Goal: Task Accomplishment & Management: Manage account settings

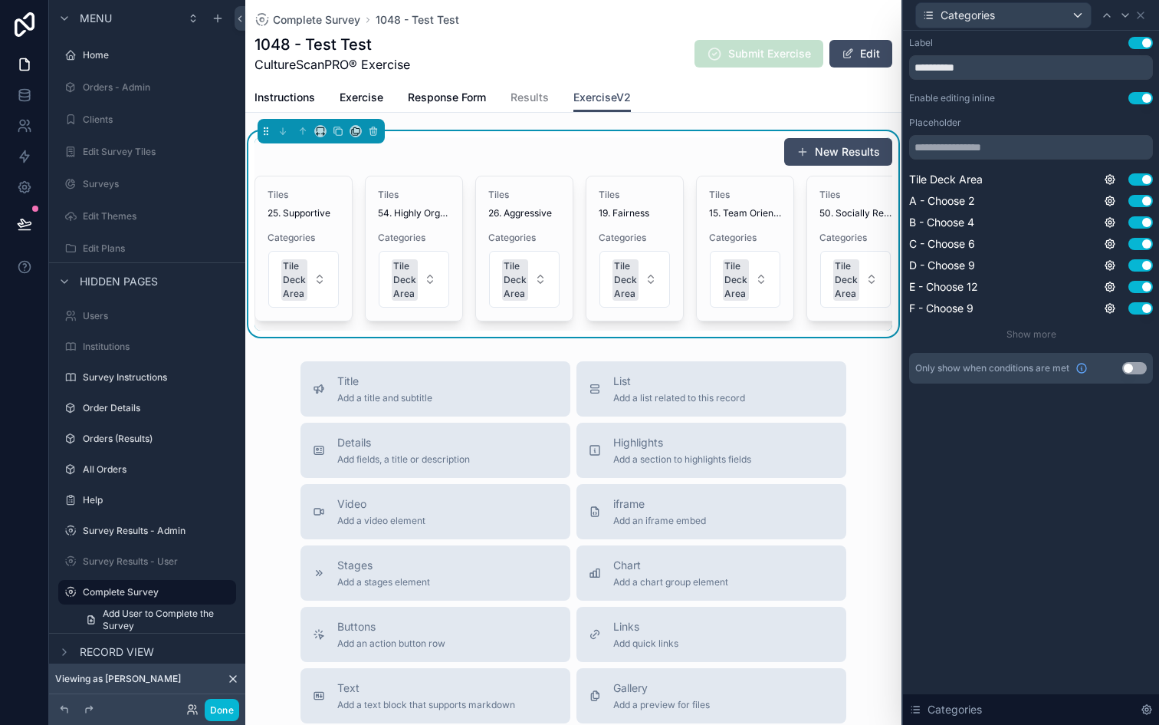
scroll to position [127, 0]
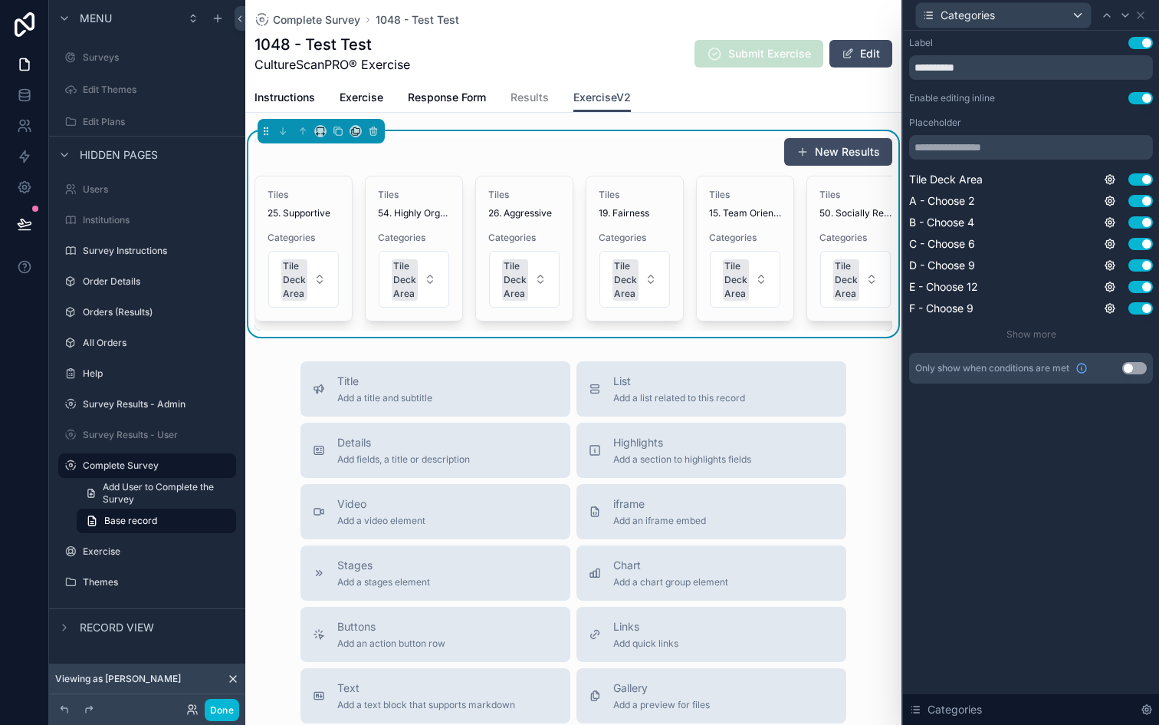
click at [748, 164] on div "New Results" at bounding box center [574, 151] width 638 height 29
click at [1081, 16] on div "Categories" at bounding box center [1003, 15] width 175 height 25
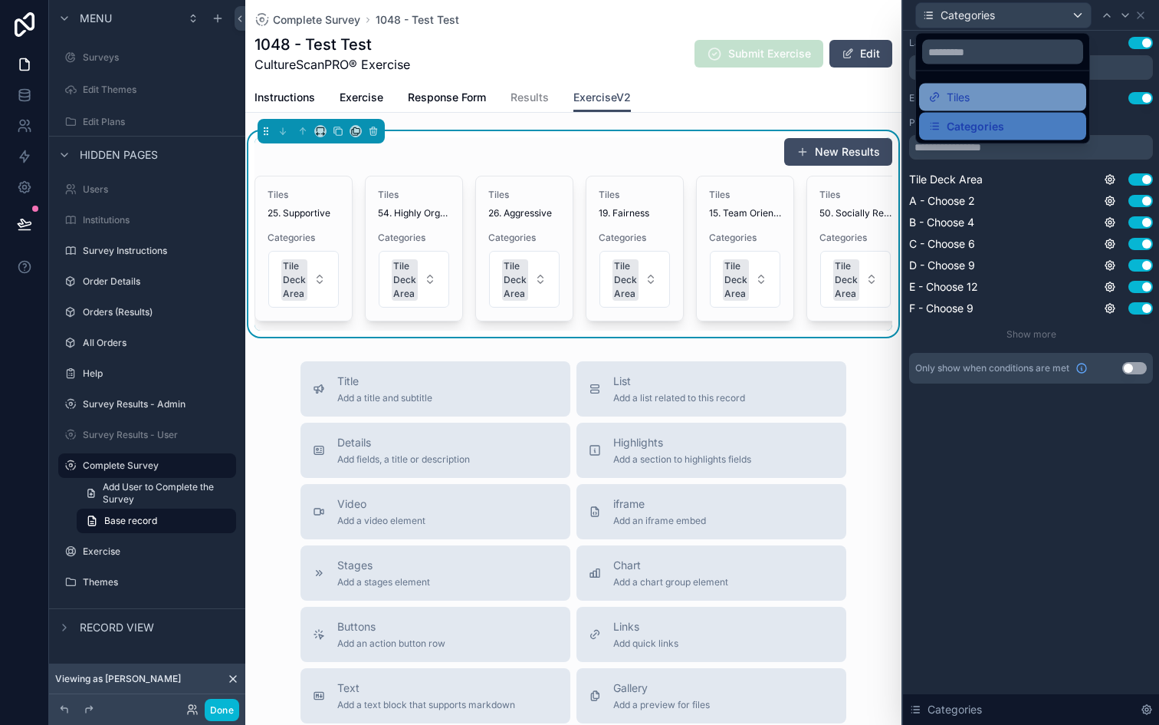
click at [1042, 91] on div "Tiles" at bounding box center [1003, 97] width 149 height 18
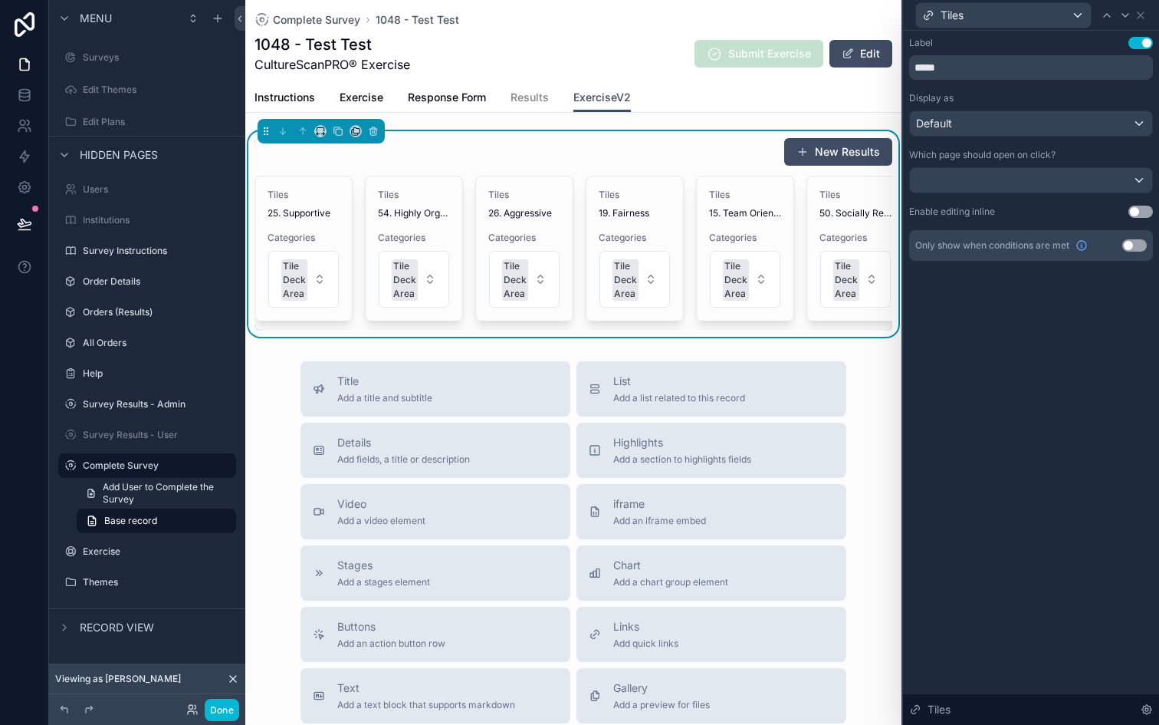
click at [742, 138] on div "New Results" at bounding box center [574, 151] width 638 height 29
click at [723, 111] on div "Instructions Exercise Response Form Results ExerciseV2" at bounding box center [574, 97] width 638 height 29
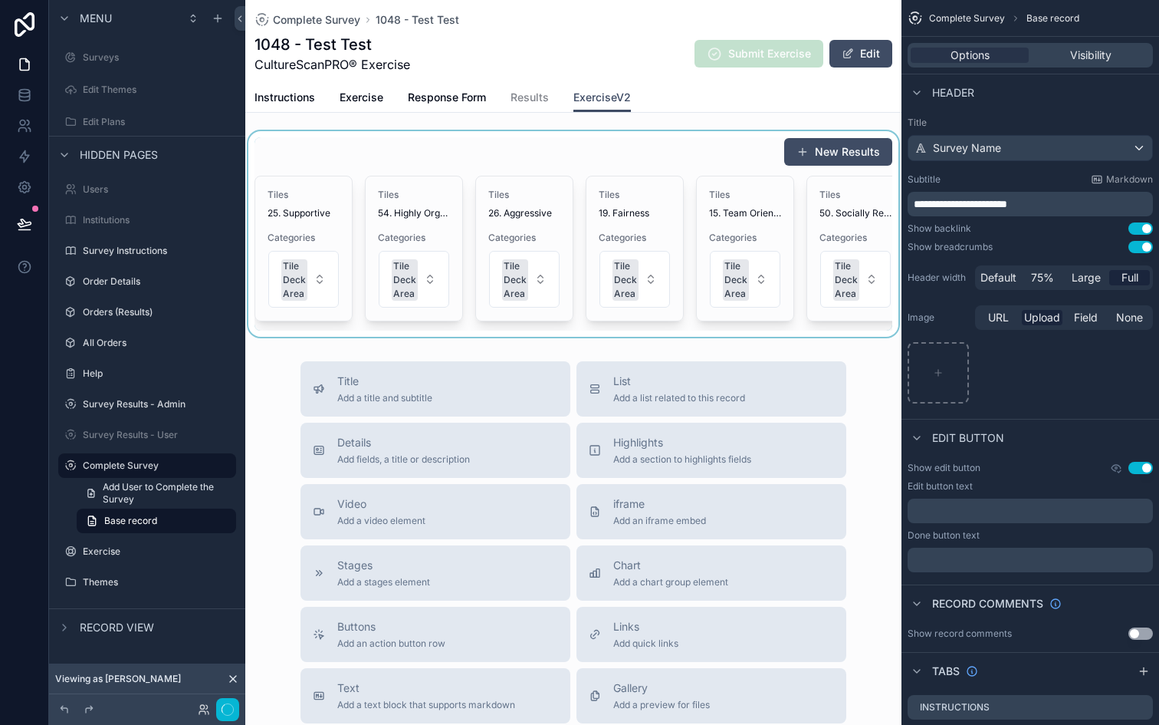
click at [573, 145] on div "scrollable content" at bounding box center [573, 233] width 656 height 205
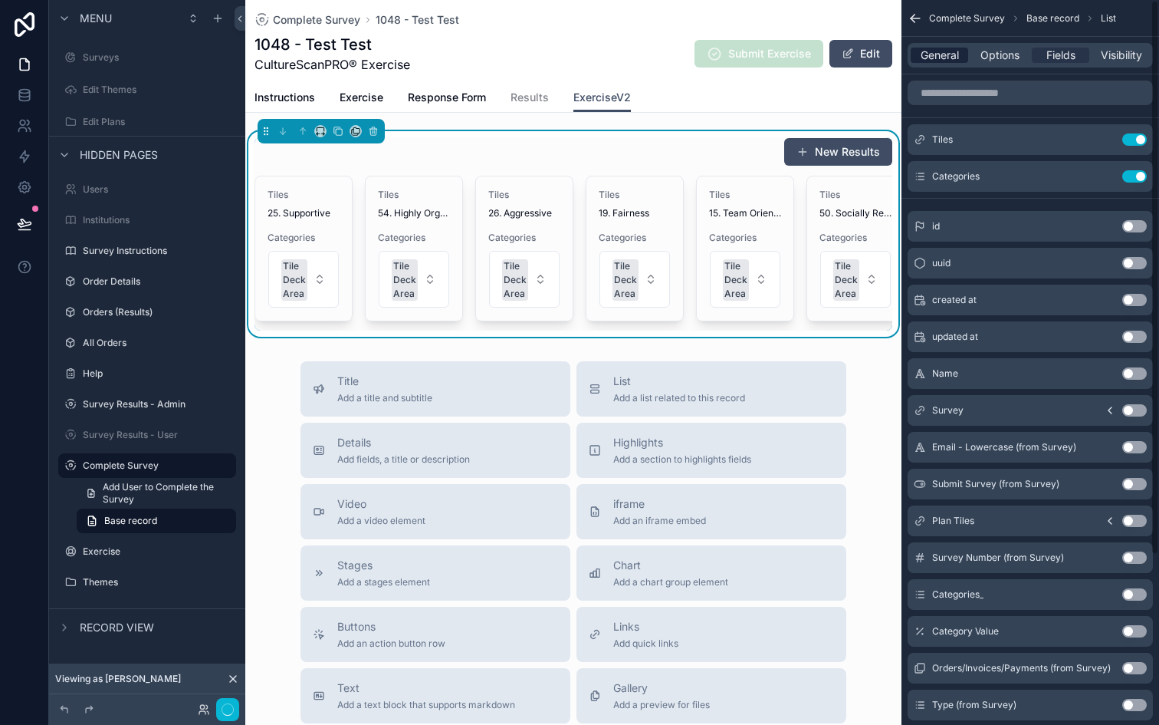
click at [927, 51] on span "General" at bounding box center [940, 55] width 38 height 15
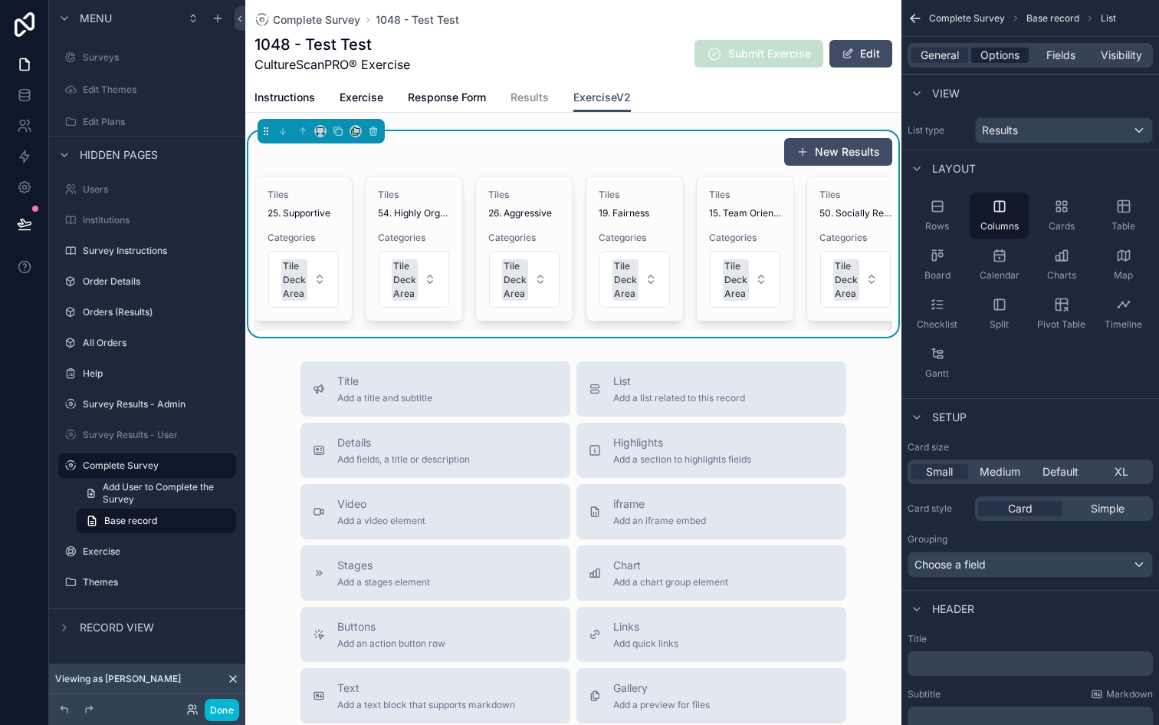
click at [1002, 54] on span "Options" at bounding box center [1000, 55] width 39 height 15
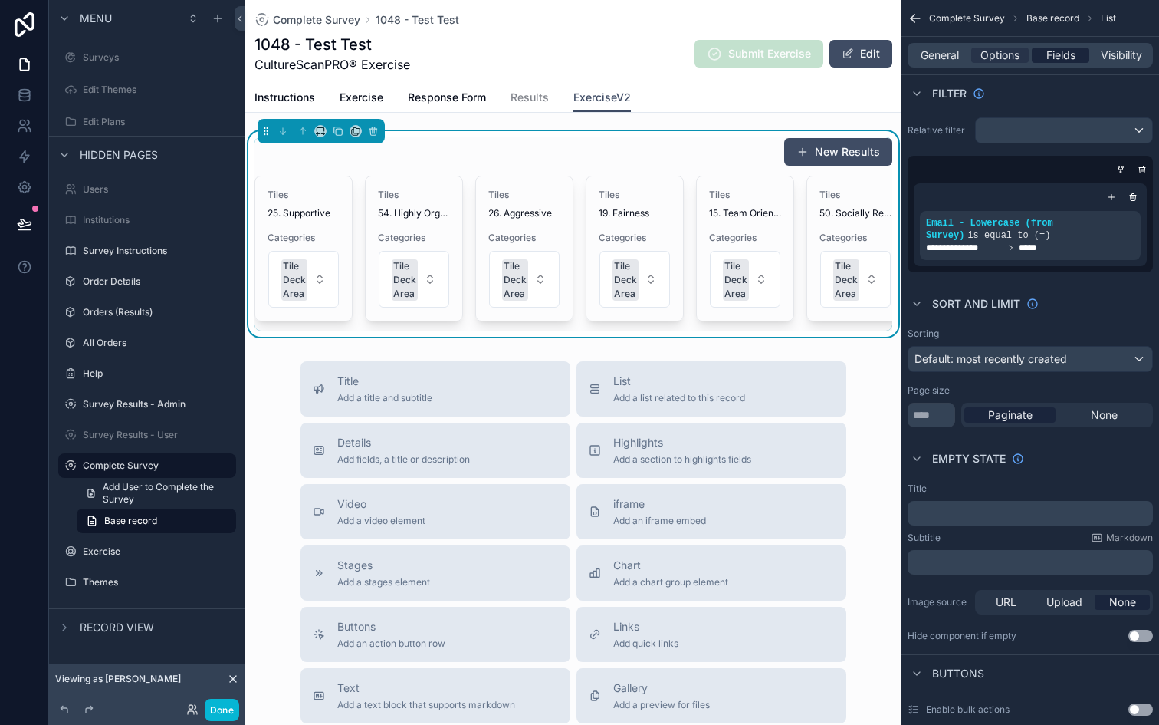
click at [1047, 61] on span "Fields" at bounding box center [1061, 55] width 29 height 15
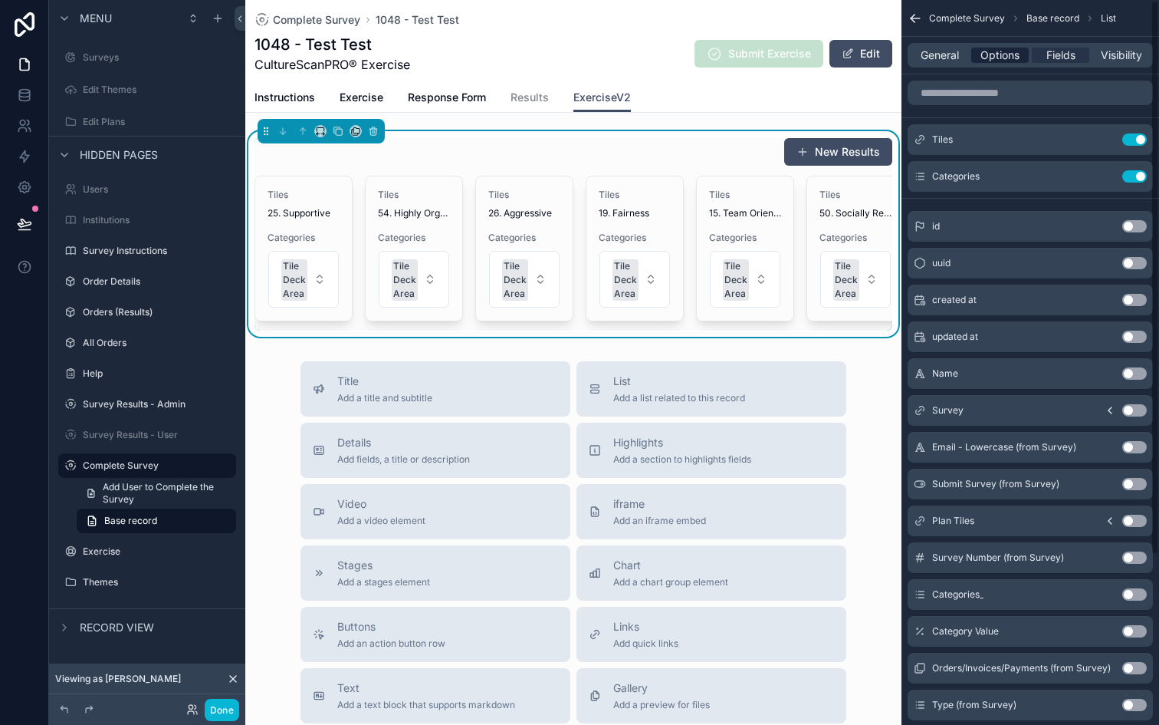
click at [999, 58] on span "Options" at bounding box center [1000, 55] width 39 height 15
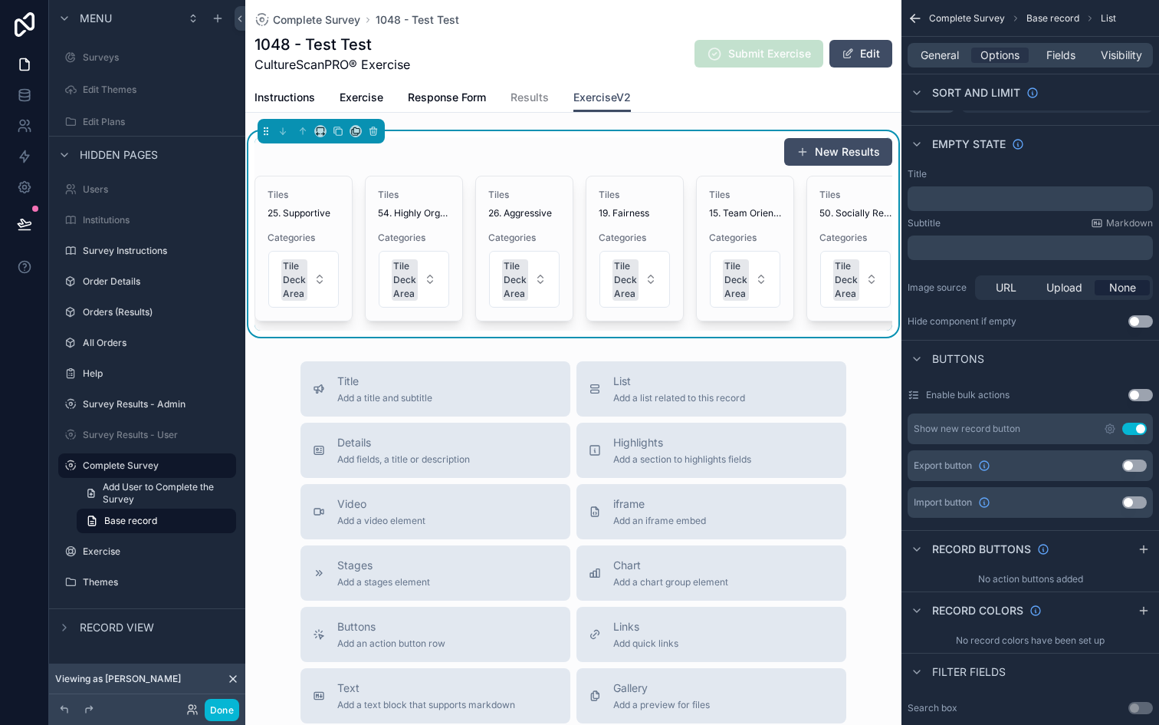
scroll to position [318, 0]
click at [1136, 427] on button "Use setting" at bounding box center [1135, 425] width 25 height 12
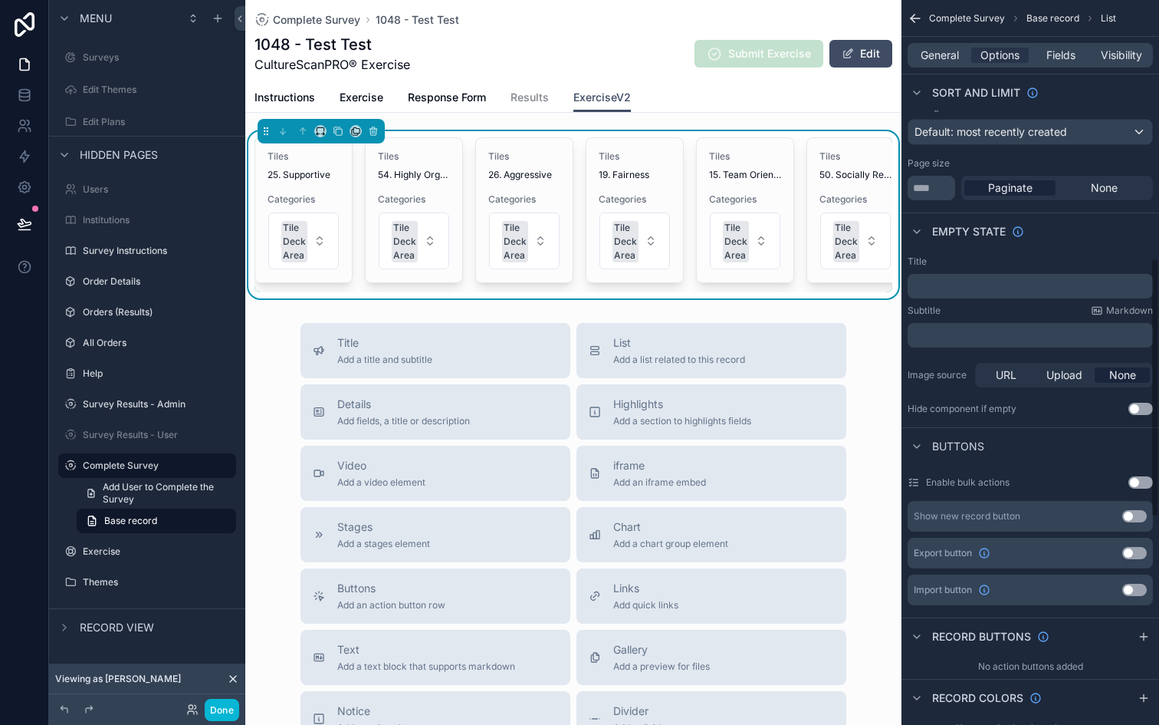
scroll to position [0, 0]
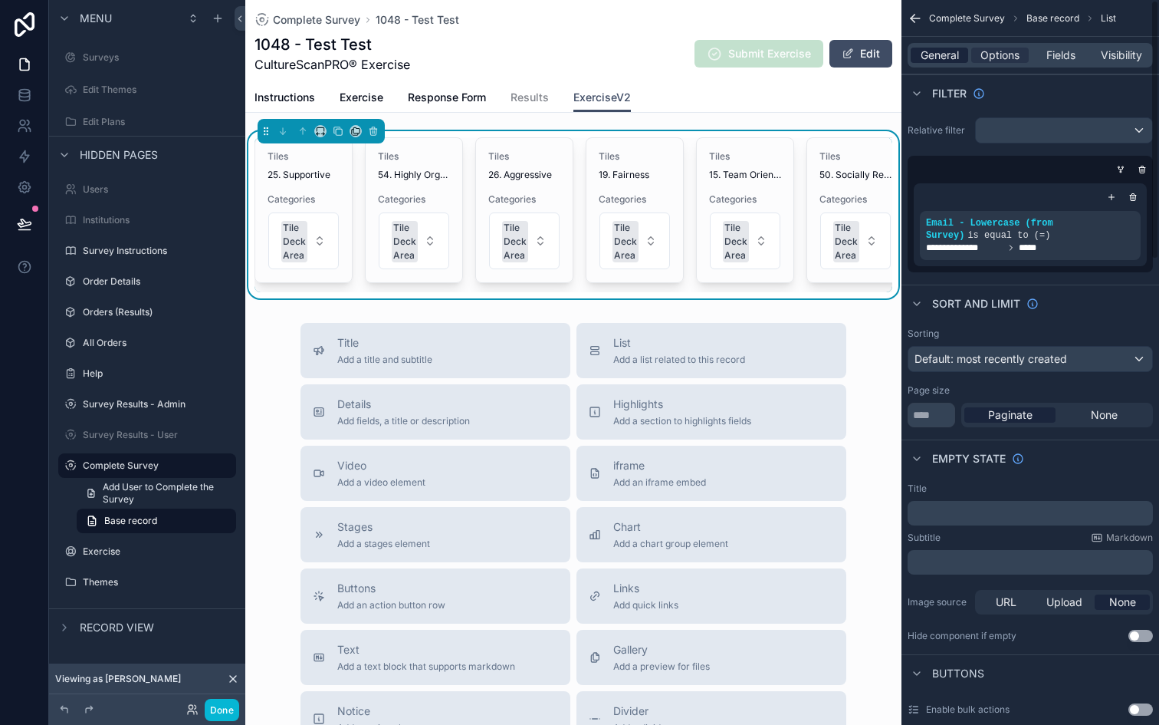
click at [934, 50] on span "General" at bounding box center [940, 55] width 38 height 15
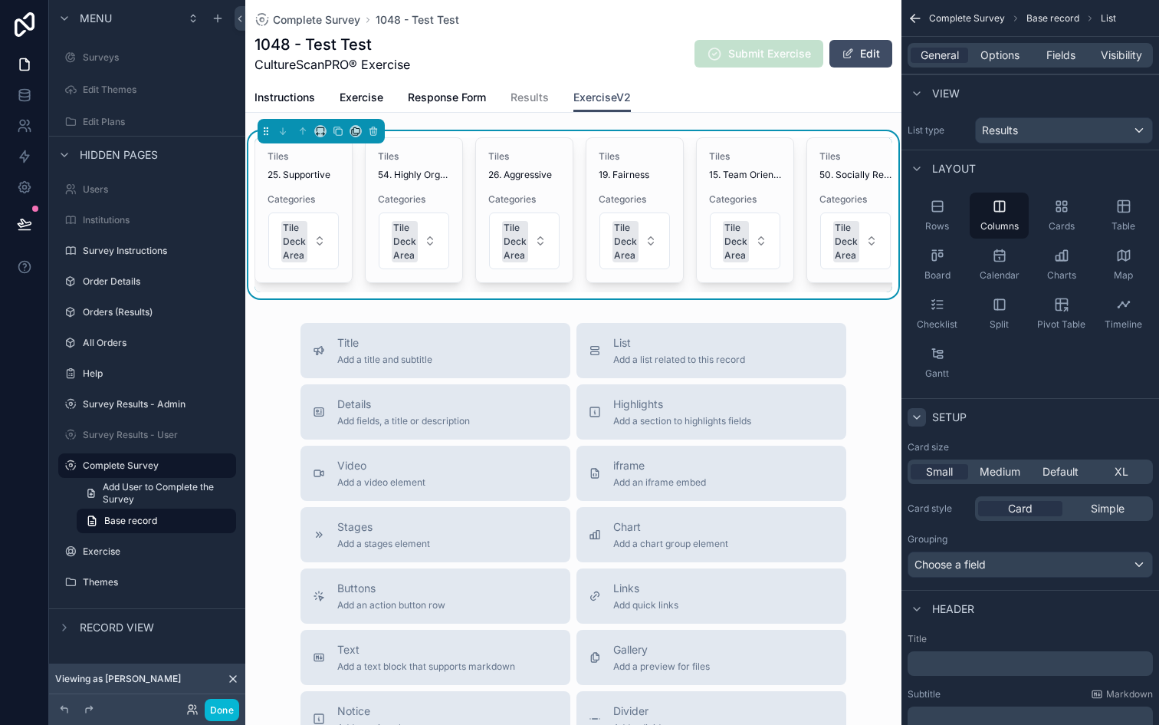
click at [919, 419] on icon "scrollable content" at bounding box center [917, 417] width 12 height 12
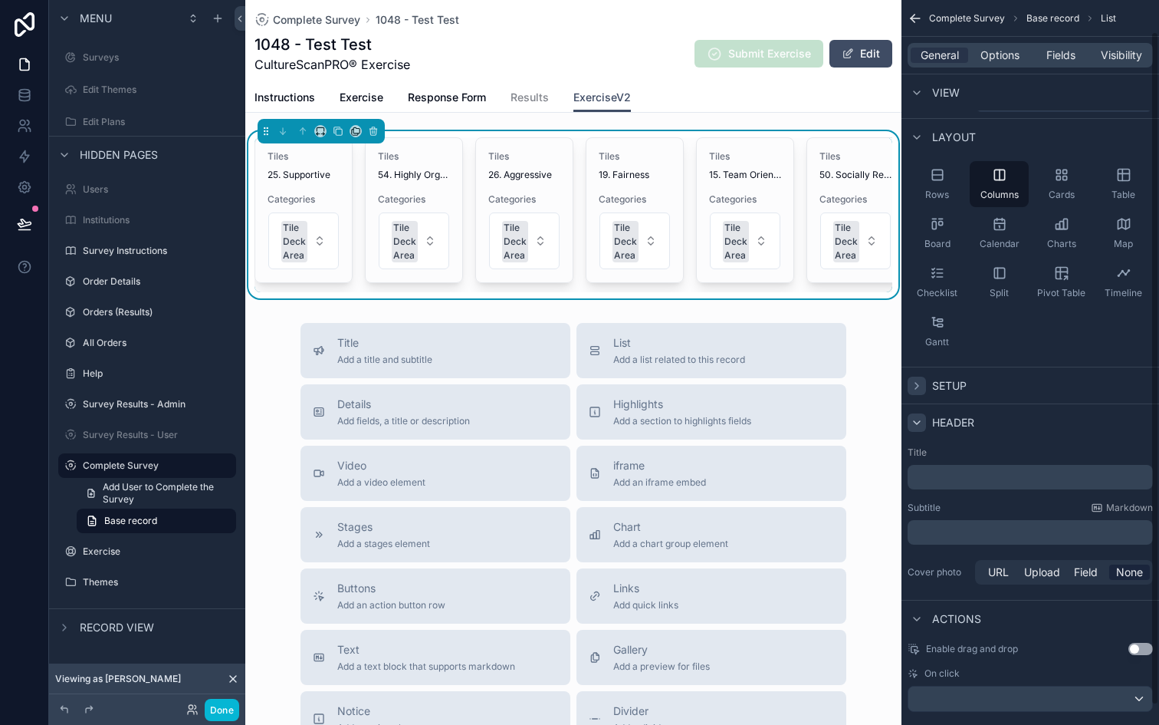
scroll to position [55, 0]
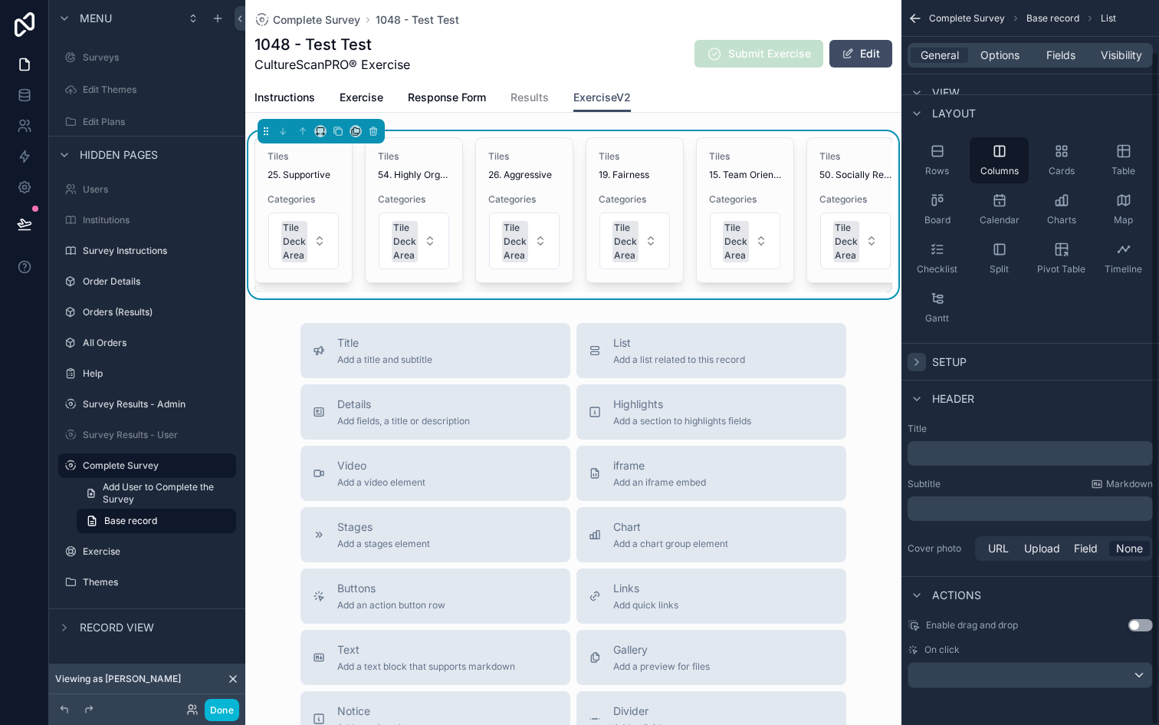
click at [949, 451] on p "﻿" at bounding box center [1032, 452] width 236 height 15
click at [999, 475] on div "Title ﻿ Subtitle Markdown ﻿ Cover photo URL Upload Field None" at bounding box center [1031, 492] width 258 height 153
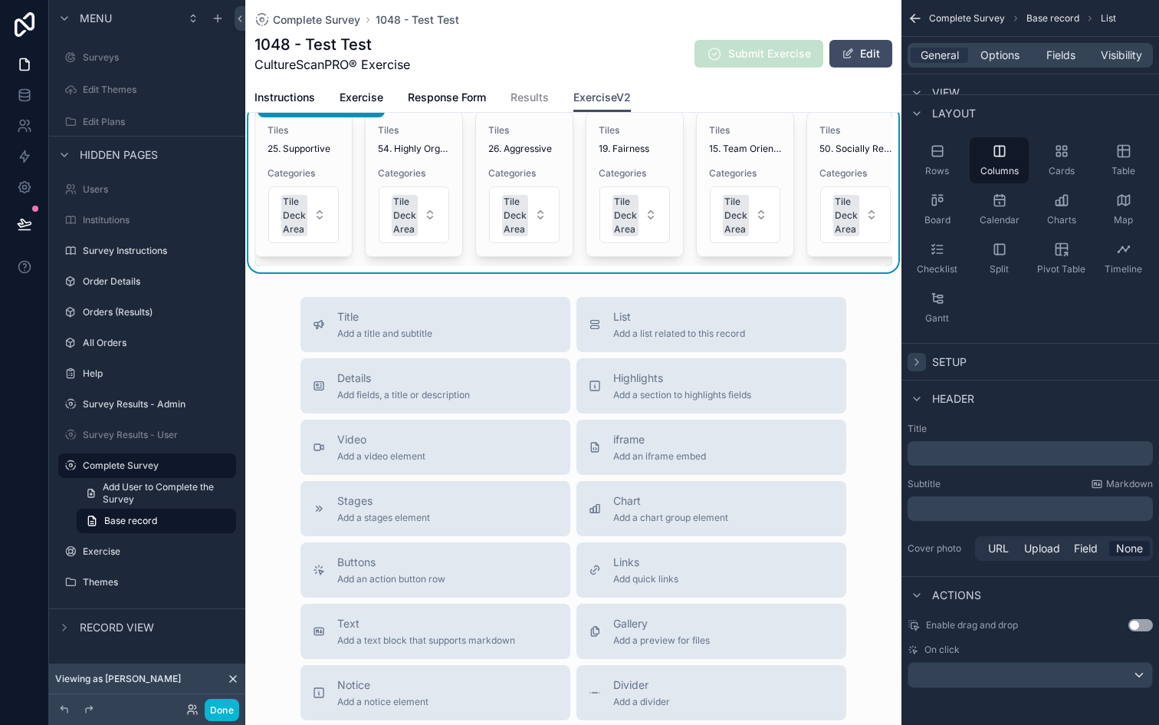
scroll to position [0, 0]
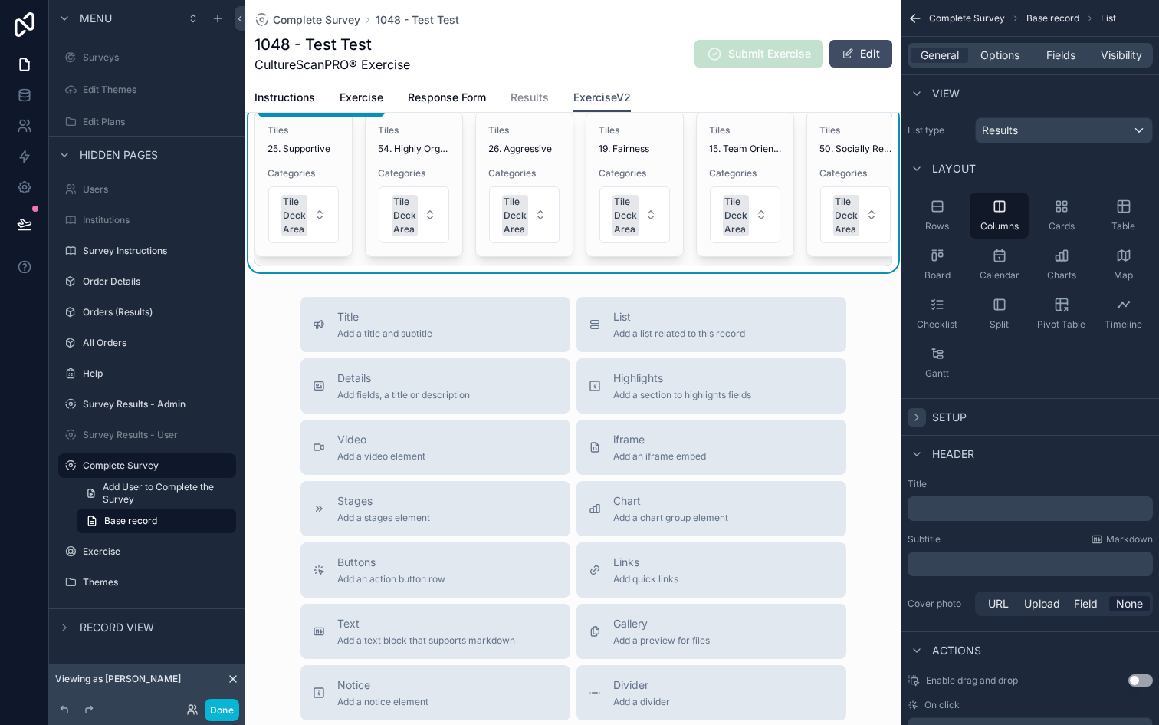
click at [923, 413] on div "scrollable content" at bounding box center [917, 417] width 18 height 18
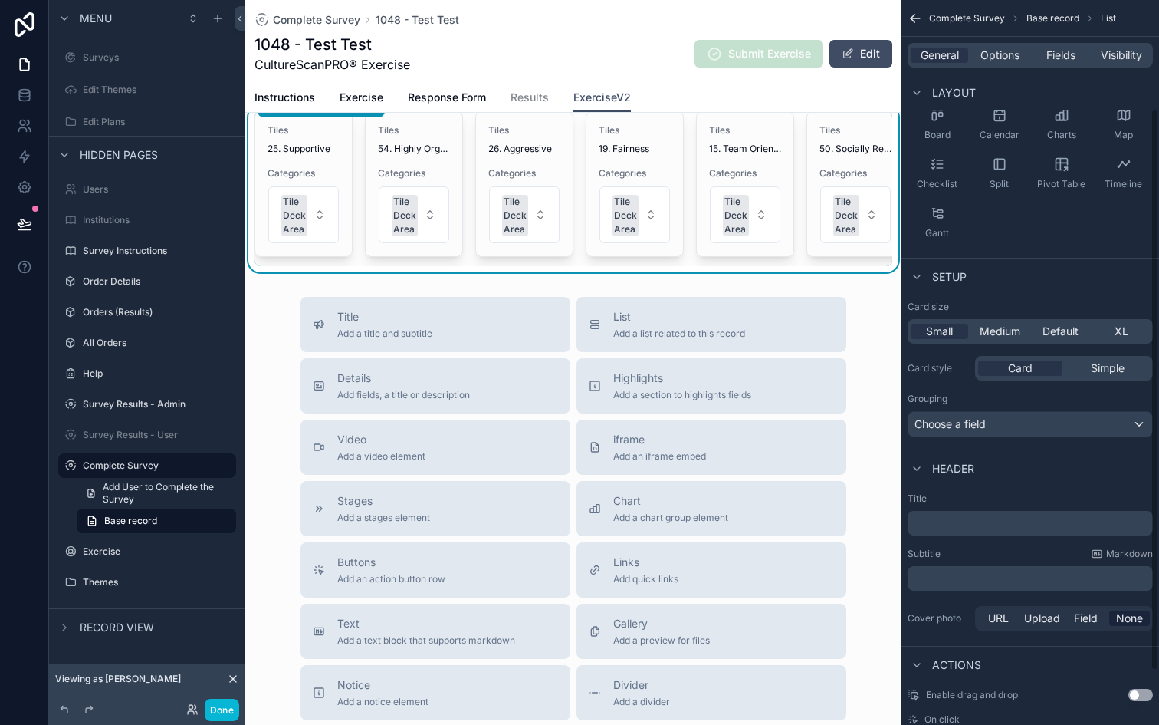
scroll to position [87, 0]
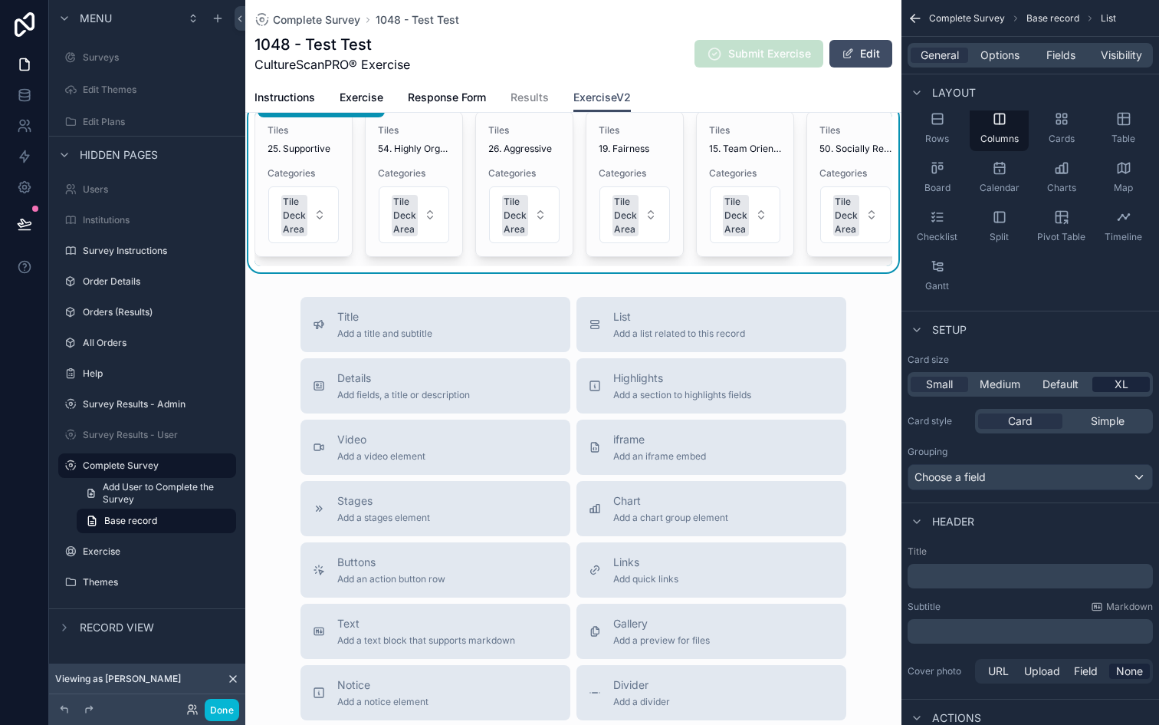
click at [1127, 390] on span "XL" at bounding box center [1122, 383] width 14 height 15
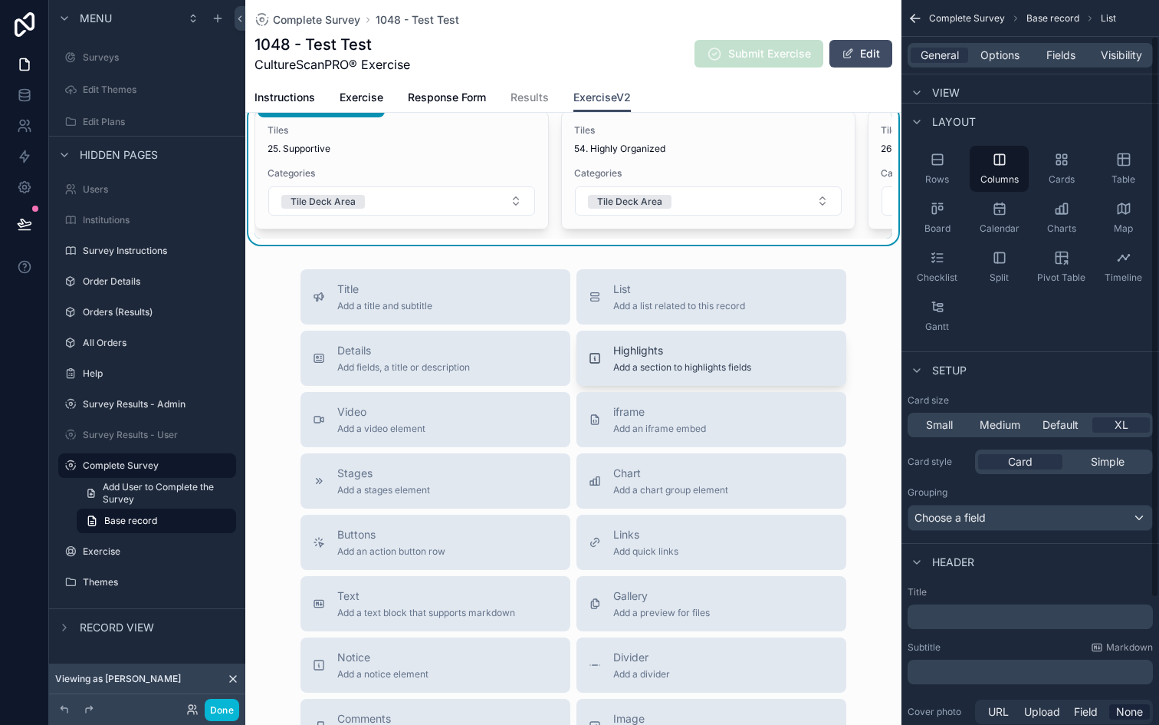
scroll to position [0, 0]
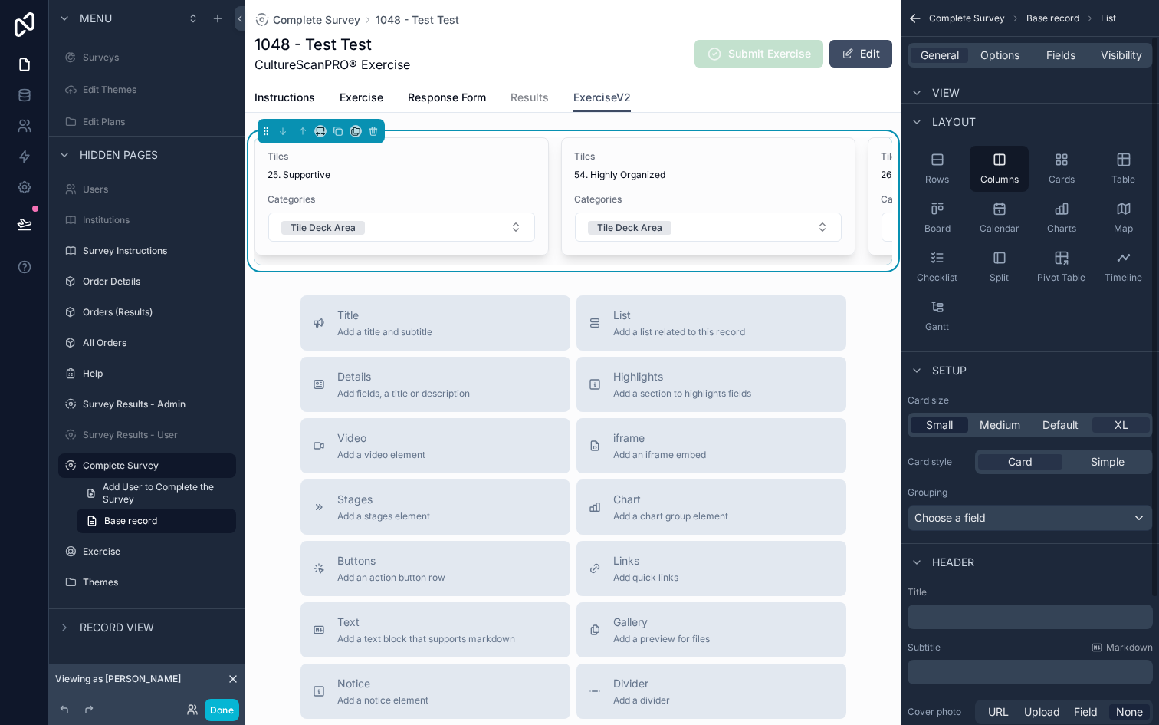
click at [952, 423] on span "Small" at bounding box center [939, 424] width 27 height 15
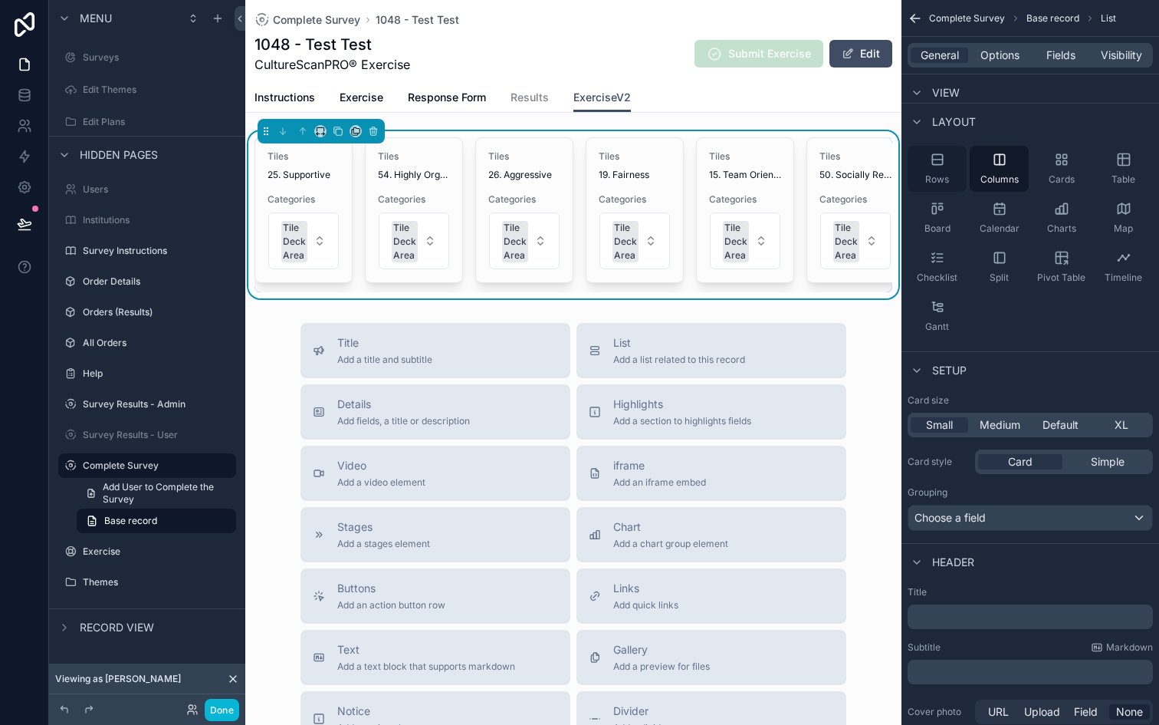
click at [944, 157] on icon "scrollable content" at bounding box center [937, 159] width 15 height 15
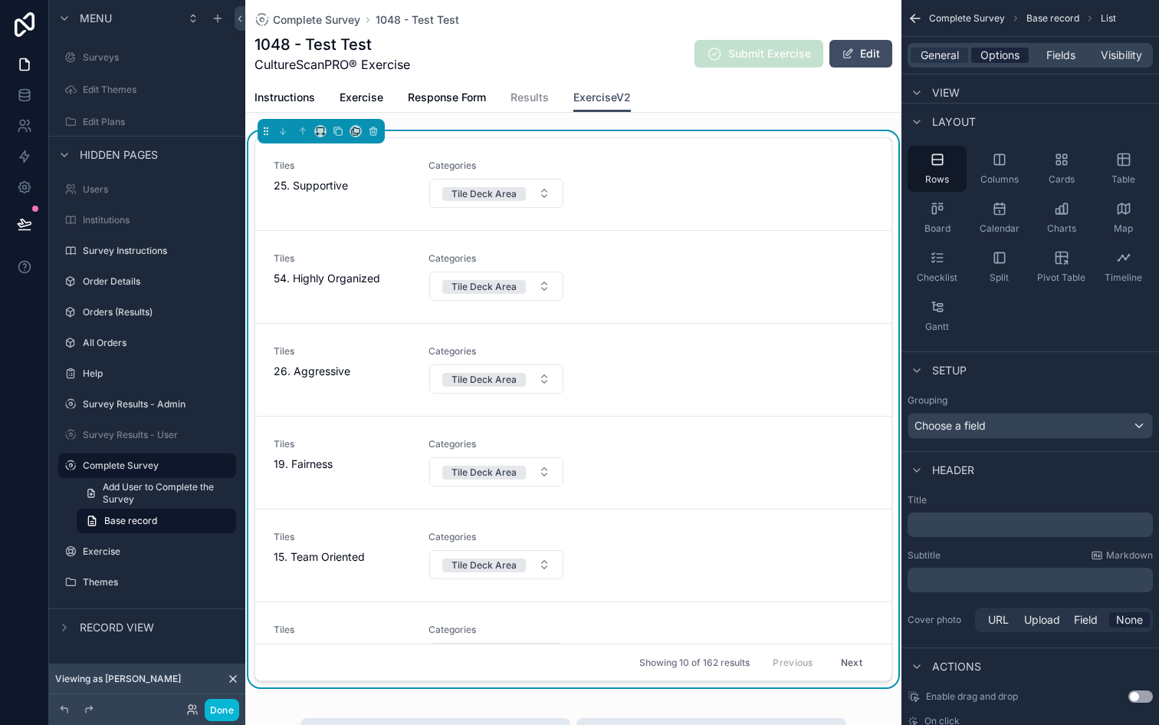
click at [1001, 61] on span "Options" at bounding box center [1000, 55] width 39 height 15
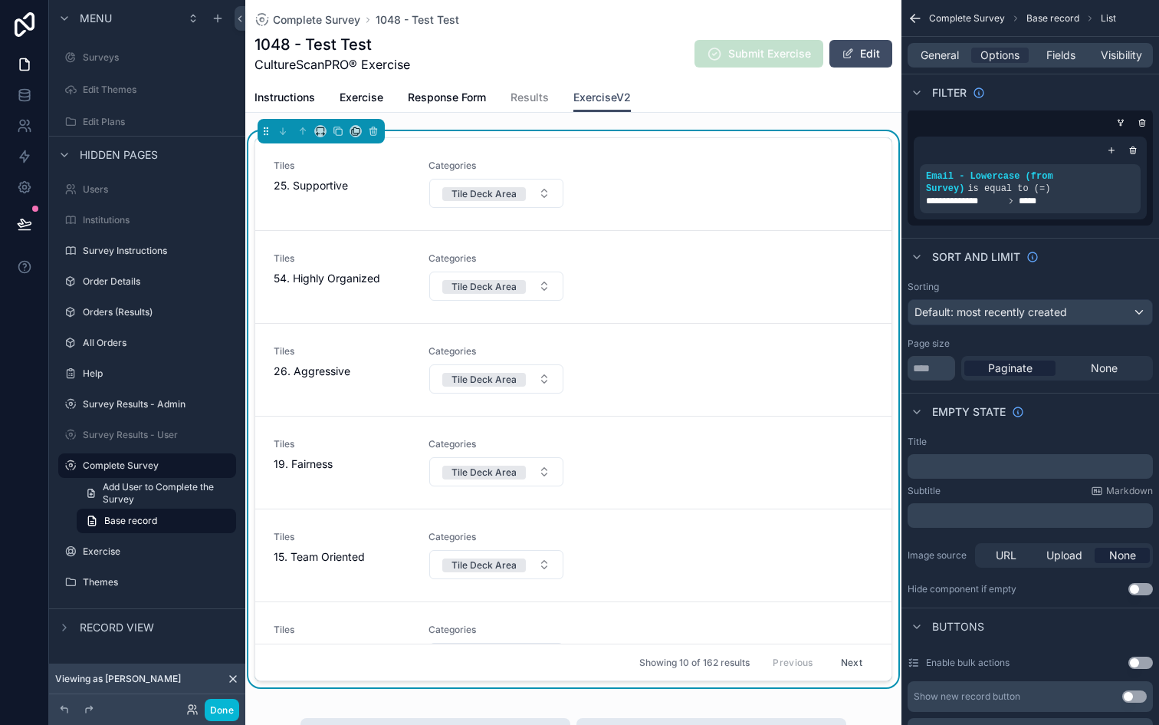
click at [856, 669] on button "Next" at bounding box center [851, 662] width 43 height 24
click at [810, 661] on button "Previous" at bounding box center [792, 662] width 61 height 24
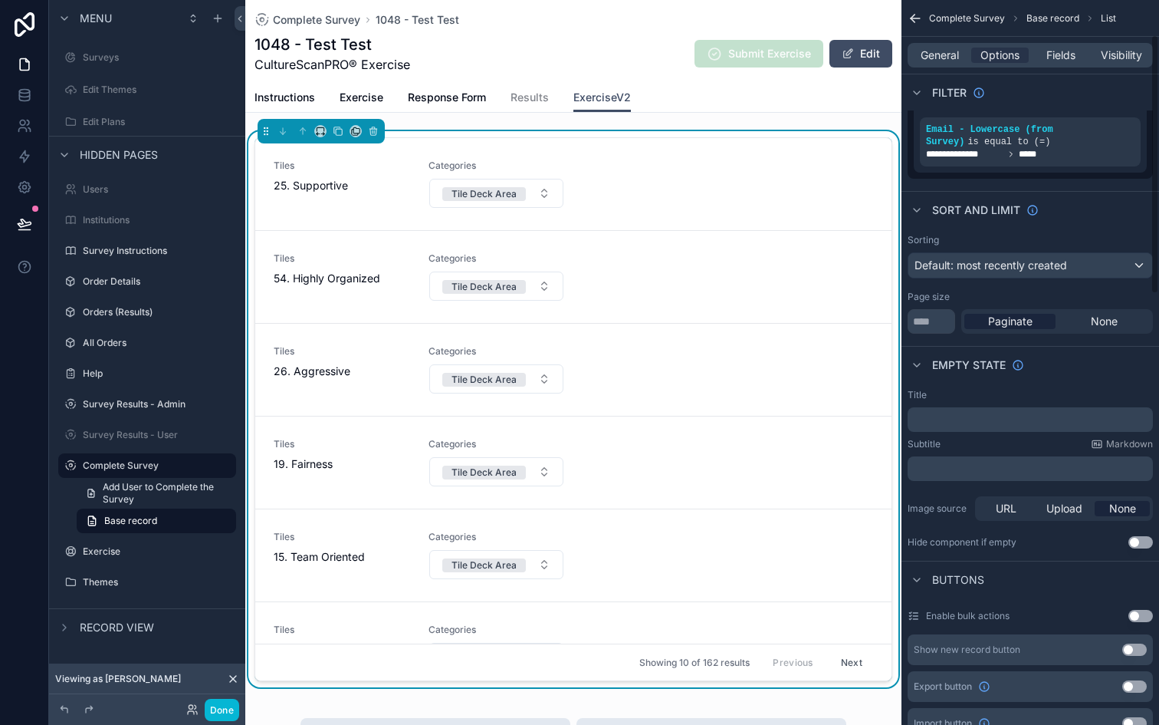
scroll to position [111, 0]
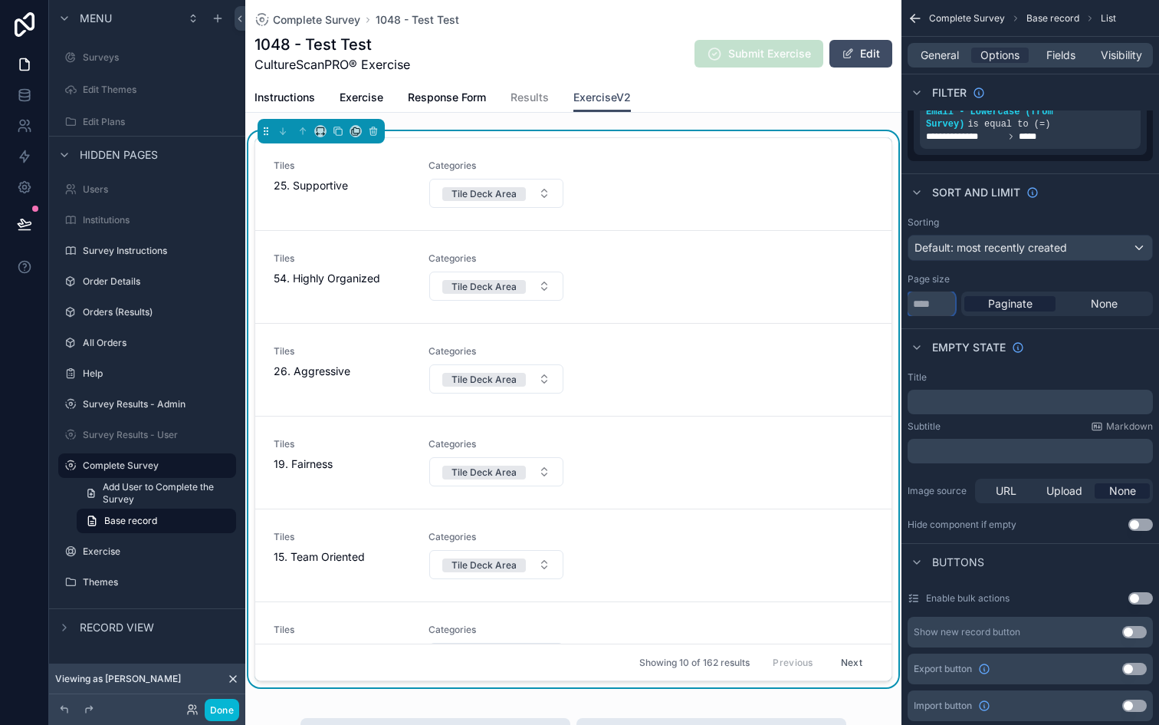
click at [929, 307] on input "**" at bounding box center [932, 303] width 48 height 25
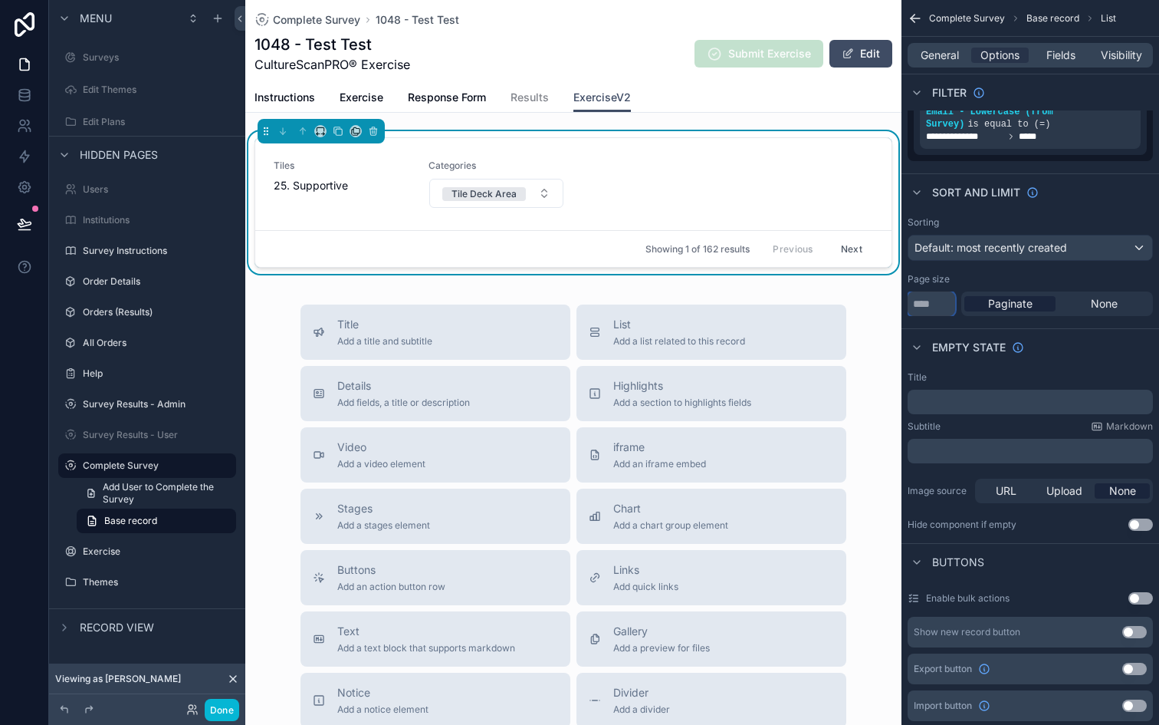
type input "*"
click at [1100, 298] on span "None" at bounding box center [1104, 303] width 27 height 15
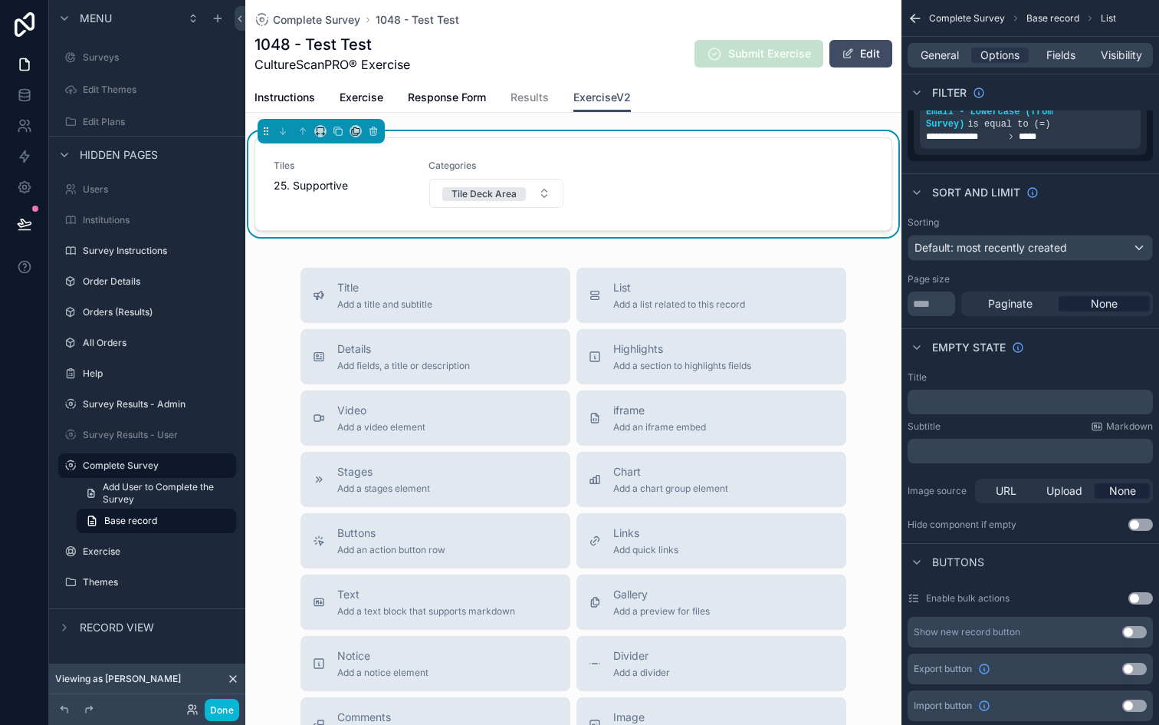
click at [1100, 298] on span "None" at bounding box center [1104, 303] width 27 height 15
click at [1051, 301] on div "Paginate" at bounding box center [1010, 303] width 91 height 15
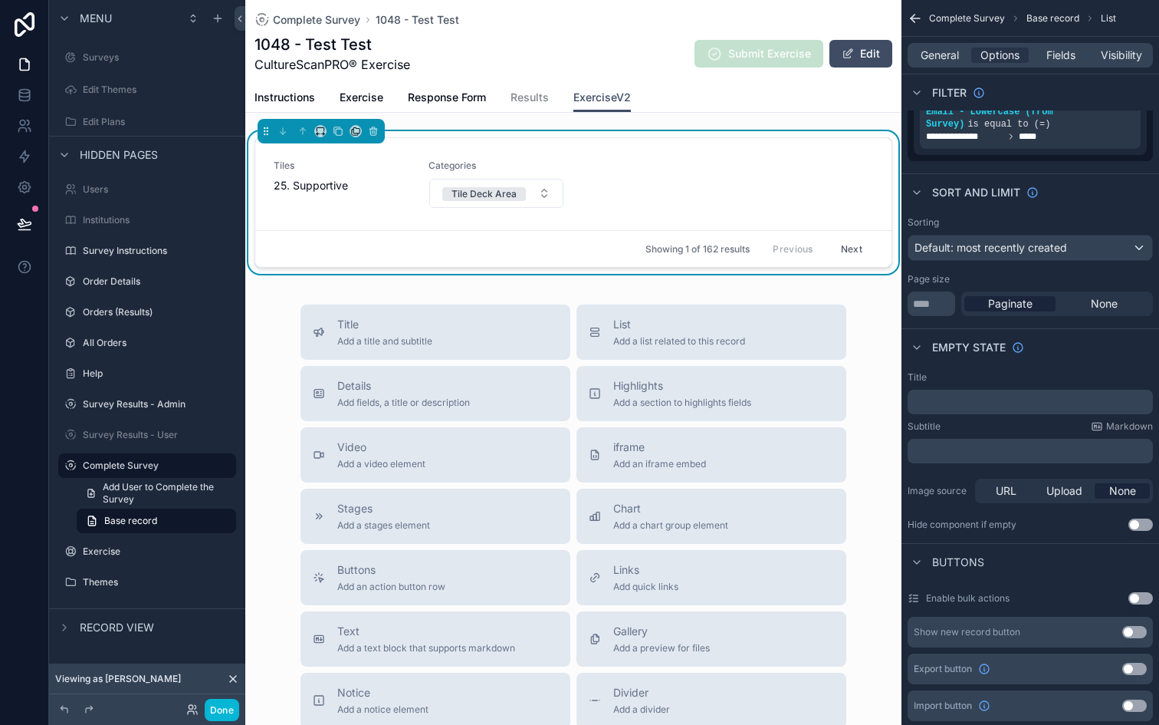
click at [1024, 304] on span "Paginate" at bounding box center [1010, 303] width 44 height 15
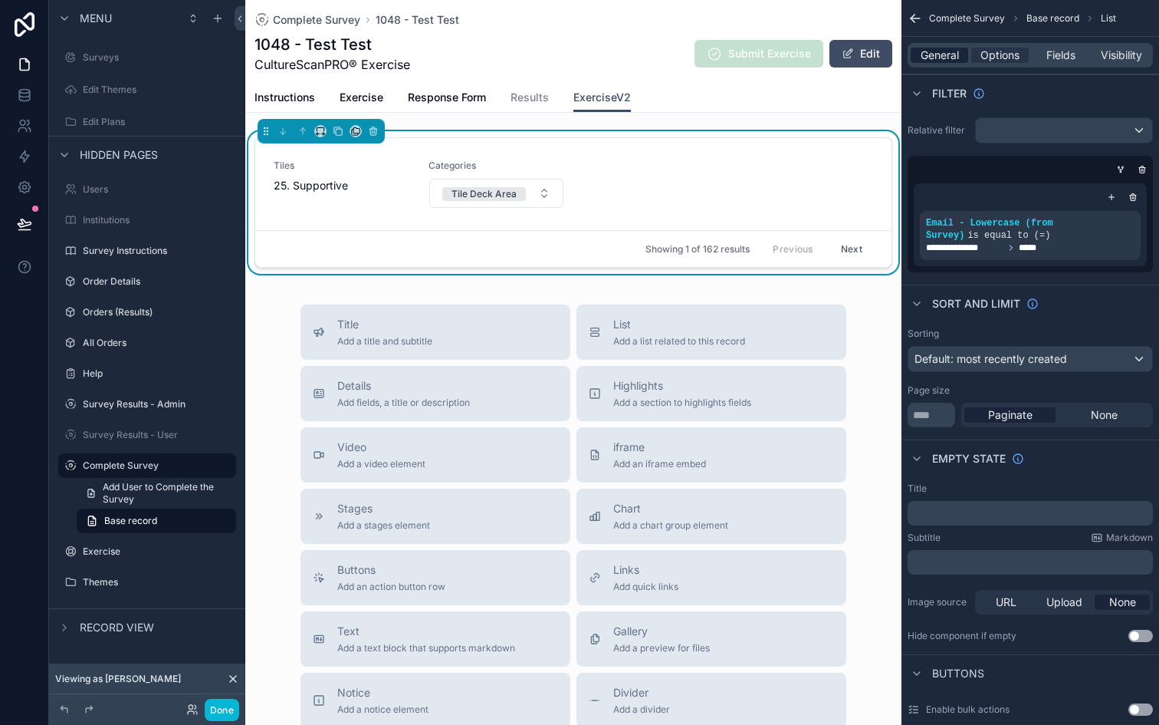
click at [942, 48] on span "General" at bounding box center [940, 55] width 38 height 15
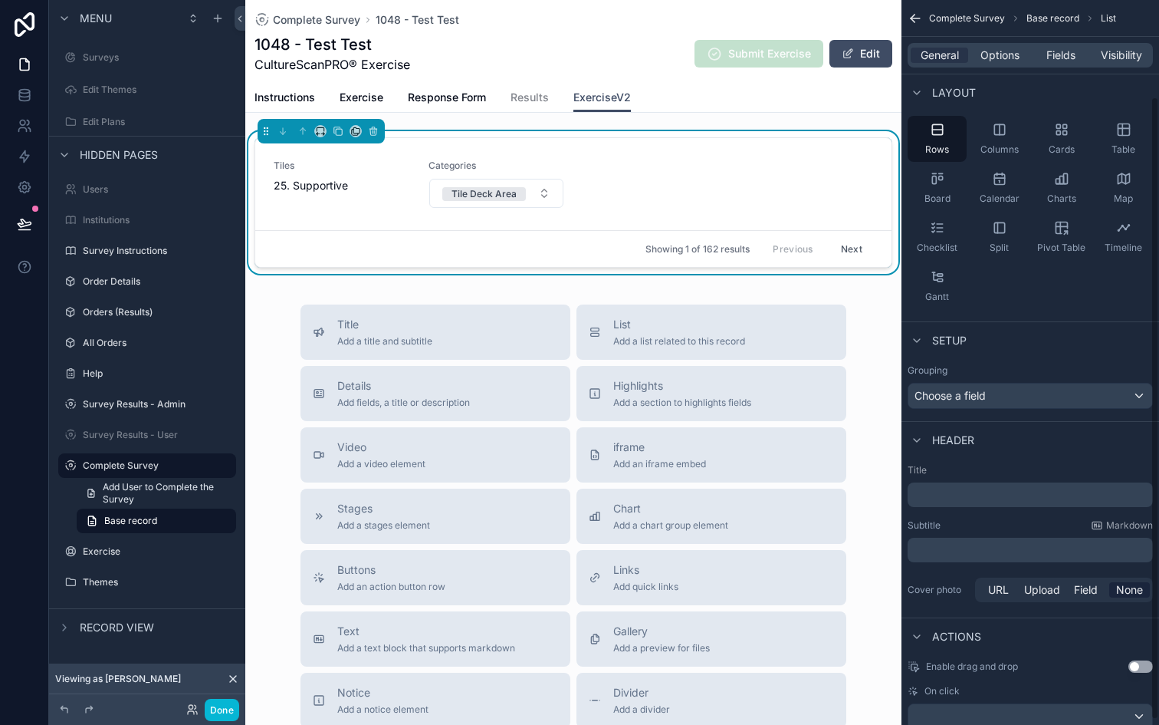
scroll to position [118, 0]
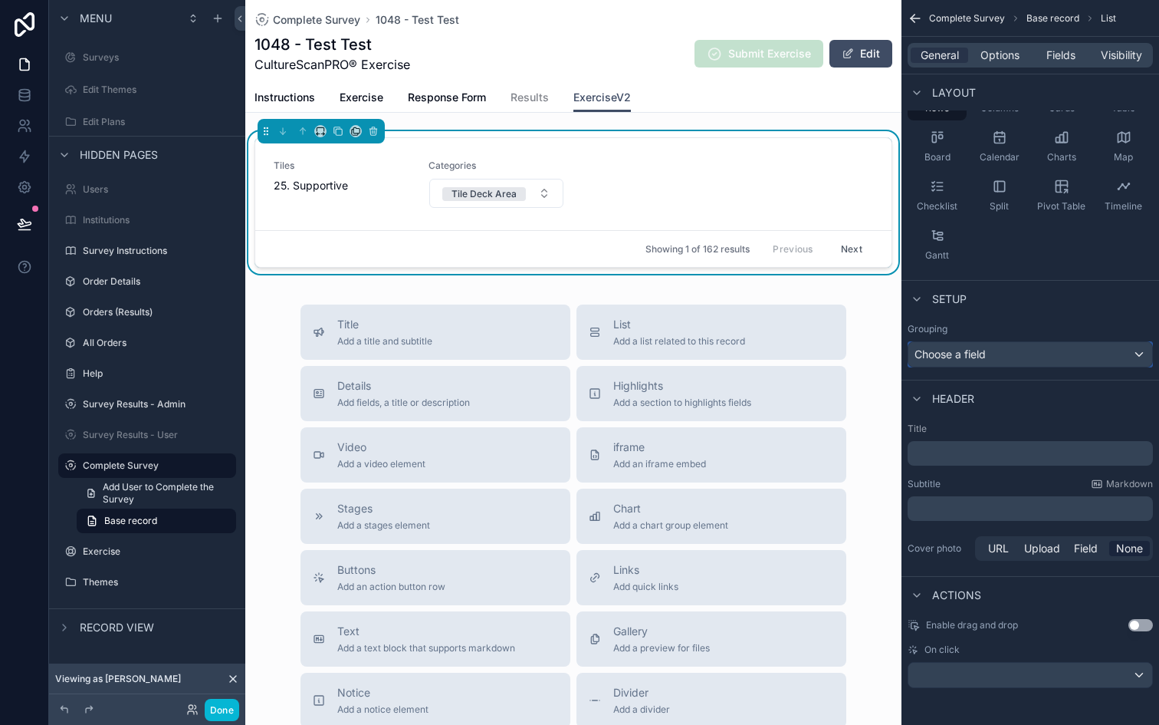
click at [1034, 357] on div "Choose a field" at bounding box center [1031, 354] width 244 height 25
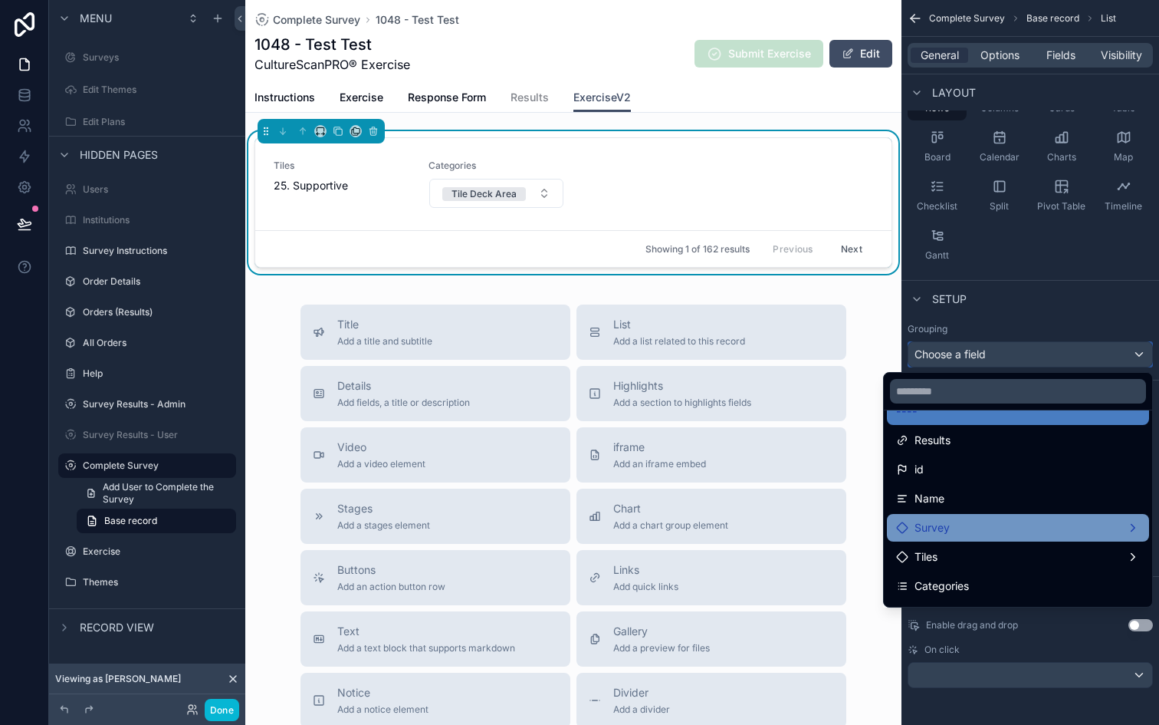
scroll to position [63, 0]
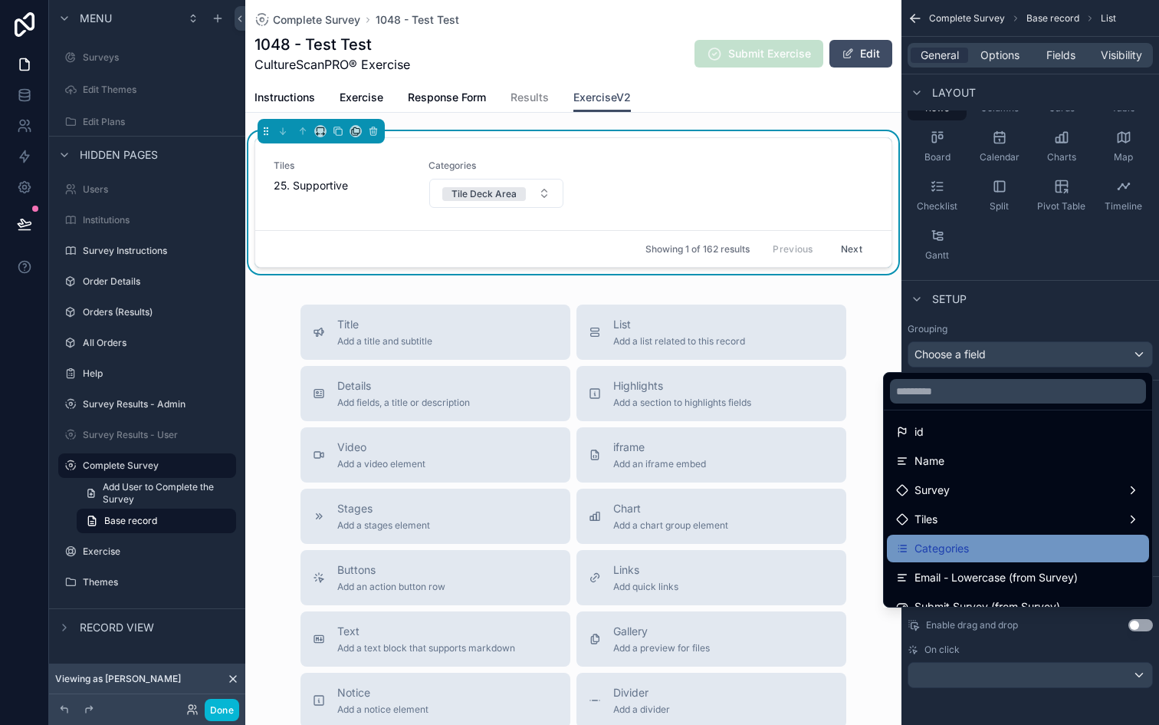
click at [991, 541] on div "Categories" at bounding box center [1018, 548] width 244 height 18
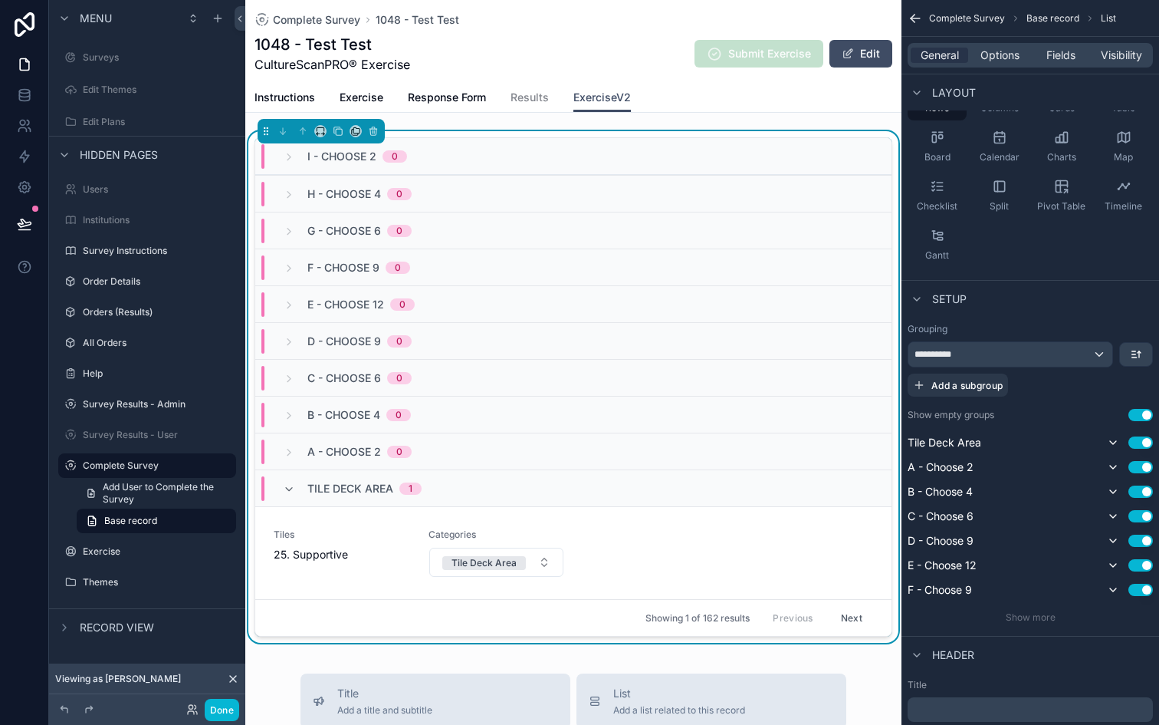
click at [1139, 416] on button "Use setting" at bounding box center [1141, 415] width 25 height 12
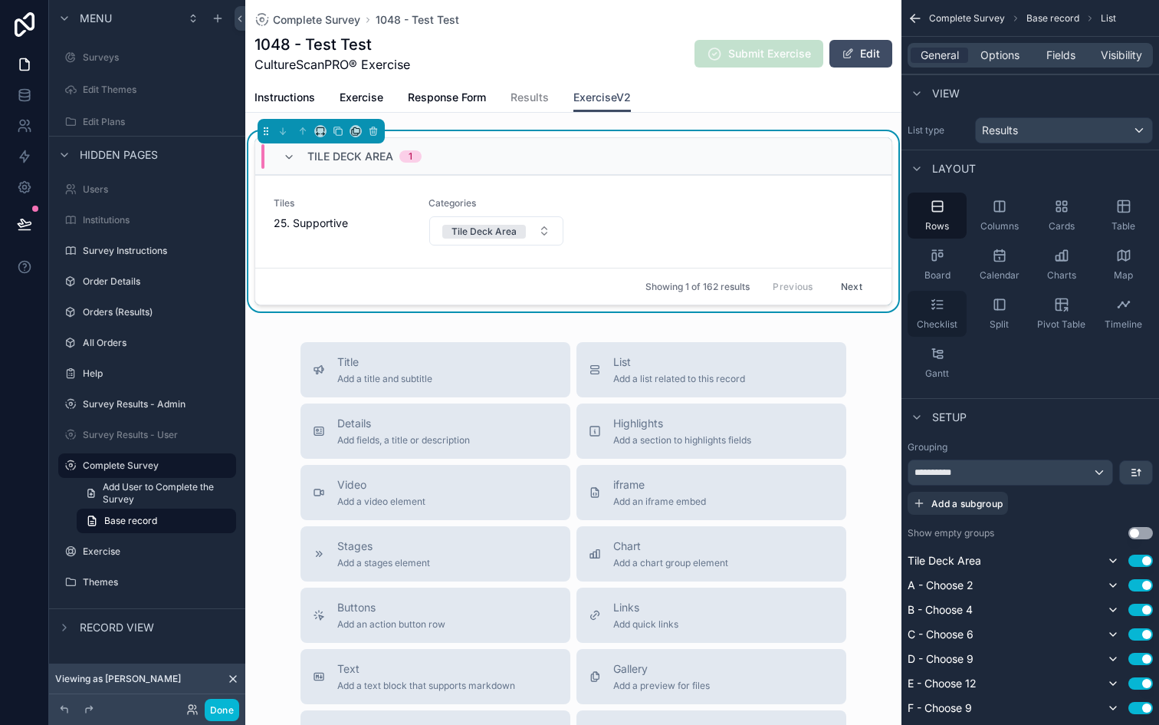
scroll to position [18, 0]
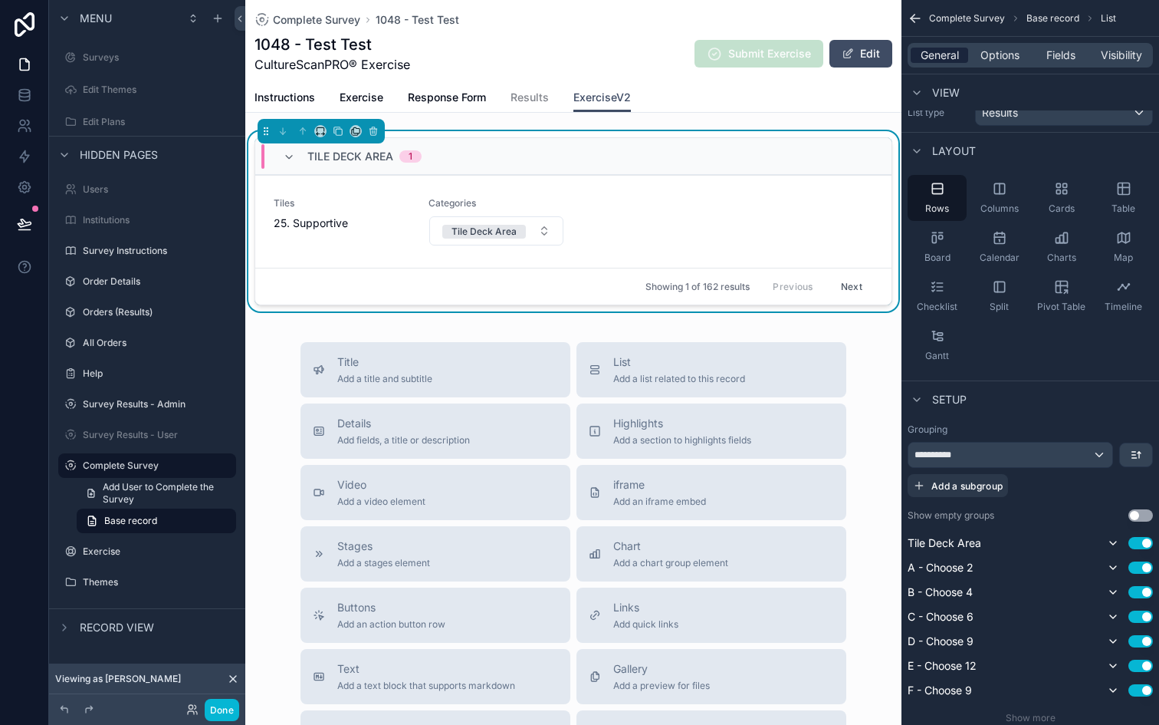
click at [940, 48] on span "General" at bounding box center [940, 55] width 38 height 15
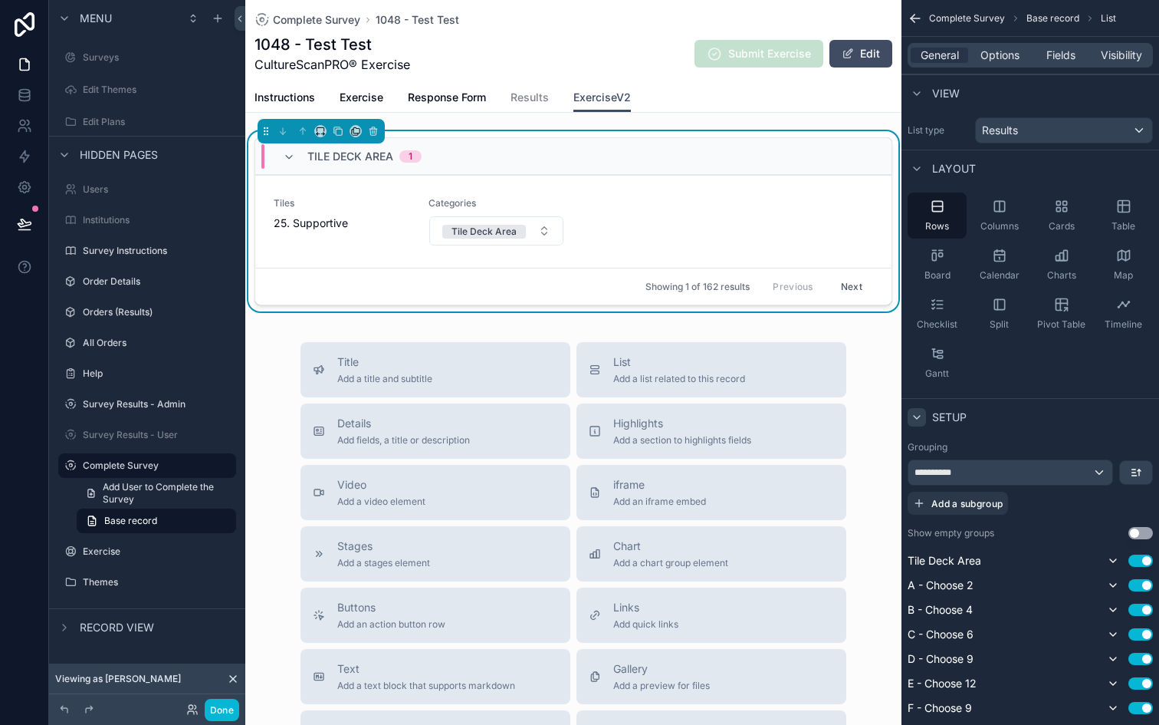
click at [916, 417] on icon "scrollable content" at bounding box center [917, 417] width 6 height 3
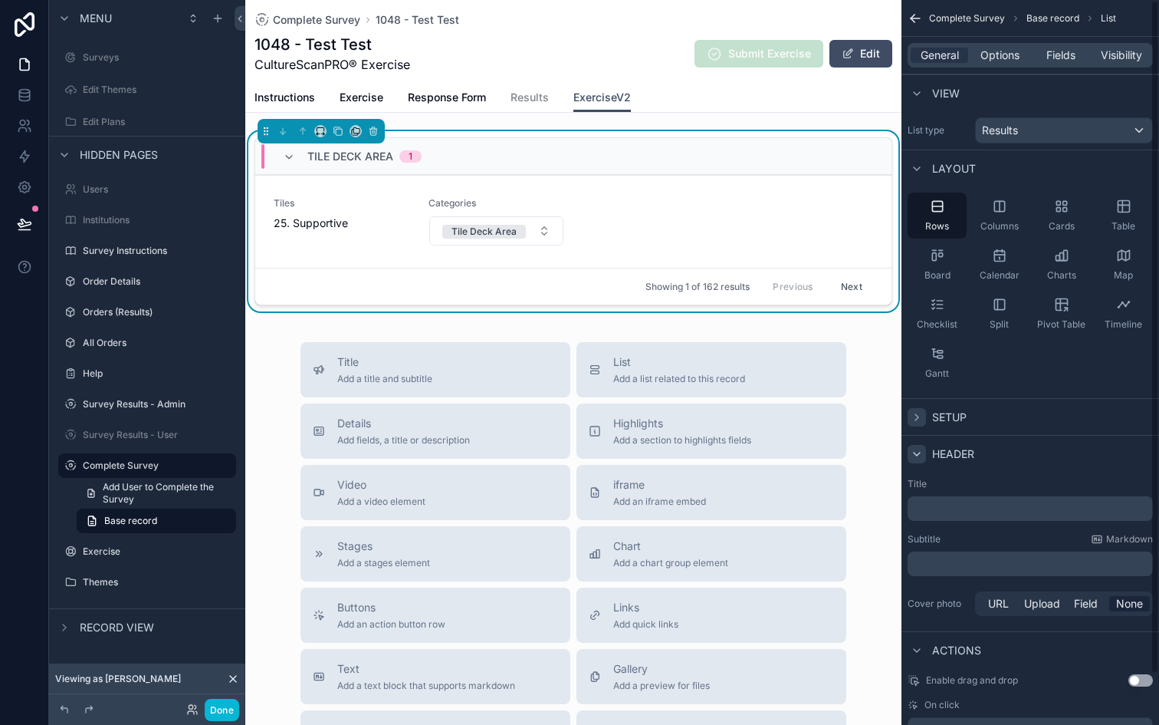
scroll to position [5, 0]
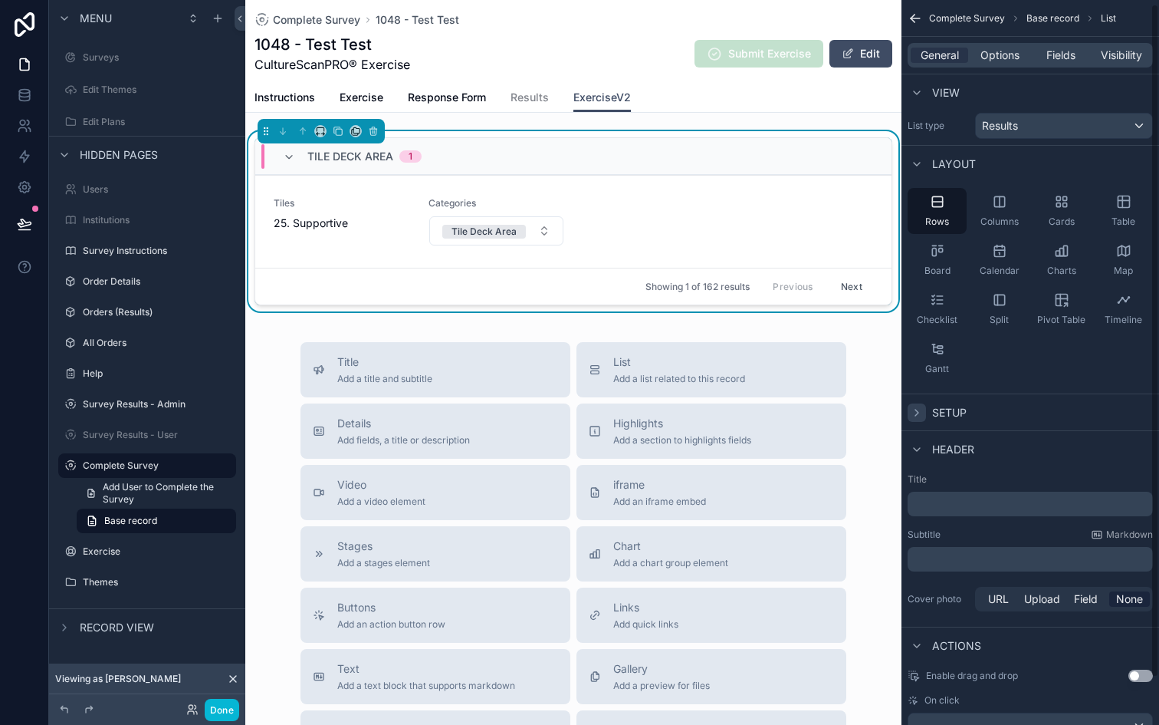
click at [935, 504] on p "﻿" at bounding box center [1032, 503] width 236 height 15
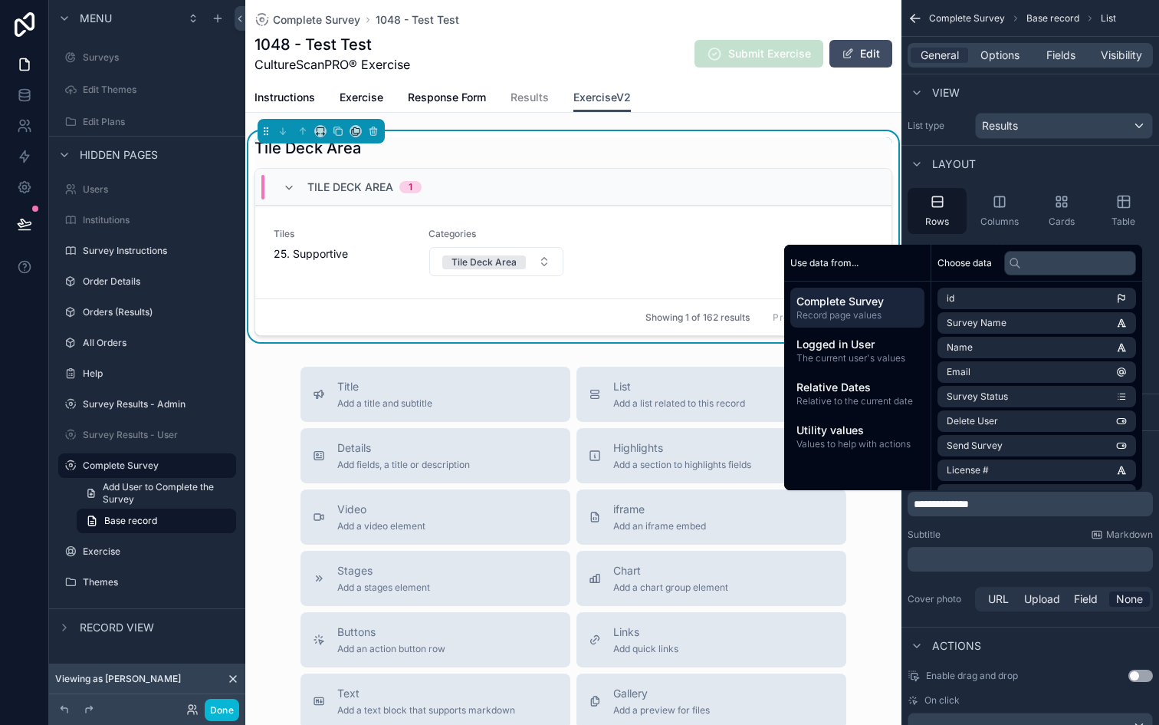
click at [965, 537] on div "Subtitle Markdown" at bounding box center [1030, 534] width 245 height 12
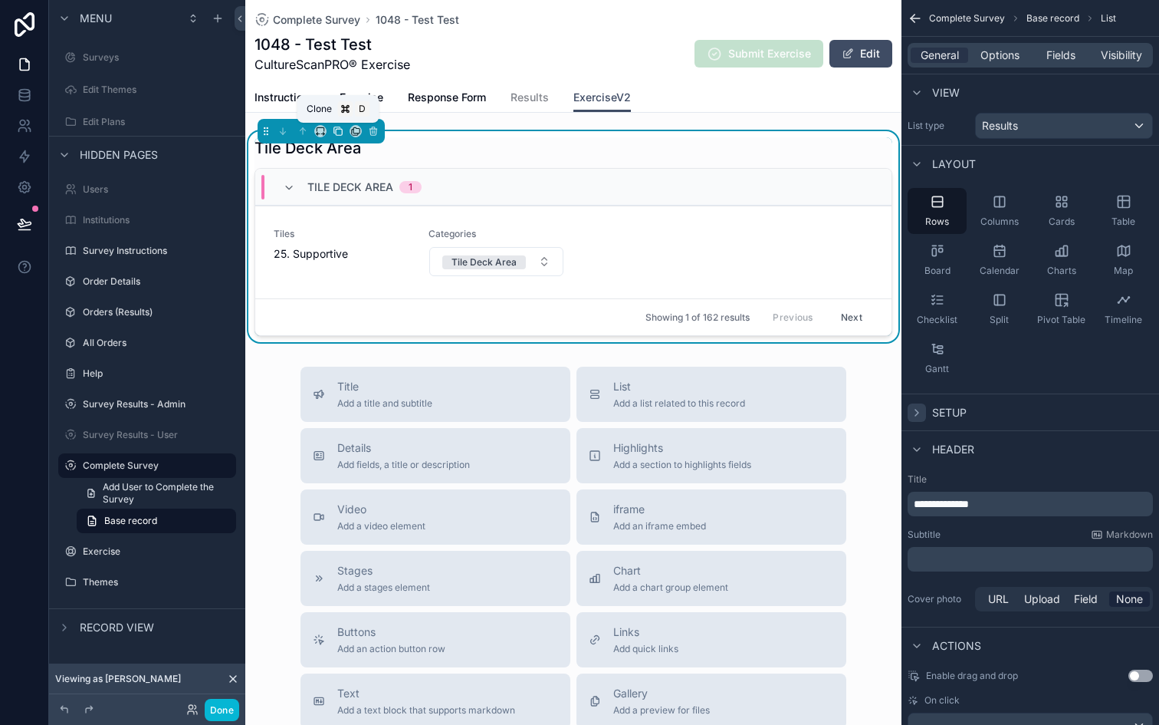
click at [336, 134] on icon "scrollable content" at bounding box center [339, 132] width 6 height 6
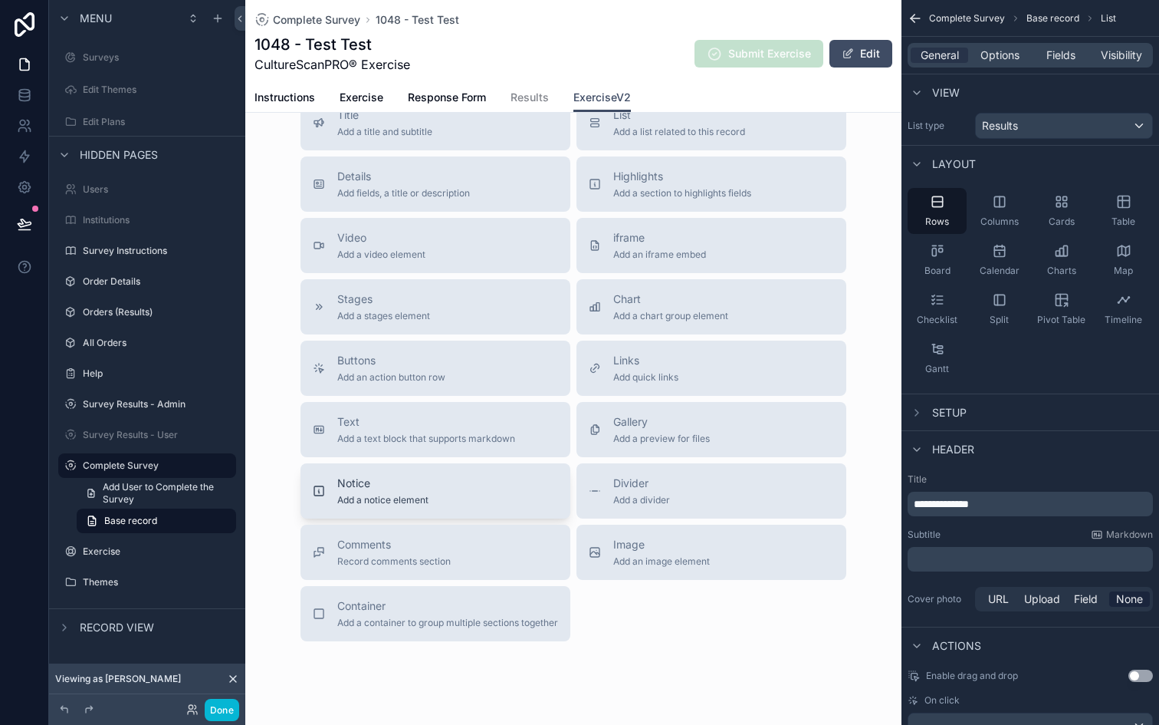
scroll to position [497, 0]
click at [504, 626] on span "Add a container to group multiple sections together" at bounding box center [447, 620] width 221 height 12
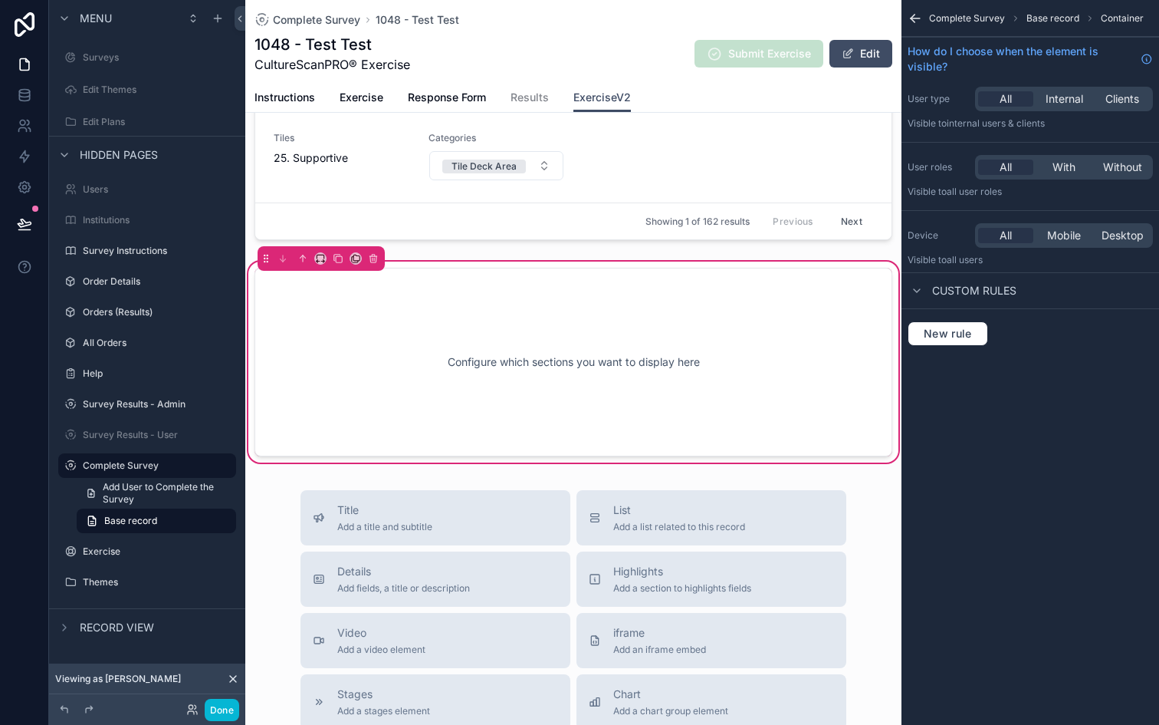
scroll to position [318, 0]
click at [387, 363] on div "Configure which sections you want to display here" at bounding box center [573, 363] width 587 height 138
click at [549, 367] on div "Configure which sections you want to display here" at bounding box center [573, 363] width 587 height 138
click at [676, 365] on div "Configure which sections you want to display here" at bounding box center [573, 363] width 587 height 138
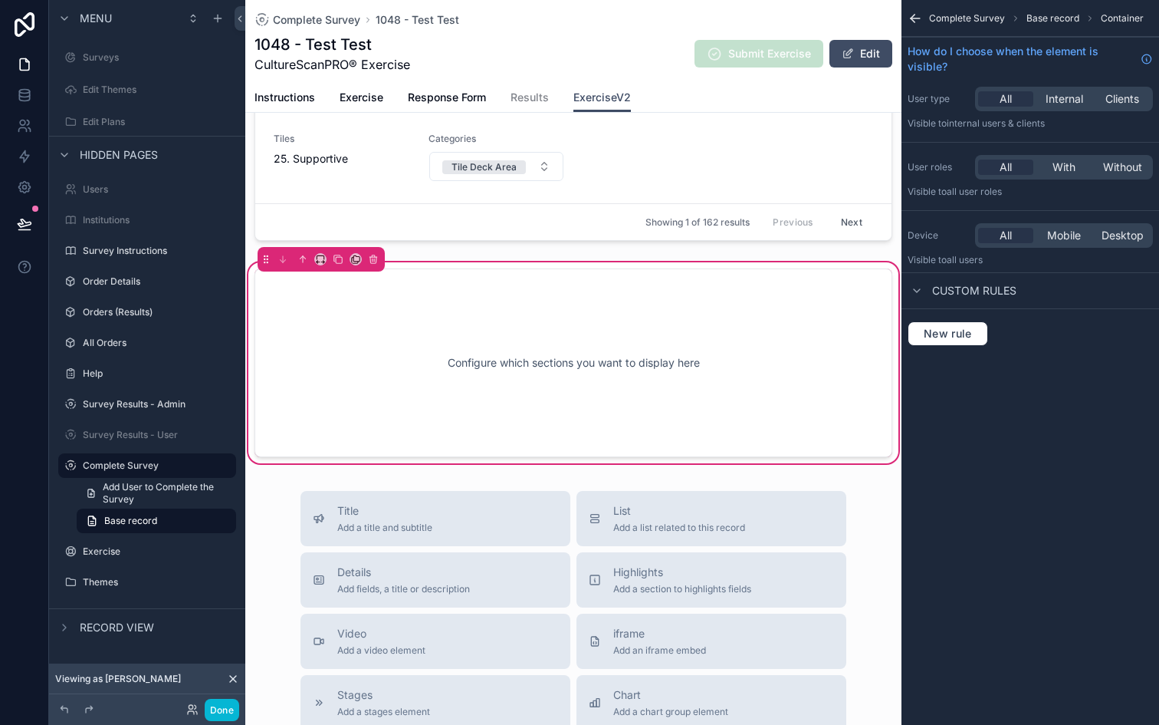
click at [582, 372] on div "Configure which sections you want to display here" at bounding box center [573, 363] width 587 height 138
drag, startPoint x: 364, startPoint y: 504, endPoint x: 454, endPoint y: 323, distance: 202.0
click at [454, 323] on div "Complete Survey 1048 - Test Test 1048 - Test Test CultureScanPRO® Exercise Subm…" at bounding box center [573, 421] width 656 height 1478
drag, startPoint x: 313, startPoint y: 141, endPoint x: 364, endPoint y: 343, distance: 208.1
click at [364, 343] on div "Tile Deck Area Tile Deck Area 1 Tiles 25. Supportive Categories Tile Deck Area …" at bounding box center [573, 139] width 656 height 653
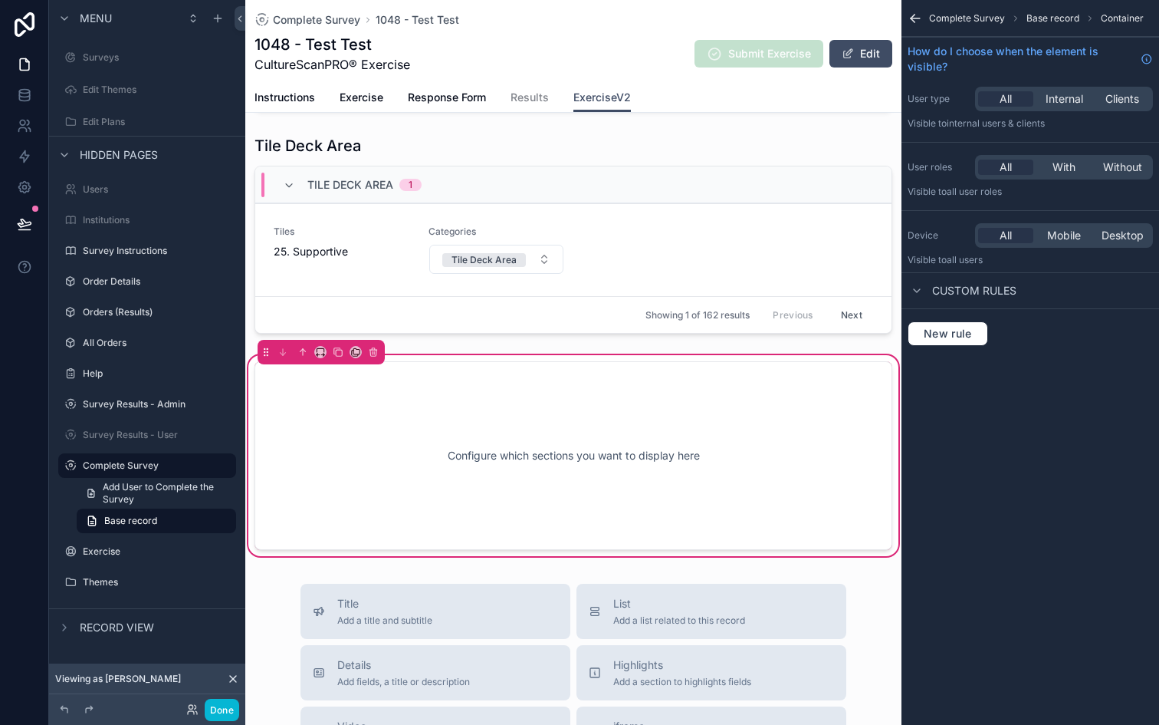
scroll to position [223, 0]
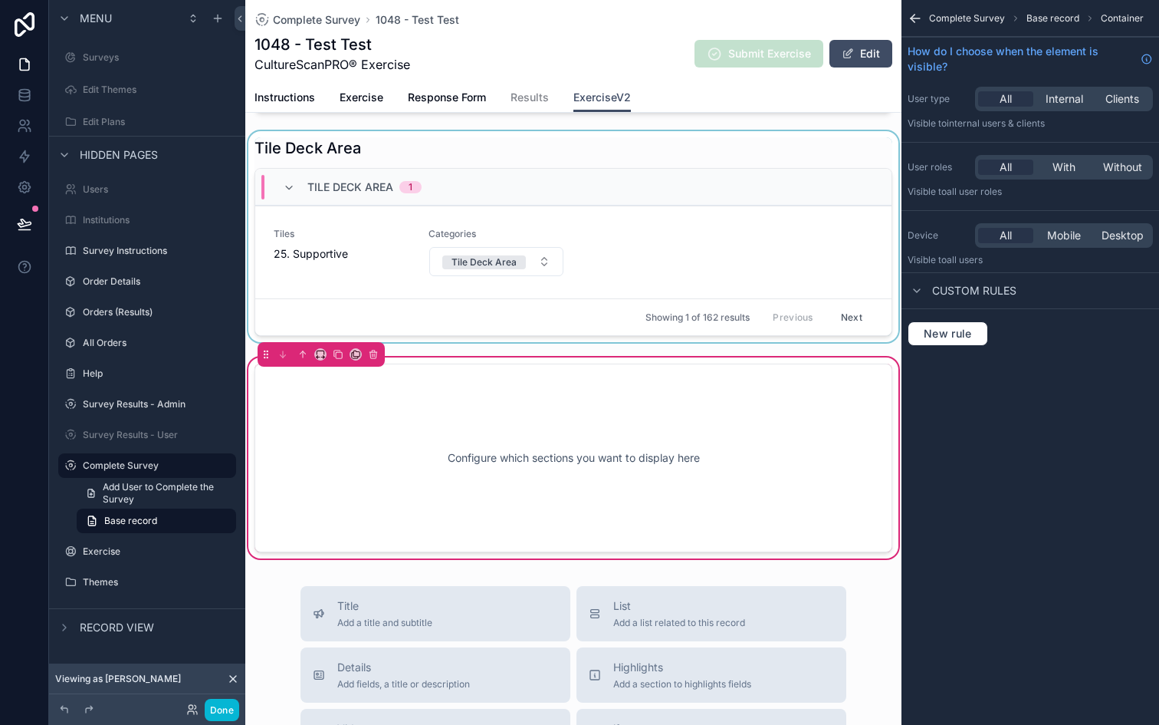
click at [321, 145] on div "scrollable content" at bounding box center [573, 236] width 656 height 211
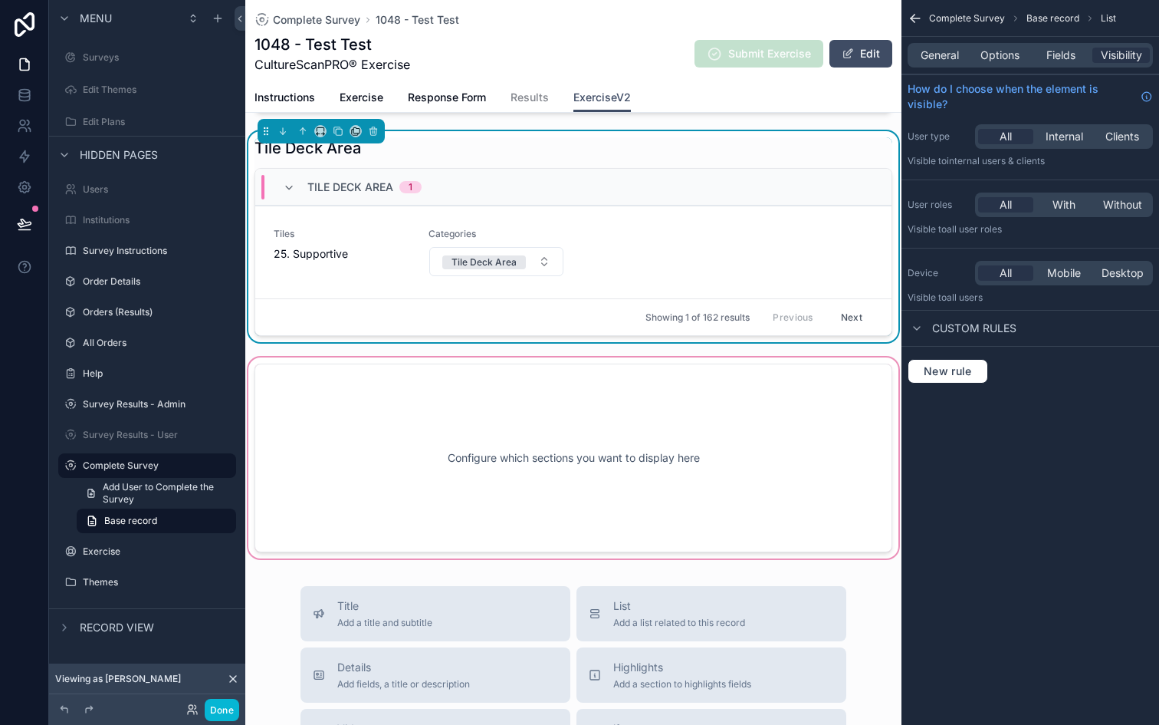
click at [520, 432] on div "scrollable content" at bounding box center [573, 457] width 656 height 207
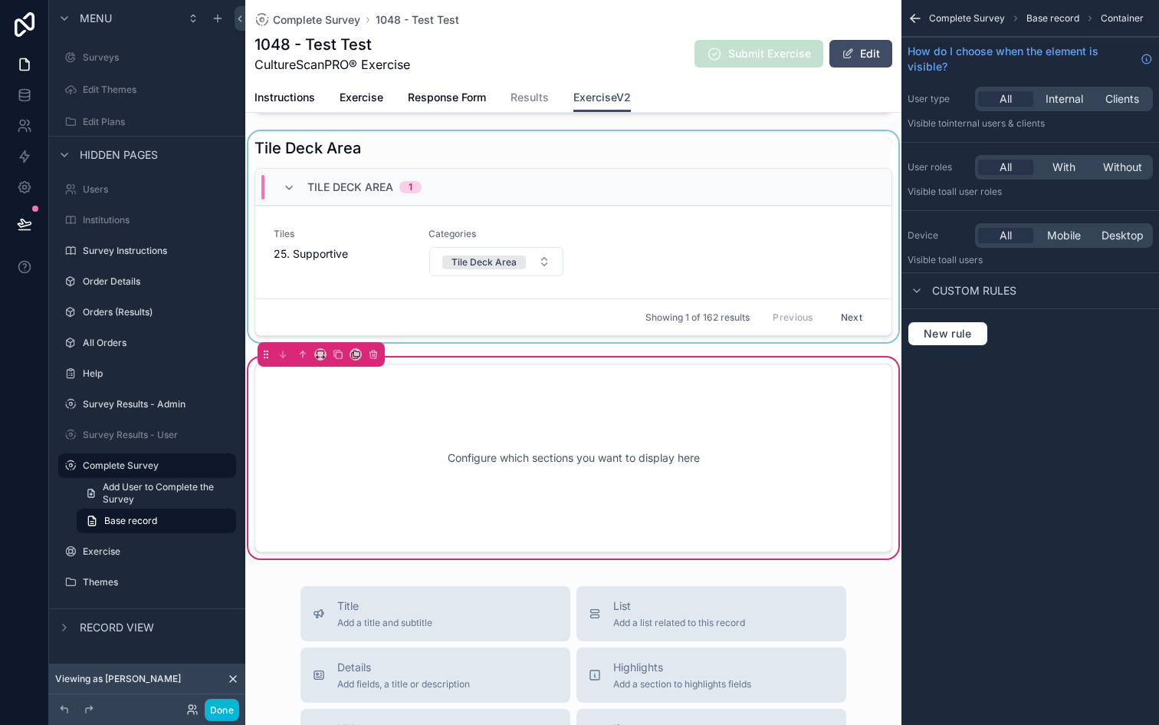
click at [915, 24] on icon "scrollable content" at bounding box center [915, 18] width 15 height 15
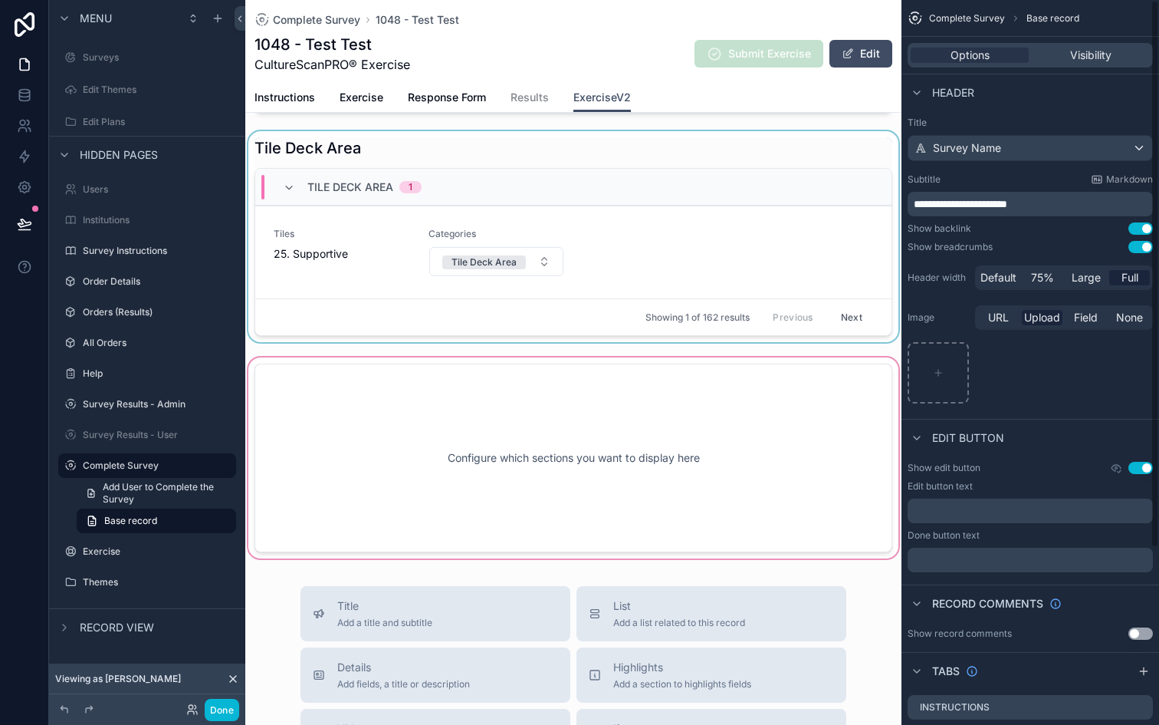
click at [689, 413] on div "scrollable content" at bounding box center [573, 457] width 656 height 207
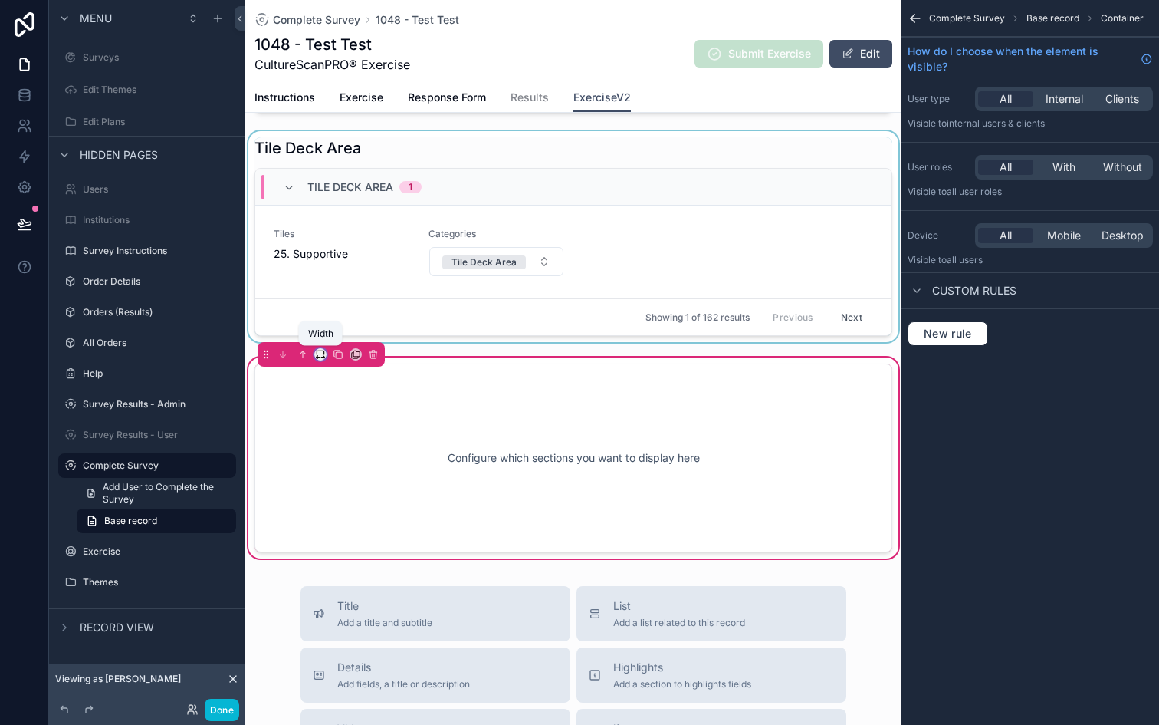
click at [319, 354] on icon "scrollable content" at bounding box center [320, 354] width 11 height 11
click at [333, 275] on div "scrollable content" at bounding box center [579, 362] width 1159 height 725
click at [334, 170] on div "Tile Deck Area 1" at bounding box center [573, 187] width 636 height 37
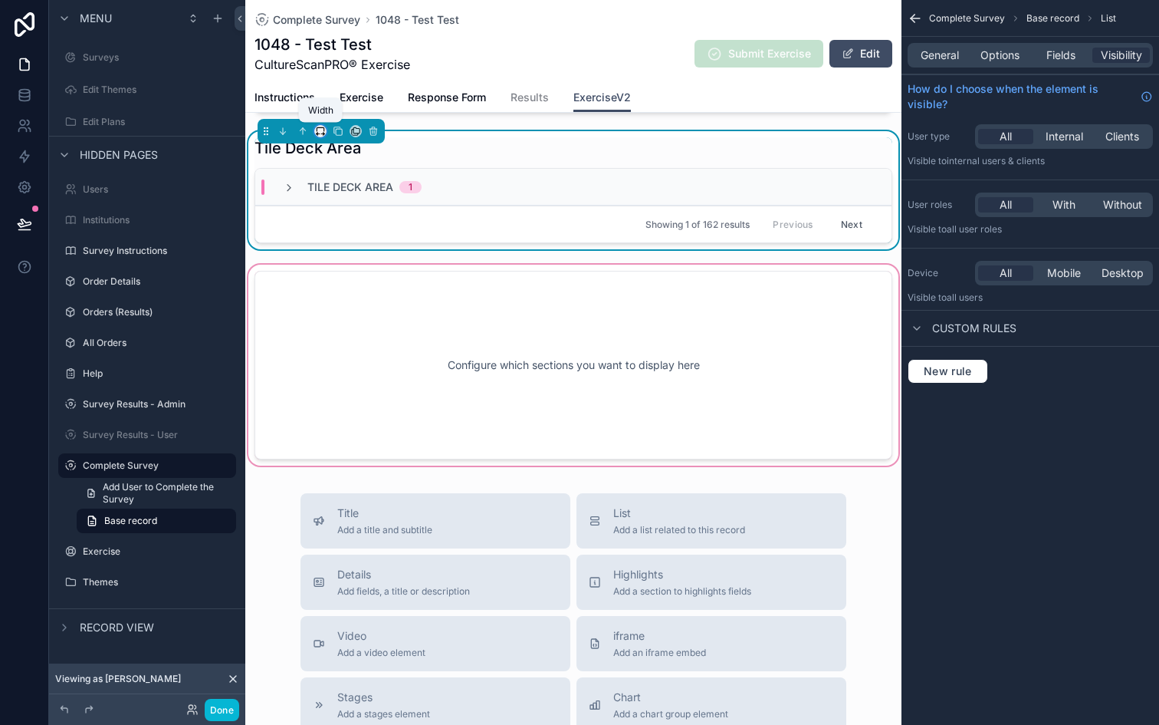
click at [321, 134] on icon "scrollable content" at bounding box center [320, 131] width 11 height 11
click at [331, 199] on div "25%" at bounding box center [351, 189] width 66 height 28
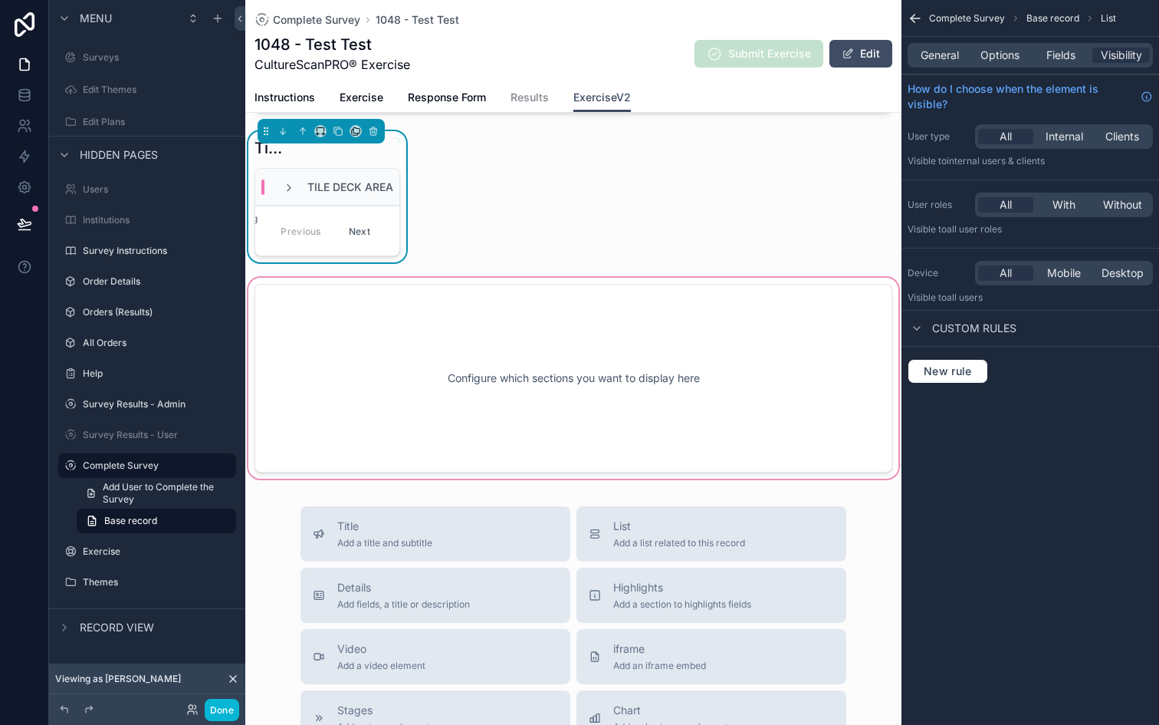
click at [430, 342] on div "scrollable content" at bounding box center [573, 378] width 656 height 207
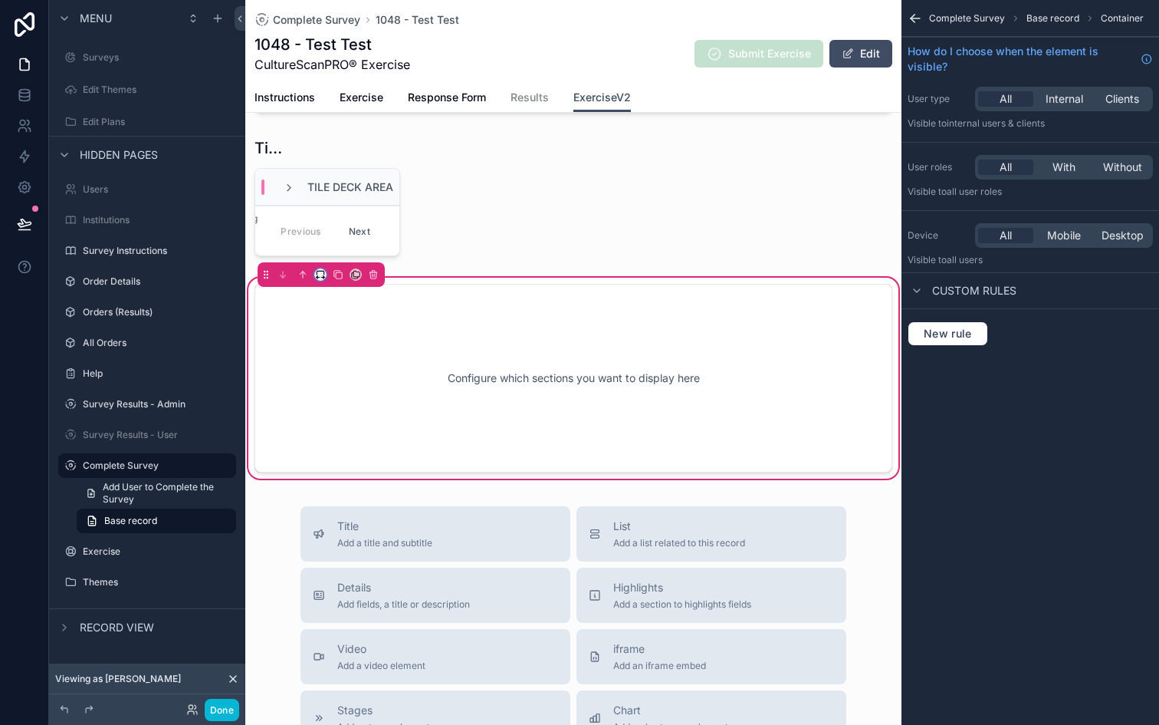
click at [325, 277] on button "scrollable content" at bounding box center [320, 274] width 12 height 12
click at [337, 364] on span "33%" at bounding box center [339, 361] width 25 height 18
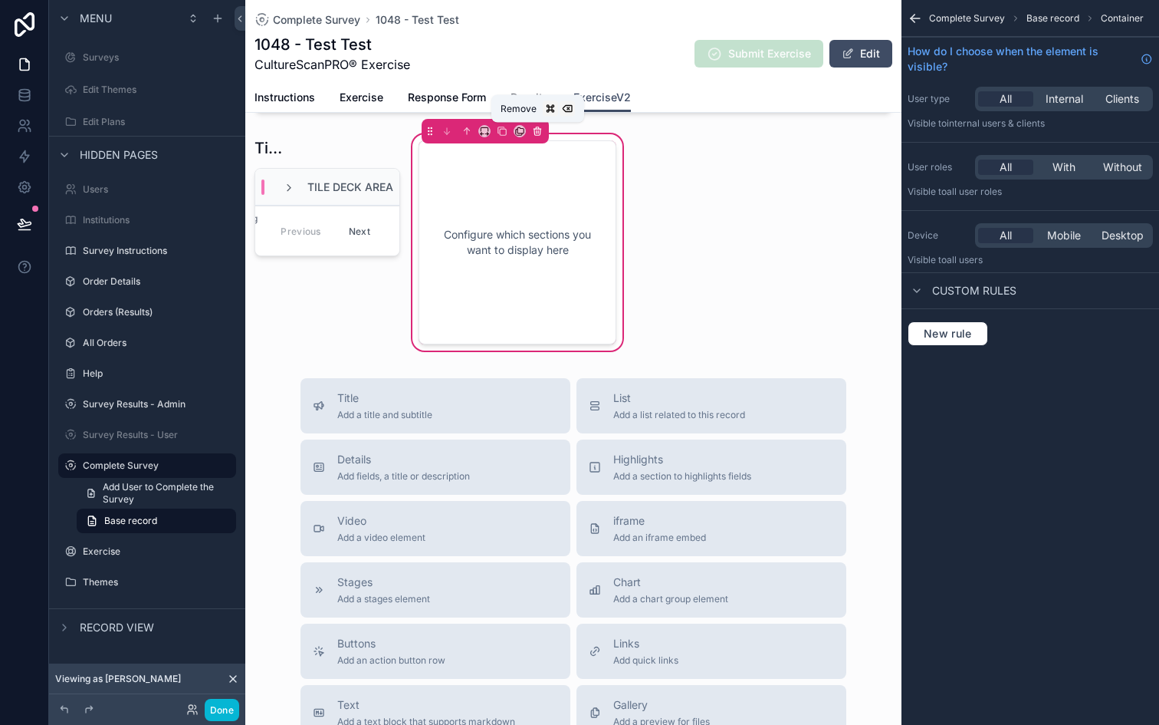
click at [542, 130] on icon "scrollable content" at bounding box center [537, 131] width 11 height 11
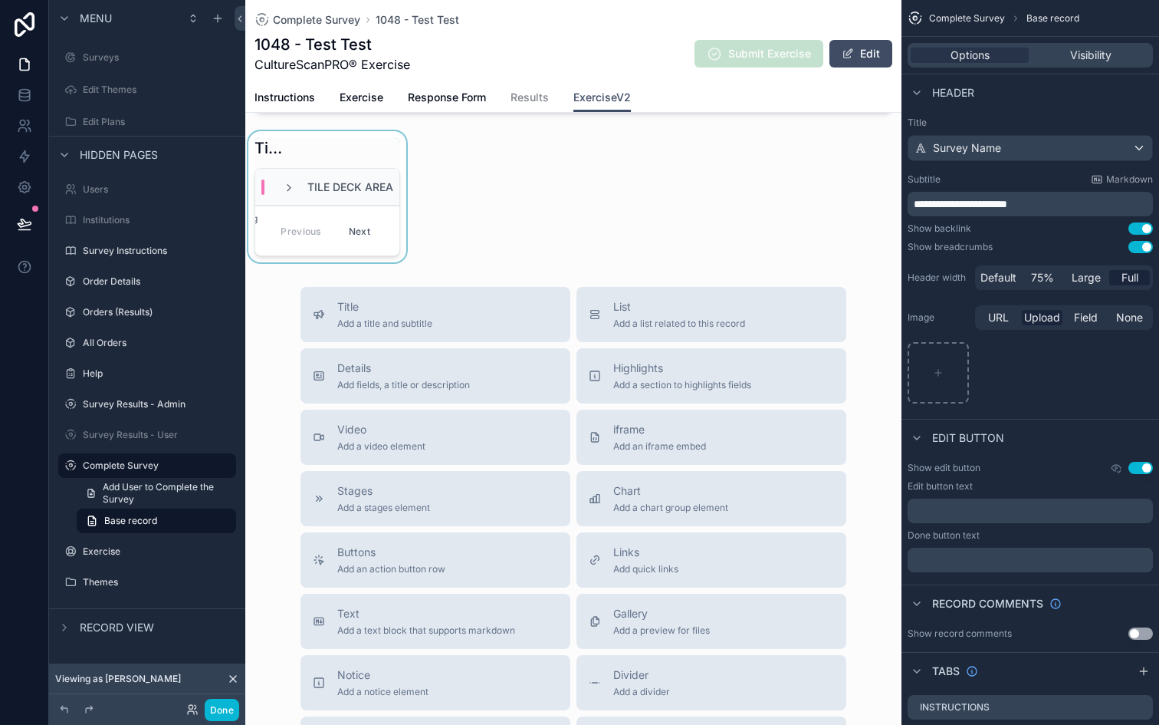
click at [358, 166] on div "scrollable content" at bounding box center [327, 196] width 164 height 131
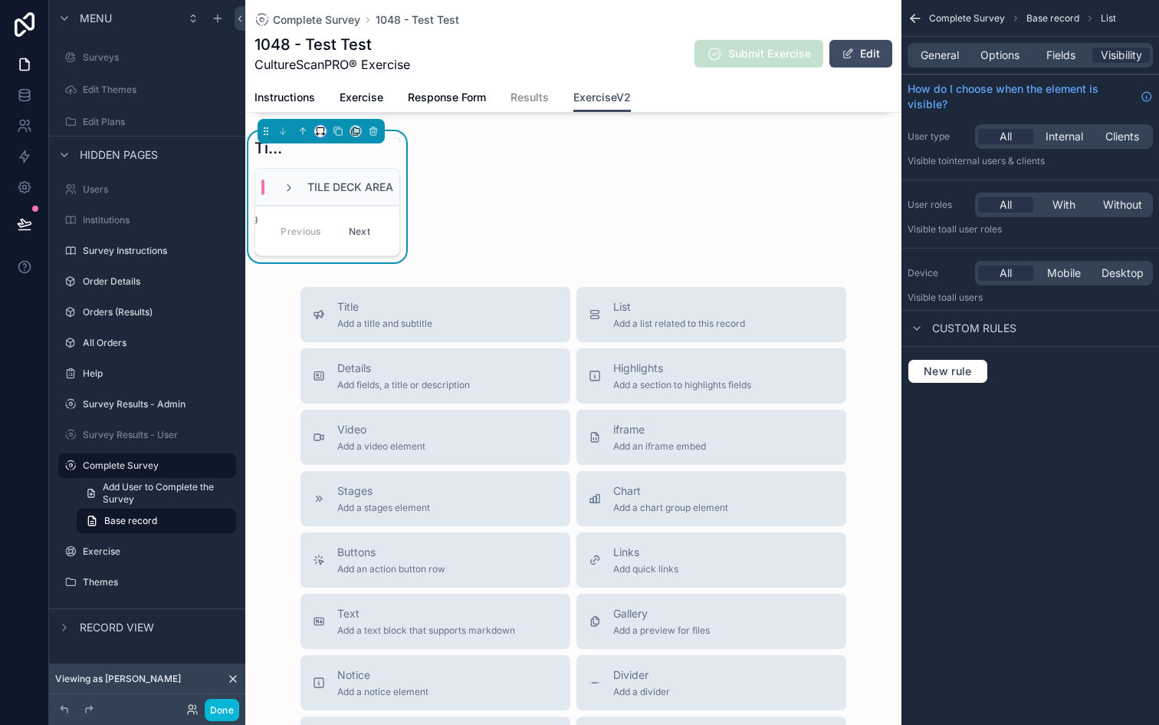
click at [322, 135] on icon "scrollable content" at bounding box center [320, 131] width 11 height 11
click at [345, 252] on span "50%" at bounding box center [339, 247] width 24 height 18
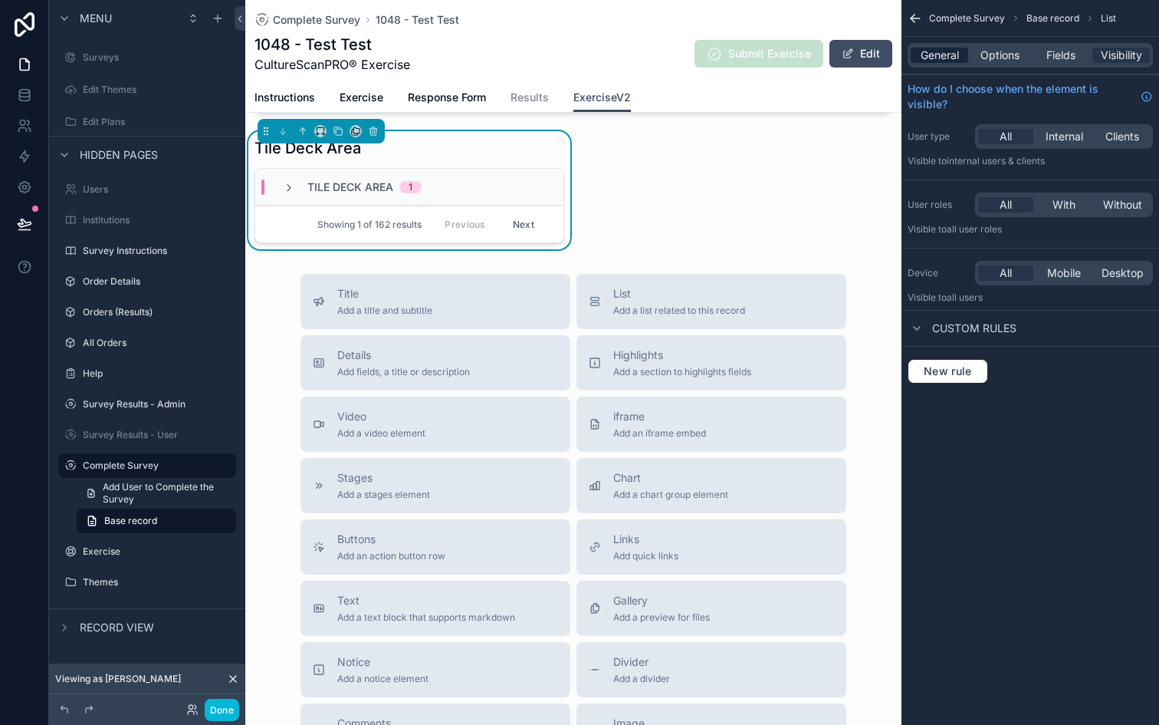
click at [936, 51] on span "General" at bounding box center [940, 55] width 38 height 15
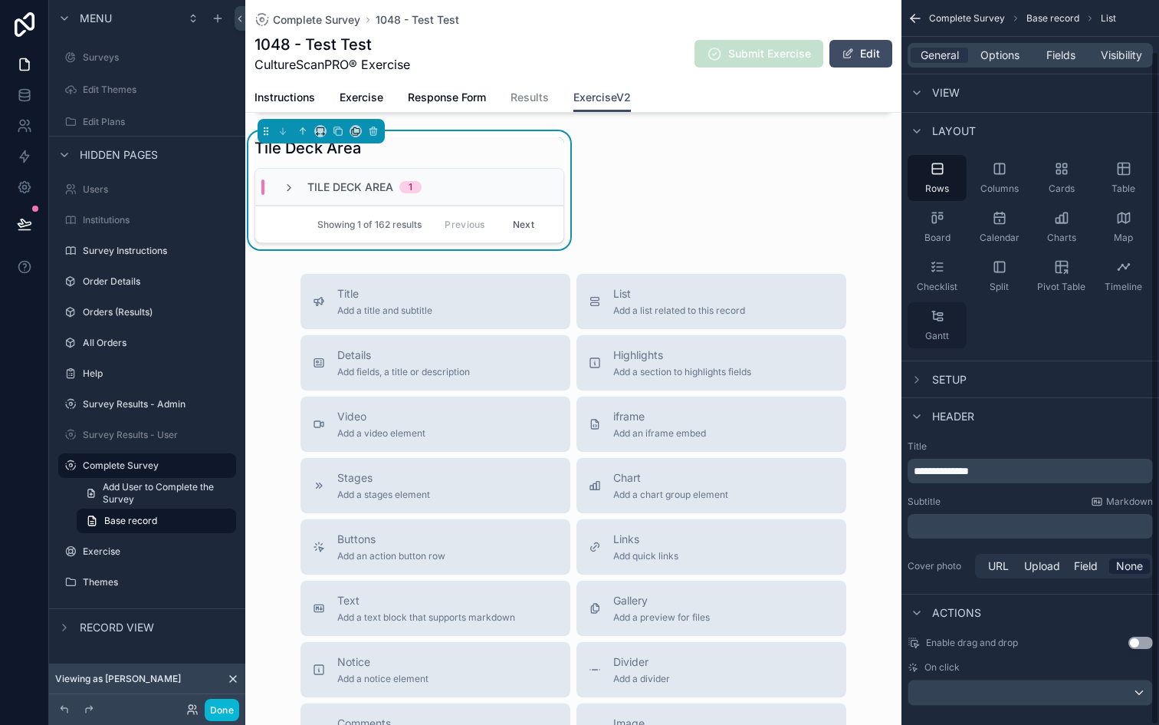
scroll to position [55, 0]
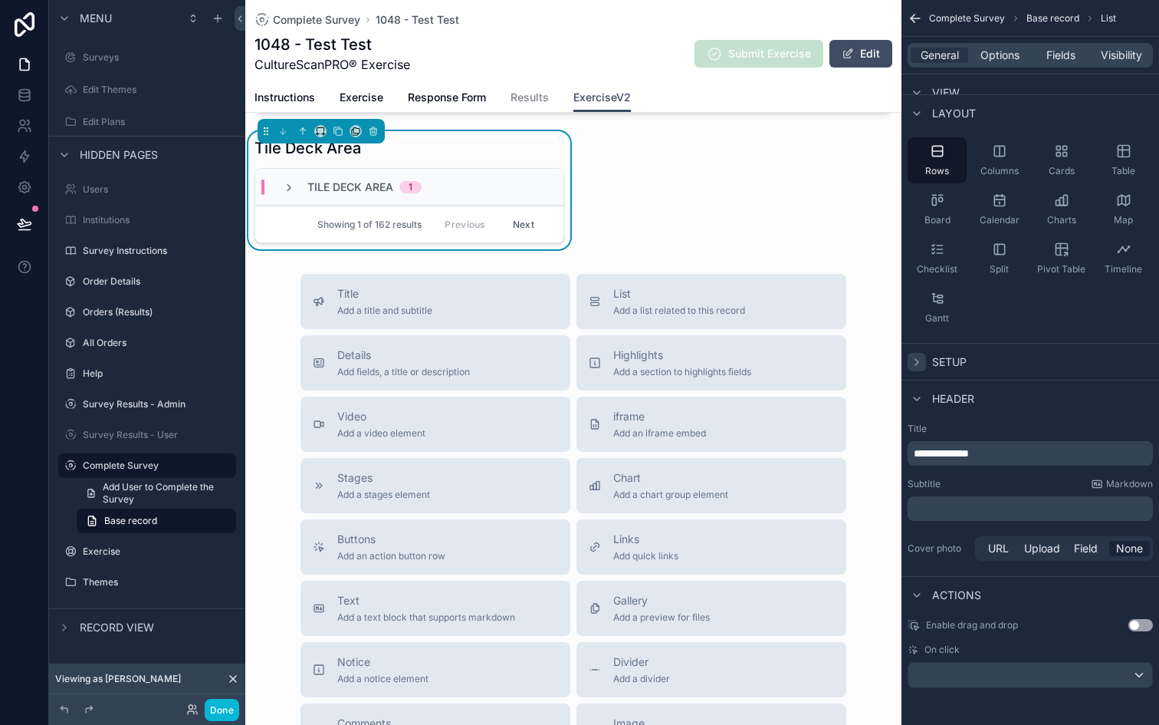
click at [921, 356] on icon "scrollable content" at bounding box center [917, 362] width 12 height 12
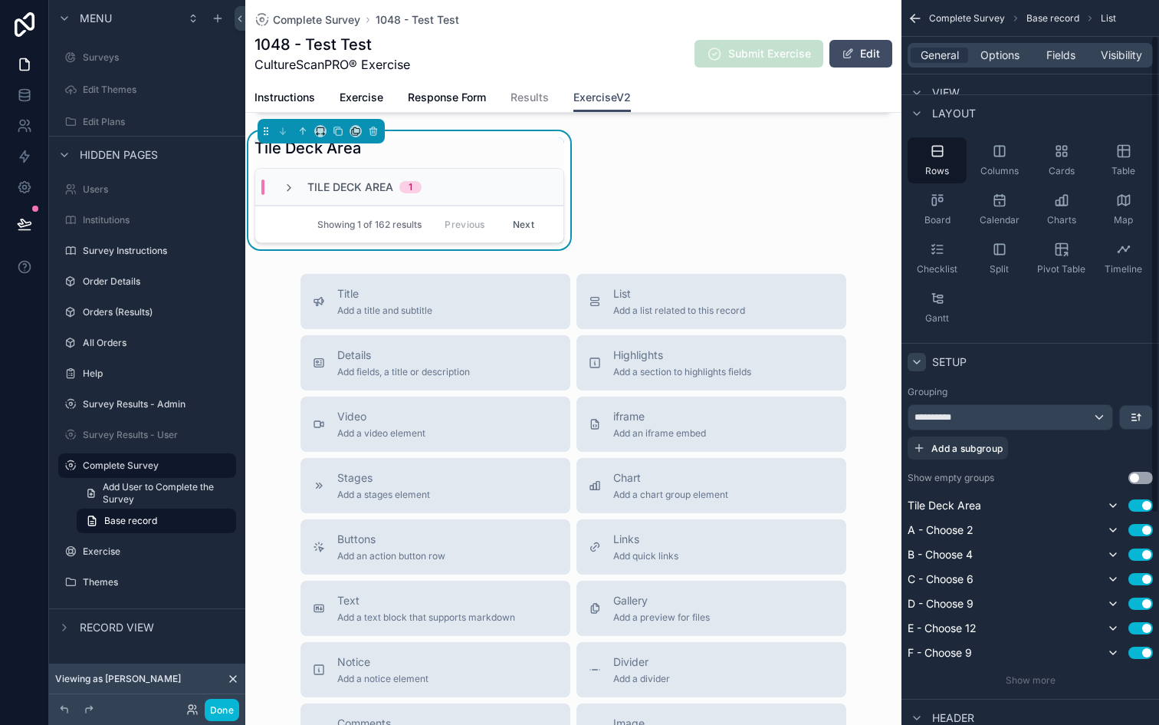
scroll to position [23, 0]
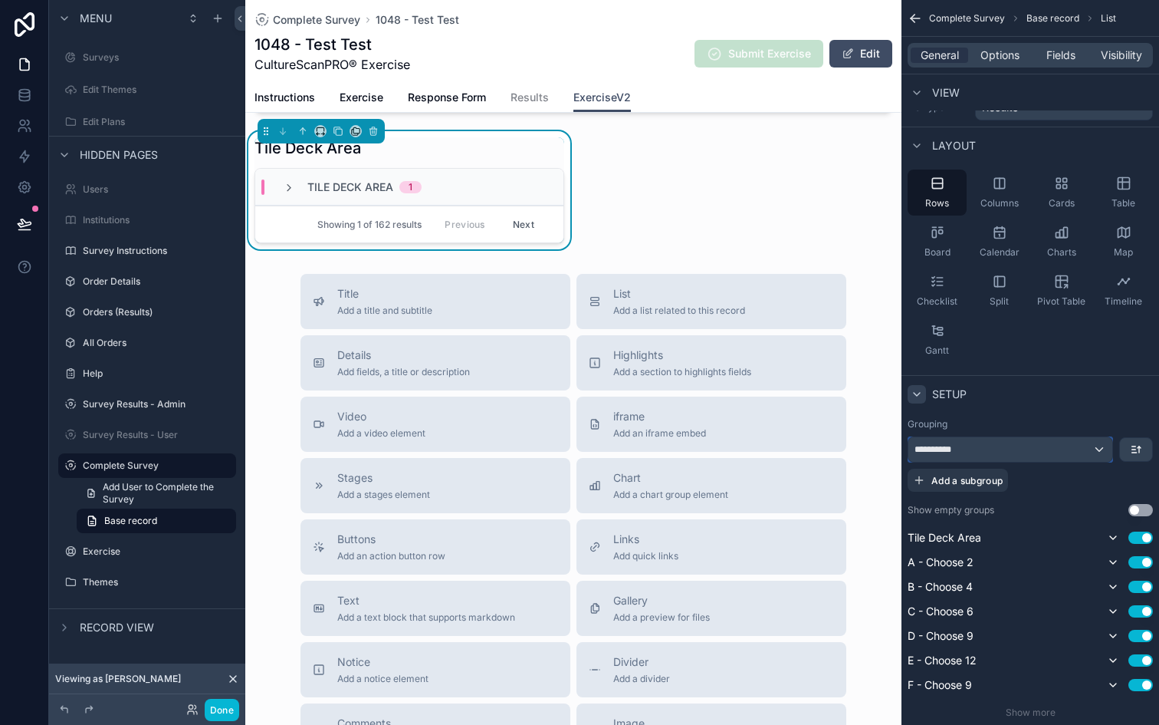
click at [1044, 444] on div "**********" at bounding box center [1011, 449] width 204 height 25
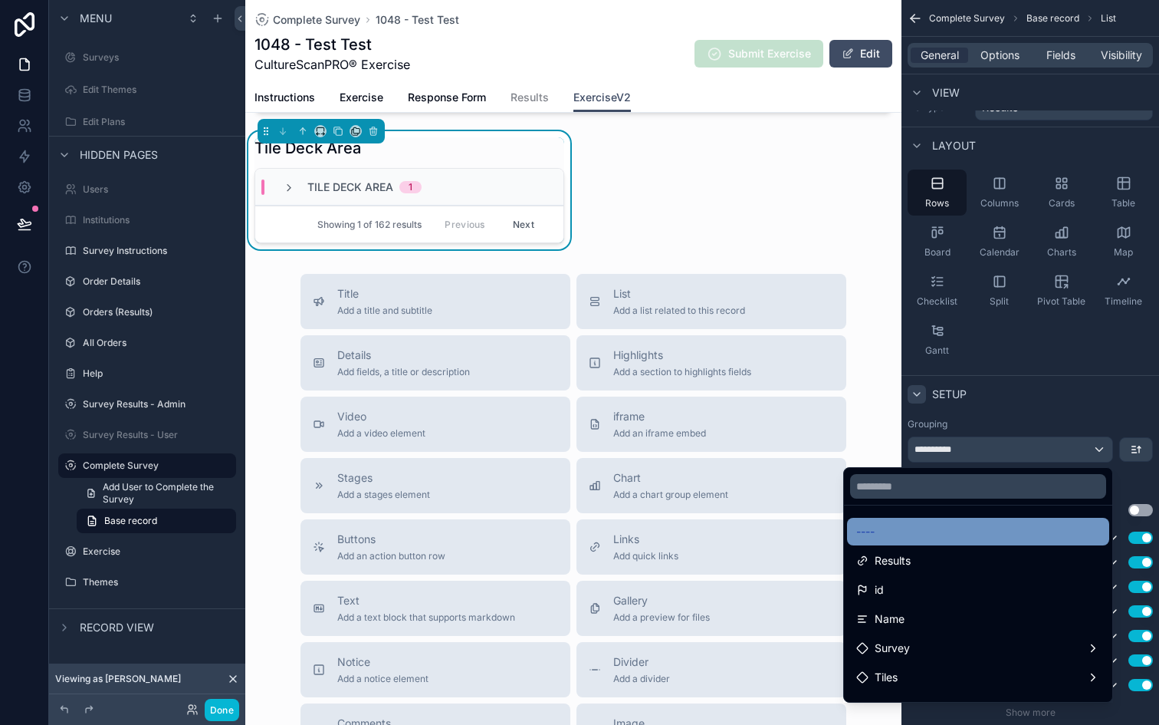
click at [950, 530] on div "----" at bounding box center [978, 531] width 244 height 18
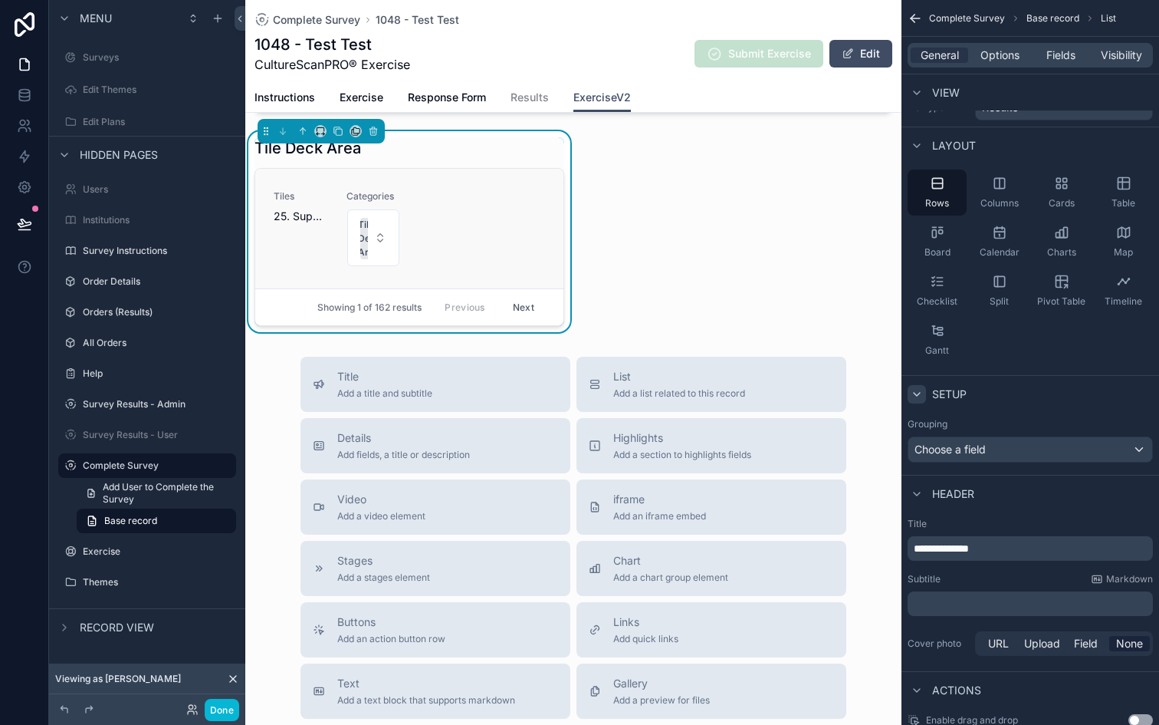
click at [501, 234] on div "Tiles 25. Supportive Categories Tile Deck Area" at bounding box center [409, 228] width 271 height 77
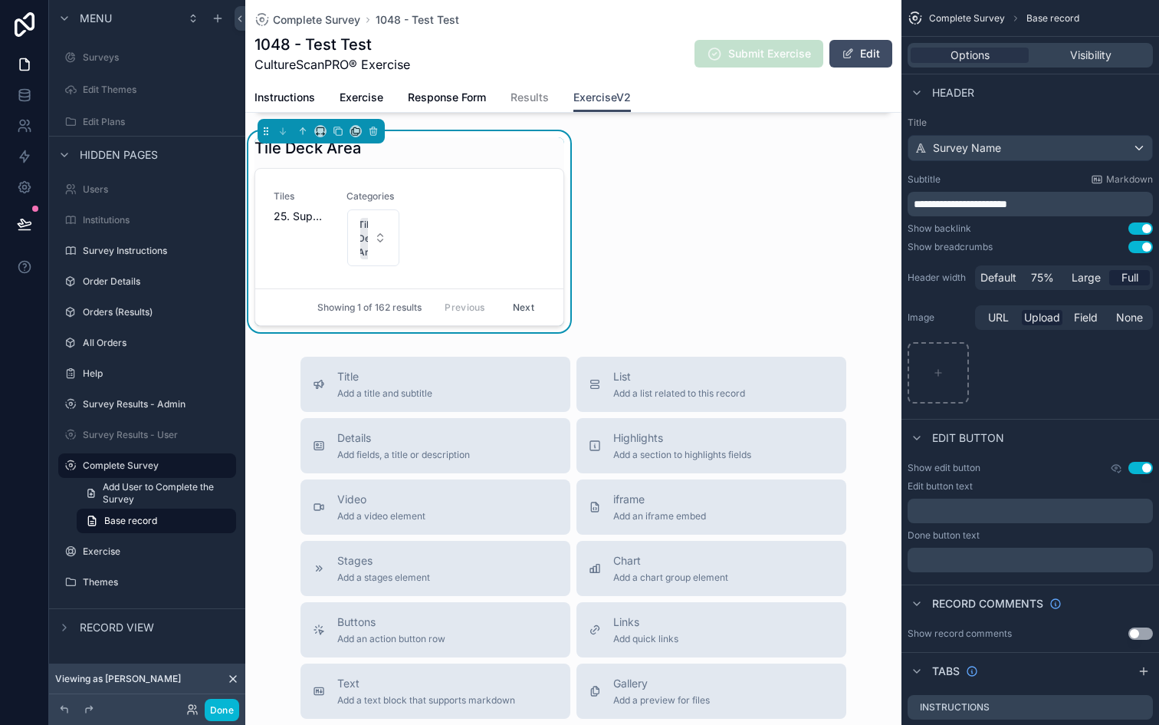
drag, startPoint x: 728, startPoint y: 268, endPoint x: 793, endPoint y: 288, distance: 67.9
click at [750, 275] on div "Tile Deck Area Tile Deck Area 1 Tiles 25. Supportive Categories Tile Deck Area …" at bounding box center [573, 120] width 656 height 424
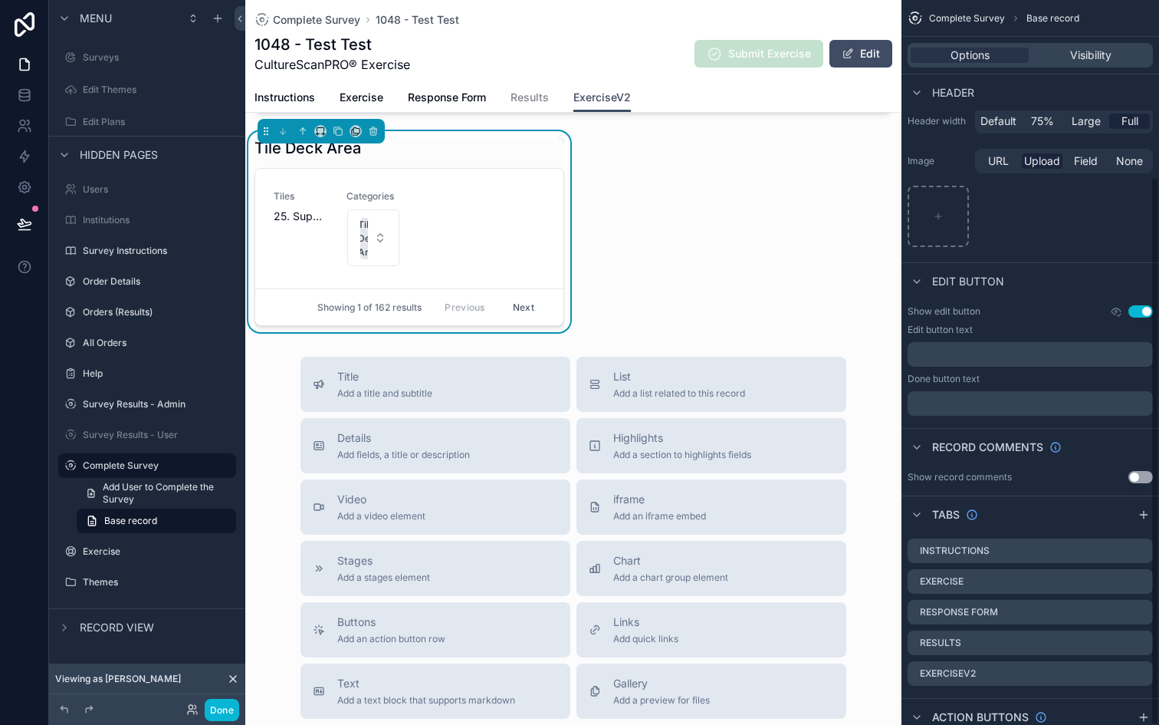
scroll to position [234, 0]
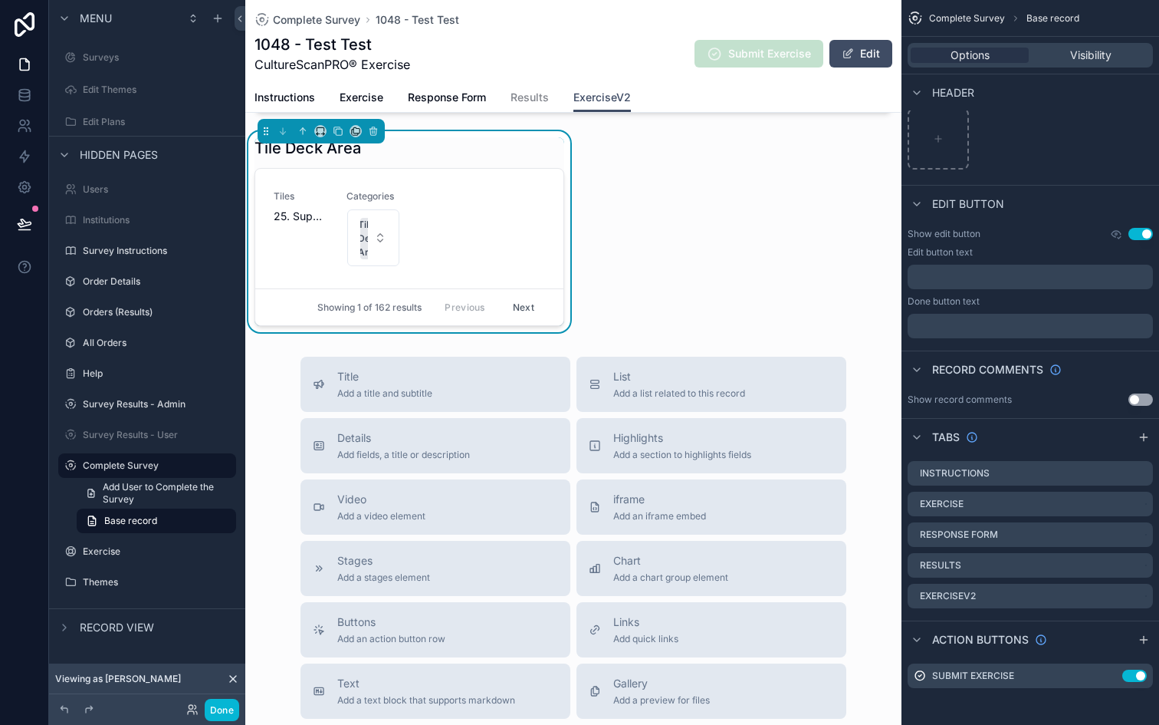
click at [479, 158] on div "Tile Deck Area" at bounding box center [410, 147] width 310 height 21
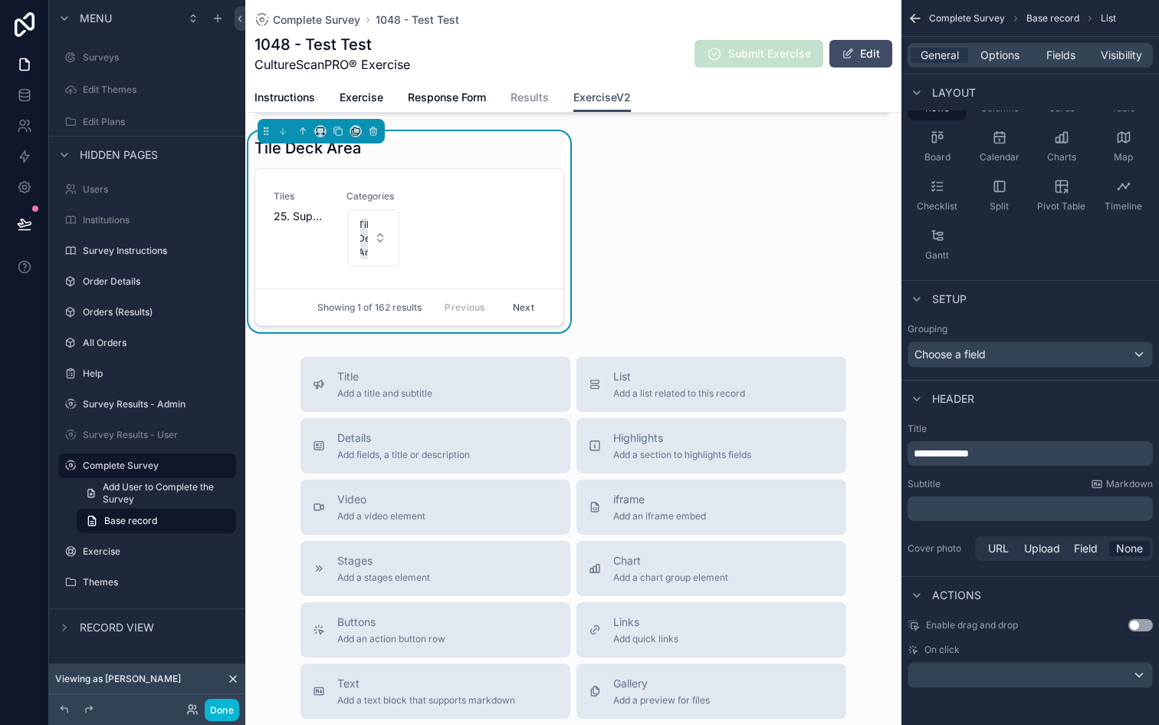
scroll to position [0, 0]
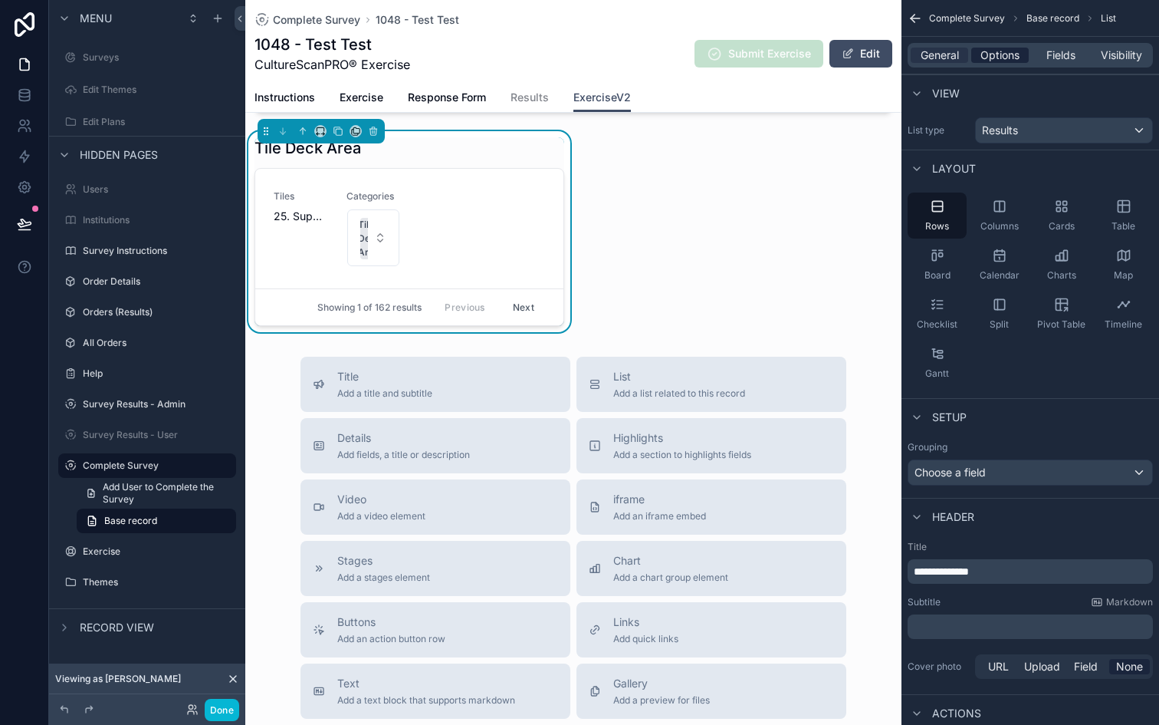
click at [1014, 59] on span "Options" at bounding box center [1000, 55] width 39 height 15
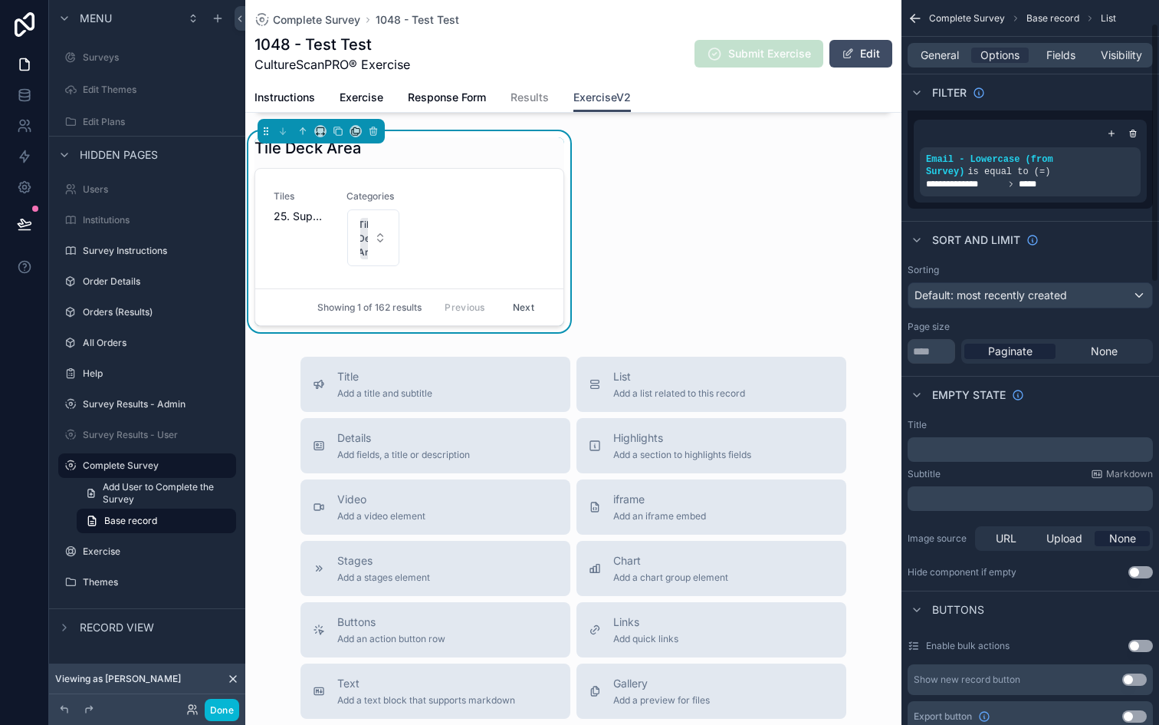
scroll to position [64, 0]
click at [945, 352] on input "*" at bounding box center [932, 350] width 48 height 25
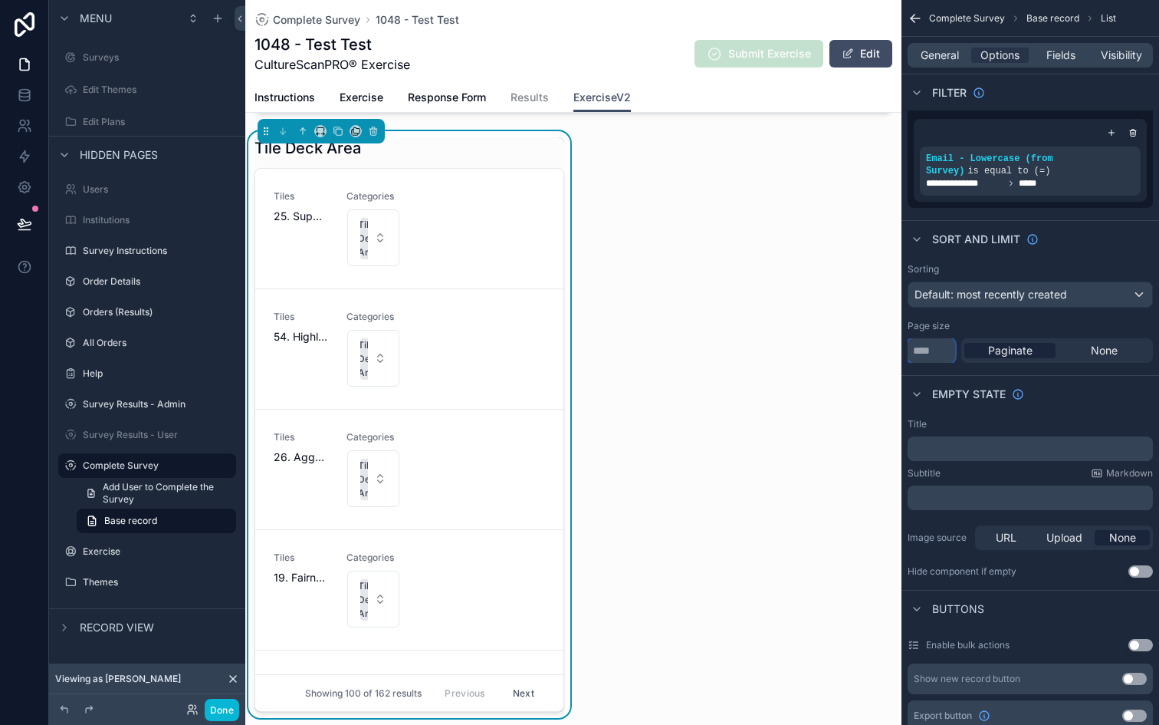
type input "***"
click at [1017, 322] on div "Page size" at bounding box center [1030, 326] width 245 height 12
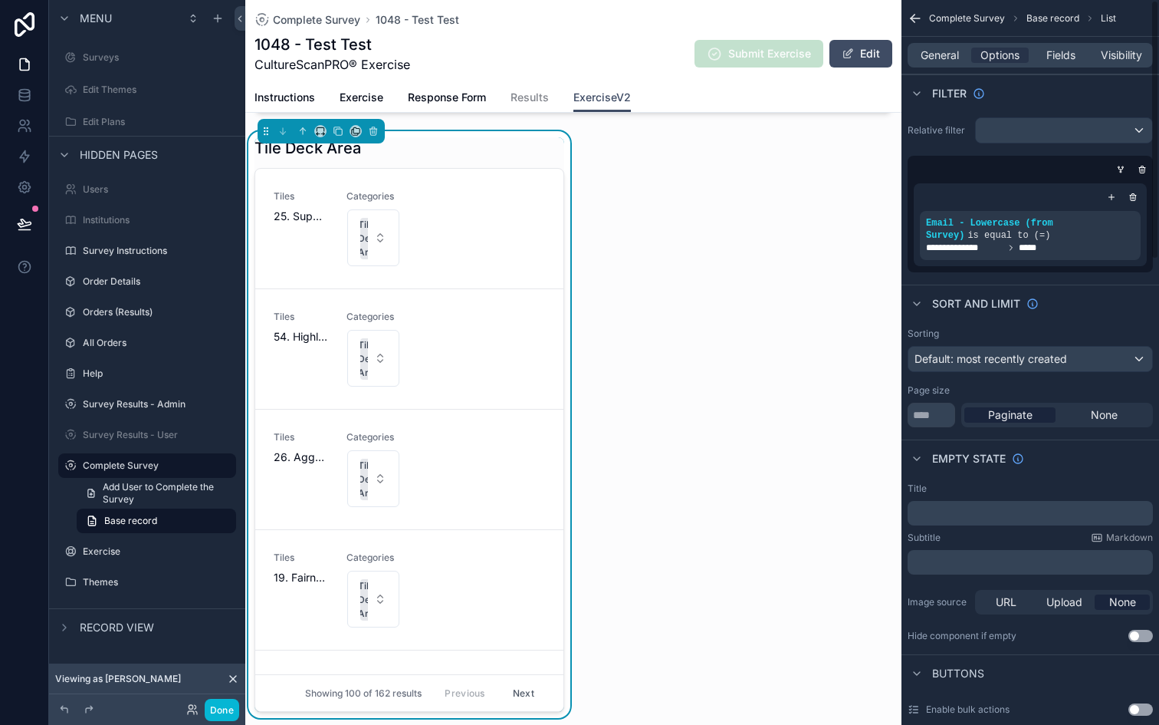
scroll to position [37, 0]
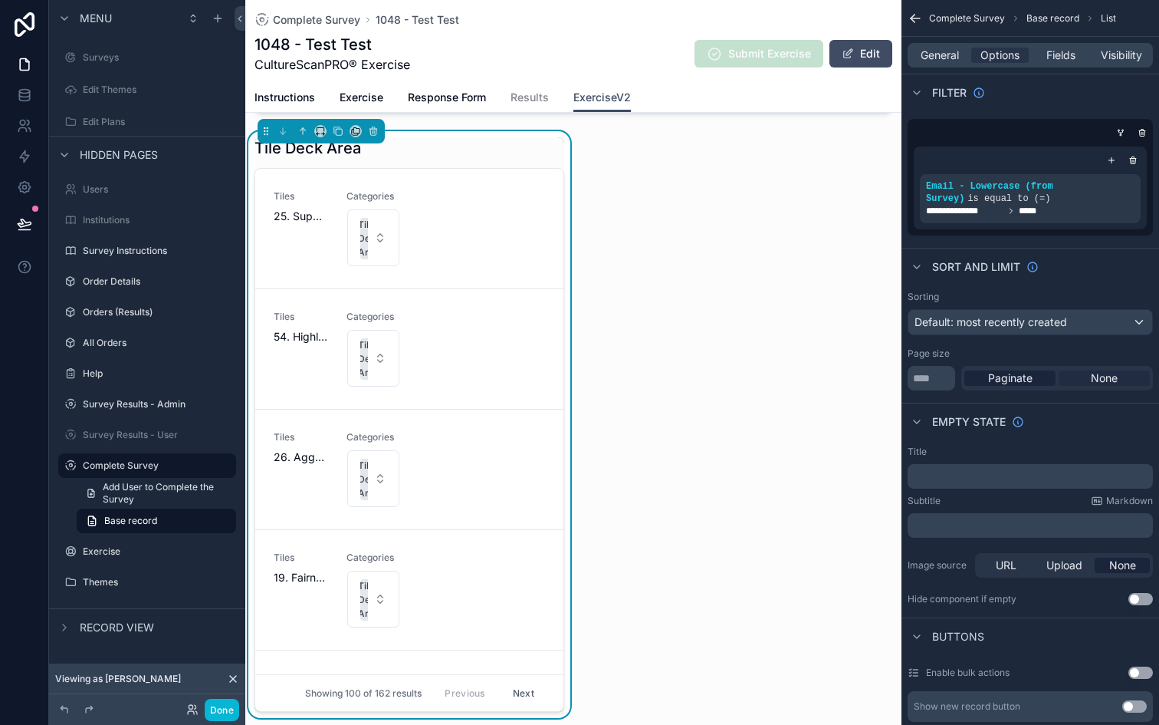
click at [1091, 380] on span "None" at bounding box center [1104, 377] width 27 height 15
click at [1017, 383] on span "Paginate" at bounding box center [1010, 377] width 44 height 15
click at [1099, 378] on span "None" at bounding box center [1104, 377] width 27 height 15
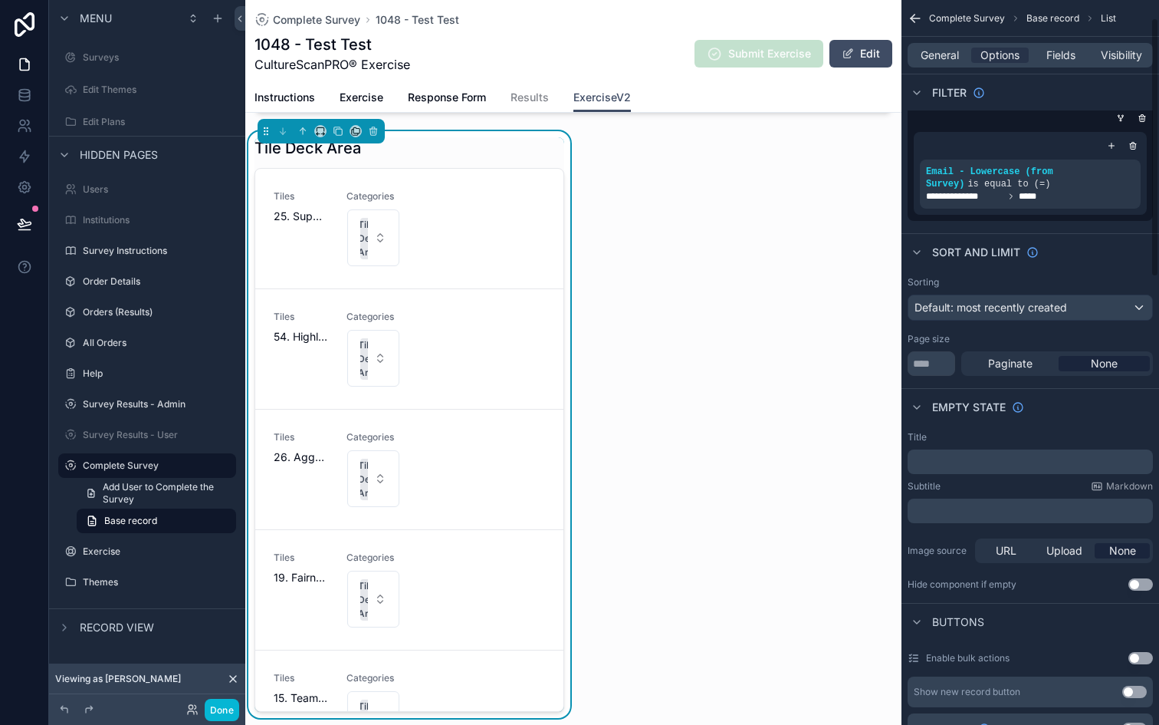
scroll to position [0, 0]
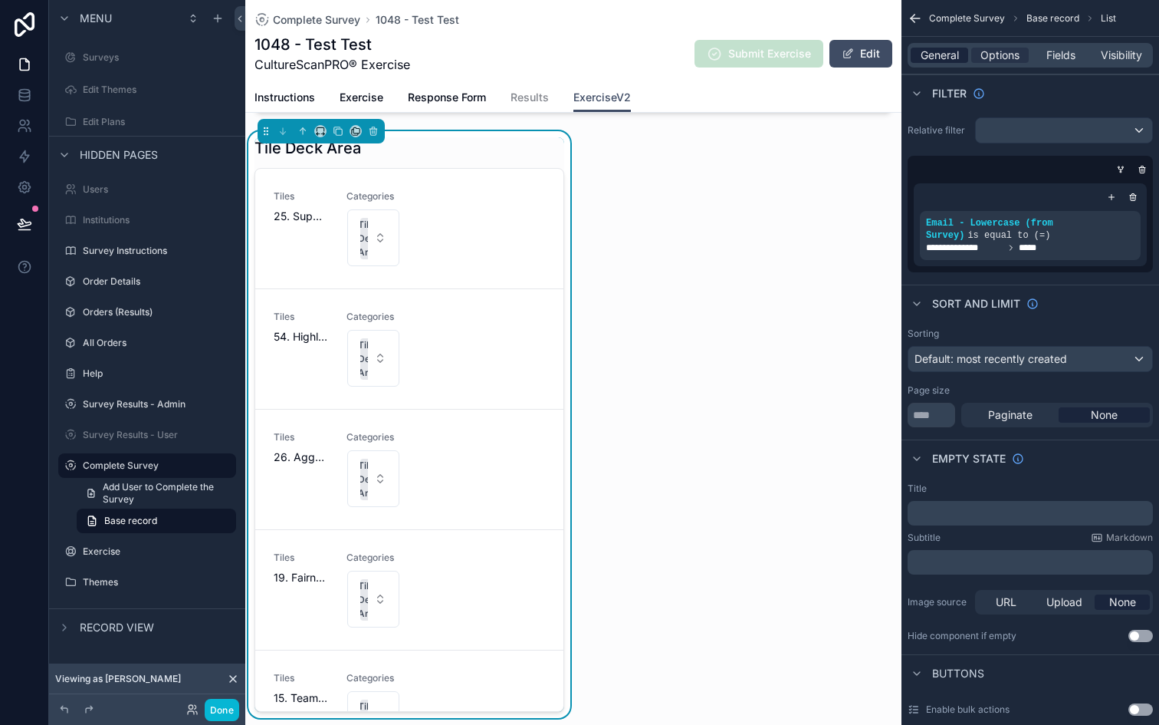
click at [943, 54] on span "General" at bounding box center [940, 55] width 38 height 15
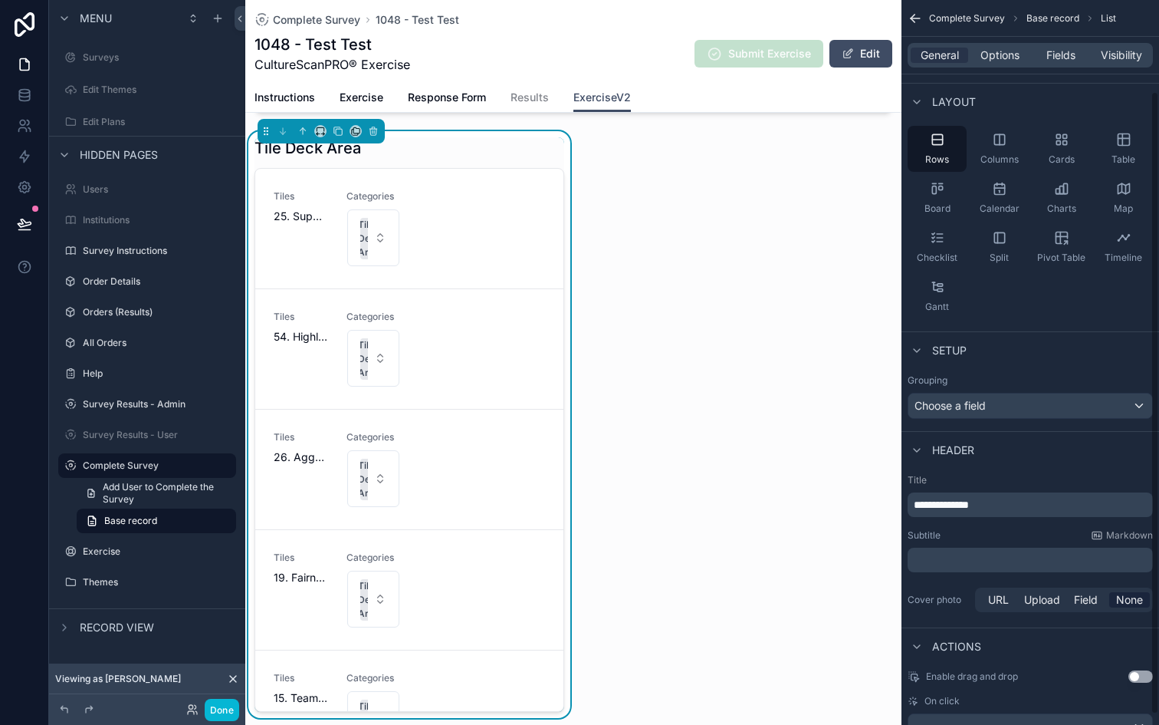
scroll to position [118, 0]
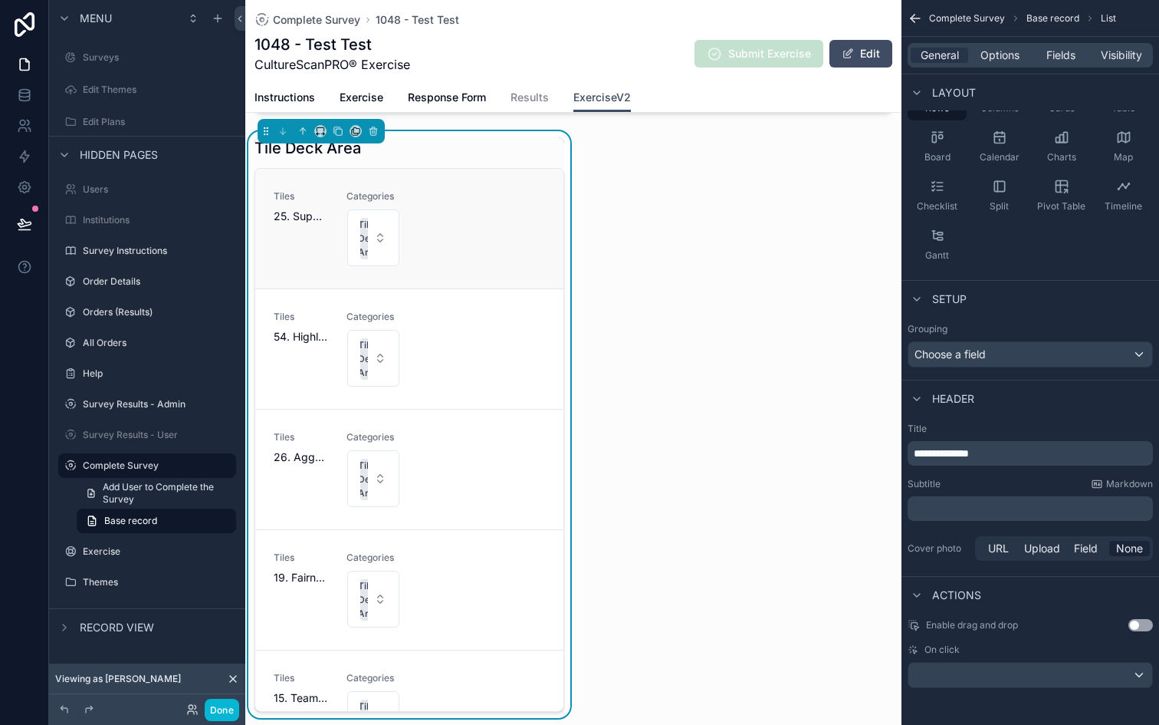
click at [439, 231] on div "Tiles 25. Supportive Categories Tile Deck Area" at bounding box center [409, 228] width 271 height 77
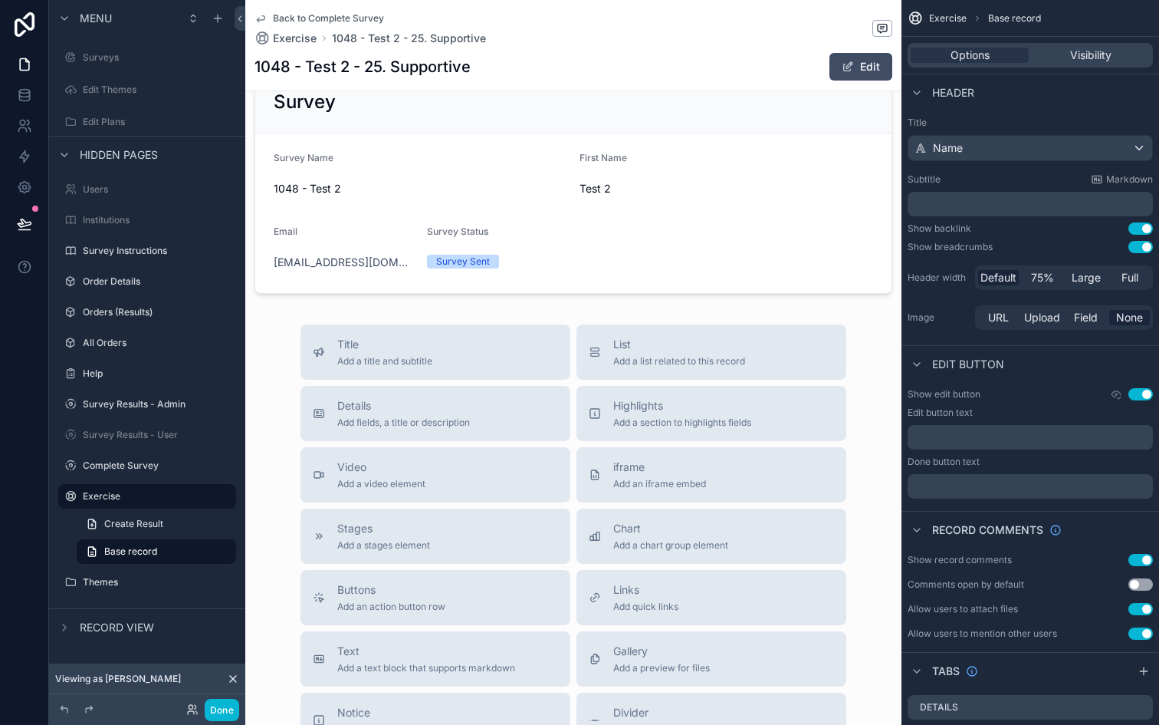
click at [320, 21] on span "Back to Complete Survey" at bounding box center [328, 18] width 111 height 12
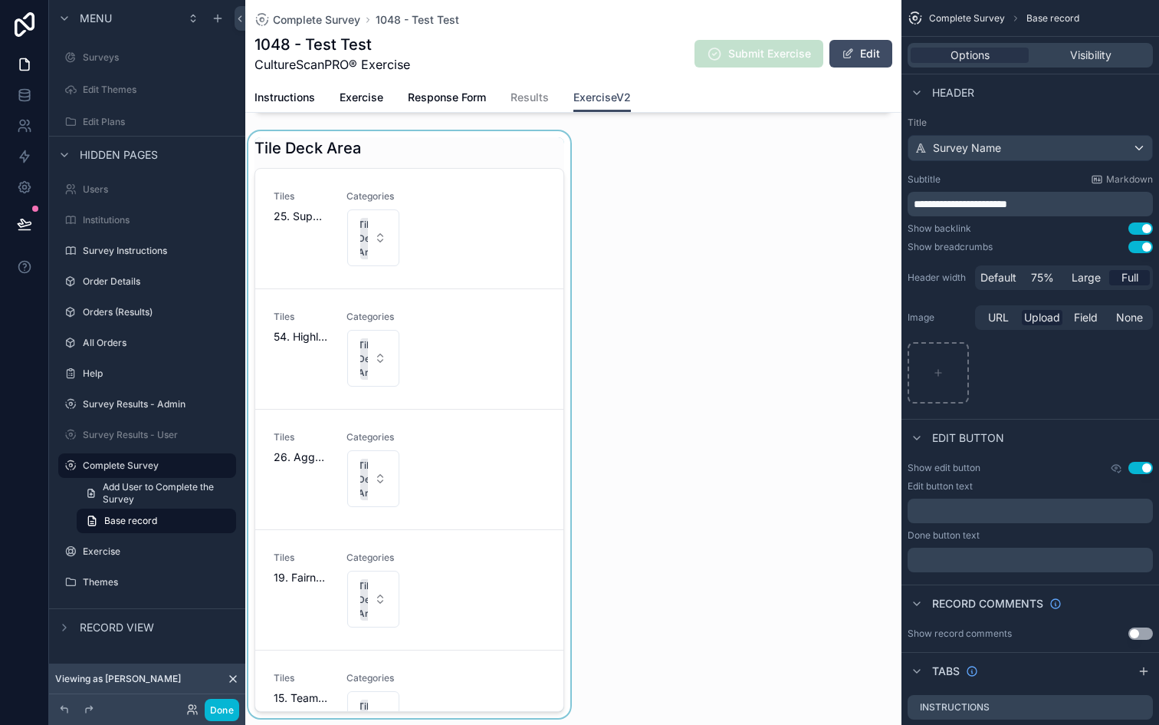
click at [496, 153] on div "scrollable content" at bounding box center [409, 424] width 328 height 587
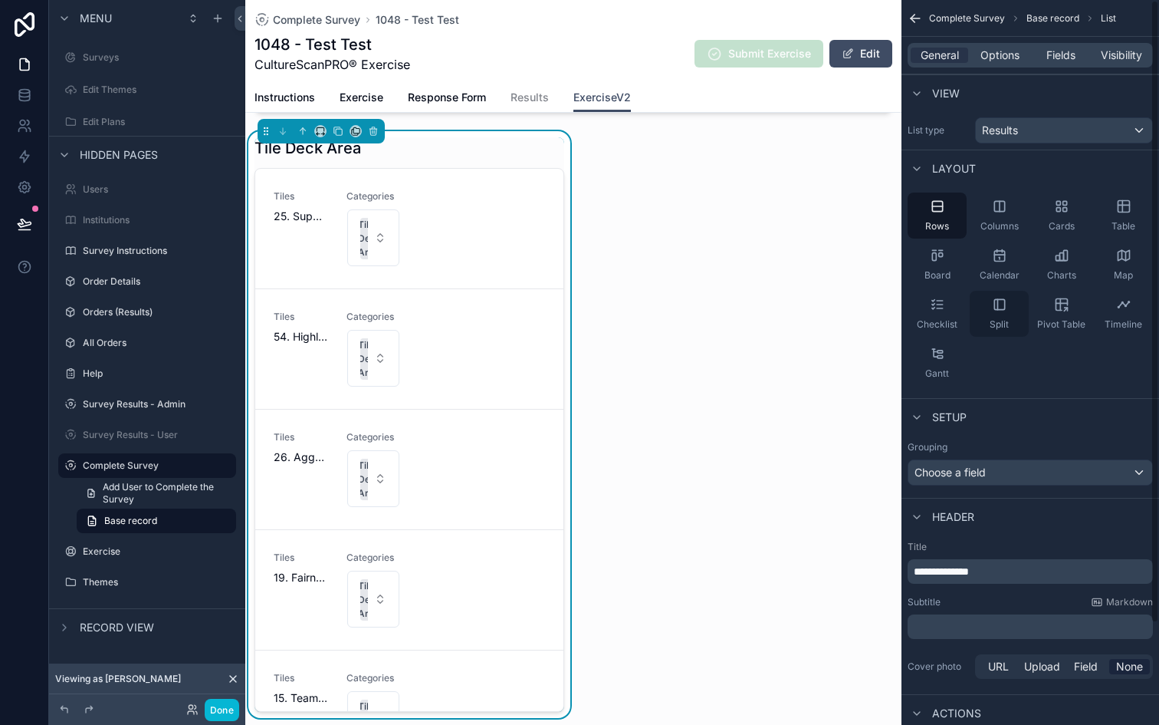
scroll to position [118, 0]
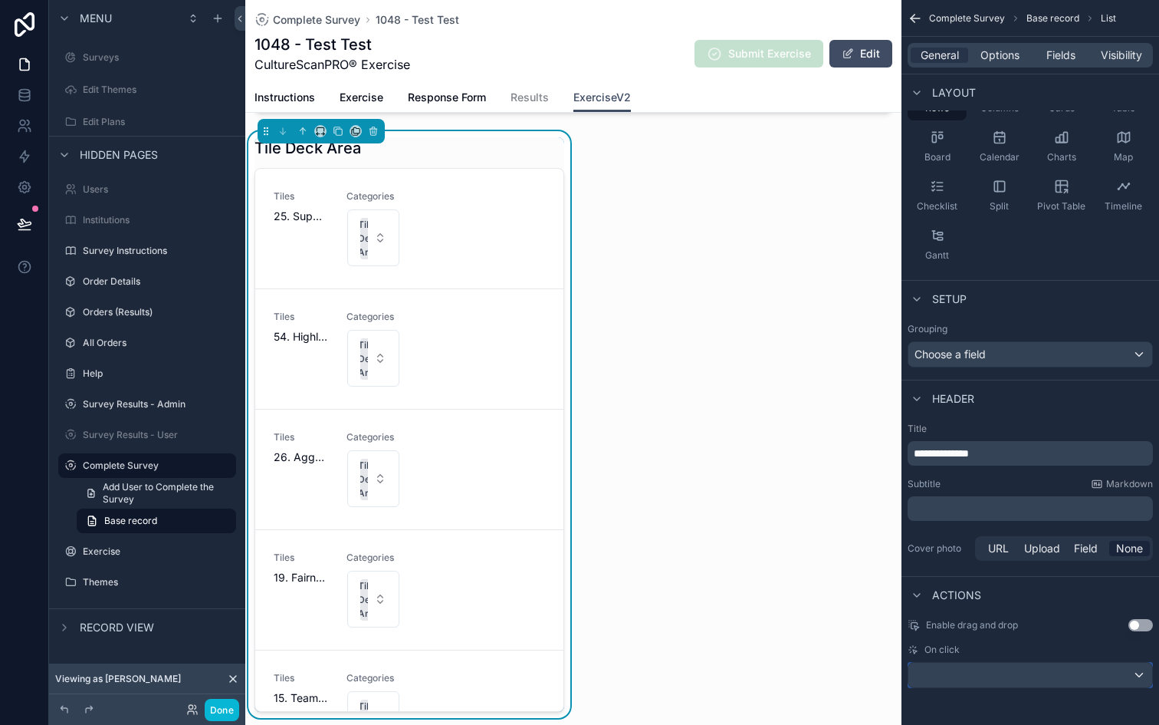
click at [1014, 673] on div "scrollable content" at bounding box center [1031, 674] width 244 height 25
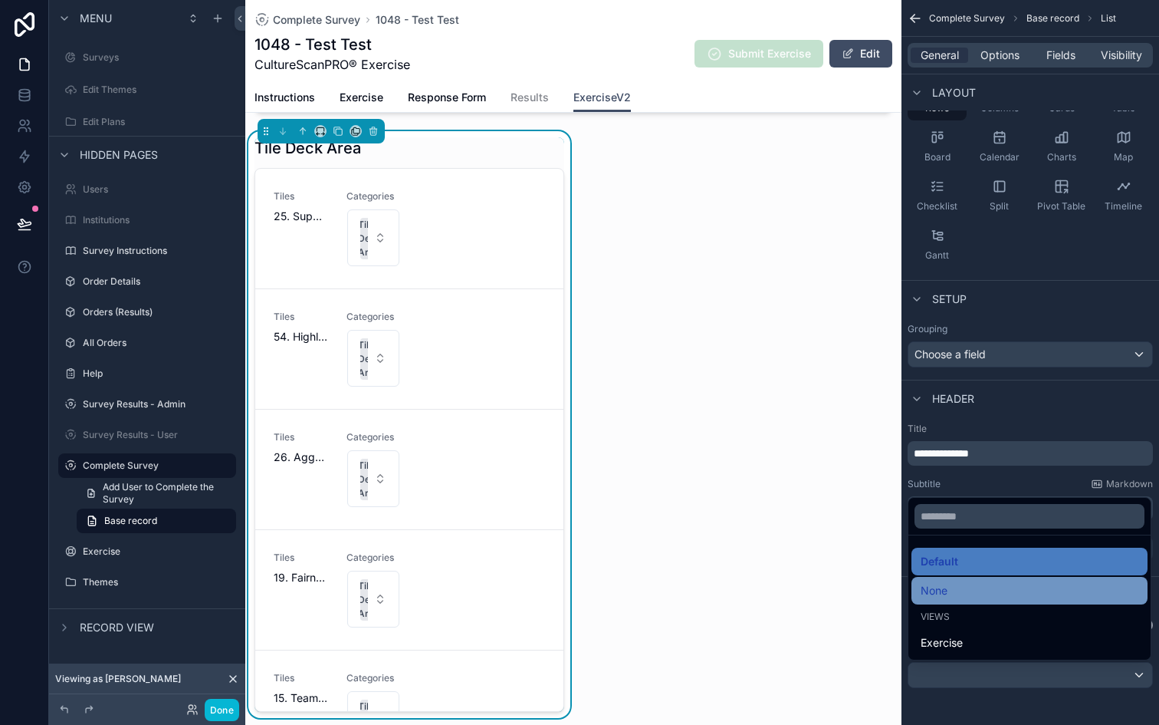
click at [975, 587] on div "None" at bounding box center [1030, 590] width 218 height 18
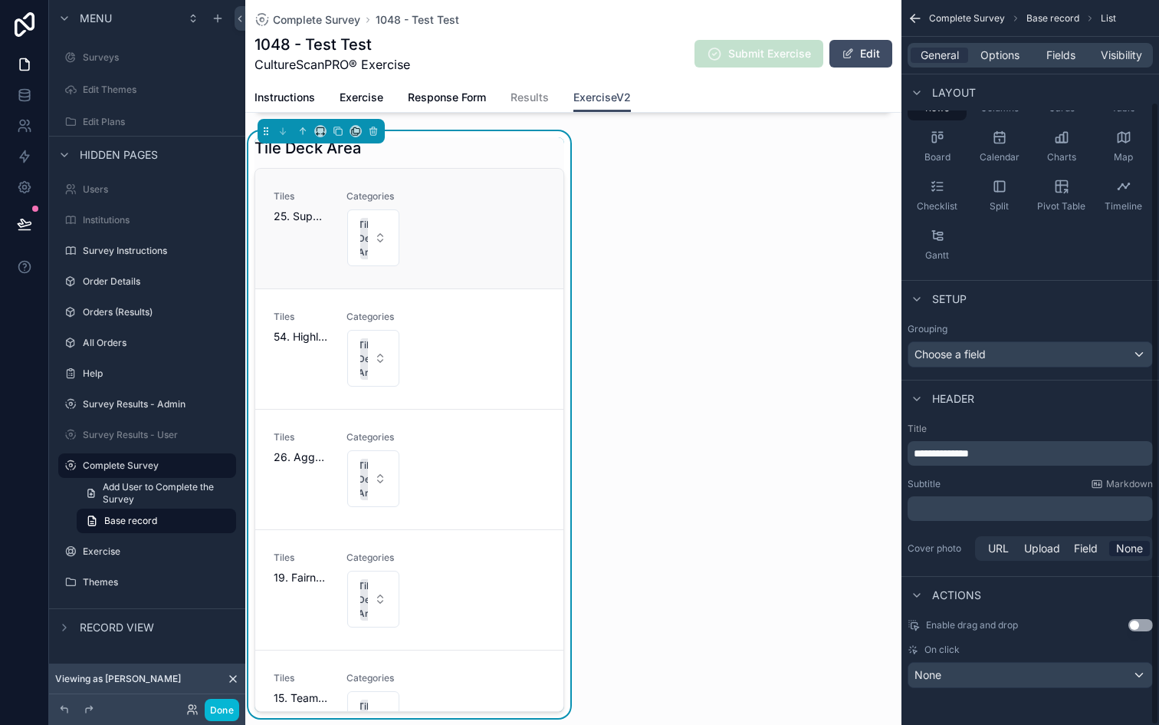
click at [431, 232] on div "Tiles 25. Supportive Categories Tile Deck Area" at bounding box center [409, 228] width 271 height 77
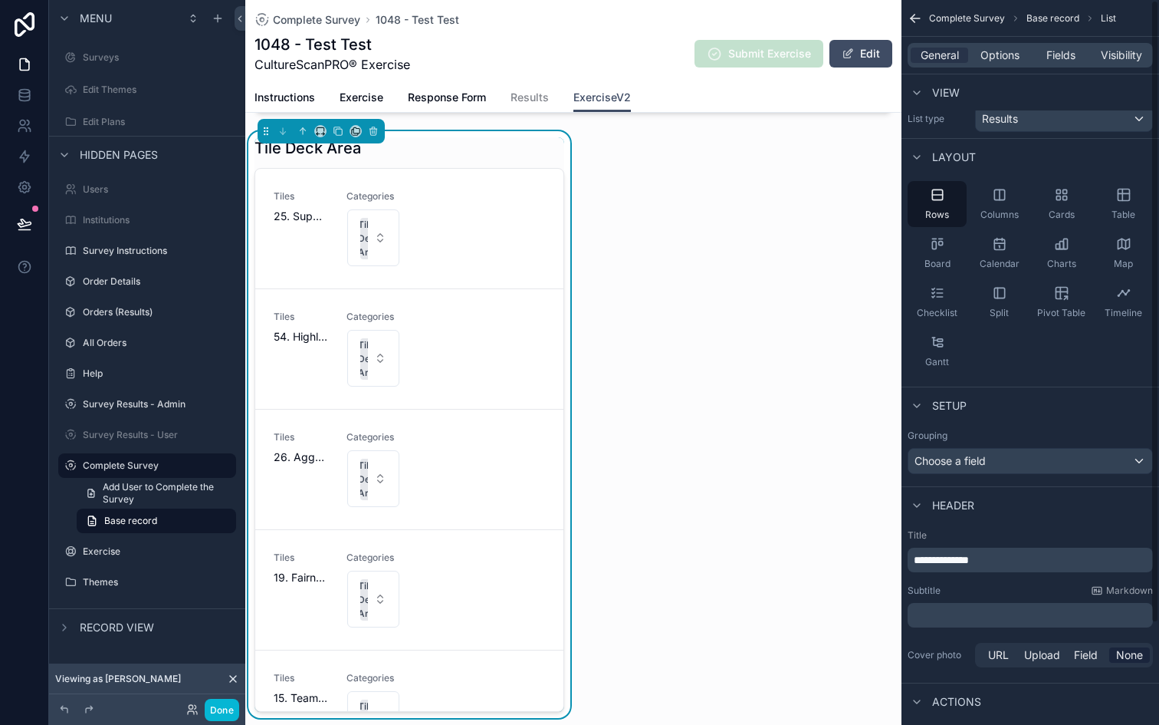
scroll to position [0, 0]
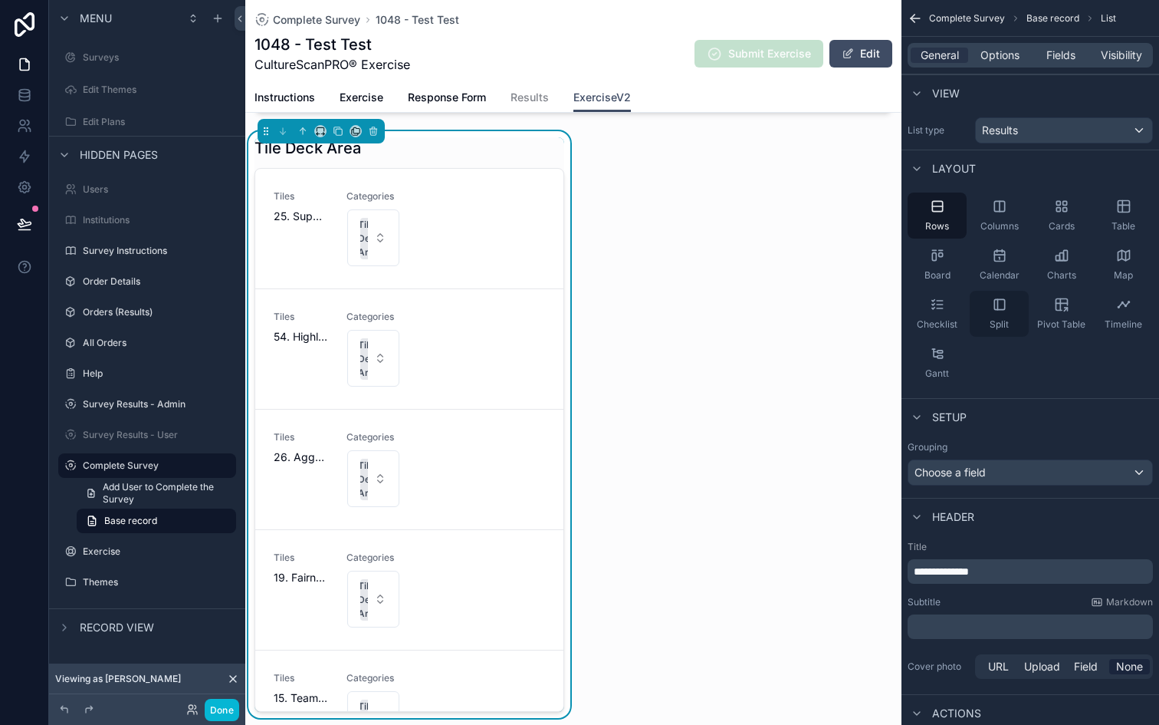
click at [993, 304] on icon "scrollable content" at bounding box center [999, 304] width 15 height 15
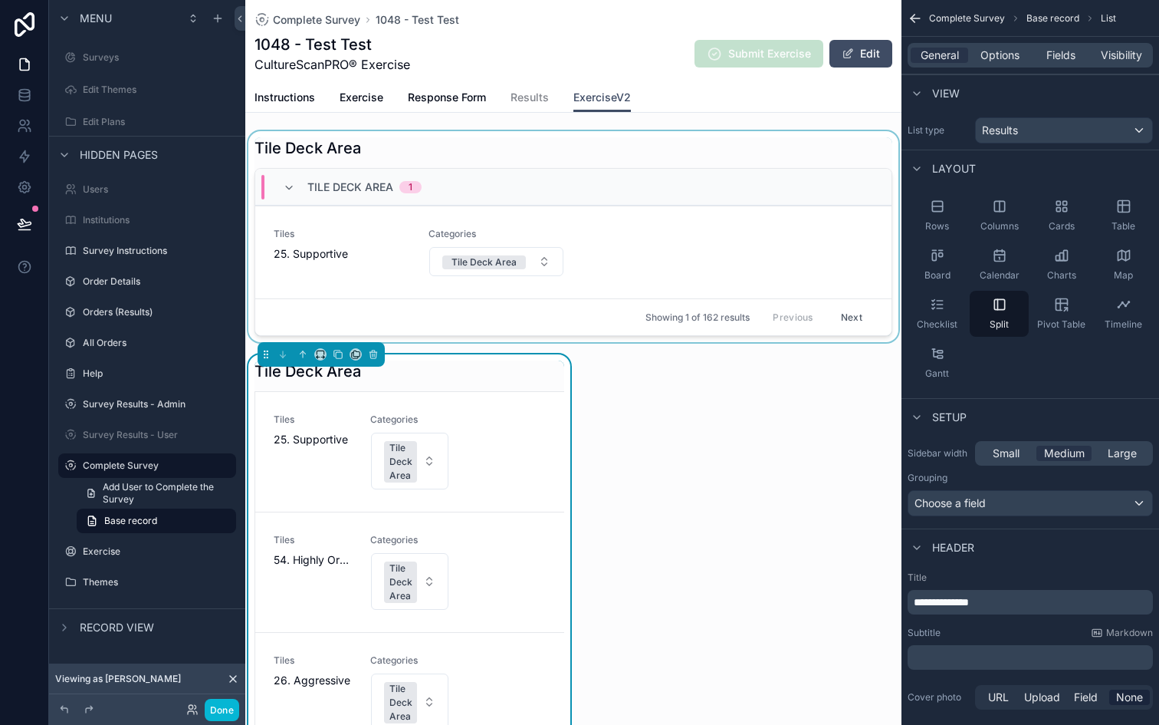
click at [640, 275] on div "scrollable content" at bounding box center [573, 236] width 656 height 211
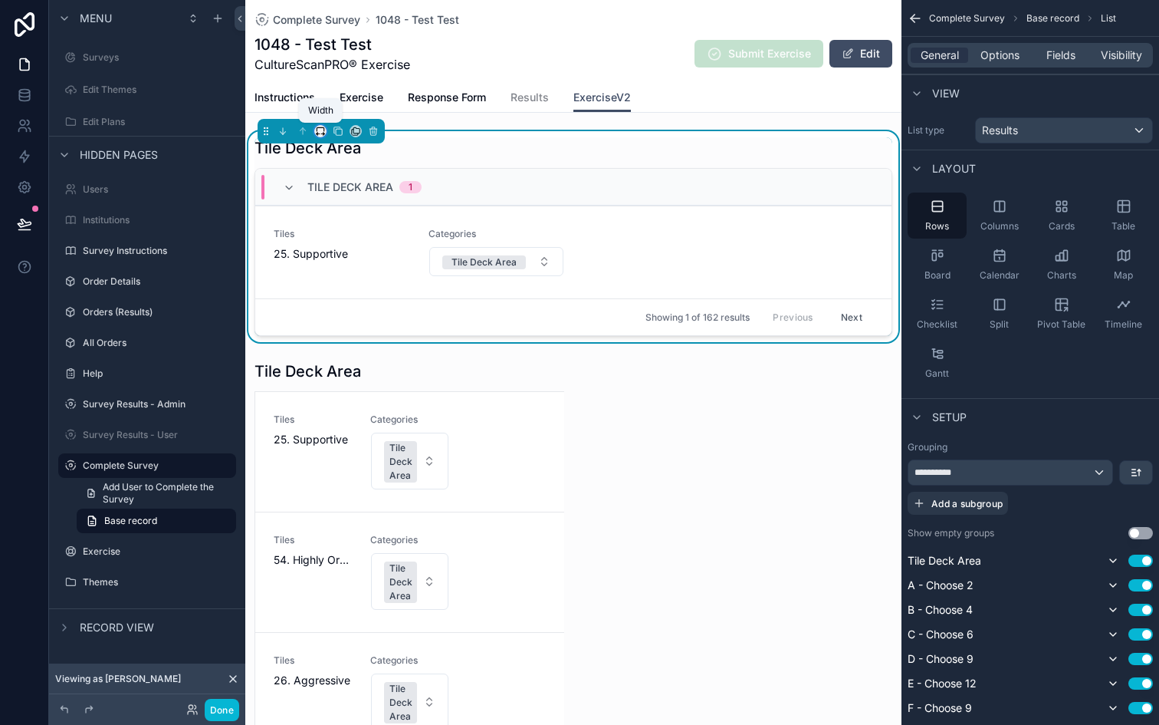
click at [319, 126] on icon "scrollable content" at bounding box center [320, 131] width 11 height 11
click at [344, 241] on span "50%" at bounding box center [339, 247] width 24 height 18
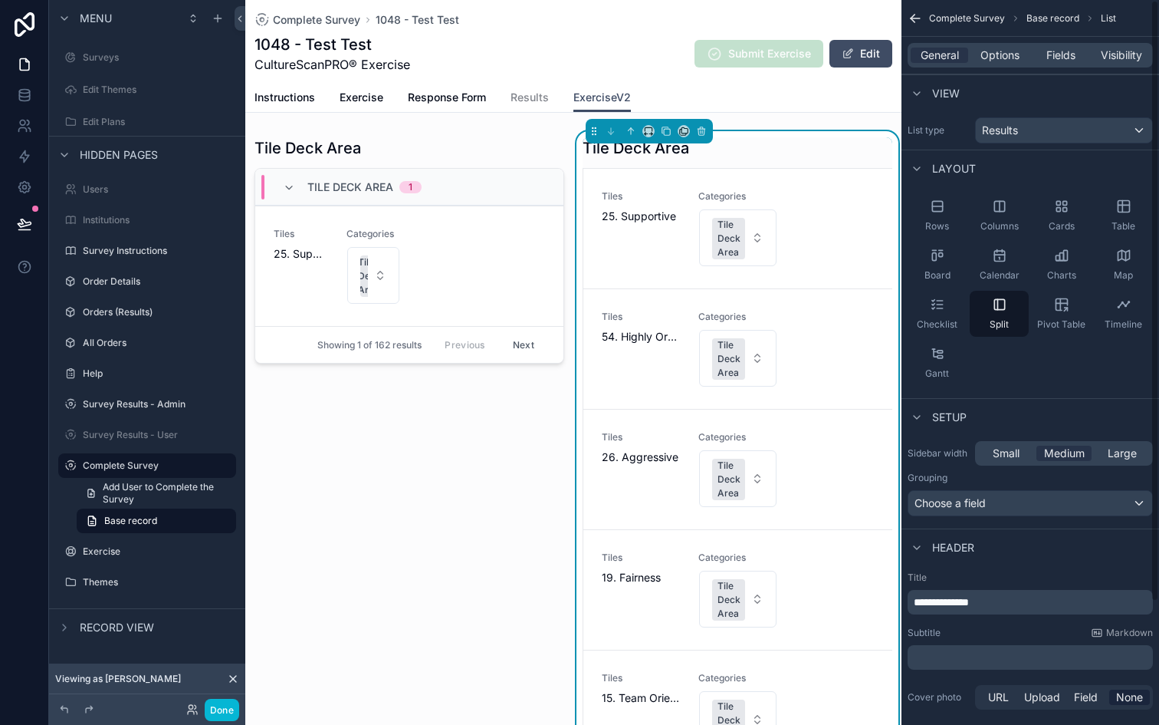
scroll to position [149, 0]
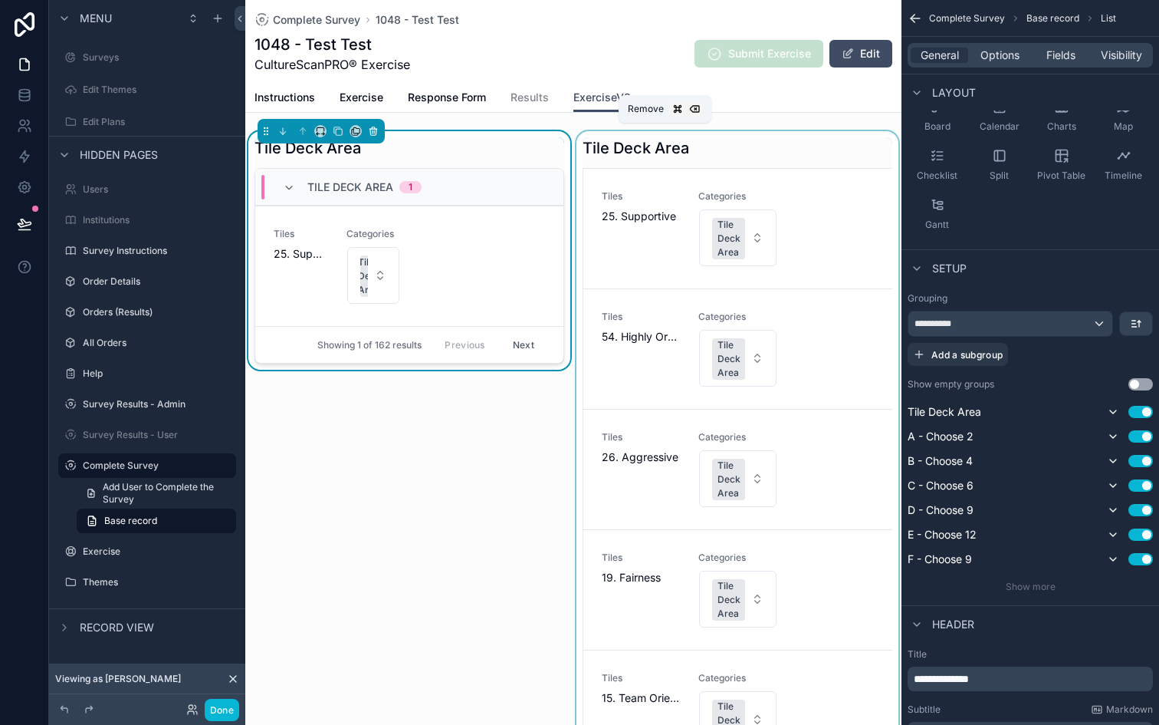
click at [376, 134] on icon "scrollable content" at bounding box center [373, 131] width 11 height 11
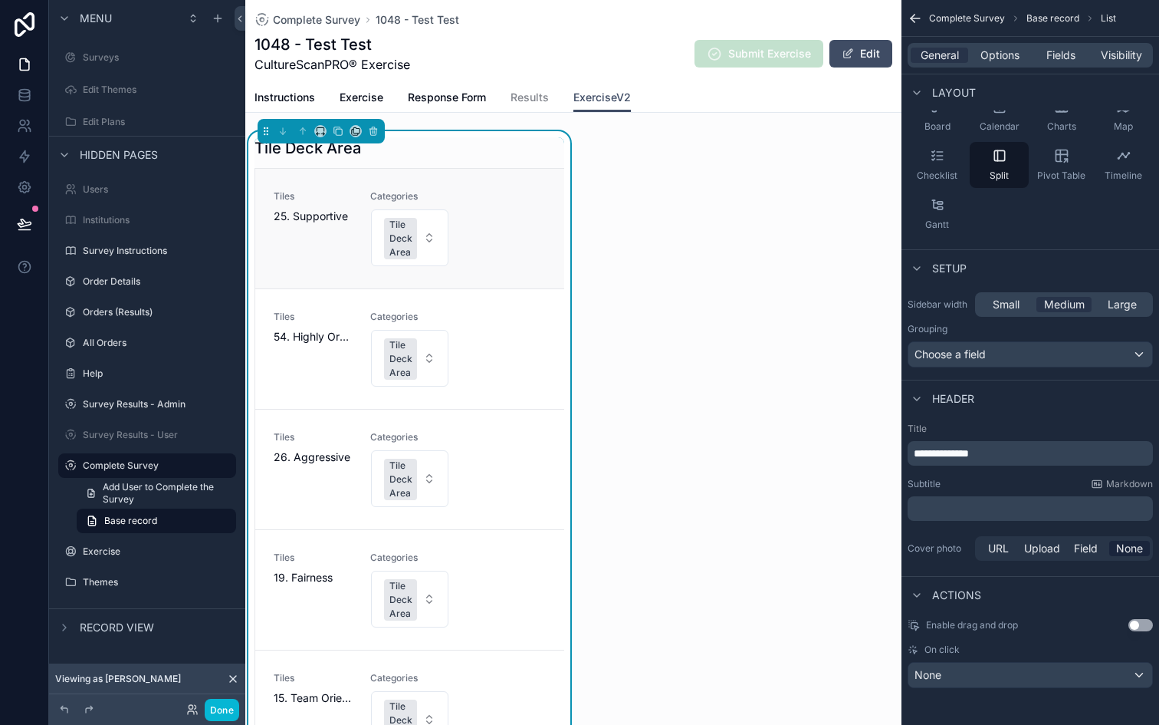
click at [531, 227] on div "Tiles 25. Supportive Categories Tile Deck Area" at bounding box center [410, 228] width 272 height 77
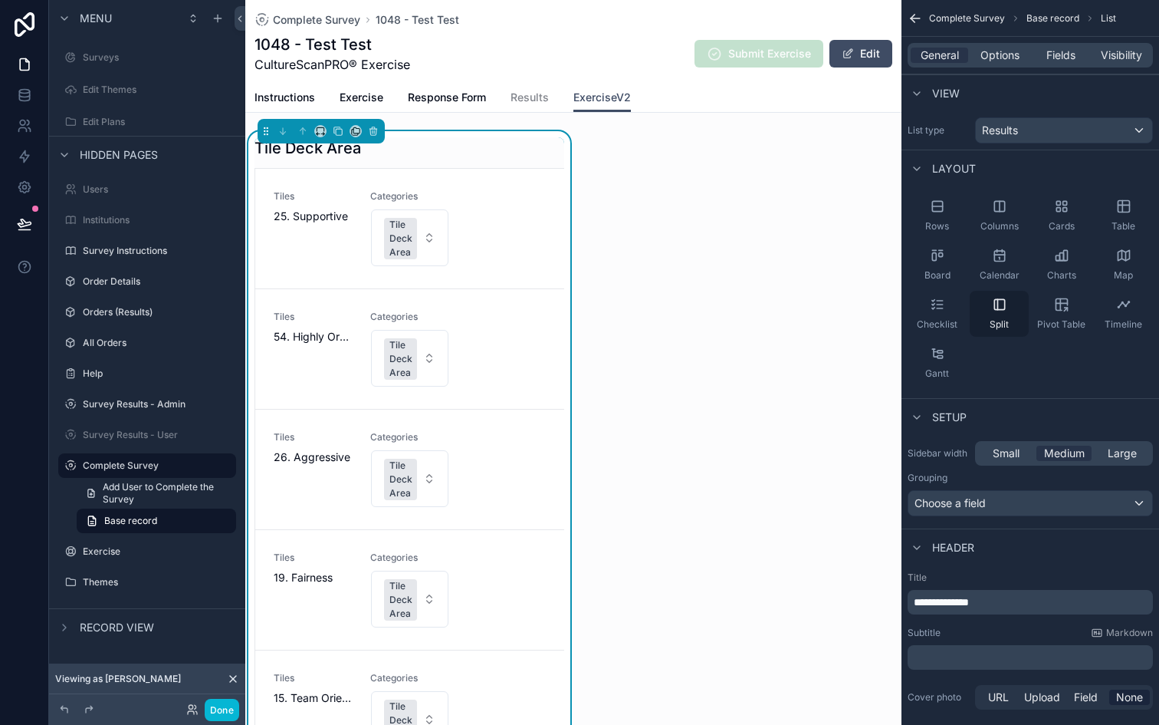
click at [1002, 313] on div "Split" at bounding box center [999, 314] width 59 height 46
click at [518, 278] on div "Tiles 25. Supportive Categories Tile Deck Area" at bounding box center [409, 229] width 309 height 120
click at [945, 214] on div "Rows" at bounding box center [937, 215] width 59 height 46
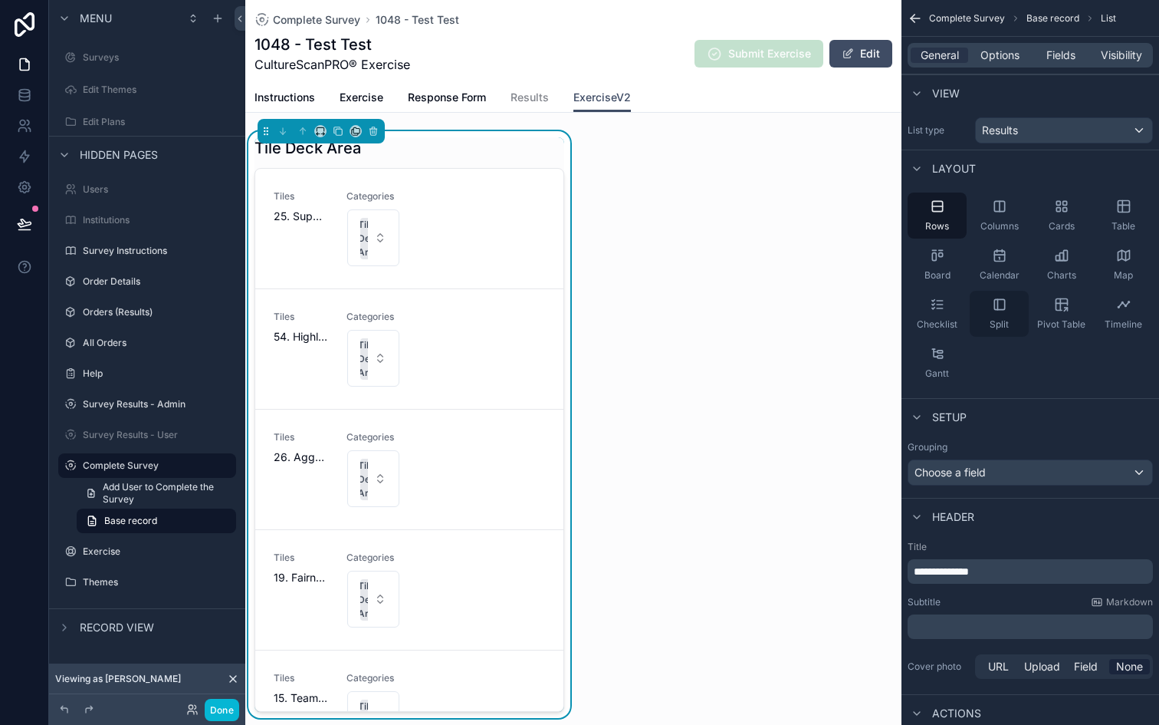
click at [1005, 301] on icon "scrollable content" at bounding box center [999, 304] width 15 height 15
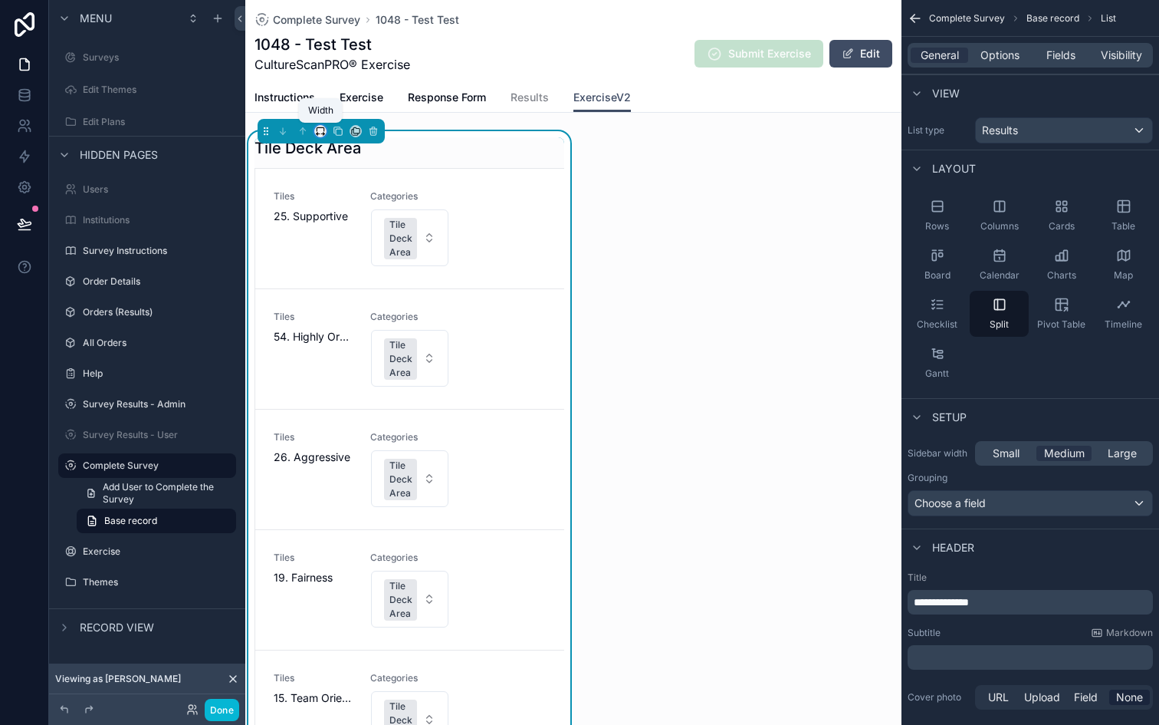
click at [317, 131] on icon "scrollable content" at bounding box center [320, 131] width 11 height 11
click at [327, 212] on span "33%" at bounding box center [339, 218] width 25 height 18
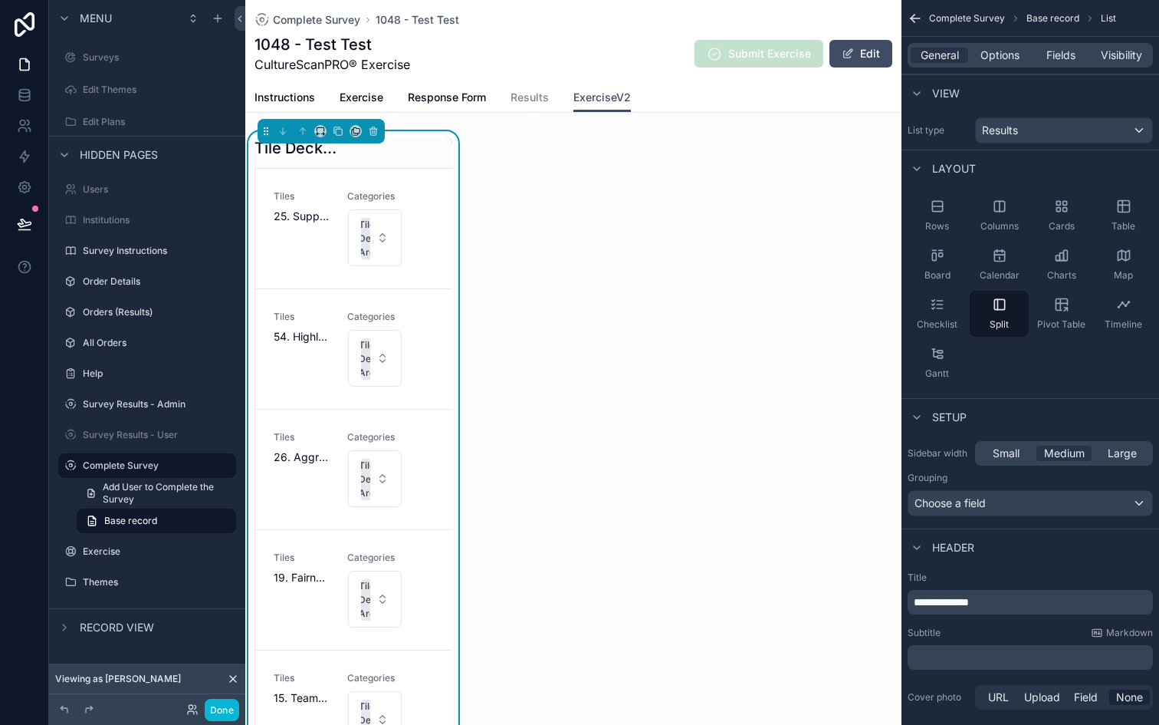
click at [311, 133] on div "scrollable content" at bounding box center [321, 131] width 127 height 25
click at [321, 134] on icon "scrollable content" at bounding box center [322, 134] width 3 height 0
click at [343, 238] on span "50%" at bounding box center [339, 247] width 24 height 18
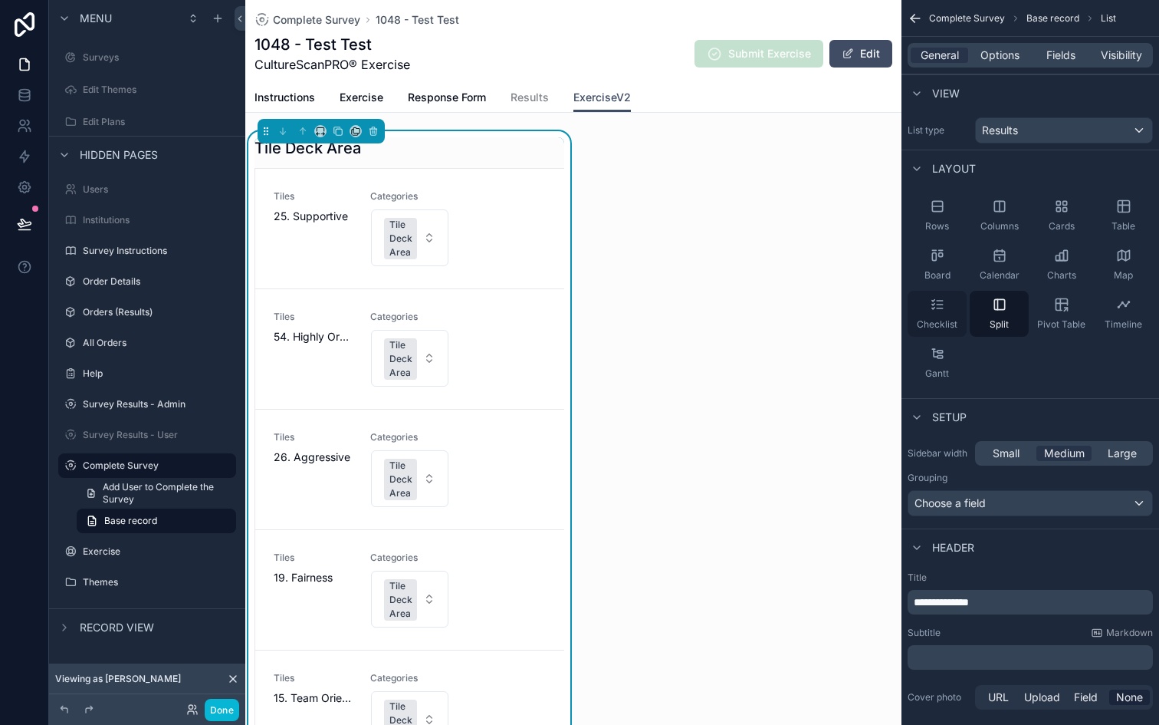
click at [942, 311] on icon "scrollable content" at bounding box center [937, 304] width 15 height 15
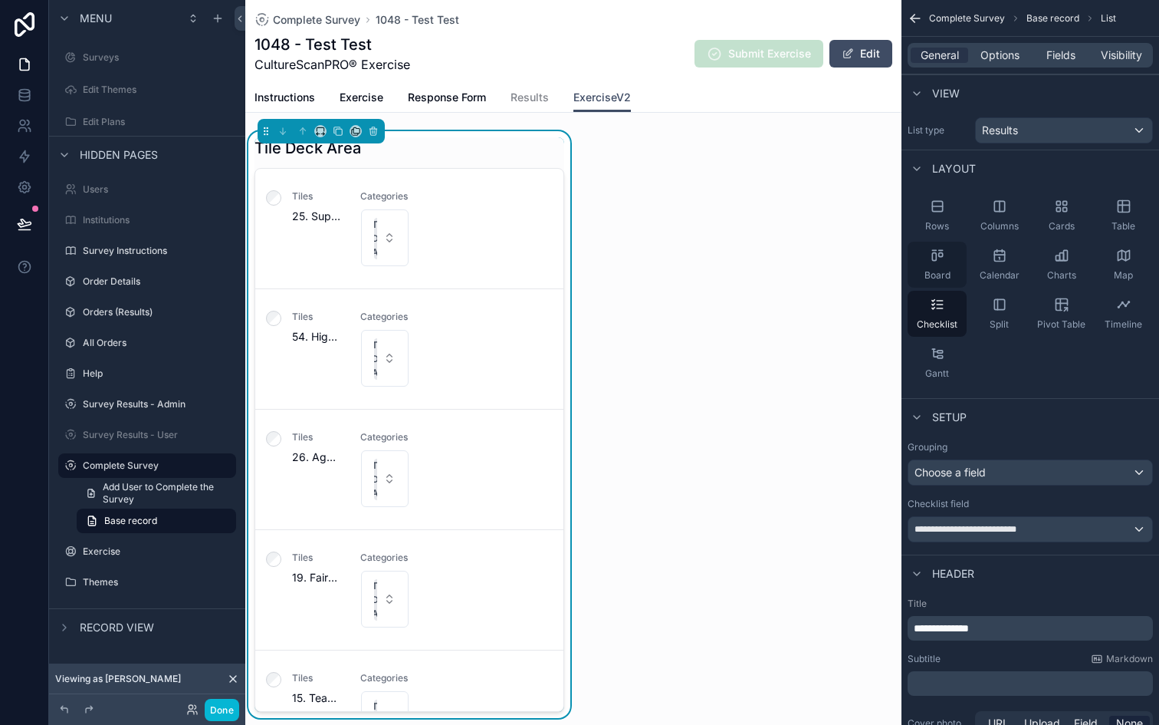
click at [944, 265] on div "Board" at bounding box center [937, 265] width 59 height 46
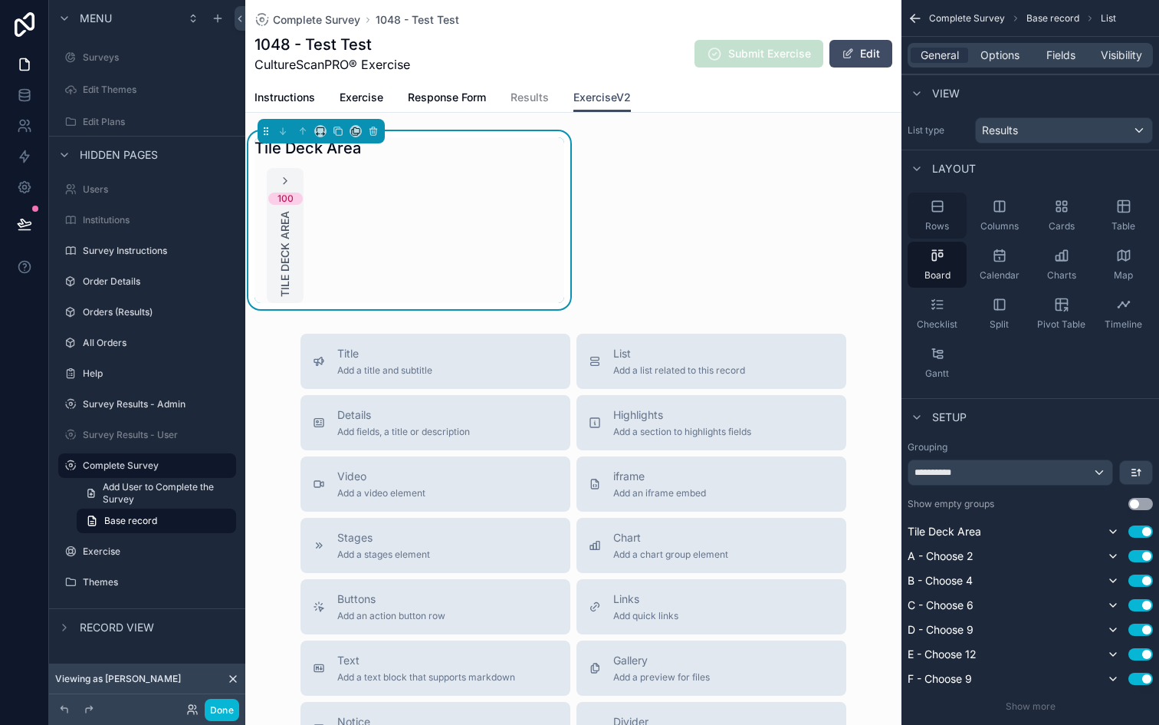
click at [945, 216] on div "Rows" at bounding box center [937, 215] width 59 height 46
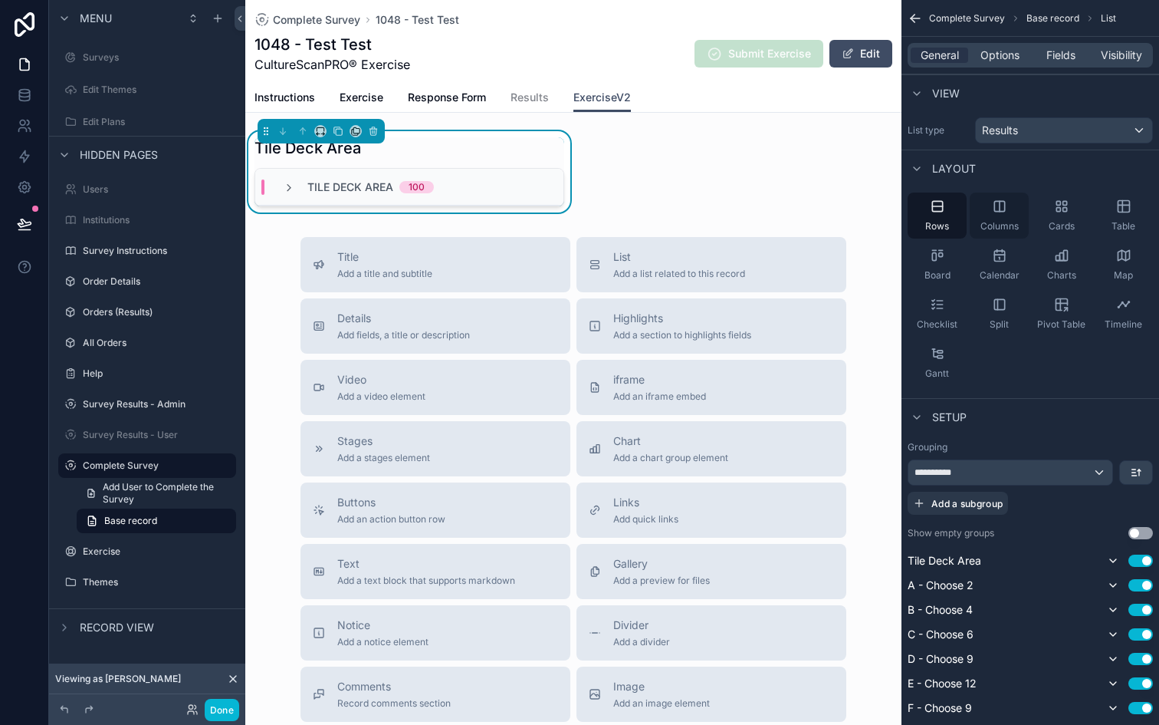
click at [992, 207] on icon "scrollable content" at bounding box center [999, 206] width 15 height 15
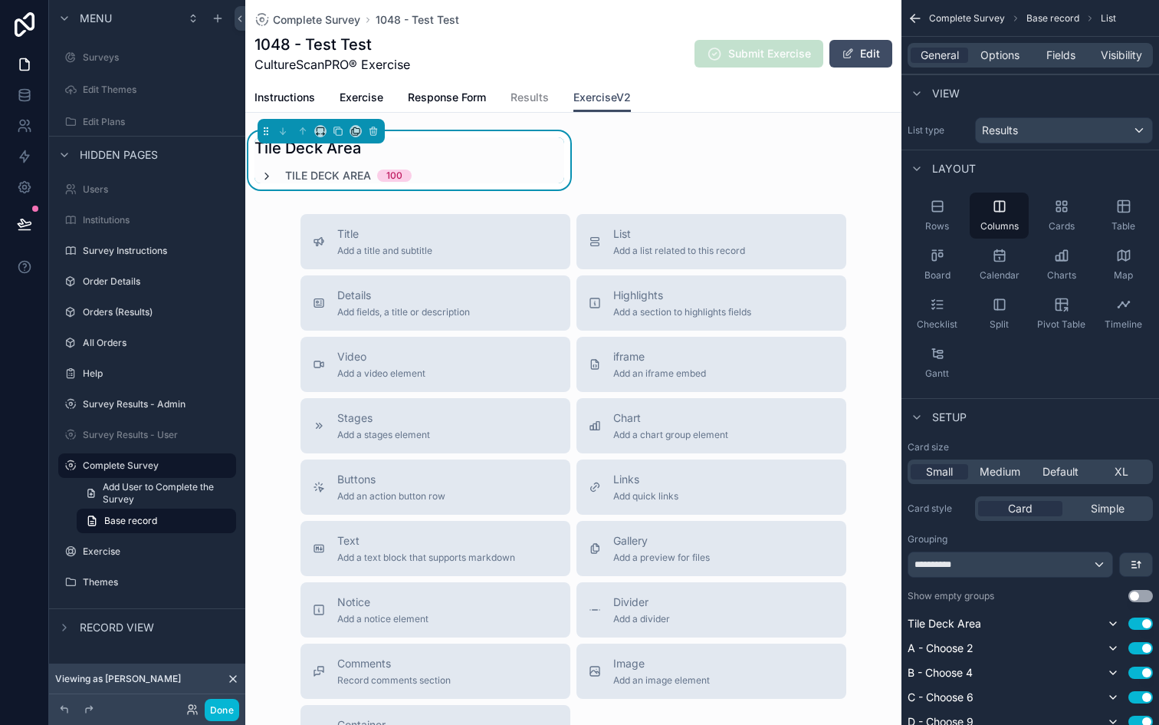
click at [265, 179] on icon "scrollable content" at bounding box center [267, 176] width 12 height 12
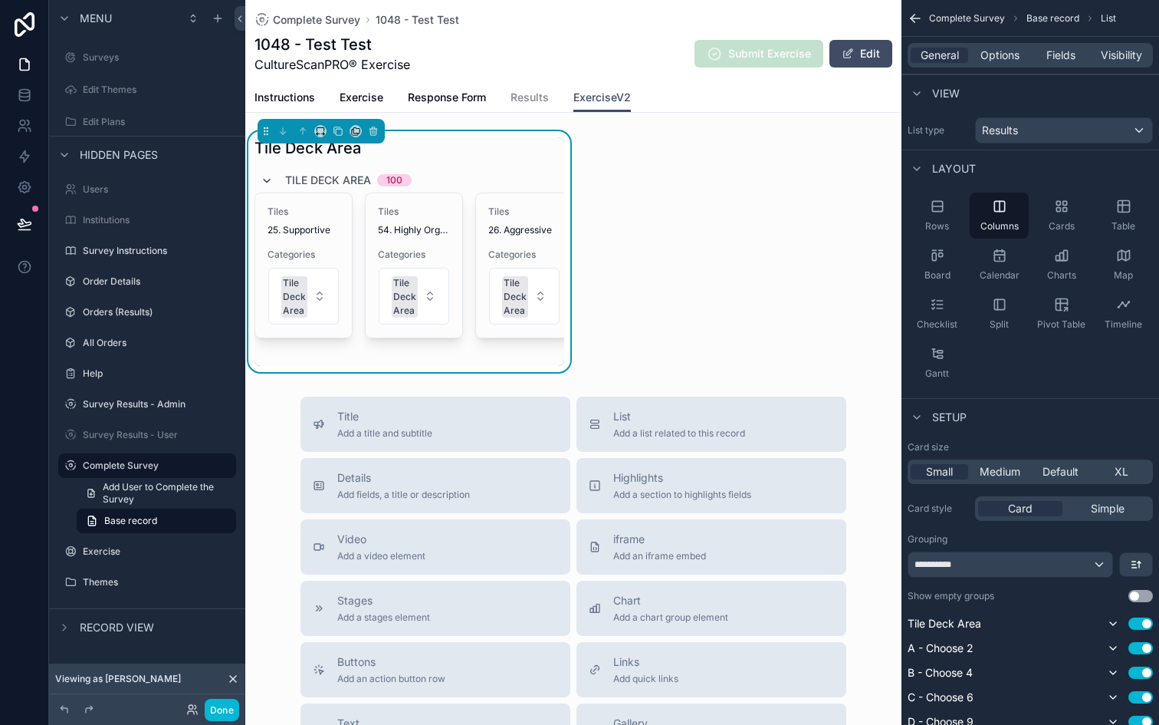
click at [265, 179] on icon "scrollable content" at bounding box center [267, 181] width 12 height 12
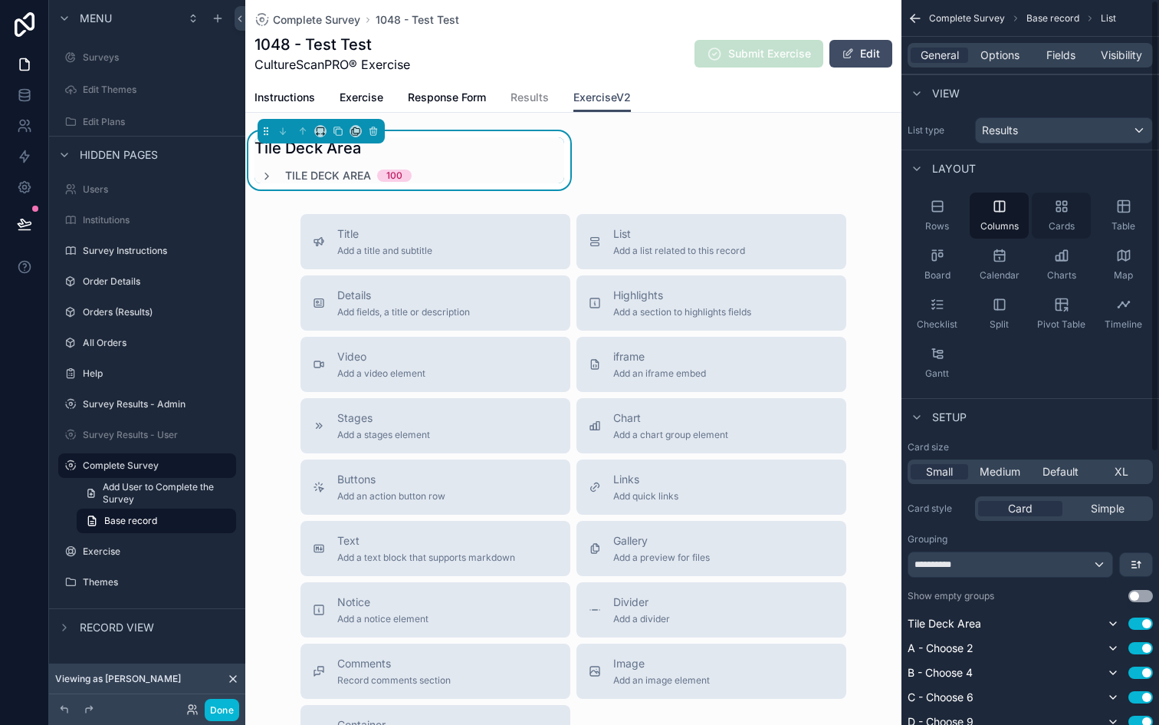
click at [1055, 209] on icon "scrollable content" at bounding box center [1061, 206] width 15 height 15
click at [1123, 209] on icon "scrollable content" at bounding box center [1123, 207] width 0 height 12
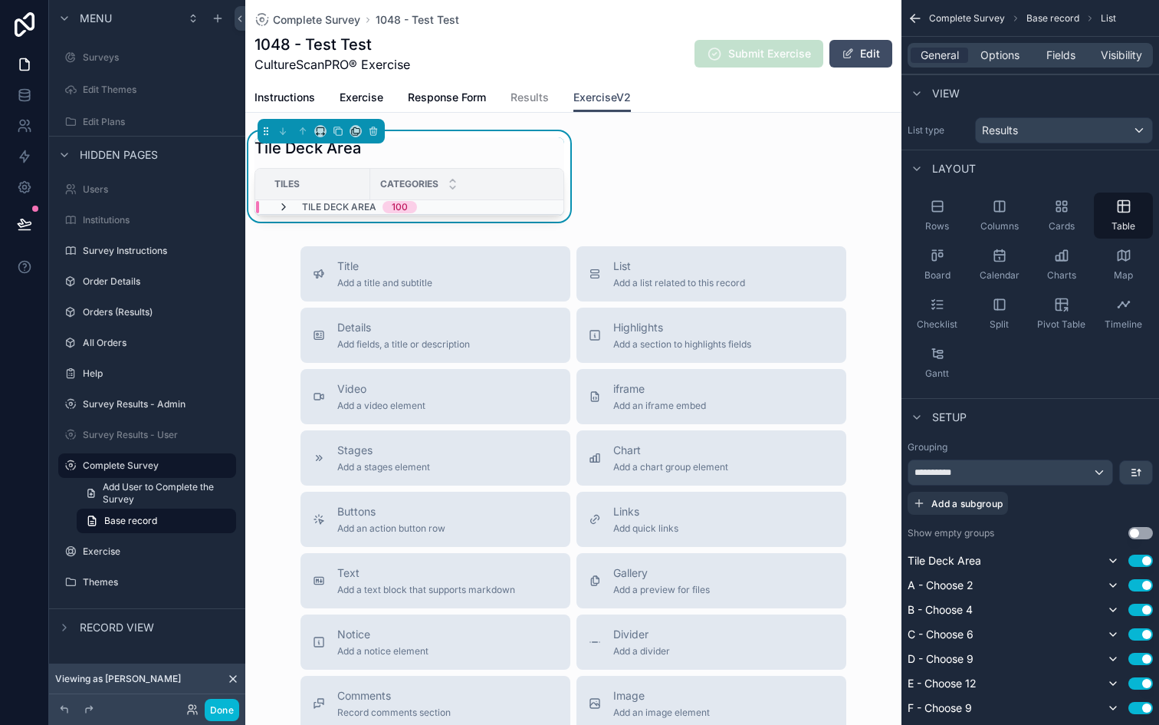
click at [280, 207] on icon "scrollable content" at bounding box center [284, 207] width 12 height 12
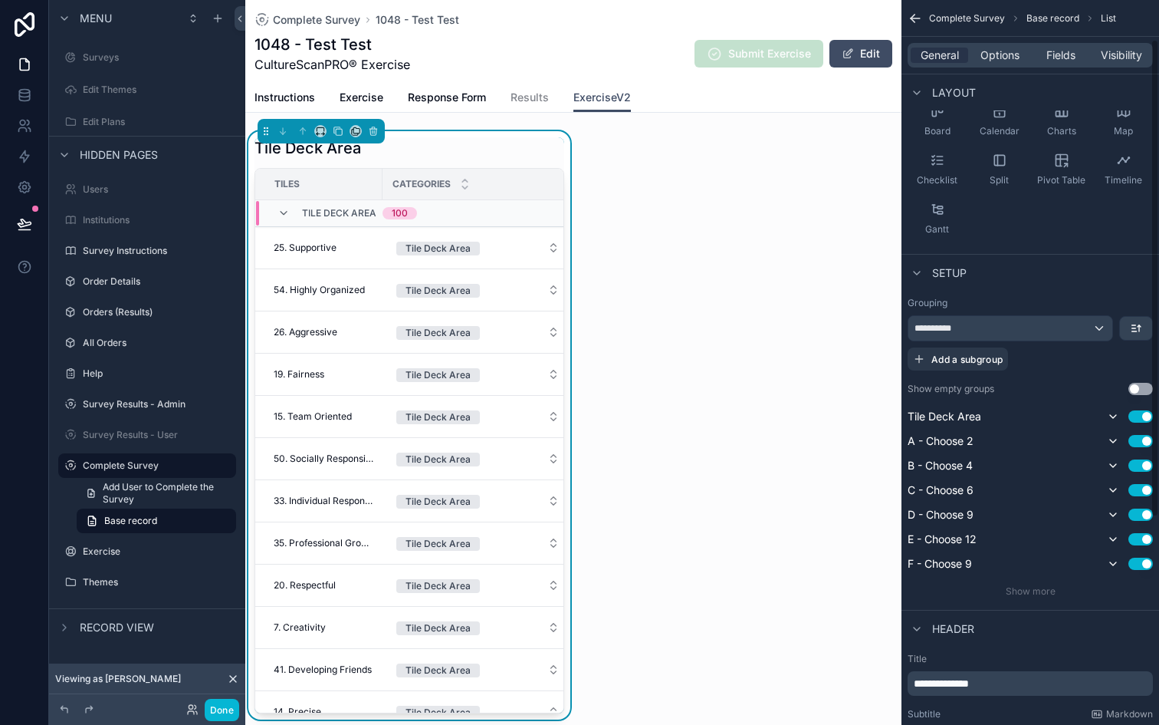
scroll to position [168, 0]
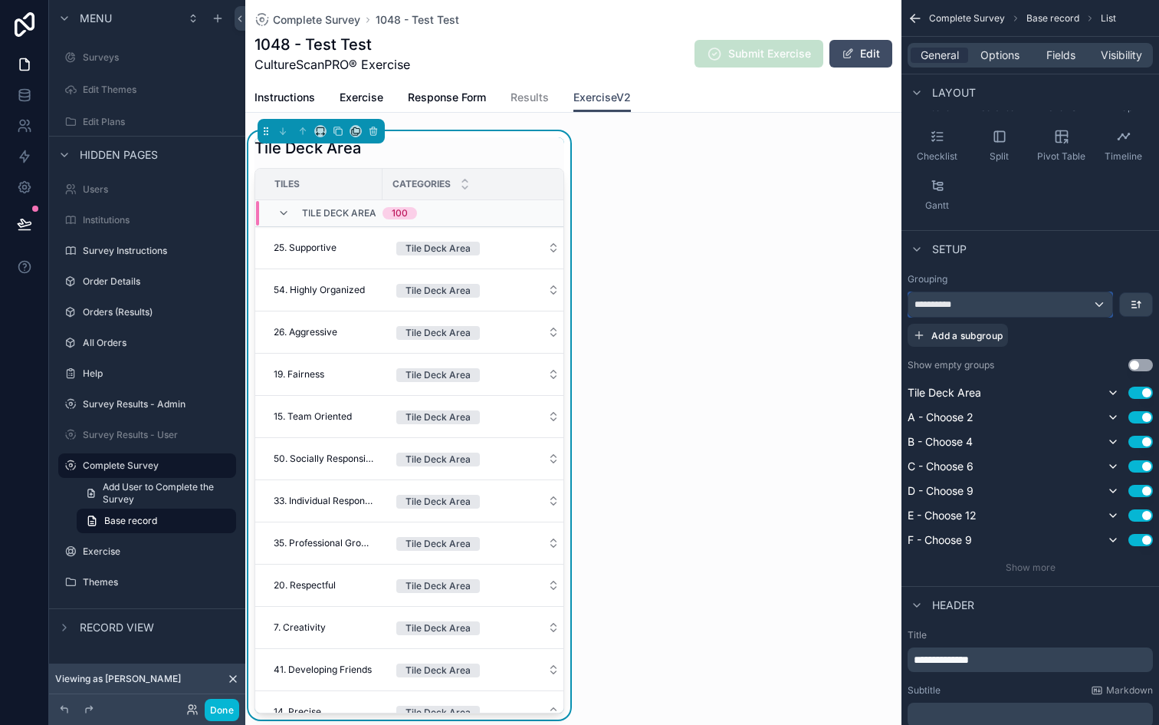
click at [1093, 301] on div "**********" at bounding box center [1011, 304] width 204 height 25
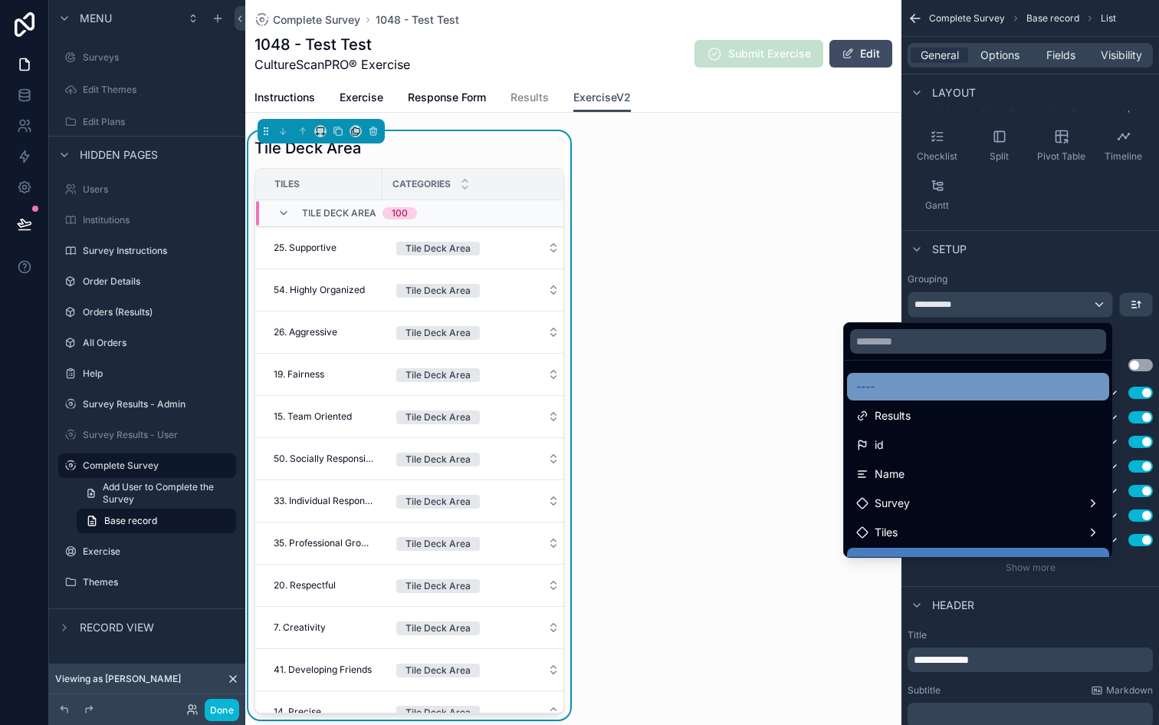
click at [949, 385] on div "----" at bounding box center [978, 386] width 244 height 18
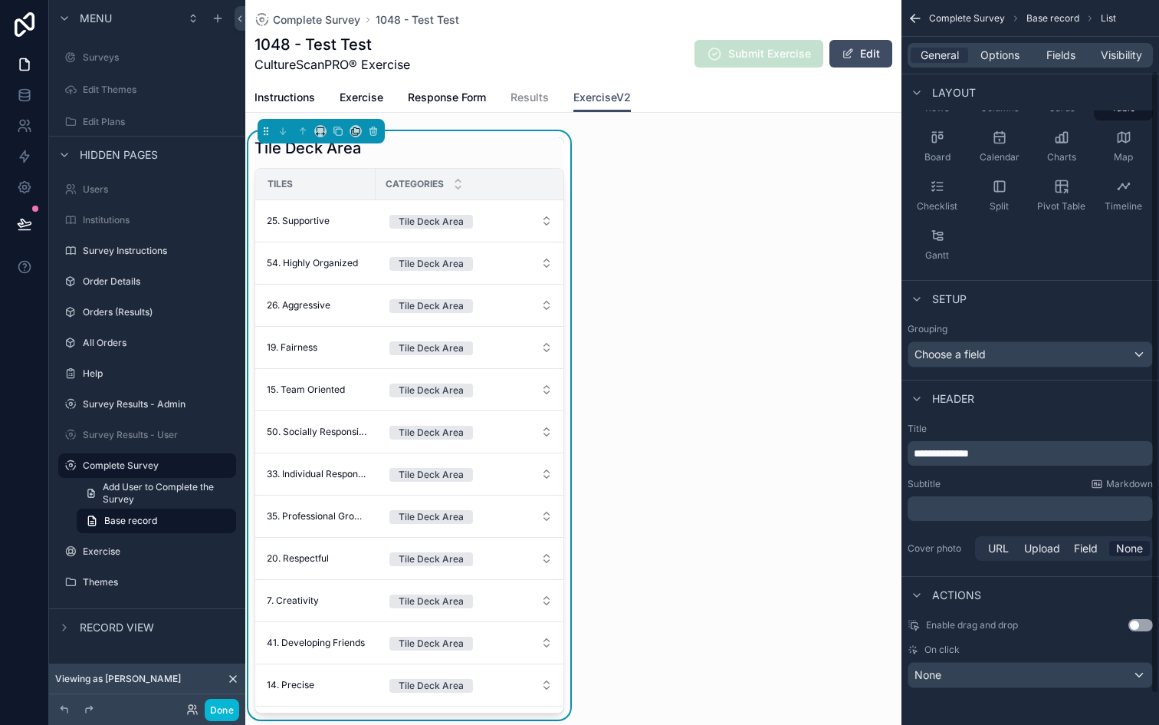
scroll to position [0, 0]
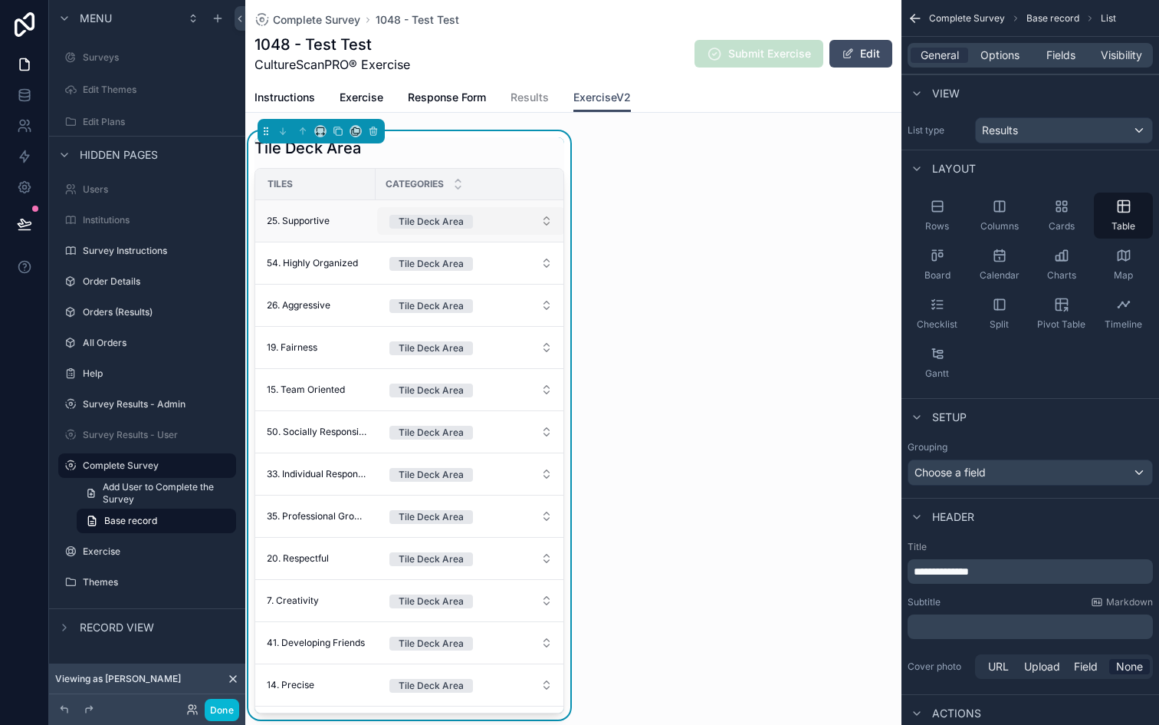
click at [516, 221] on button "Tile Deck Area" at bounding box center [471, 221] width 188 height 28
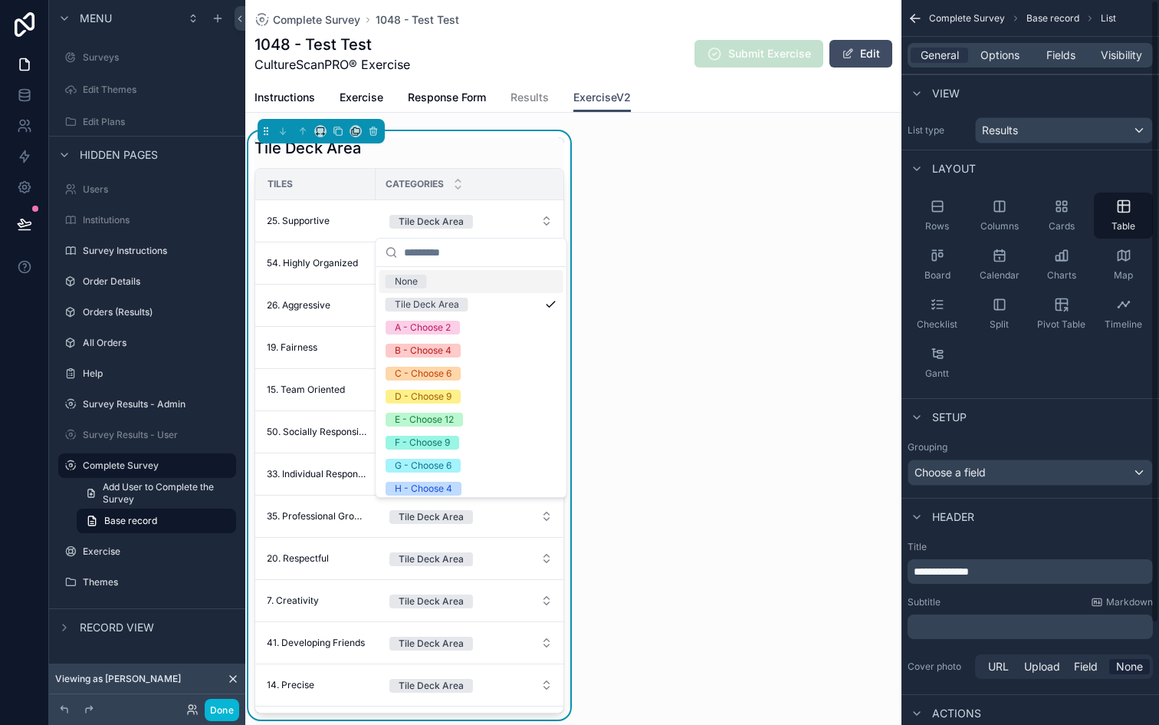
click at [1054, 67] on div "General Options Fields Visibility" at bounding box center [1030, 55] width 245 height 25
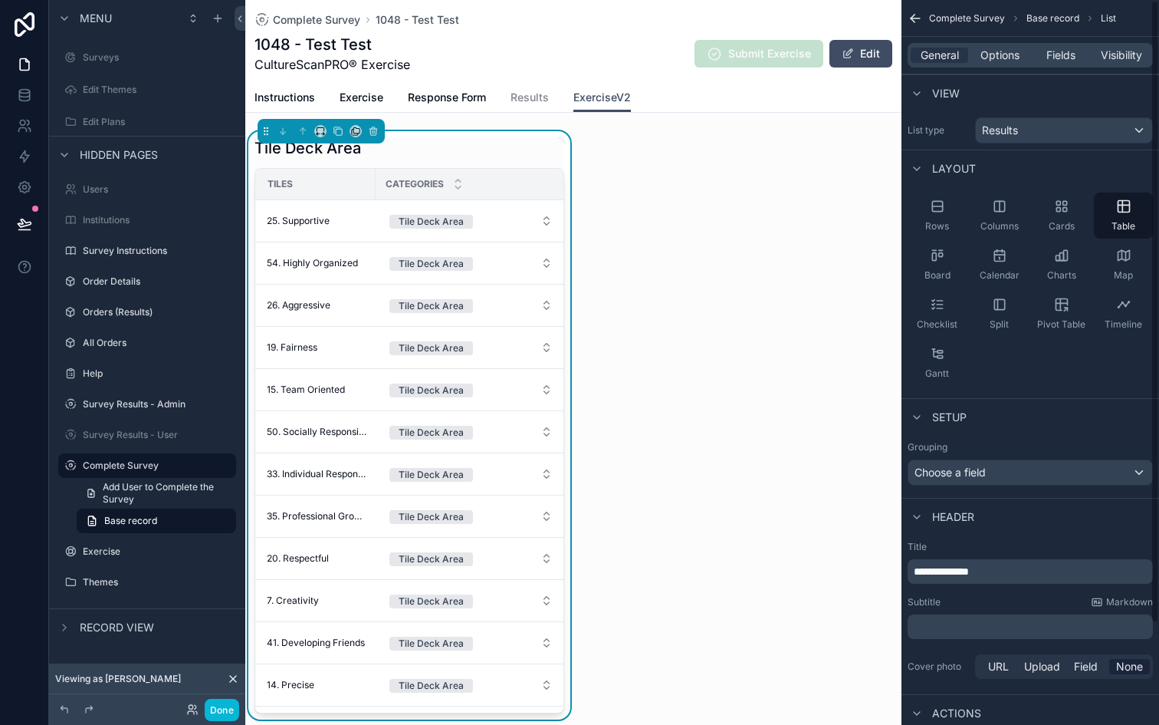
click at [1057, 65] on div "General Options Fields Visibility" at bounding box center [1030, 55] width 245 height 25
click at [1062, 58] on span "Fields" at bounding box center [1061, 55] width 29 height 15
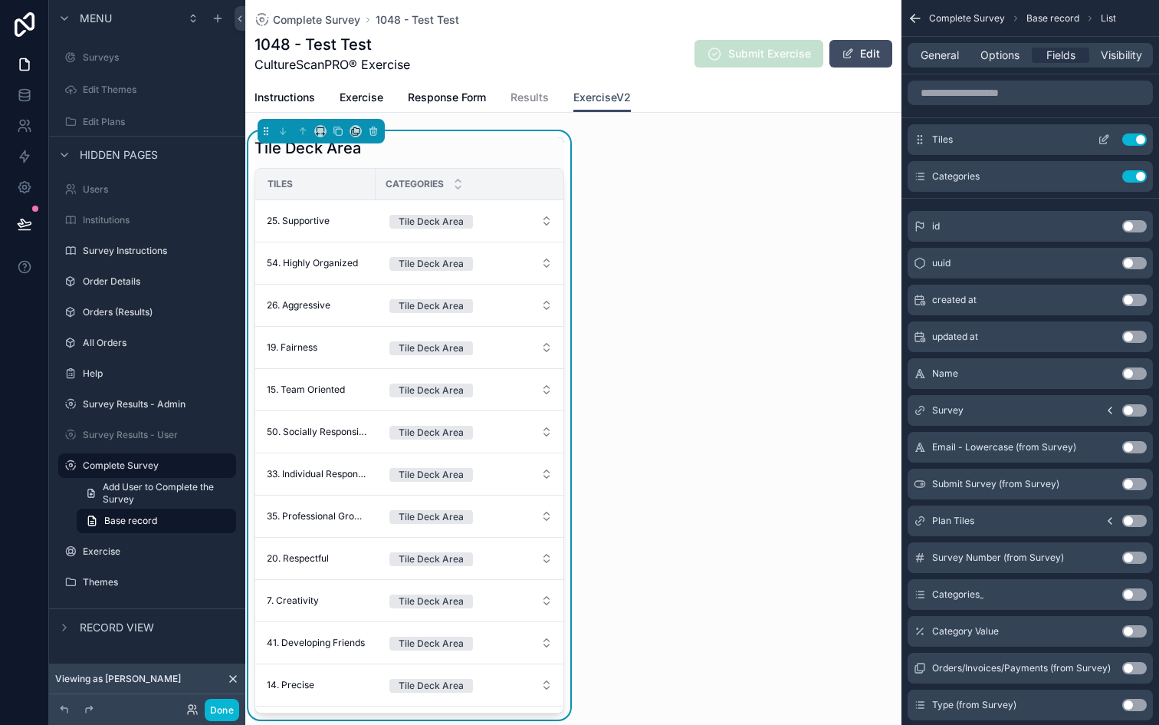
click at [1103, 145] on icon "scrollable content" at bounding box center [1104, 139] width 12 height 12
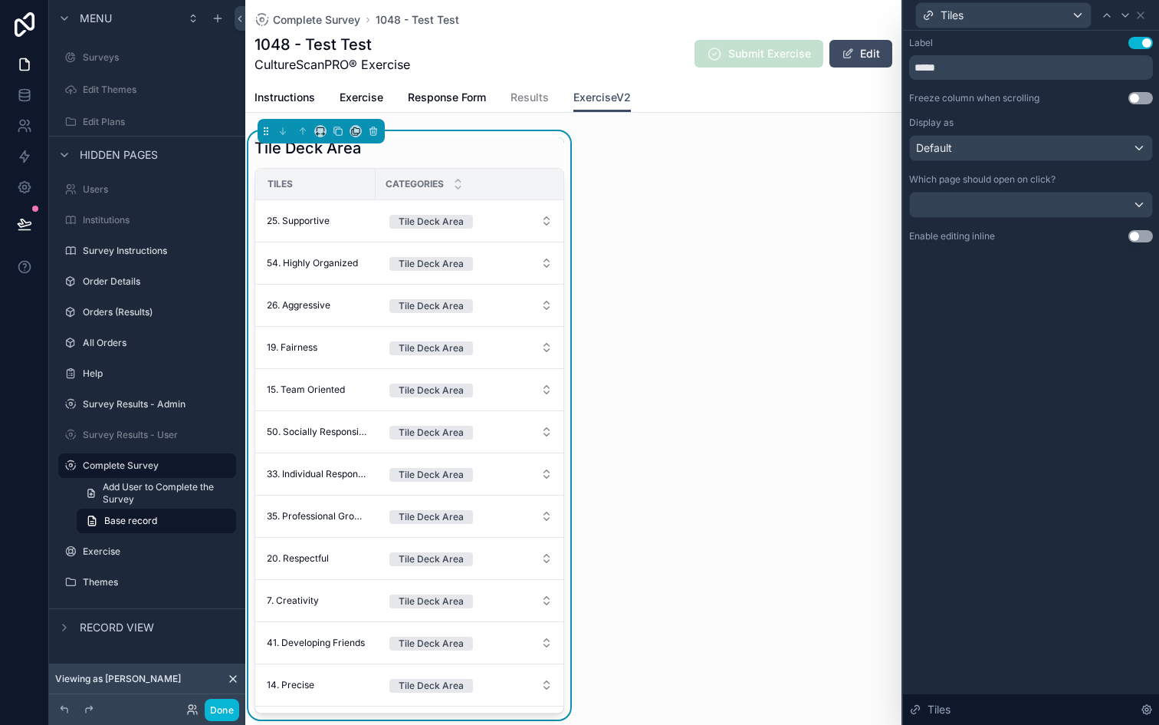
click at [1143, 44] on button "Use setting" at bounding box center [1141, 43] width 25 height 12
click at [1020, 280] on div "Label Use setting ***** Freeze column when scrolling Use setting Display as Def…" at bounding box center [1031, 378] width 256 height 694
click at [658, 231] on div "Tile Deck Area Categories 25. Supportive Tile Deck Area 54. Highly Organized Ti…" at bounding box center [573, 425] width 656 height 588
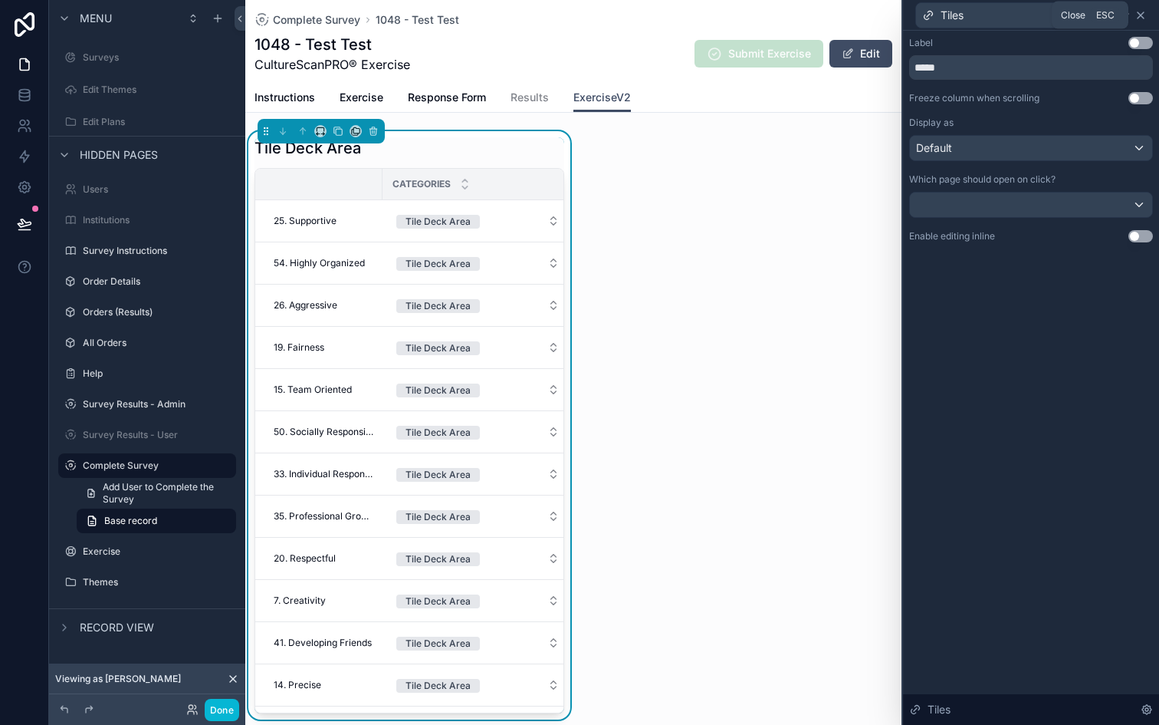
click at [1144, 18] on icon at bounding box center [1141, 15] width 12 height 12
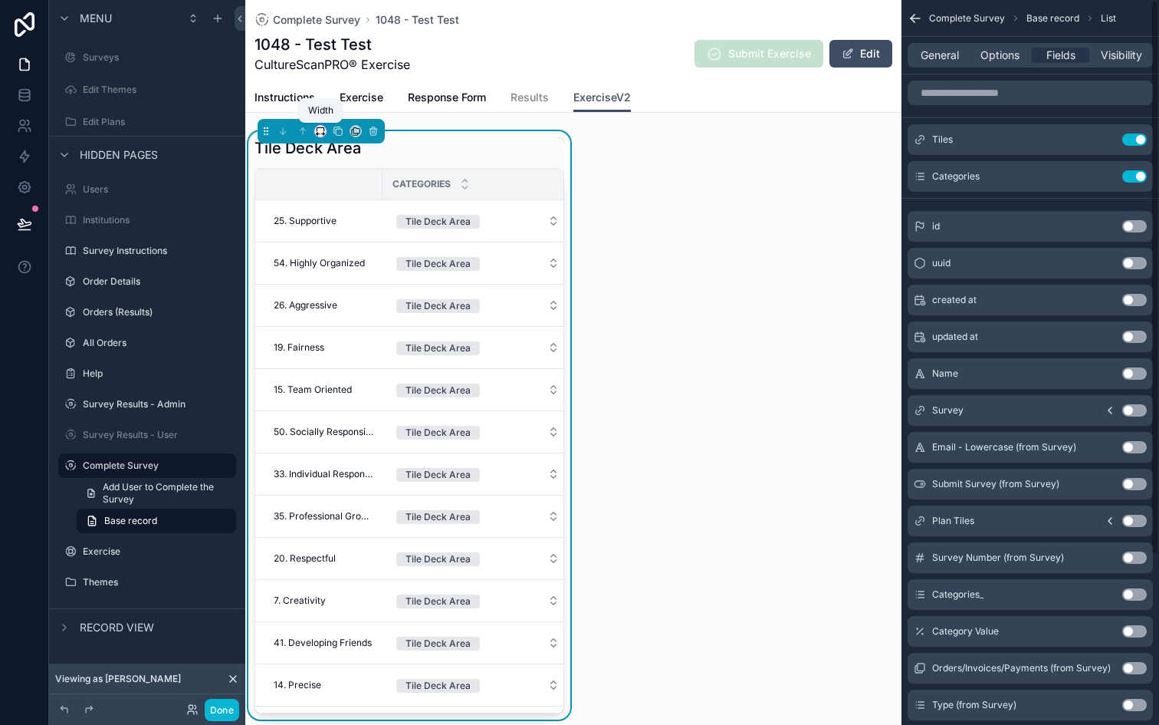
click at [314, 133] on button "scrollable content" at bounding box center [320, 131] width 12 height 12
click at [335, 215] on span "33%" at bounding box center [339, 218] width 25 height 18
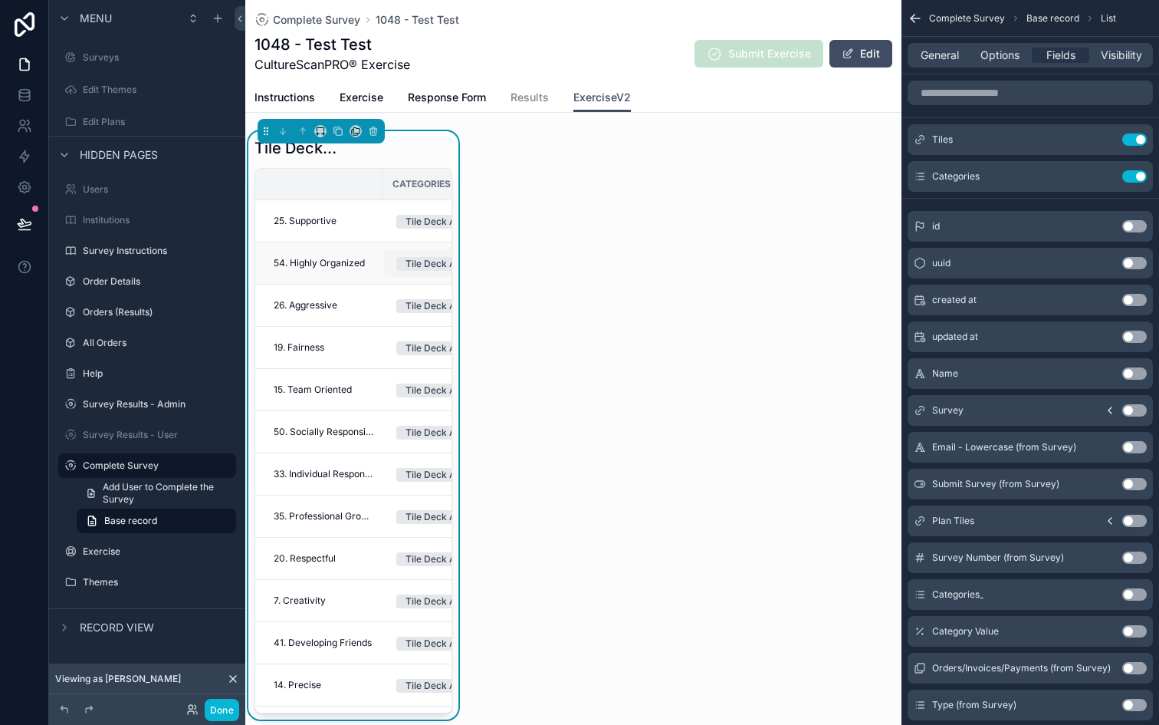
scroll to position [0, 1]
click at [339, 135] on icon "scrollable content" at bounding box center [339, 132] width 6 height 6
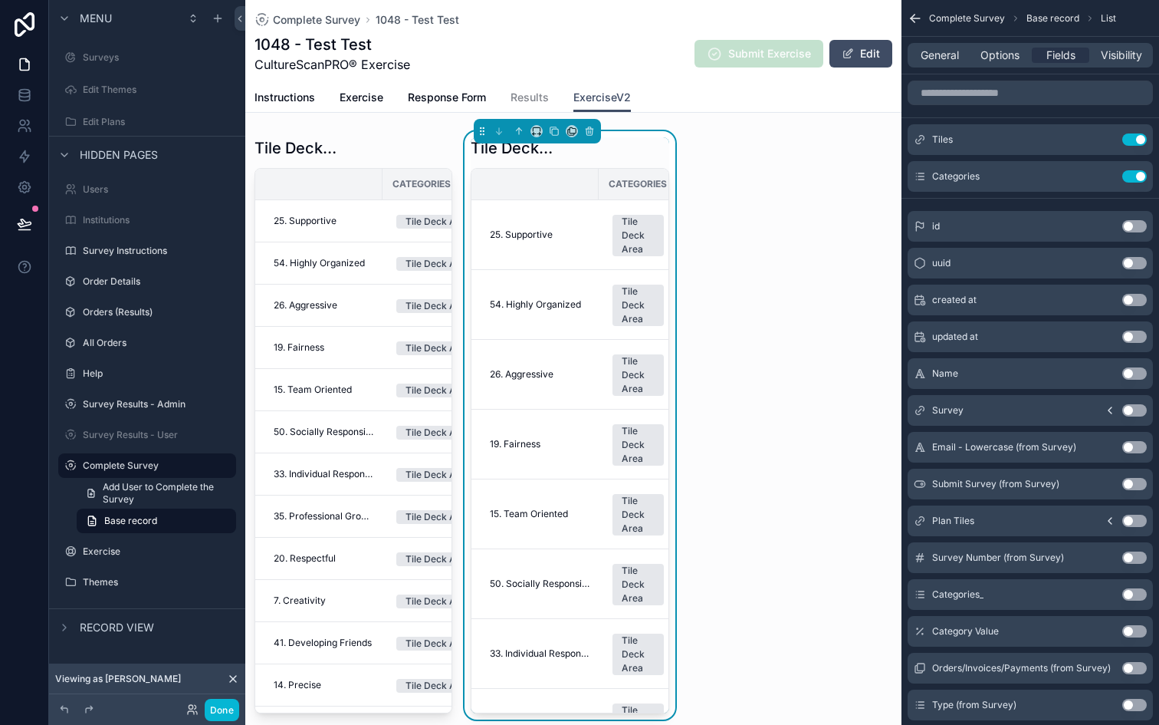
click at [609, 156] on div "Tile Deck Area" at bounding box center [570, 147] width 198 height 21
click at [998, 61] on span "Options" at bounding box center [1000, 55] width 39 height 15
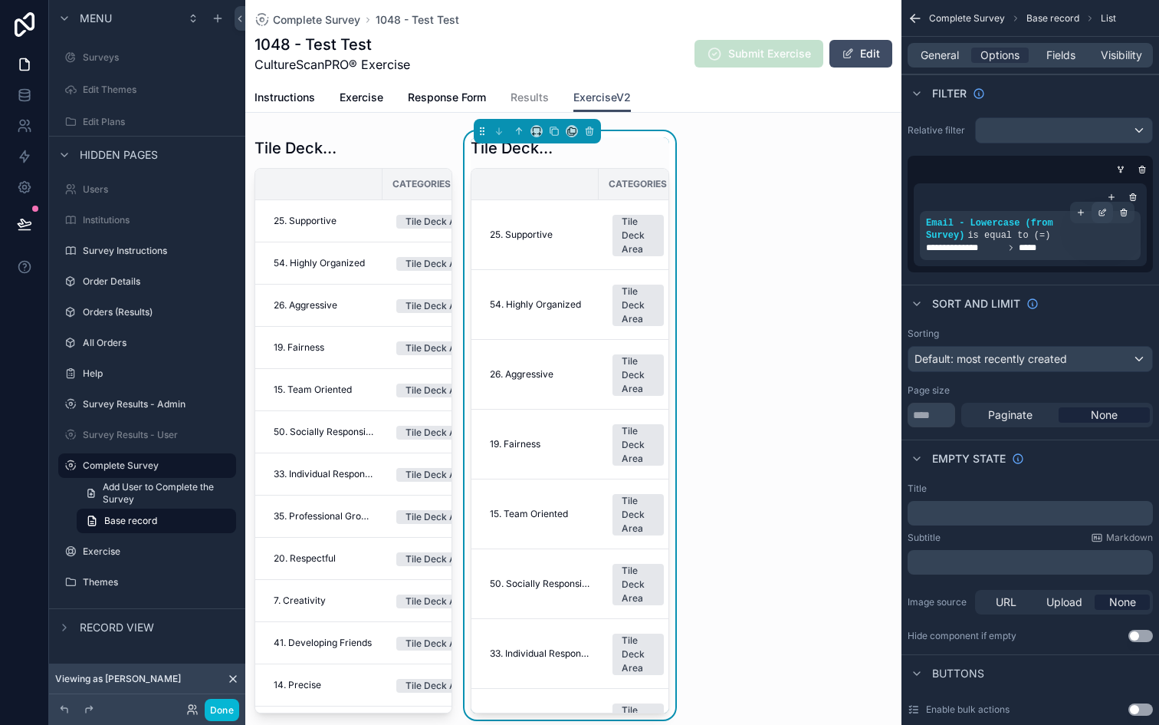
click at [1106, 215] on icon "scrollable content" at bounding box center [1102, 212] width 9 height 9
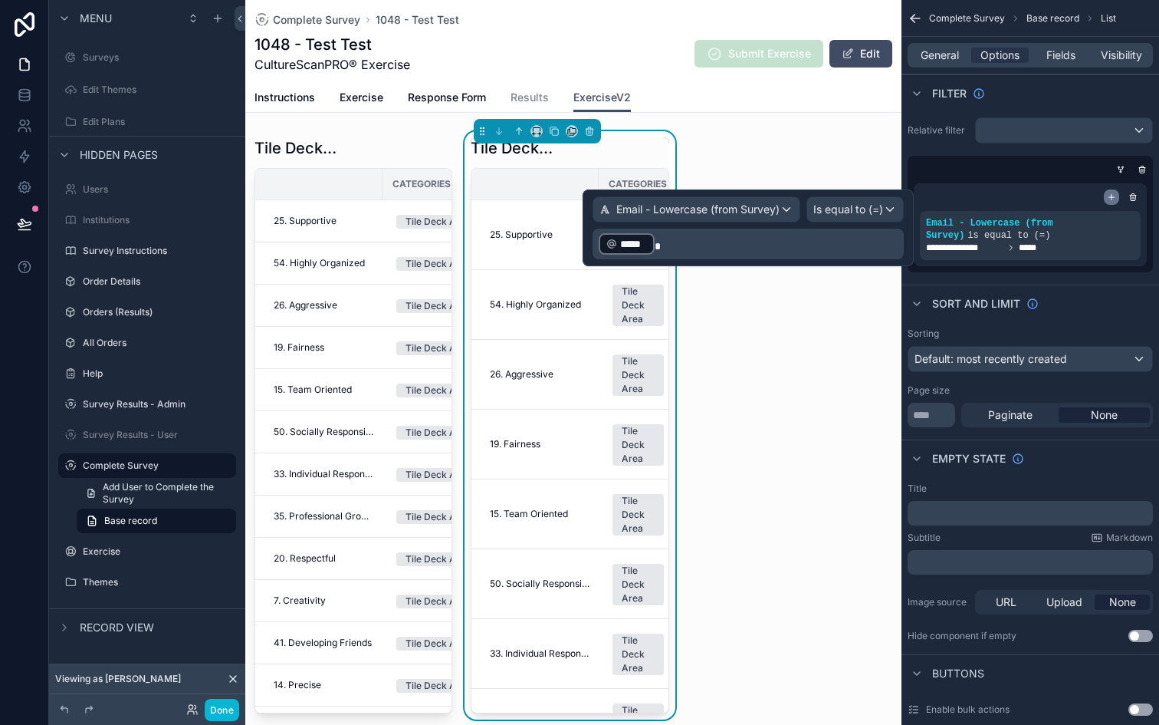
click at [1111, 192] on icon "scrollable content" at bounding box center [1111, 196] width 9 height 9
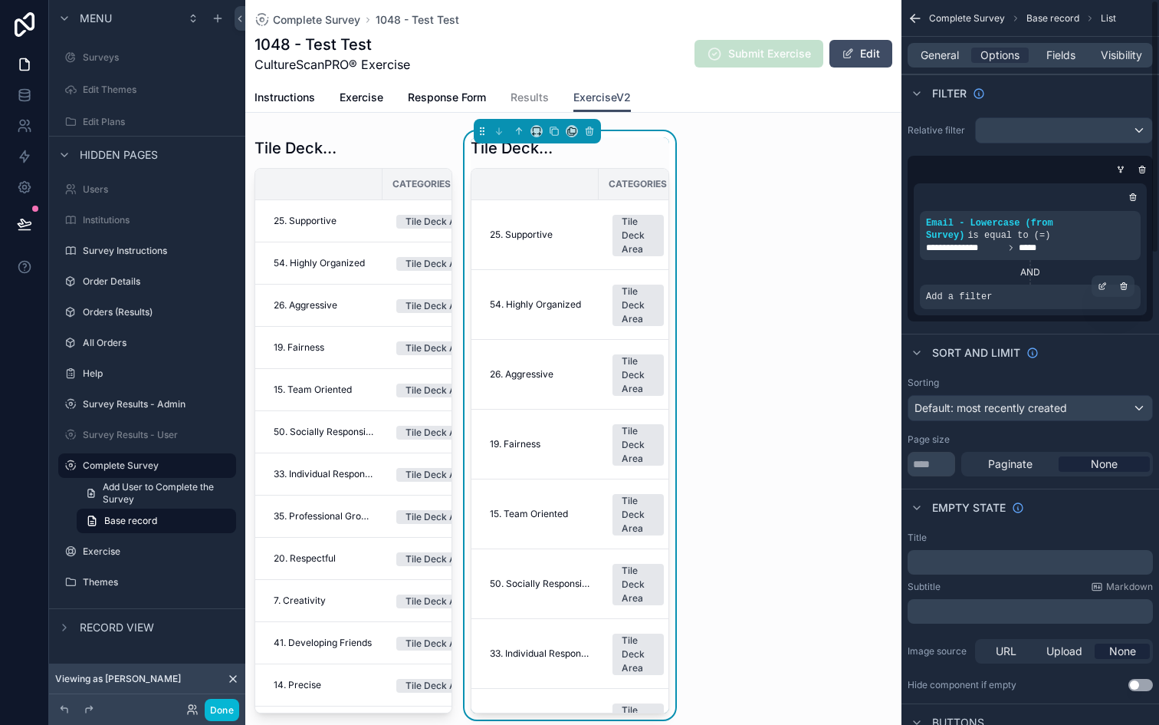
click at [1005, 289] on div "Add a filter" at bounding box center [1030, 296] width 221 height 25
click at [1100, 288] on icon "scrollable content" at bounding box center [1102, 286] width 5 height 5
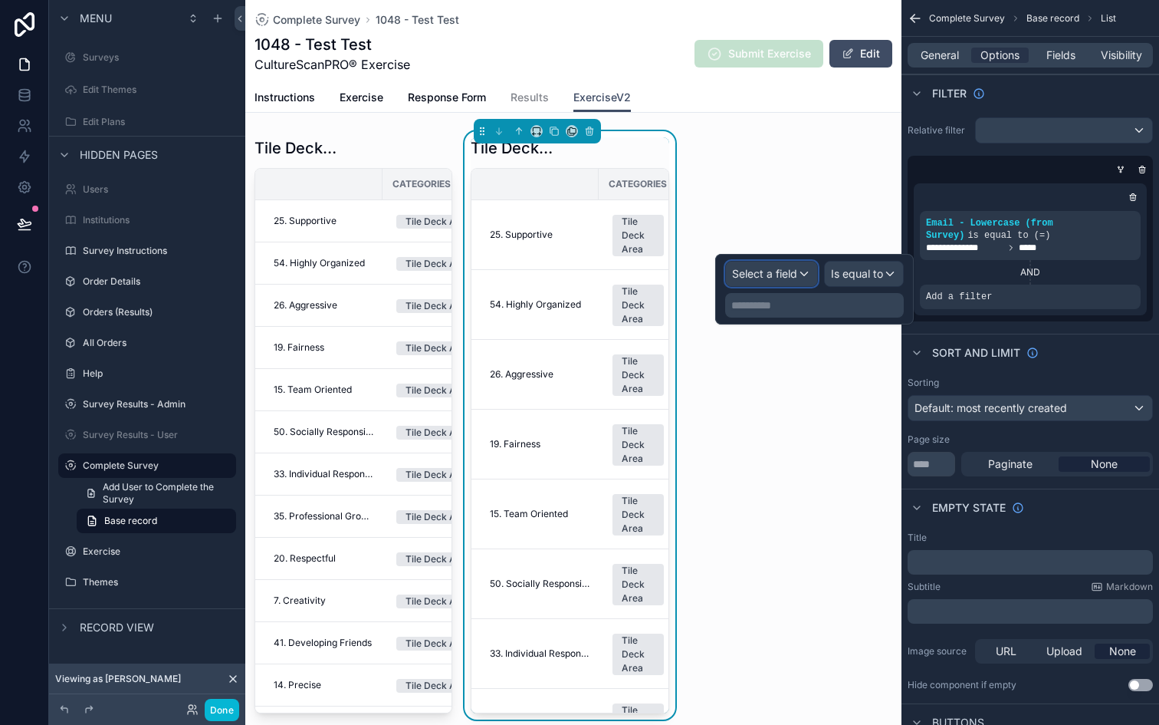
click at [764, 277] on span "Select a field" at bounding box center [764, 273] width 65 height 13
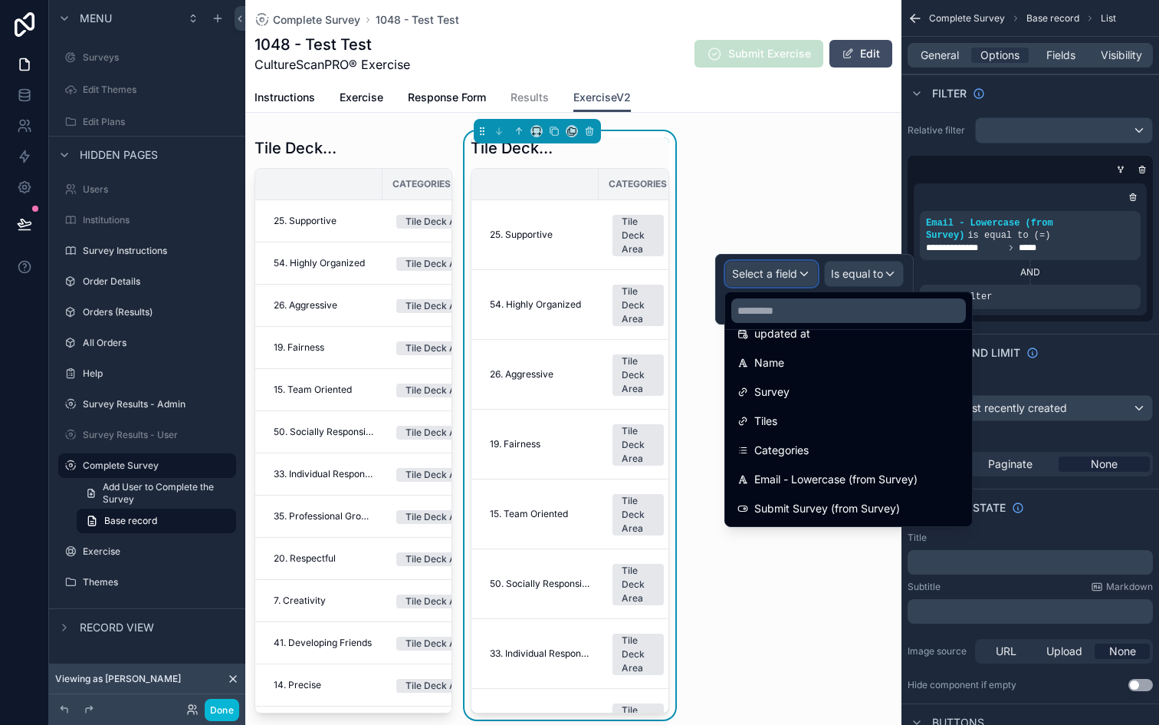
scroll to position [114, 0]
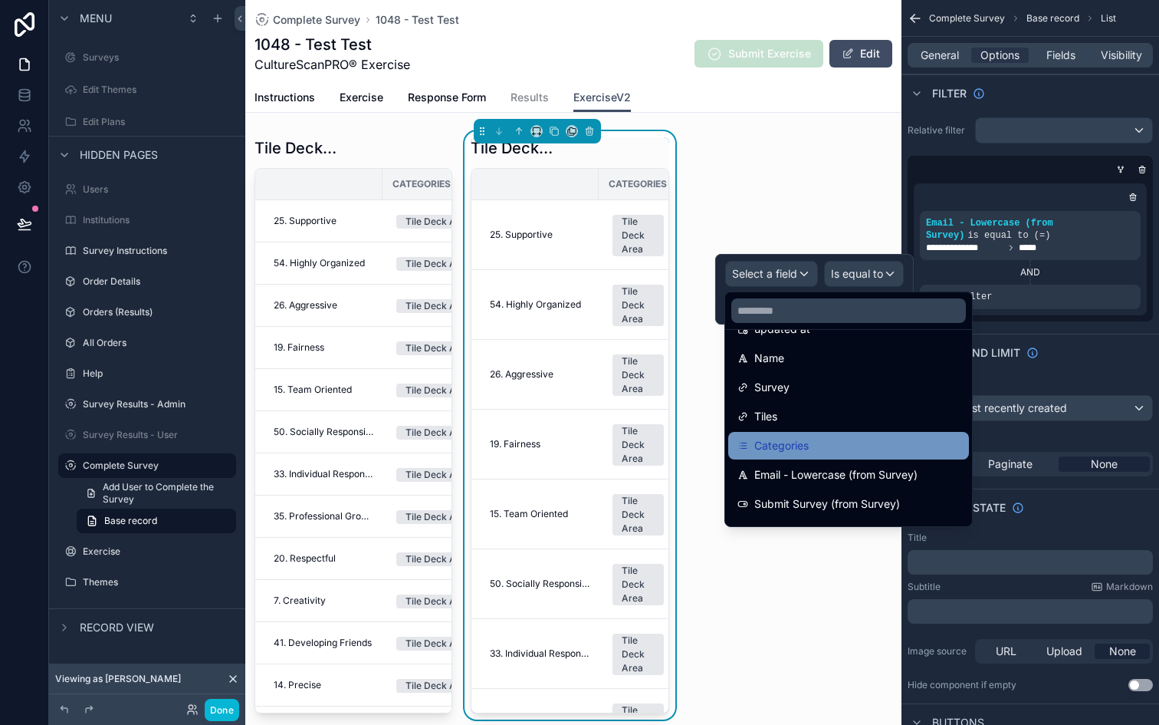
click at [791, 445] on span "Categories" at bounding box center [781, 445] width 54 height 18
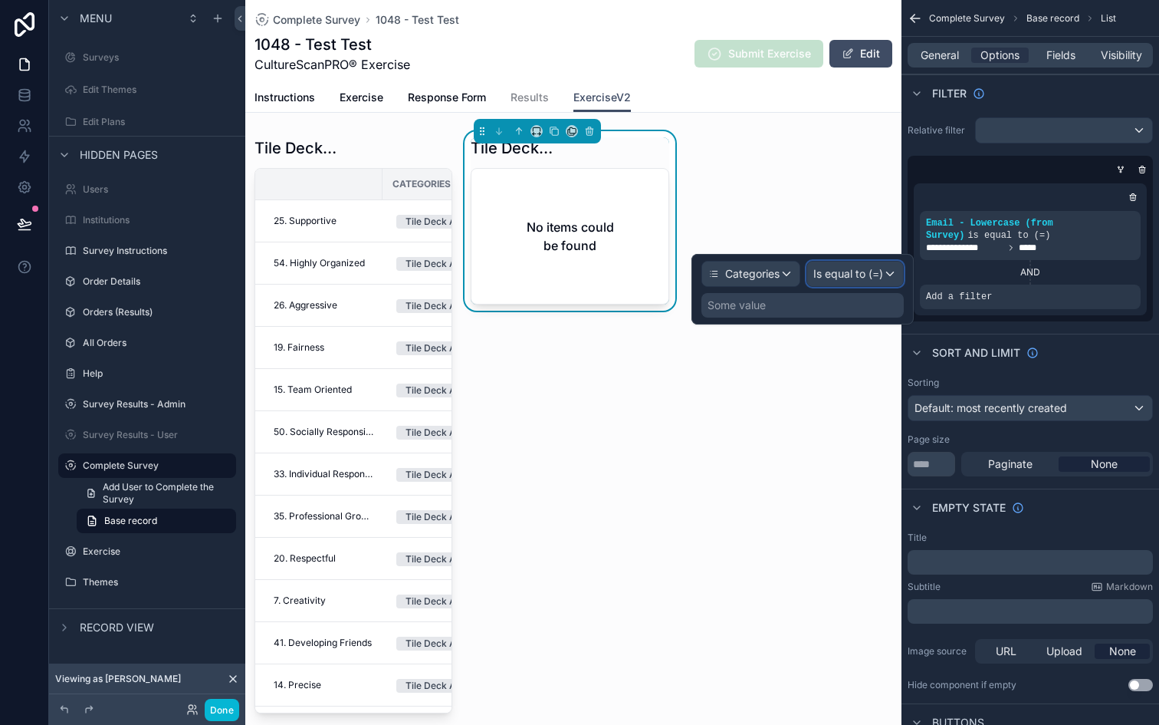
click at [884, 275] on div "Is equal to (=)" at bounding box center [855, 273] width 96 height 25
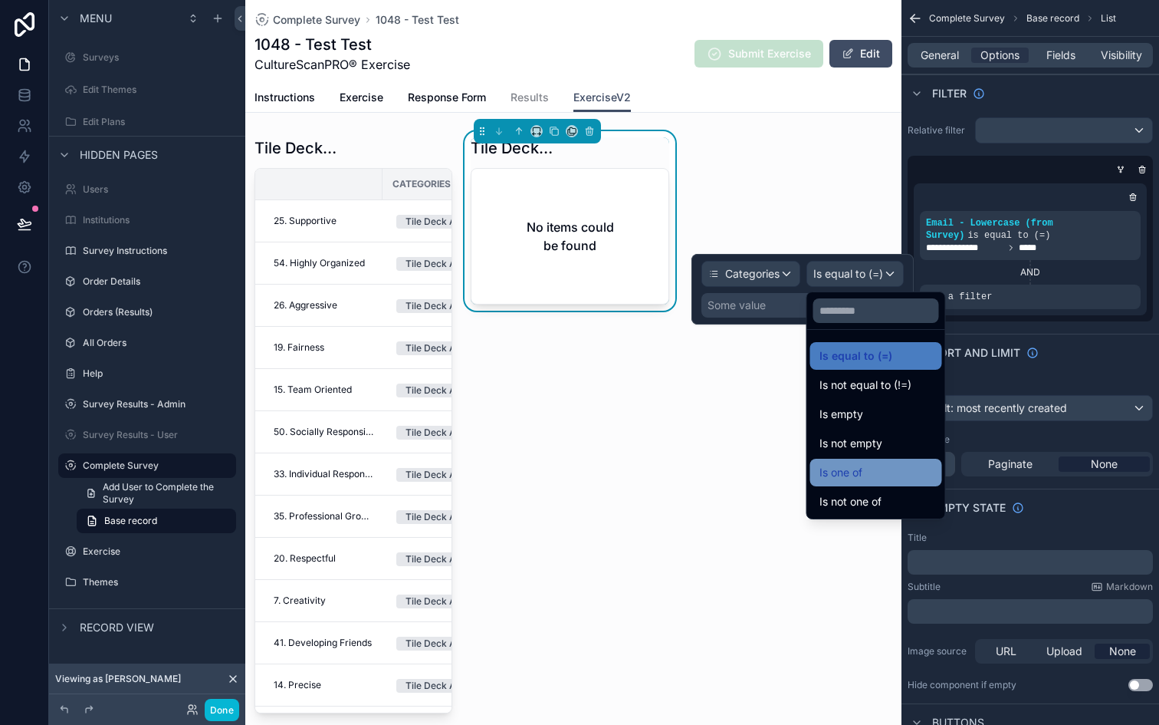
click at [880, 480] on div "Is one of" at bounding box center [876, 472] width 113 height 18
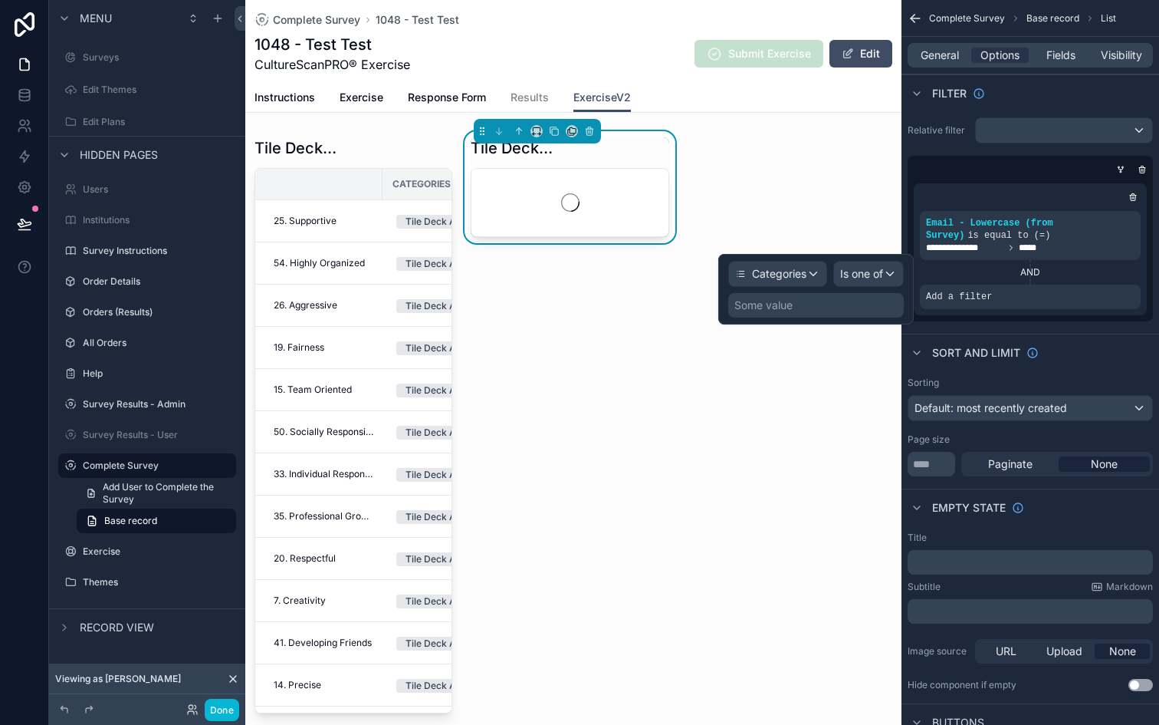
click at [807, 311] on div "Some value" at bounding box center [816, 305] width 176 height 25
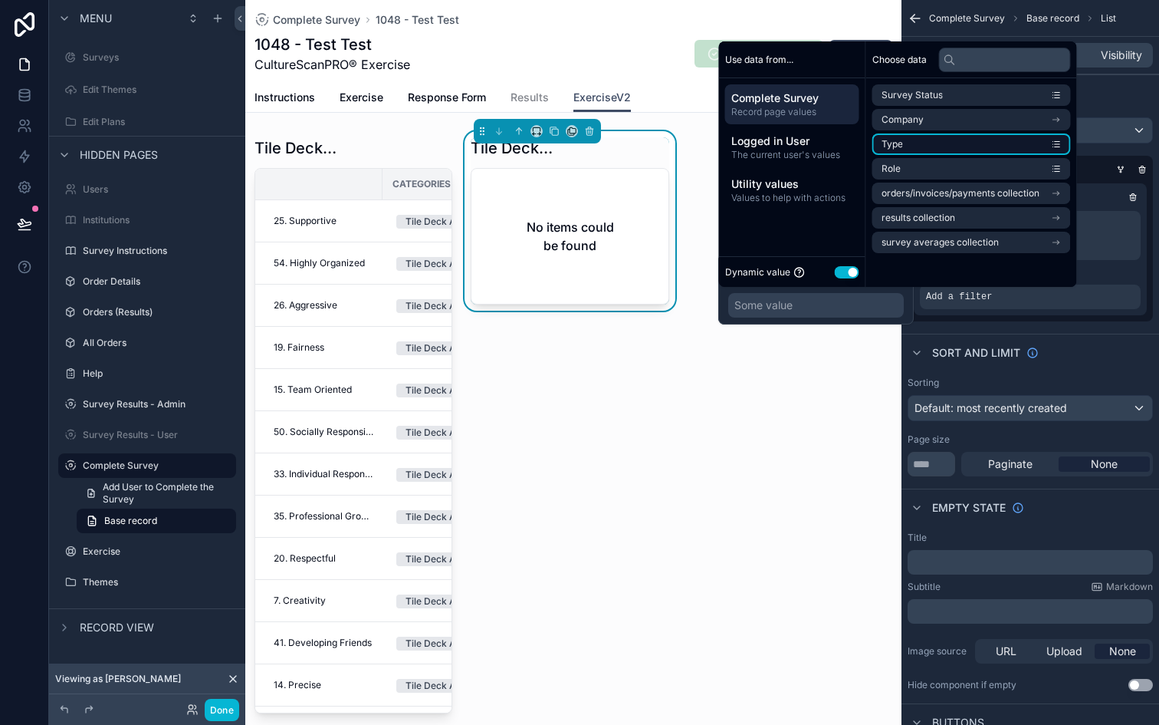
click at [973, 145] on li "Type" at bounding box center [972, 143] width 199 height 21
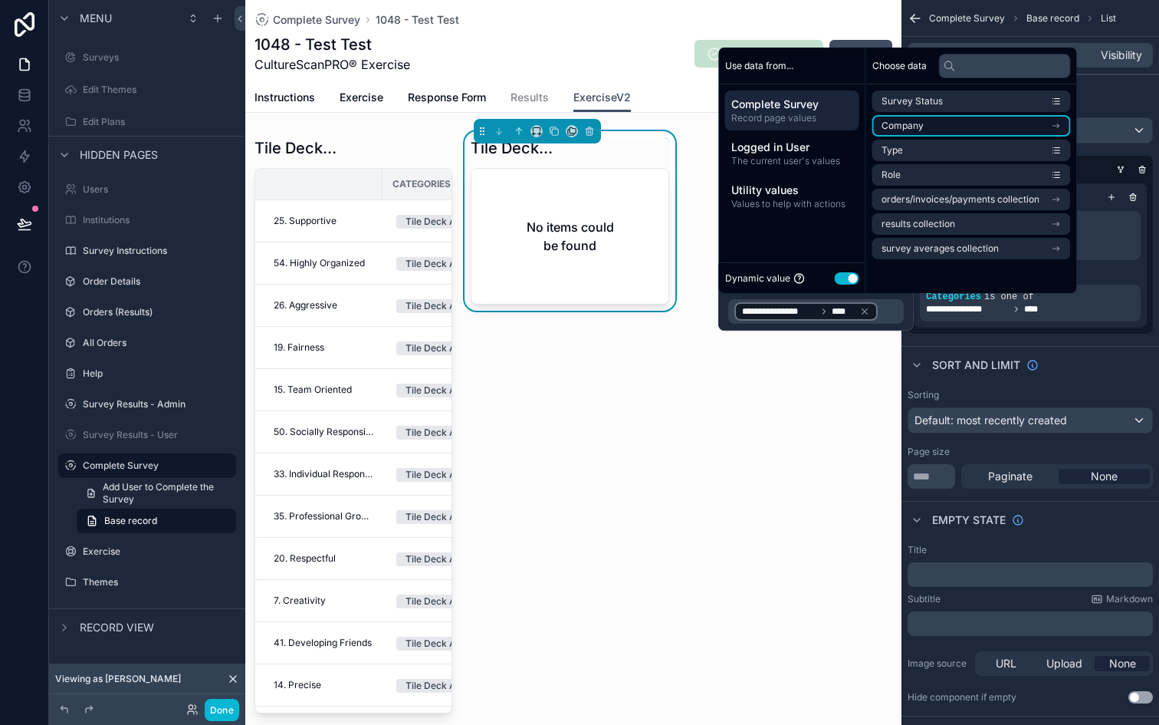
click at [962, 133] on li "Company" at bounding box center [972, 125] width 199 height 21
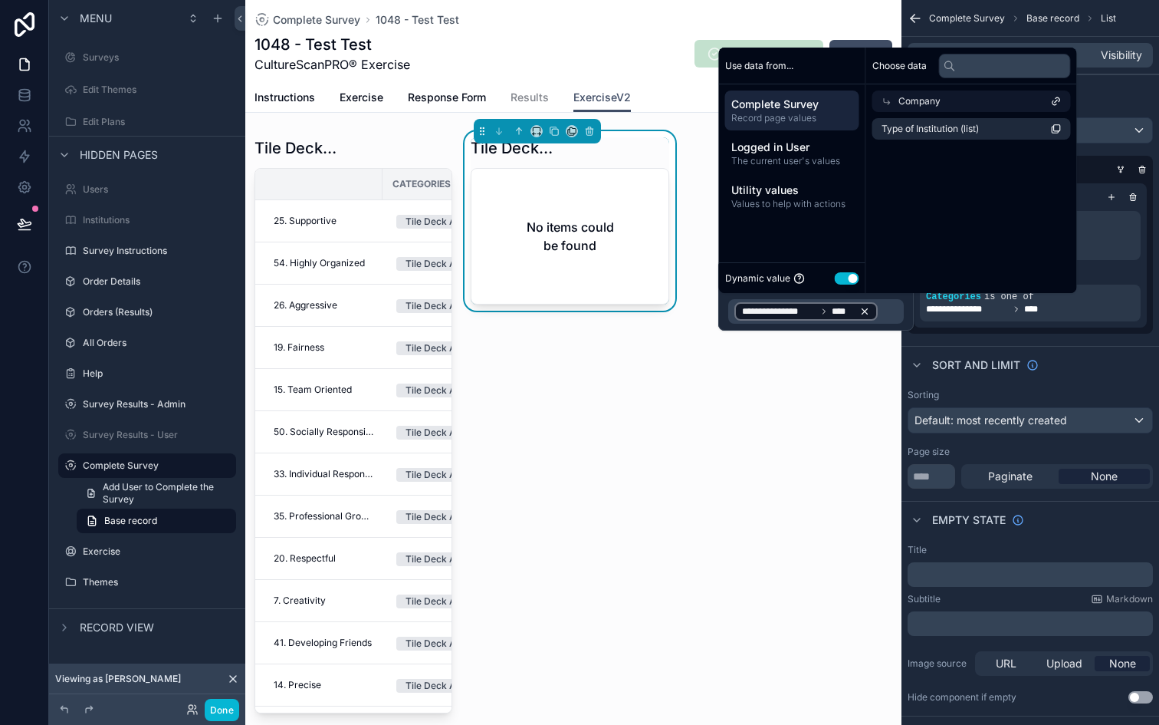
click at [861, 315] on icon at bounding box center [865, 311] width 11 height 11
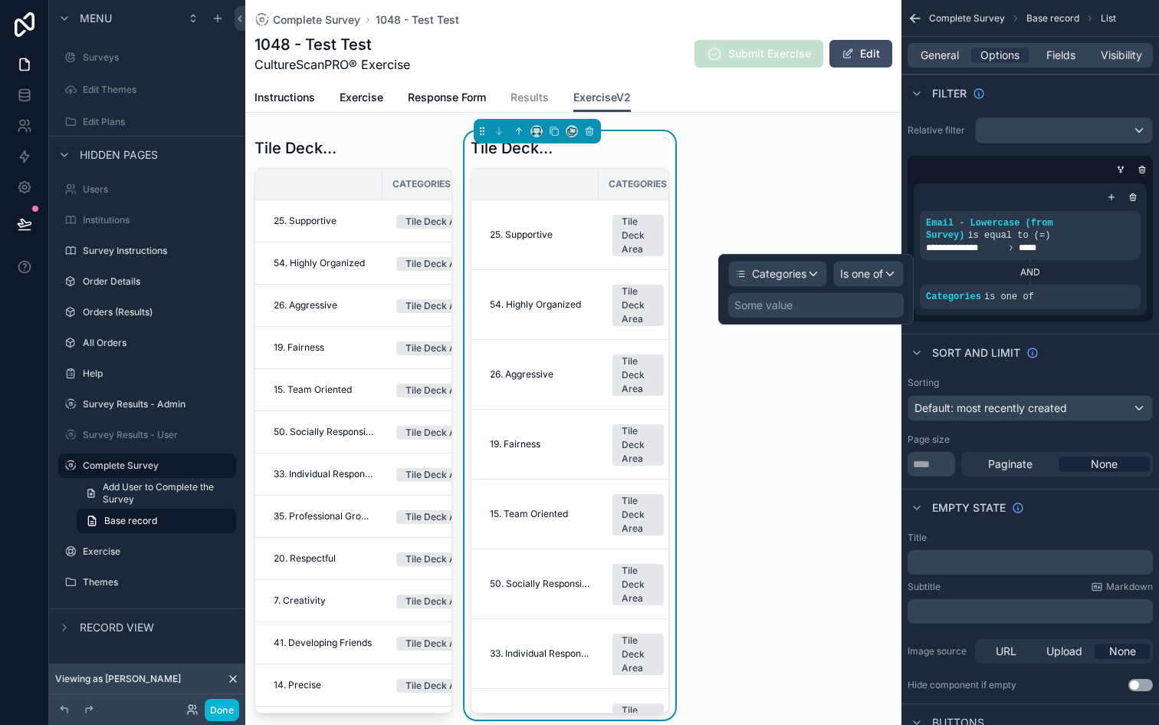
click at [856, 307] on div "Some value" at bounding box center [816, 305] width 176 height 25
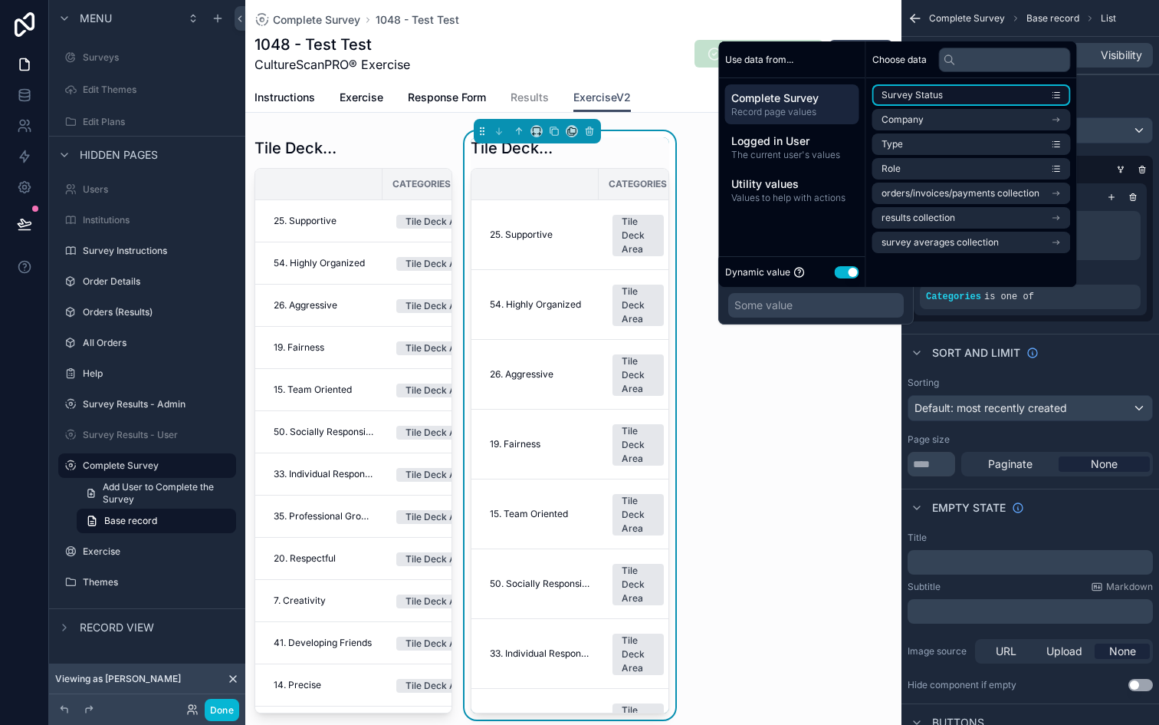
click at [889, 98] on span "Survey Status" at bounding box center [912, 95] width 61 height 12
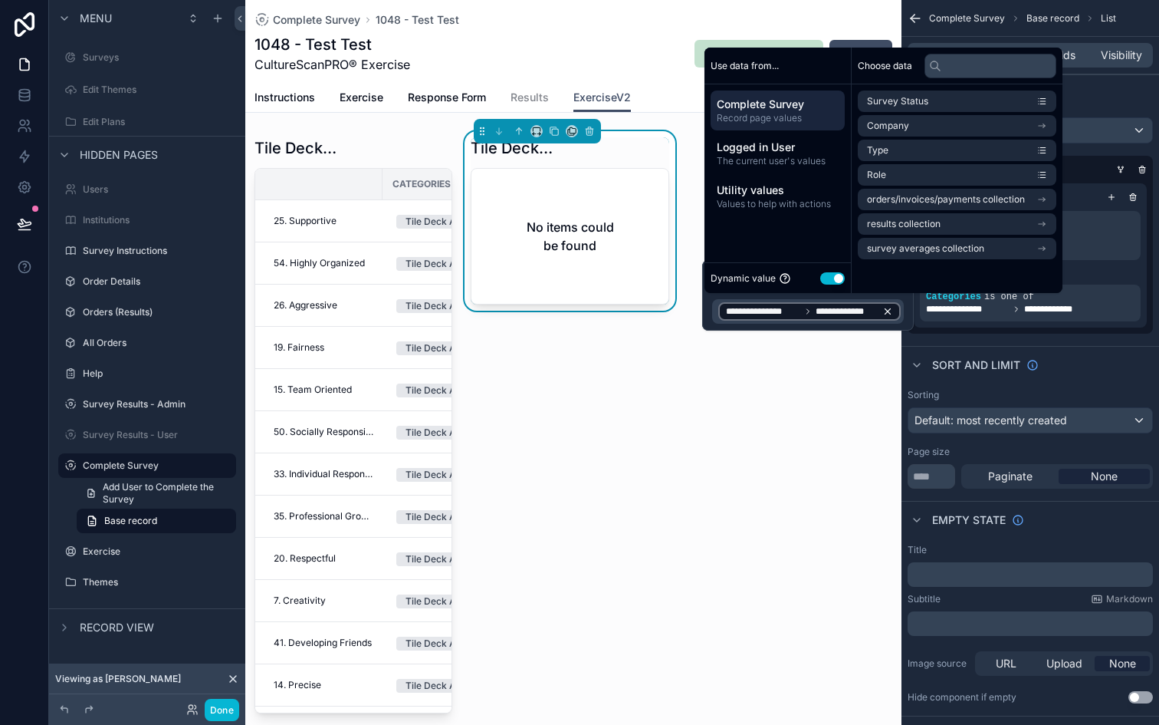
click at [830, 306] on span "**********" at bounding box center [846, 311] width 61 height 12
click at [892, 307] on icon at bounding box center [888, 311] width 11 height 11
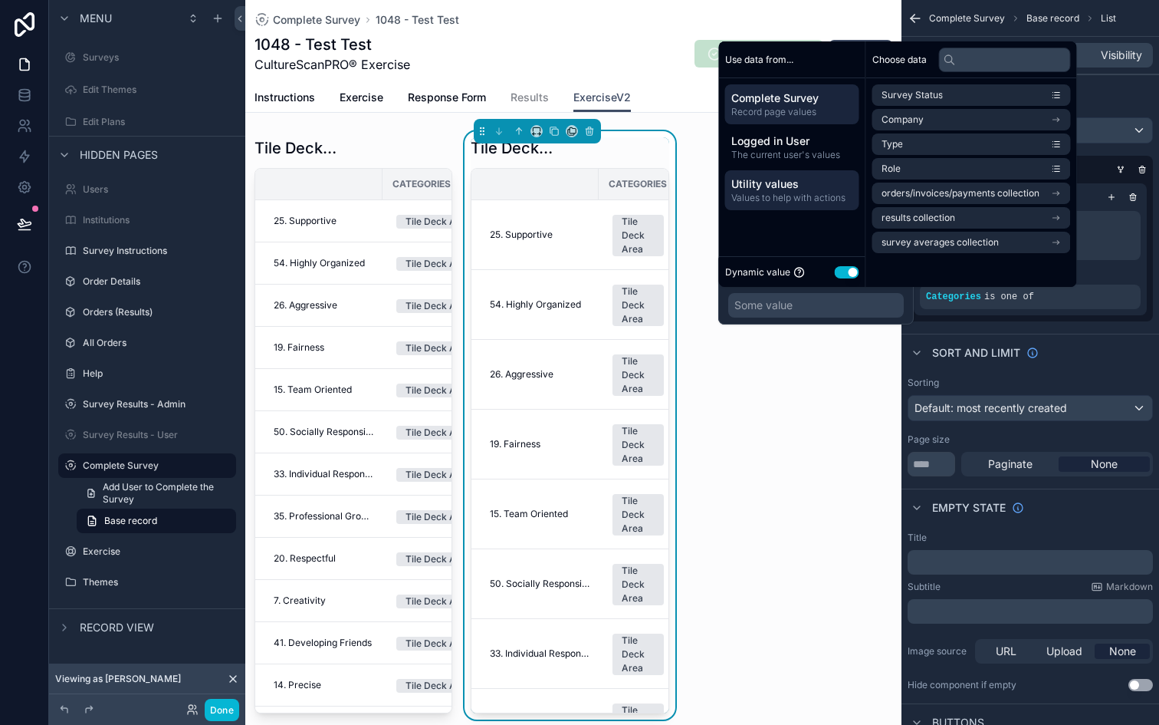
click at [806, 194] on span "Values to help with actions" at bounding box center [792, 198] width 122 height 12
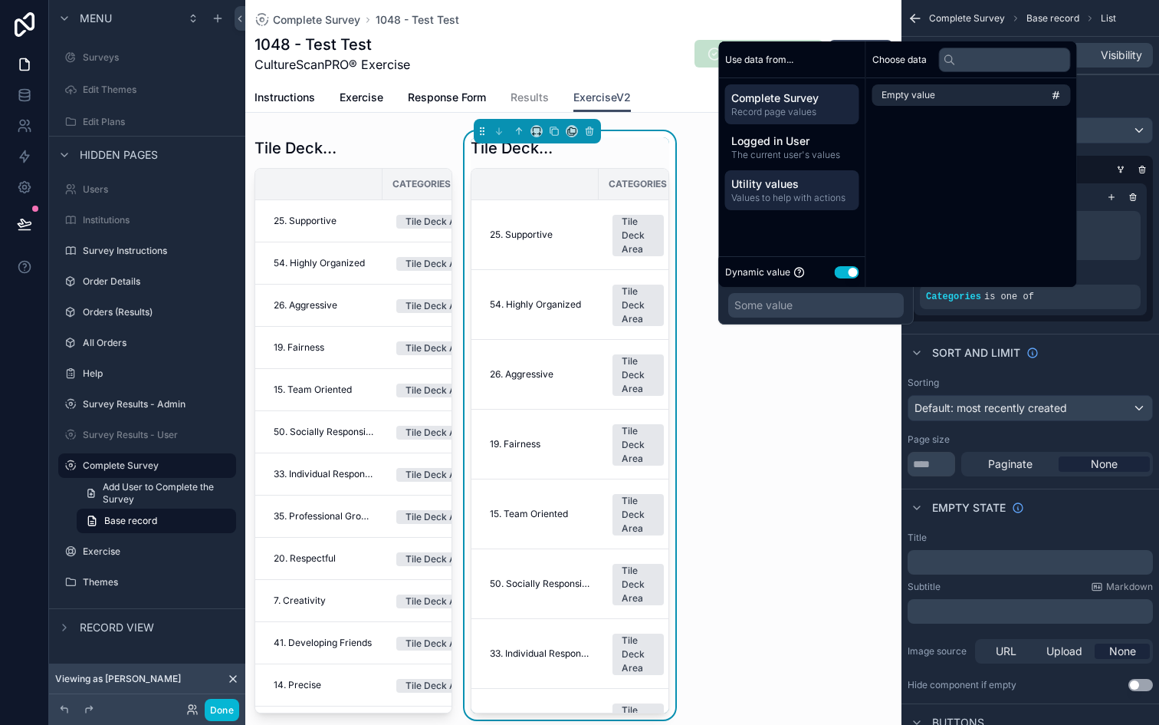
click at [792, 107] on span "Record page values" at bounding box center [792, 112] width 122 height 12
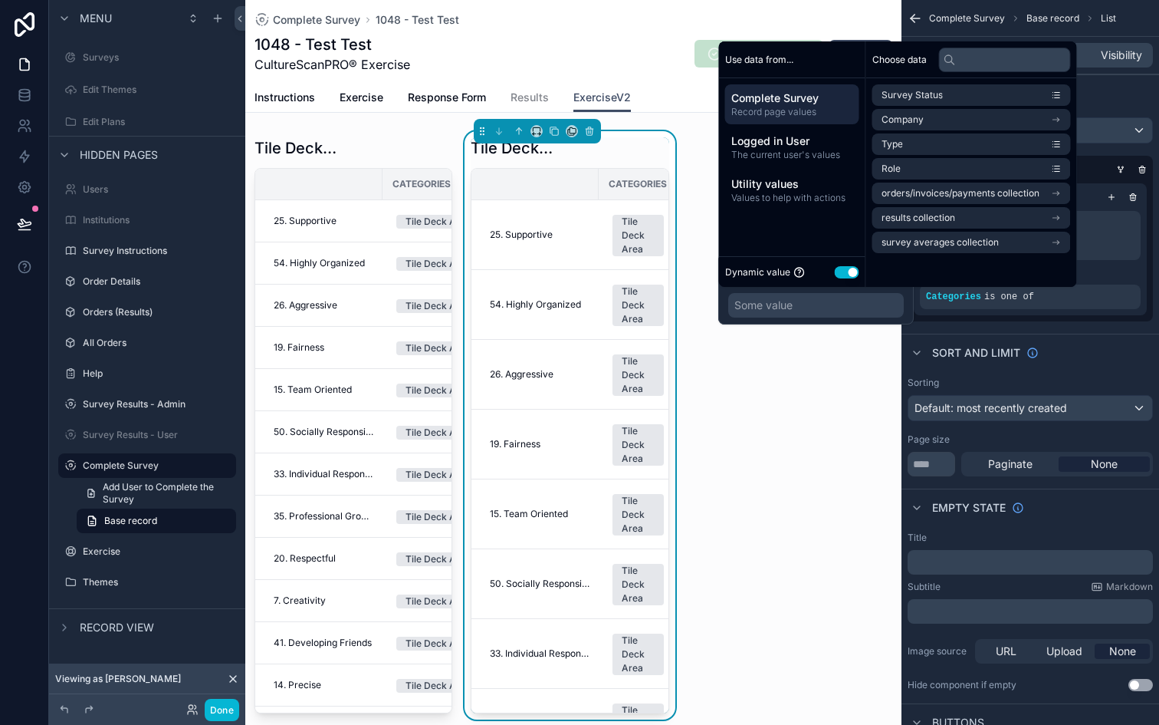
click at [858, 307] on div "Some value" at bounding box center [816, 305] width 176 height 25
click at [1014, 316] on div "**********" at bounding box center [1030, 249] width 245 height 144
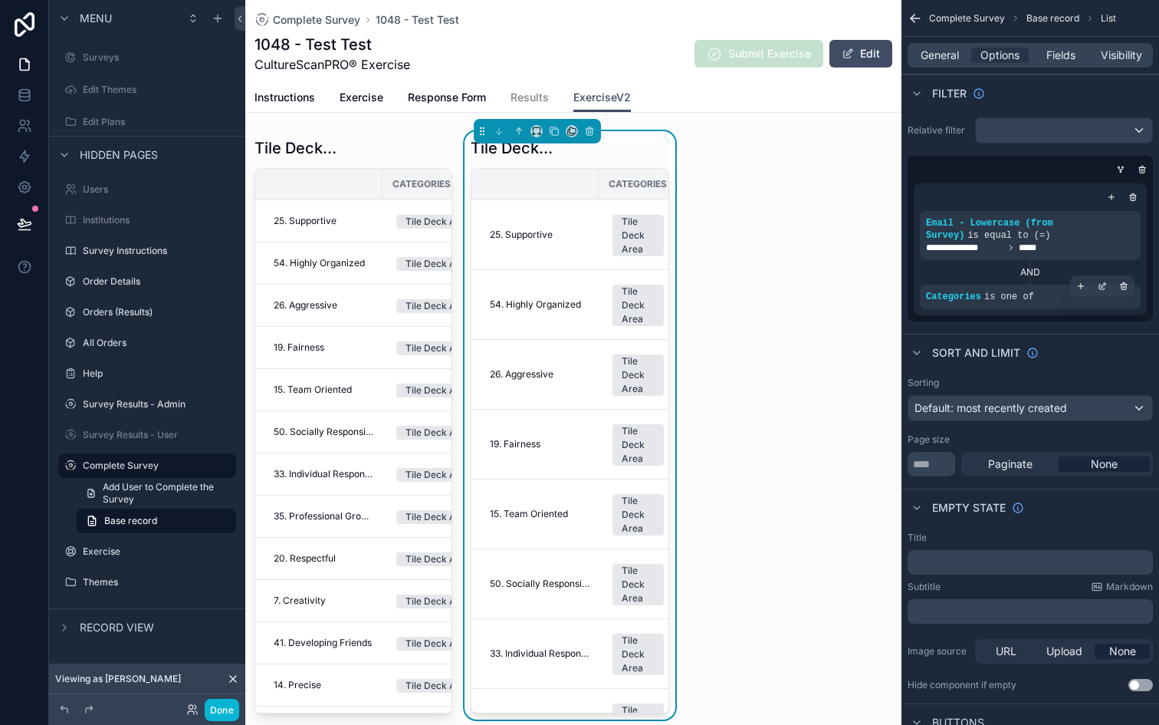
click at [1013, 288] on div "Categories is one of" at bounding box center [1030, 296] width 221 height 25
click at [1106, 283] on icon "scrollable content" at bounding box center [1104, 284] width 5 height 5
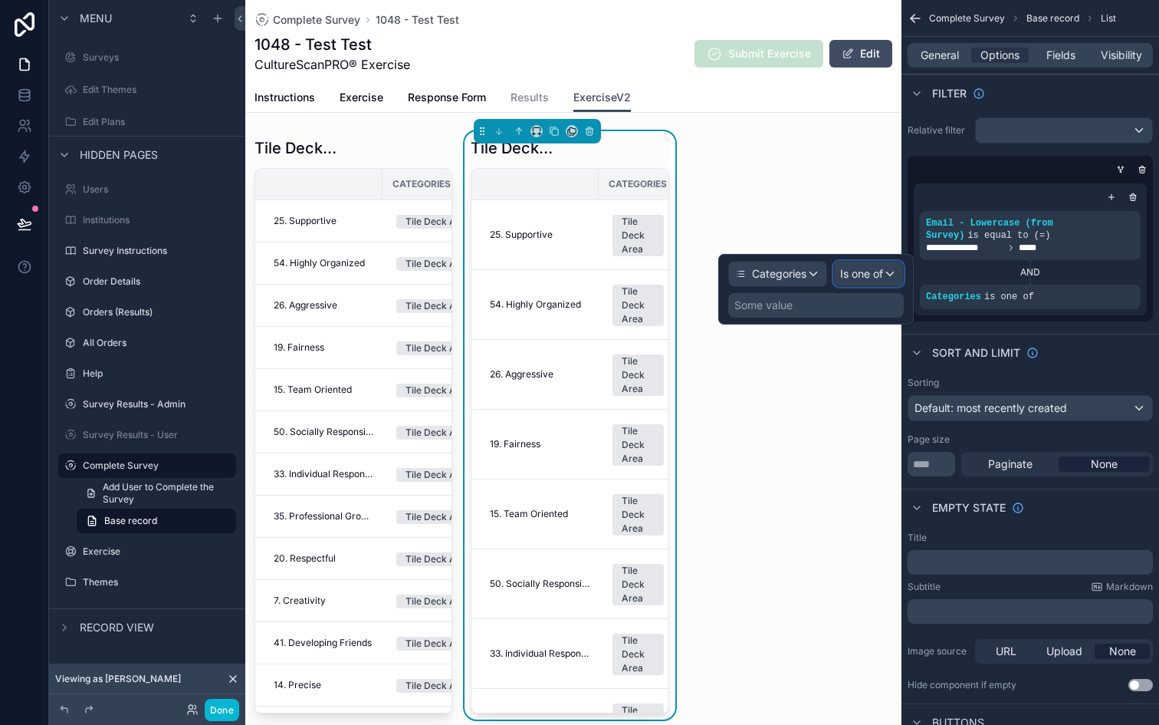
click at [883, 276] on span "Is one of" at bounding box center [861, 273] width 43 height 15
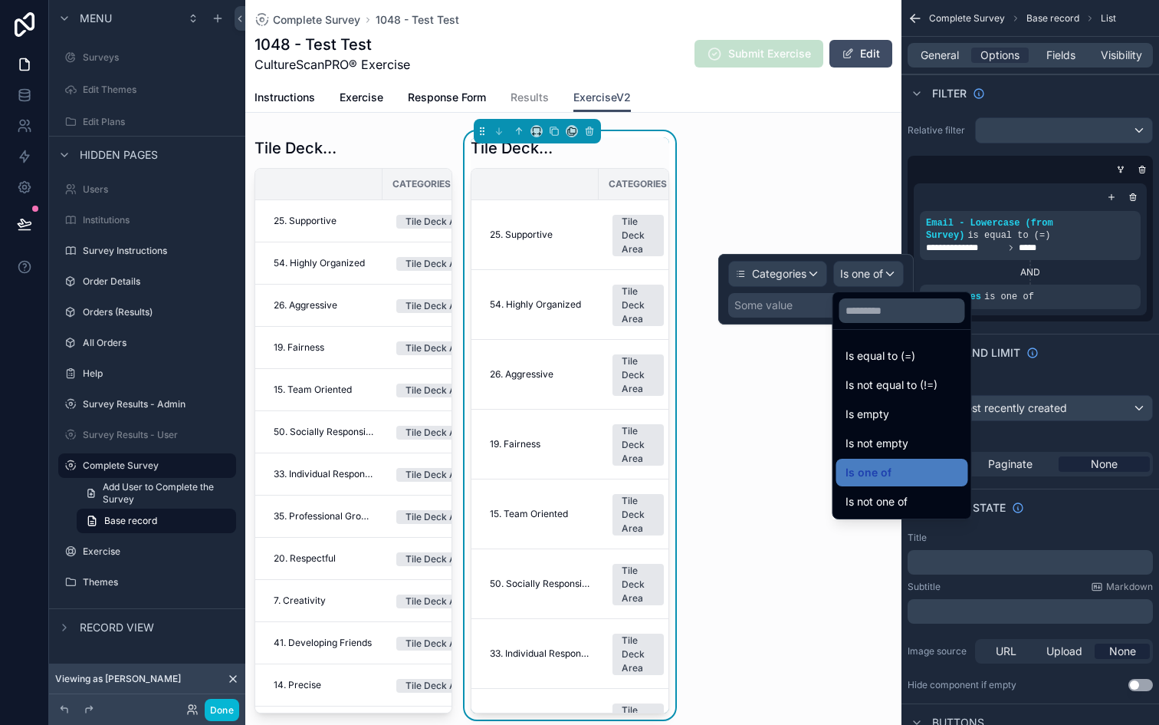
click at [883, 276] on div at bounding box center [816, 289] width 196 height 71
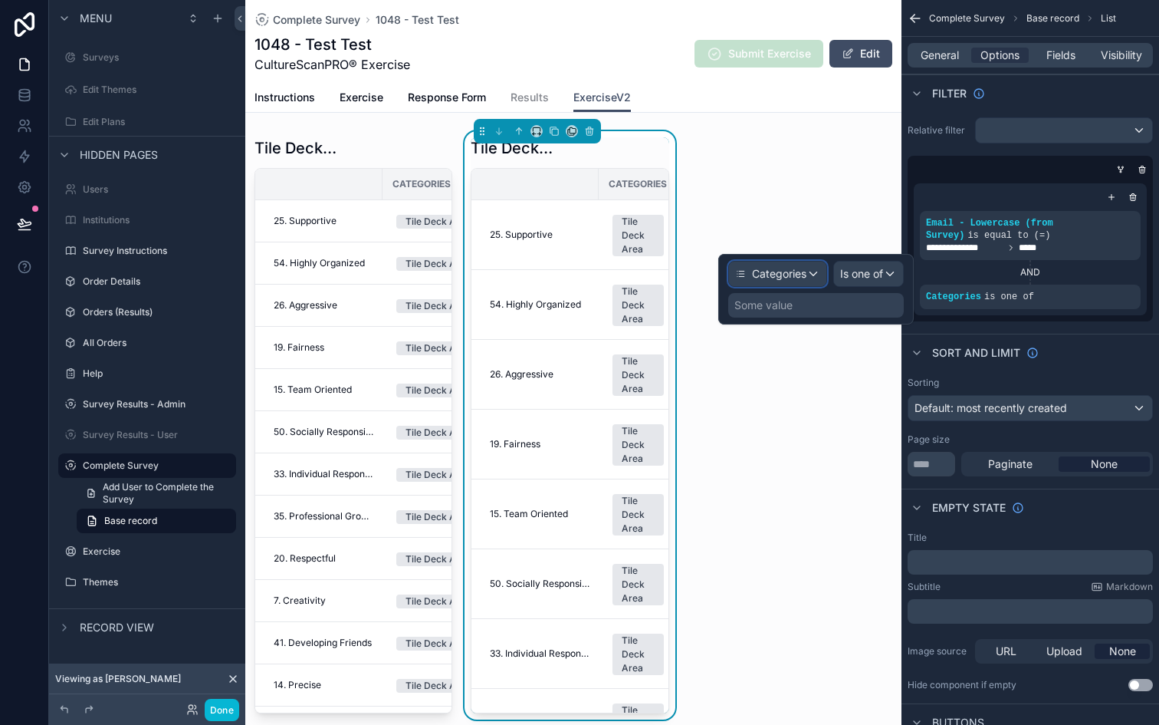
click at [789, 271] on span "Categories" at bounding box center [779, 273] width 54 height 15
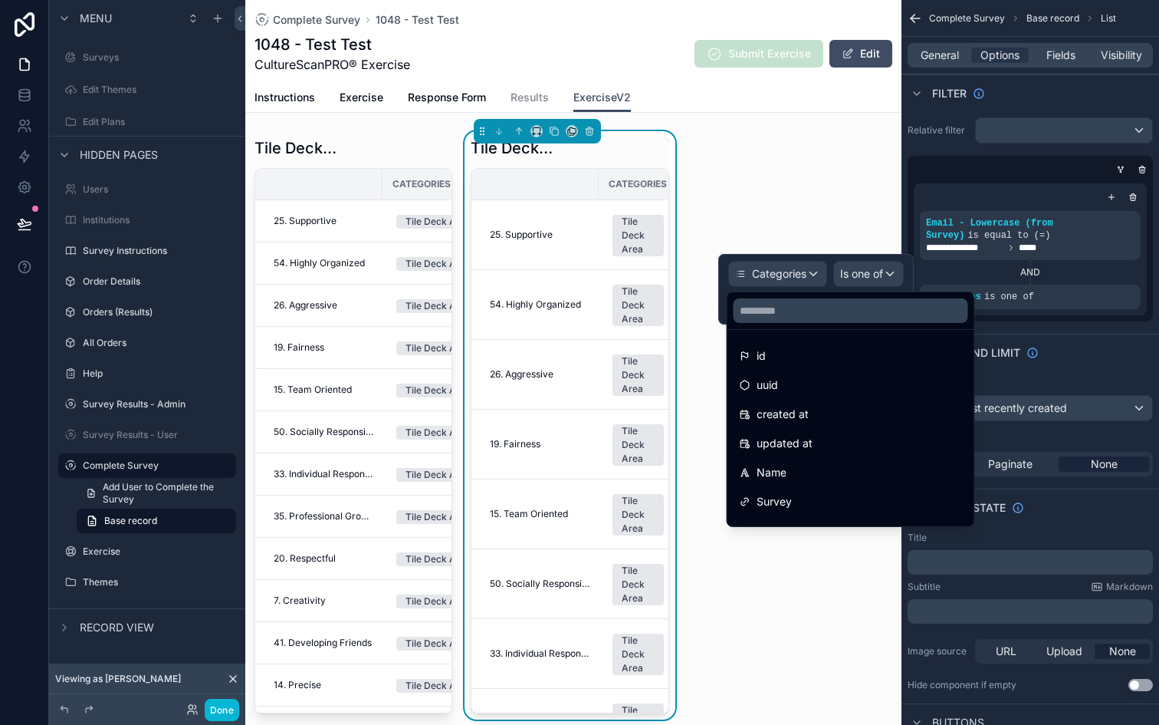
click at [861, 272] on div at bounding box center [816, 289] width 196 height 71
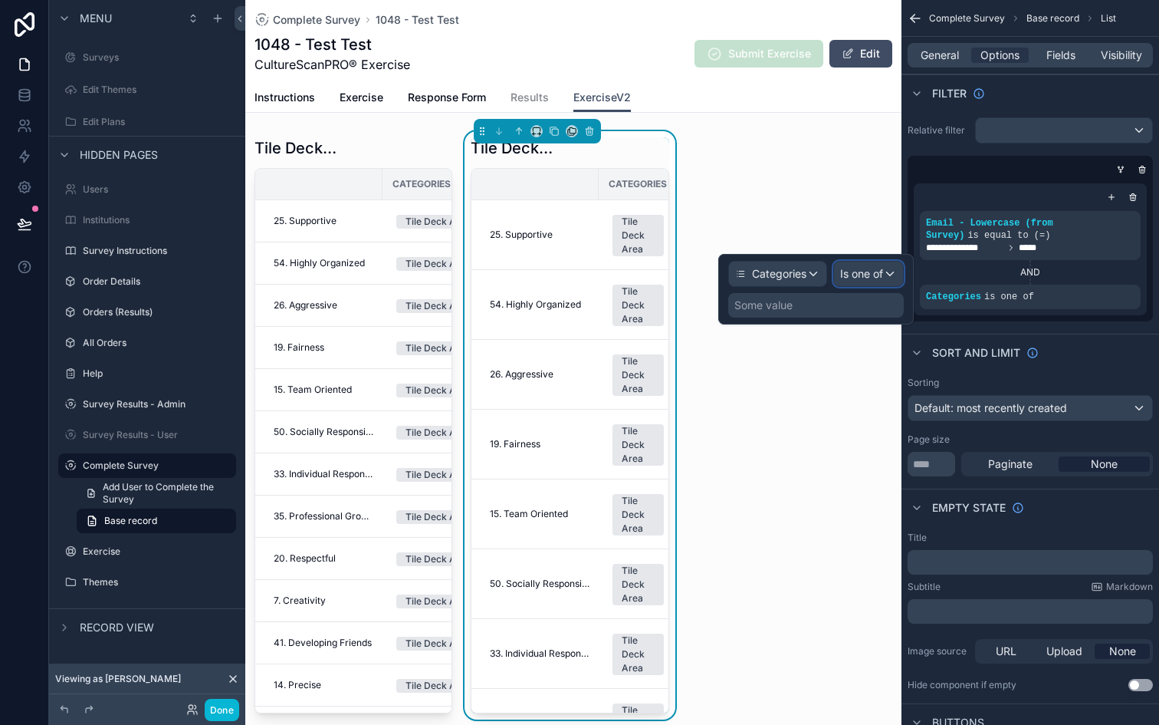
click at [861, 272] on span "Is one of" at bounding box center [861, 273] width 43 height 15
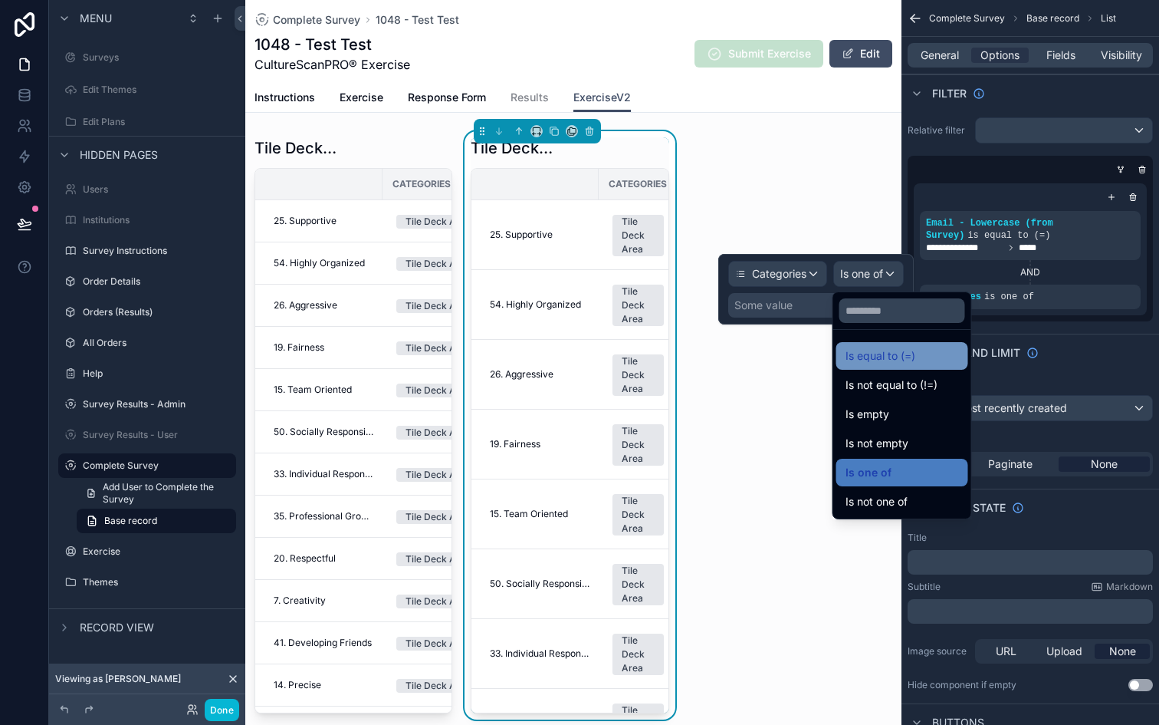
click at [879, 353] on span "Is equal to (=)" at bounding box center [881, 356] width 70 height 18
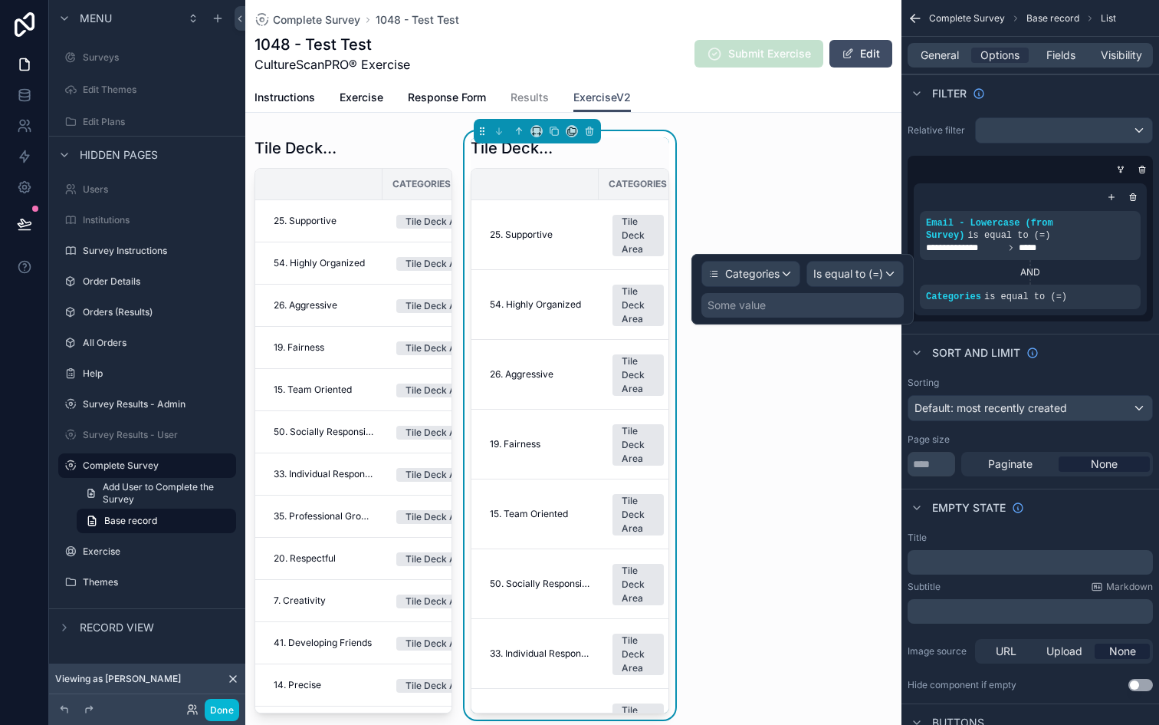
click at [828, 311] on div "Some value" at bounding box center [803, 305] width 202 height 25
click at [771, 308] on div "Some value" at bounding box center [803, 305] width 202 height 25
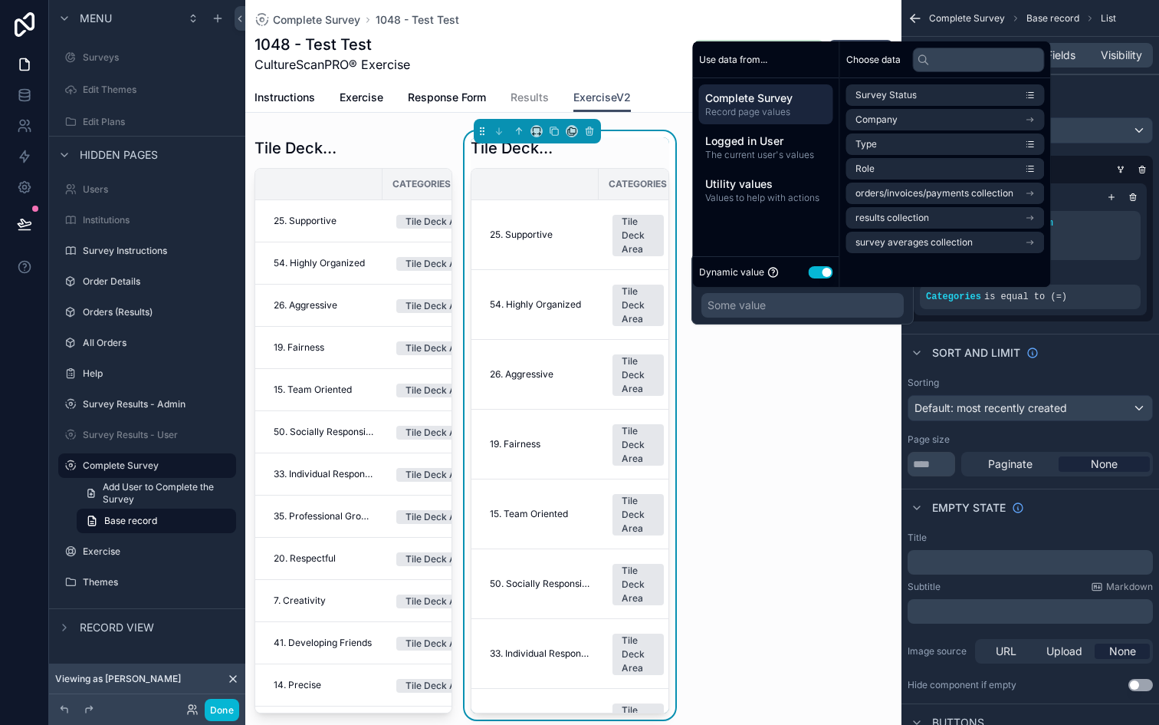
click at [820, 277] on button "Use setting" at bounding box center [821, 272] width 25 height 12
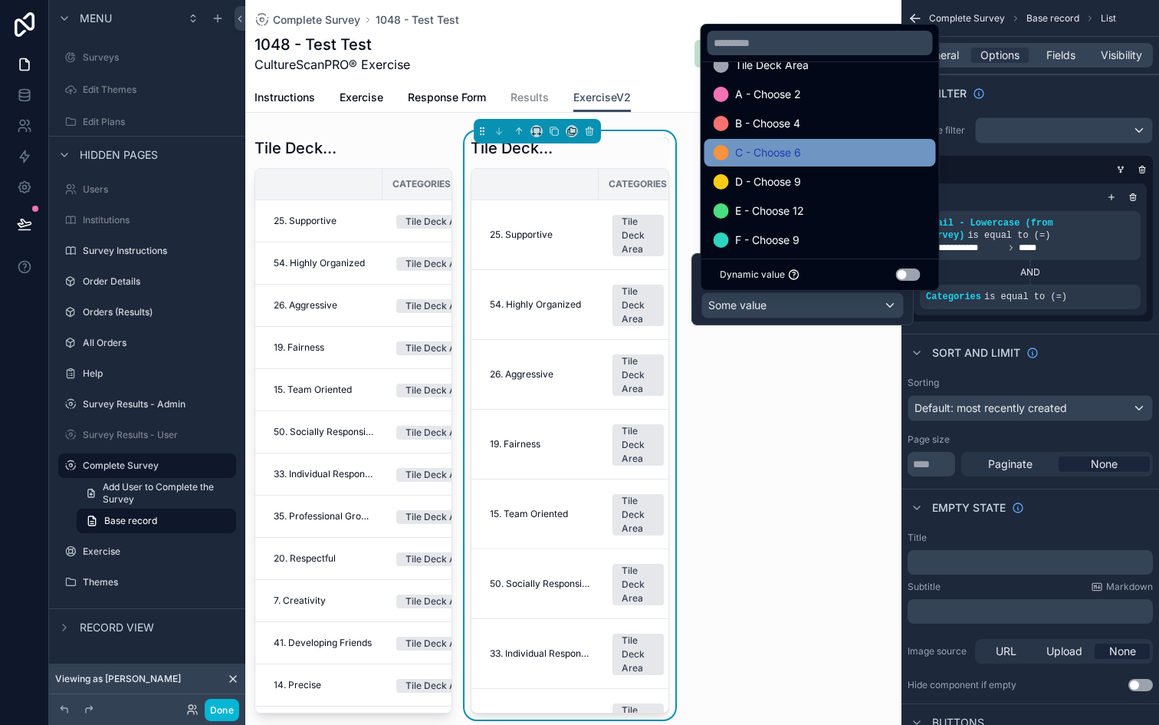
scroll to position [0, 0]
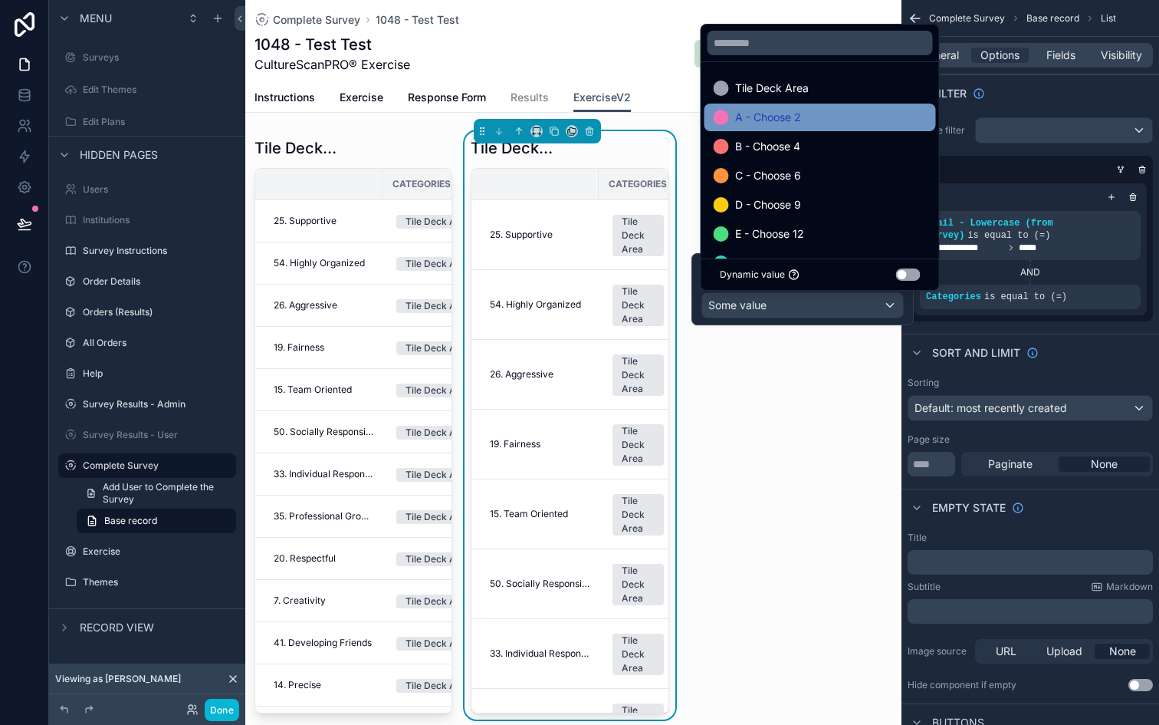
click at [742, 113] on span "A - Choose 2" at bounding box center [768, 117] width 66 height 18
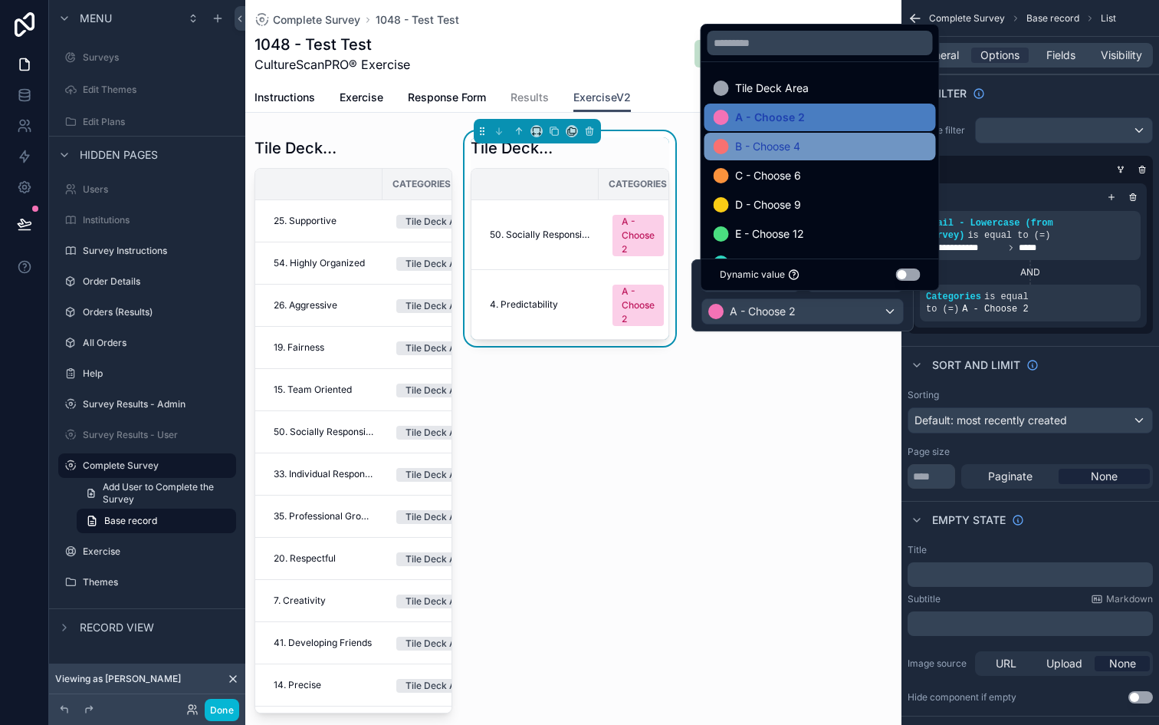
click at [754, 148] on span "B - Choose 4" at bounding box center [767, 146] width 65 height 18
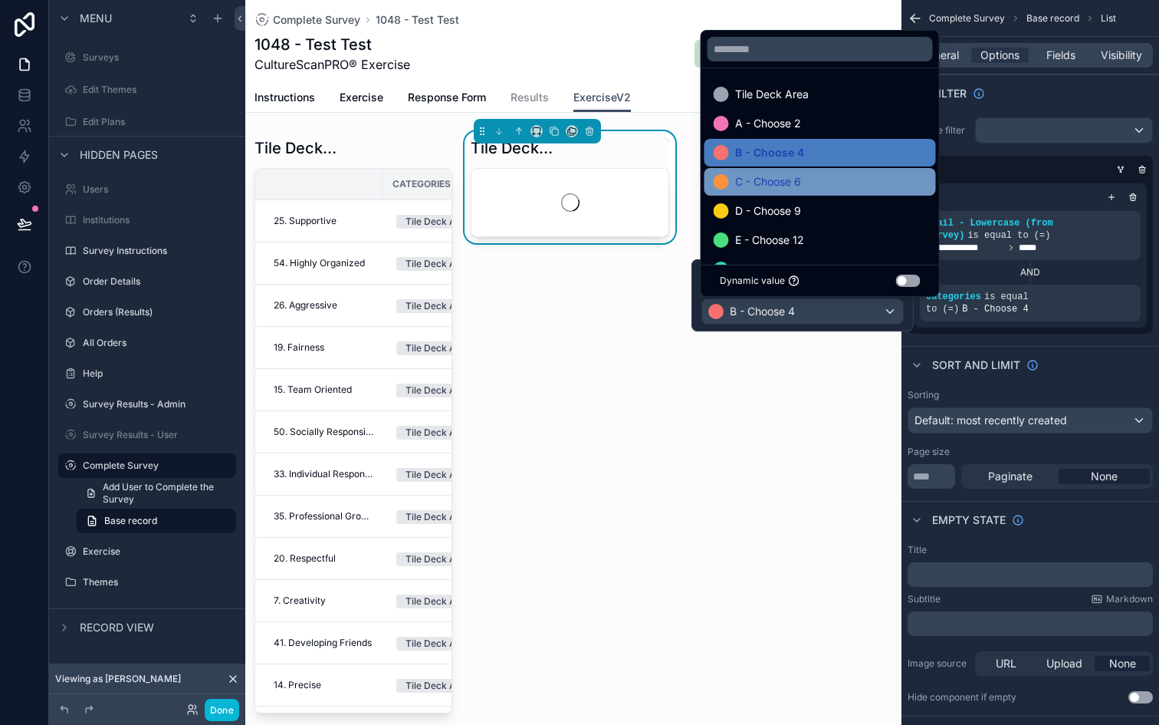
click at [759, 180] on span "C - Choose 6" at bounding box center [768, 182] width 66 height 18
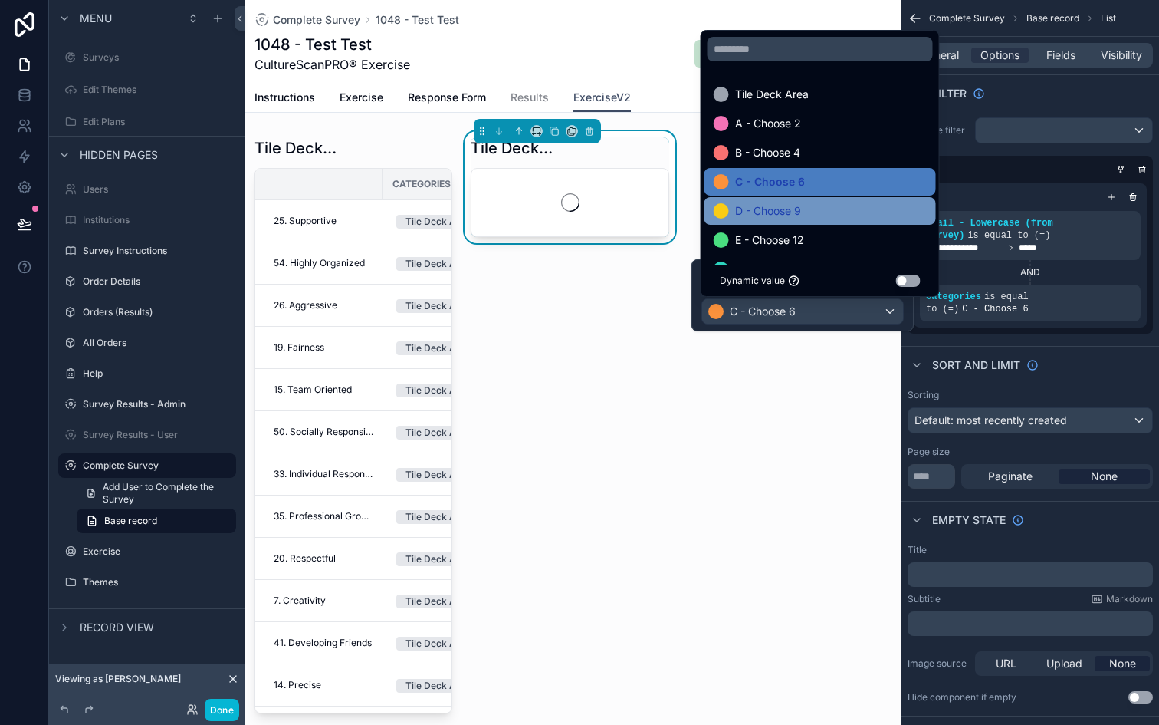
click at [767, 215] on span "D - Choose 9" at bounding box center [768, 211] width 66 height 18
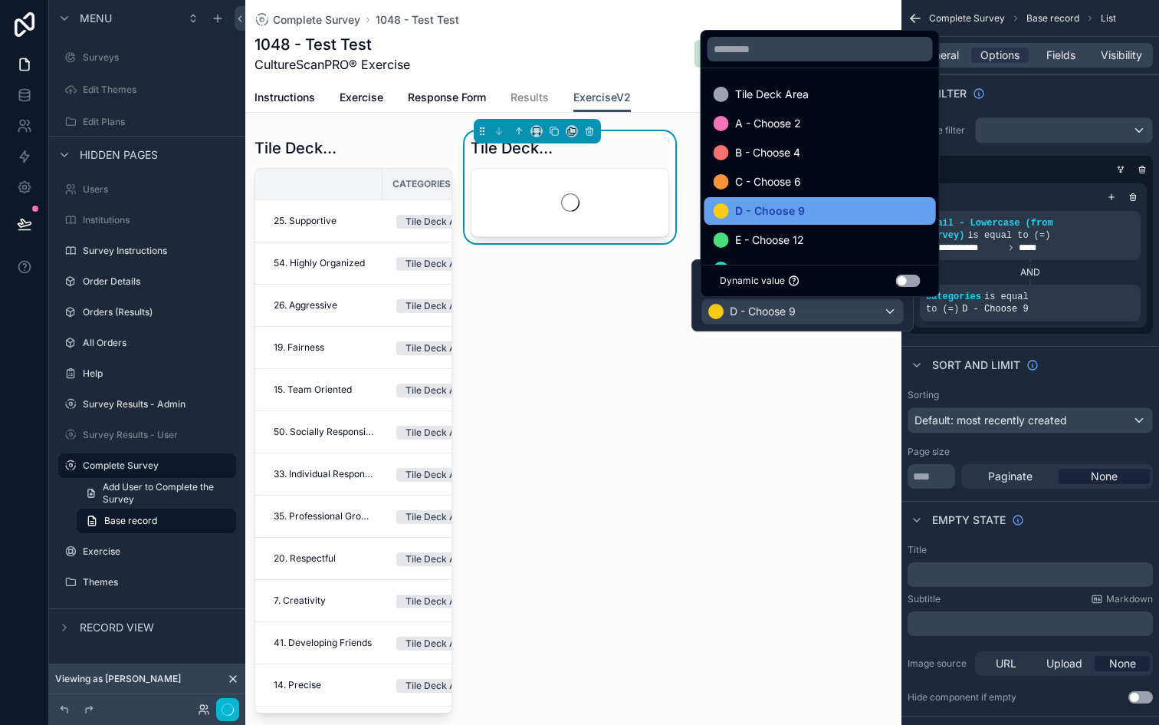
scroll to position [36, 0]
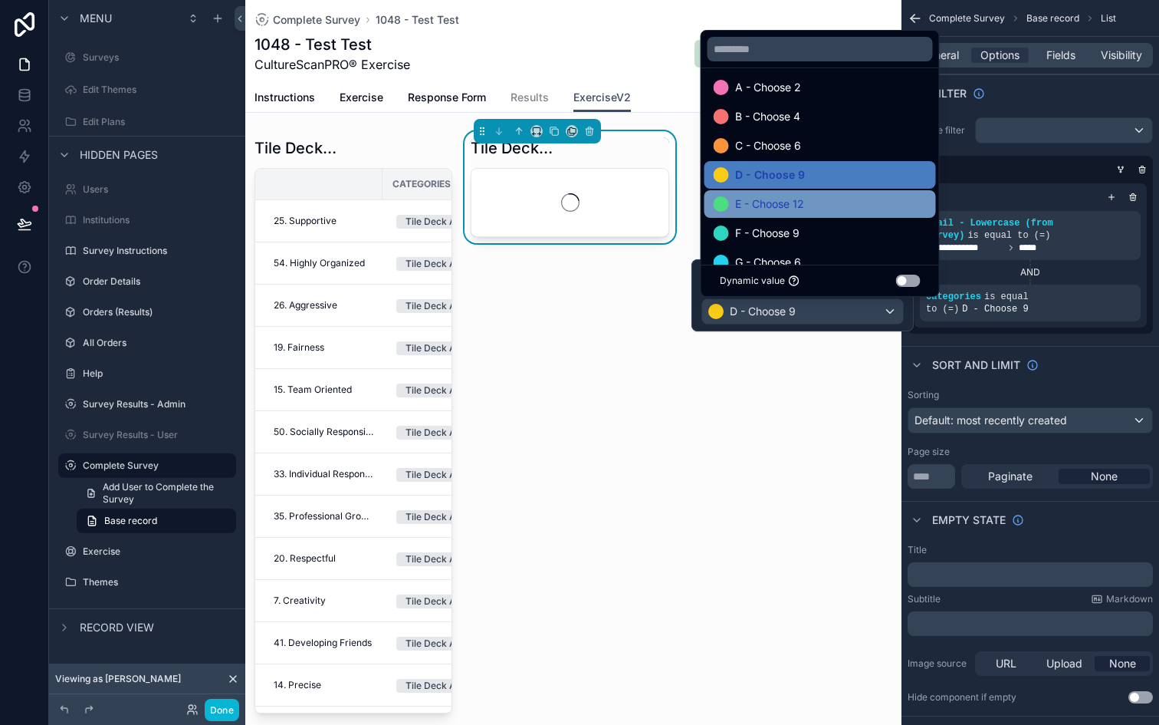
click at [767, 201] on span "E - Choose 12" at bounding box center [769, 204] width 69 height 18
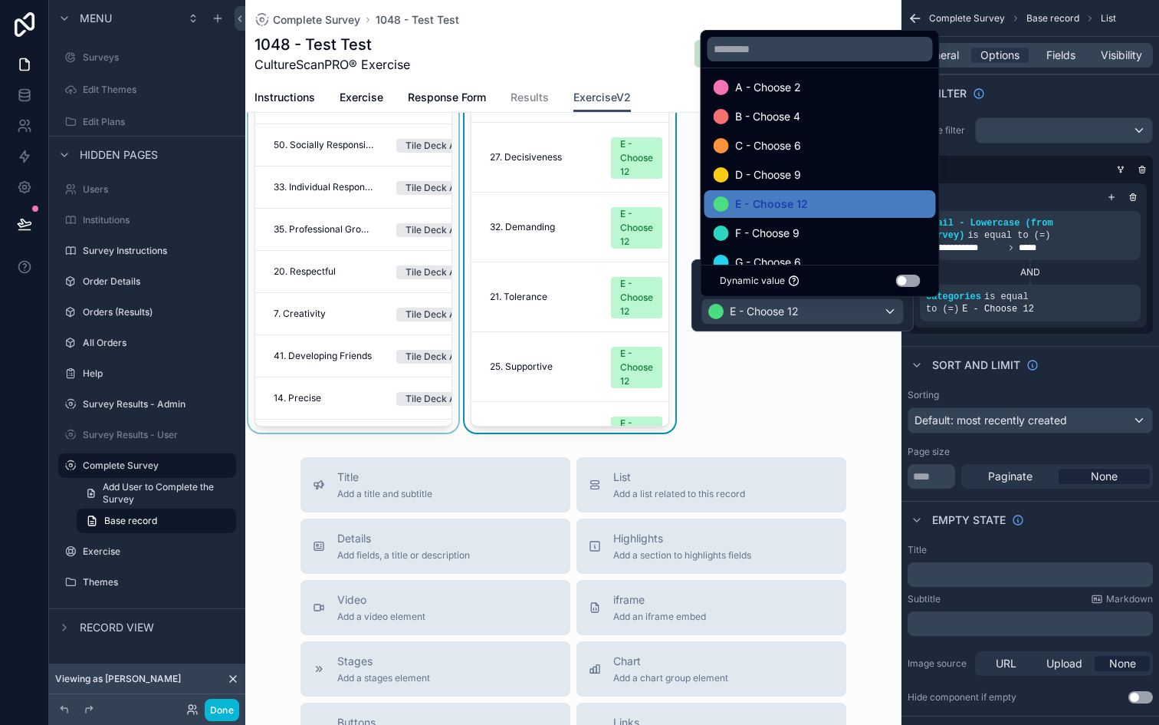
scroll to position [71, 0]
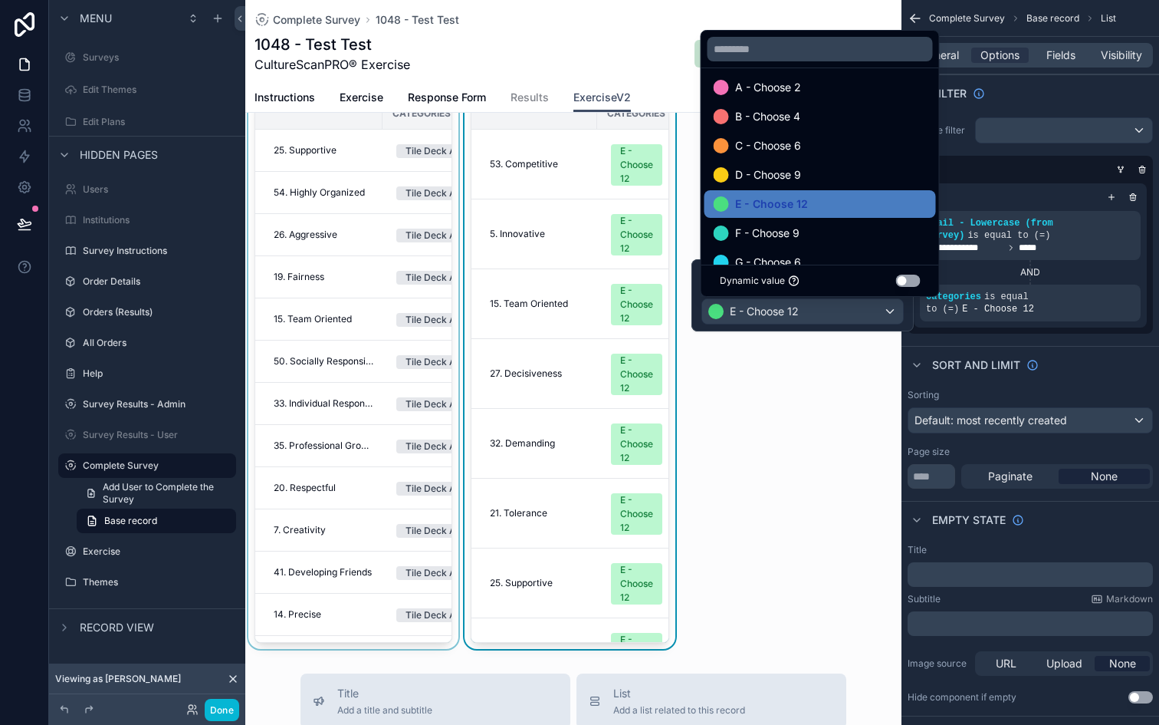
click at [361, 479] on div "scrollable content" at bounding box center [353, 355] width 216 height 588
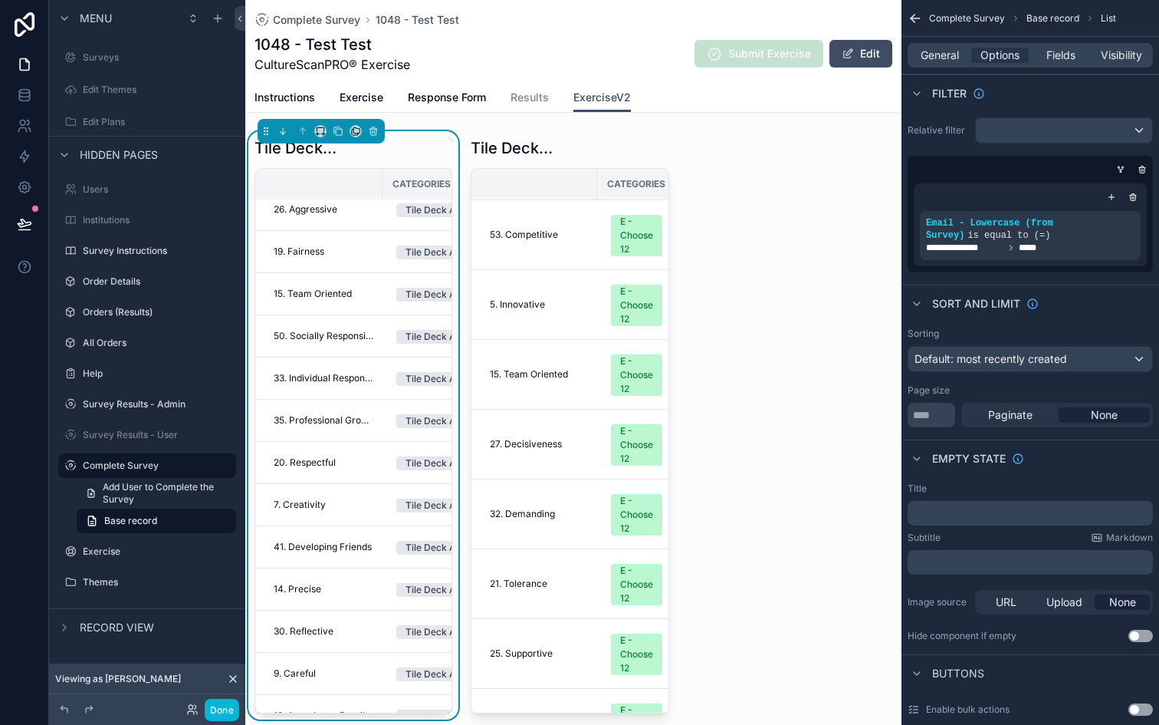
scroll to position [0, 0]
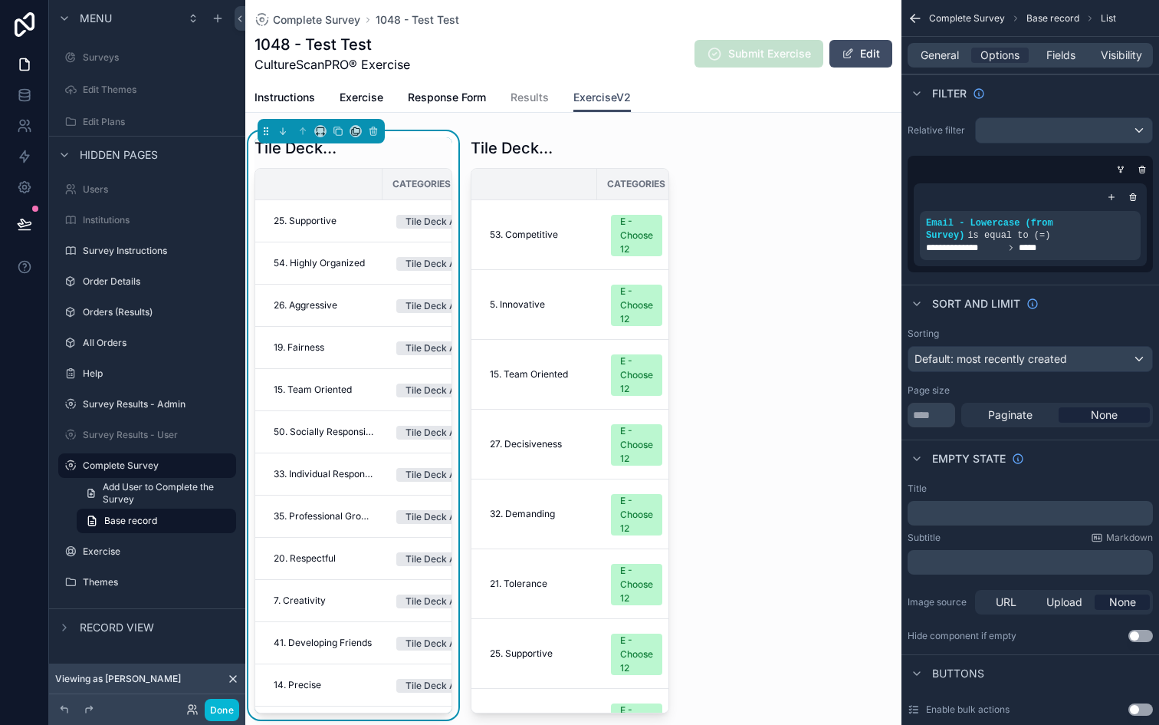
click at [352, 187] on div "scrollable content" at bounding box center [319, 184] width 126 height 12
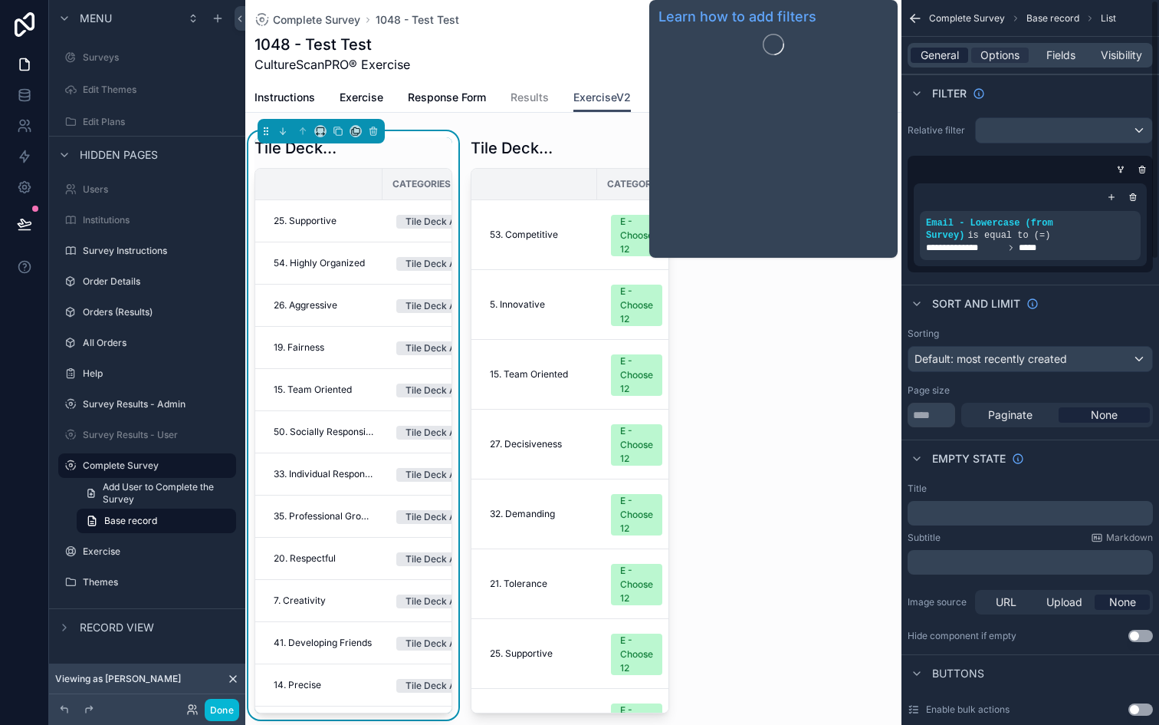
click at [945, 58] on span "General" at bounding box center [940, 55] width 38 height 15
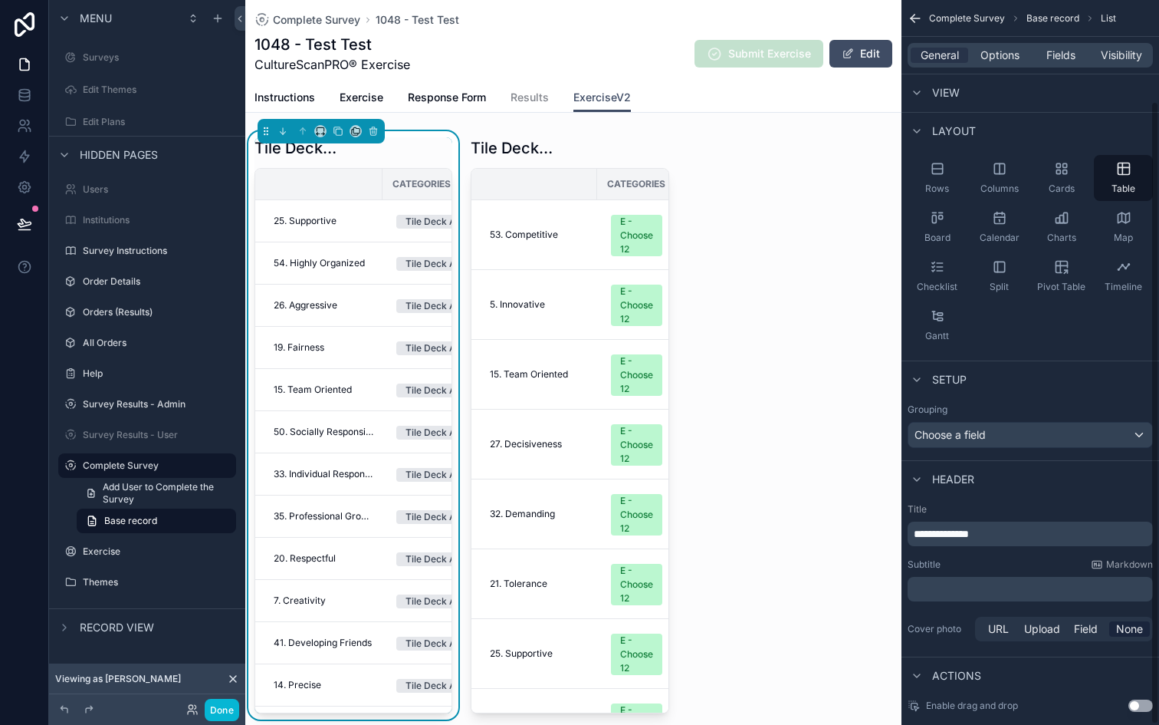
scroll to position [11, 0]
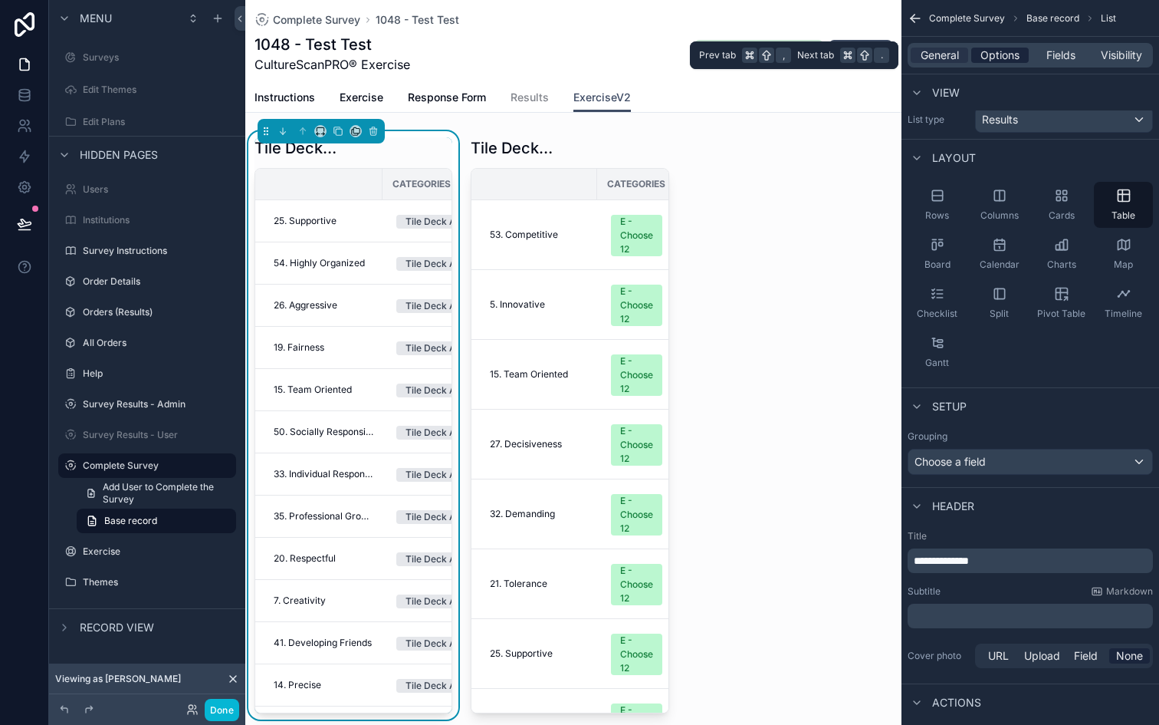
click at [1001, 51] on span "Options" at bounding box center [1000, 55] width 39 height 15
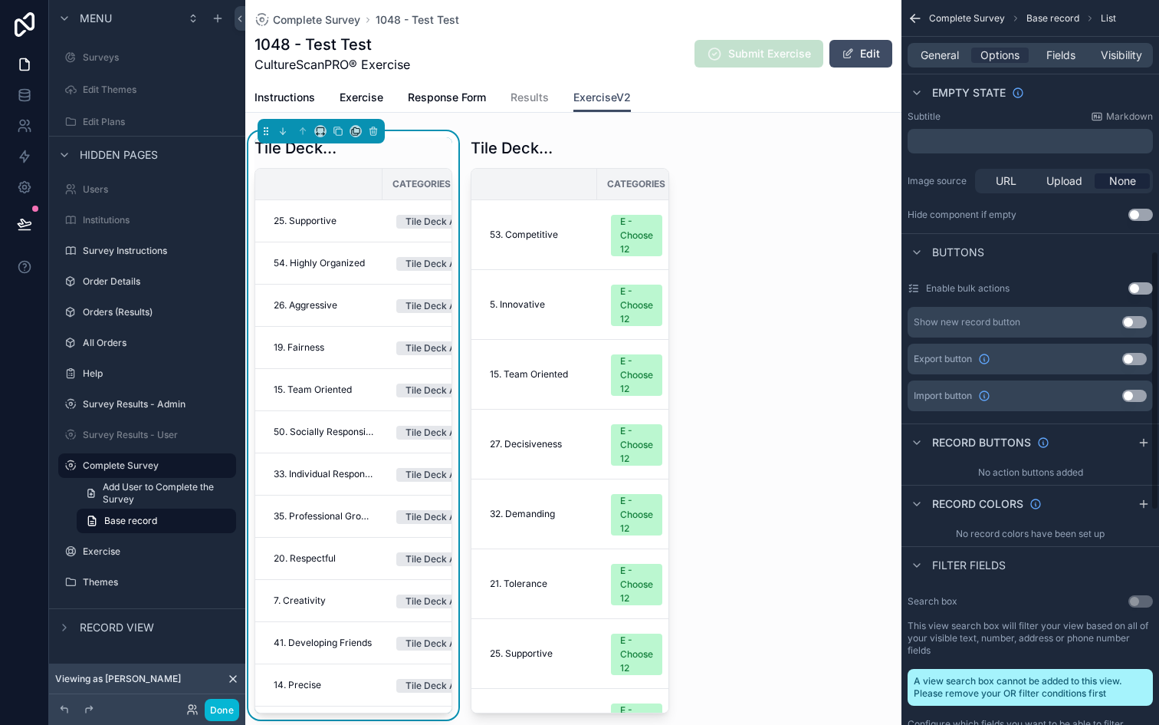
scroll to position [0, 0]
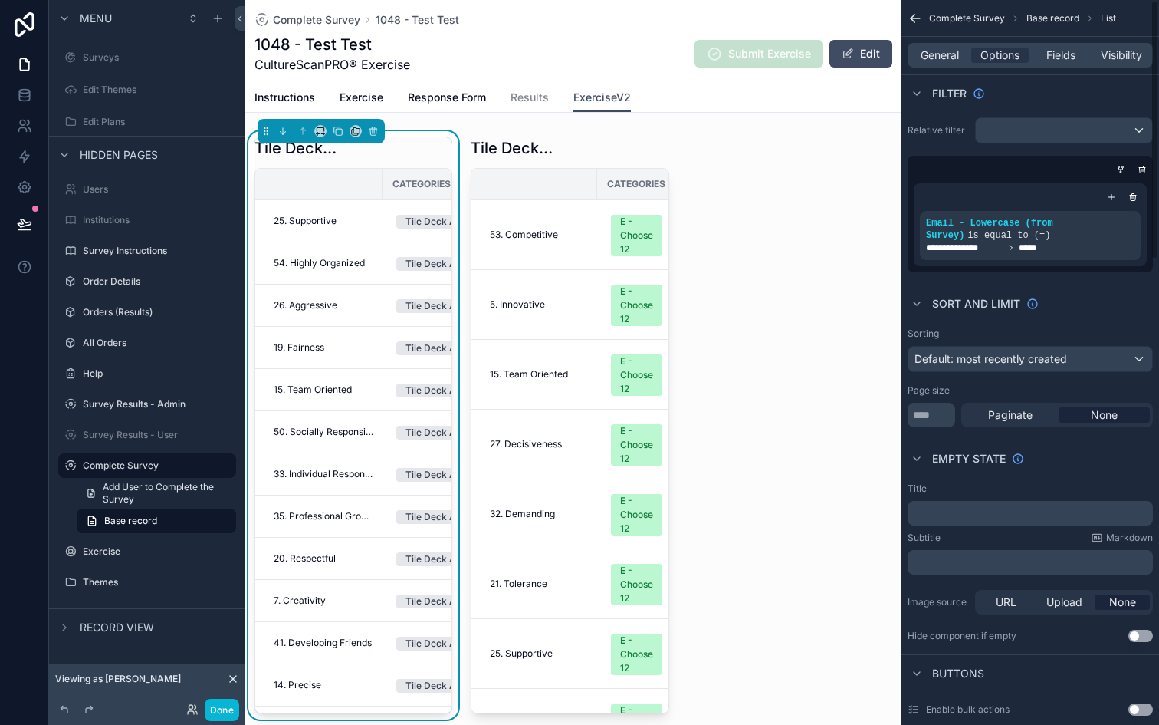
click at [1069, 64] on div "General Options Fields Visibility" at bounding box center [1030, 55] width 245 height 25
click at [1066, 61] on span "Fields" at bounding box center [1061, 55] width 29 height 15
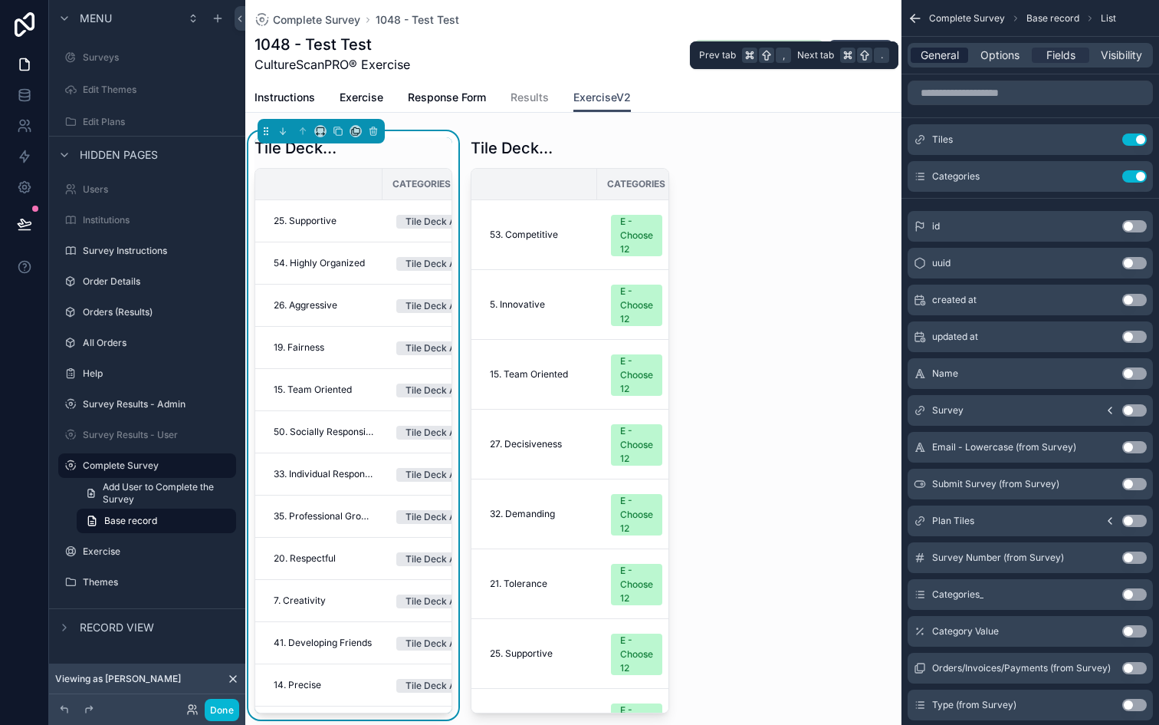
click at [934, 59] on span "General" at bounding box center [940, 55] width 38 height 15
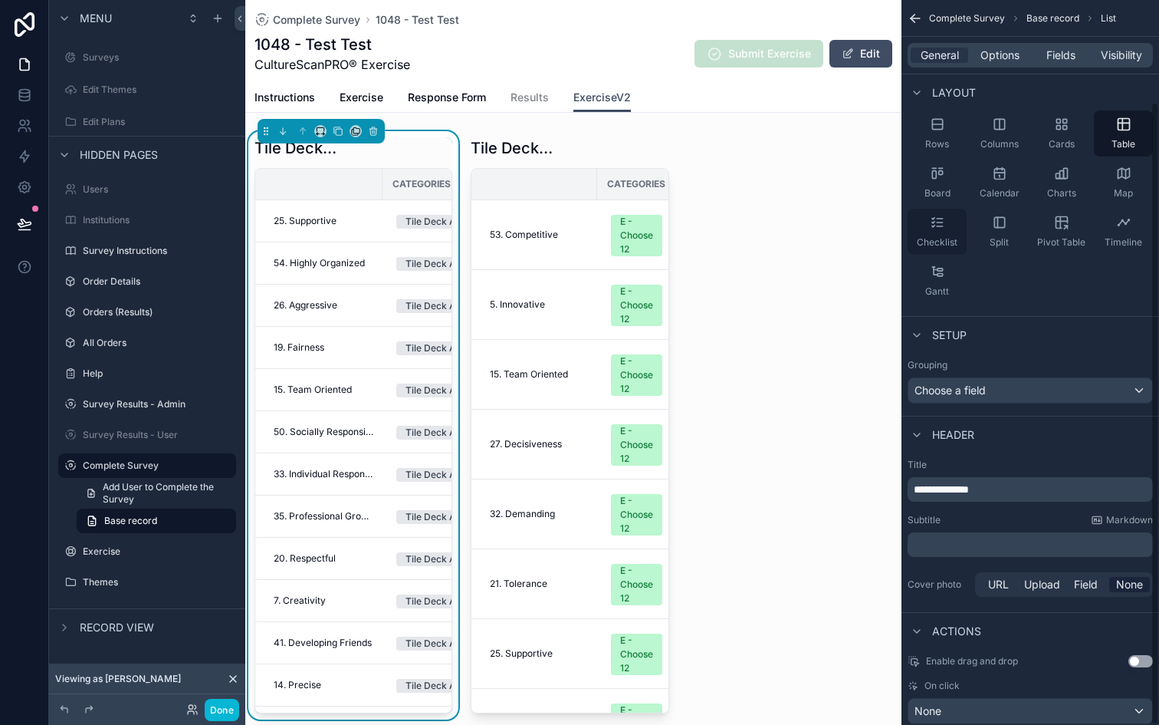
scroll to position [118, 0]
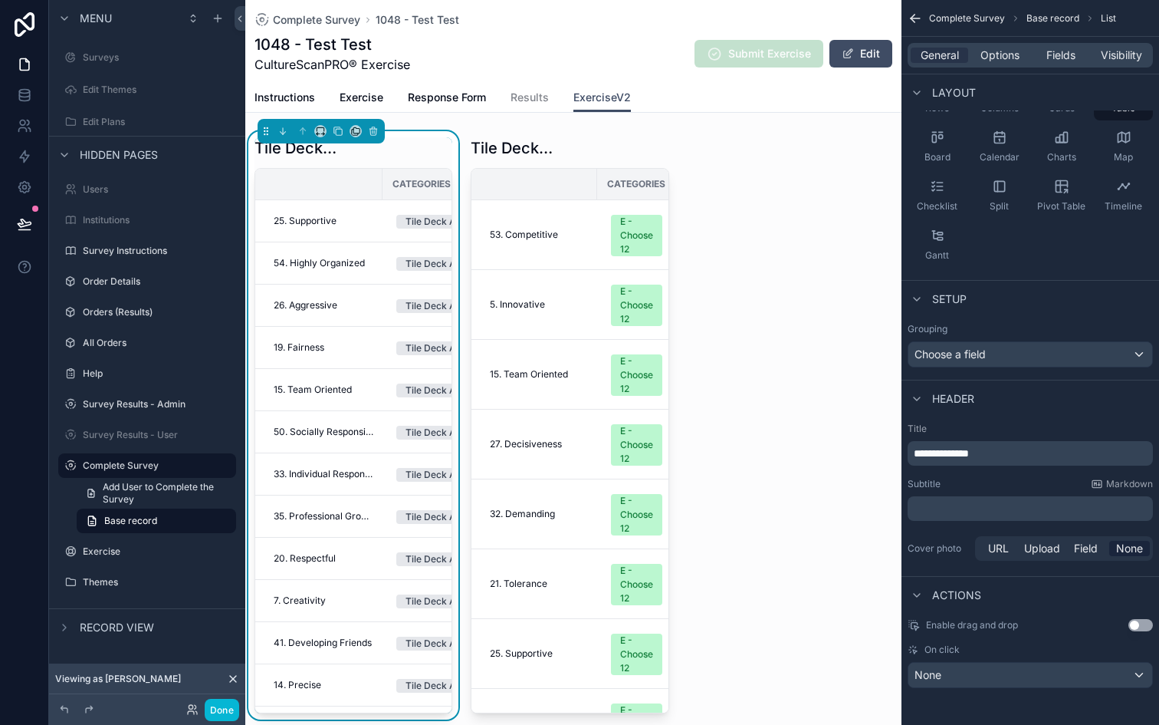
click at [370, 159] on div "Tile Deck Area Categories 25. Supportive Tile Deck Area 54. Highly Organized Ti…" at bounding box center [354, 425] width 198 height 576
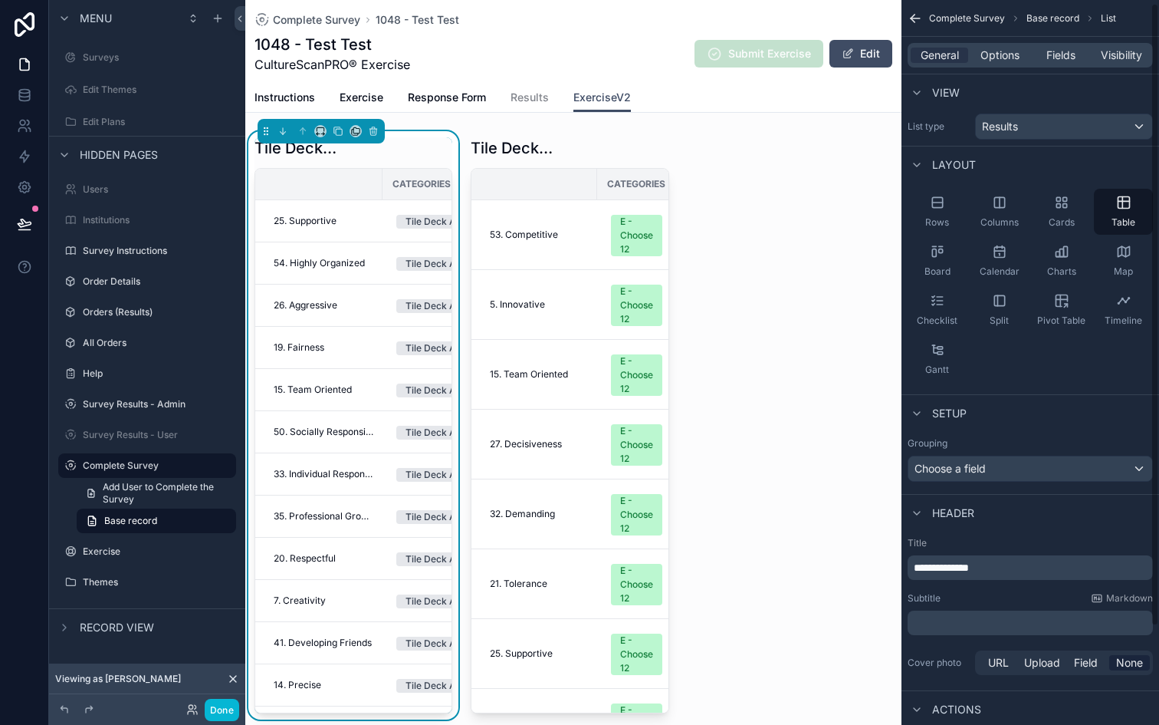
scroll to position [0, 0]
click at [1031, 130] on div "Results" at bounding box center [1064, 130] width 176 height 25
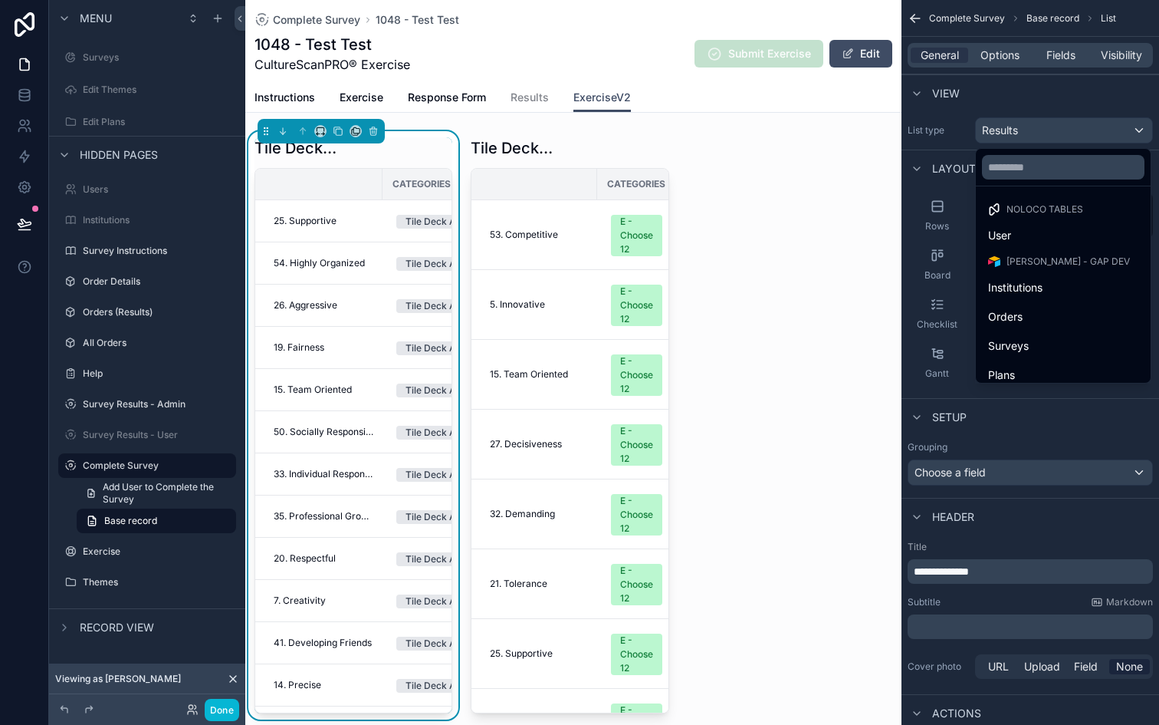
click at [1031, 130] on div "scrollable content" at bounding box center [579, 362] width 1159 height 725
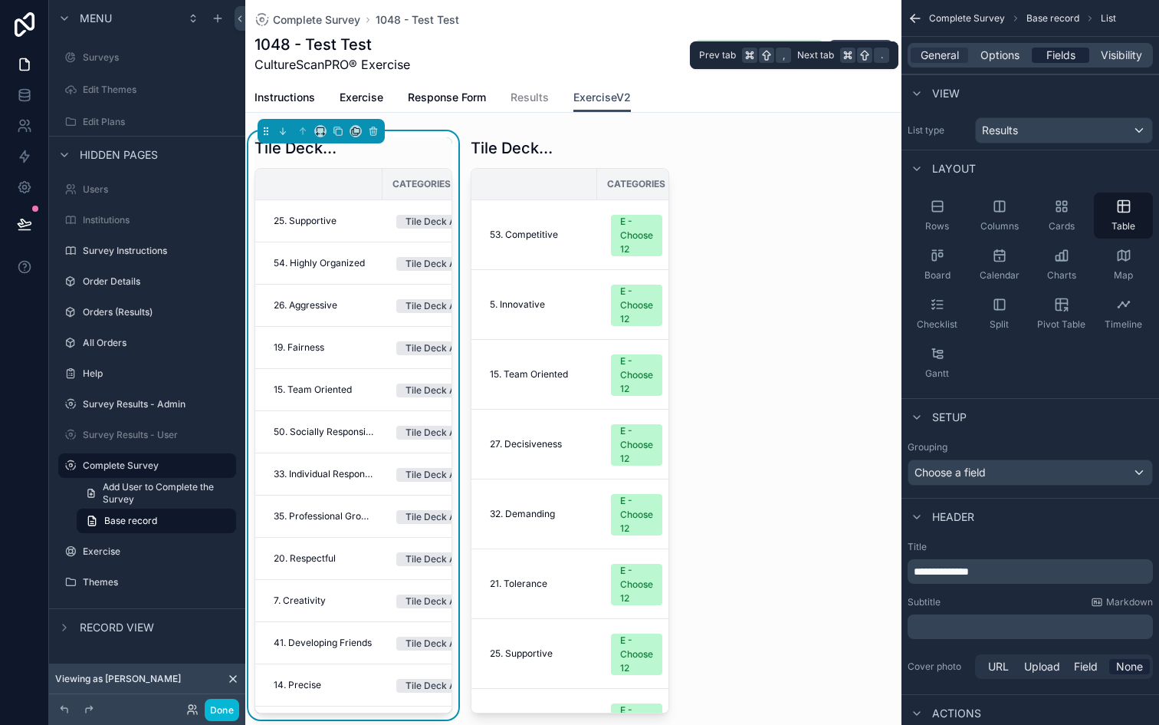
click at [1061, 52] on span "Fields" at bounding box center [1061, 55] width 29 height 15
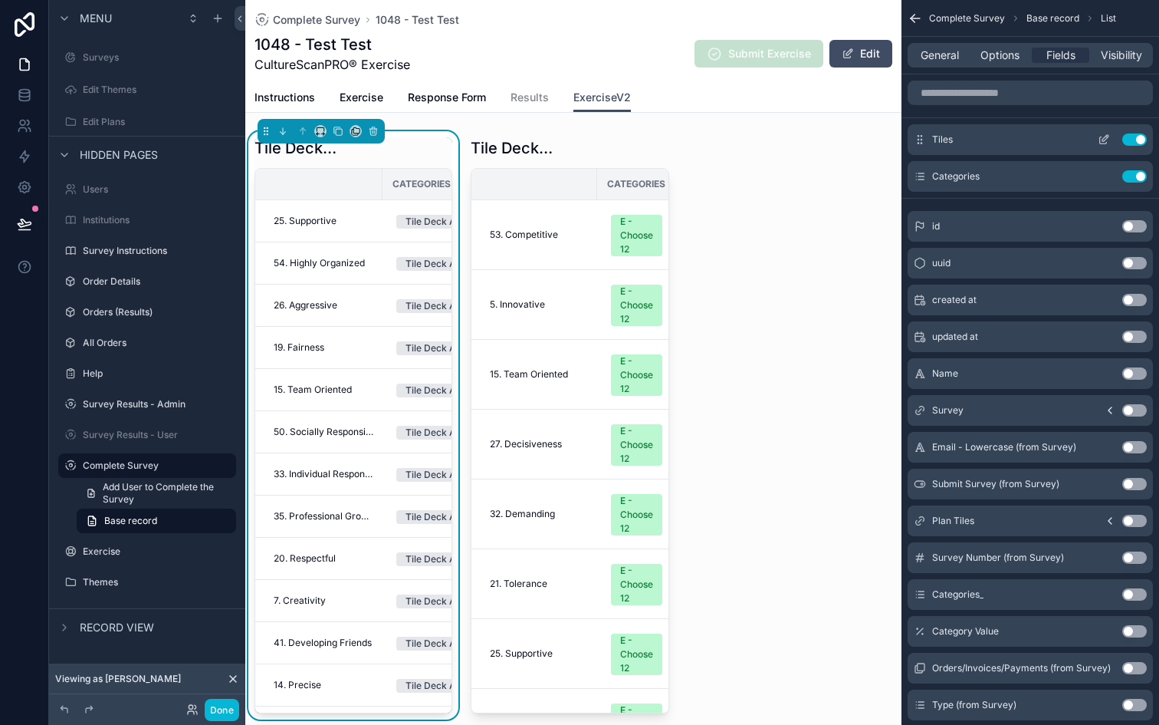
click at [1101, 140] on icon "scrollable content" at bounding box center [1104, 139] width 12 height 12
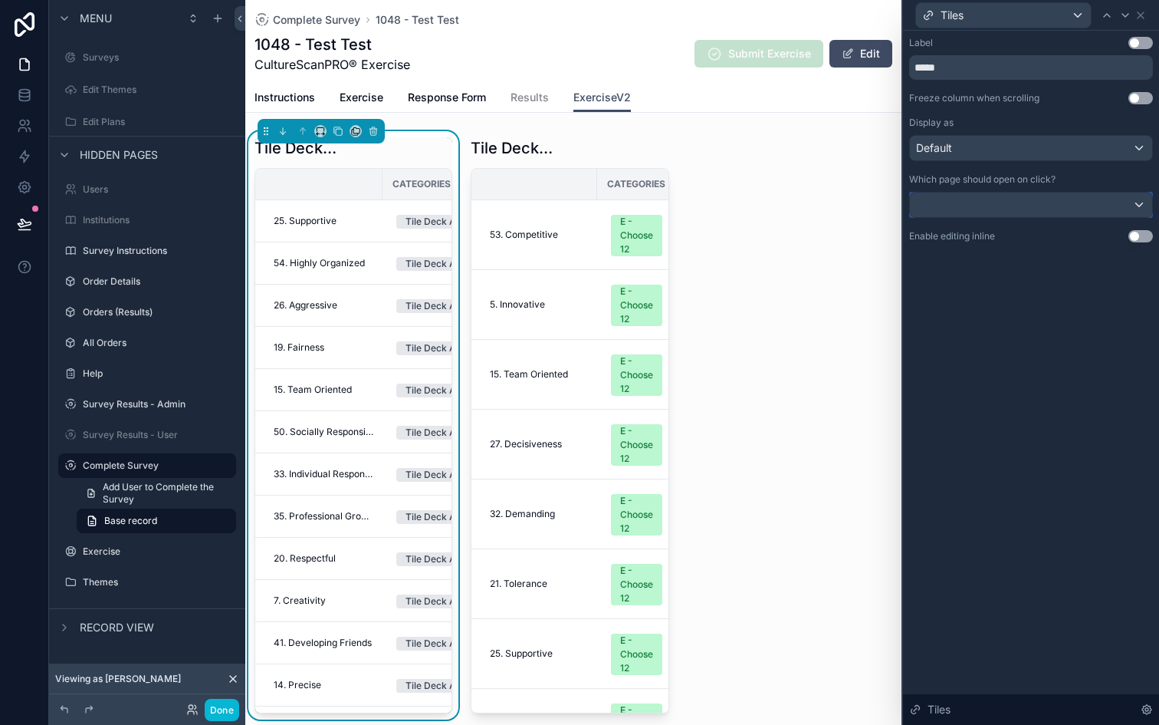
click at [1073, 200] on div at bounding box center [1031, 204] width 242 height 25
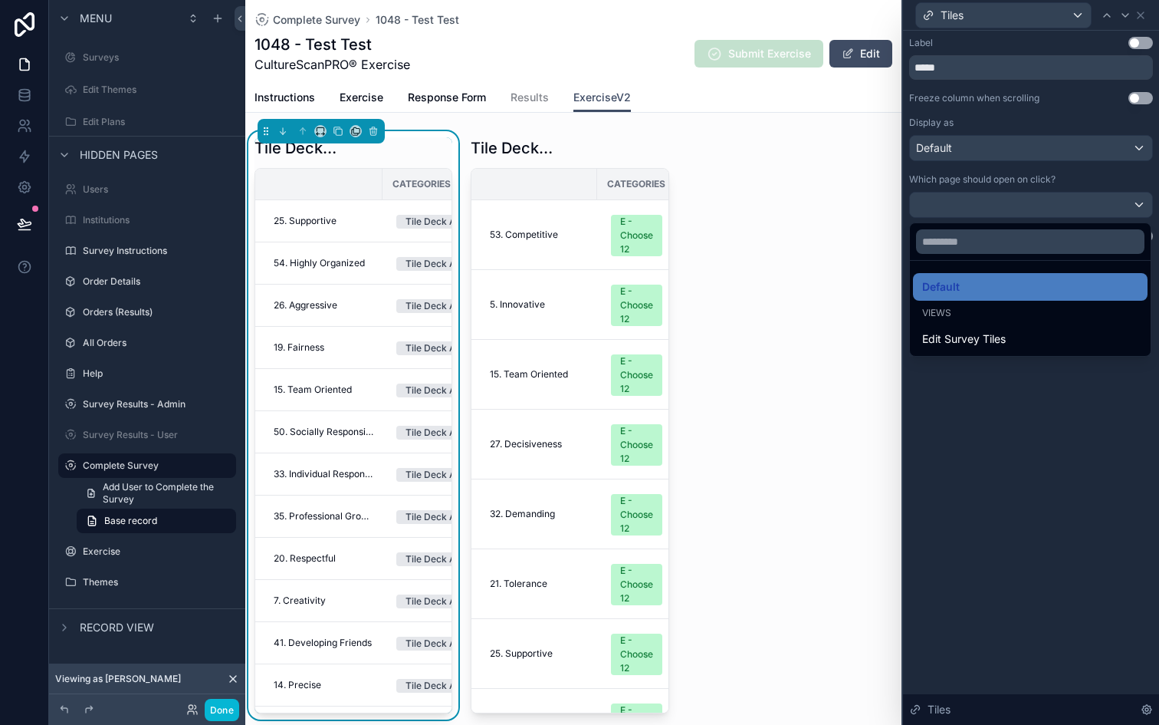
click at [994, 384] on div at bounding box center [1031, 362] width 256 height 725
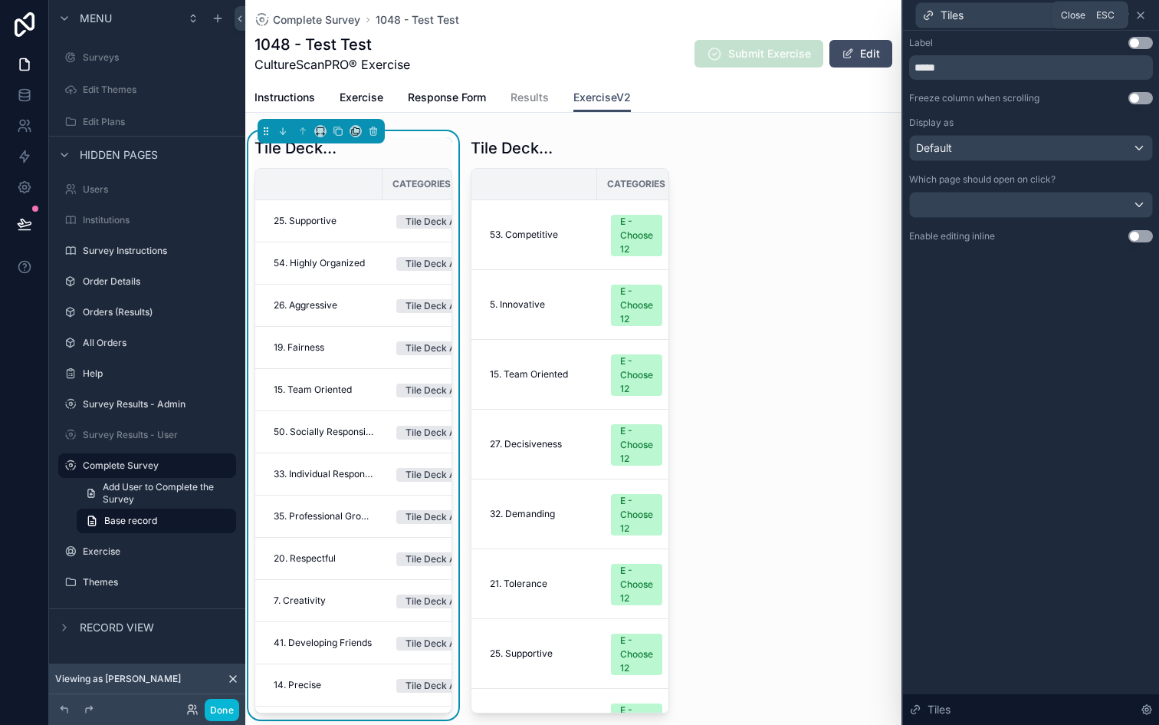
click at [1140, 18] on icon at bounding box center [1141, 15] width 12 height 12
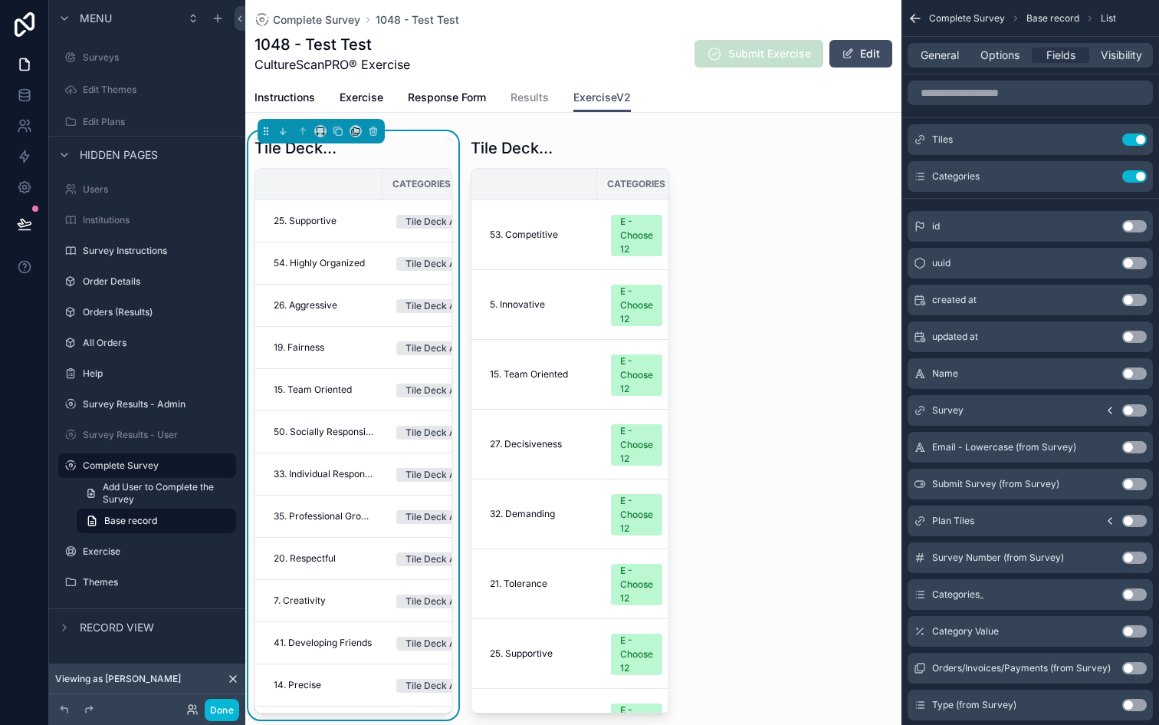
click at [986, 64] on div "General Options Fields Visibility" at bounding box center [1030, 55] width 245 height 25
click at [994, 60] on span "Options" at bounding box center [1000, 55] width 39 height 15
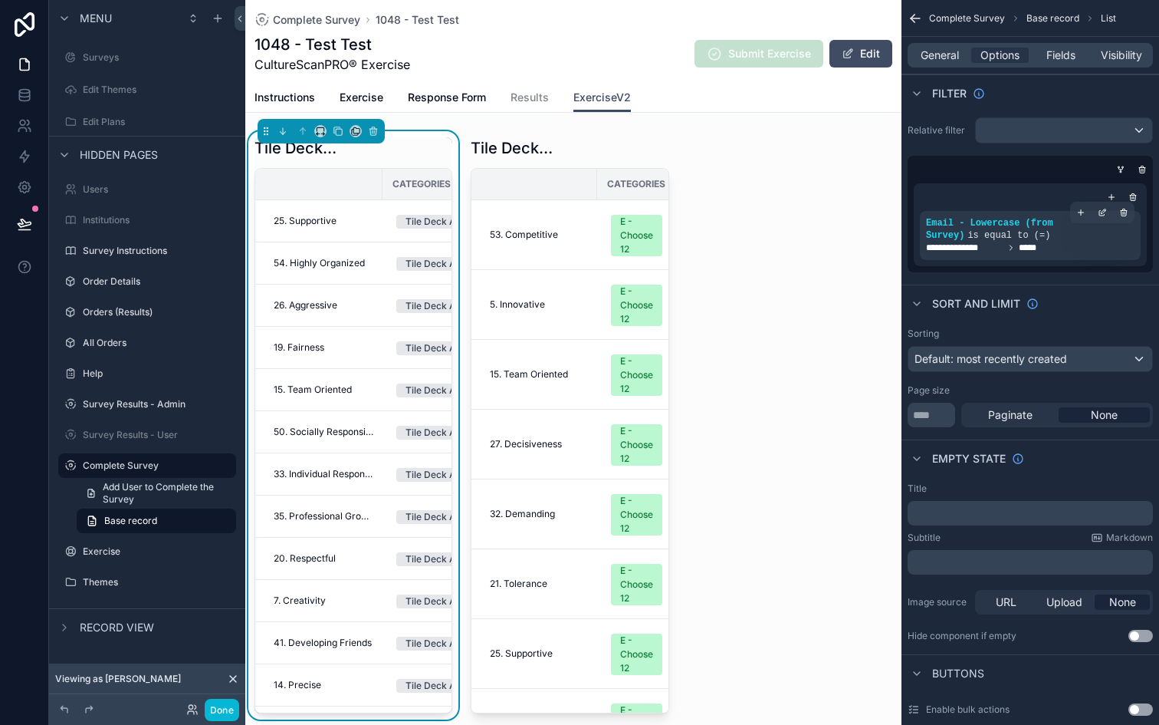
scroll to position [23, 0]
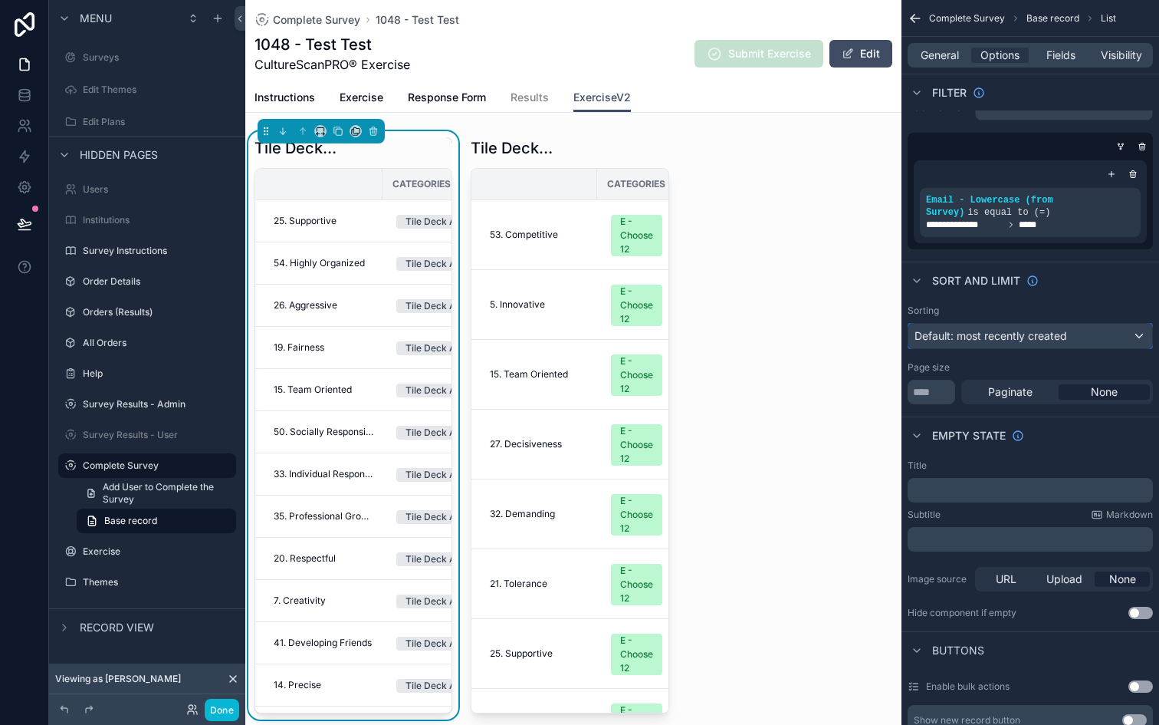
click at [1046, 334] on span "Default: most recently created" at bounding box center [991, 335] width 153 height 13
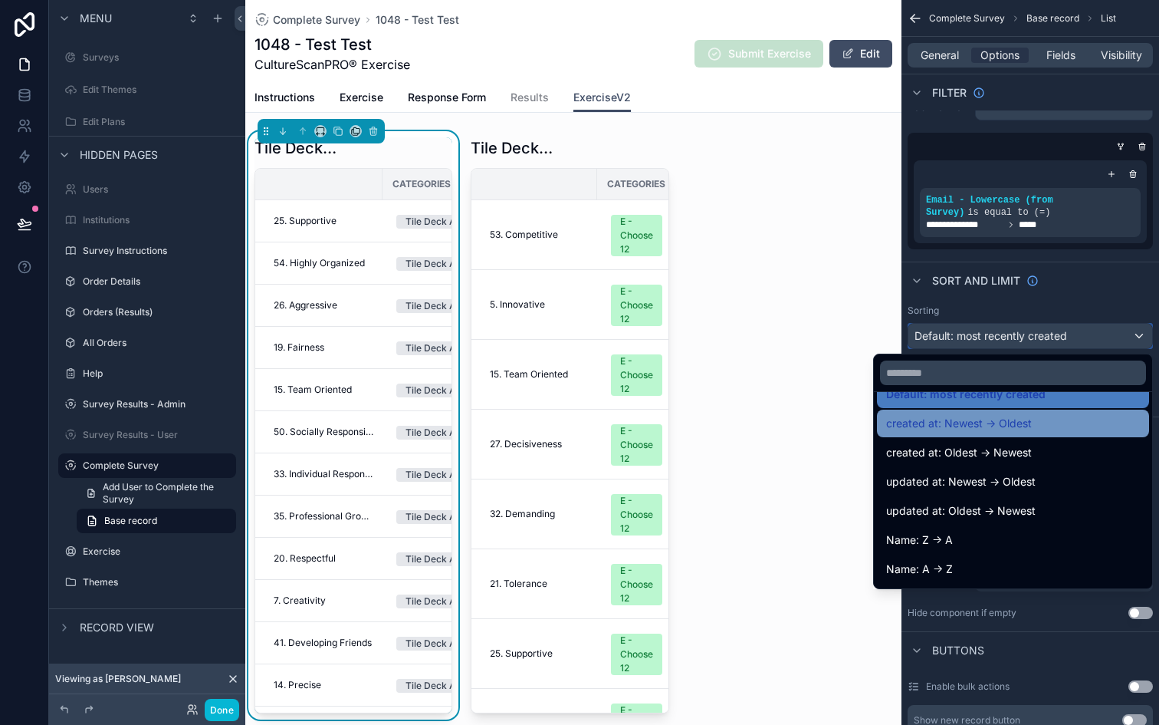
scroll to position [25, 0]
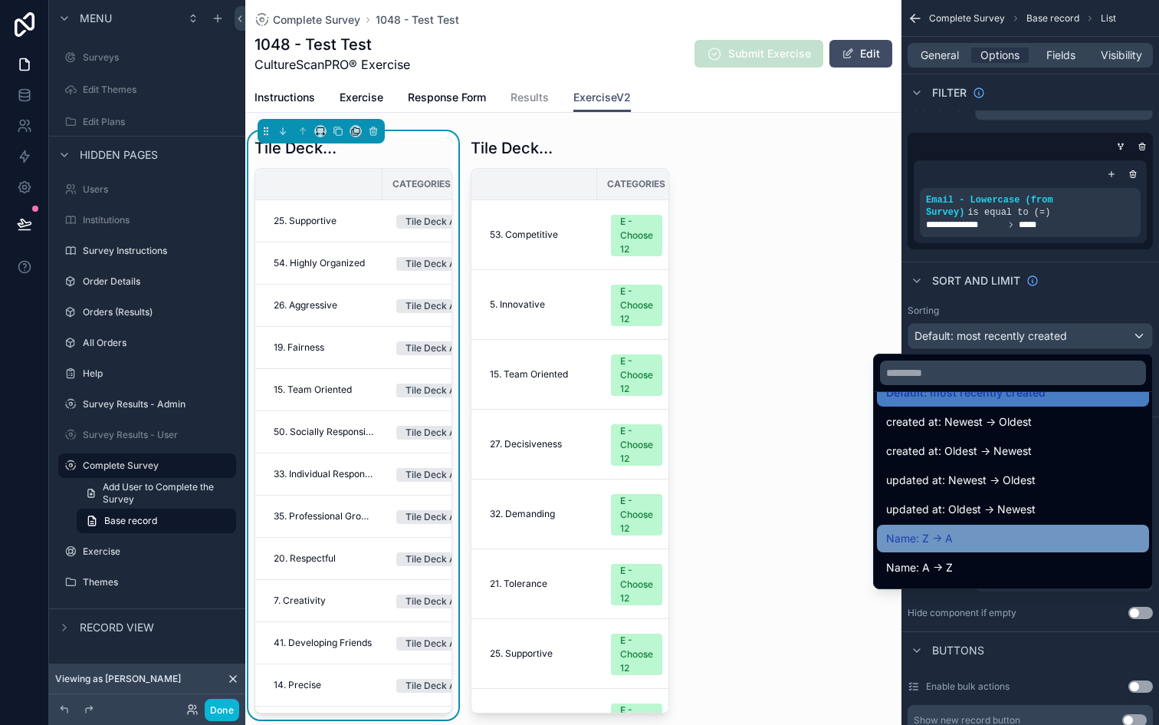
click at [971, 538] on div "Name: Z -> A" at bounding box center [1013, 538] width 254 height 18
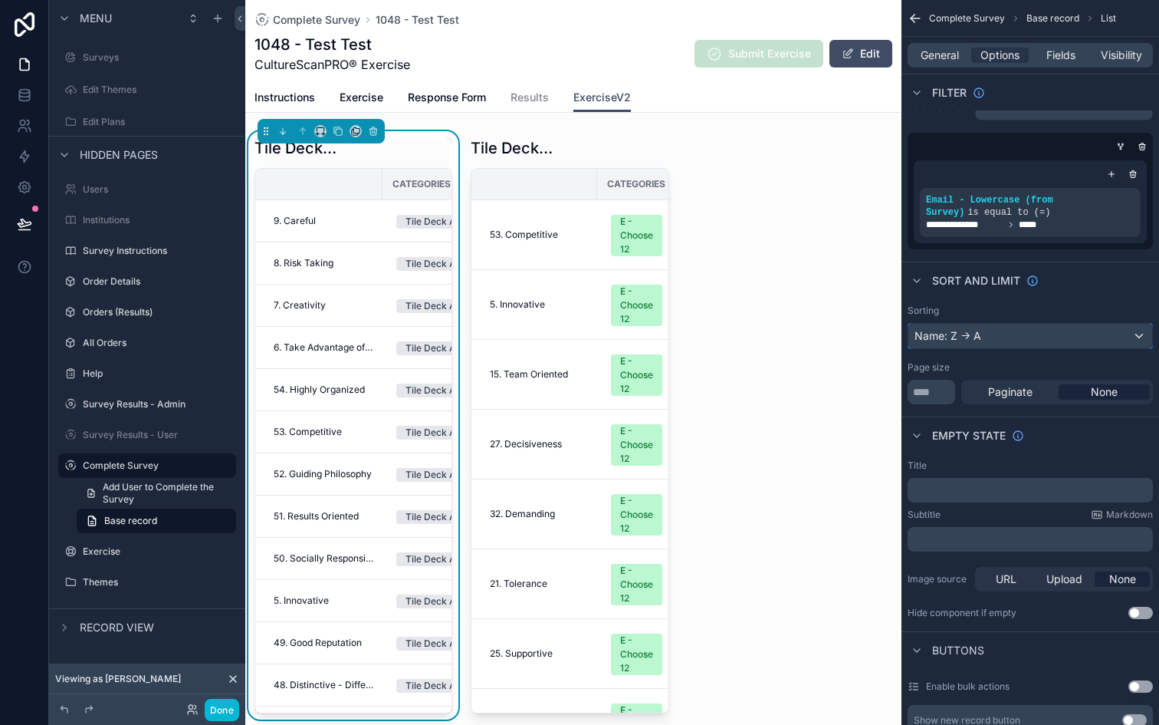
click at [1050, 336] on div "Name: Z -> A" at bounding box center [1031, 336] width 244 height 25
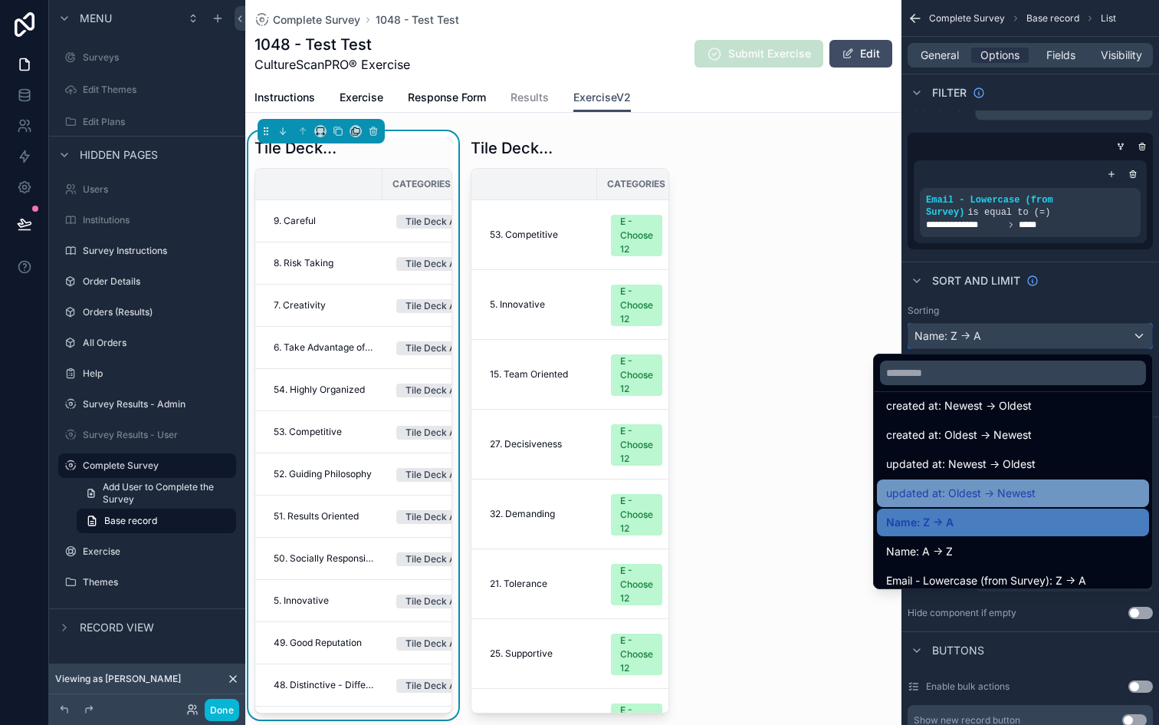
scroll to position [51, 0]
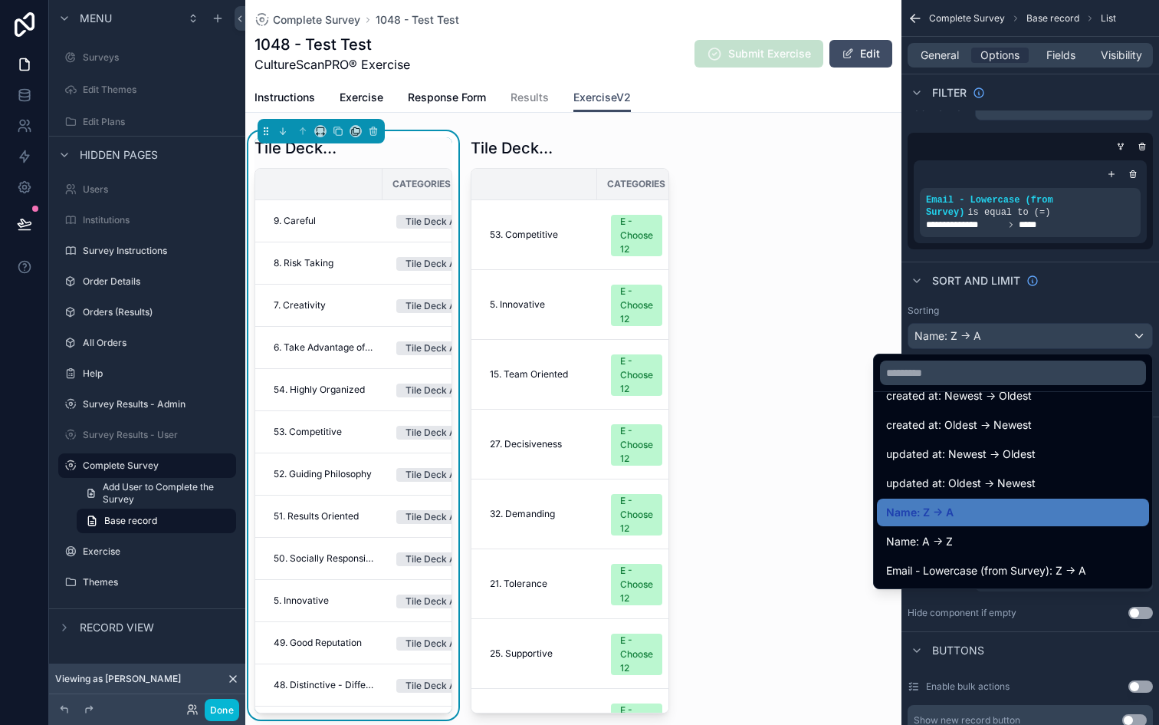
click at [954, 556] on ul "Default: most recently created created at: Newest -> Oldest created at: Oldest …" at bounding box center [1013, 490] width 278 height 196
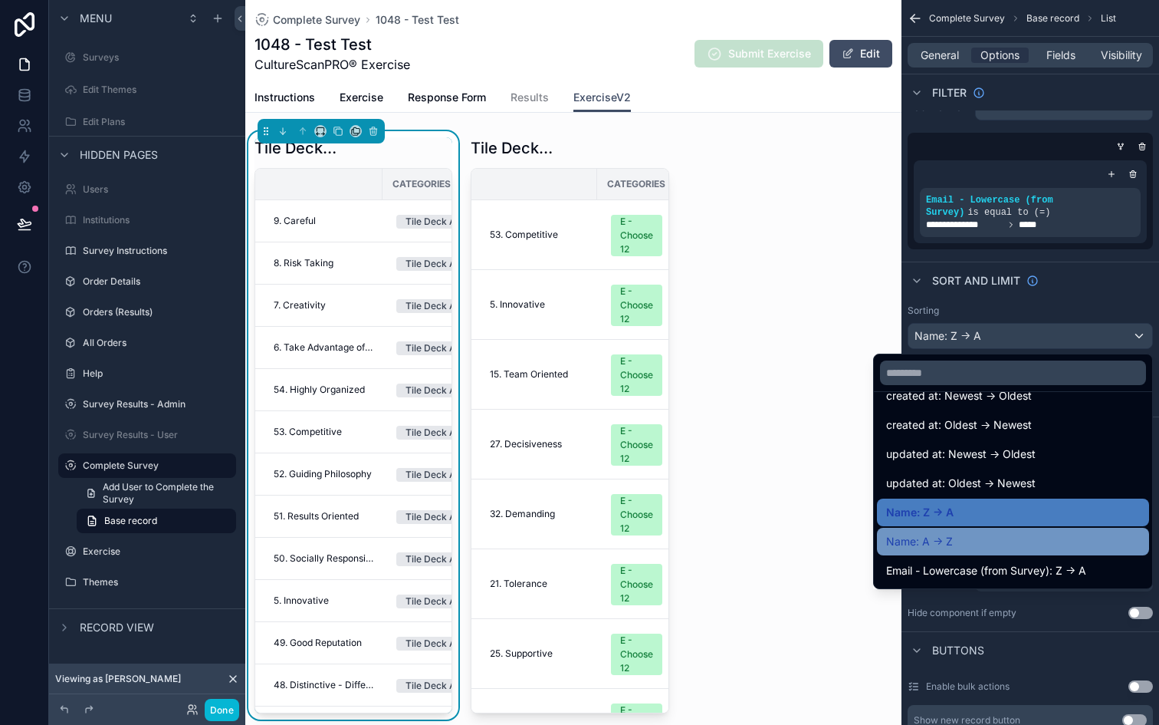
click at [954, 544] on div "Name: A -> Z" at bounding box center [1013, 541] width 254 height 18
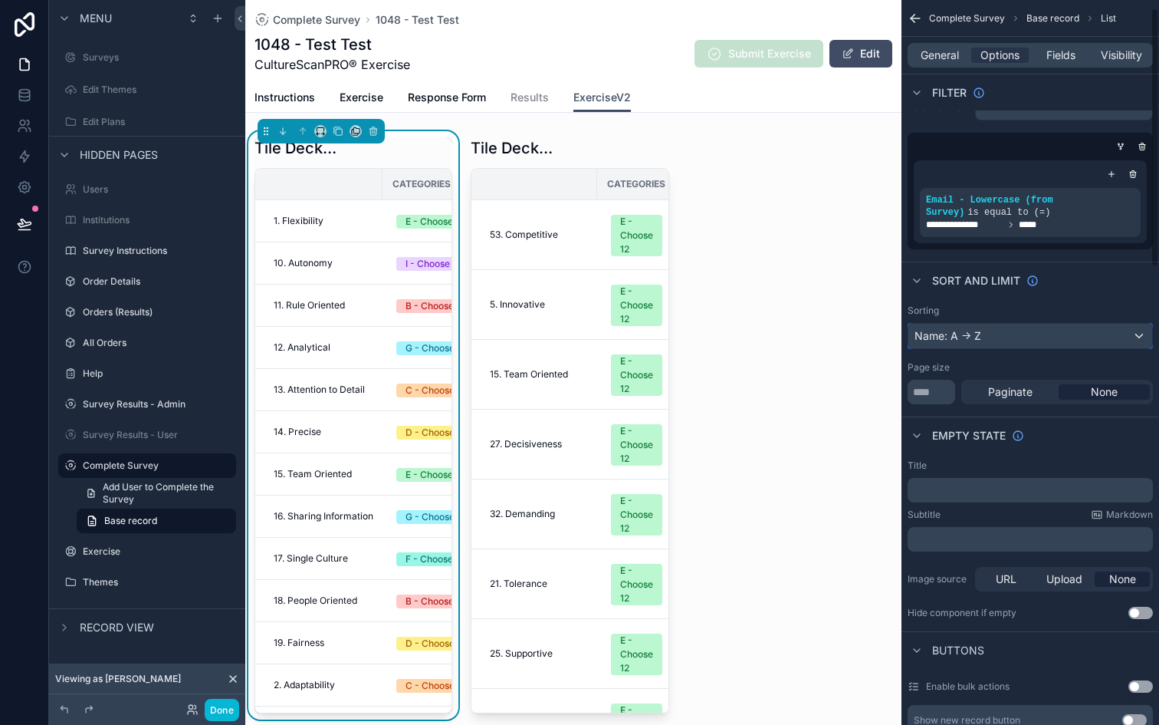
click at [1060, 335] on div "Name: A -> Z" at bounding box center [1031, 336] width 244 height 25
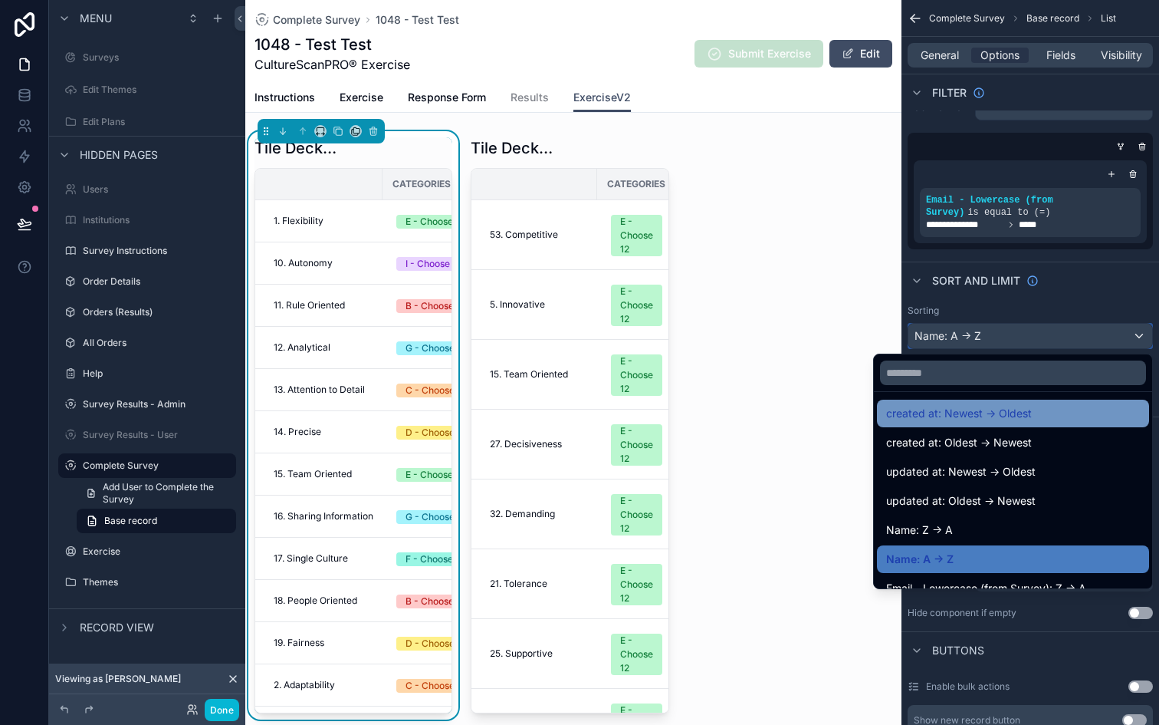
scroll to position [0, 0]
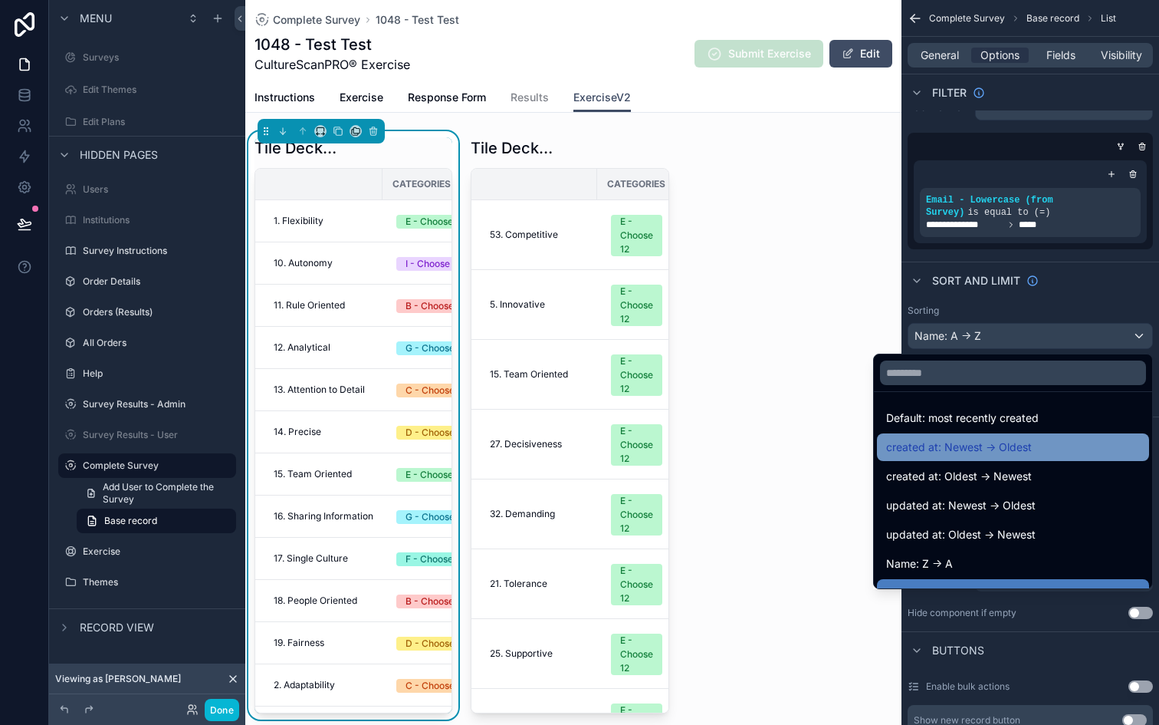
click at [1021, 446] on span "created at: Newest -> Oldest" at bounding box center [959, 447] width 146 height 18
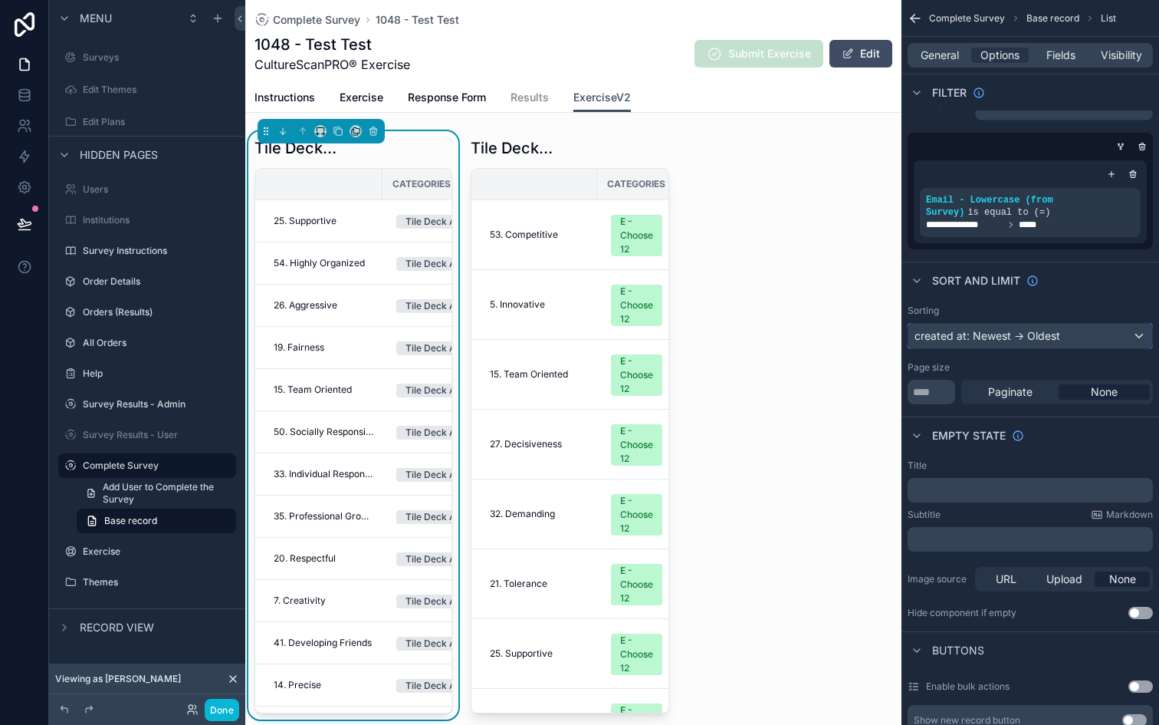
click at [1060, 340] on div "created at: Newest -> Oldest" at bounding box center [1031, 336] width 244 height 25
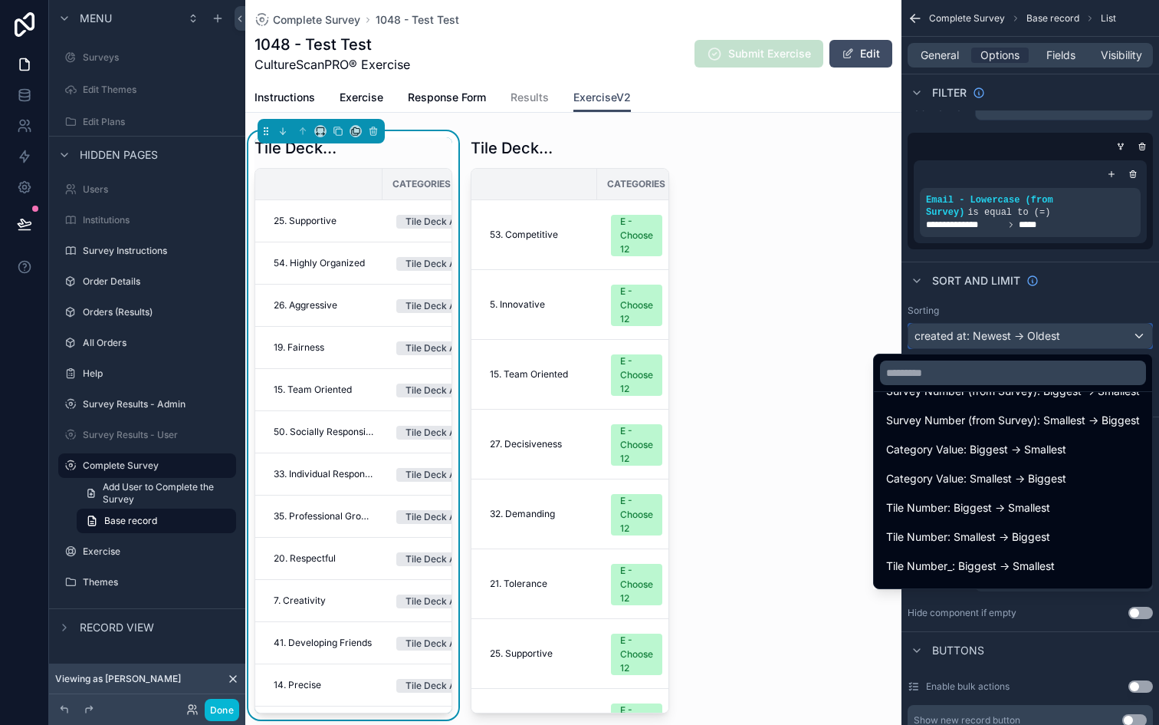
scroll to position [353, 0]
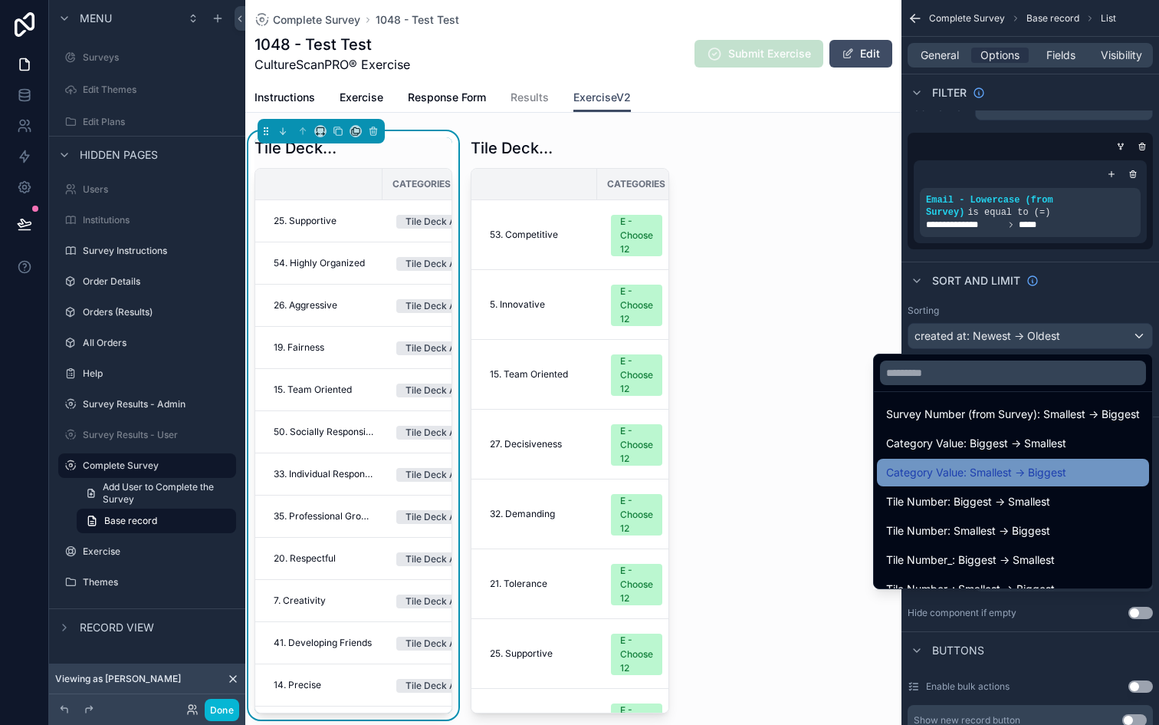
click at [1050, 467] on span "Category Value: Smallest -> Biggest" at bounding box center [976, 472] width 180 height 18
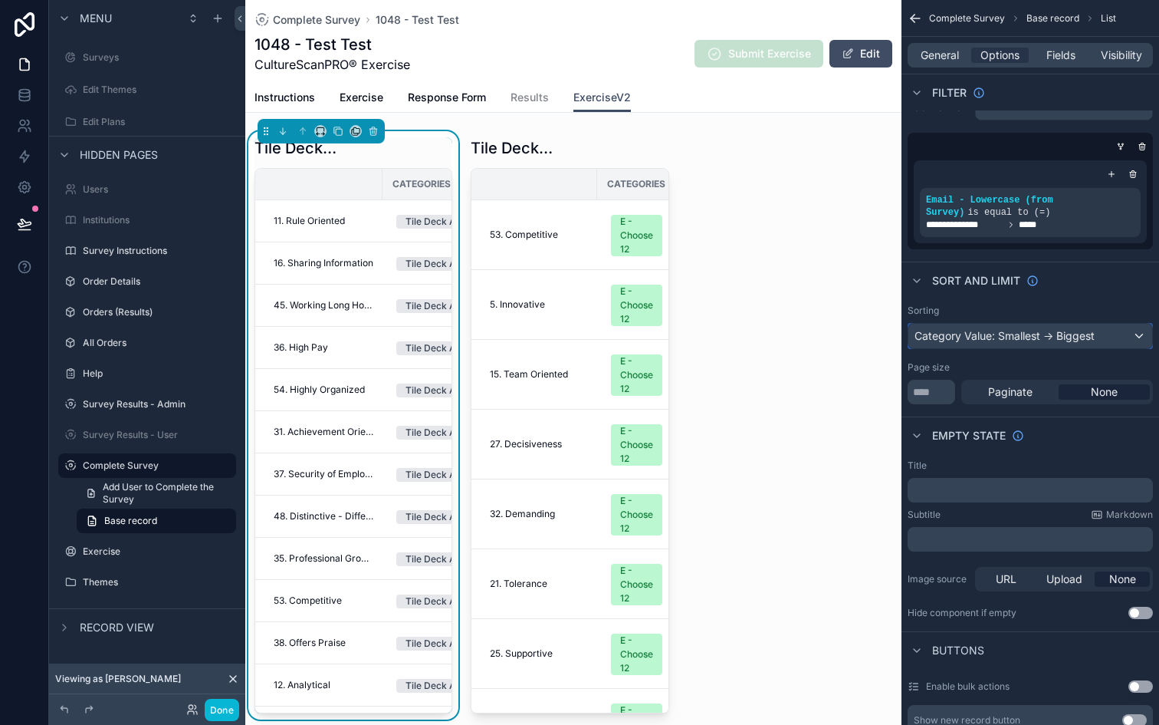
click at [1062, 336] on div "Category Value: Smallest -> Biggest" at bounding box center [1031, 336] width 244 height 25
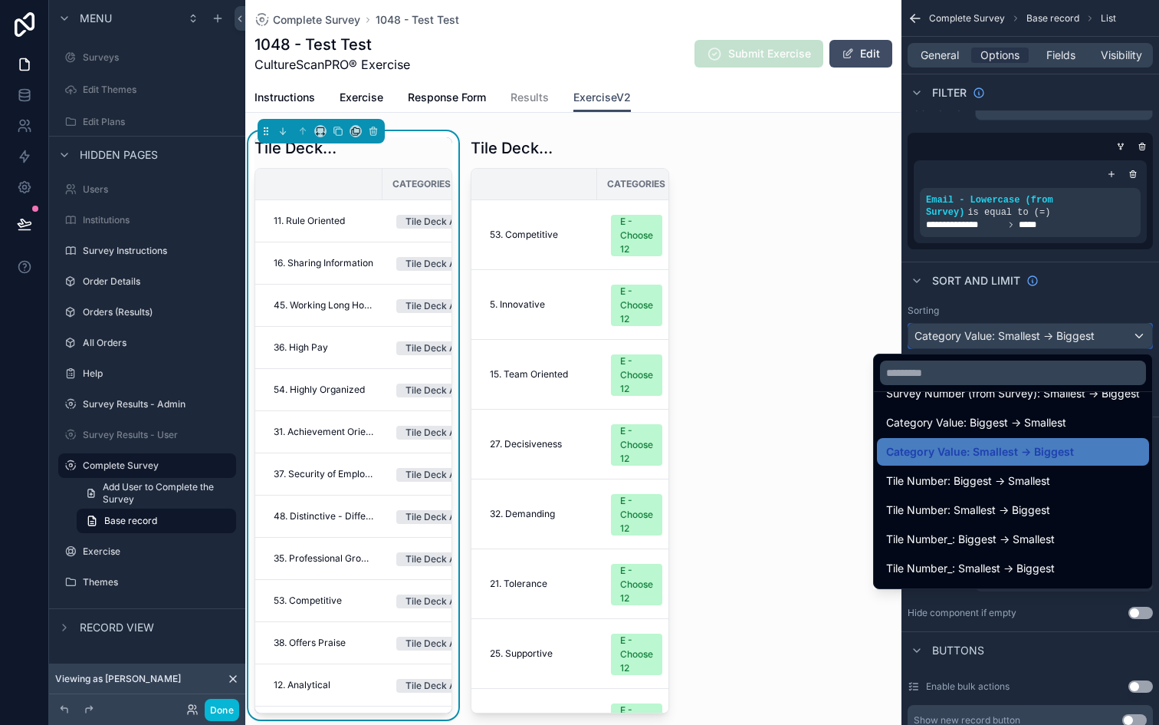
scroll to position [388, 0]
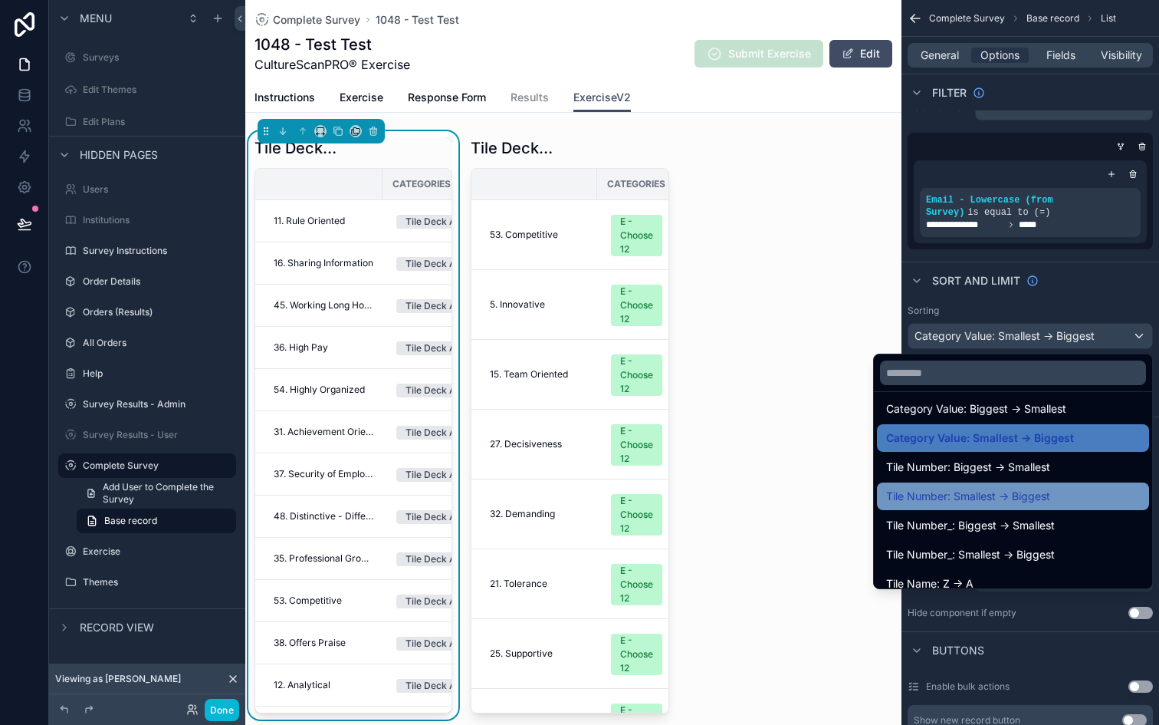
click at [1051, 494] on div "Tile Number: Smallest -> Biggest" at bounding box center [1013, 496] width 254 height 18
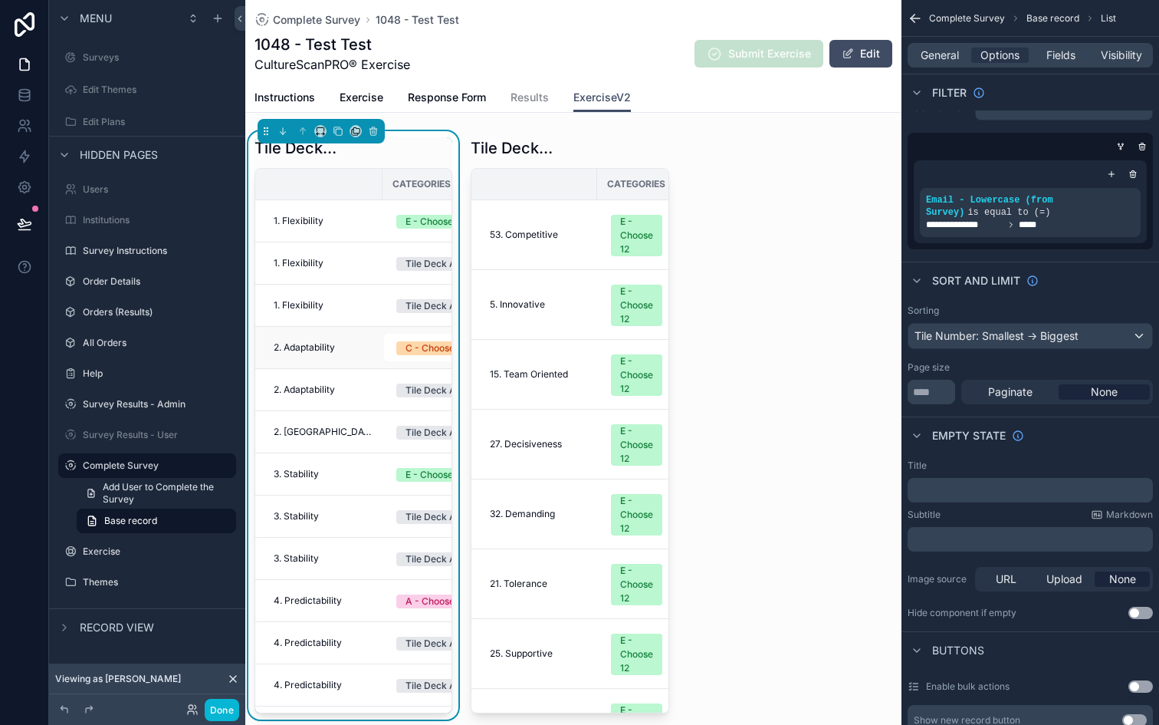
scroll to position [0, 2]
click at [412, 141] on div "Tile Deck Area" at bounding box center [354, 147] width 198 height 21
click at [586, 136] on div "scrollable content" at bounding box center [570, 425] width 216 height 588
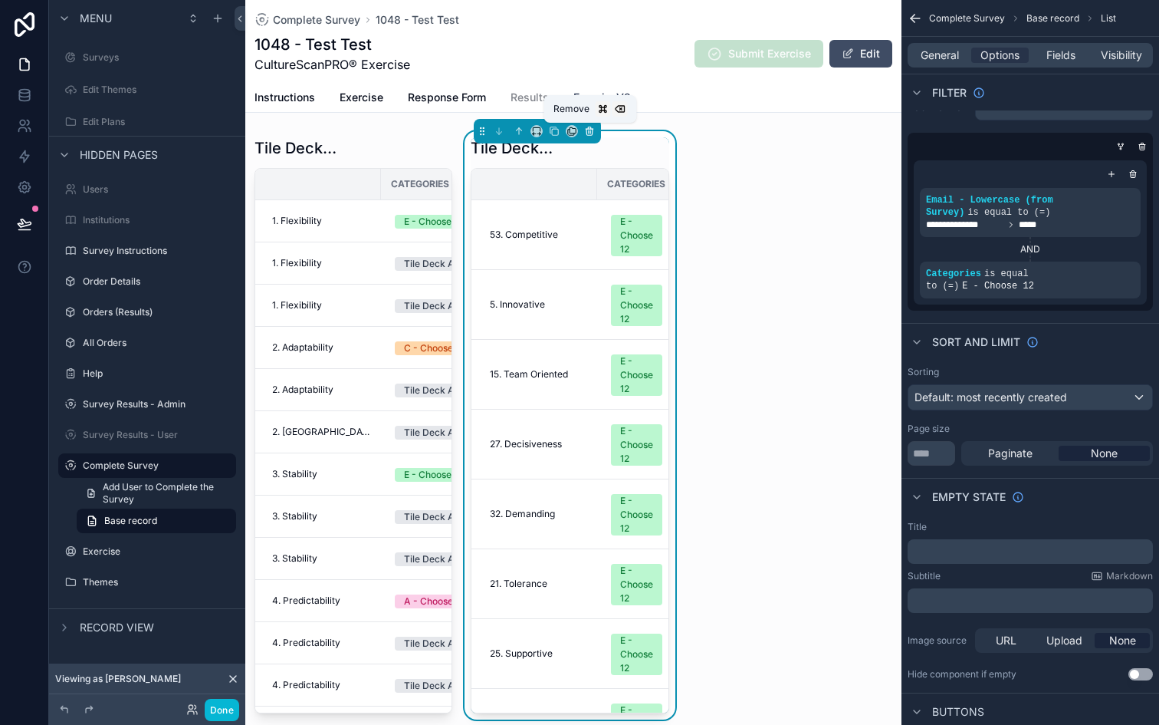
click at [596, 134] on button "scrollable content" at bounding box center [589, 131] width 17 height 17
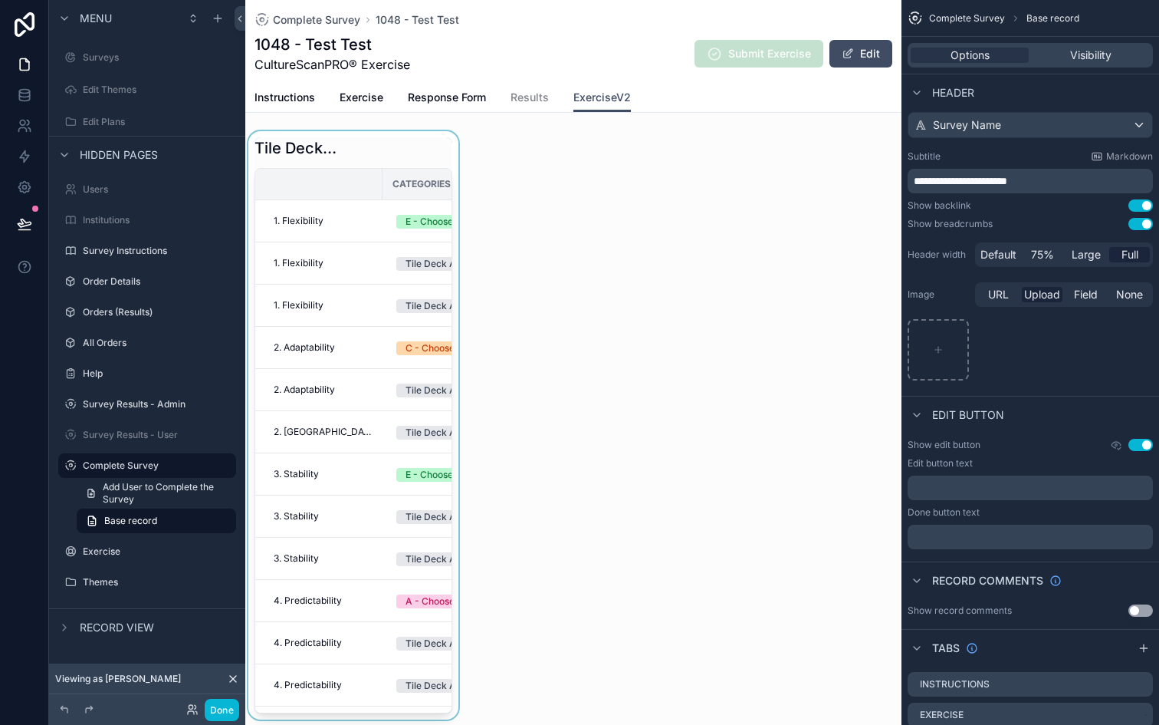
click at [376, 175] on th "scrollable content" at bounding box center [318, 184] width 127 height 31
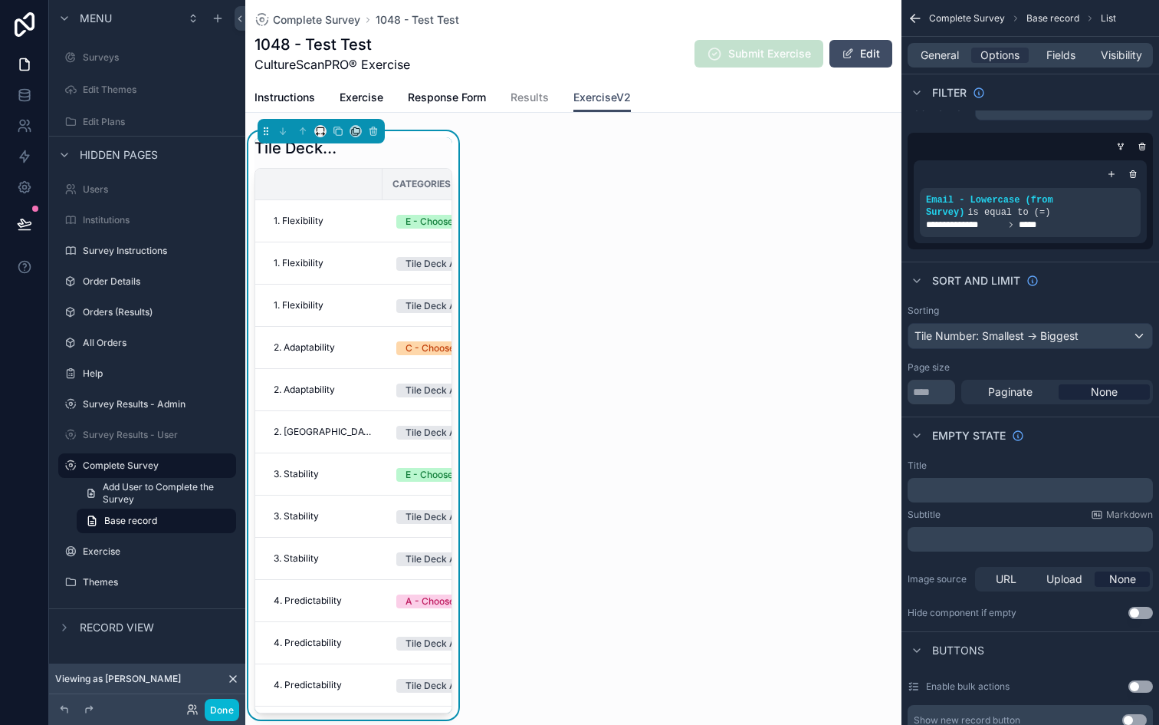
click at [314, 135] on div "scrollable content" at bounding box center [320, 131] width 12 height 12
click at [357, 134] on icon "scrollable content" at bounding box center [355, 133] width 6 height 6
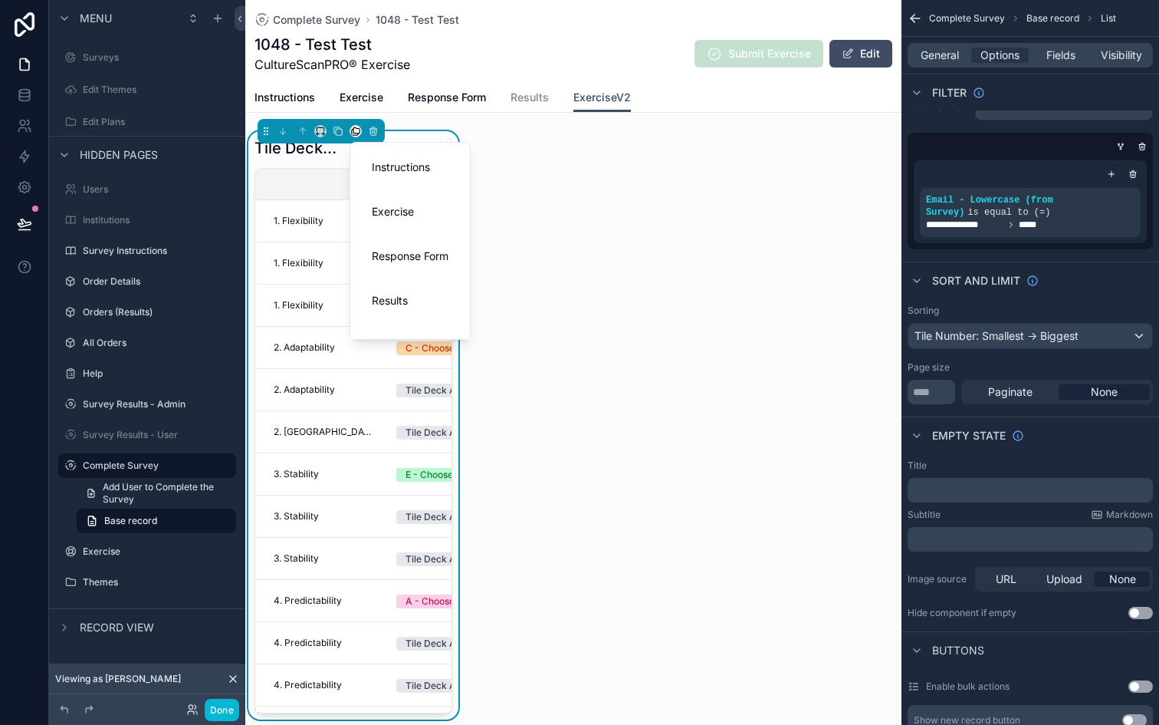
click at [344, 150] on div "scrollable content" at bounding box center [579, 362] width 1159 height 725
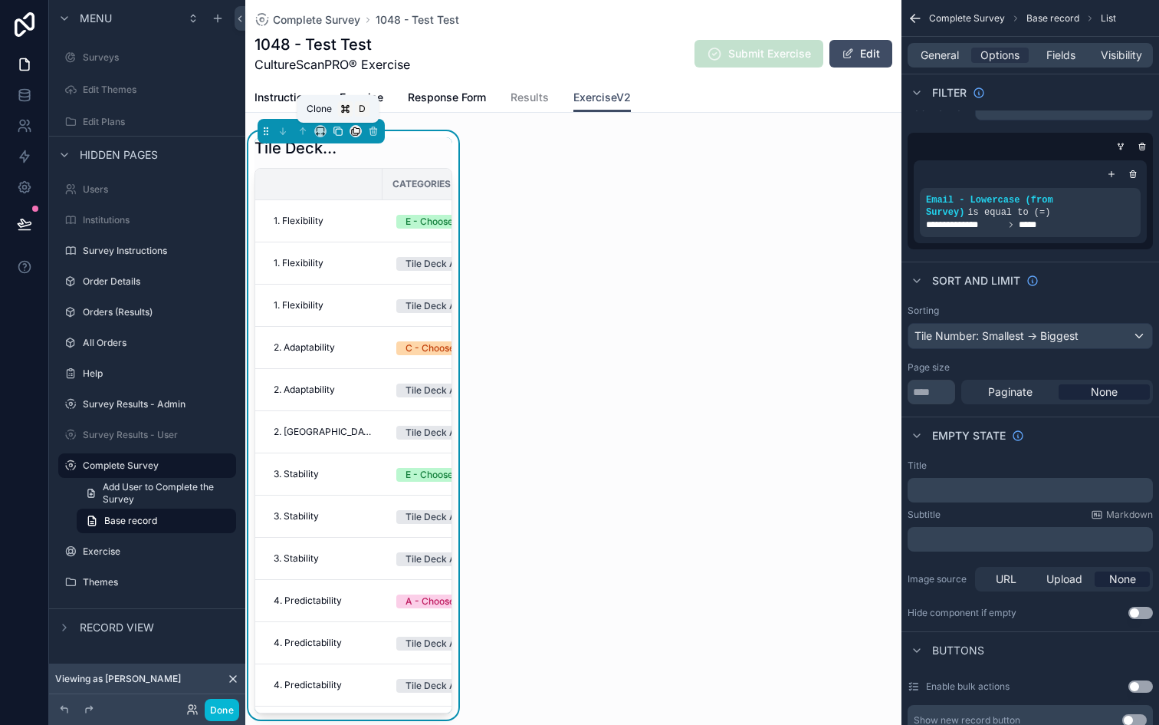
click at [333, 127] on icon "scrollable content" at bounding box center [338, 131] width 11 height 11
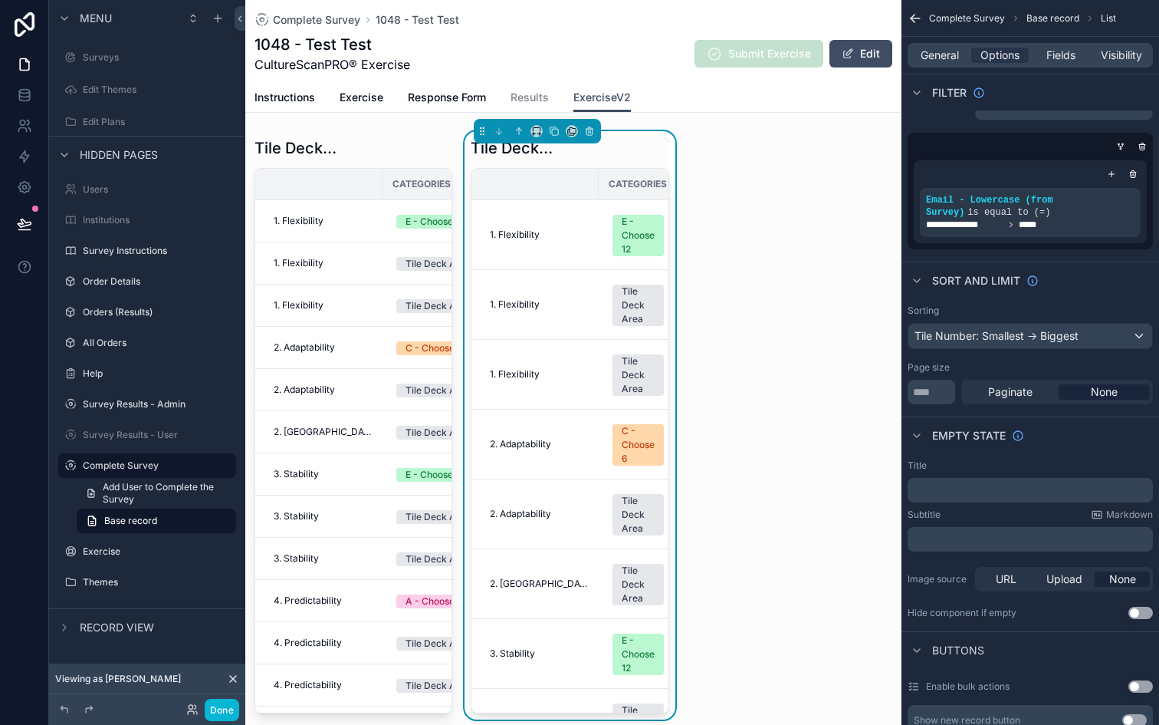
click at [559, 166] on div "Tile Deck Area Categories 1. Flexibility E - Choose 12 1. Flexibility Tile Deck…" at bounding box center [570, 425] width 198 height 576
click at [1008, 232] on div "**********" at bounding box center [1030, 212] width 221 height 49
click at [1104, 193] on icon "scrollable content" at bounding box center [1102, 189] width 9 height 9
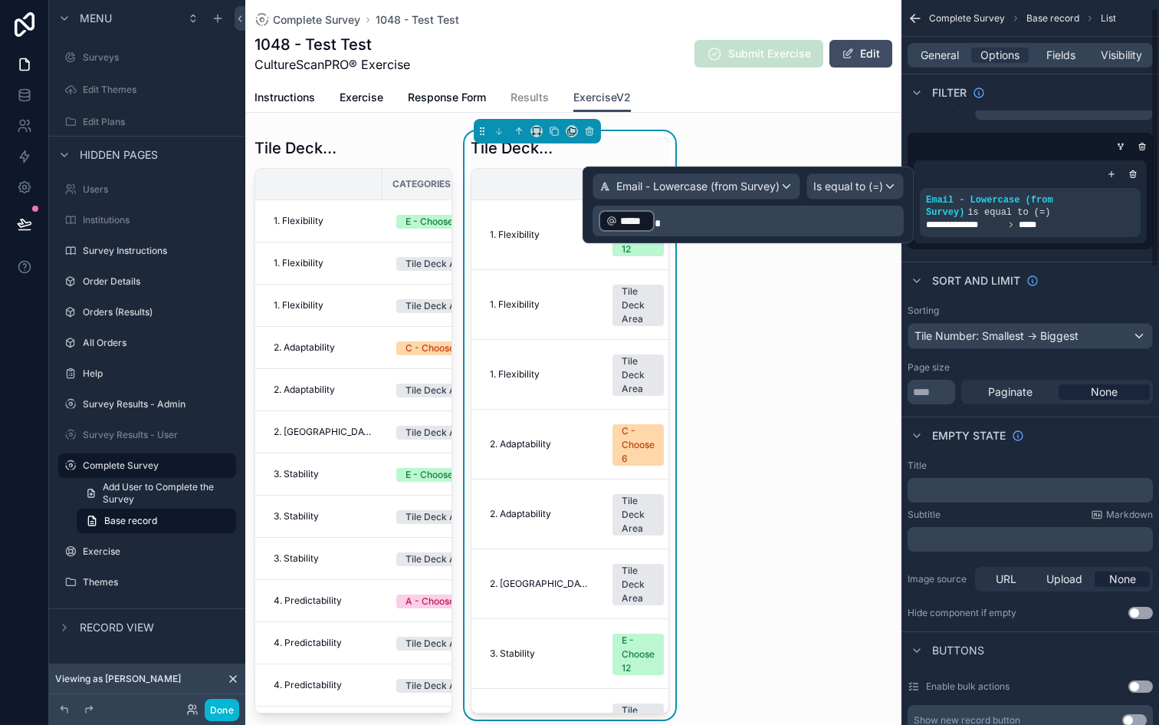
click at [1049, 173] on div "scrollable content" at bounding box center [1030, 173] width 221 height 15
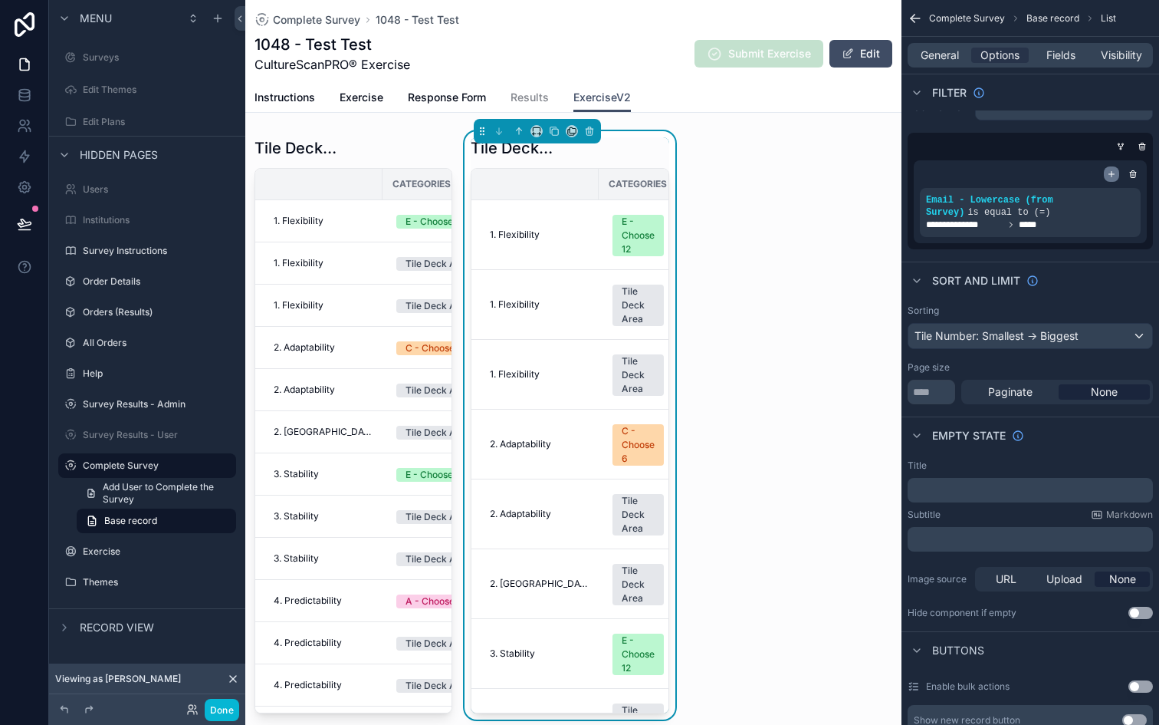
click at [1112, 175] on icon "scrollable content" at bounding box center [1111, 173] width 9 height 9
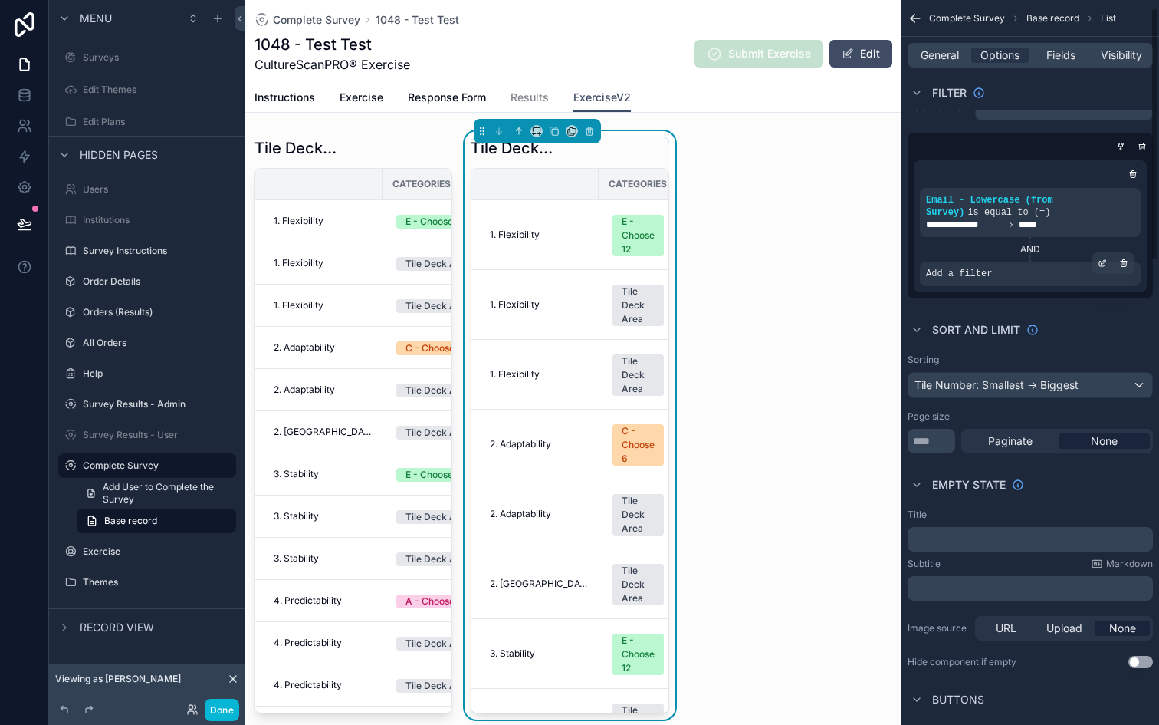
click at [965, 276] on span "Add a filter" at bounding box center [959, 274] width 66 height 12
click at [960, 275] on span "Add a filter" at bounding box center [959, 274] width 66 height 12
click at [1102, 264] on icon "scrollable content" at bounding box center [1104, 261] width 5 height 5
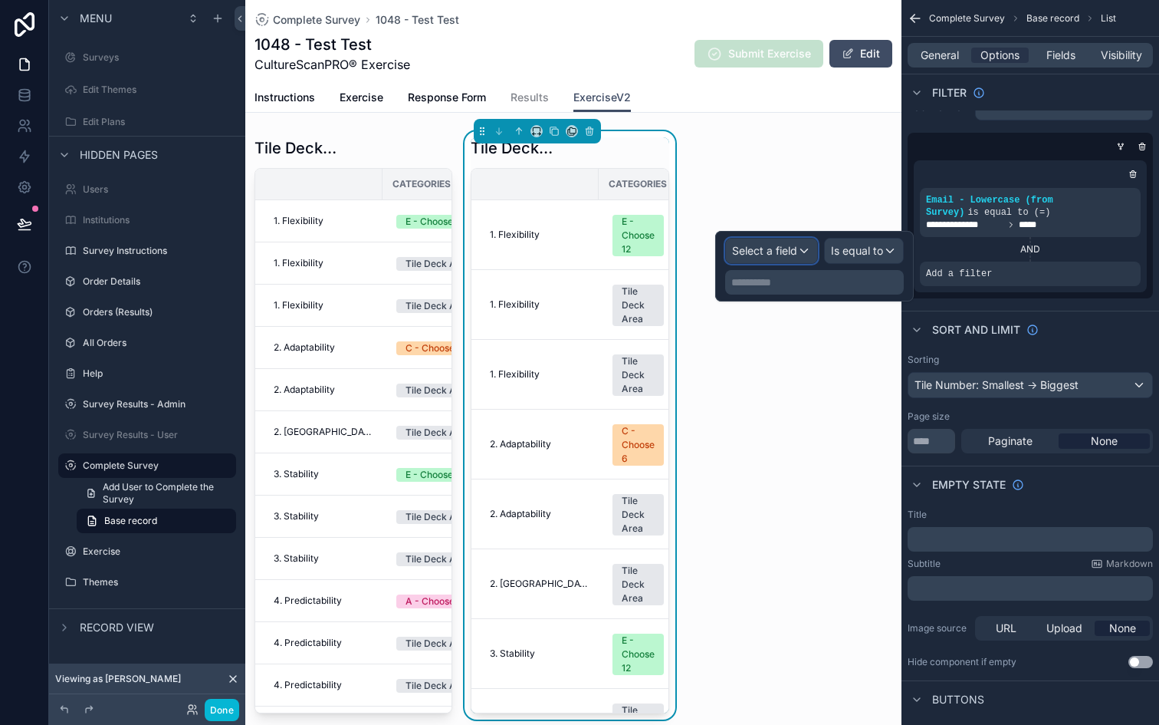
click at [793, 246] on span "Select a field" at bounding box center [764, 250] width 65 height 13
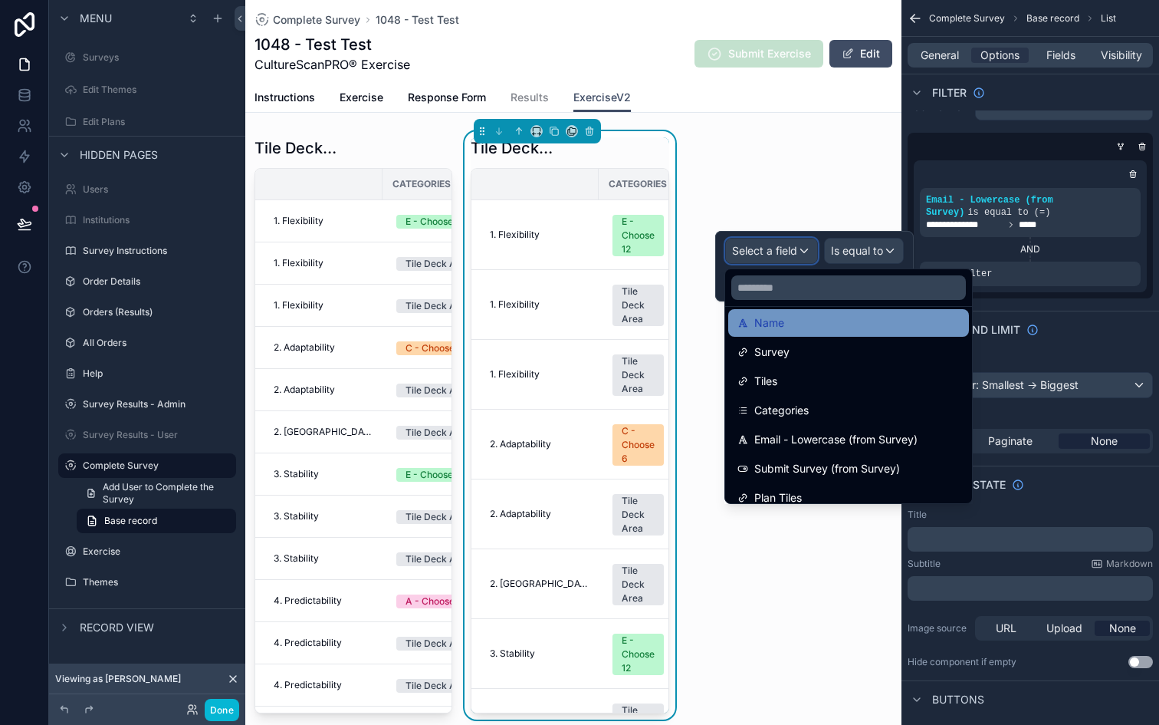
scroll to position [136, 0]
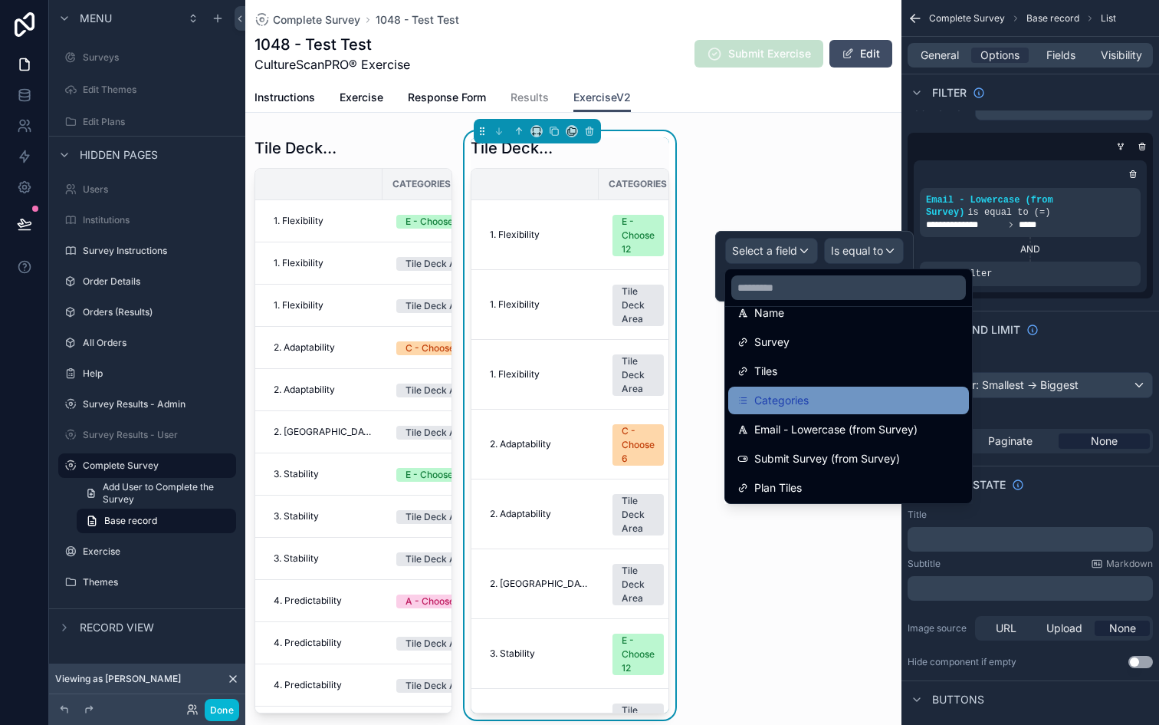
click at [781, 410] on div "Categories" at bounding box center [848, 400] width 241 height 28
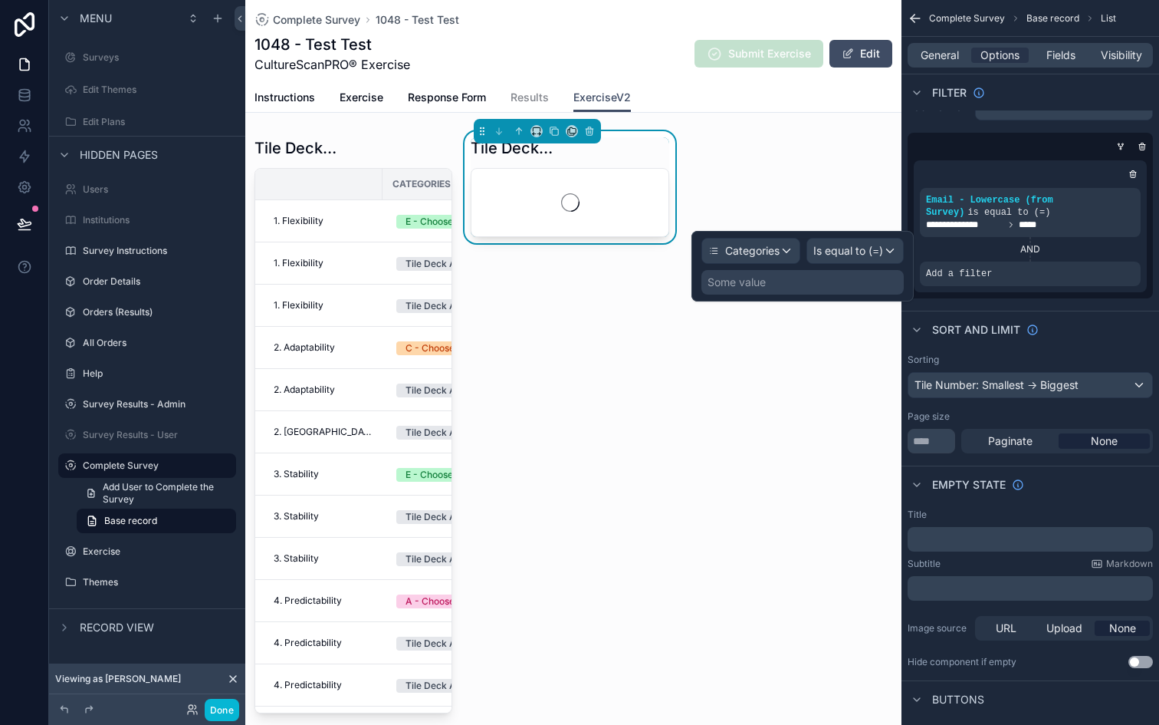
click at [811, 284] on div "Some value" at bounding box center [803, 282] width 202 height 25
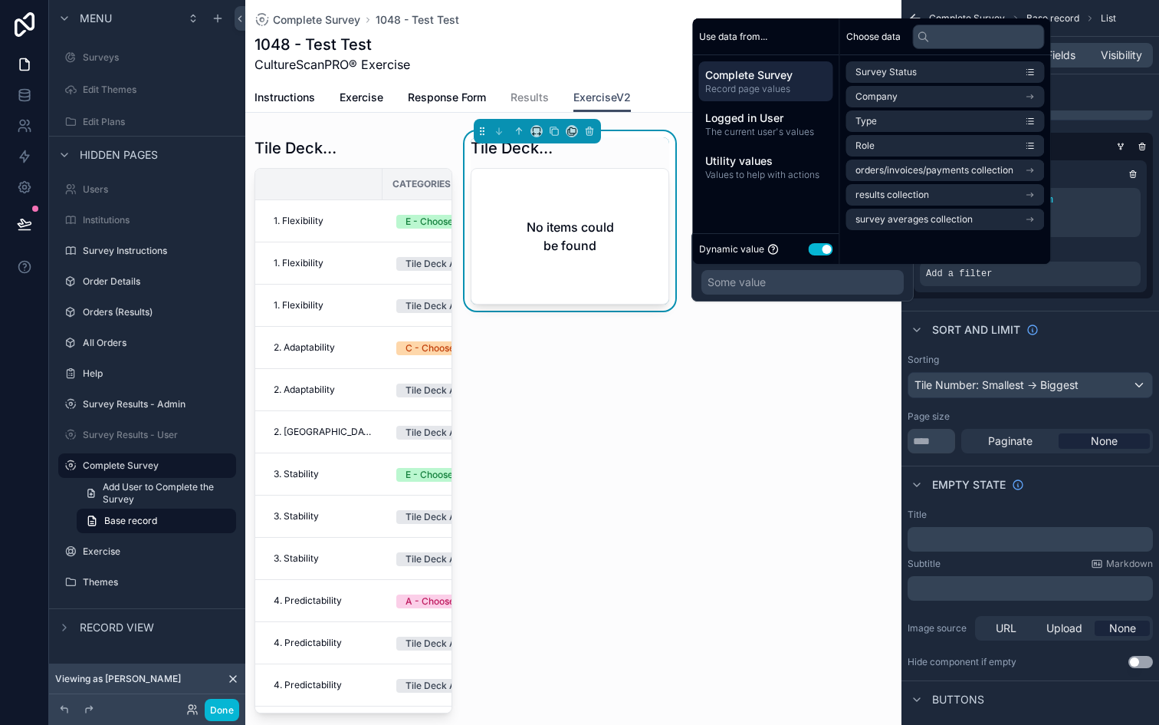
click at [823, 244] on button "Use setting" at bounding box center [821, 249] width 25 height 12
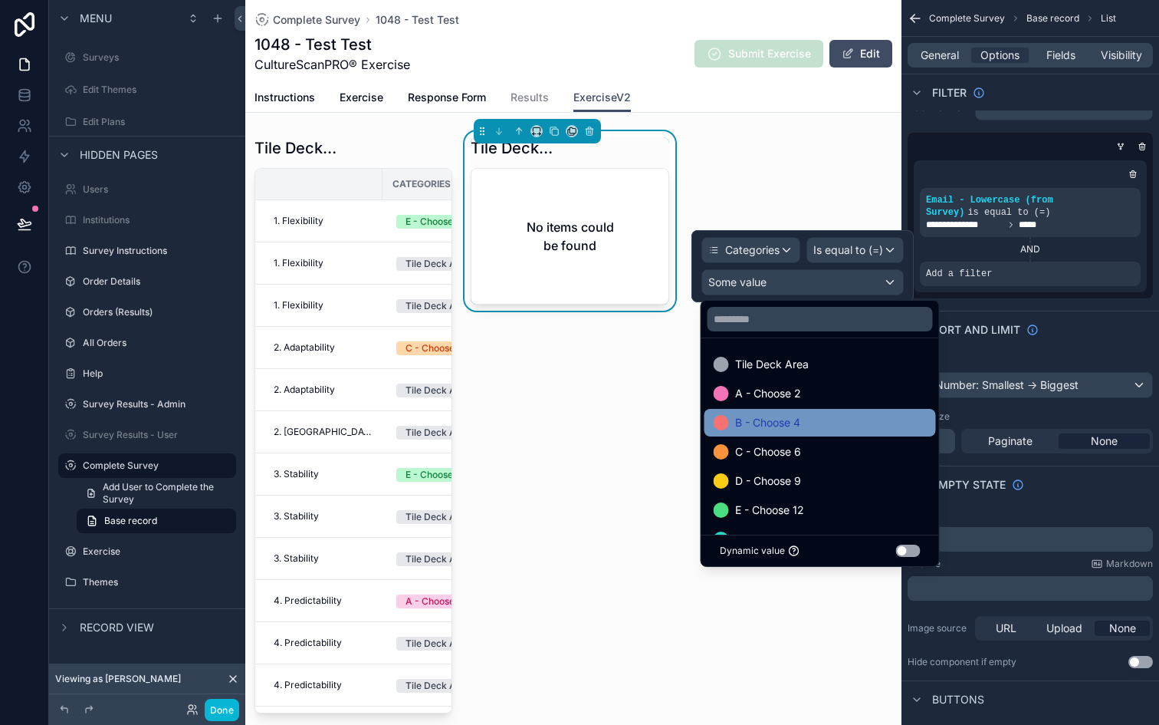
click at [747, 396] on span "A - Choose 2" at bounding box center [768, 393] width 66 height 18
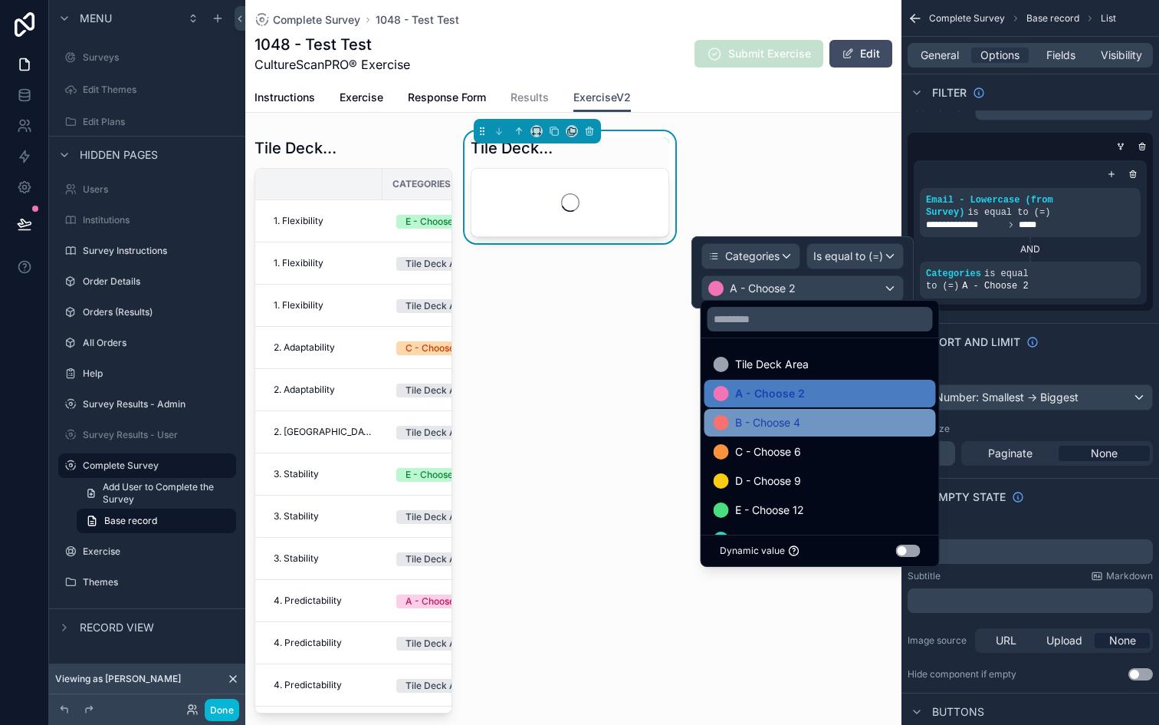
click at [749, 419] on span "B - Choose 4" at bounding box center [767, 422] width 65 height 18
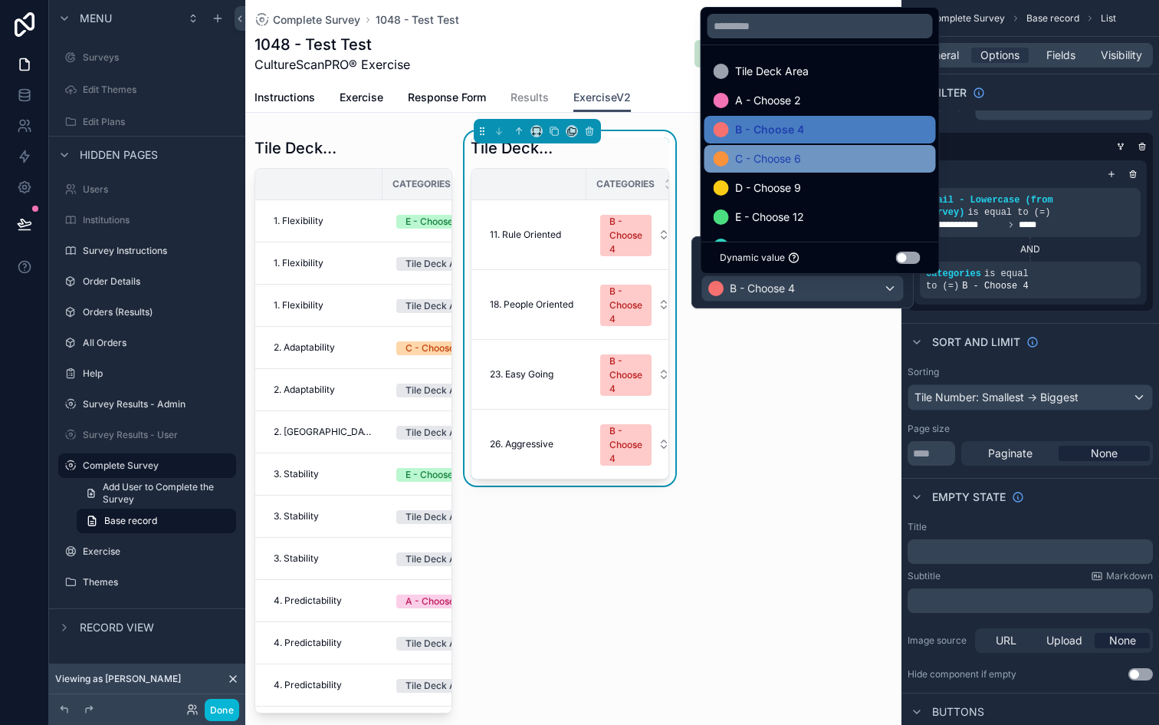
click at [754, 163] on span "C - Choose 6" at bounding box center [768, 159] width 66 height 18
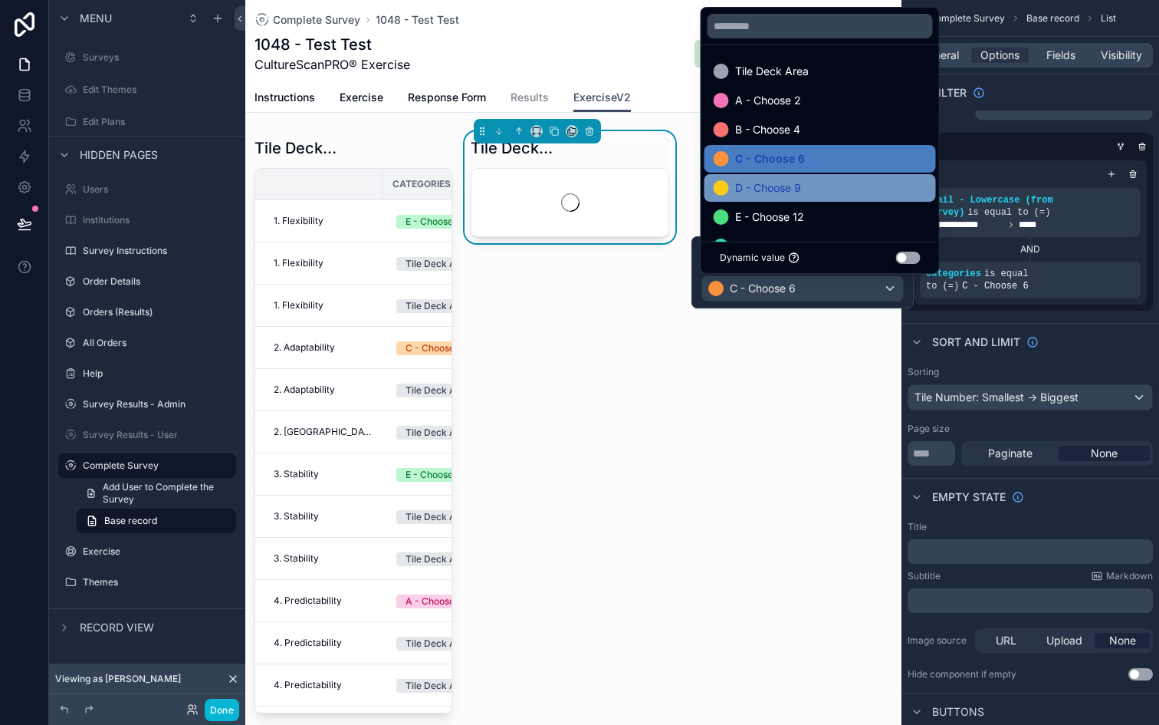
click at [754, 187] on span "D - Choose 9" at bounding box center [768, 188] width 66 height 18
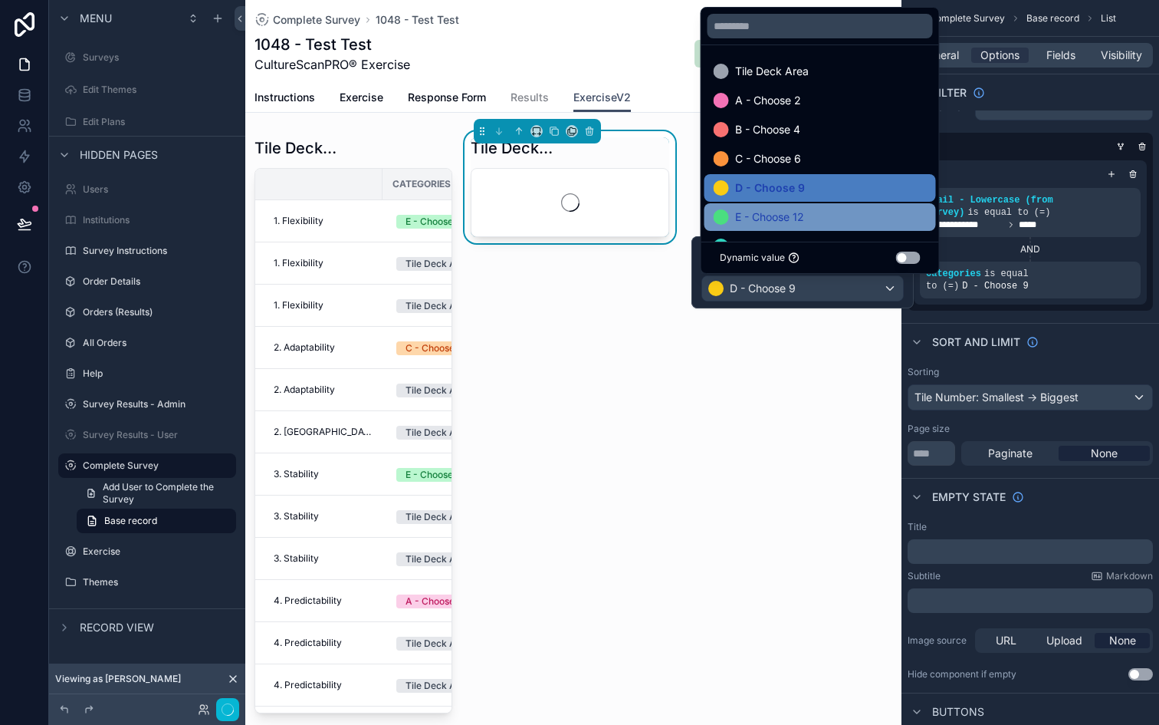
click at [758, 214] on span "E - Choose 12" at bounding box center [769, 217] width 69 height 18
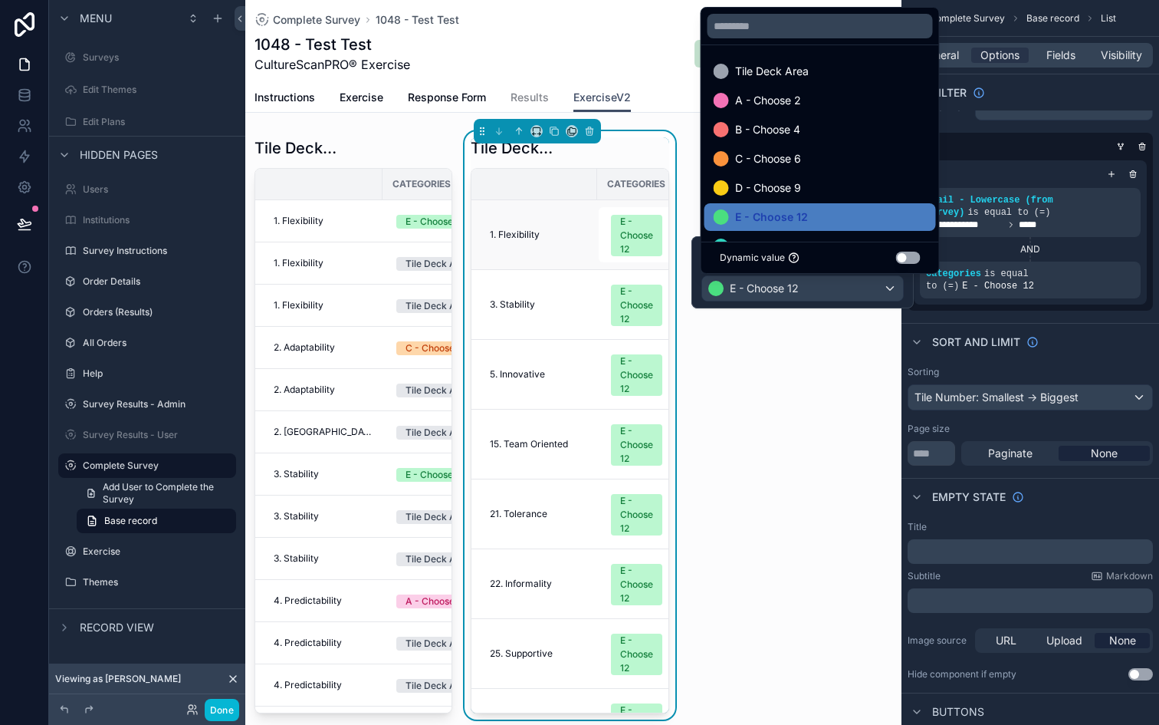
click at [591, 268] on td "1. Flexibility" at bounding box center [535, 235] width 126 height 70
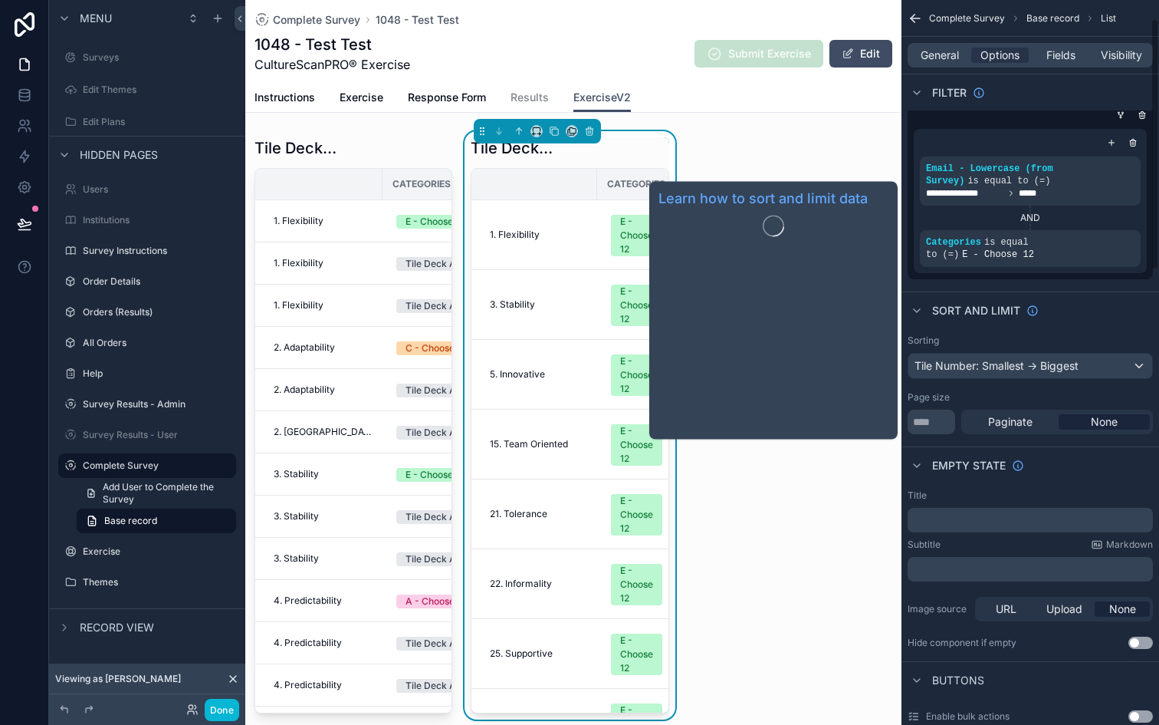
scroll to position [0, 0]
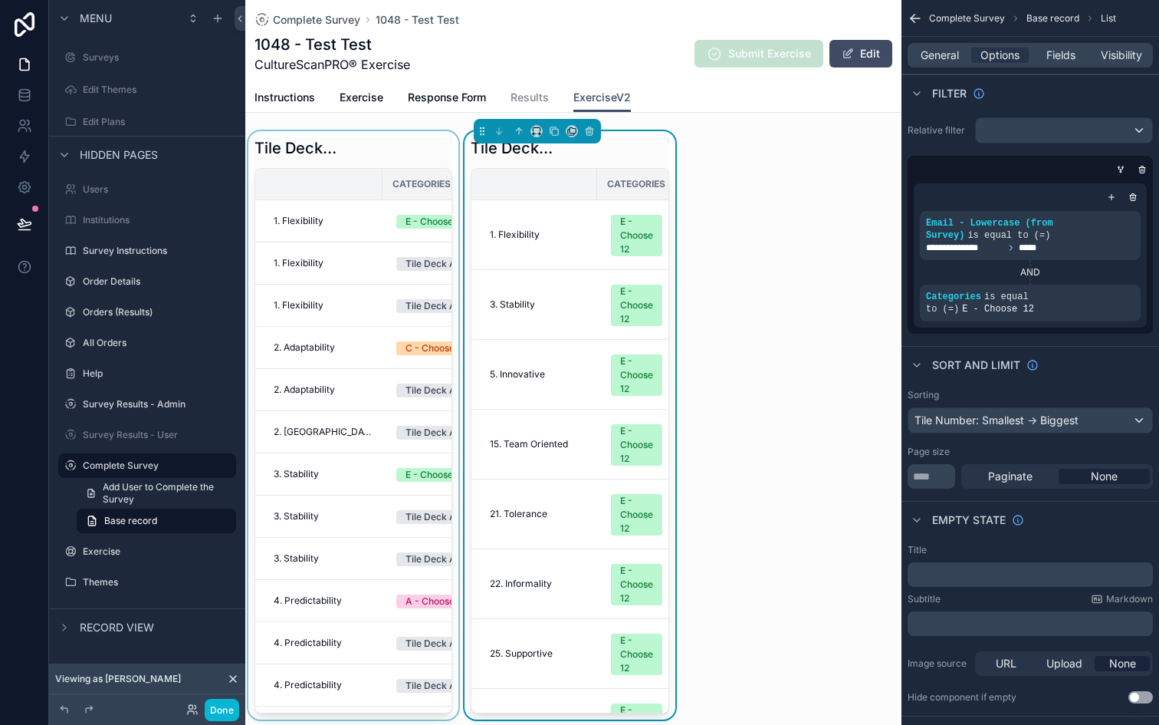
click at [369, 161] on div "scrollable content" at bounding box center [353, 425] width 216 height 588
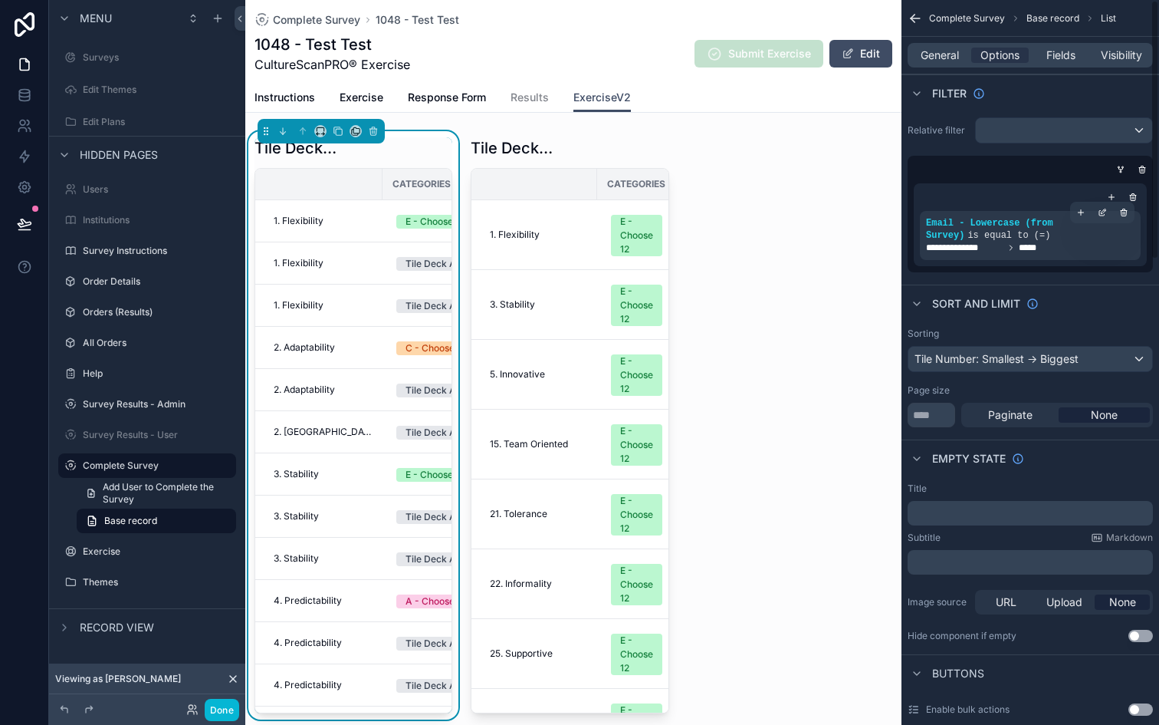
click at [1038, 253] on span "*****" at bounding box center [1033, 248] width 28 height 12
click at [1098, 210] on icon "scrollable content" at bounding box center [1102, 212] width 9 height 9
click at [978, 184] on div "**********" at bounding box center [1030, 224] width 233 height 83
click at [196, 709] on icon at bounding box center [192, 709] width 12 height 12
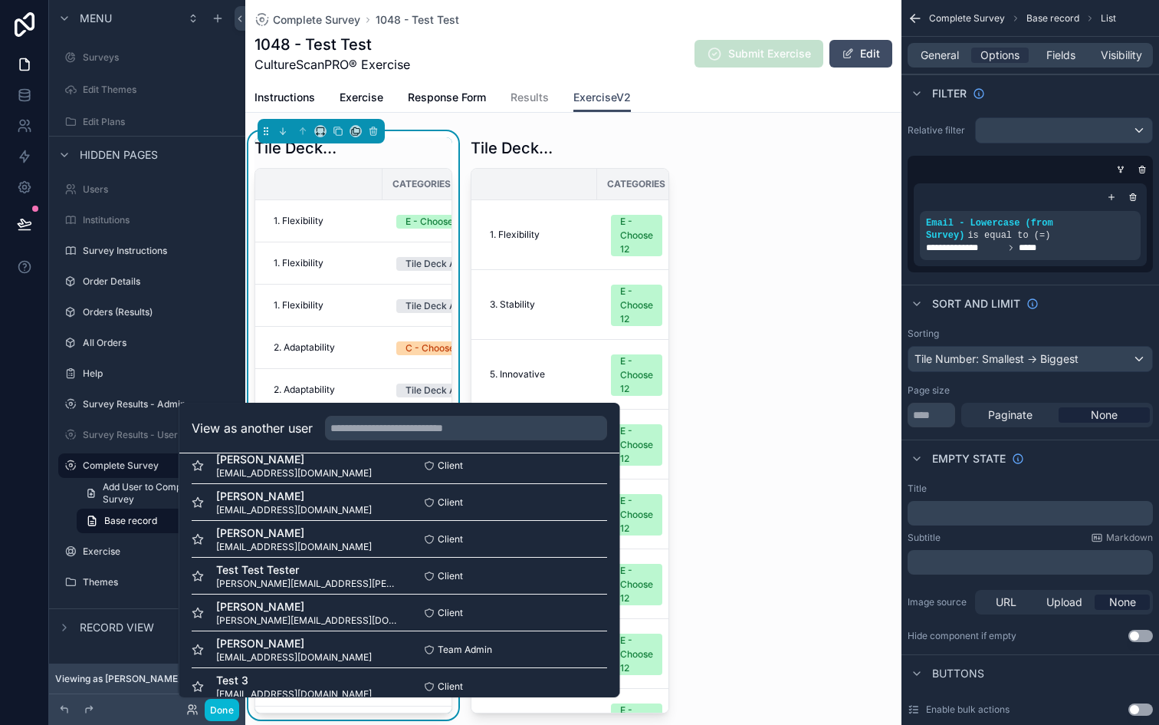
scroll to position [620, 0]
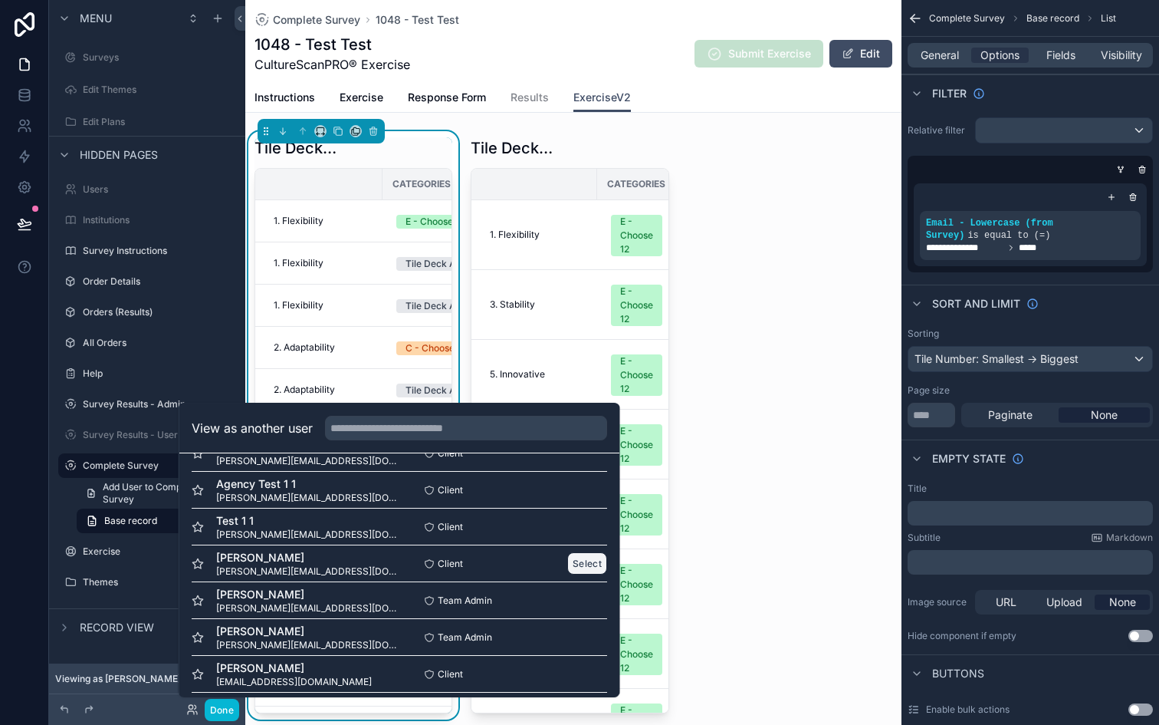
click at [584, 555] on button "Select" at bounding box center [587, 563] width 40 height 22
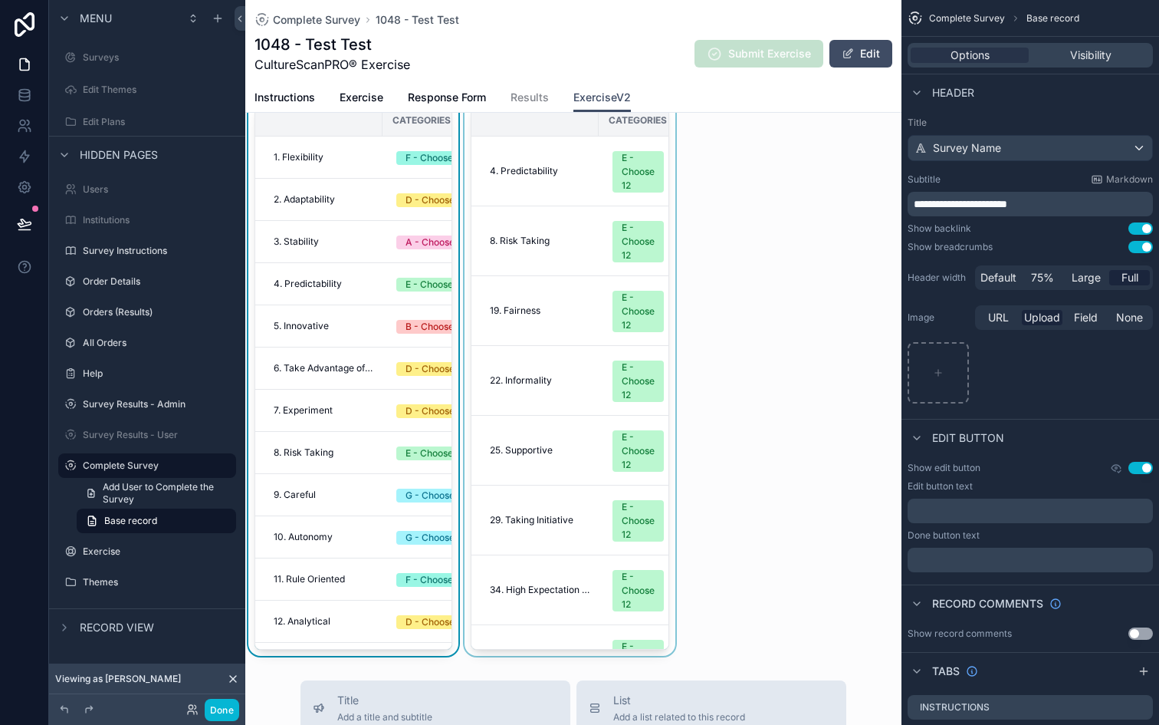
scroll to position [78, 0]
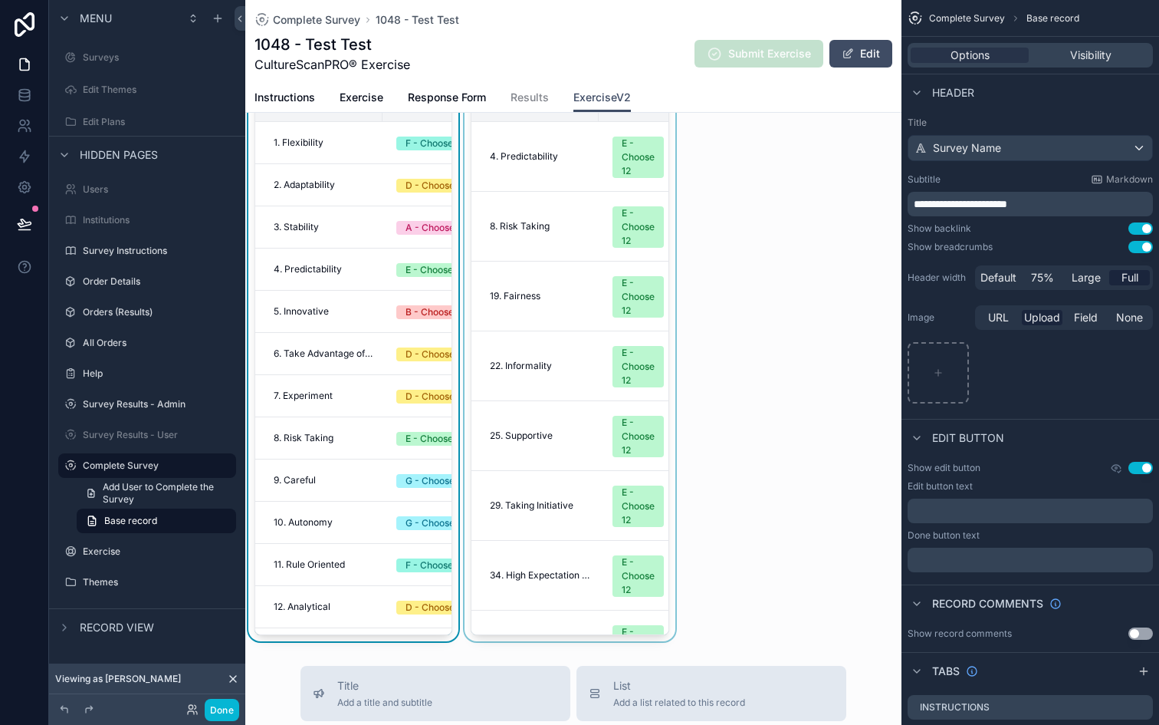
click at [589, 378] on div "scrollable content" at bounding box center [570, 347] width 216 height 588
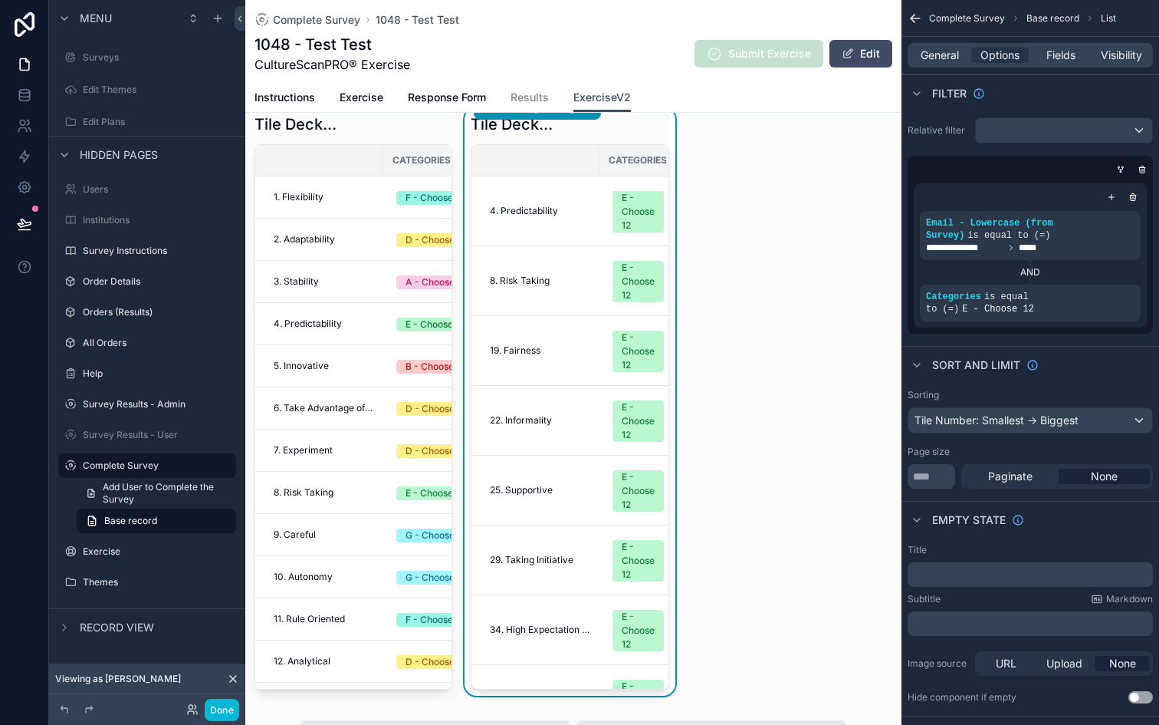
scroll to position [0, 0]
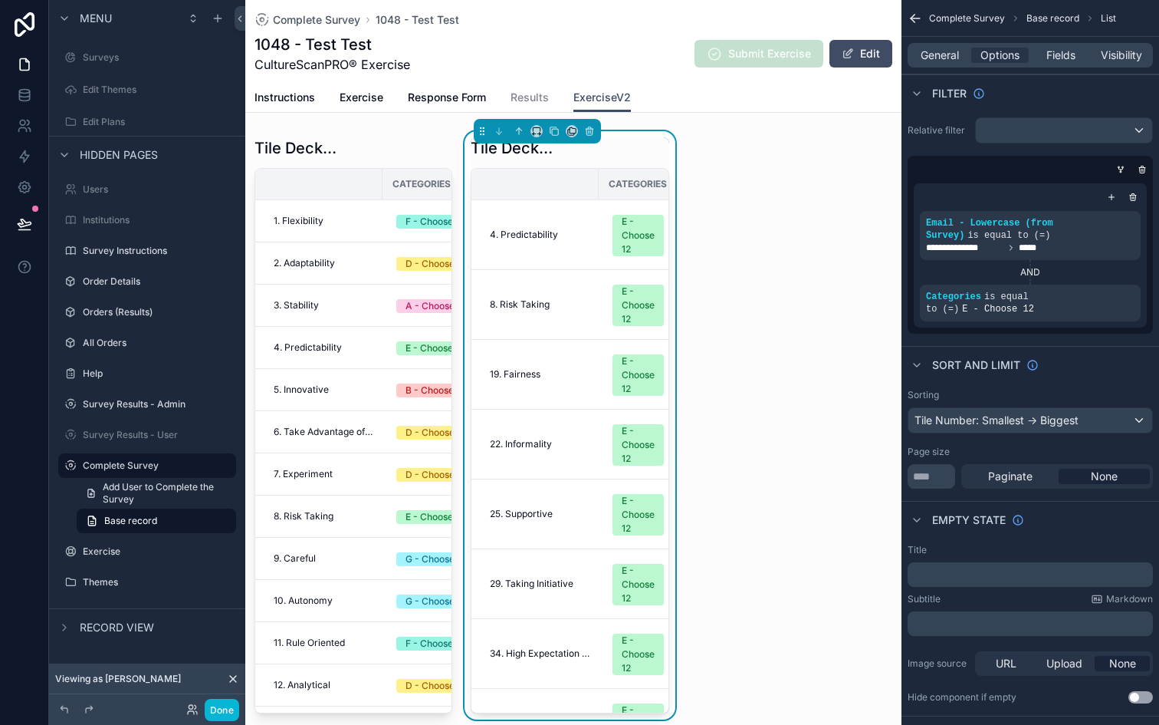
click at [609, 151] on div "Tile Deck Area" at bounding box center [570, 147] width 198 height 21
click at [1001, 301] on span "is equal to (=)" at bounding box center [977, 302] width 103 height 23
click at [1101, 281] on icon "scrollable content" at bounding box center [1102, 285] width 9 height 9
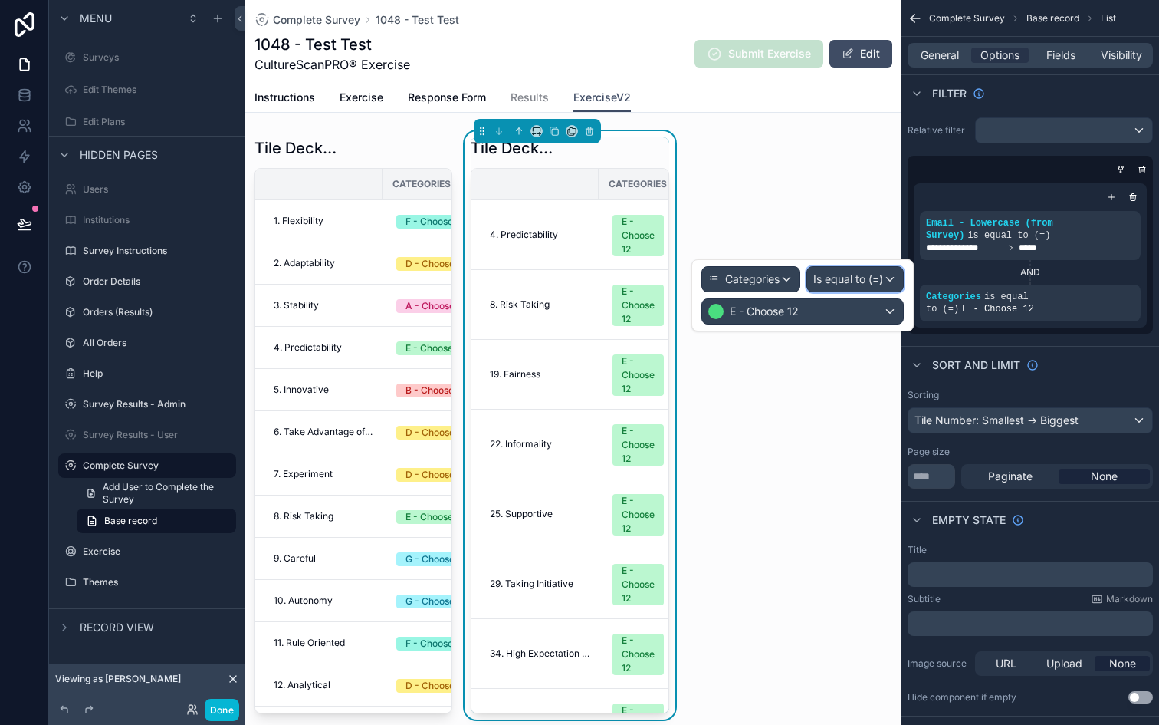
click at [889, 278] on div "Is equal to (=)" at bounding box center [855, 279] width 96 height 25
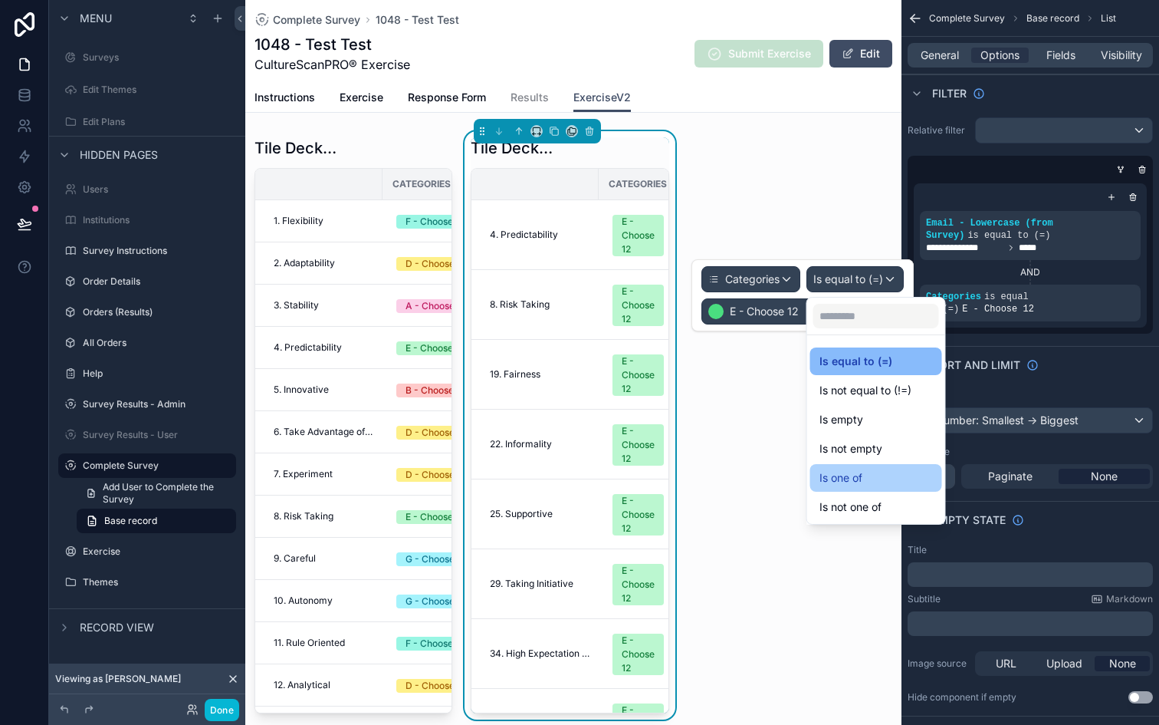
click at [882, 475] on div "Is one of" at bounding box center [876, 477] width 113 height 18
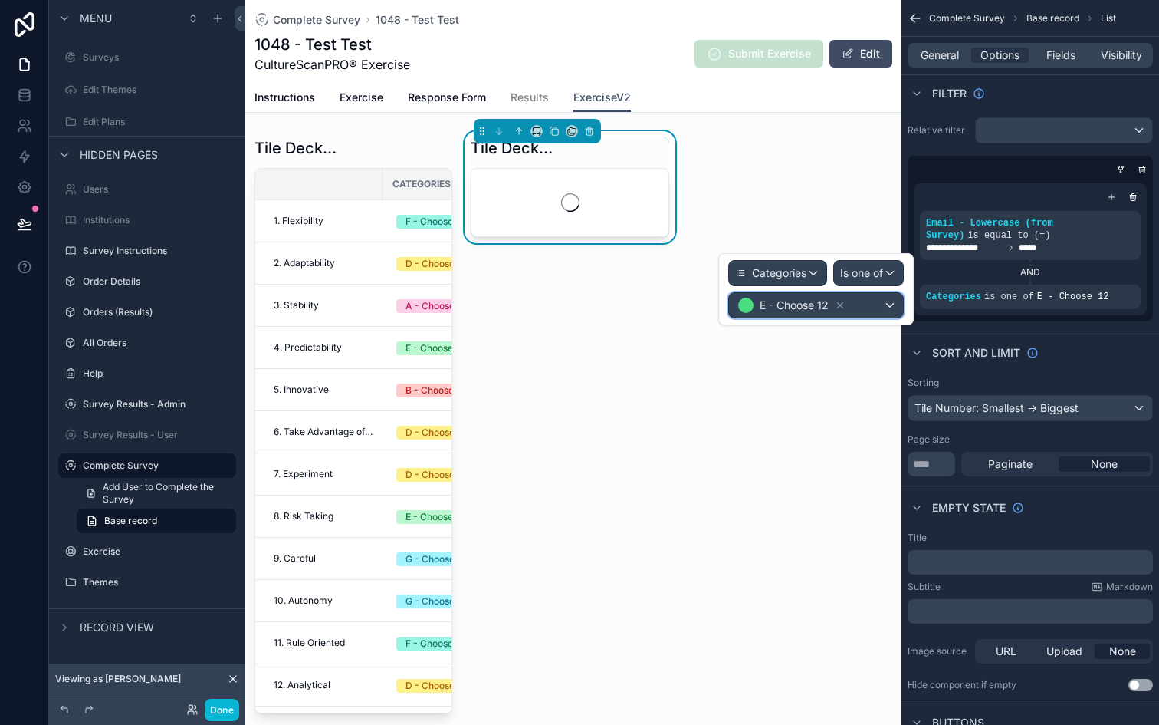
click at [870, 304] on div "E - Choose 12" at bounding box center [816, 305] width 174 height 25
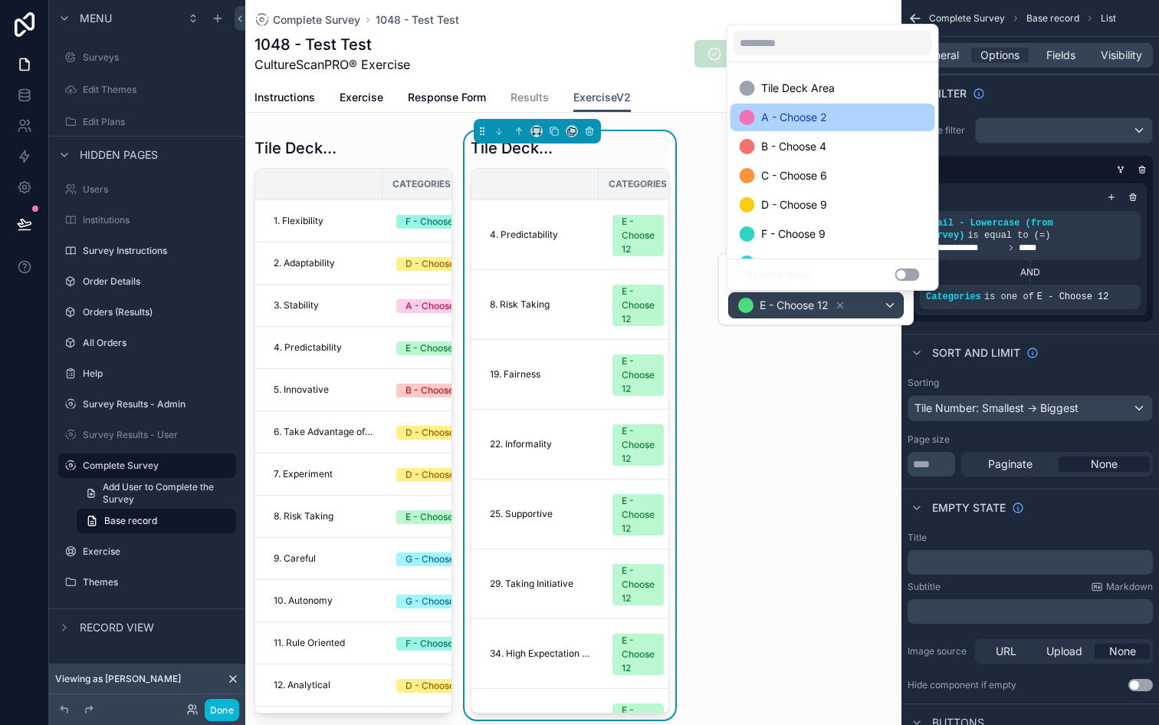
click at [798, 113] on span "A - Choose 2" at bounding box center [794, 117] width 66 height 18
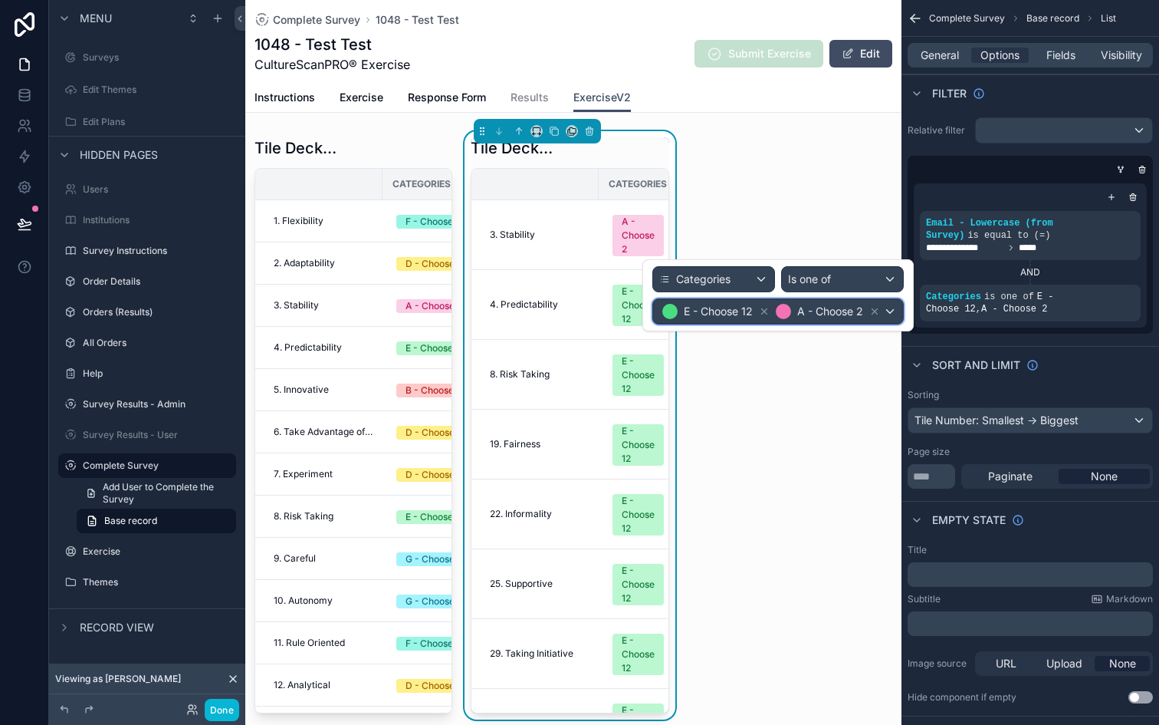
click at [895, 307] on div "E - Choose 12 A - Choose 2" at bounding box center [778, 311] width 250 height 25
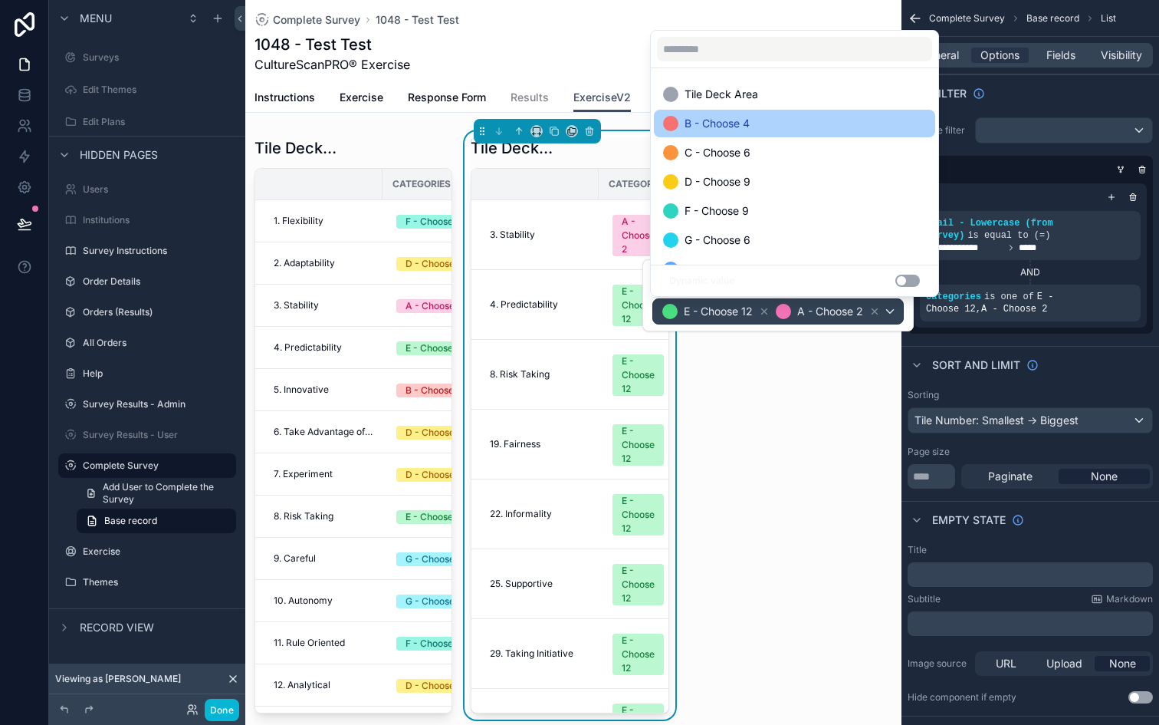
click at [781, 120] on div "B - Choose 4" at bounding box center [794, 123] width 263 height 18
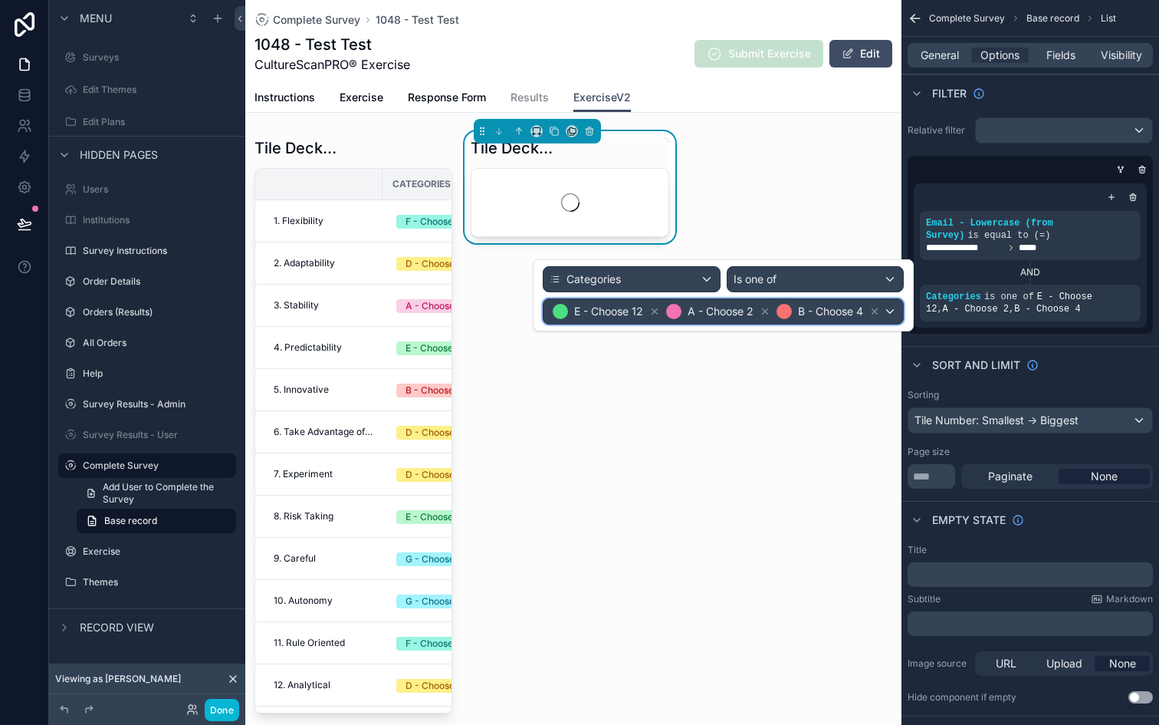
click at [893, 302] on div "E - Choose 12 A - Choose 2 B - Choose 4" at bounding box center [724, 311] width 360 height 25
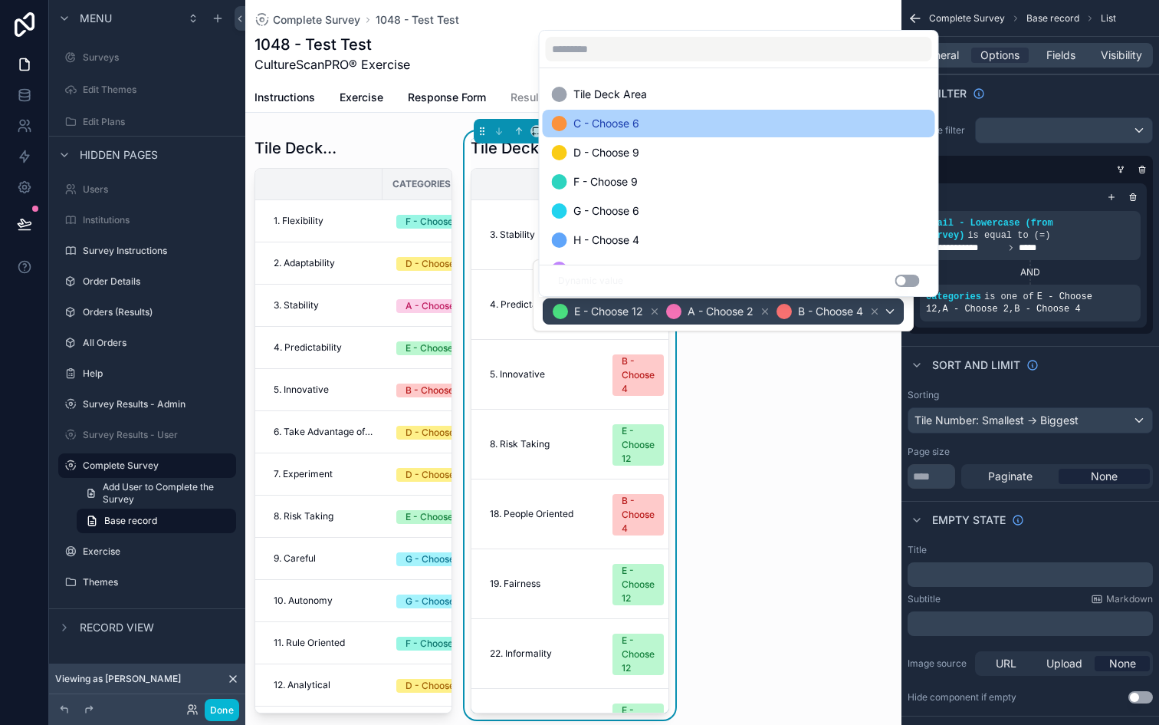
click at [723, 127] on div "C - Choose 6" at bounding box center [739, 123] width 374 height 18
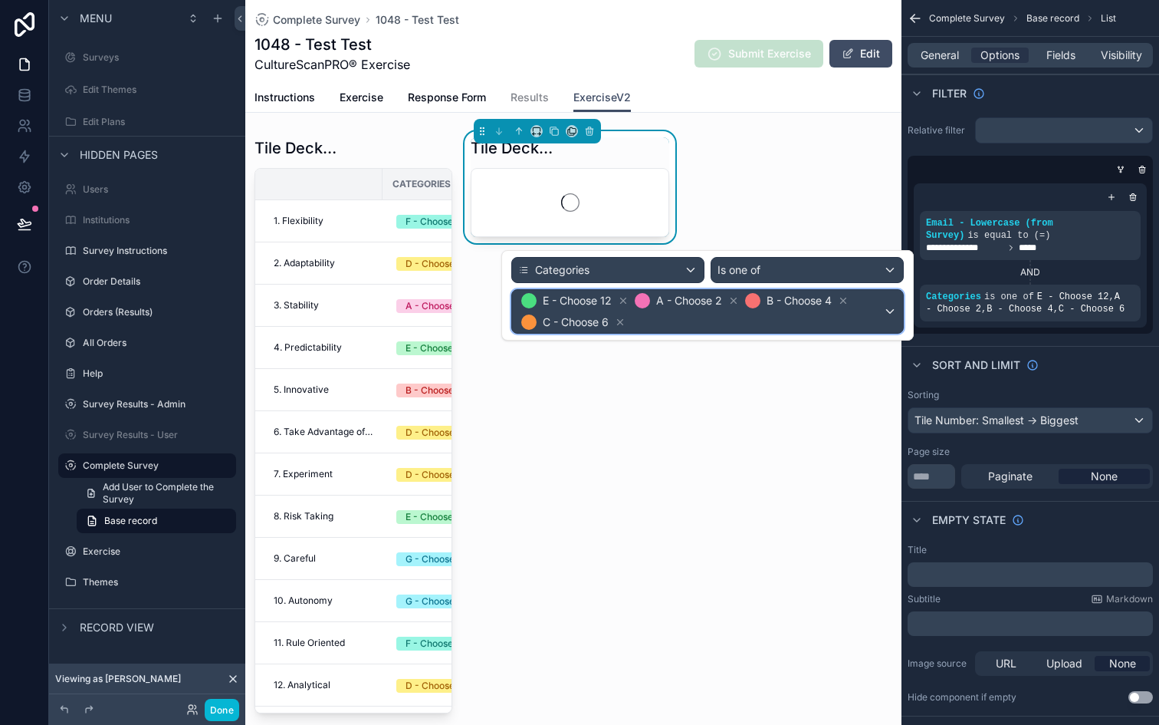
click at [893, 314] on div "E - Choose 12 A - Choose 2 B - Choose 4 C - Choose 6" at bounding box center [707, 311] width 391 height 43
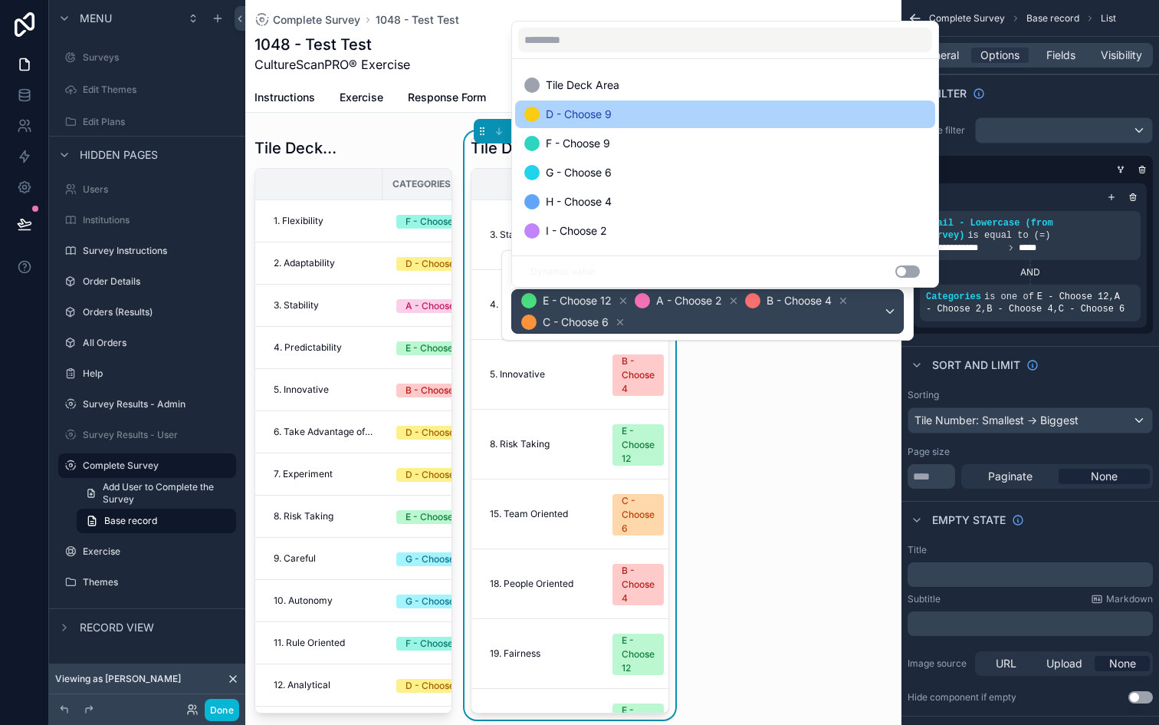
click at [679, 114] on div "D - Choose 9" at bounding box center [725, 114] width 402 height 18
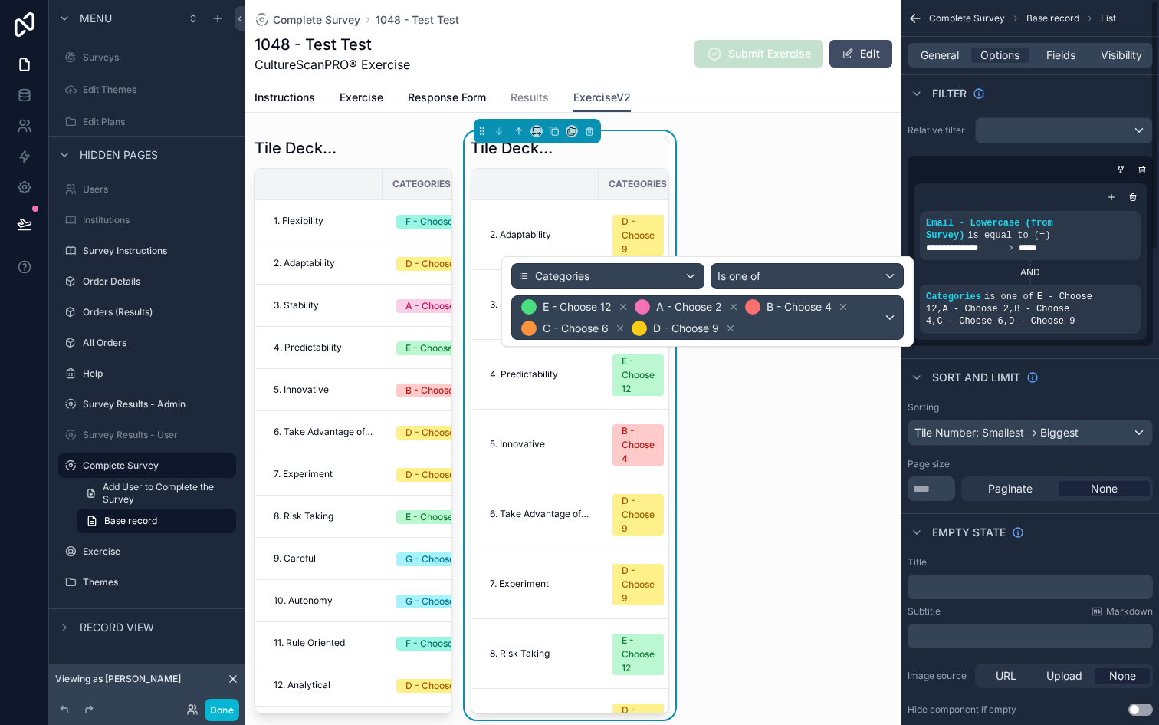
click at [1011, 348] on div "**********" at bounding box center [1031, 231] width 258 height 241
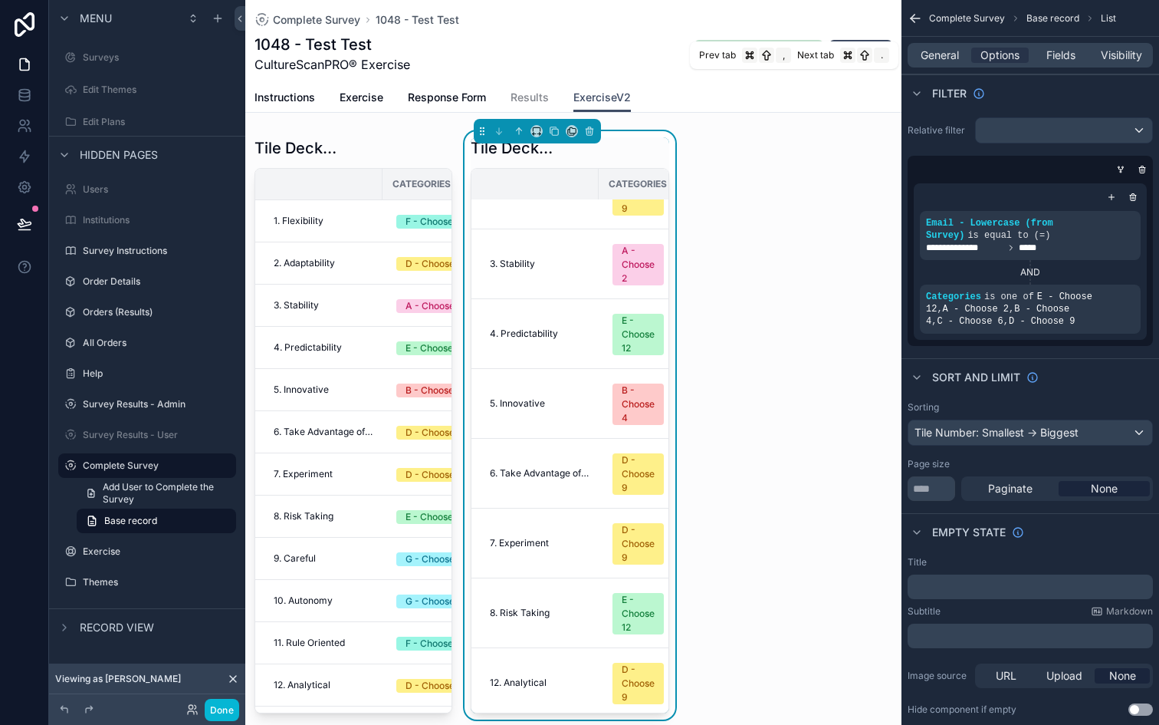
click at [944, 46] on div "General Options Fields Visibility" at bounding box center [1030, 55] width 245 height 25
click at [950, 59] on span "General" at bounding box center [940, 55] width 38 height 15
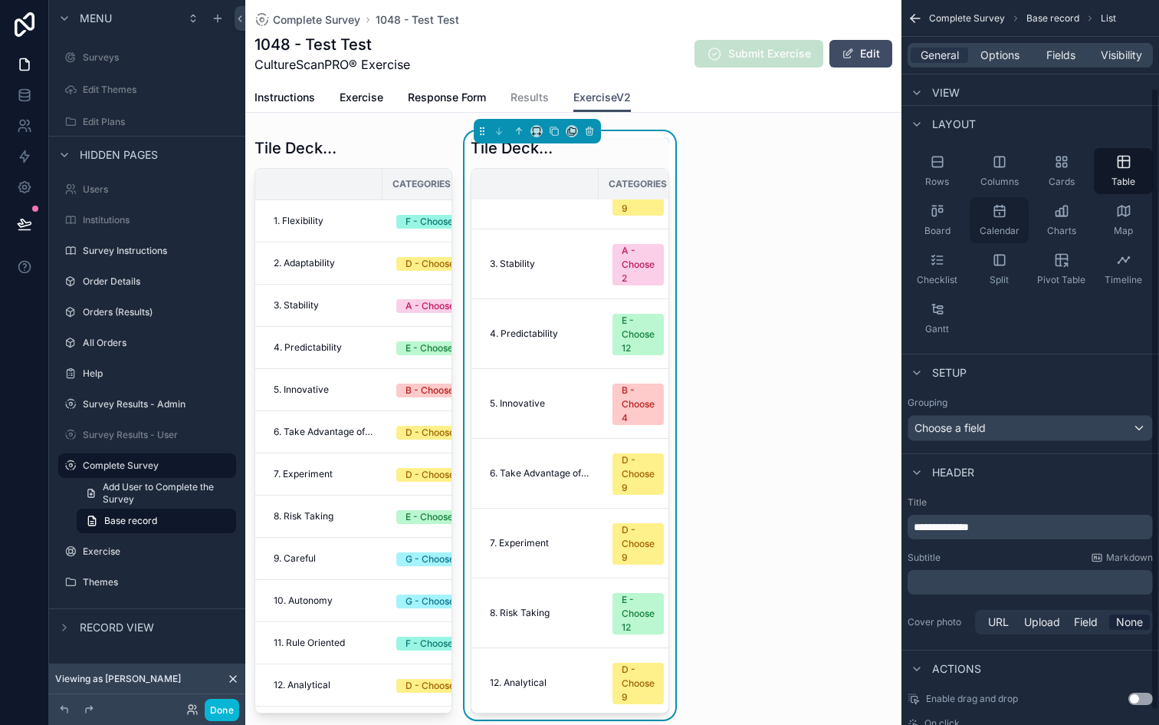
scroll to position [107, 0]
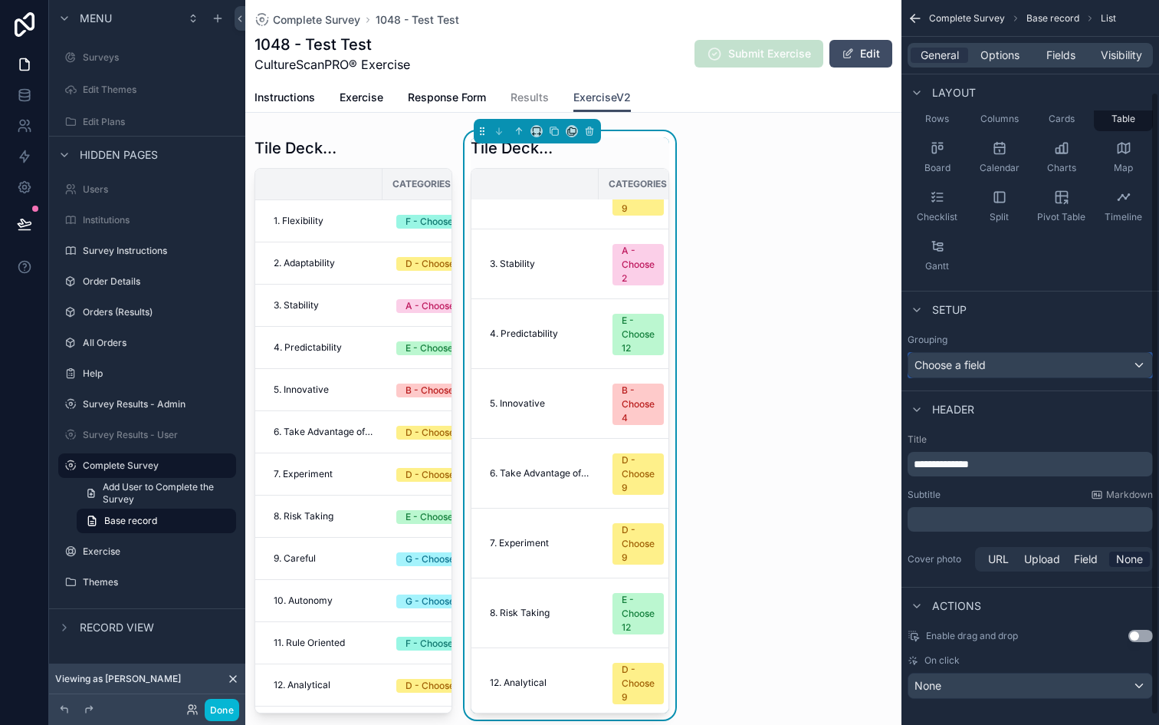
click at [982, 368] on div "Choose a field" at bounding box center [1031, 365] width 244 height 25
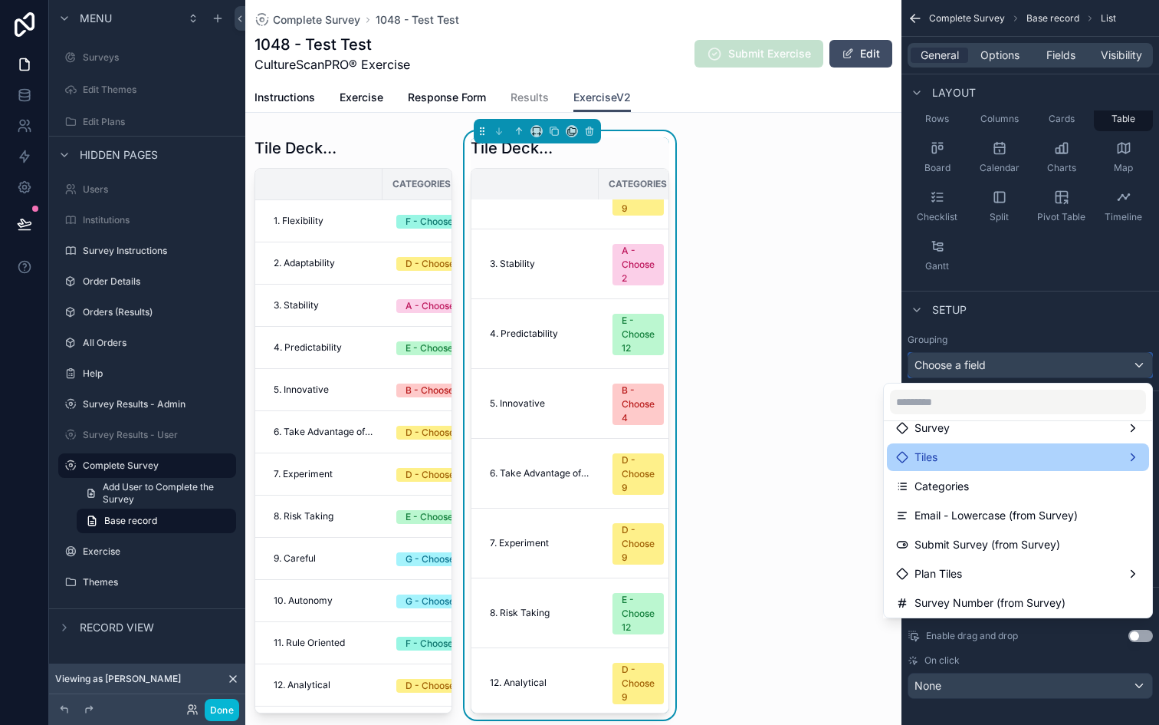
scroll to position [139, 0]
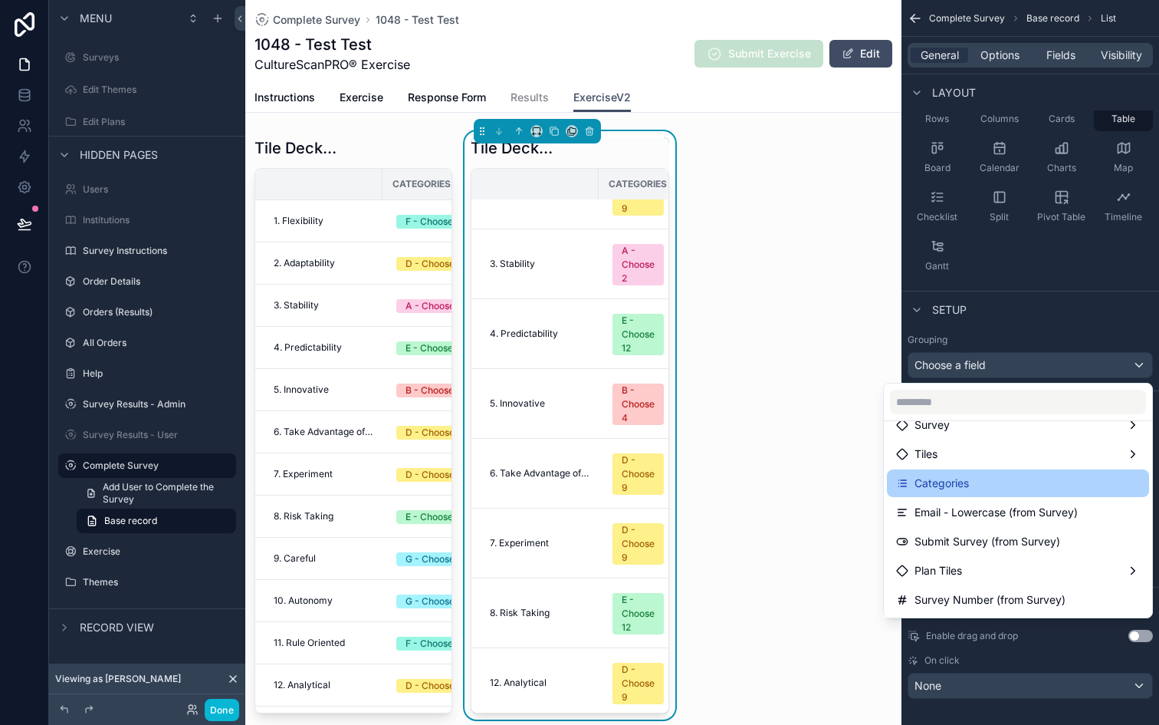
click at [968, 485] on span "Categories" at bounding box center [942, 483] width 54 height 18
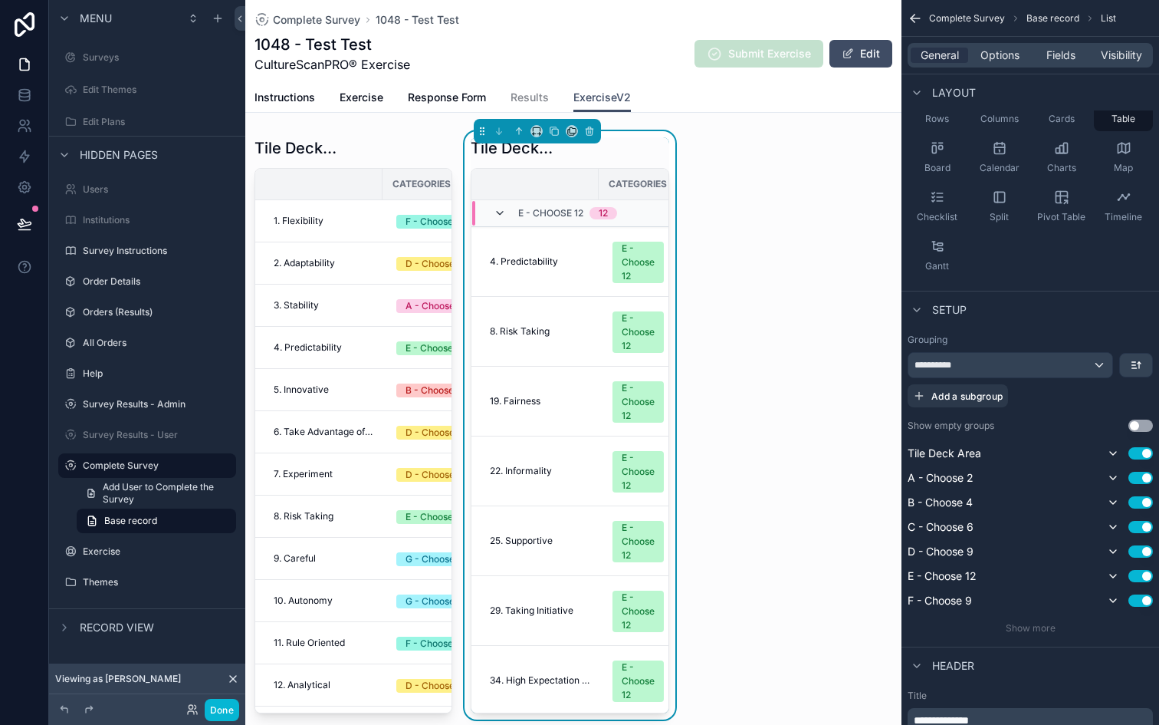
click at [501, 213] on icon "scrollable content" at bounding box center [500, 213] width 12 height 12
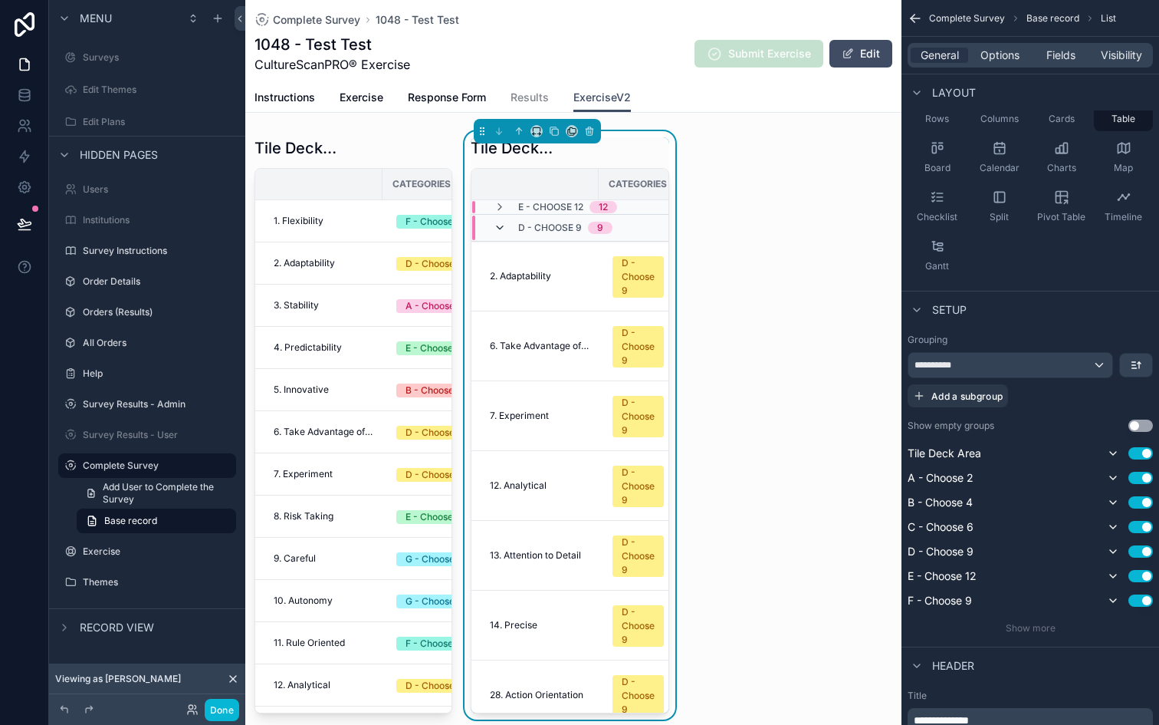
click at [502, 222] on icon "scrollable content" at bounding box center [500, 228] width 12 height 12
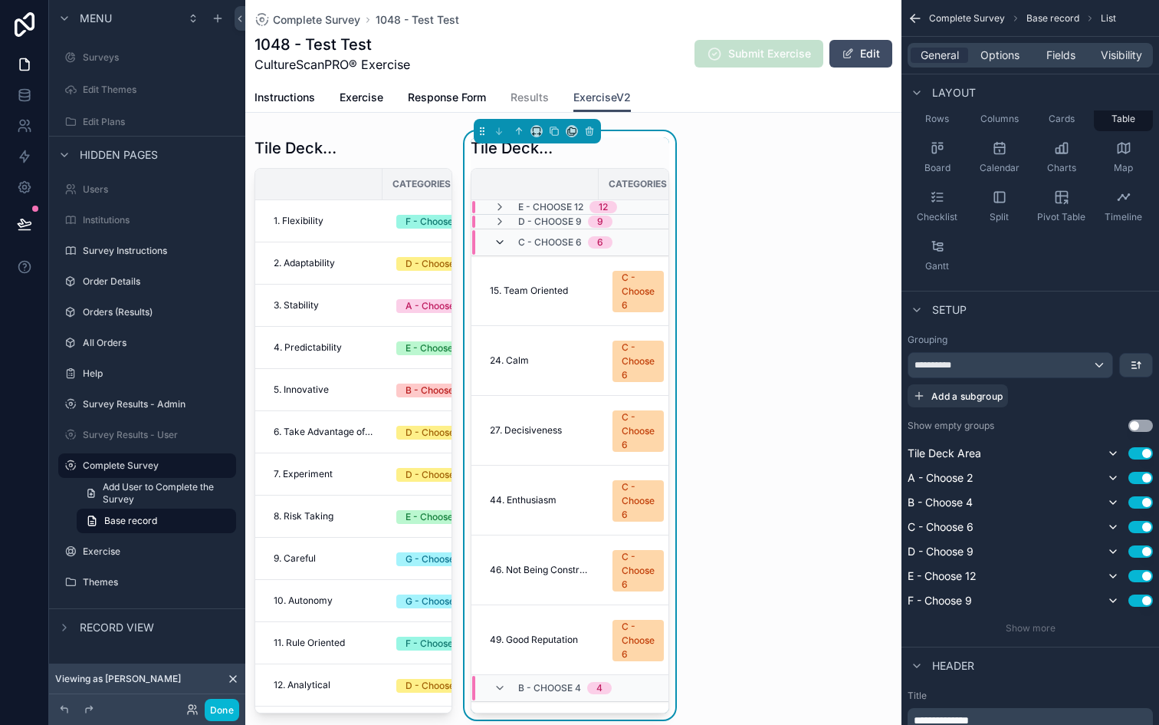
click at [501, 245] on icon "scrollable content" at bounding box center [500, 242] width 12 height 12
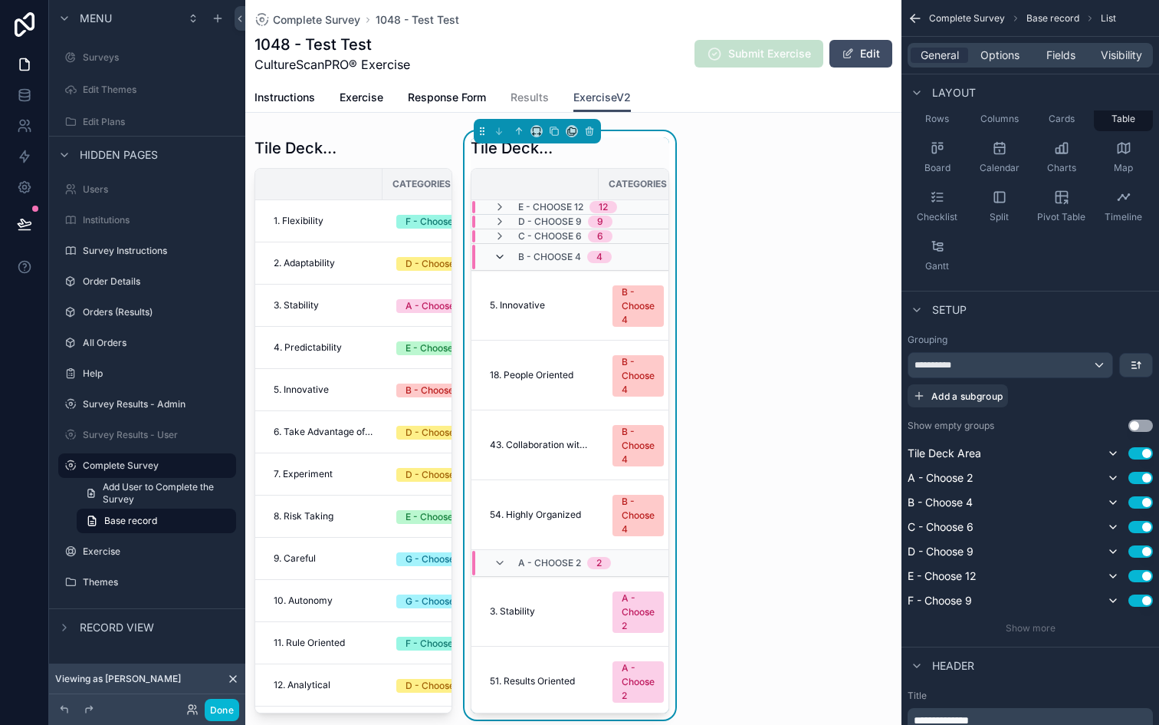
click at [500, 258] on icon "scrollable content" at bounding box center [500, 257] width 12 height 12
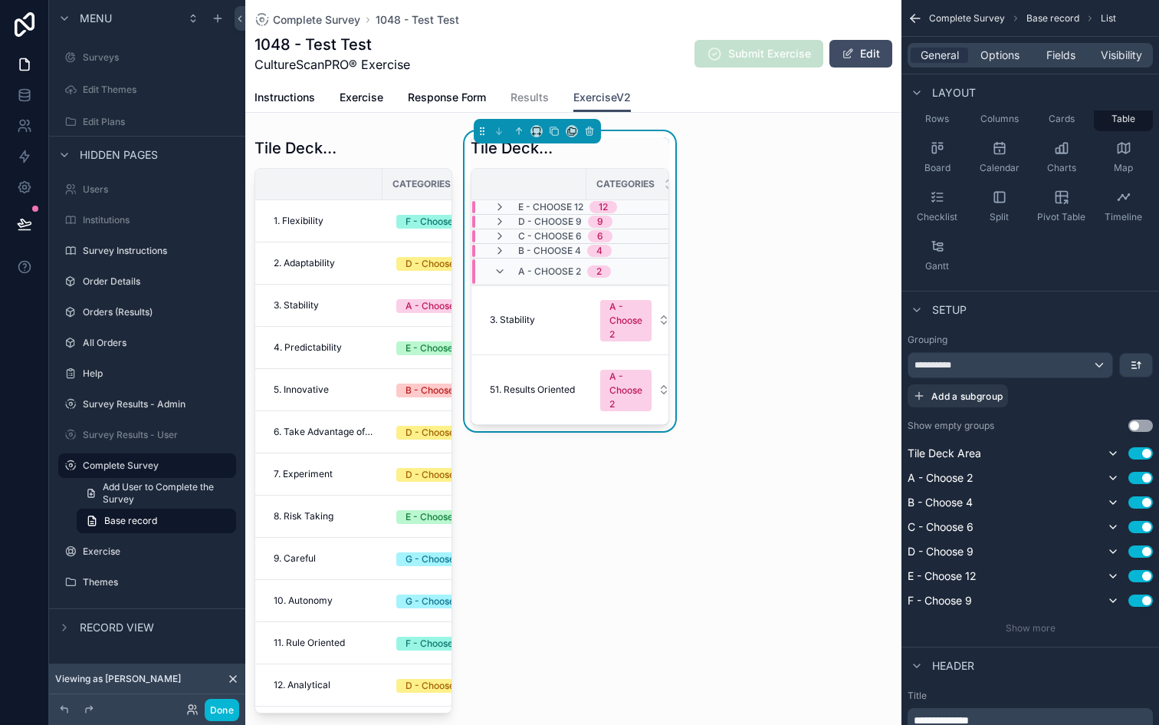
drag, startPoint x: 915, startPoint y: 601, endPoint x: 923, endPoint y: 440, distance: 161.2
click at [923, 440] on div "**********" at bounding box center [1030, 484] width 245 height 301
click at [1142, 452] on button "Use setting" at bounding box center [1141, 453] width 25 height 12
click at [1131, 363] on icon "scrollable content" at bounding box center [1136, 365] width 12 height 12
click at [1099, 432] on span "Last -> First" at bounding box center [1107, 428] width 59 height 18
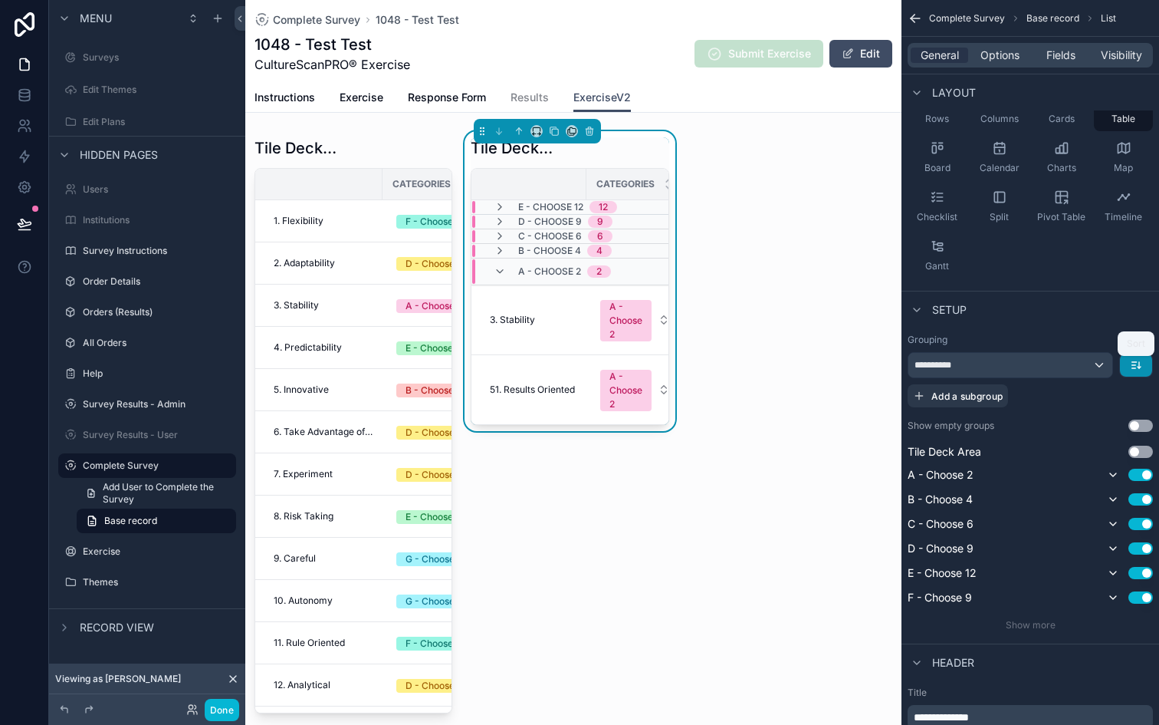
click at [1136, 369] on icon "scrollable content" at bounding box center [1136, 365] width 12 height 12
click at [1130, 397] on span "First -> Last" at bounding box center [1107, 399] width 59 height 18
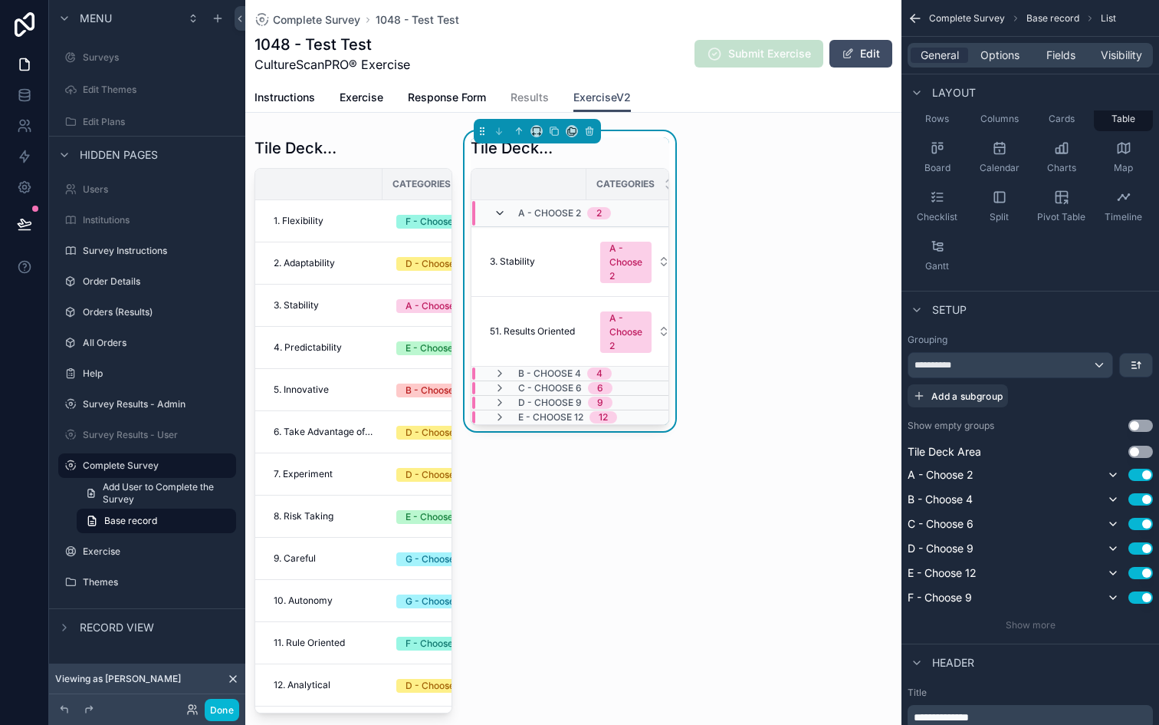
click at [494, 216] on icon "scrollable content" at bounding box center [500, 213] width 12 height 12
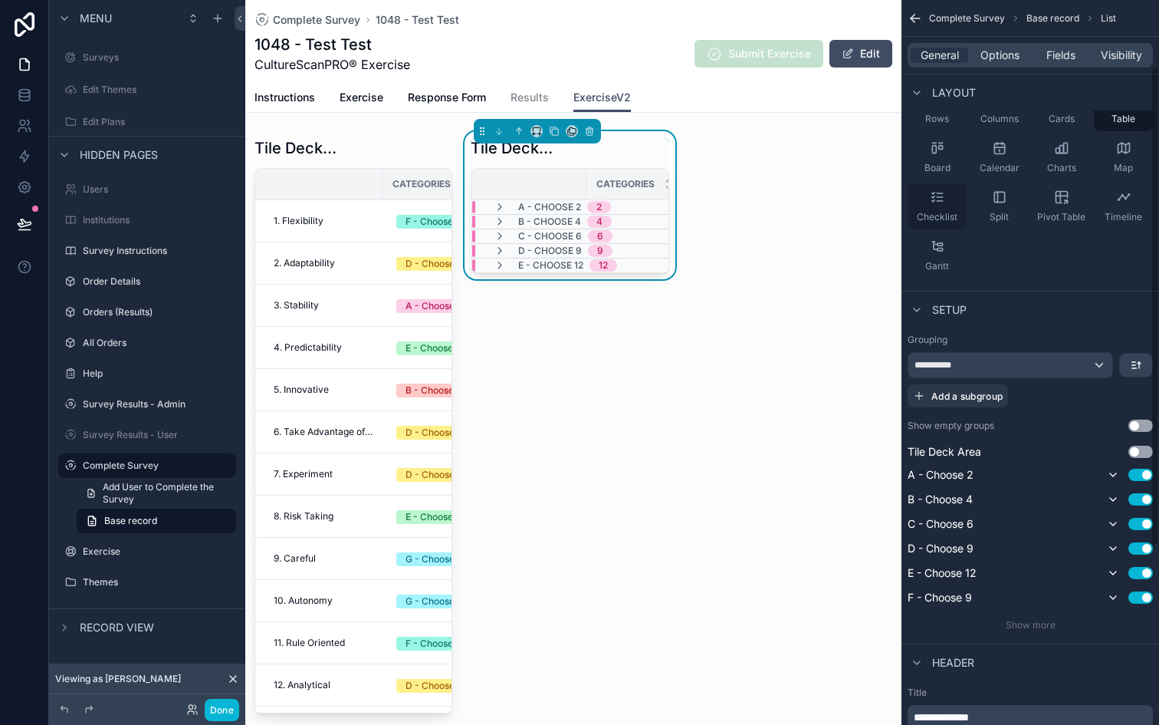
scroll to position [0, 0]
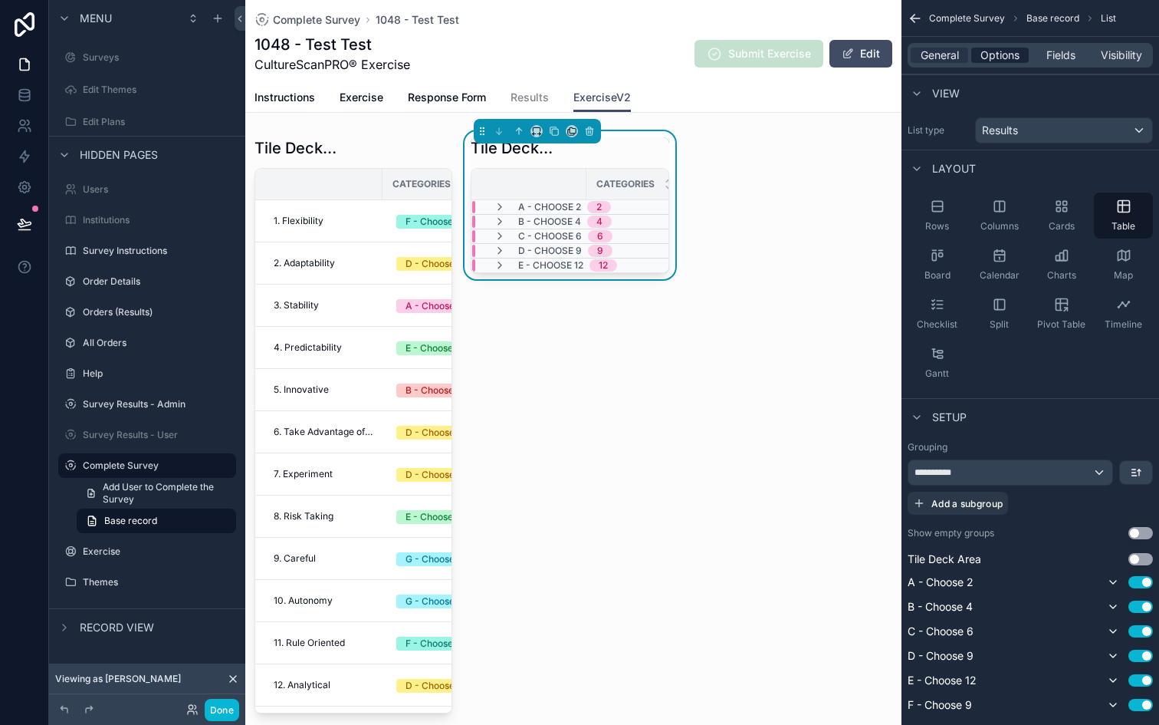
click at [993, 62] on span "Options" at bounding box center [1000, 55] width 39 height 15
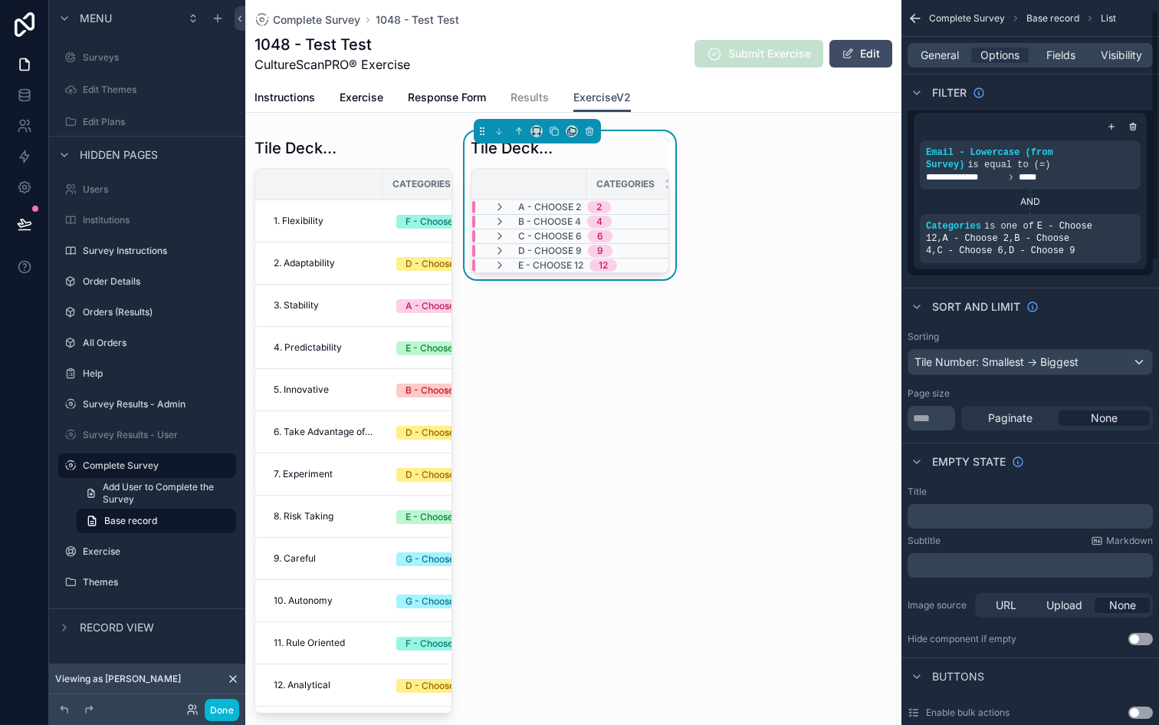
scroll to position [106, 0]
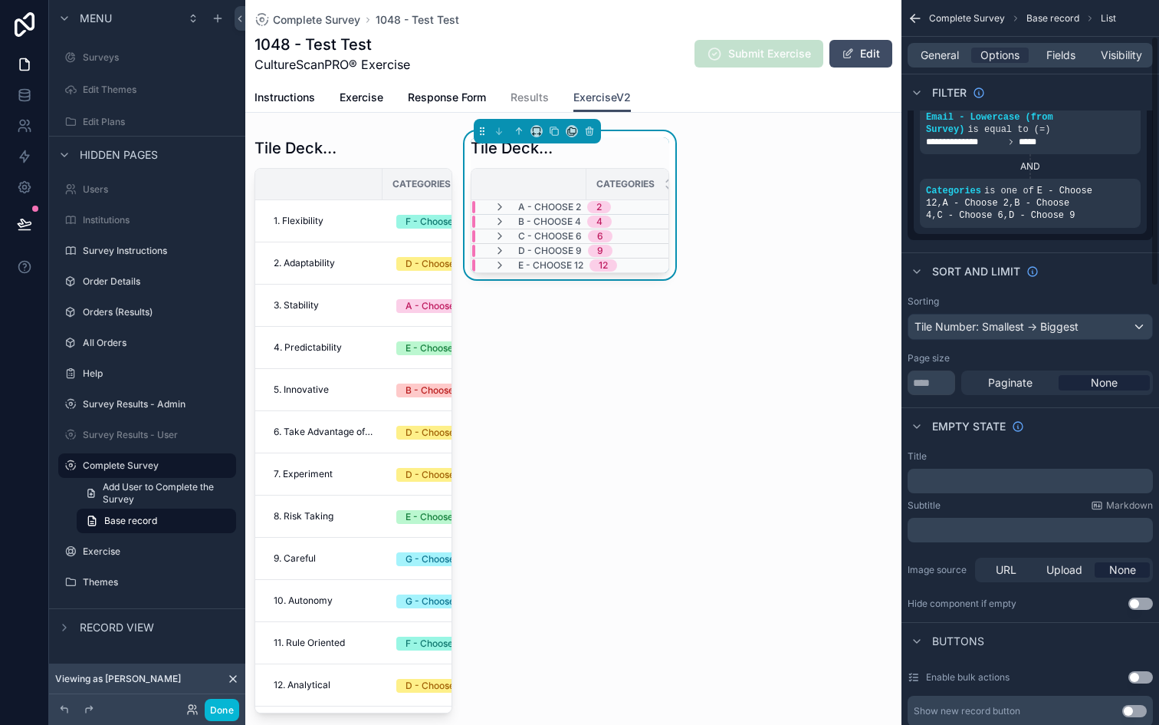
click at [958, 465] on div "Title ﻿" at bounding box center [1030, 471] width 245 height 43
click at [958, 479] on p "﻿" at bounding box center [1032, 481] width 236 height 12
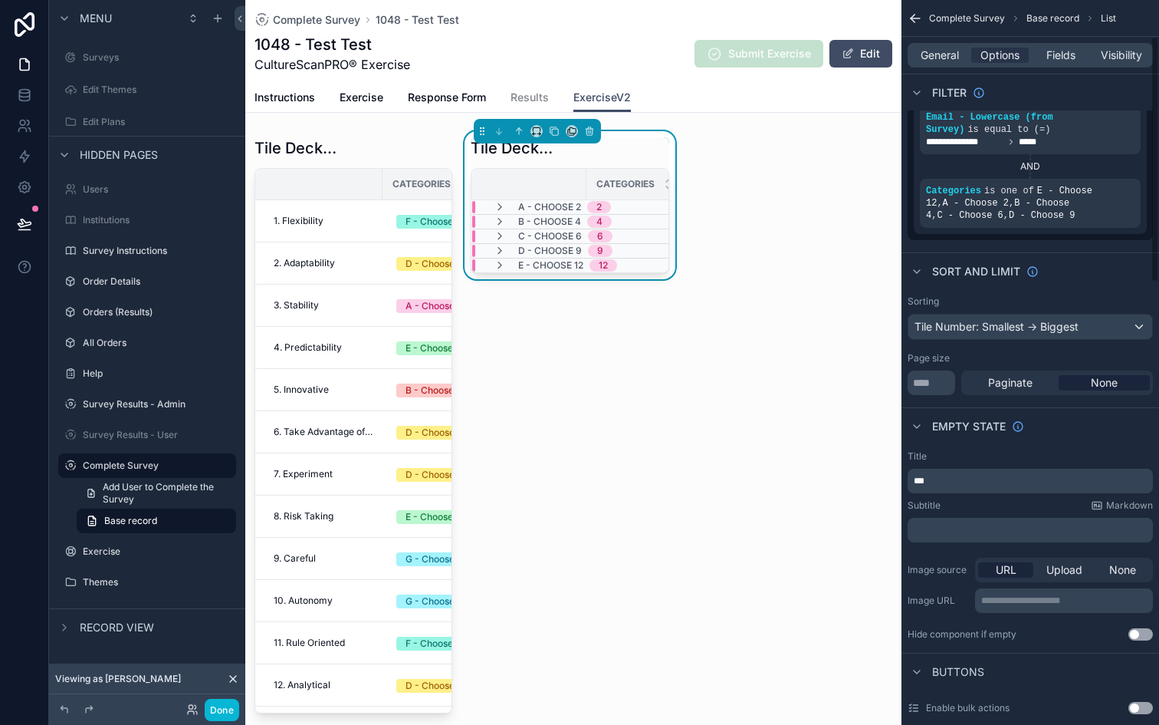
click at [958, 512] on div "Subtitle Markdown ﻿" at bounding box center [1030, 520] width 245 height 43
click at [1019, 458] on div "Title" at bounding box center [1030, 456] width 245 height 12
click at [607, 146] on div "Tile Deck Area" at bounding box center [570, 147] width 198 height 21
click at [942, 482] on p "***" at bounding box center [1032, 481] width 236 height 12
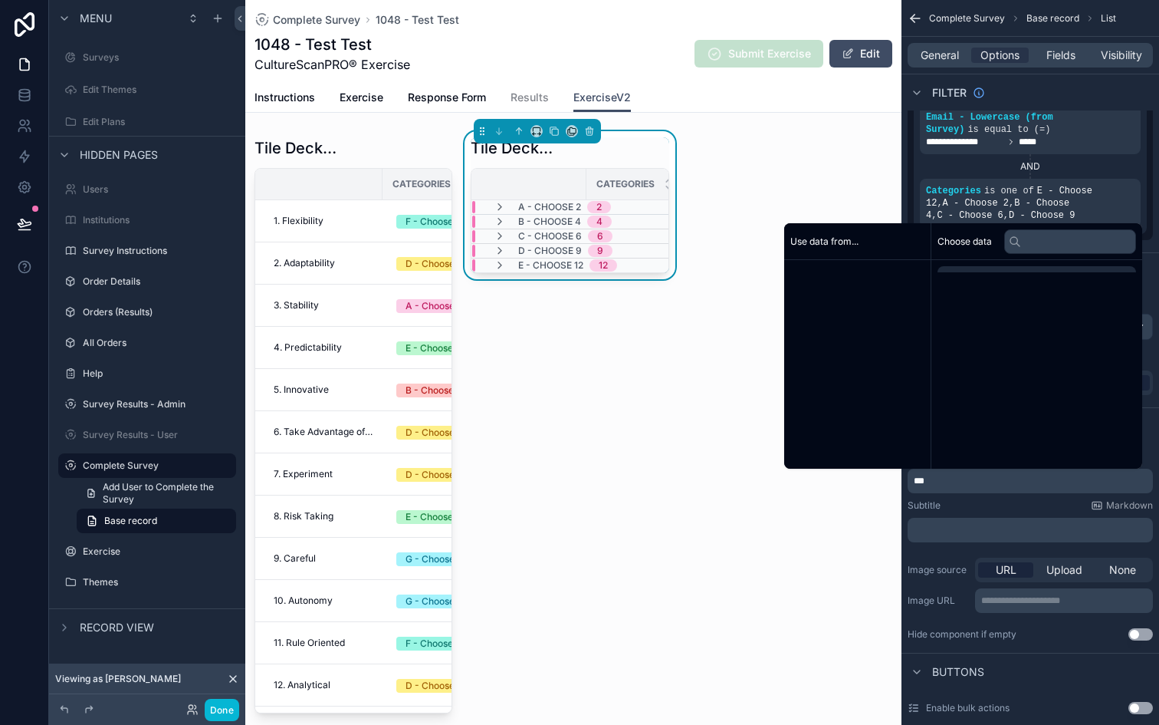
click at [942, 482] on p "***" at bounding box center [1032, 481] width 236 height 12
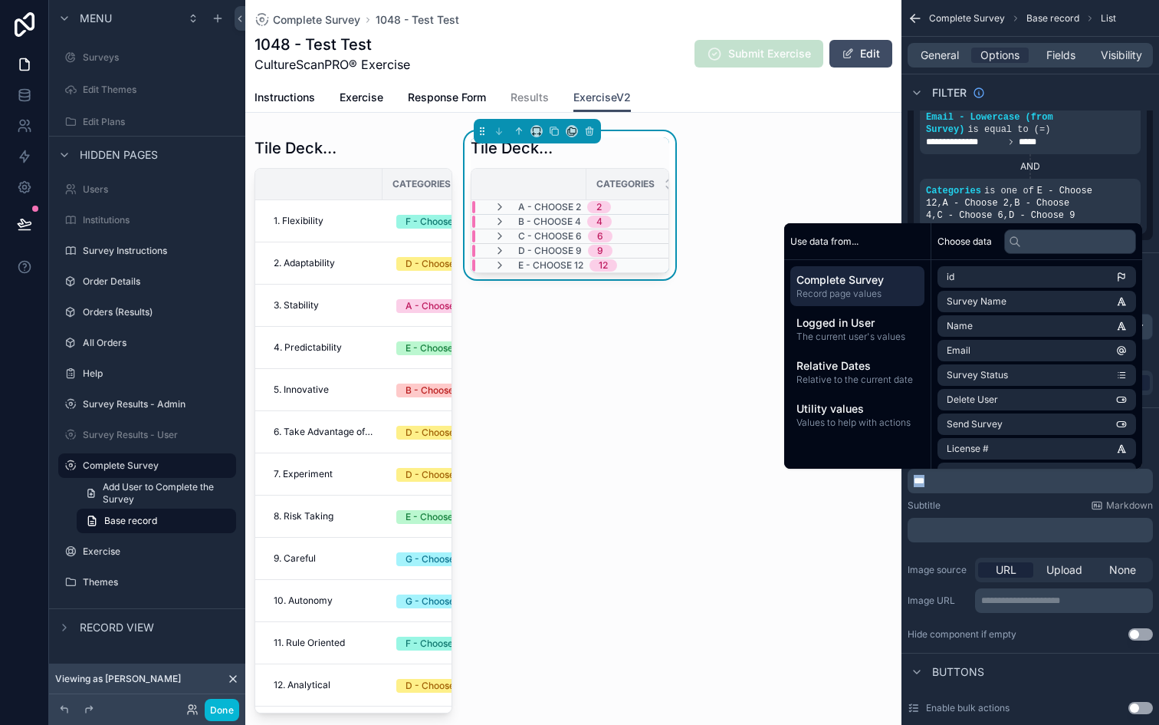
click at [955, 485] on p "***" at bounding box center [1032, 481] width 236 height 12
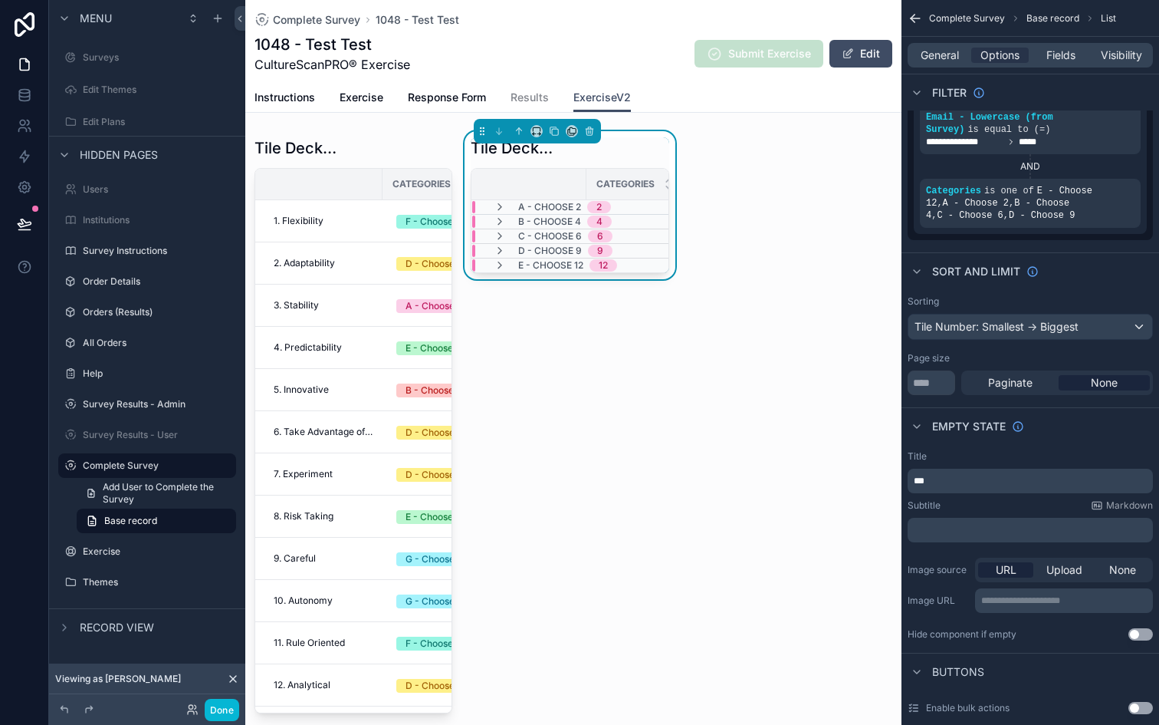
click at [1004, 500] on div "Subtitle Markdown" at bounding box center [1030, 505] width 245 height 12
click at [357, 138] on div "scrollable content" at bounding box center [353, 425] width 216 height 588
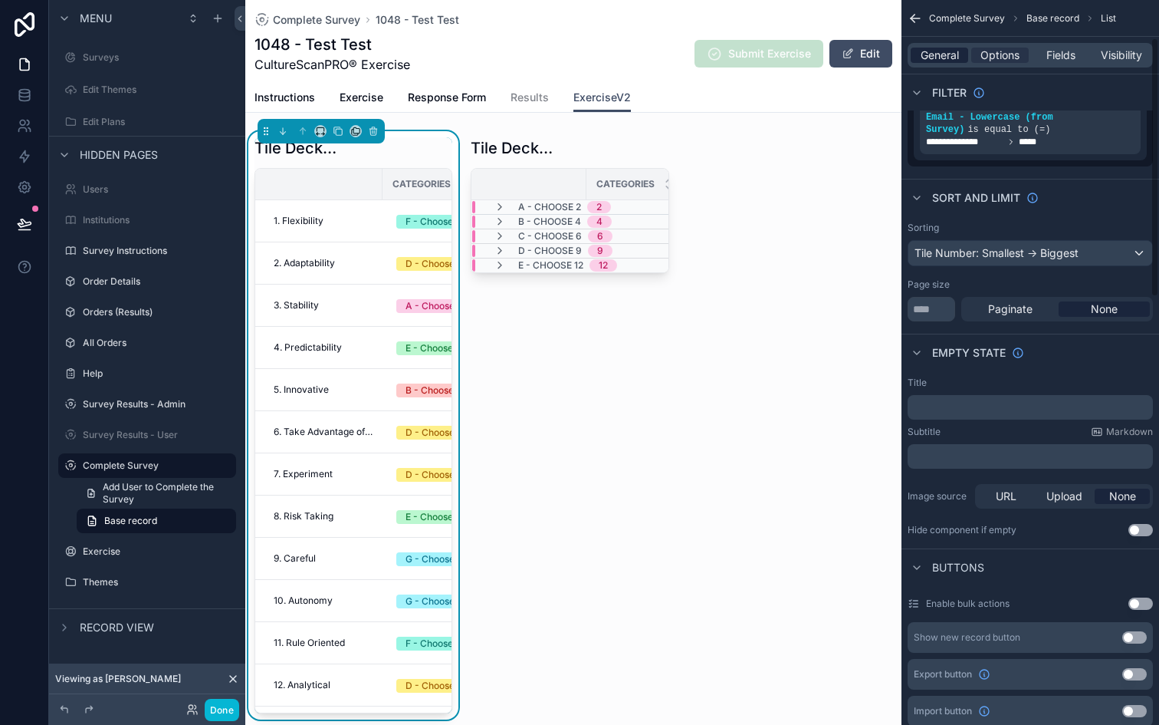
click at [932, 57] on span "General" at bounding box center [940, 55] width 38 height 15
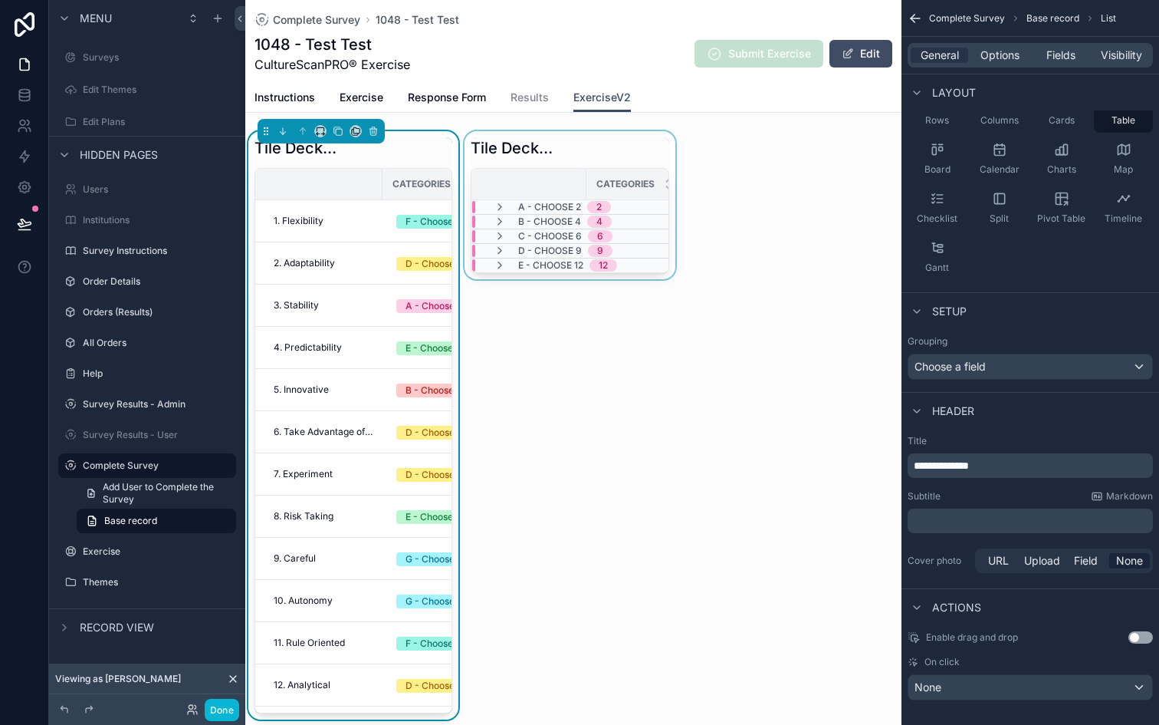
click at [574, 141] on div "scrollable content" at bounding box center [570, 425] width 216 height 588
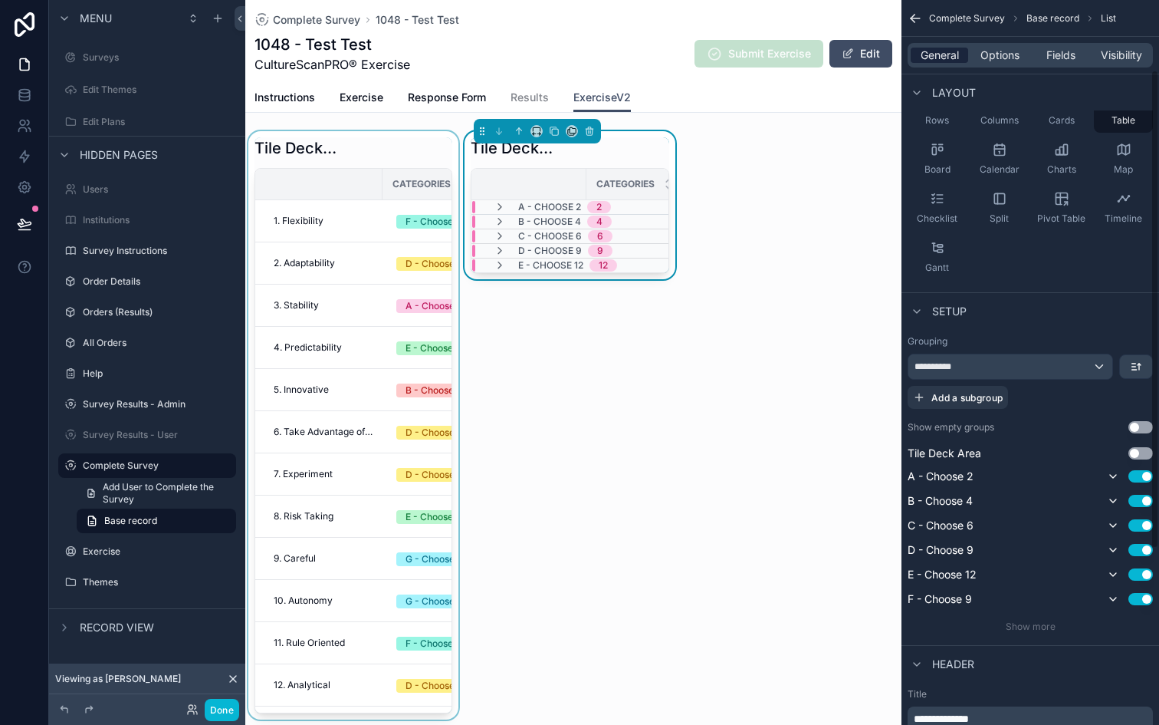
click at [946, 54] on span "General" at bounding box center [940, 55] width 38 height 15
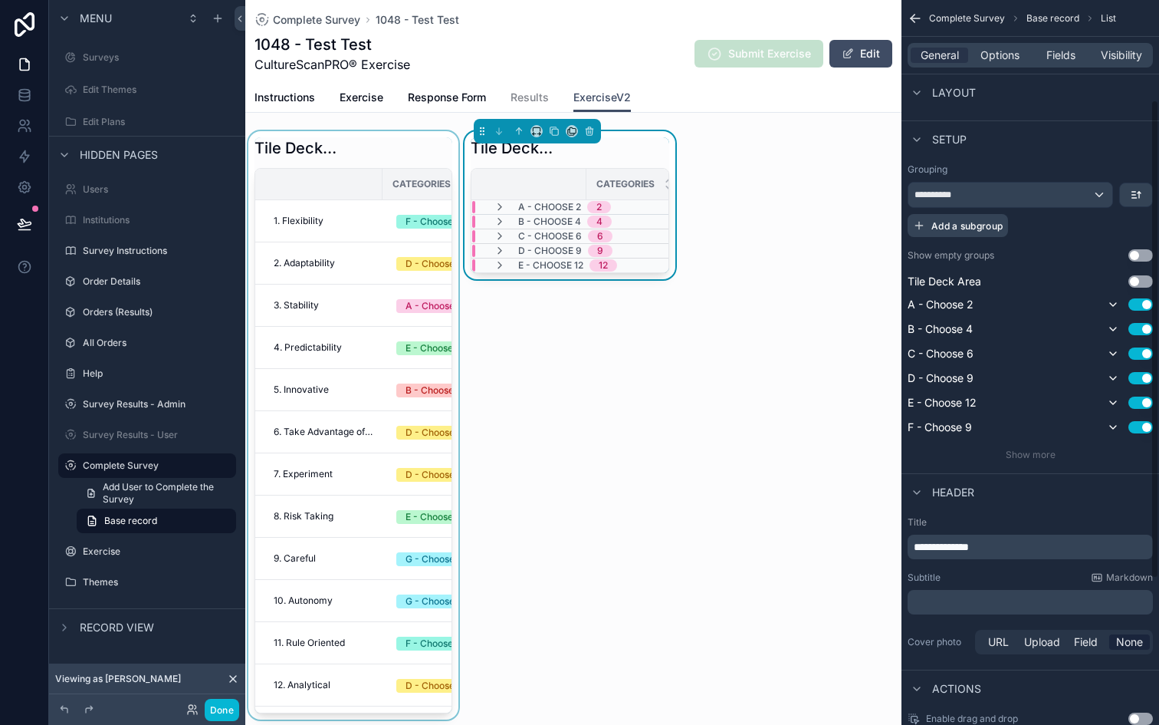
scroll to position [356, 0]
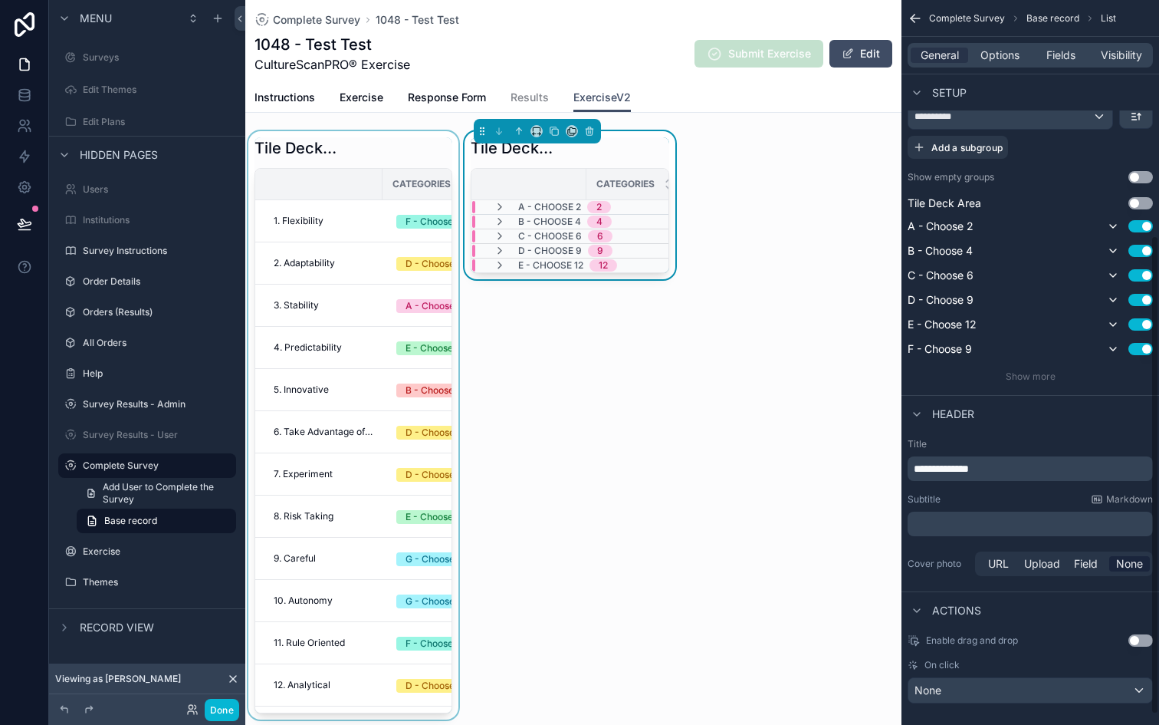
click at [968, 468] on span "**********" at bounding box center [941, 468] width 55 height 11
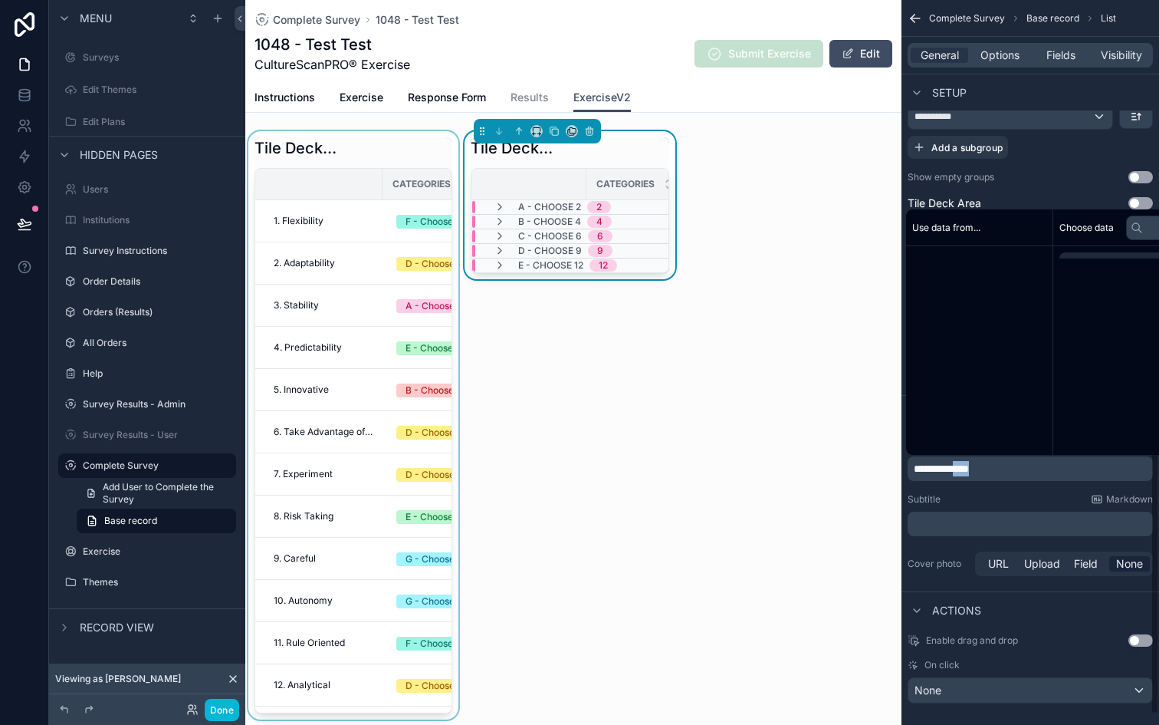
click at [968, 468] on span "**********" at bounding box center [941, 468] width 55 height 11
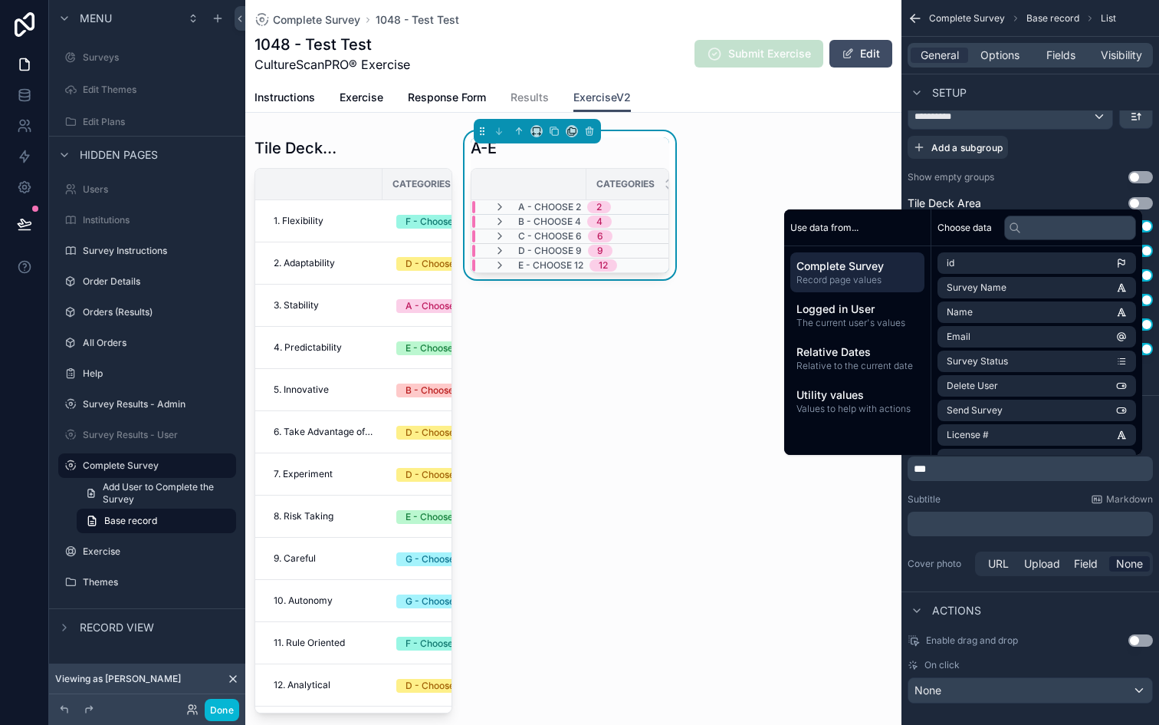
click at [674, 446] on div "A-E Categories A - Choose 2 2 B - Choose 4 4 C - Choose 6 6 D - Choose 9 9 E - …" at bounding box center [570, 425] width 216 height 588
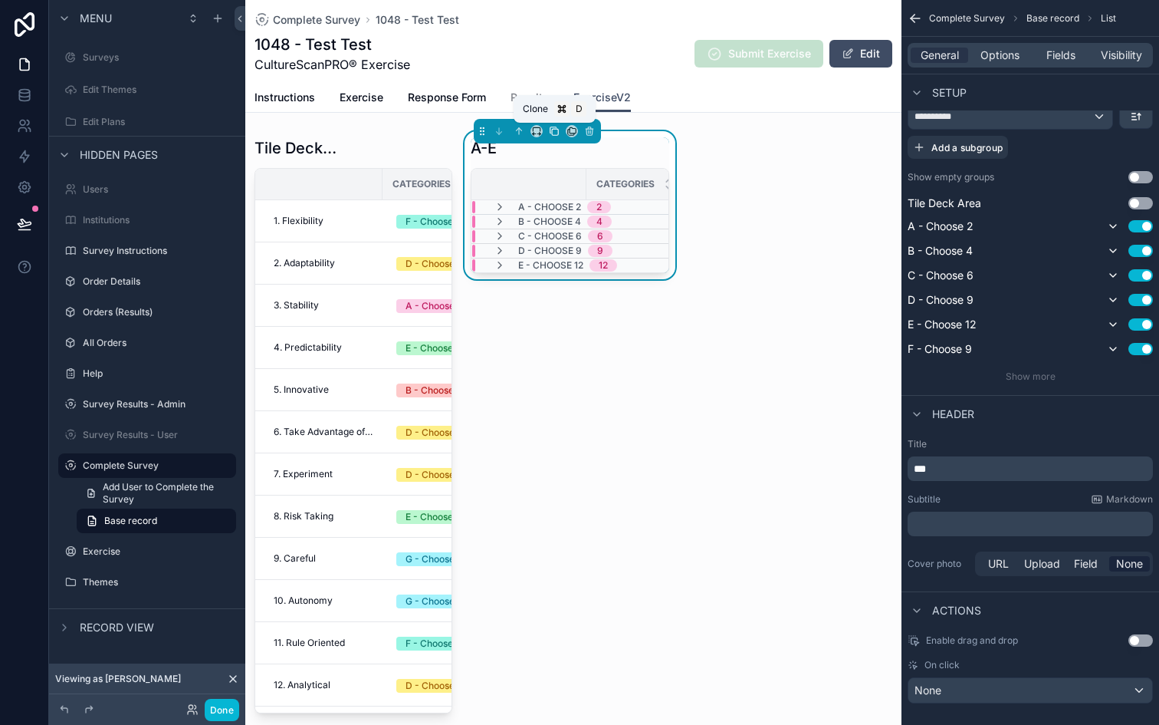
click at [551, 129] on icon "scrollable content" at bounding box center [554, 131] width 11 height 11
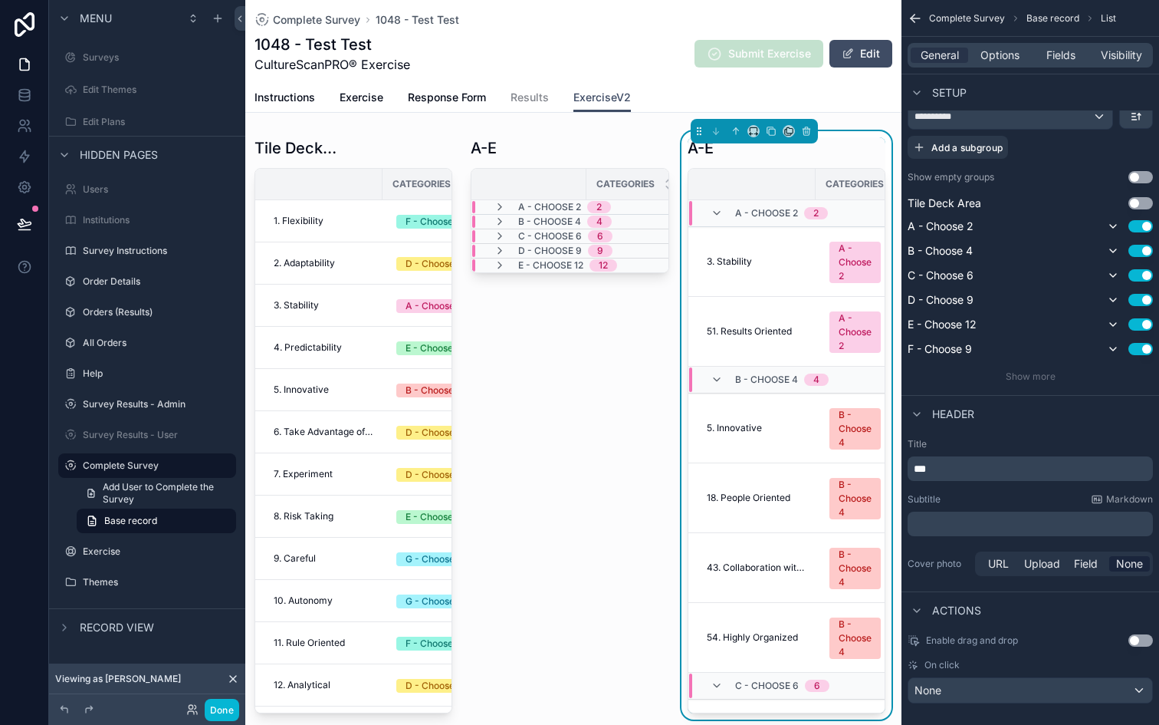
click at [847, 148] on div "scrollable content" at bounding box center [828, 148] width 115 height 2
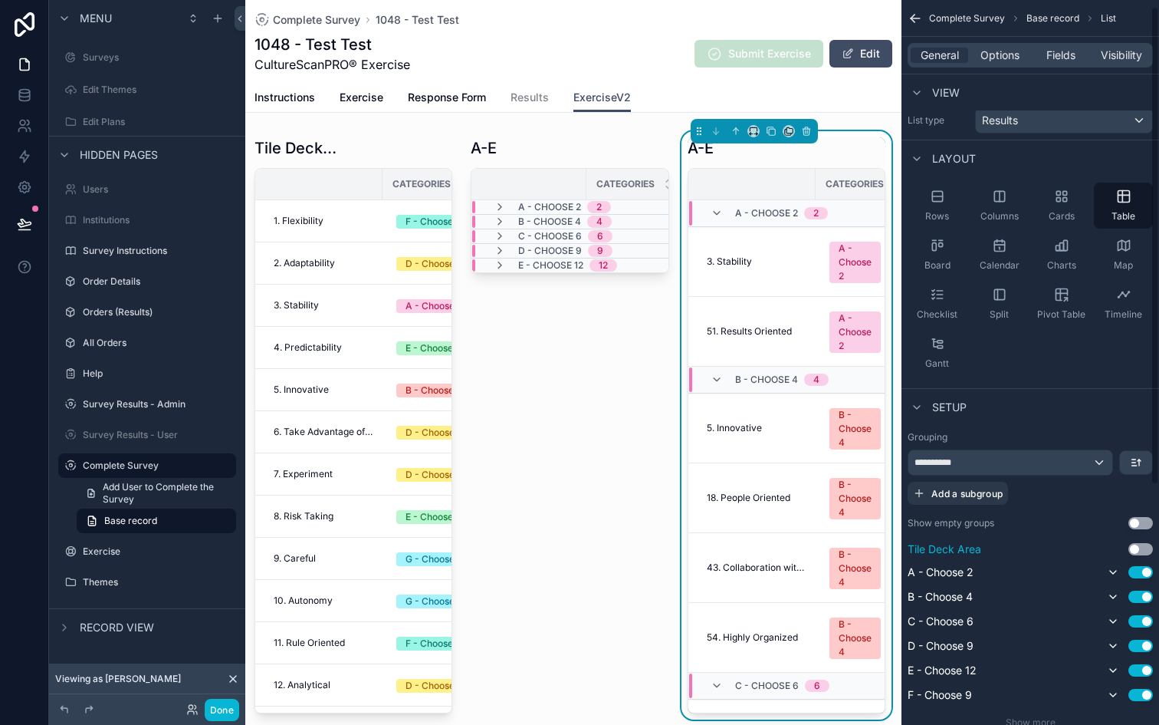
scroll to position [0, 0]
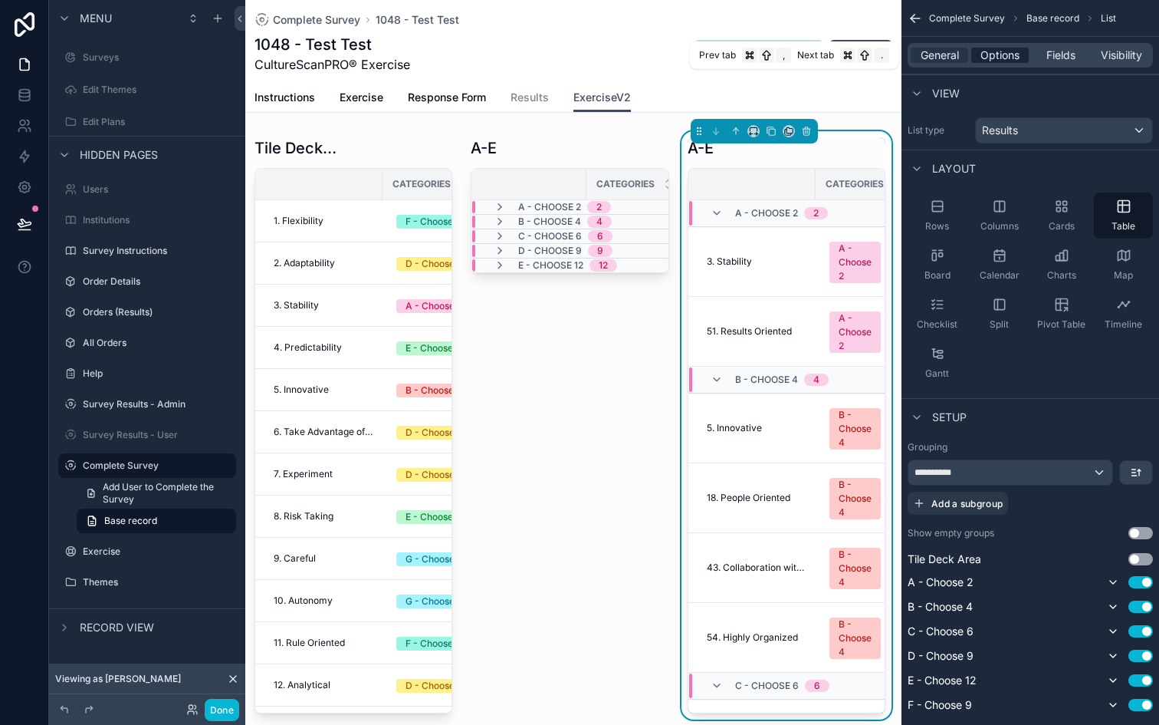
click at [1014, 49] on span "Options" at bounding box center [1000, 55] width 39 height 15
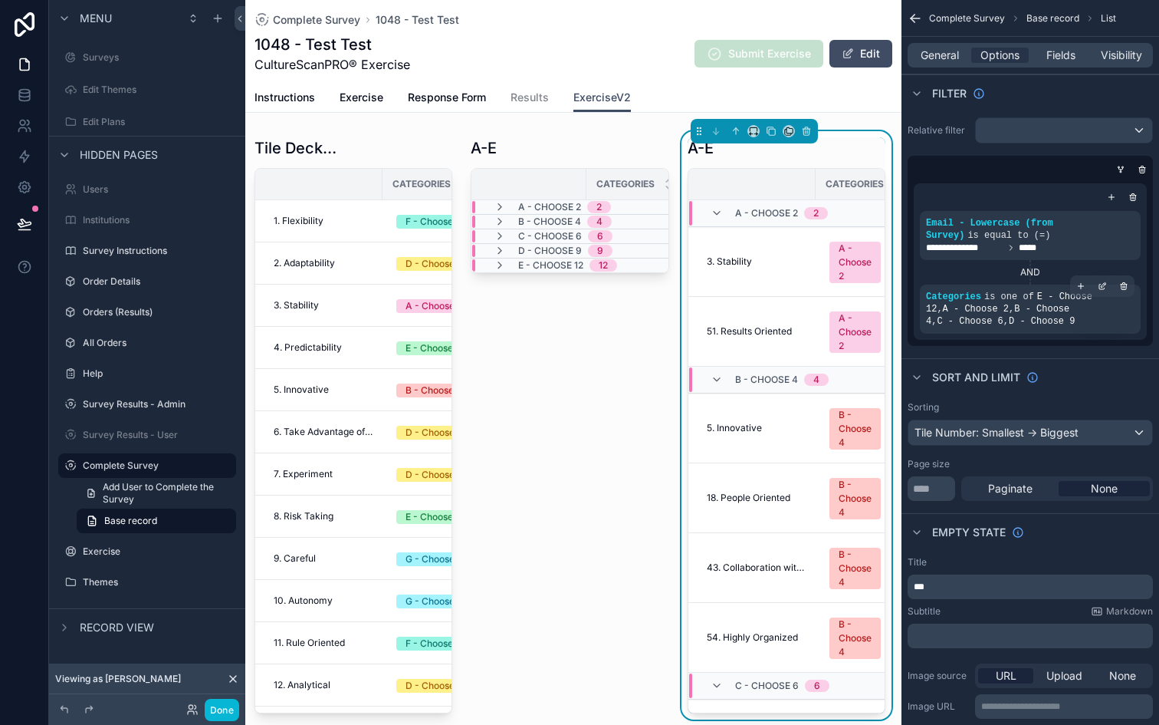
click at [1035, 317] on span "E - Choose 12 , A - Choose 2 , B - Choose 4 , C - Choose 6 , D - Choose 9" at bounding box center [1009, 308] width 166 height 35
click at [1099, 283] on icon "scrollable content" at bounding box center [1102, 285] width 9 height 9
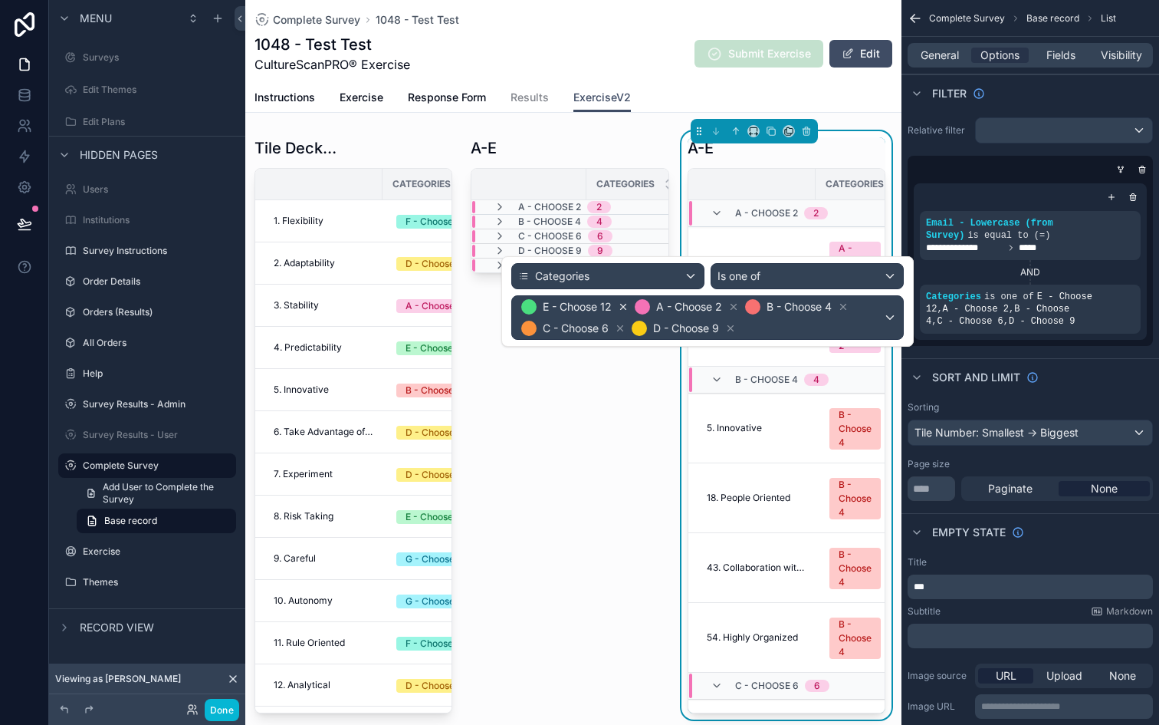
click at [625, 302] on icon at bounding box center [623, 306] width 11 height 11
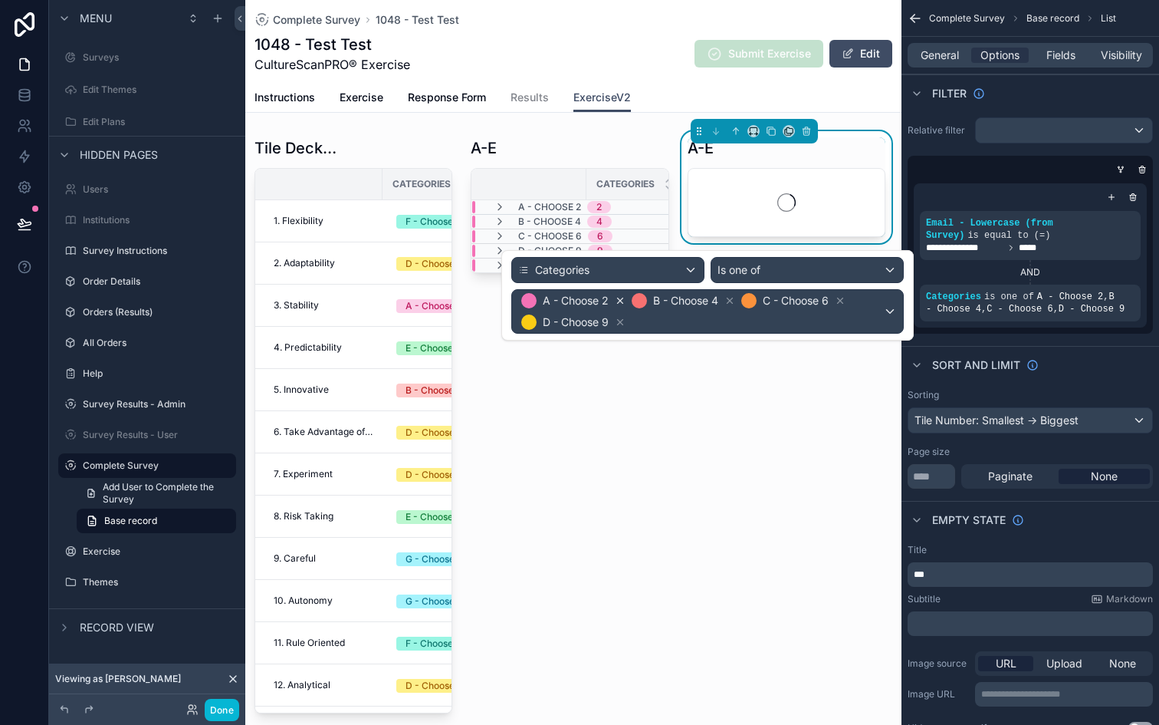
click at [623, 301] on icon at bounding box center [620, 300] width 11 height 11
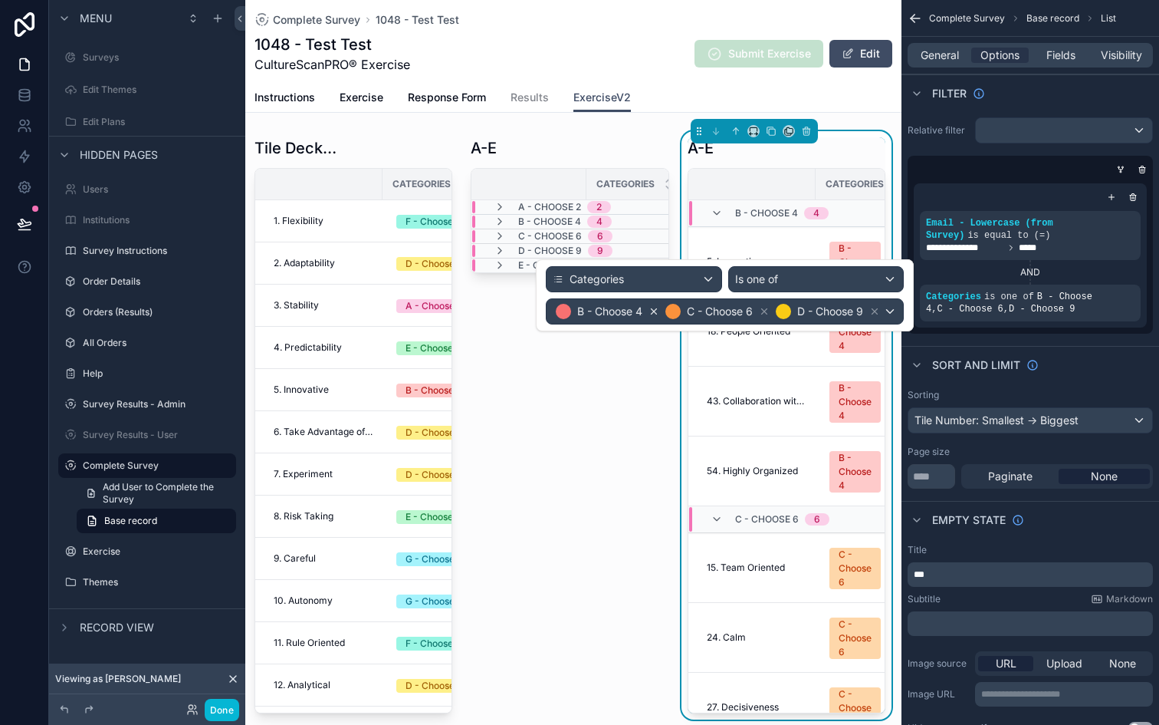
click at [652, 311] on icon at bounding box center [654, 311] width 5 height 5
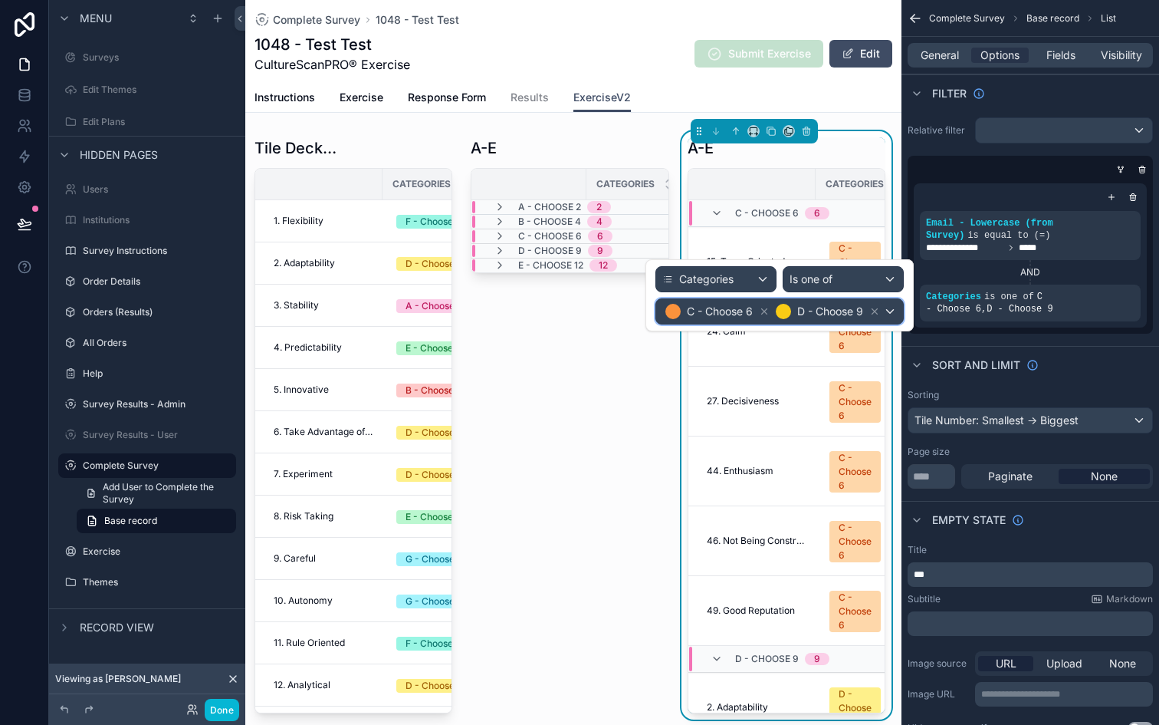
click at [757, 305] on div "C - Choose 6" at bounding box center [717, 311] width 107 height 18
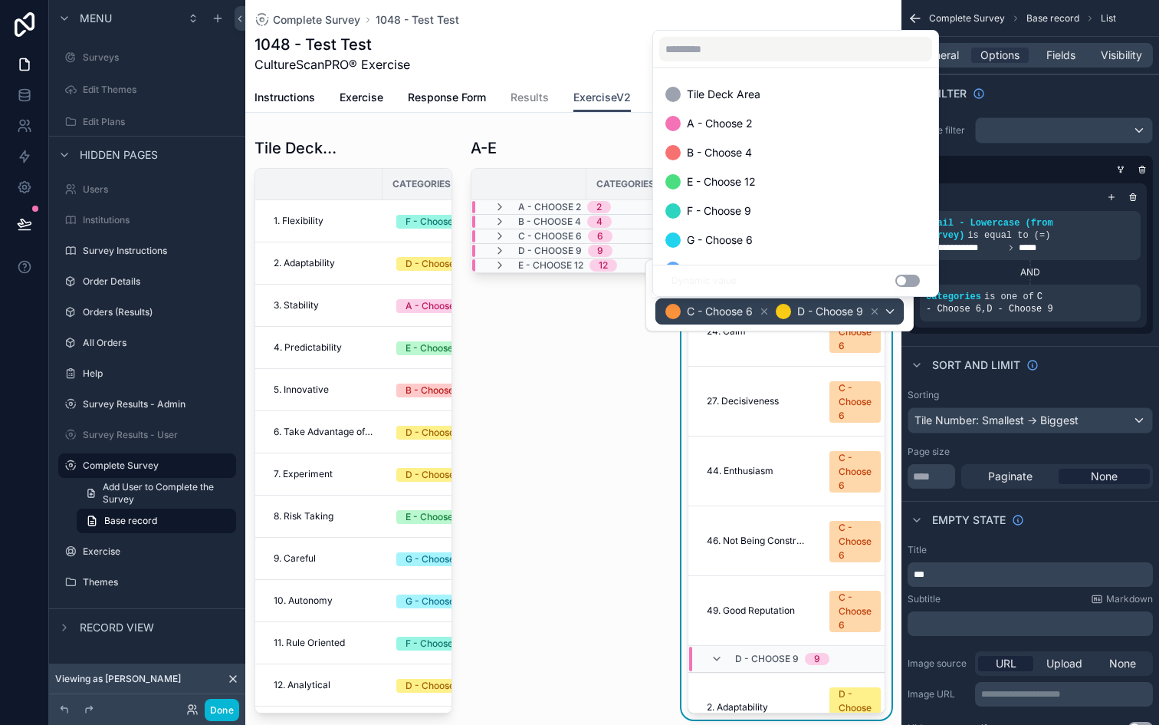
click at [767, 312] on div at bounding box center [780, 295] width 268 height 72
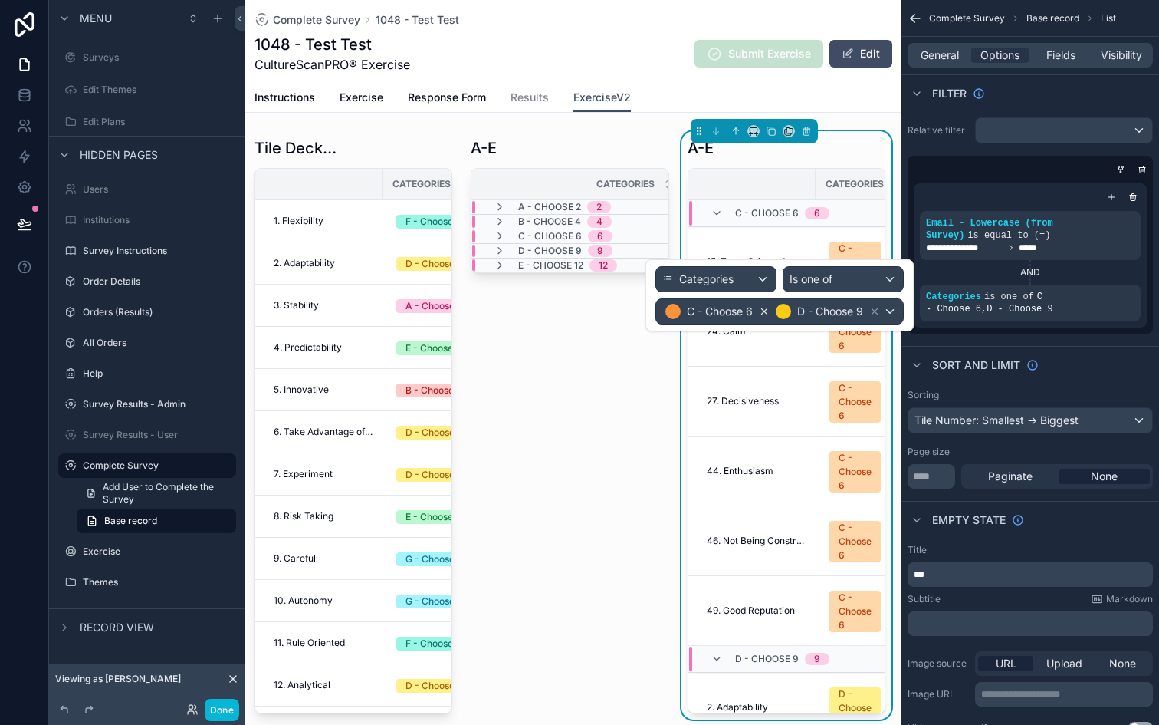
click at [763, 312] on icon at bounding box center [764, 311] width 5 height 5
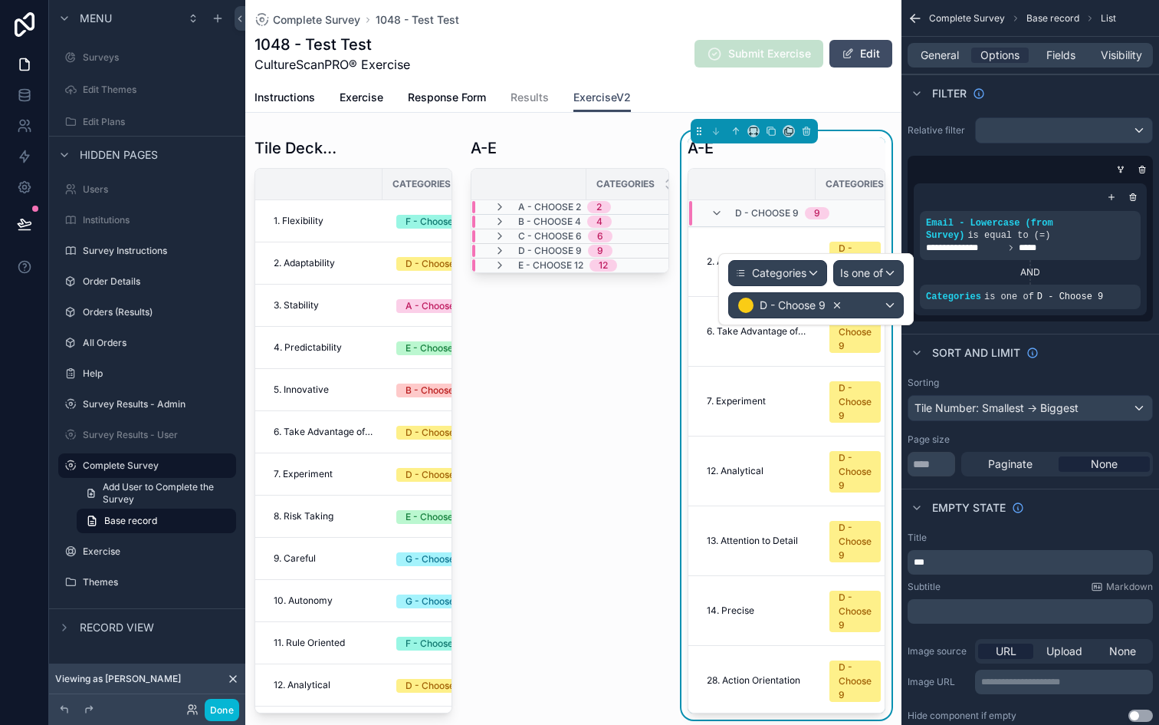
click at [841, 304] on icon at bounding box center [837, 305] width 11 height 11
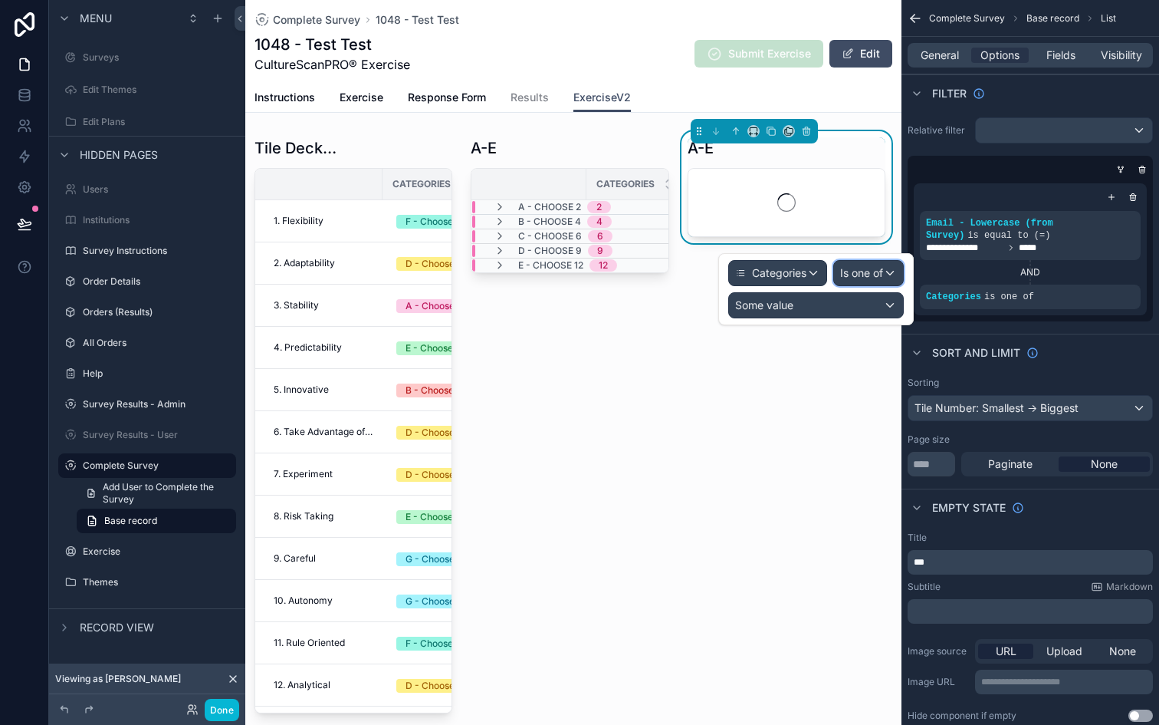
click at [893, 274] on div "Is one of" at bounding box center [868, 273] width 69 height 25
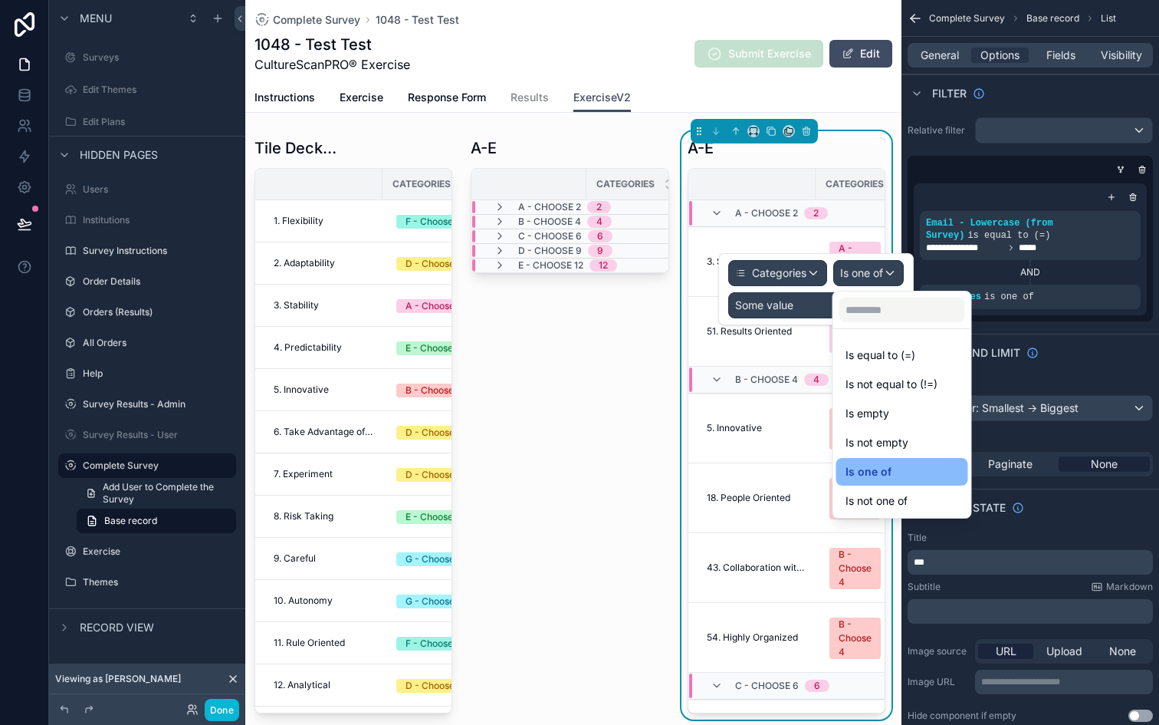
click at [797, 297] on div at bounding box center [816, 289] width 196 height 72
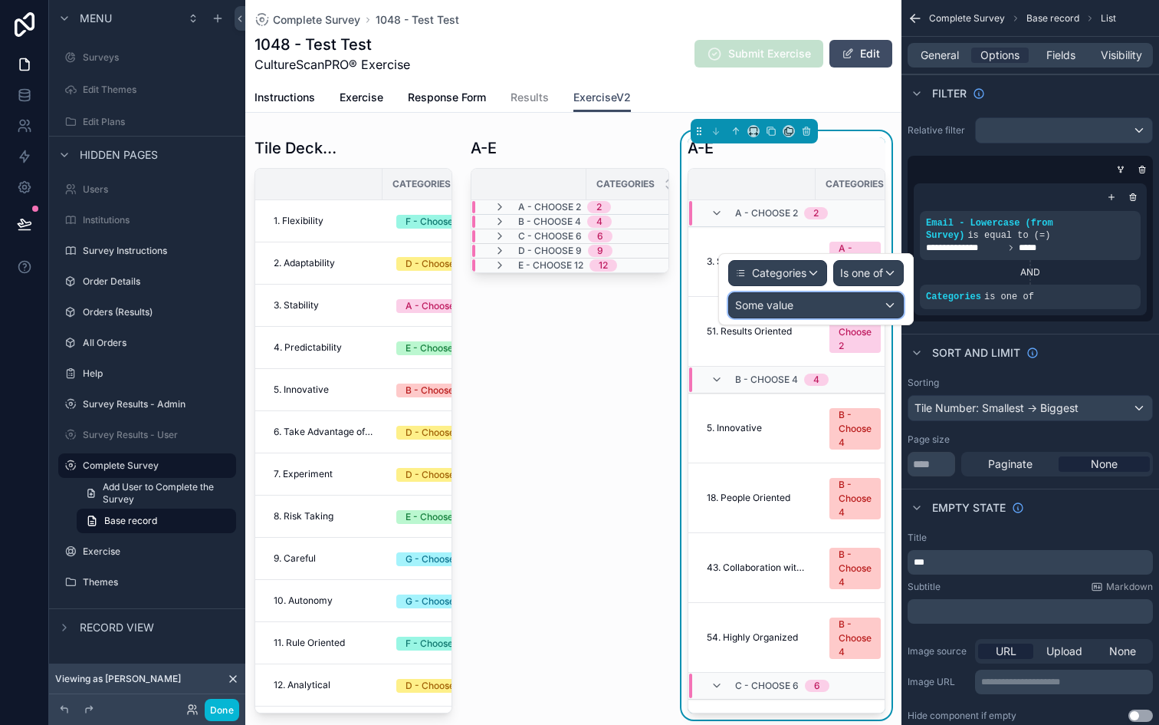
click at [797, 297] on div "Some value" at bounding box center [816, 305] width 174 height 25
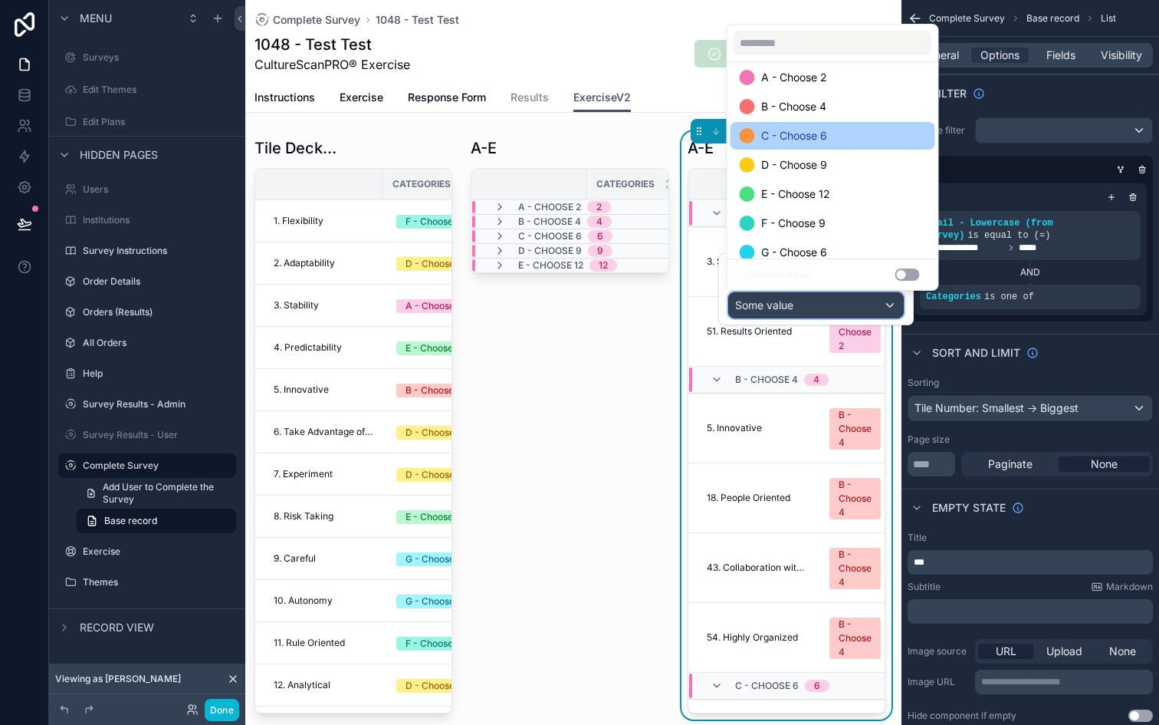
scroll to position [55, 0]
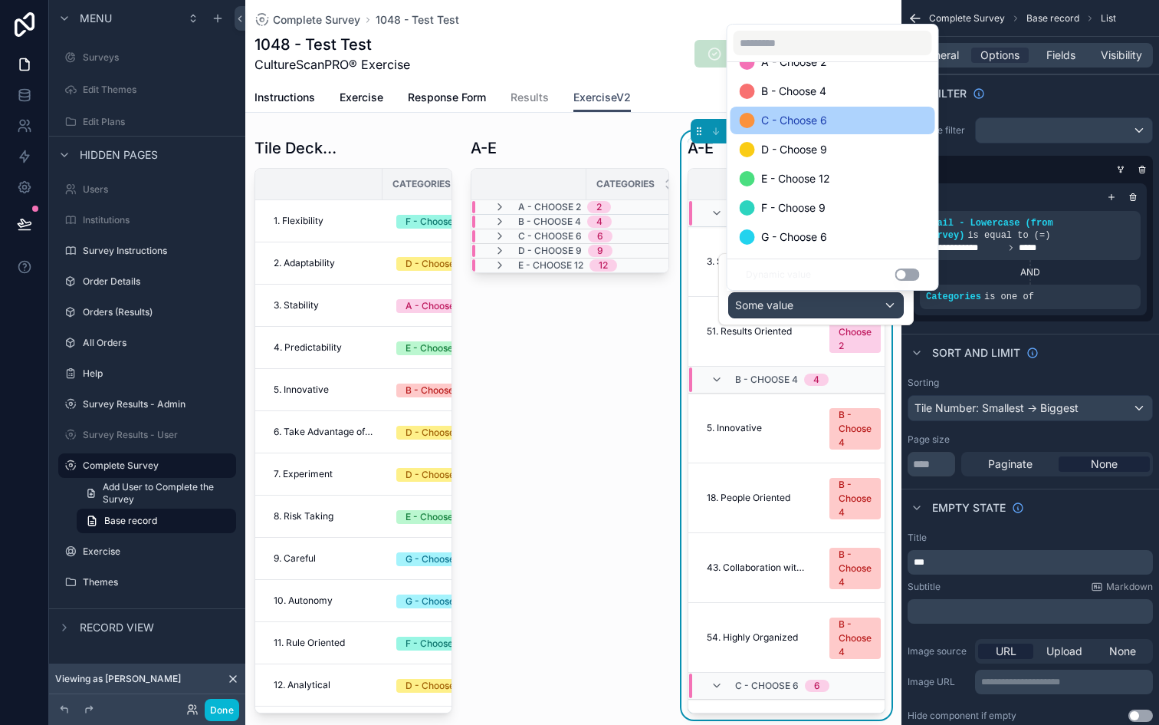
click at [789, 187] on span "E - Choose 12" at bounding box center [795, 178] width 69 height 18
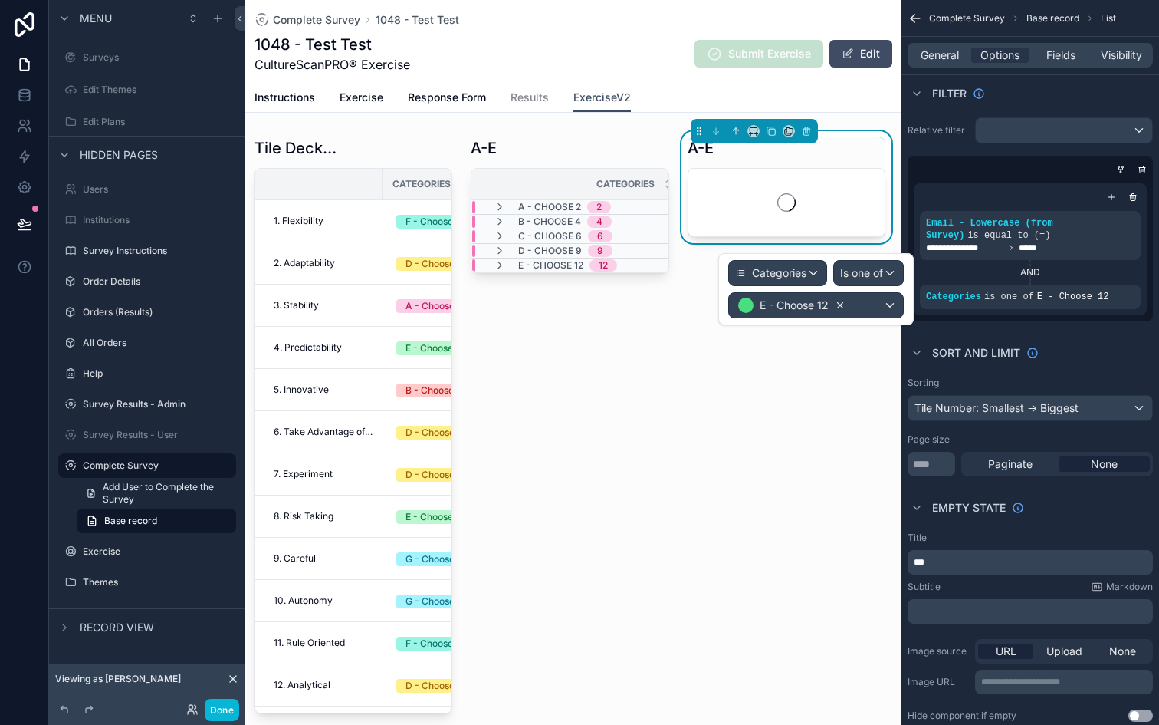
click at [840, 306] on icon at bounding box center [840, 305] width 11 height 11
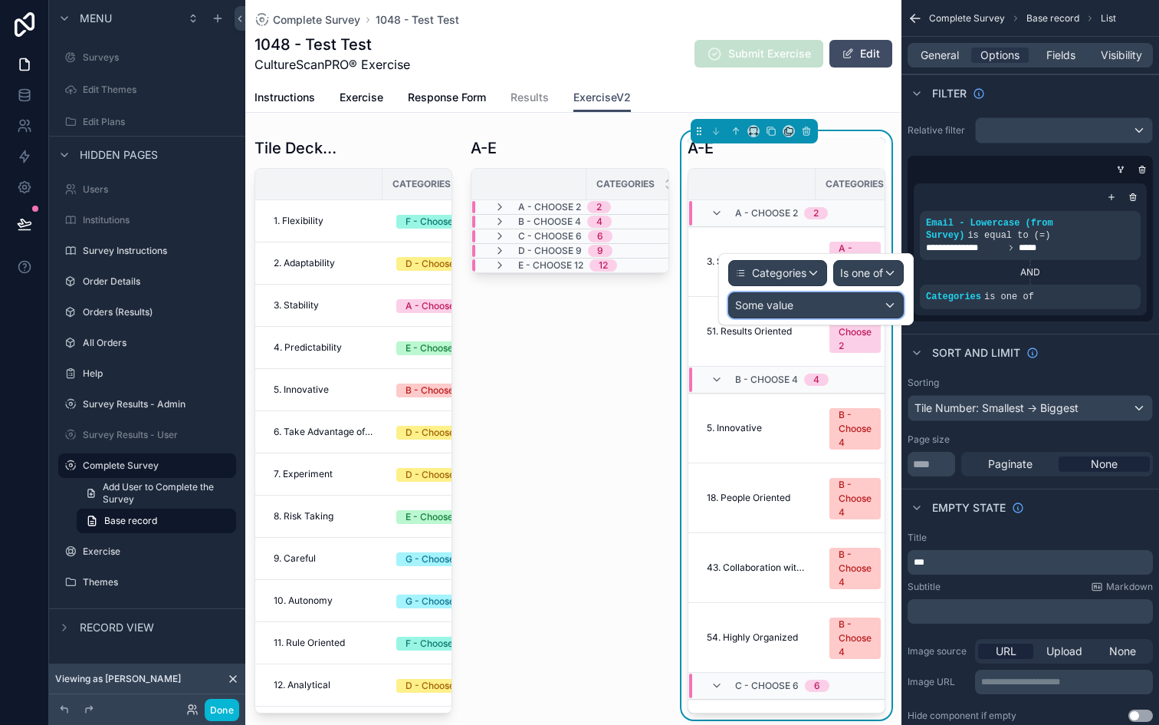
click at [786, 304] on span "Some value" at bounding box center [764, 304] width 58 height 13
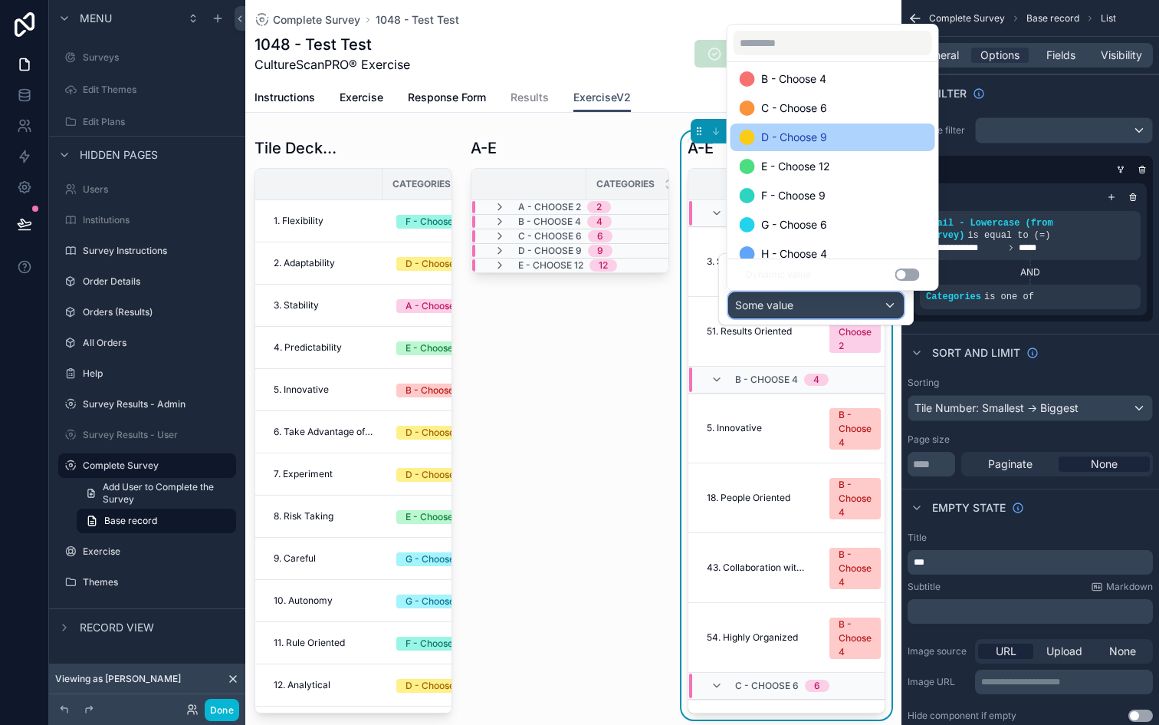
scroll to position [73, 0]
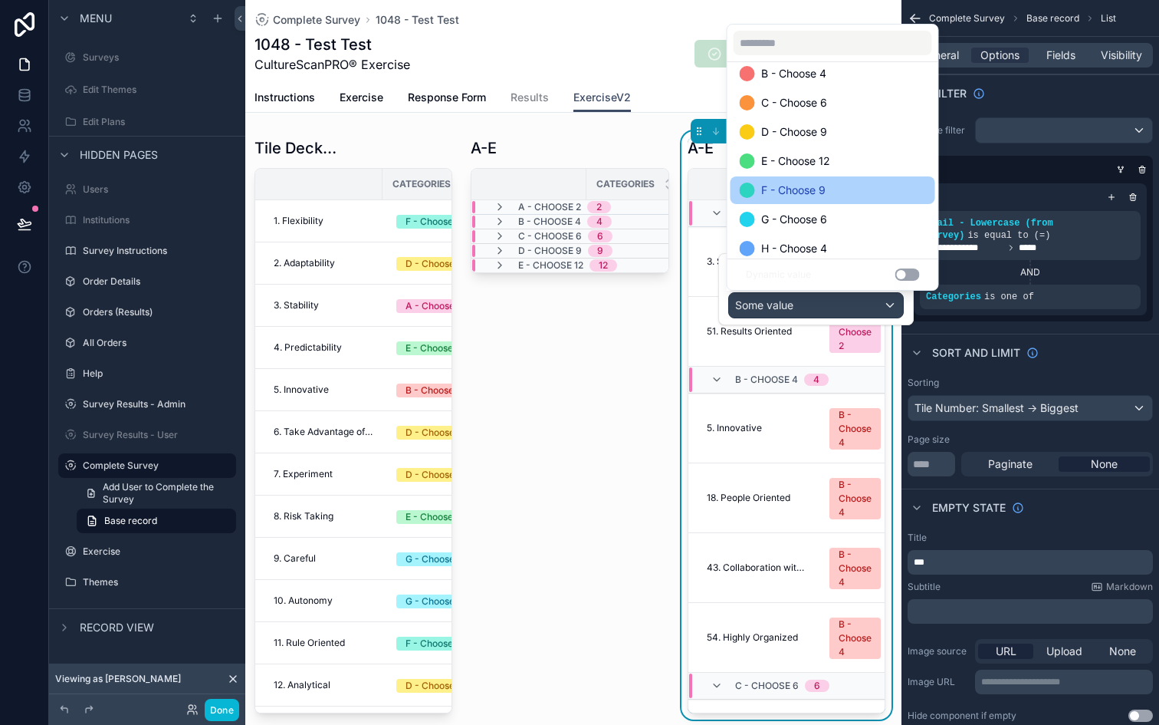
click at [785, 184] on span "F - Choose 9" at bounding box center [793, 190] width 64 height 18
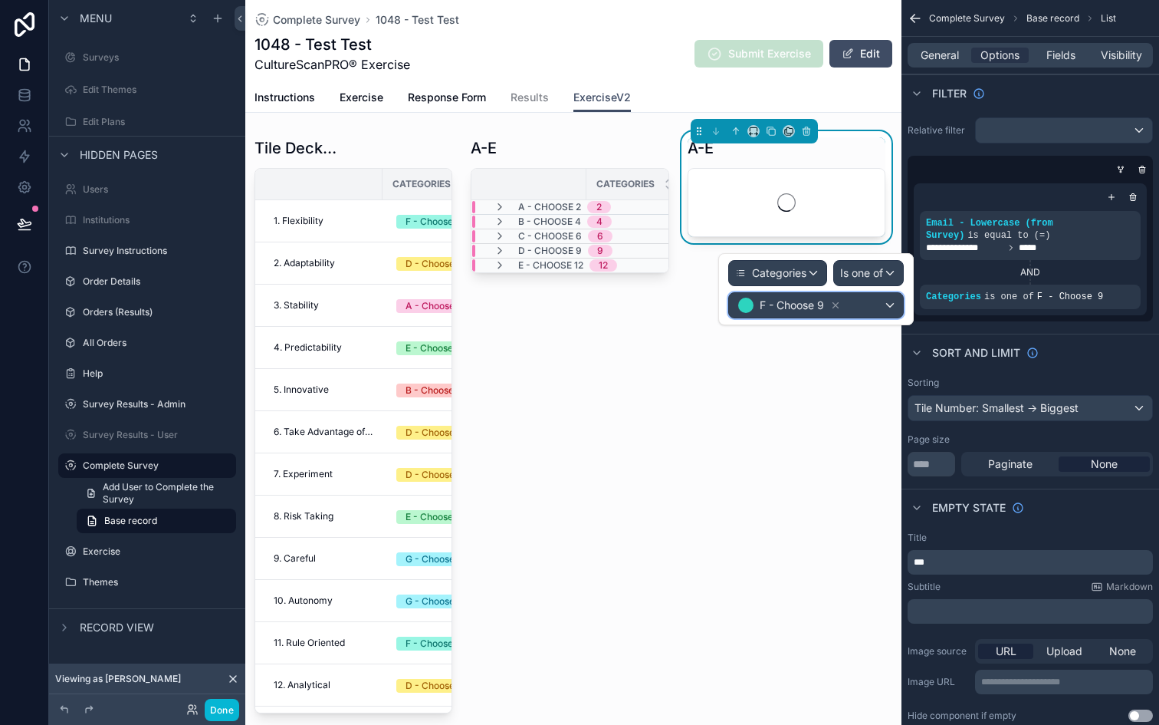
click at [851, 307] on div "F - Choose 9" at bounding box center [816, 305] width 174 height 25
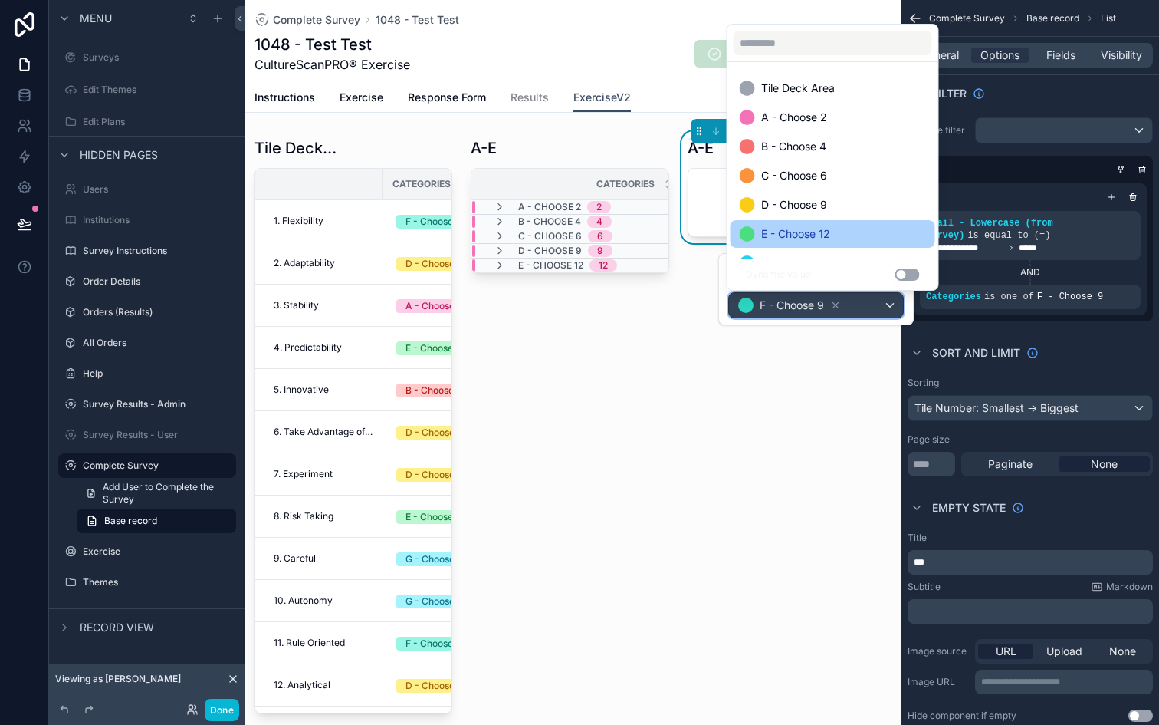
scroll to position [60, 0]
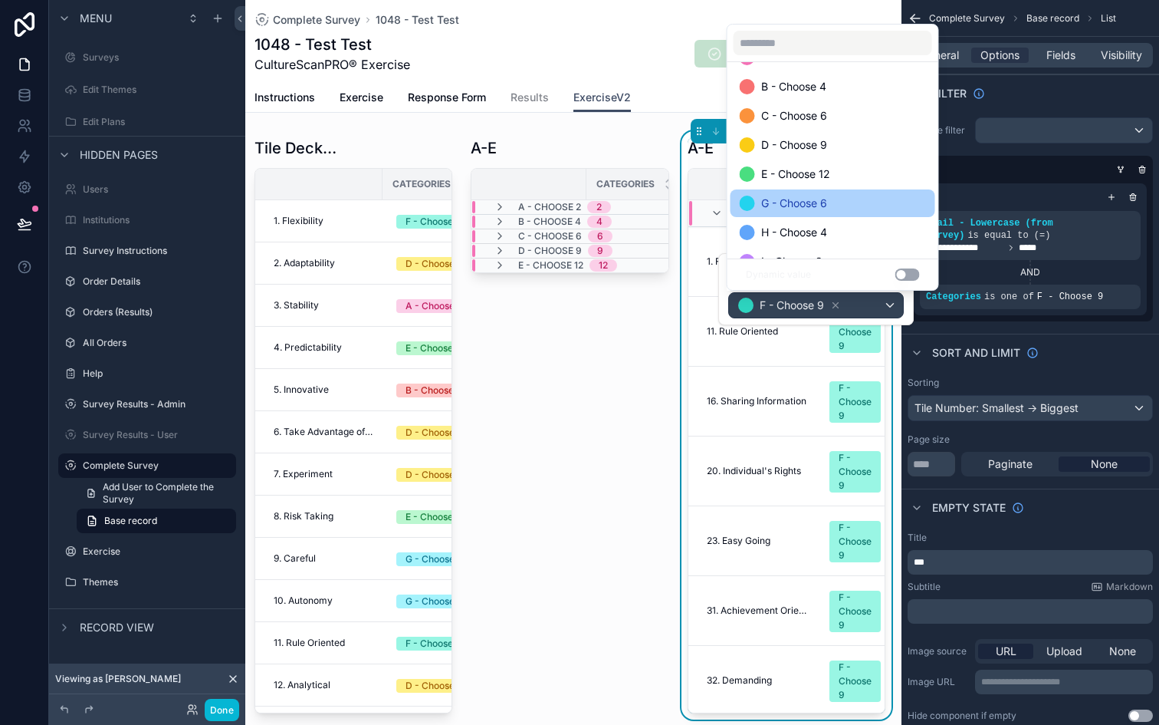
click at [823, 215] on ul "Tile Deck Area A - Choose 2 B - Choose 4 C - Choose 6 D - Choose 9 E - Choose 1…" at bounding box center [833, 160] width 211 height 196
click at [823, 215] on div "G - Choose 6" at bounding box center [833, 203] width 205 height 28
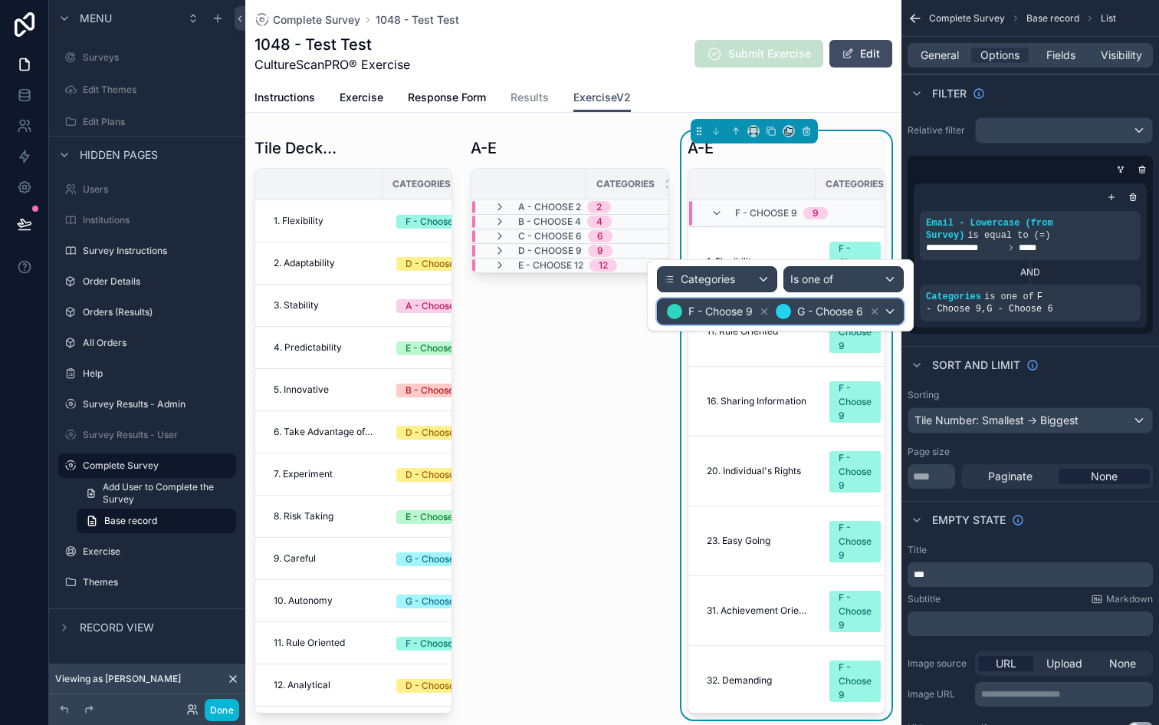
click at [824, 320] on div "G - Choose 6" at bounding box center [827, 311] width 107 height 18
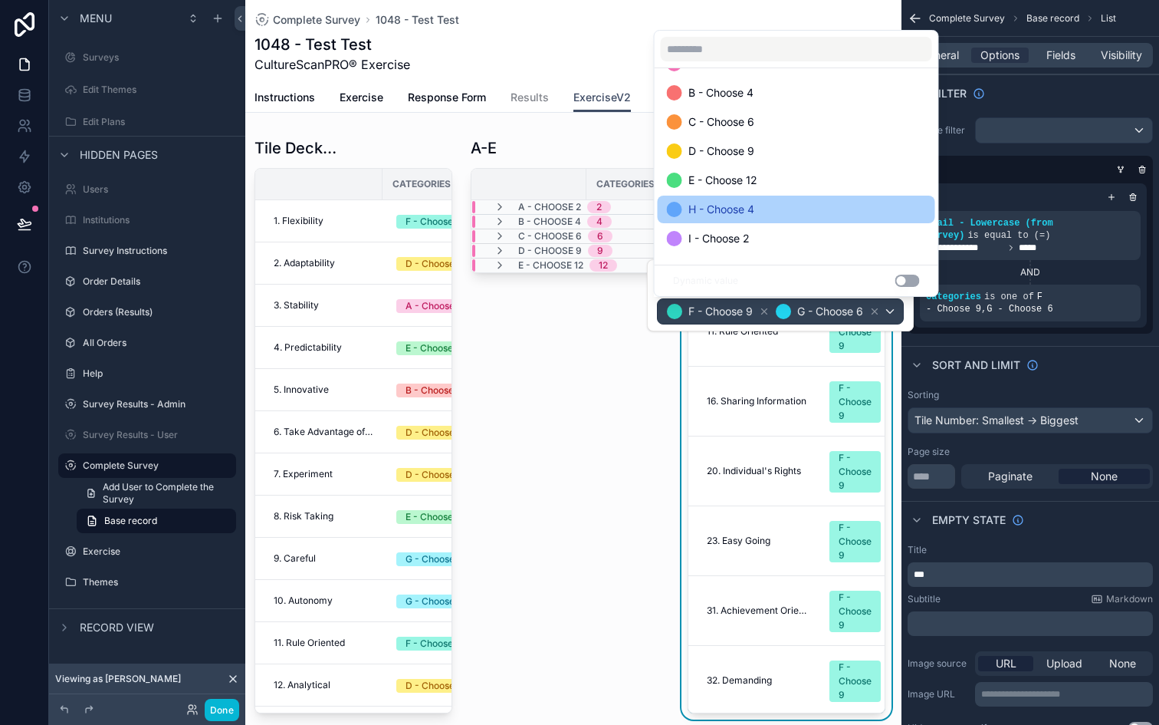
click at [778, 214] on div "H - Choose 4" at bounding box center [796, 209] width 259 height 18
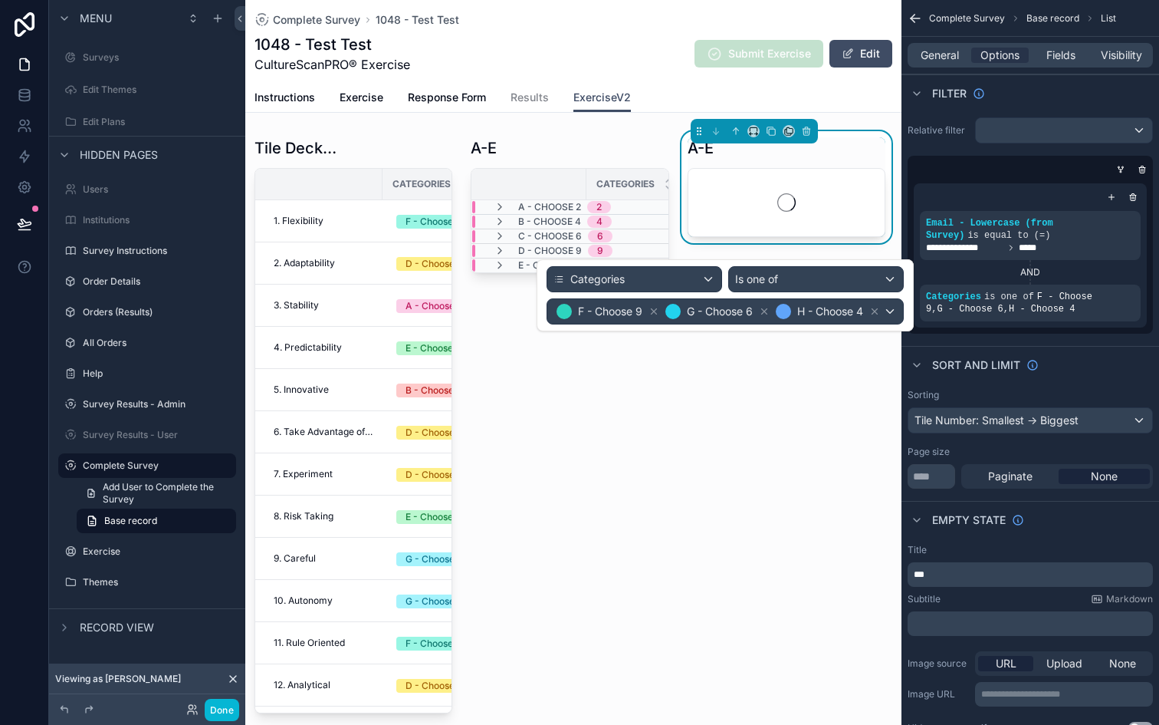
click at [774, 324] on div "Categories Is one of F - Choose 9 G - Choose 6 H - Choose 4" at bounding box center [725, 295] width 377 height 72
click at [771, 317] on span "F - Choose 9 G - Choose 6 H - Choose 4" at bounding box center [719, 311] width 330 height 21
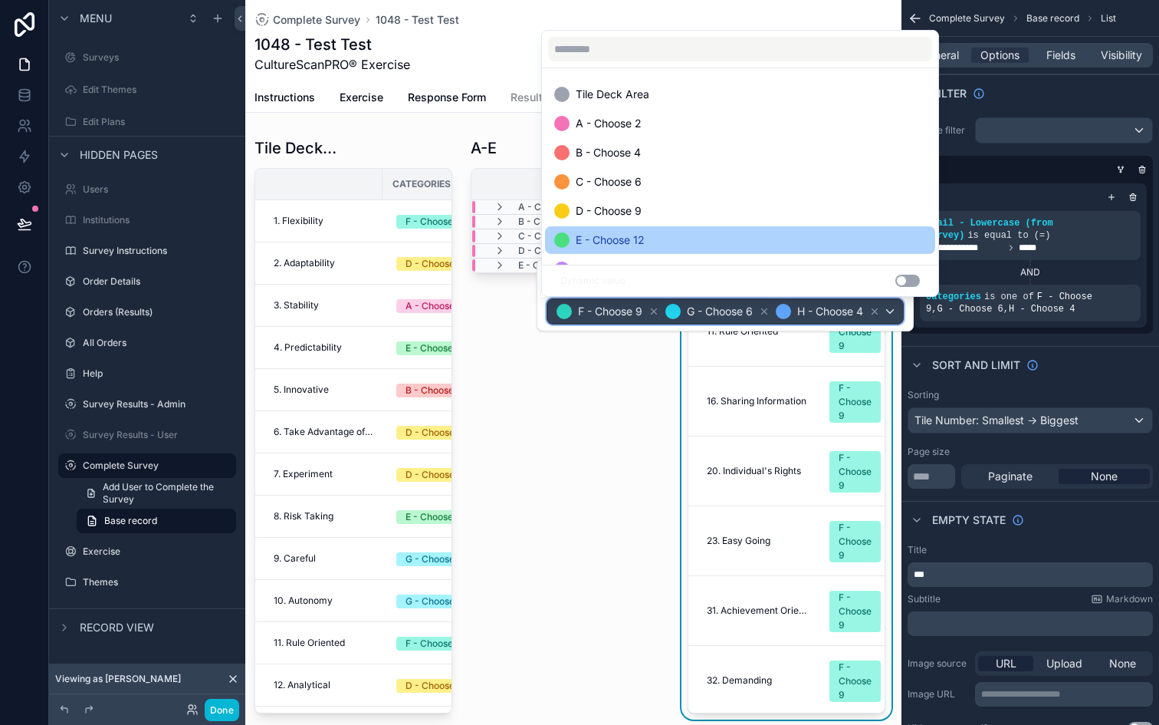
scroll to position [31, 0]
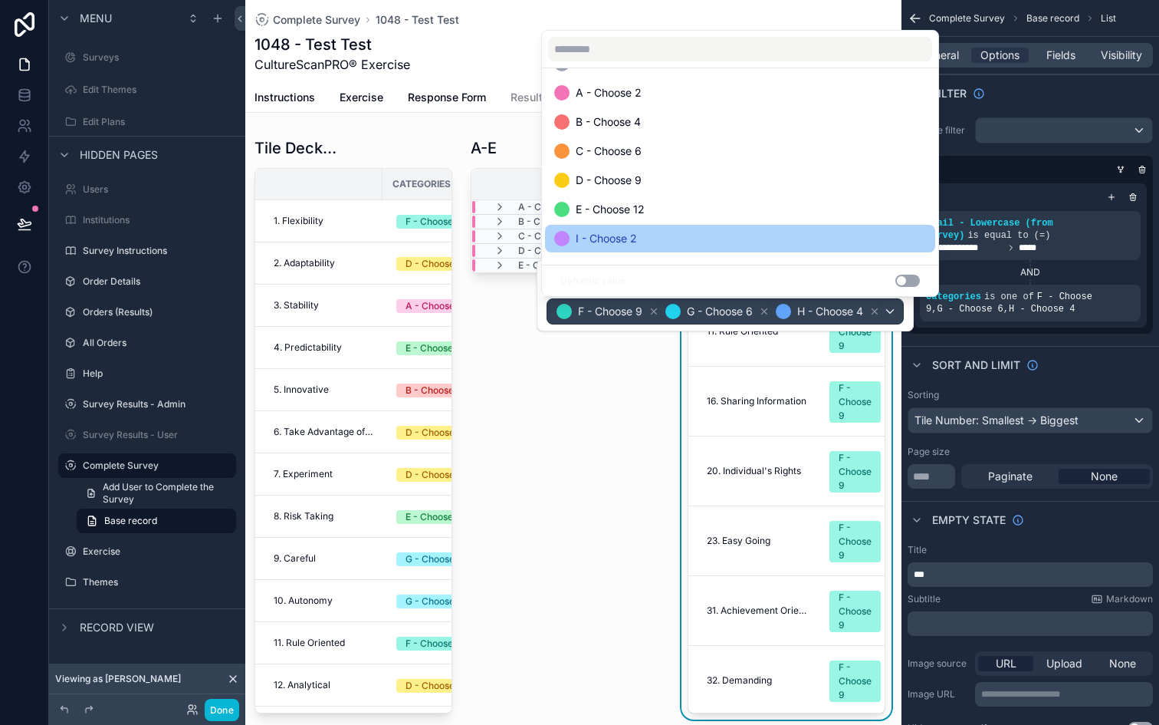
click at [706, 241] on div "I - Choose 2" at bounding box center [740, 238] width 372 height 18
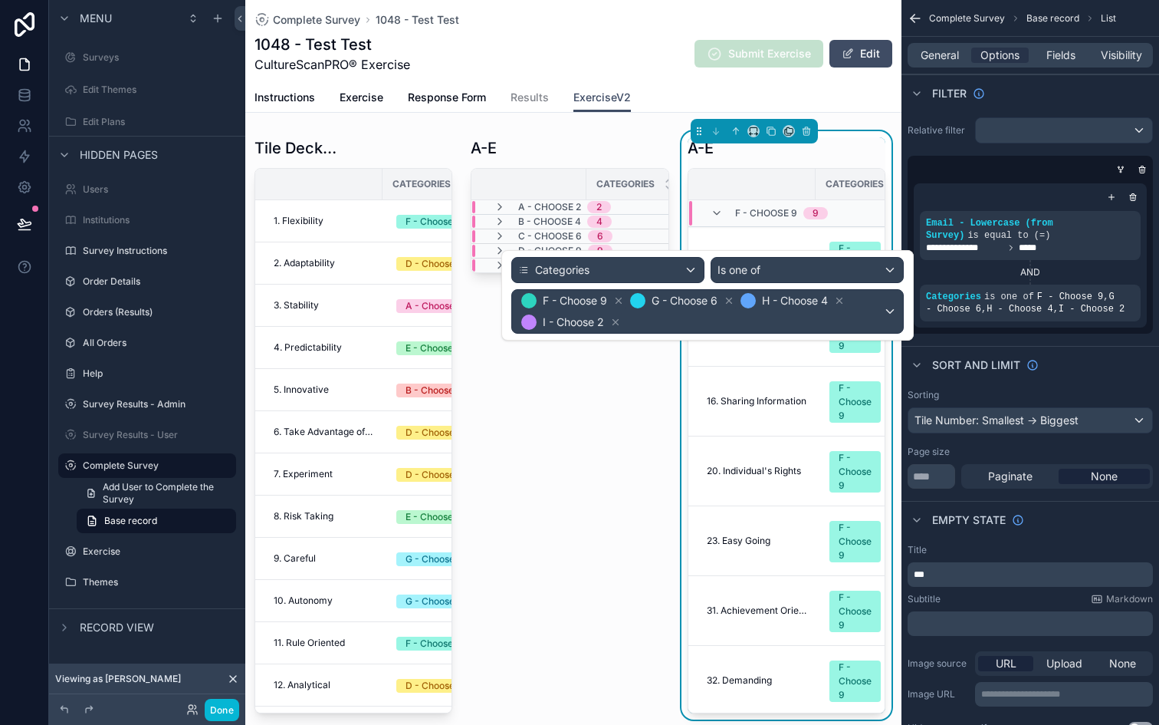
click at [826, 162] on div "A-E Categories F - Choose 9 9 1. Flexibility F - Choose 9 11. Rule Oriented F -…" at bounding box center [787, 425] width 198 height 576
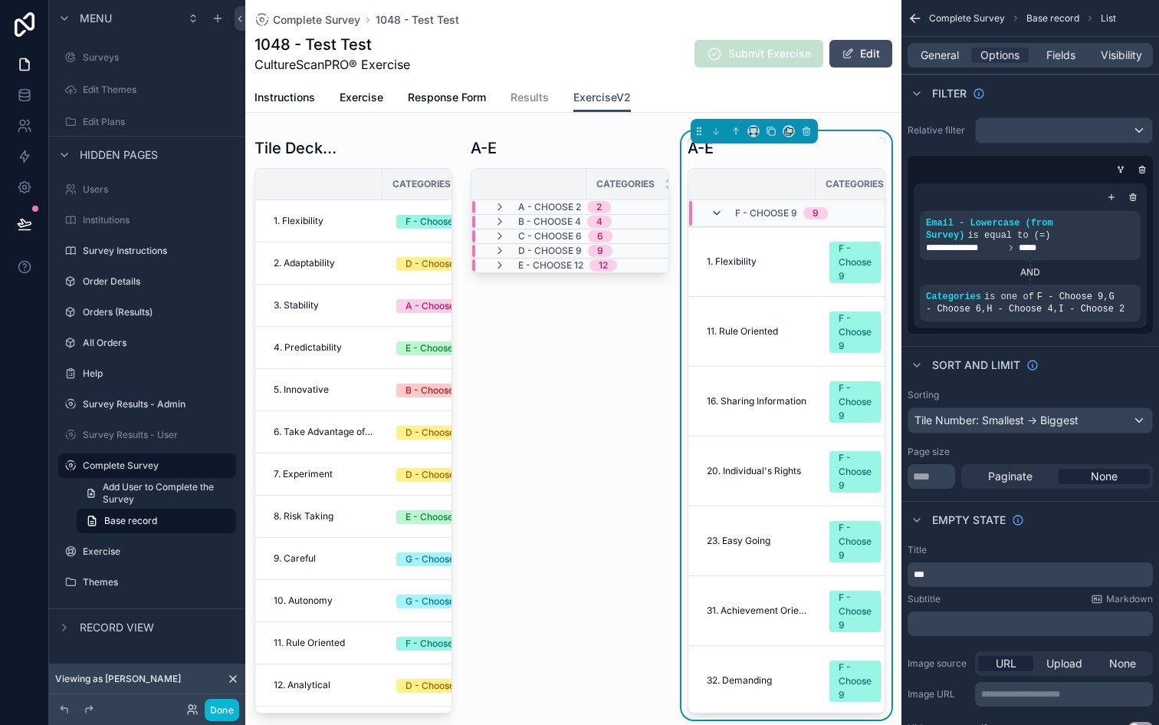
click at [714, 213] on icon "scrollable content" at bounding box center [717, 213] width 12 height 12
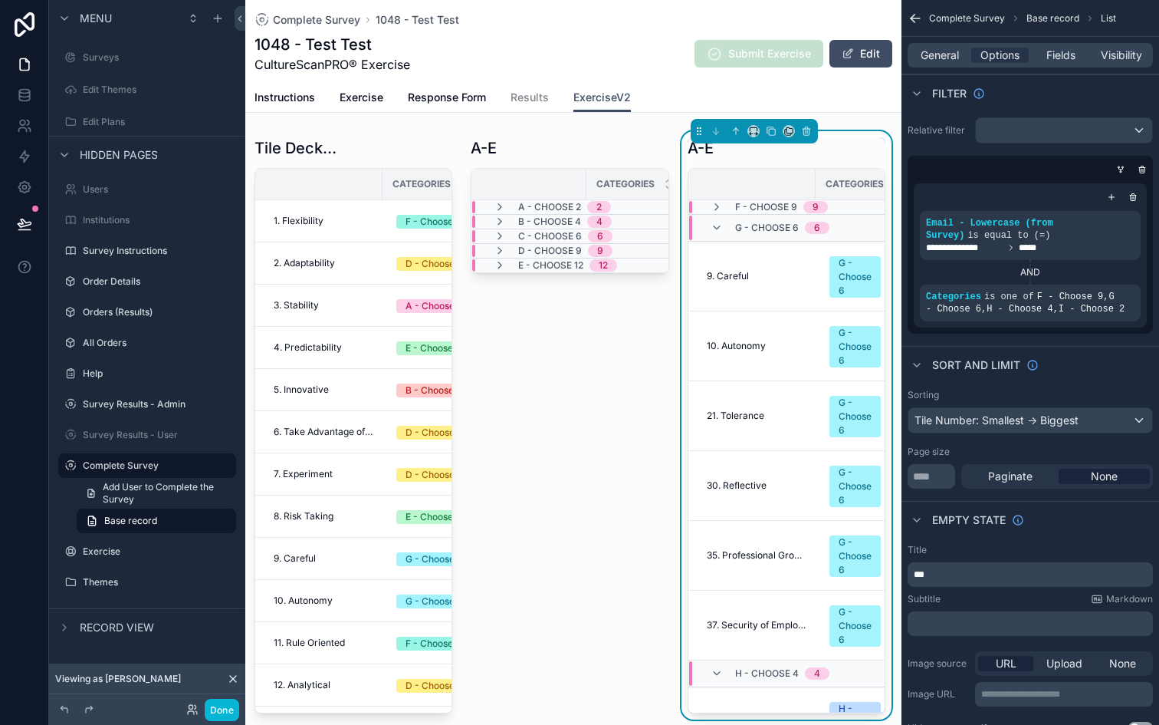
click at [714, 213] on td "F - Choose 9 9" at bounding box center [810, 207] width 242 height 15
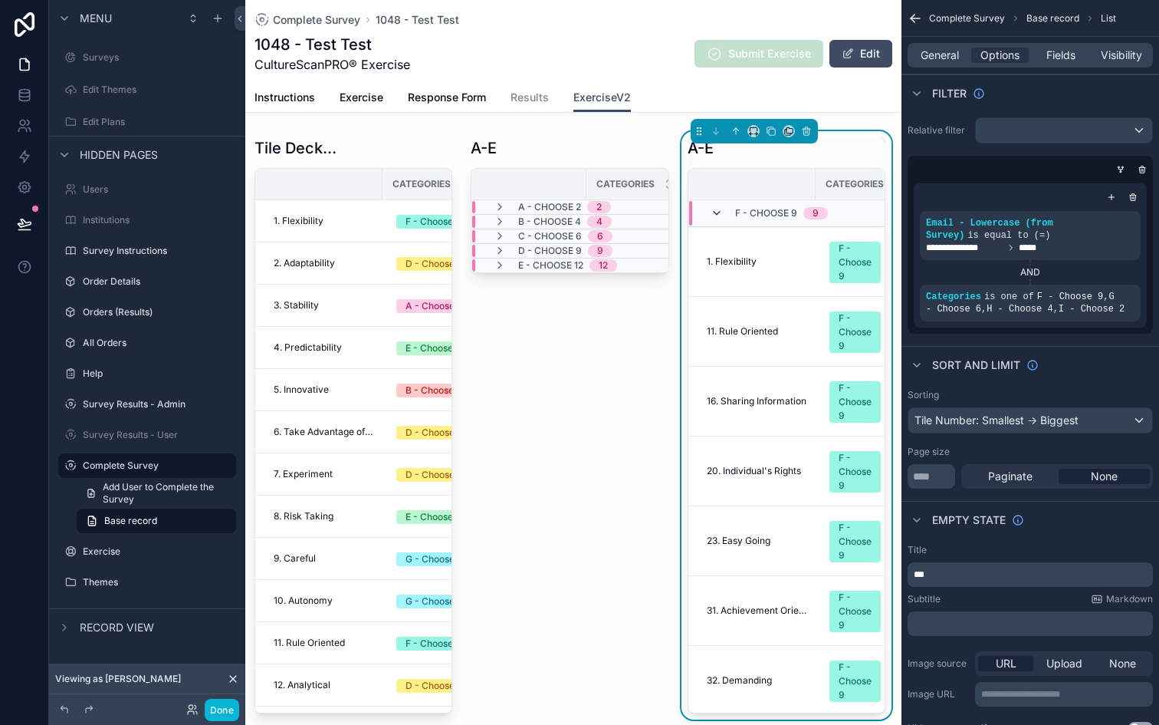
click at [713, 212] on icon "scrollable content" at bounding box center [717, 213] width 12 height 12
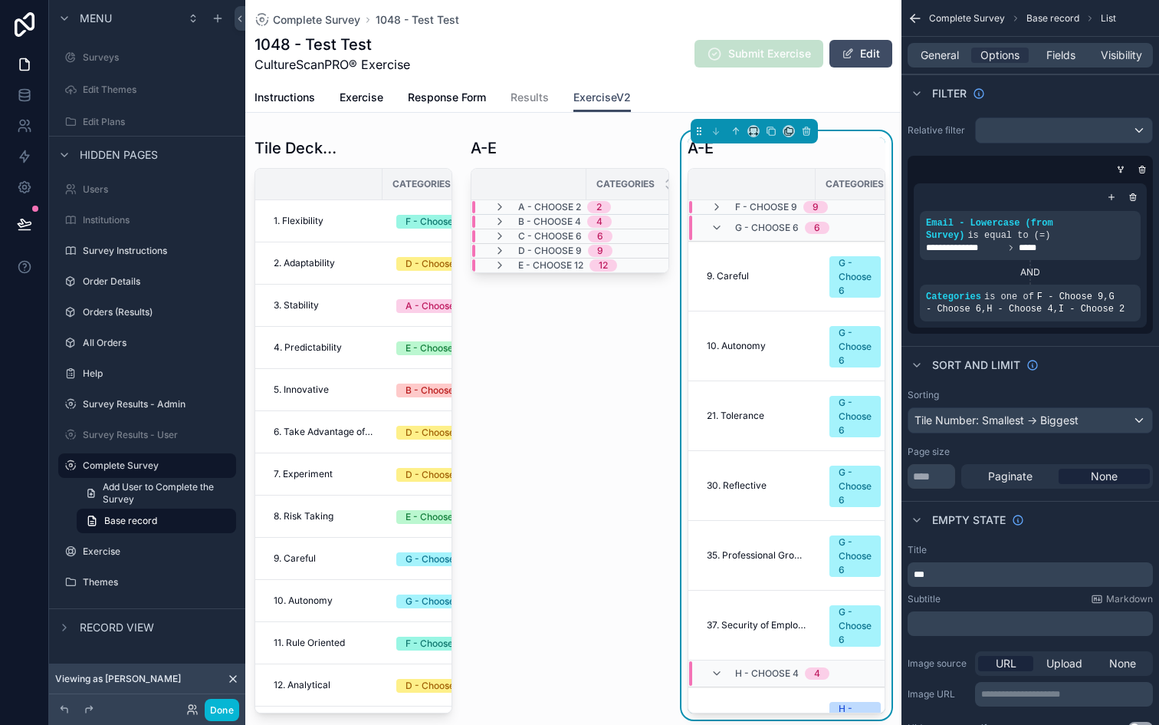
click at [714, 234] on div "G - Choose 6 6" at bounding box center [770, 227] width 119 height 25
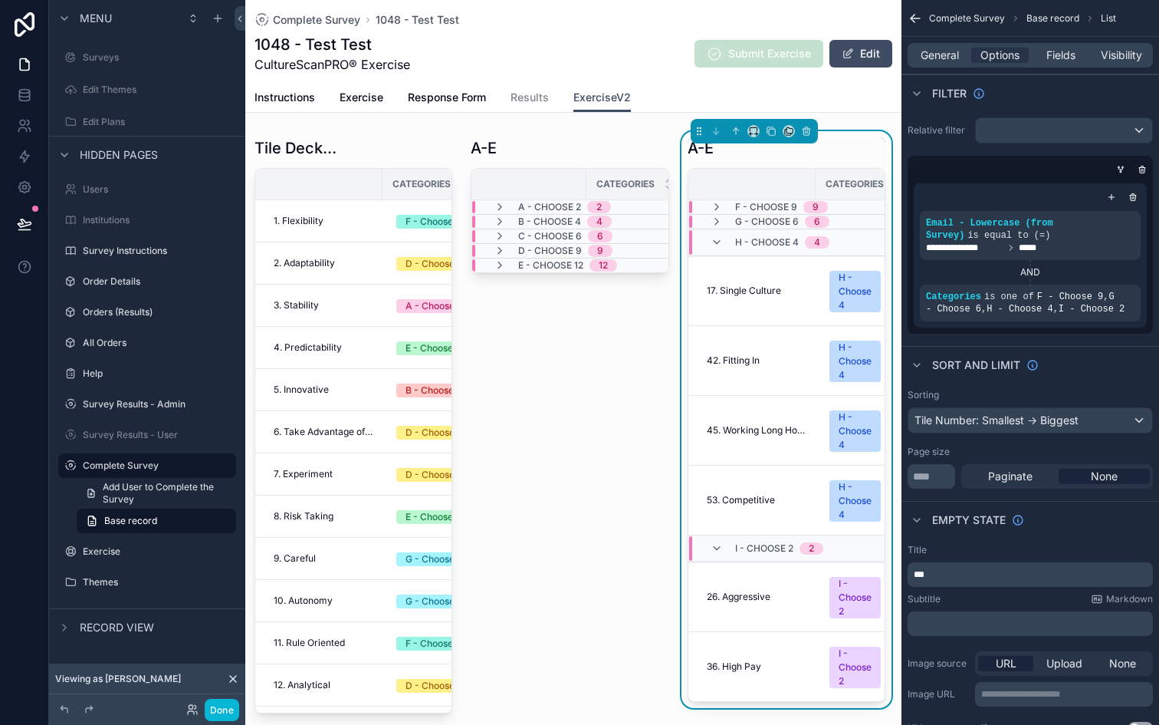
click at [716, 252] on div "H - Choose 4 4" at bounding box center [770, 242] width 119 height 25
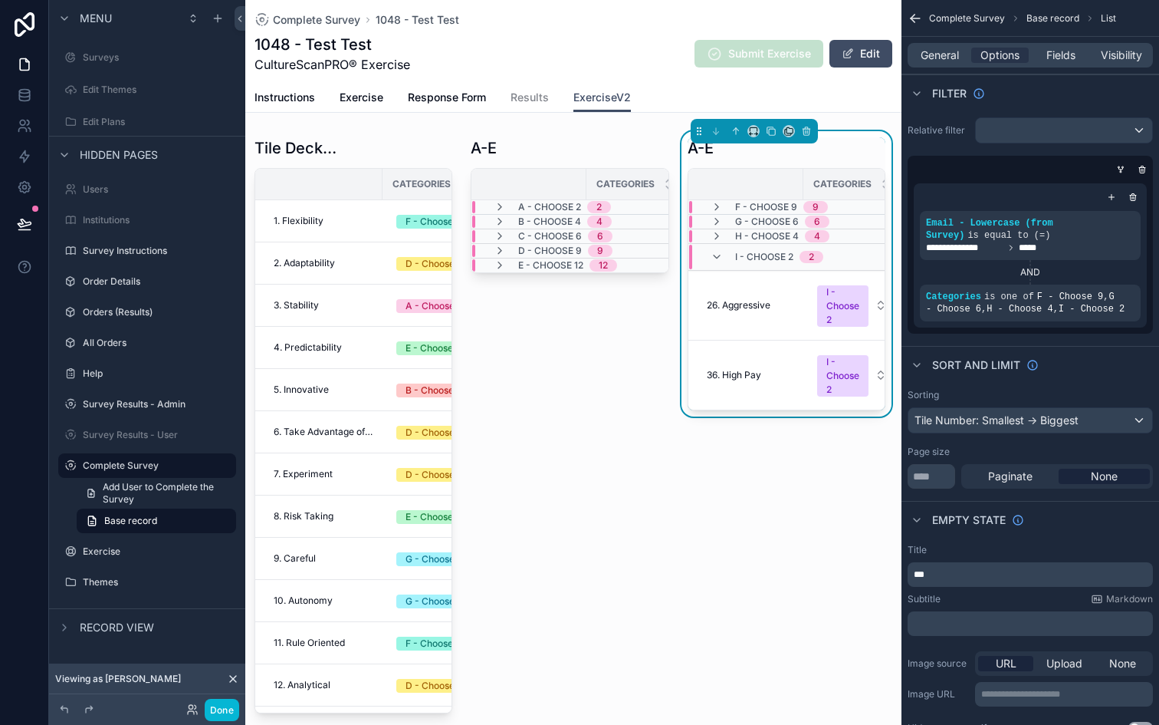
click at [715, 263] on div "I - Choose 2 2" at bounding box center [767, 257] width 113 height 25
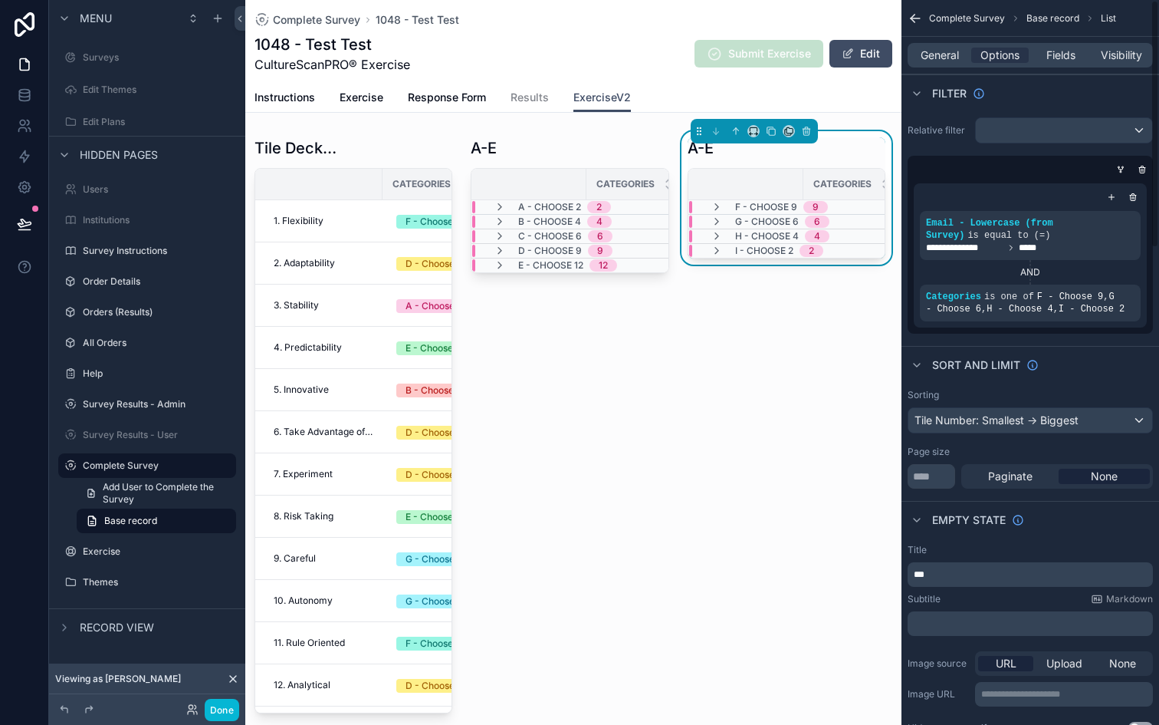
click at [935, 560] on div "Title ***" at bounding box center [1030, 565] width 245 height 43
click at [934, 573] on p "***" at bounding box center [1032, 574] width 236 height 12
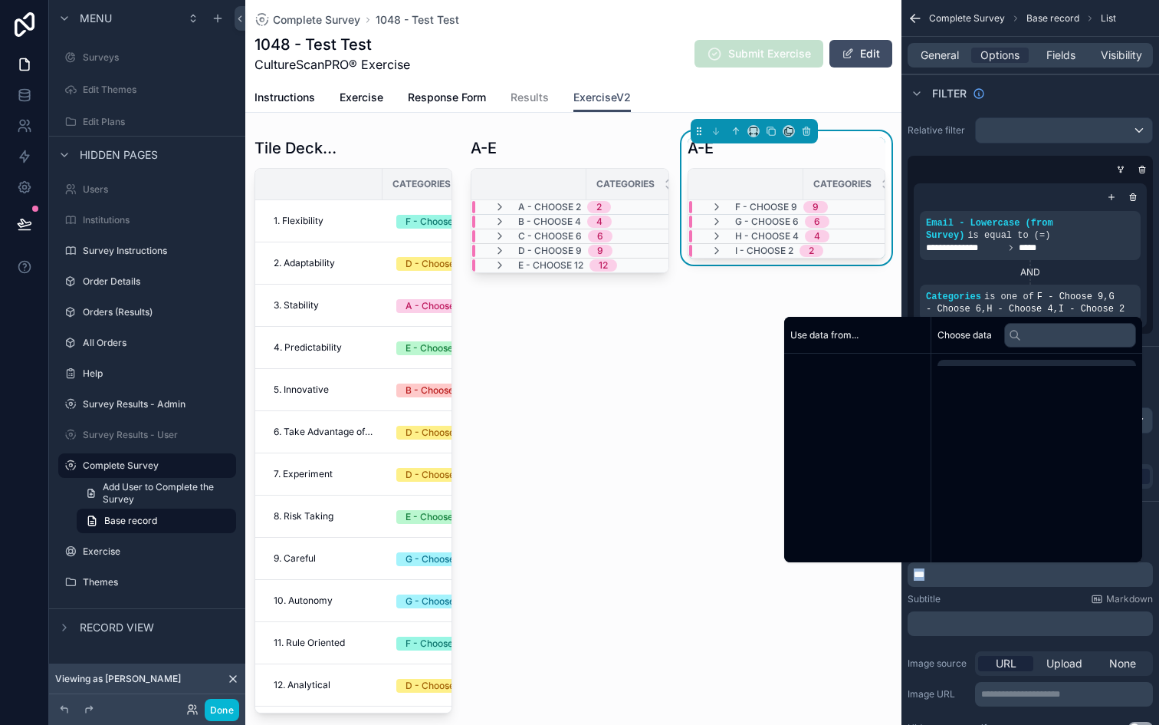
click at [934, 573] on p "***" at bounding box center [1032, 574] width 236 height 12
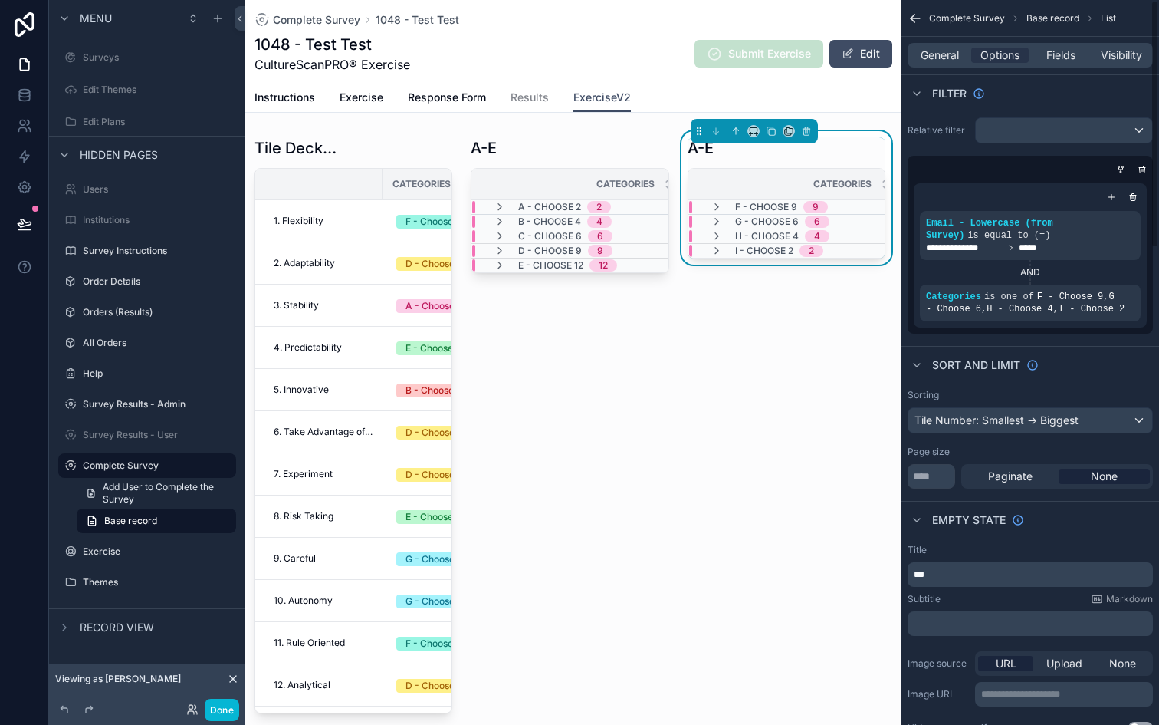
click at [939, 264] on div "AND" at bounding box center [1030, 272] width 221 height 25
click at [316, 205] on div "scrollable content" at bounding box center [353, 425] width 216 height 588
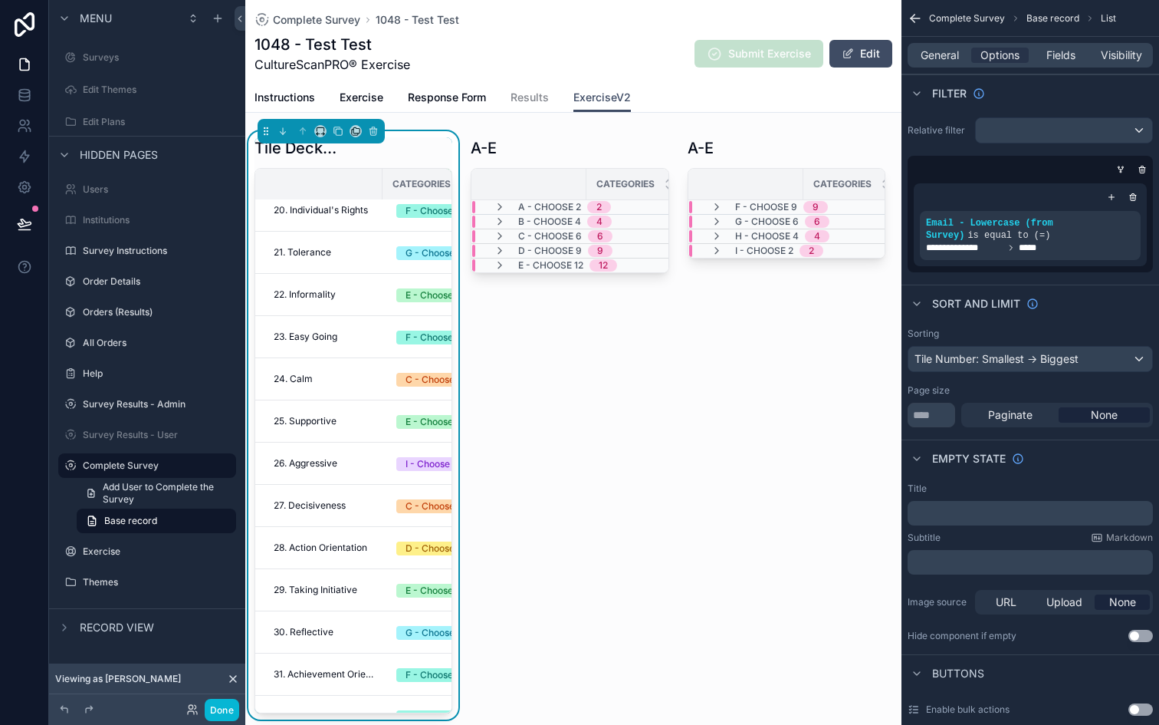
scroll to position [0, 0]
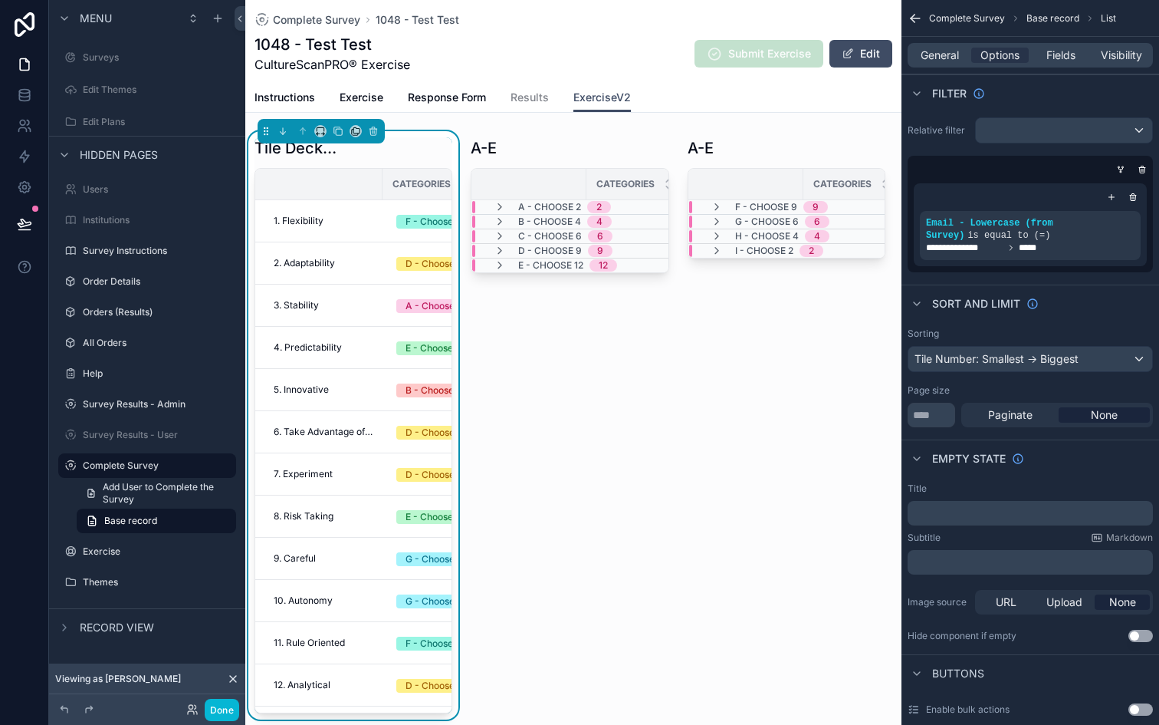
click at [410, 151] on div "Tile Deck Area" at bounding box center [354, 147] width 198 height 21
click at [503, 210] on icon "scrollable content" at bounding box center [500, 207] width 12 height 12
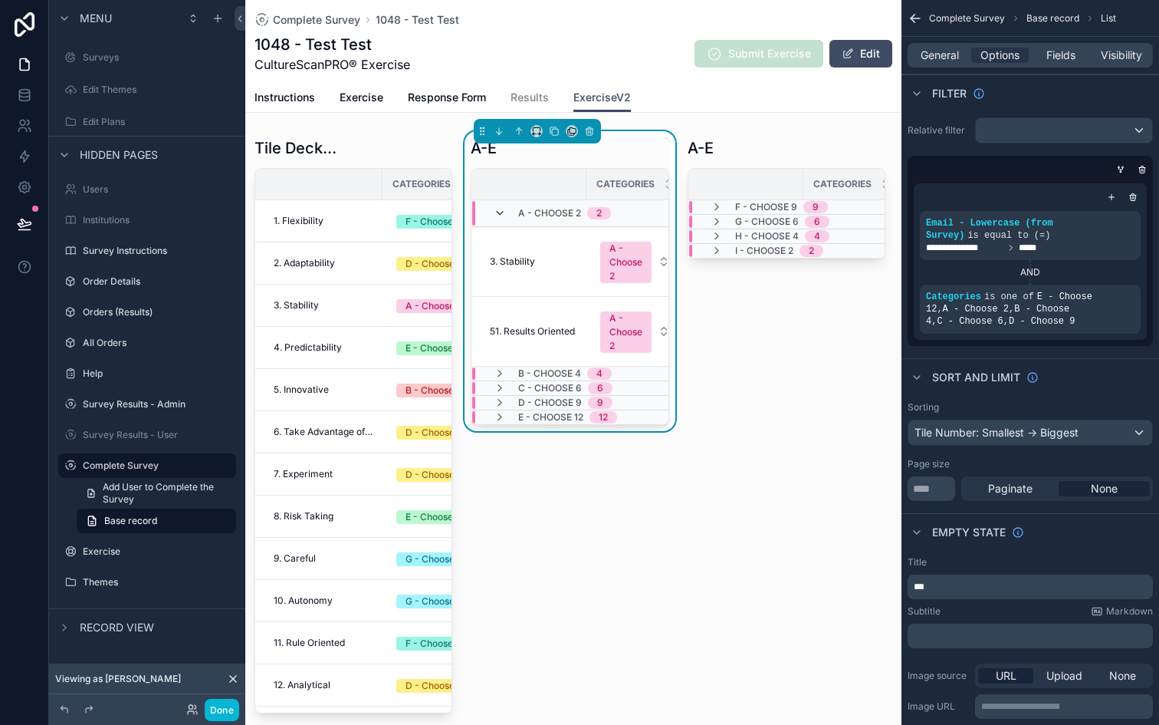
click at [497, 212] on icon "scrollable content" at bounding box center [500, 213] width 12 height 12
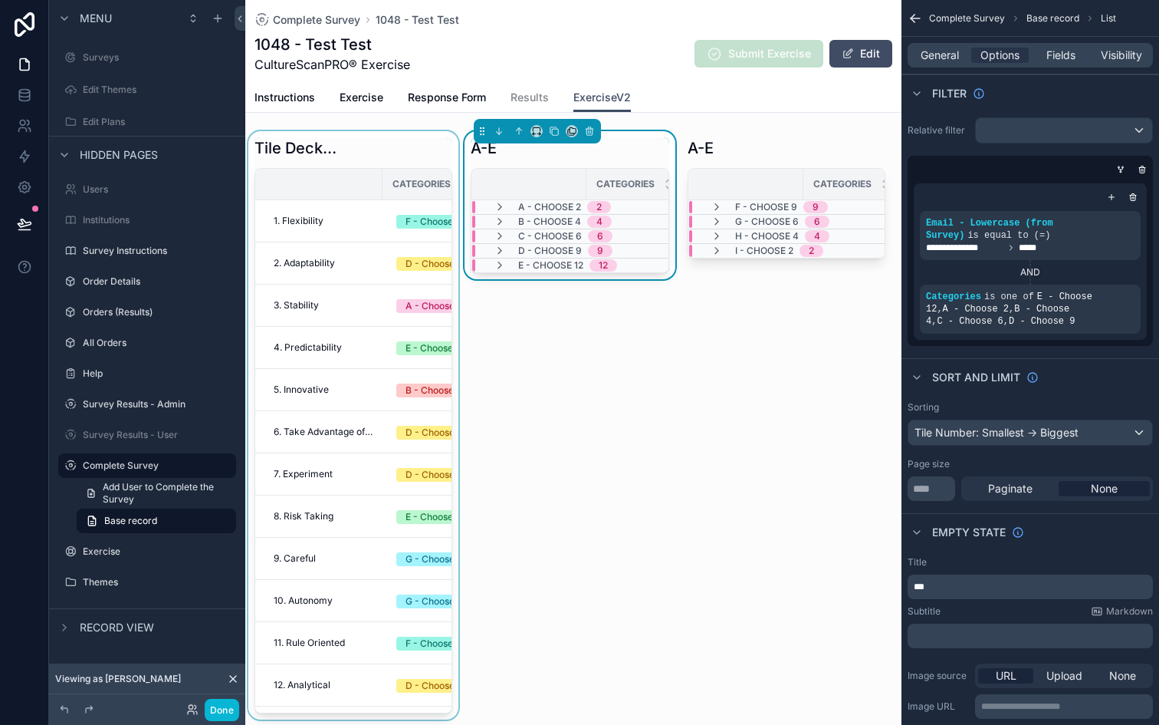
click at [356, 187] on div "scrollable content" at bounding box center [319, 184] width 126 height 12
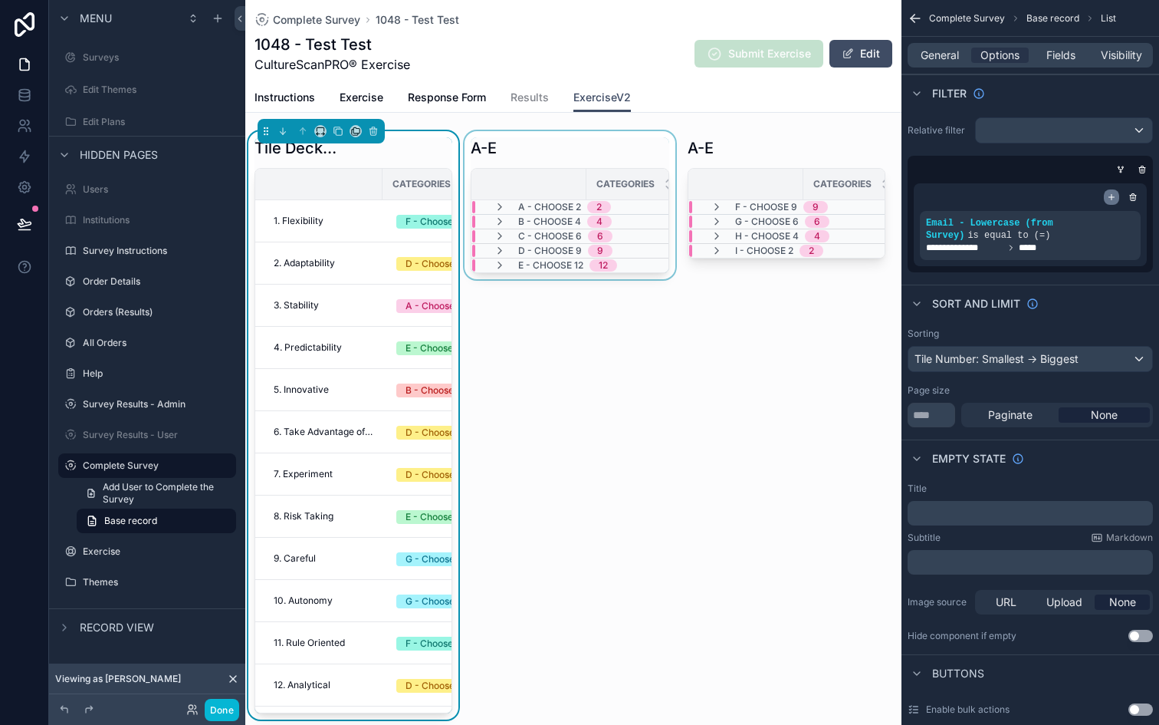
click at [1114, 193] on icon "scrollable content" at bounding box center [1111, 196] width 9 height 9
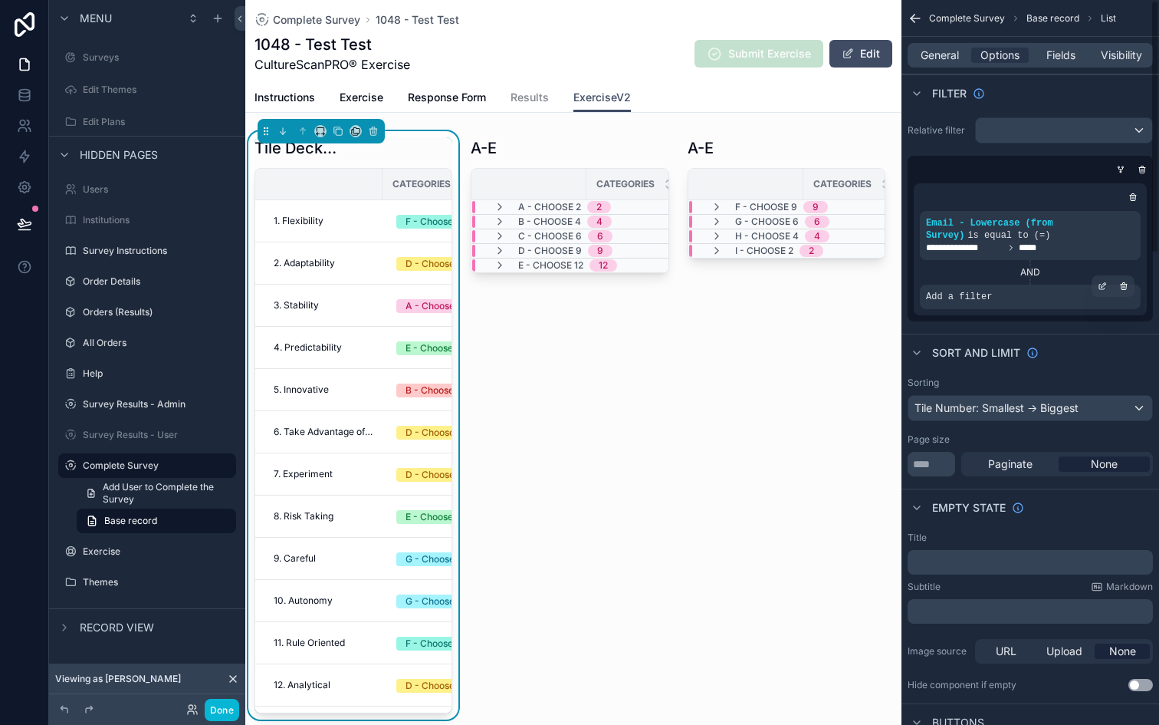
click at [1028, 294] on div "Add a filter" at bounding box center [1030, 296] width 221 height 25
click at [1104, 284] on icon "scrollable content" at bounding box center [1105, 285] width 2 height 2
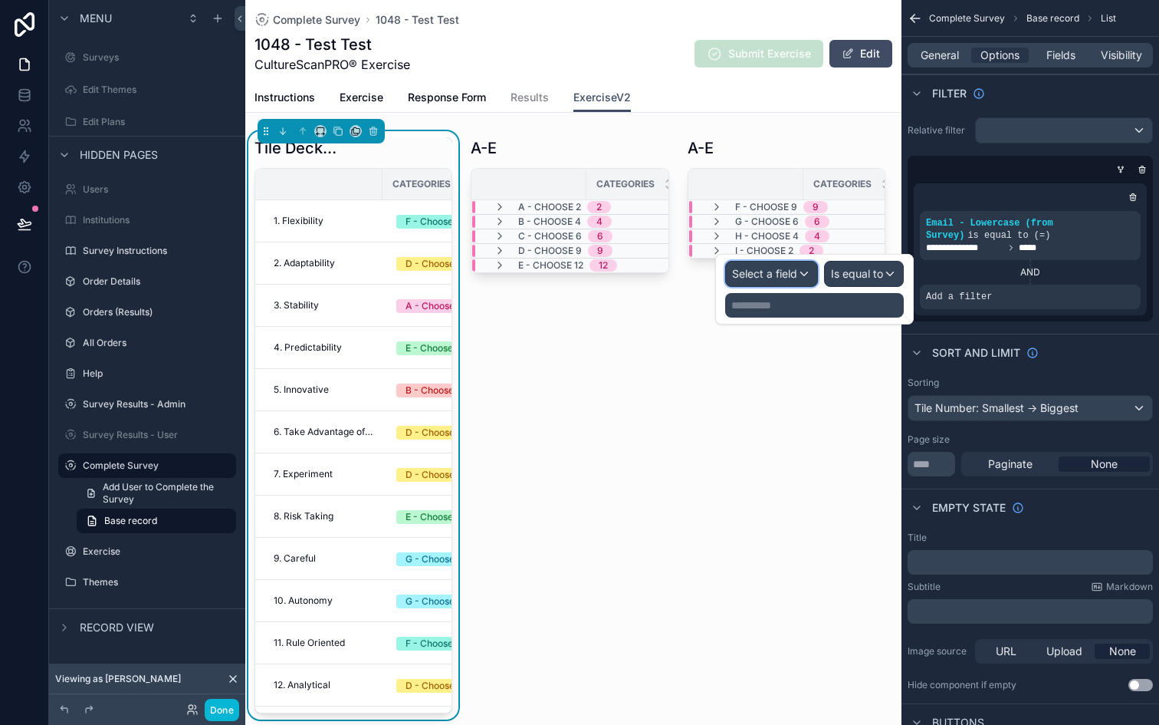
click at [807, 275] on div "Select a field" at bounding box center [771, 273] width 91 height 25
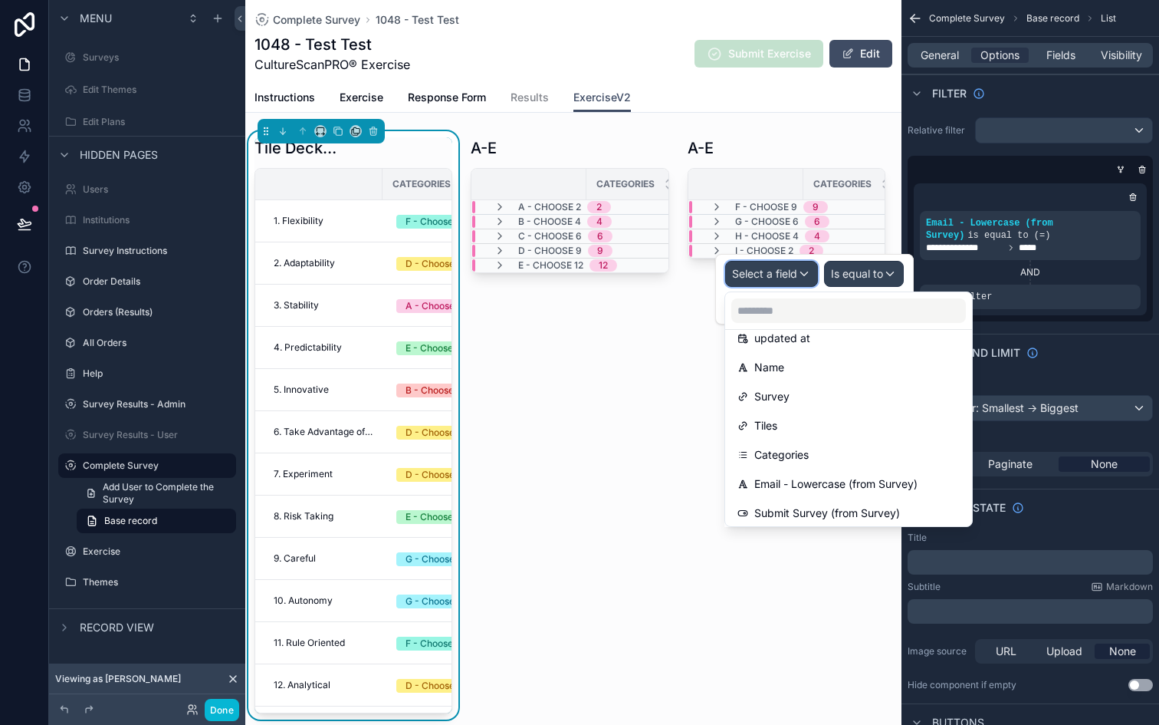
scroll to position [130, 0]
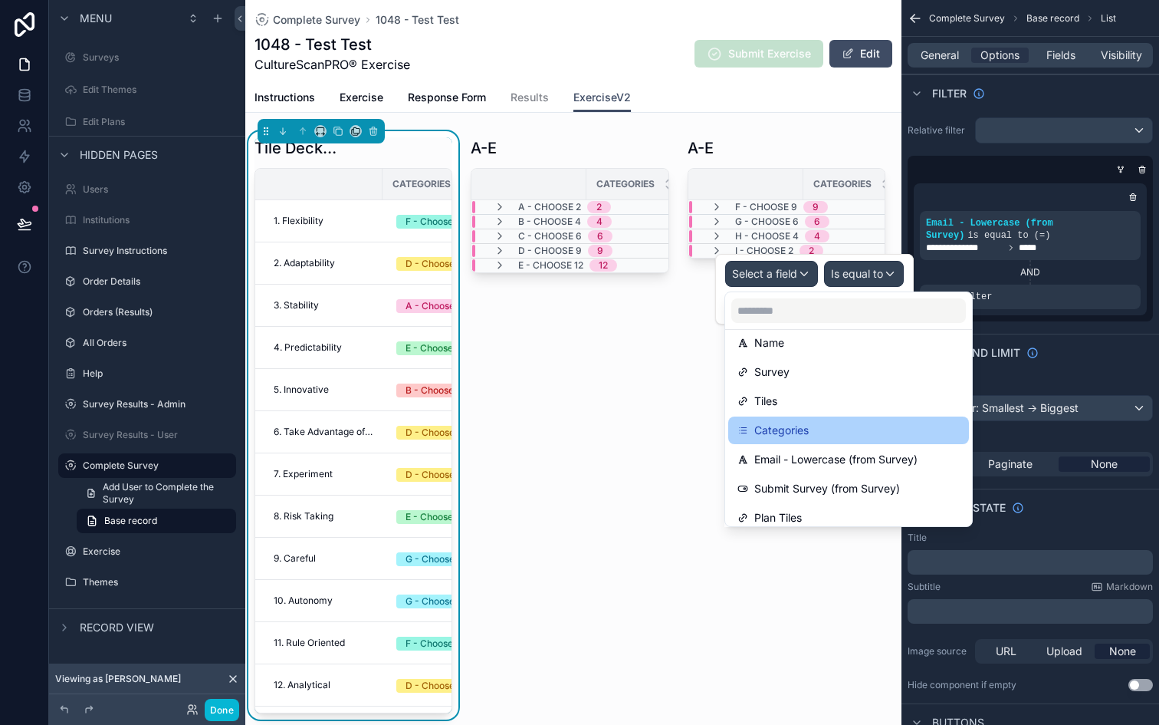
click at [814, 429] on div "Categories" at bounding box center [849, 430] width 222 height 18
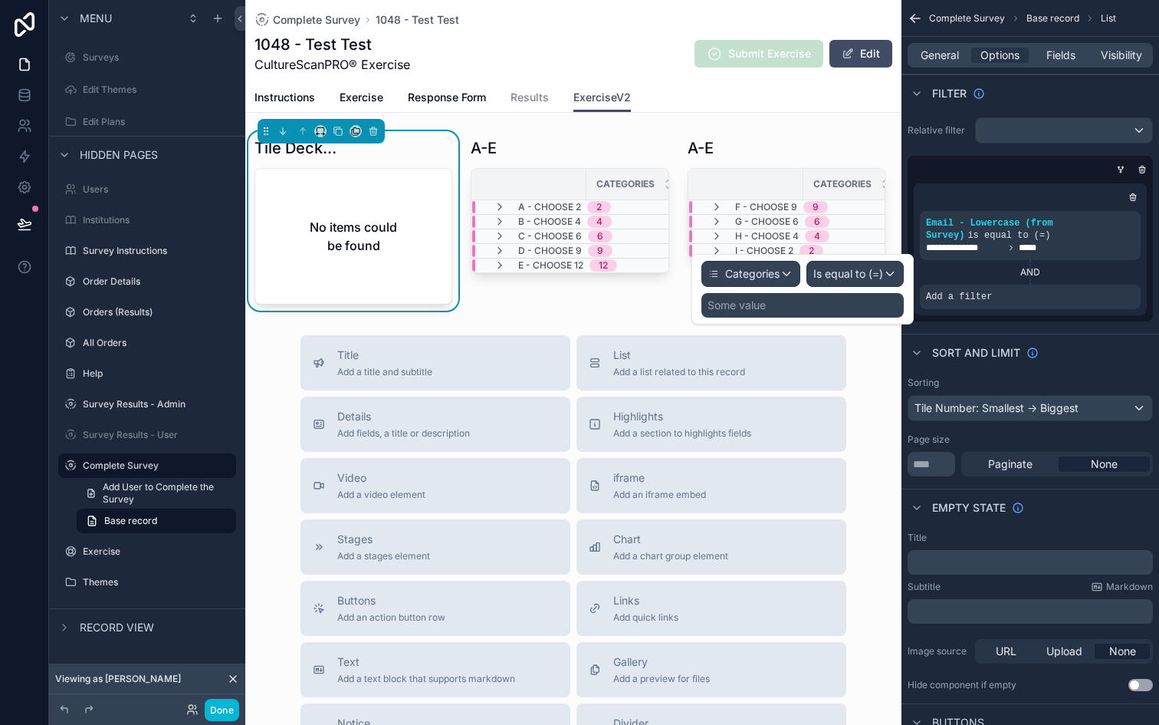
click at [834, 307] on div "Some value" at bounding box center [803, 305] width 202 height 25
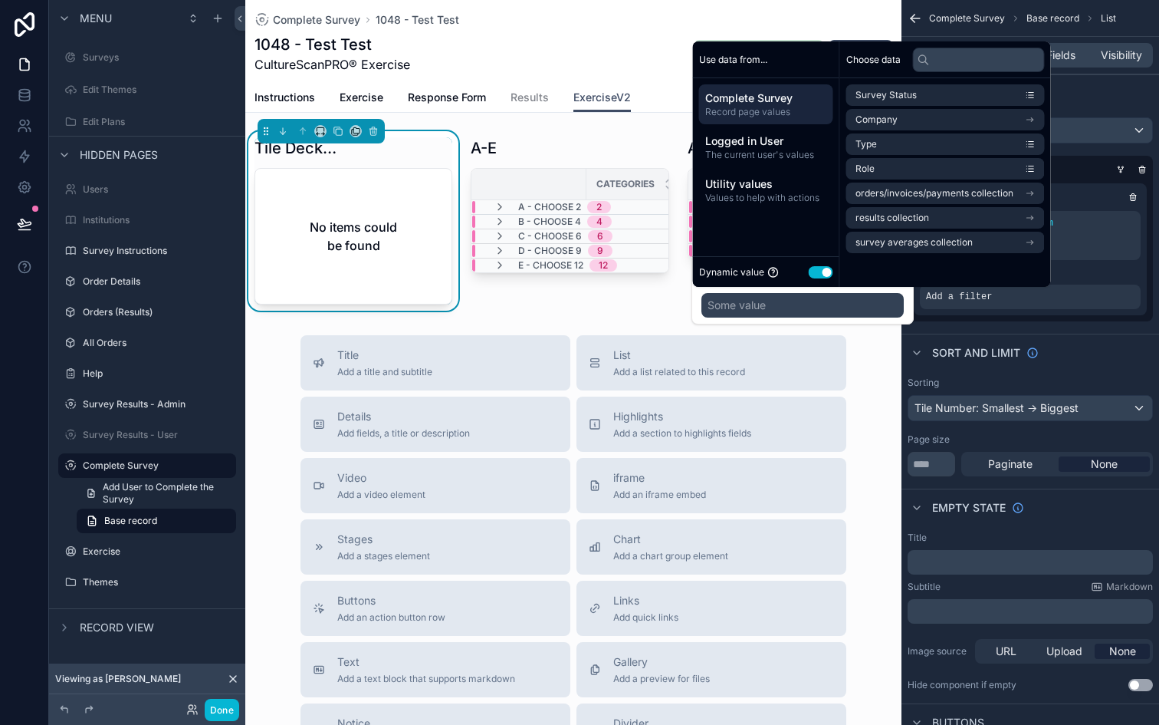
click at [834, 307] on div "Some value" at bounding box center [803, 305] width 202 height 25
click at [878, 301] on div "Some value" at bounding box center [803, 305] width 202 height 25
click at [892, 285] on div "Choose data Survey Status Company Type Role orders/invoices/payments collection…" at bounding box center [945, 163] width 211 height 245
click at [897, 288] on div "Categories Is equal to (=) Some value" at bounding box center [803, 289] width 202 height 57
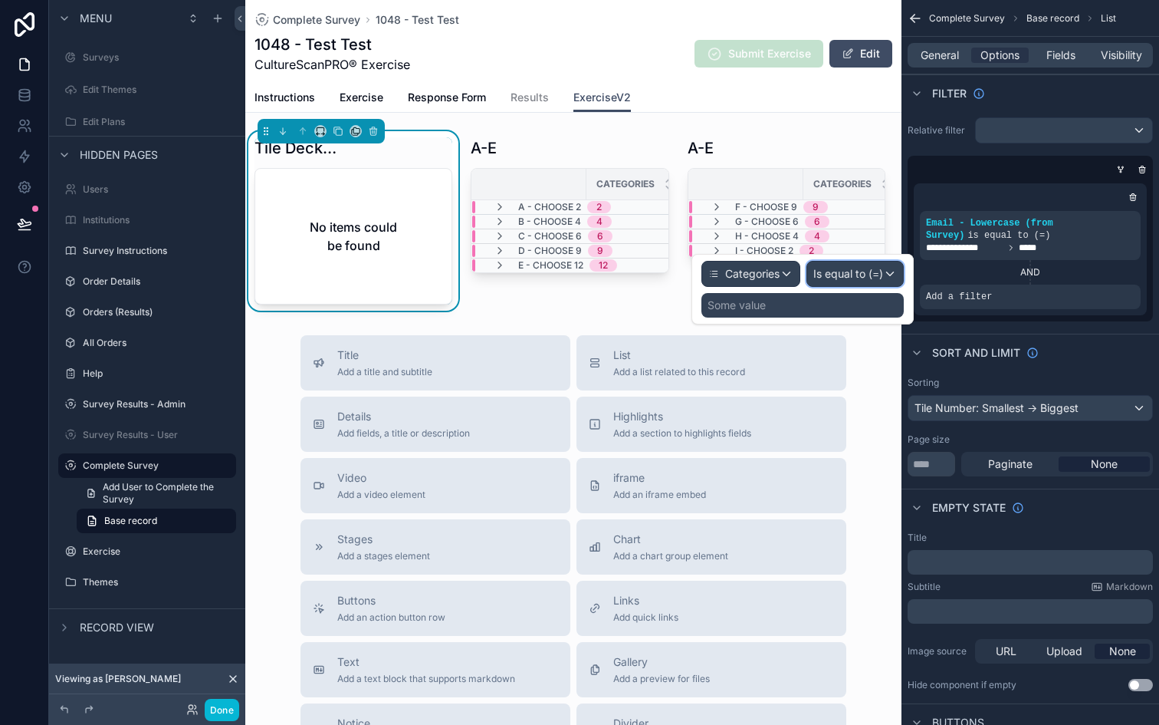
click at [893, 278] on div "Is equal to (=)" at bounding box center [855, 273] width 96 height 25
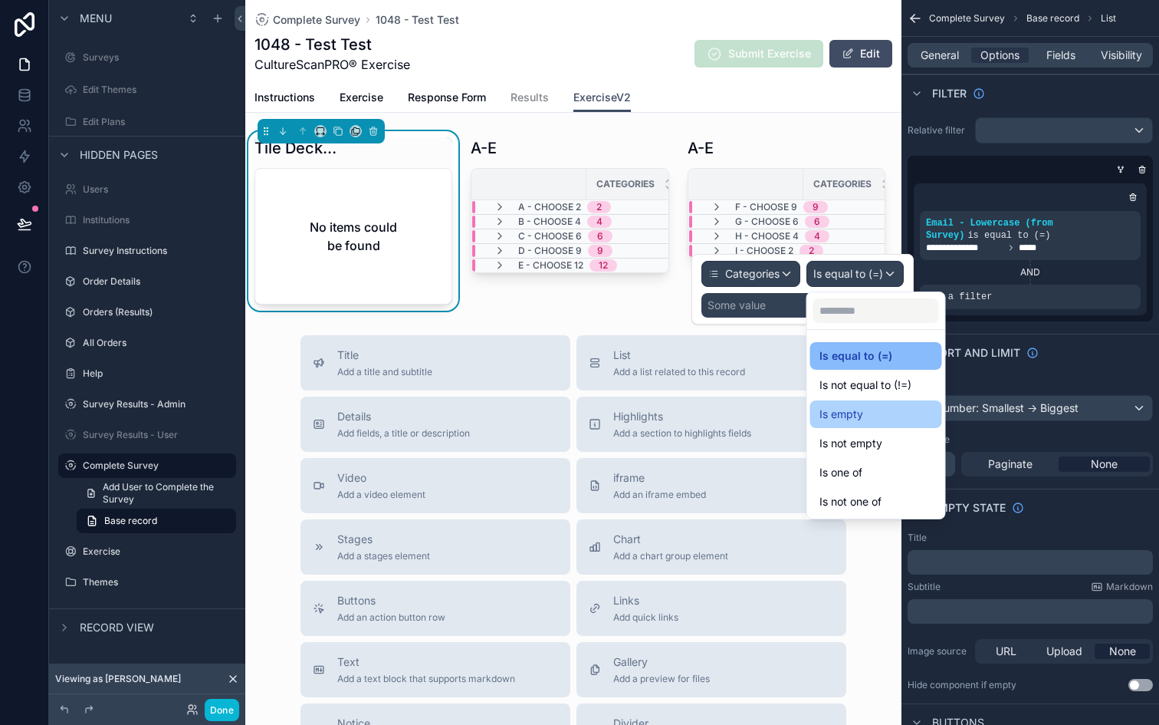
click at [873, 415] on div "Is empty" at bounding box center [876, 414] width 113 height 18
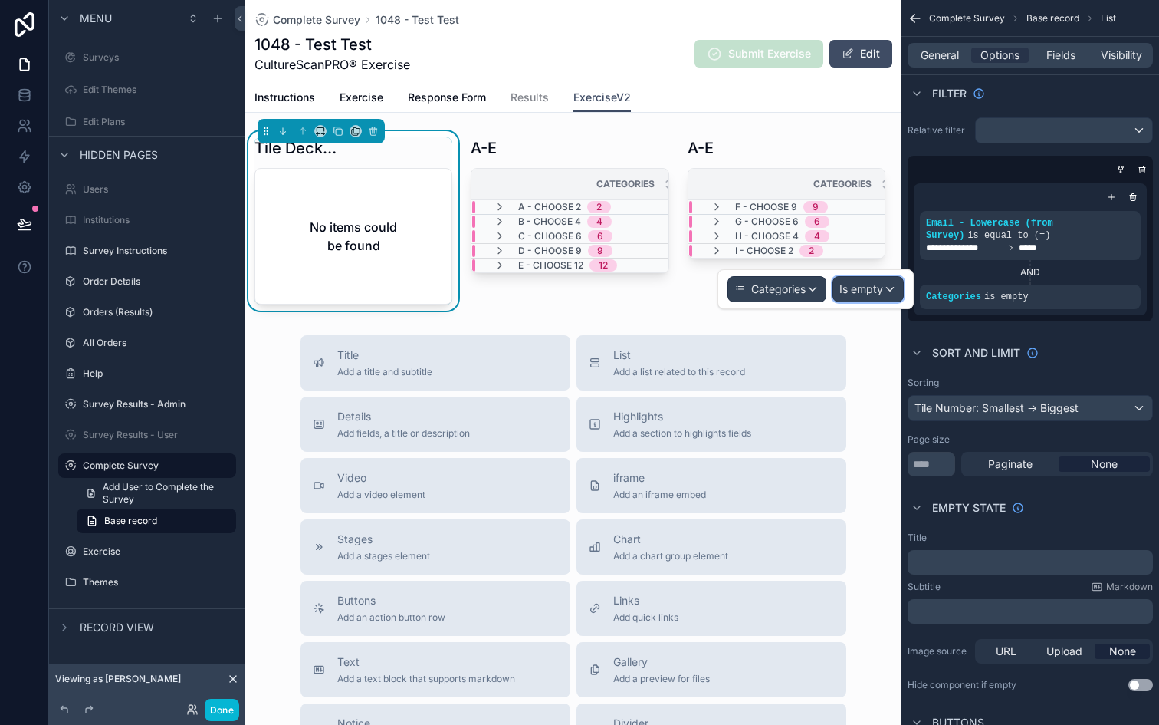
click at [889, 290] on div "Is empty" at bounding box center [868, 289] width 70 height 25
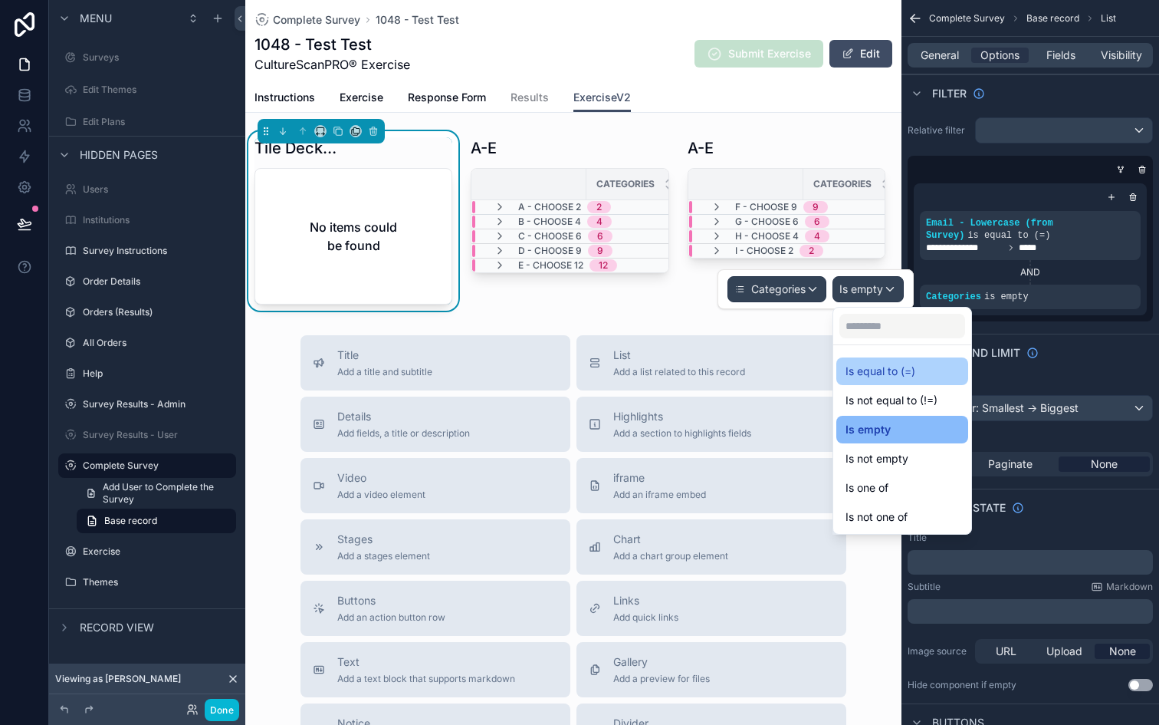
click at [891, 377] on span "Is equal to (=)" at bounding box center [881, 371] width 70 height 18
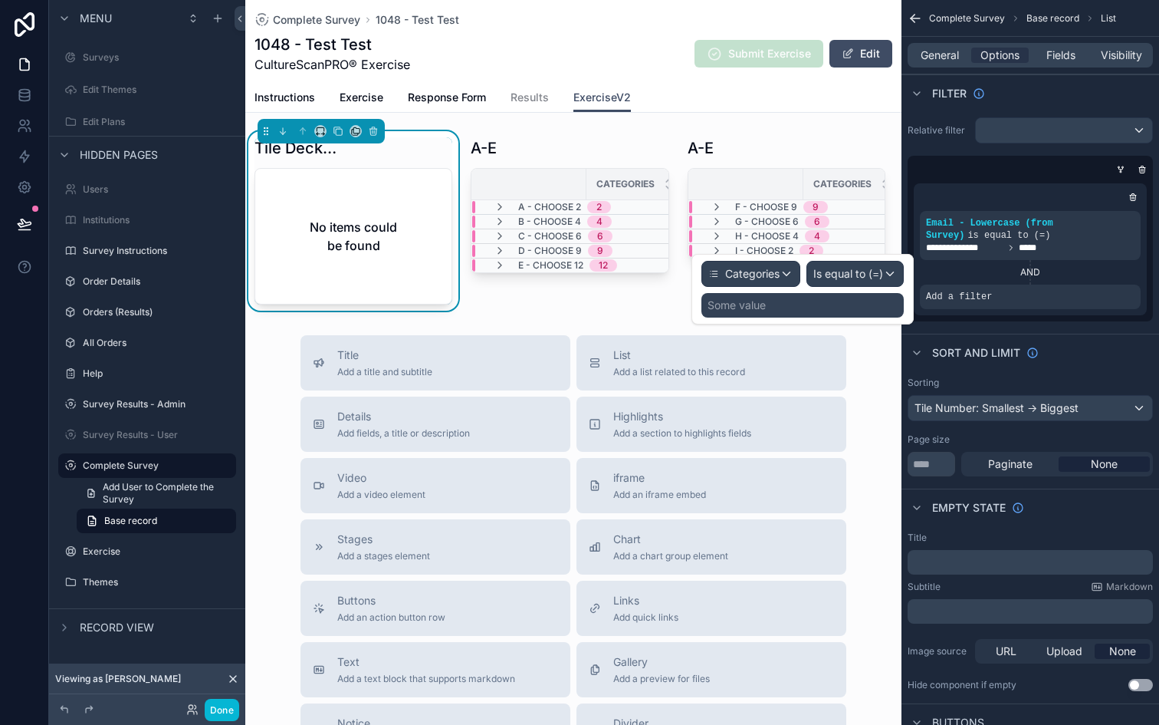
click at [844, 314] on div "Some value" at bounding box center [803, 305] width 202 height 25
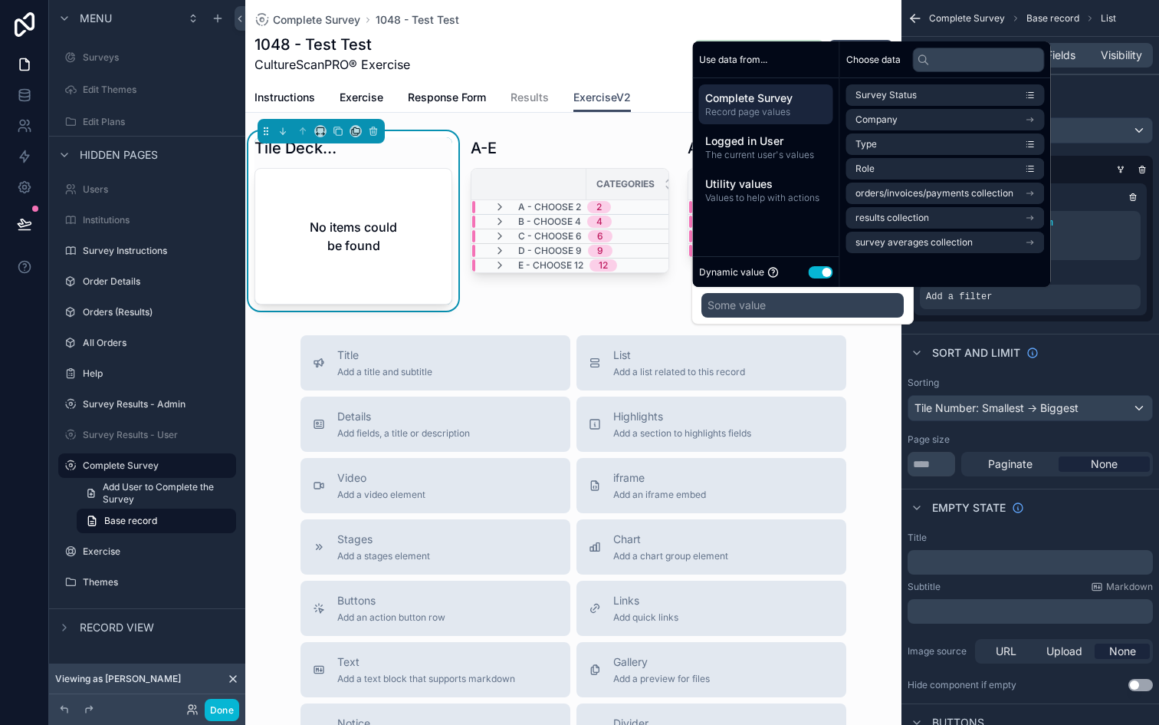
click at [814, 272] on button "Use setting" at bounding box center [821, 272] width 25 height 12
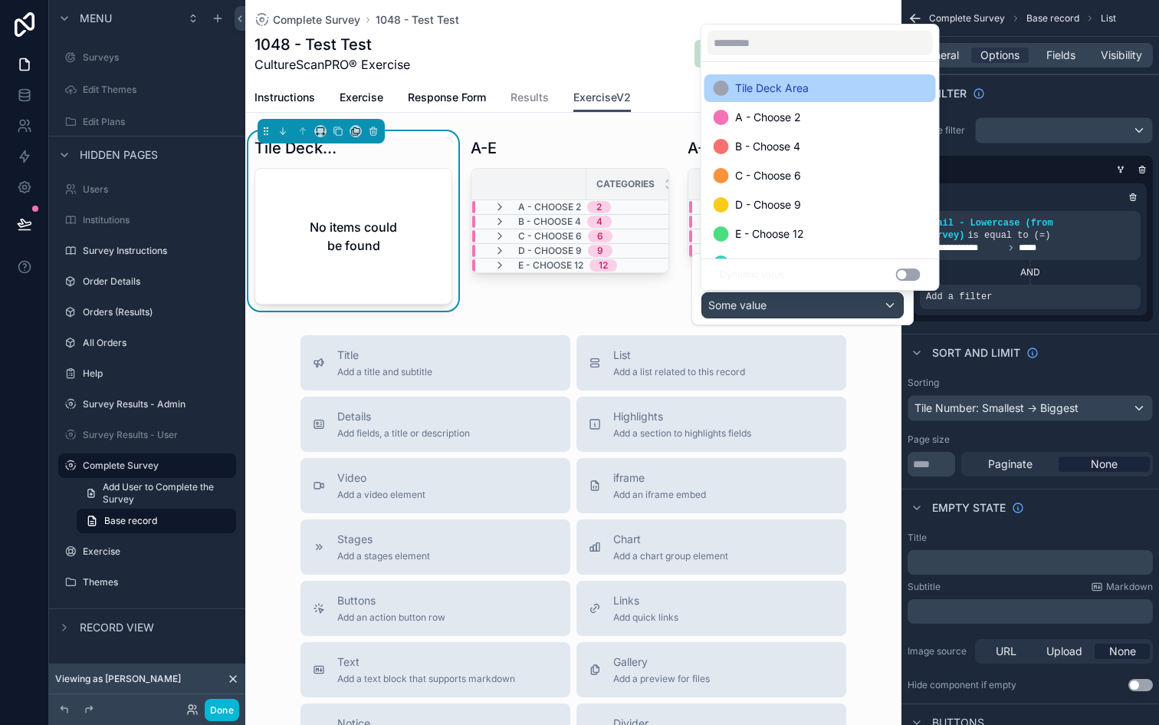
click at [772, 87] on span "Tile Deck Area" at bounding box center [772, 88] width 74 height 18
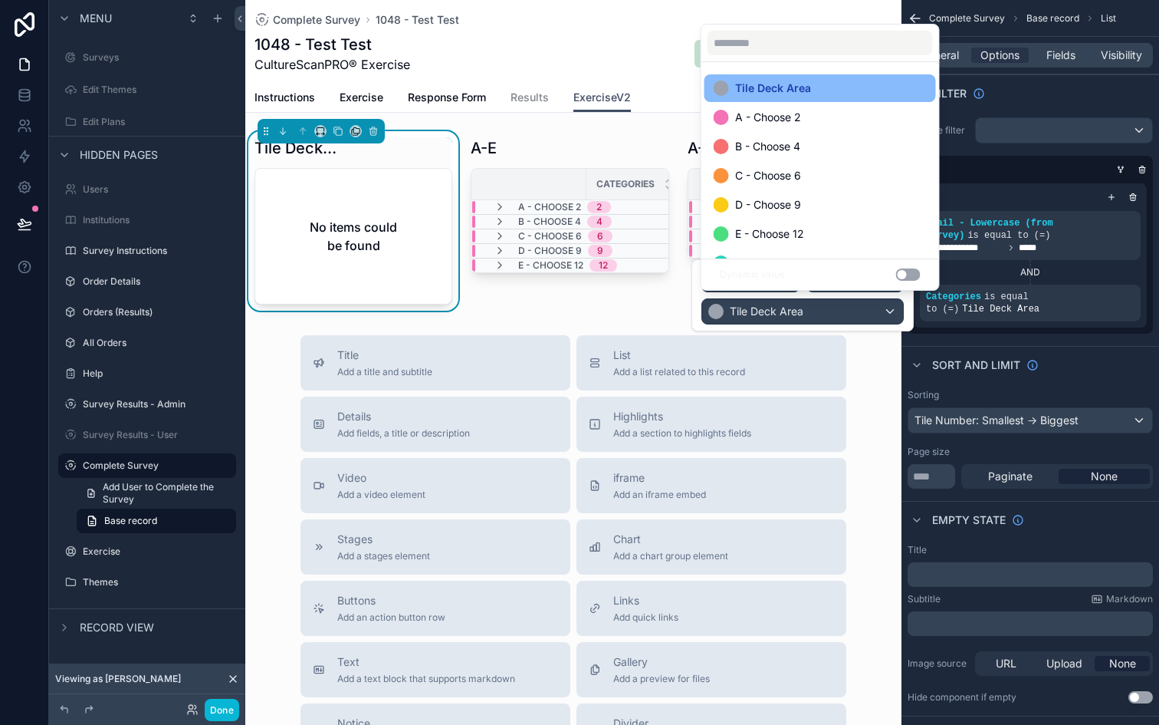
click at [802, 298] on div "Categories Is equal to (=) Tile Deck Area" at bounding box center [803, 295] width 202 height 58
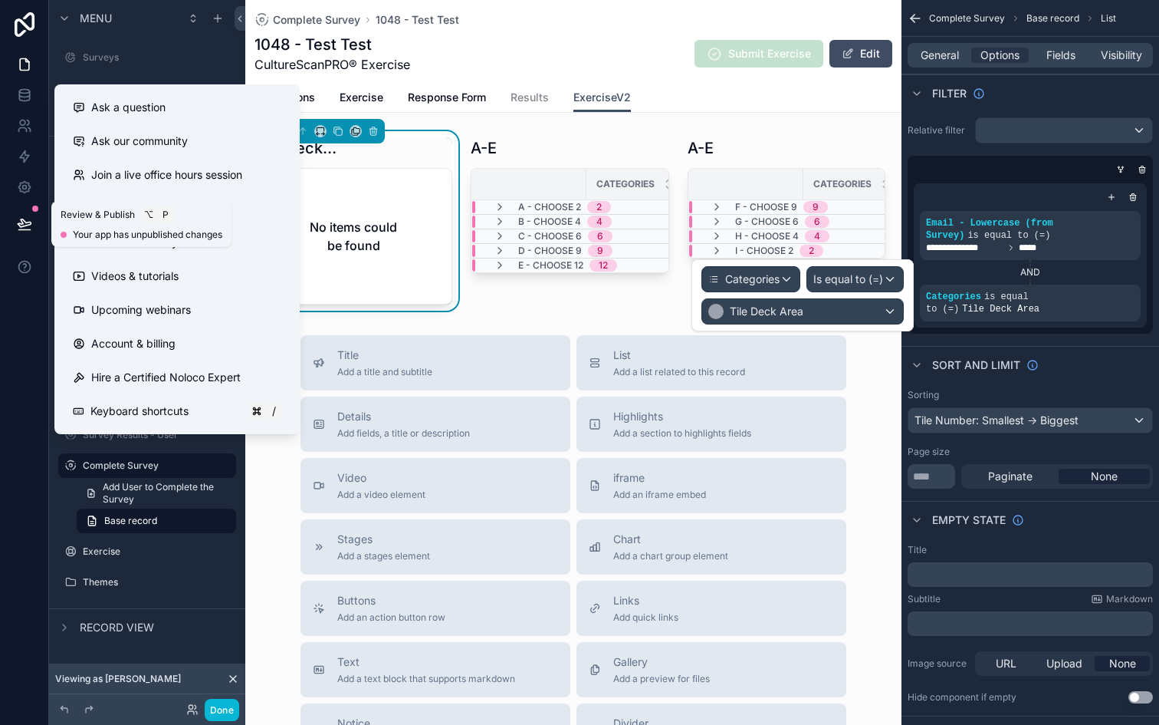
click at [31, 227] on button at bounding box center [25, 223] width 34 height 43
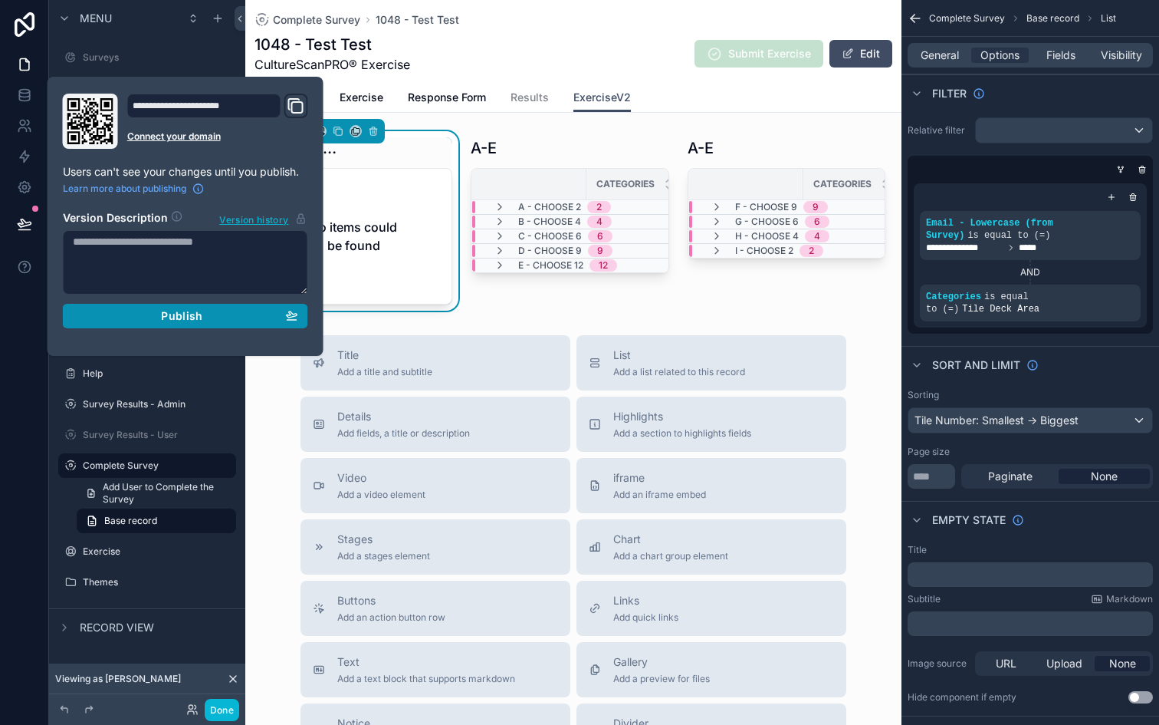
click at [138, 320] on div "Publish" at bounding box center [185, 316] width 225 height 14
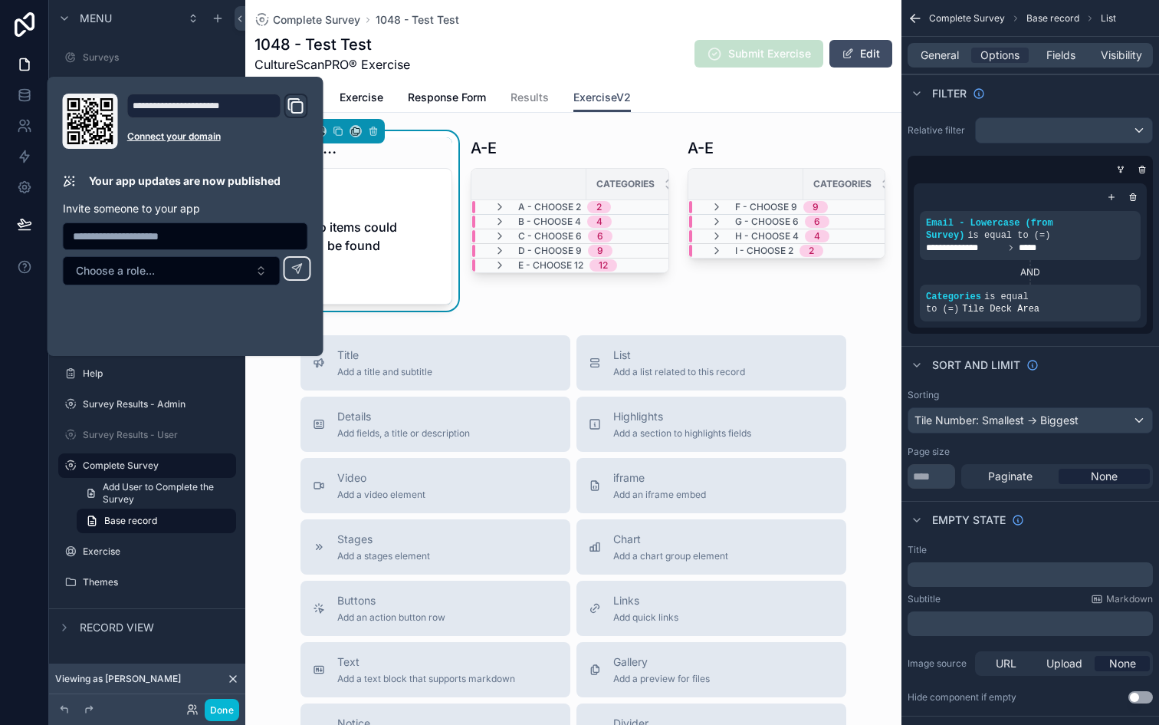
click at [527, 127] on div "Complete Survey 1048 - Test Test 1048 - Test Test CultureScanPRO® Exercise Subm…" at bounding box center [573, 502] width 656 height 1004
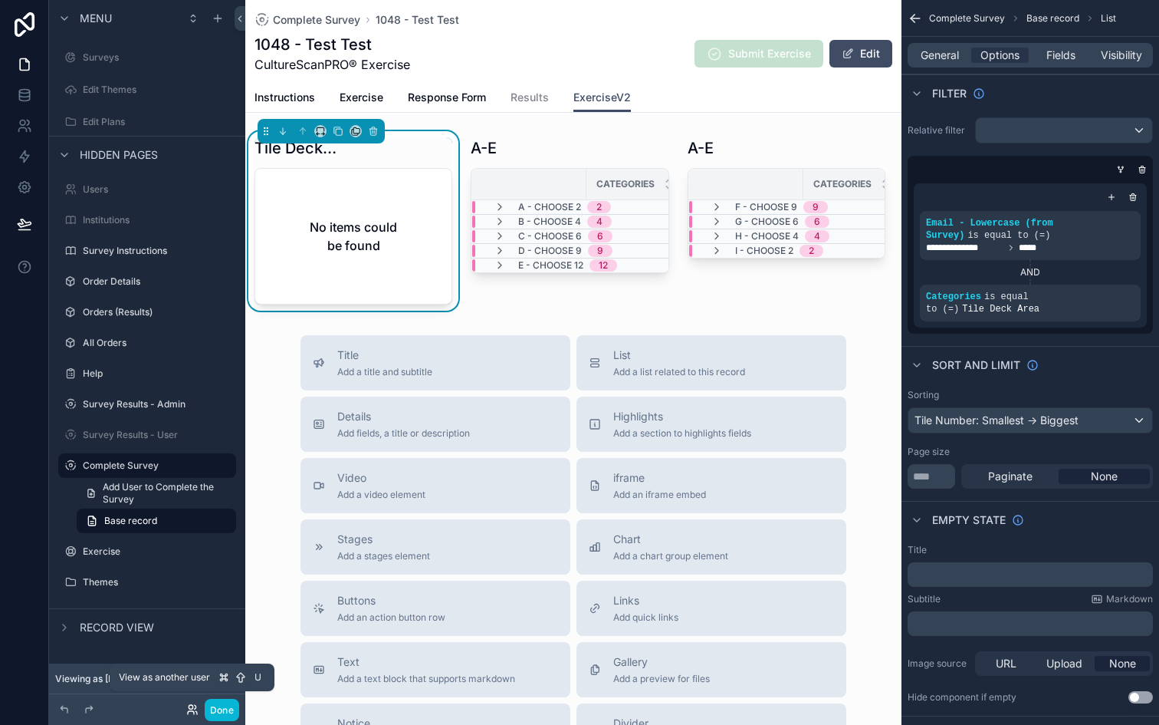
click at [191, 705] on icon at bounding box center [191, 707] width 4 height 4
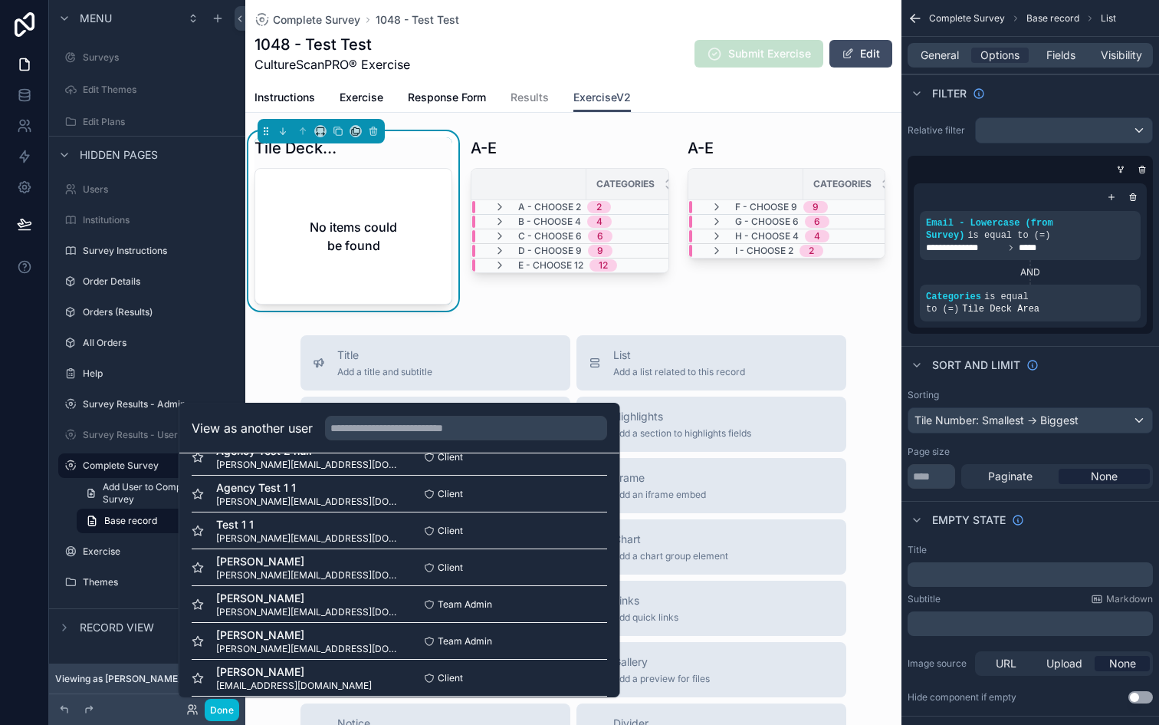
scroll to position [775, 0]
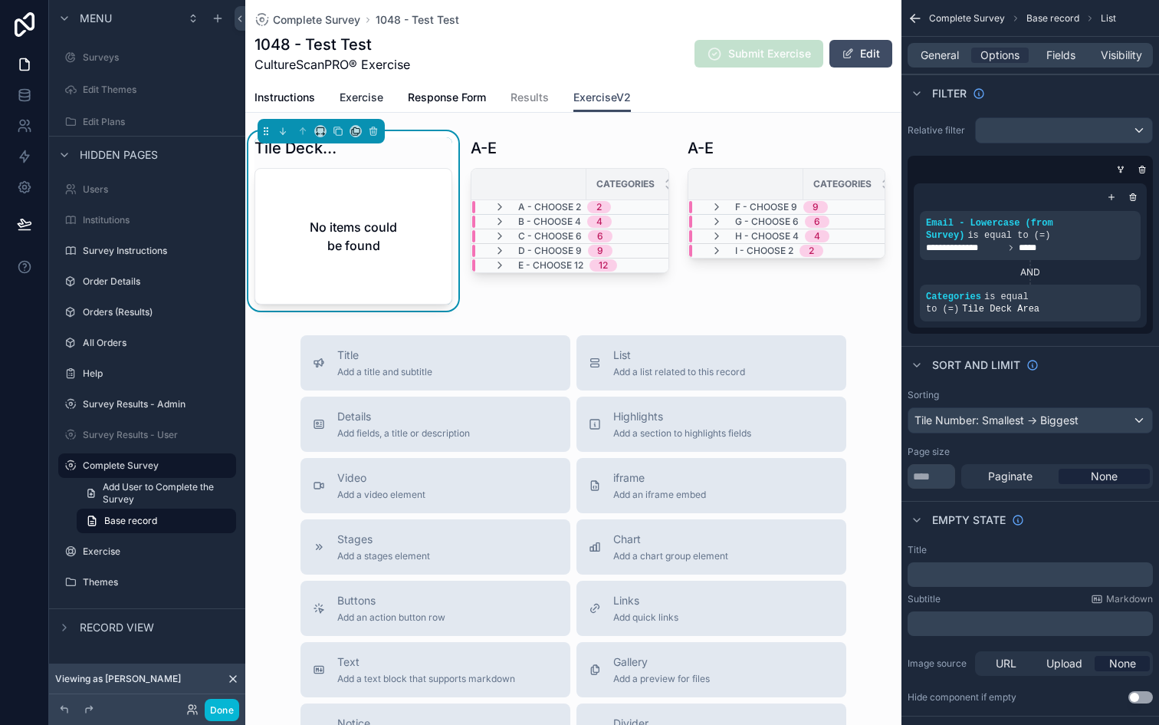
click at [371, 92] on span "Exercise" at bounding box center [362, 97] width 44 height 15
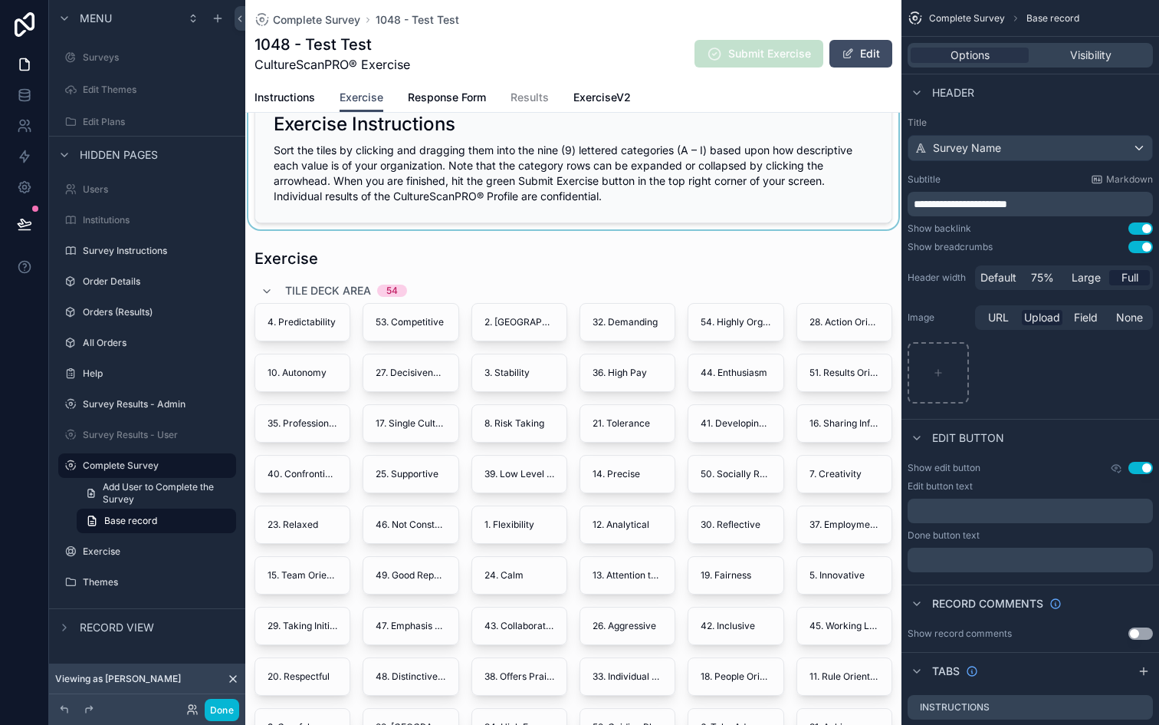
scroll to position [46, 0]
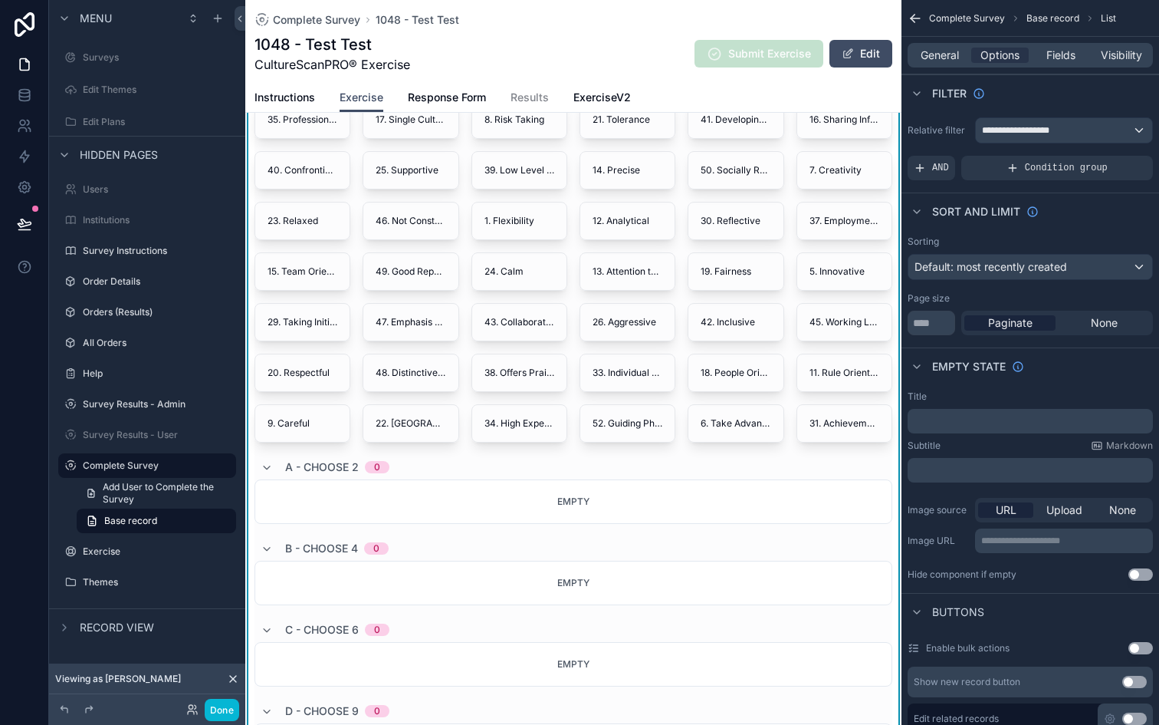
scroll to position [330, 0]
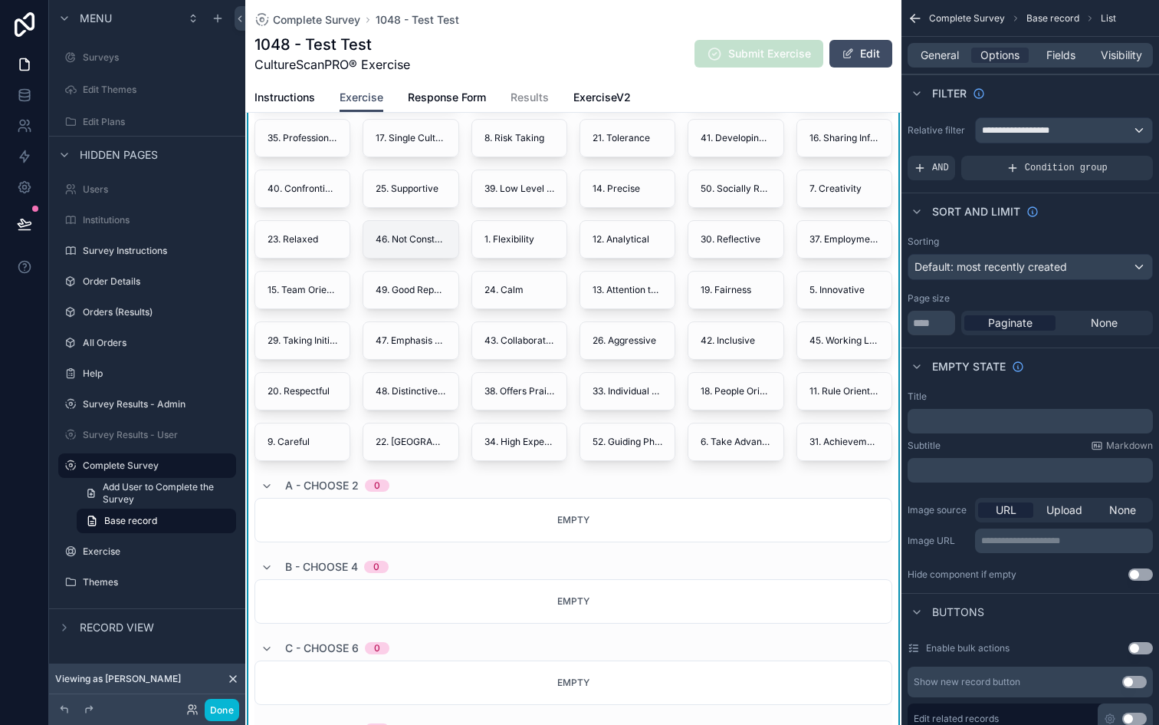
click at [418, 243] on span "46. Not Constrained by Rules" at bounding box center [411, 239] width 70 height 12
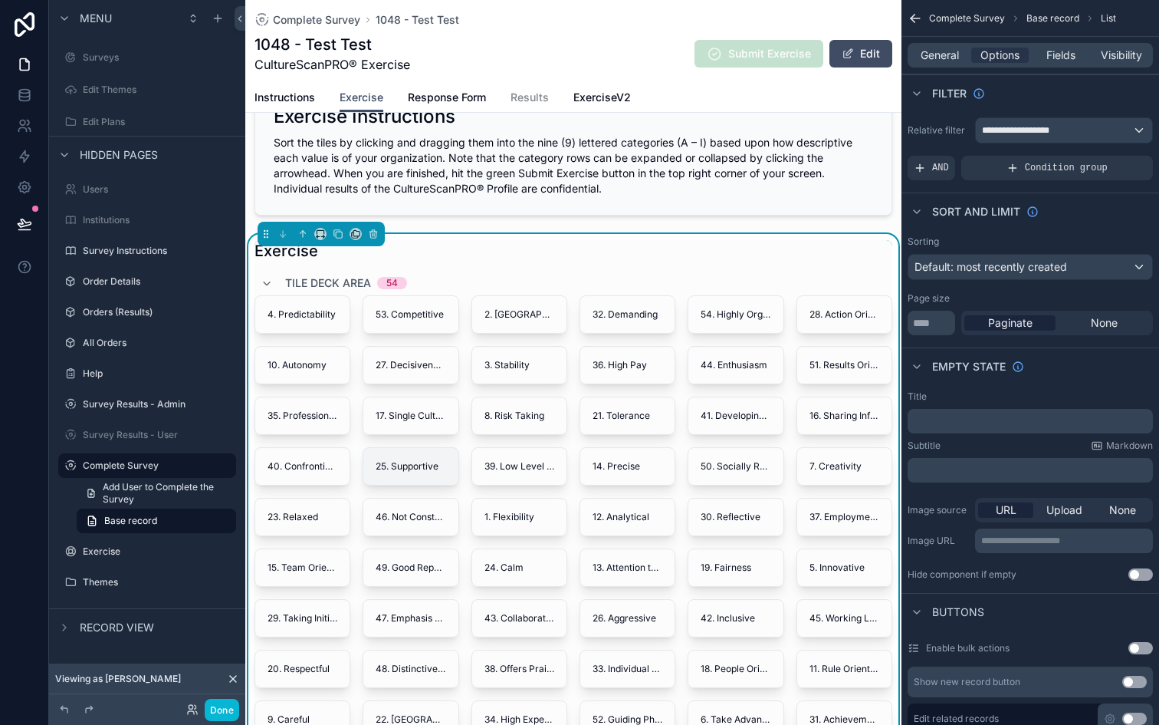
scroll to position [0, 0]
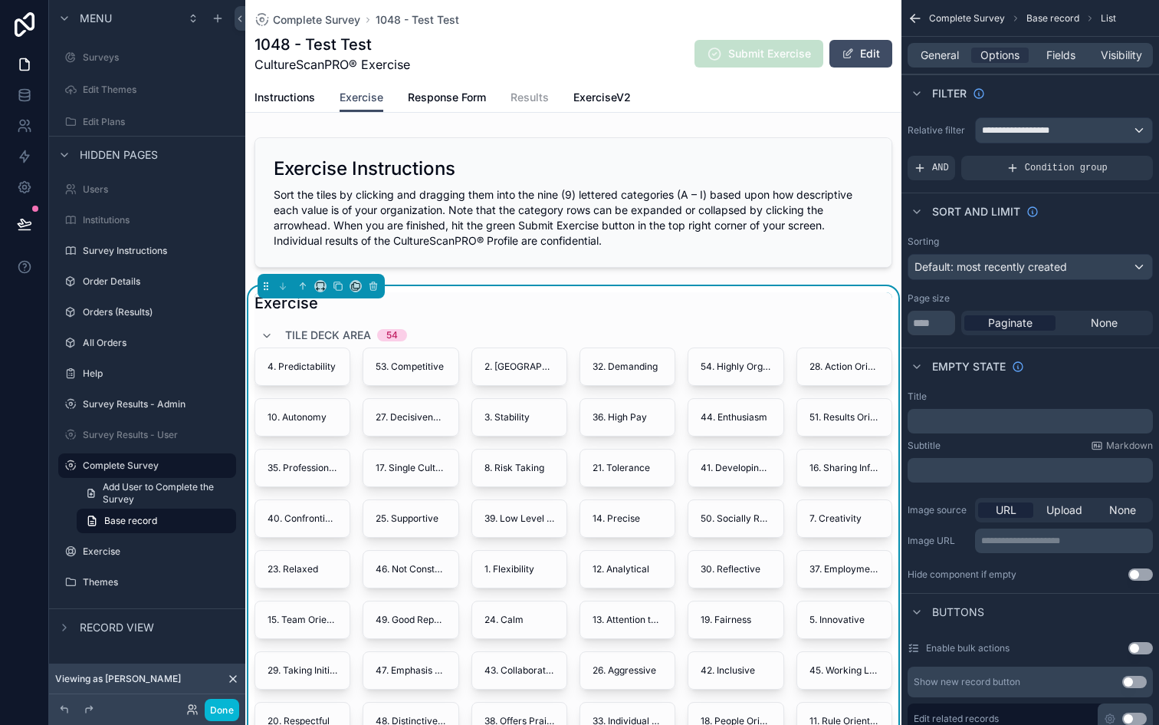
click at [525, 99] on span "Results" at bounding box center [530, 97] width 38 height 15
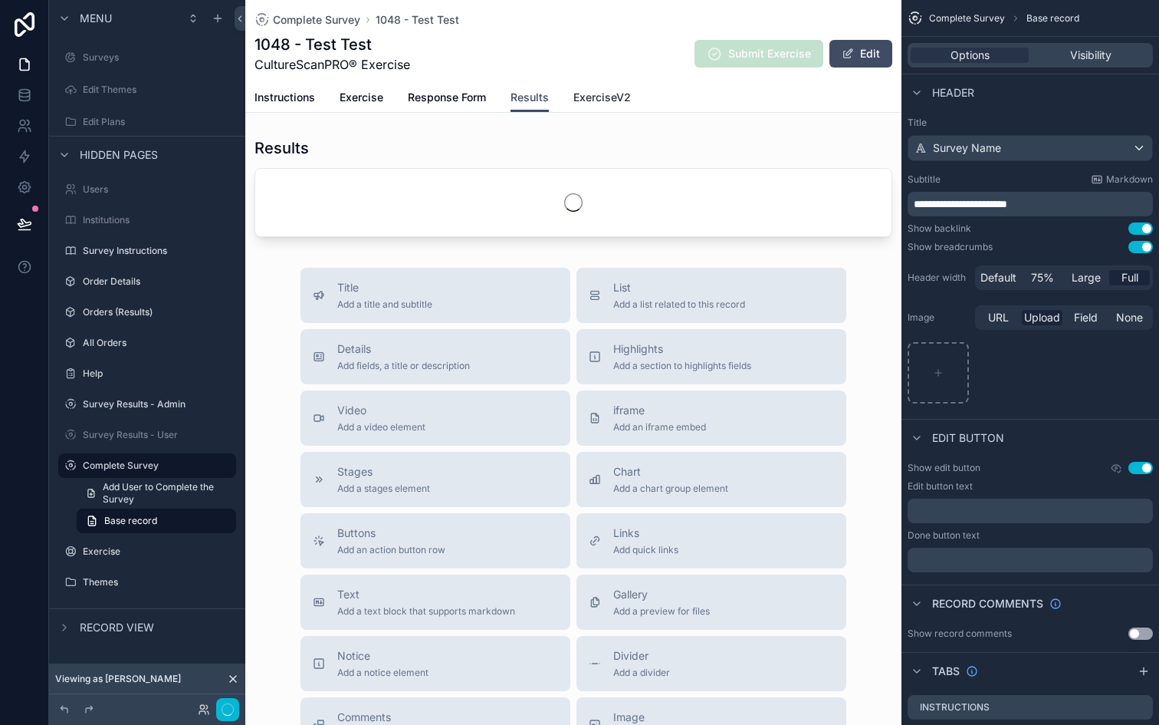
click at [591, 102] on span "ExerciseV2" at bounding box center [603, 97] width 58 height 15
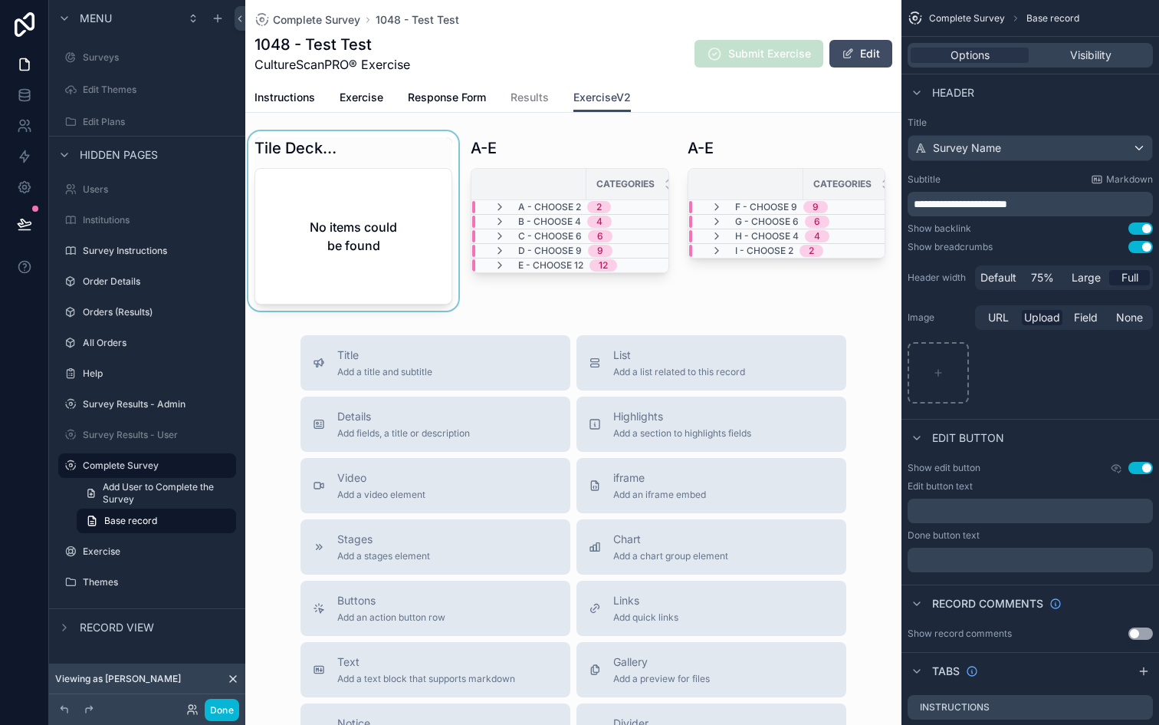
click at [360, 232] on div "scrollable content" at bounding box center [353, 220] width 216 height 179
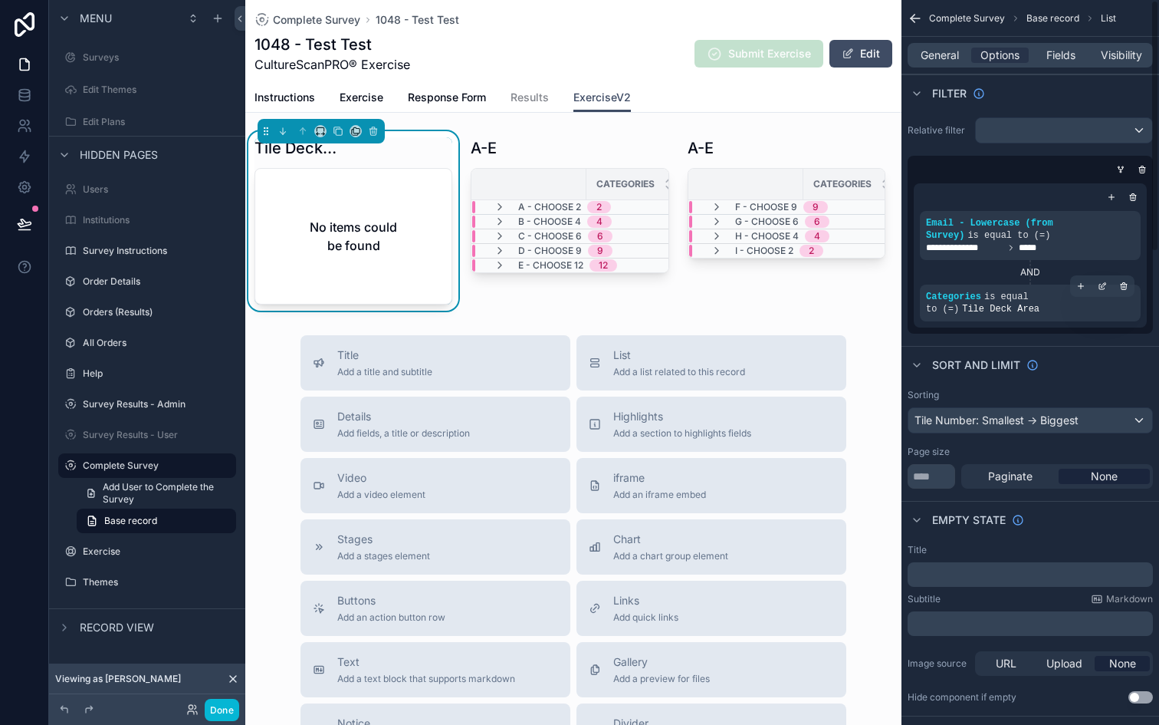
click at [975, 307] on span "Tile Deck Area" at bounding box center [1000, 309] width 77 height 11
click at [498, 204] on icon "scrollable content" at bounding box center [500, 207] width 12 height 12
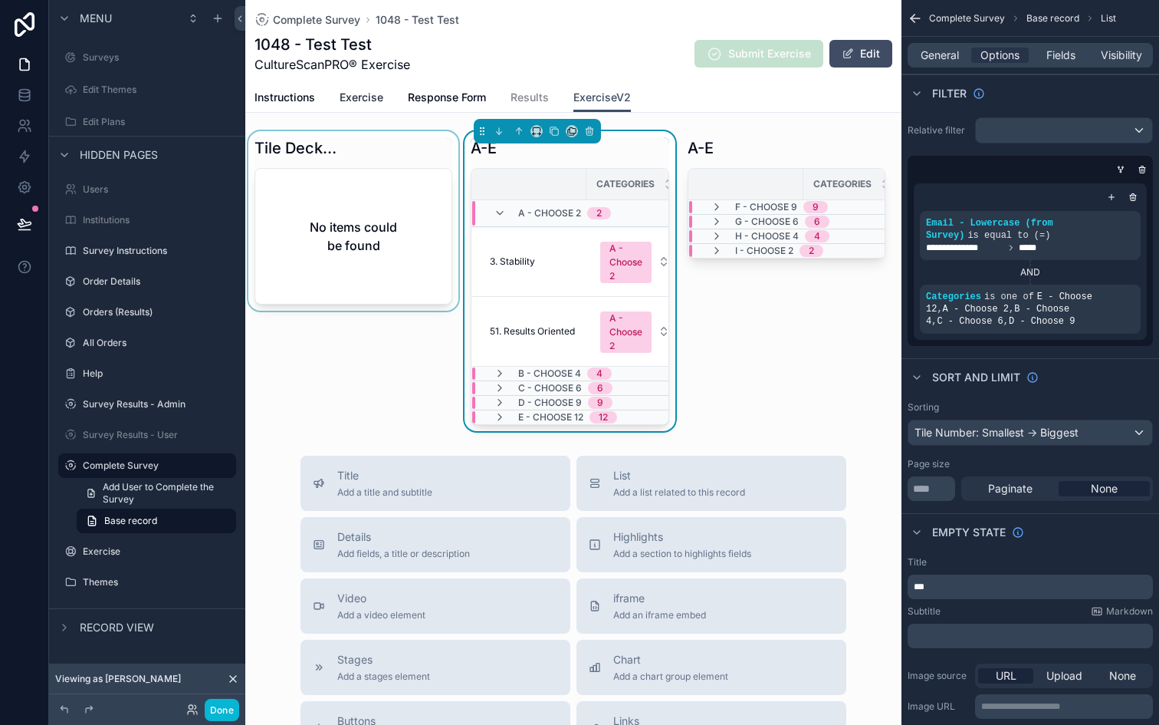
click at [363, 100] on span "Exercise" at bounding box center [362, 97] width 44 height 15
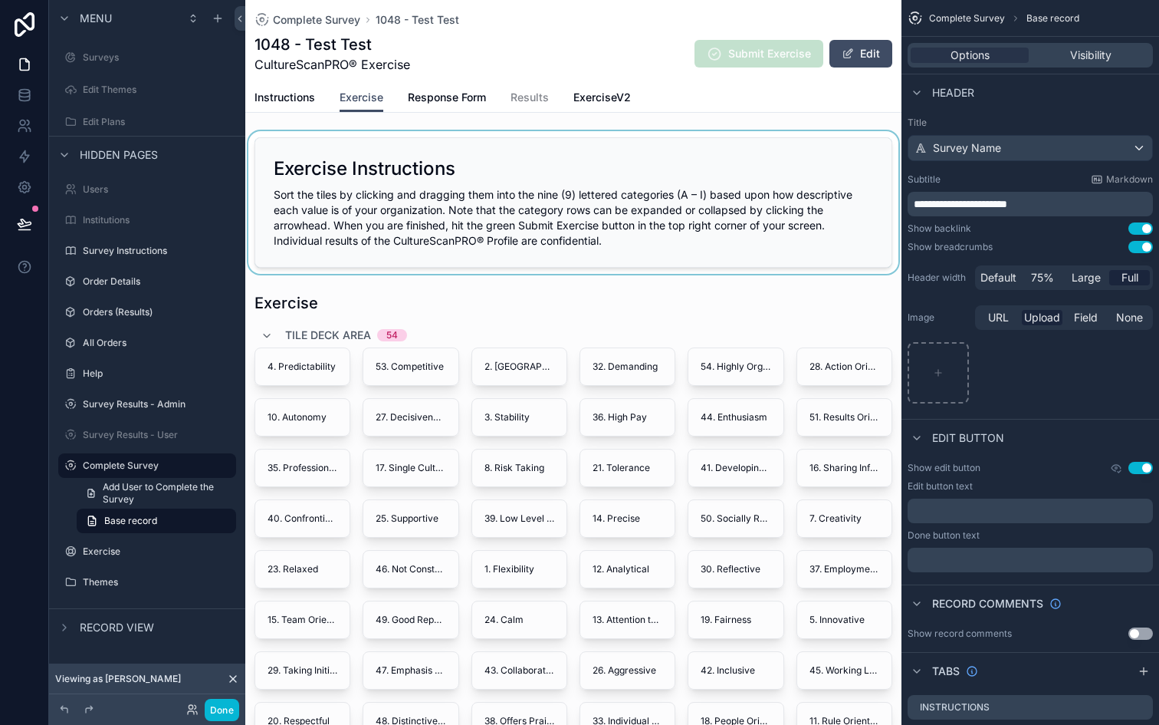
click at [421, 185] on div "scrollable content" at bounding box center [573, 202] width 656 height 143
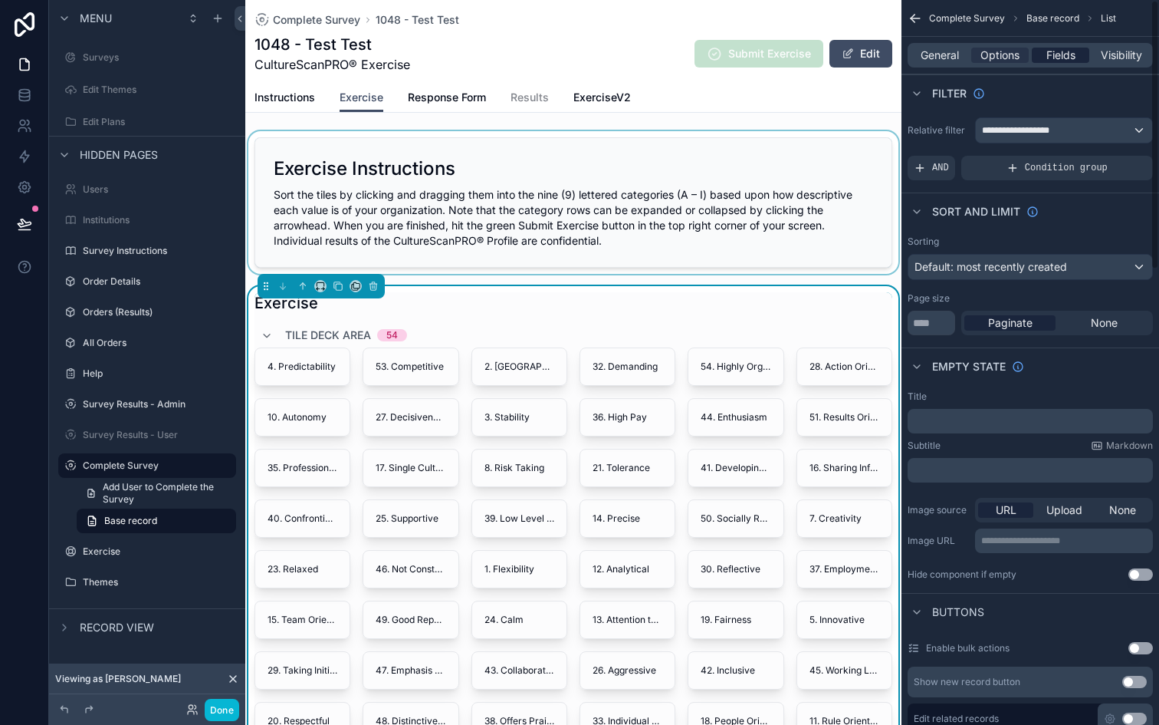
click at [1070, 51] on span "Fields" at bounding box center [1061, 55] width 29 height 15
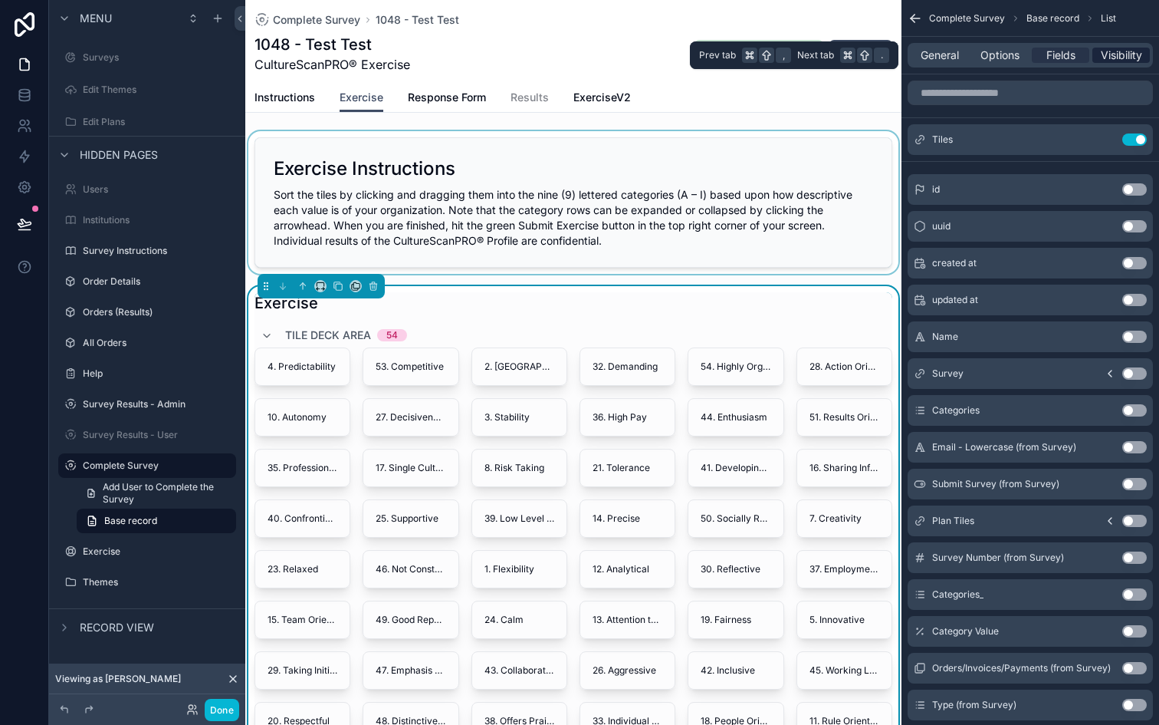
click at [1114, 53] on span "Visibility" at bounding box center [1121, 55] width 41 height 15
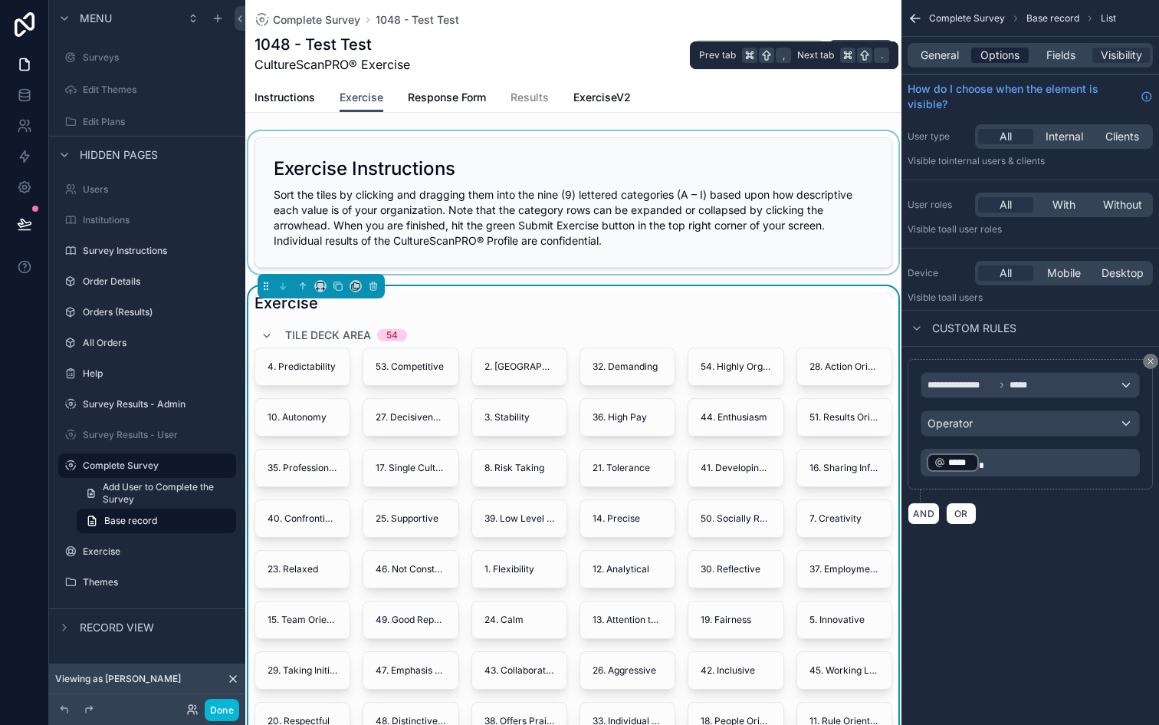
click at [975, 56] on div "Options" at bounding box center [1000, 55] width 58 height 15
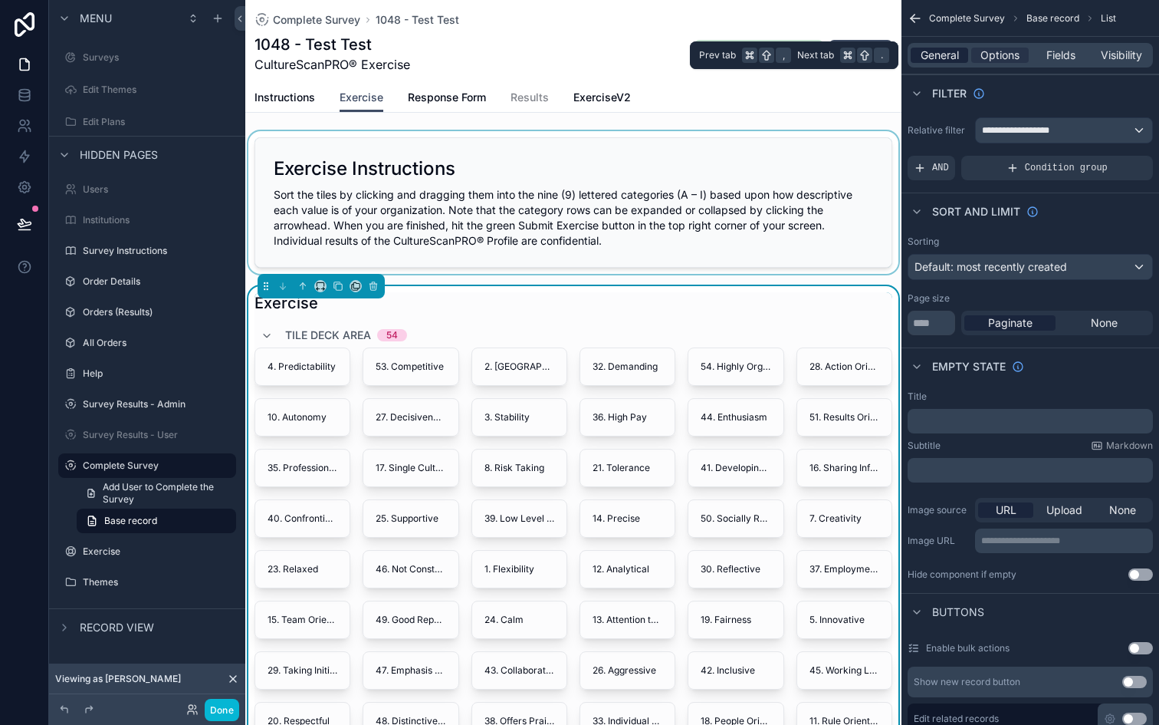
click at [936, 59] on span "General" at bounding box center [940, 55] width 38 height 15
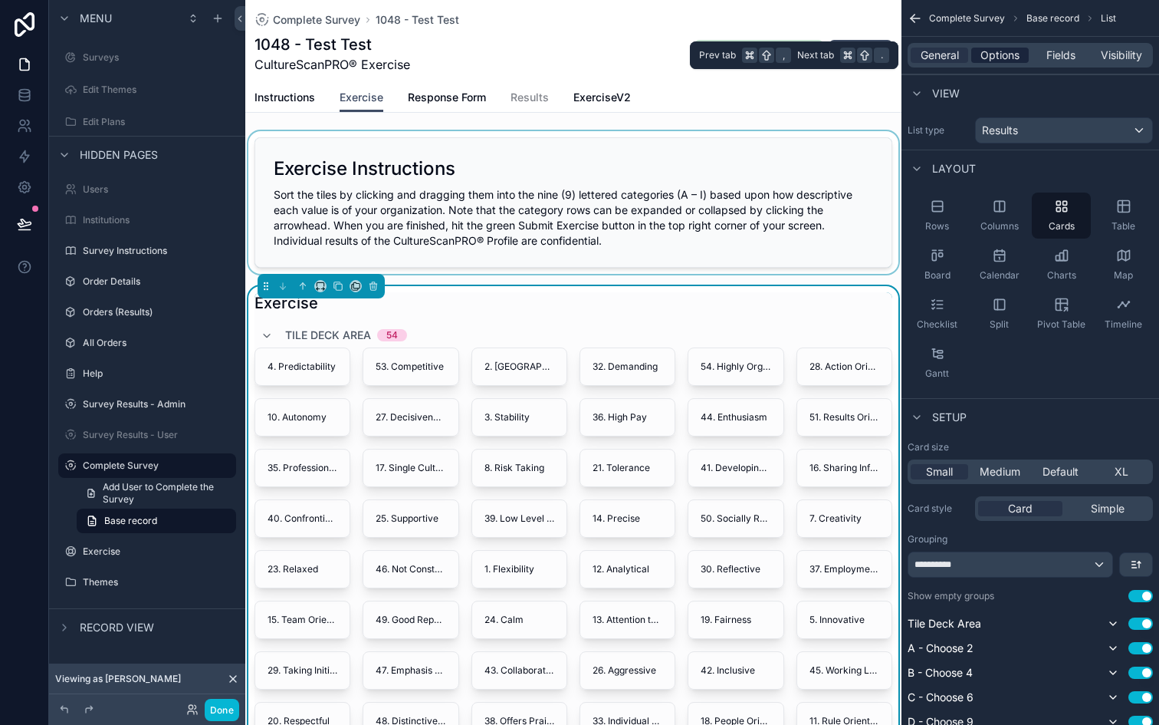
click at [991, 59] on span "Options" at bounding box center [1000, 55] width 39 height 15
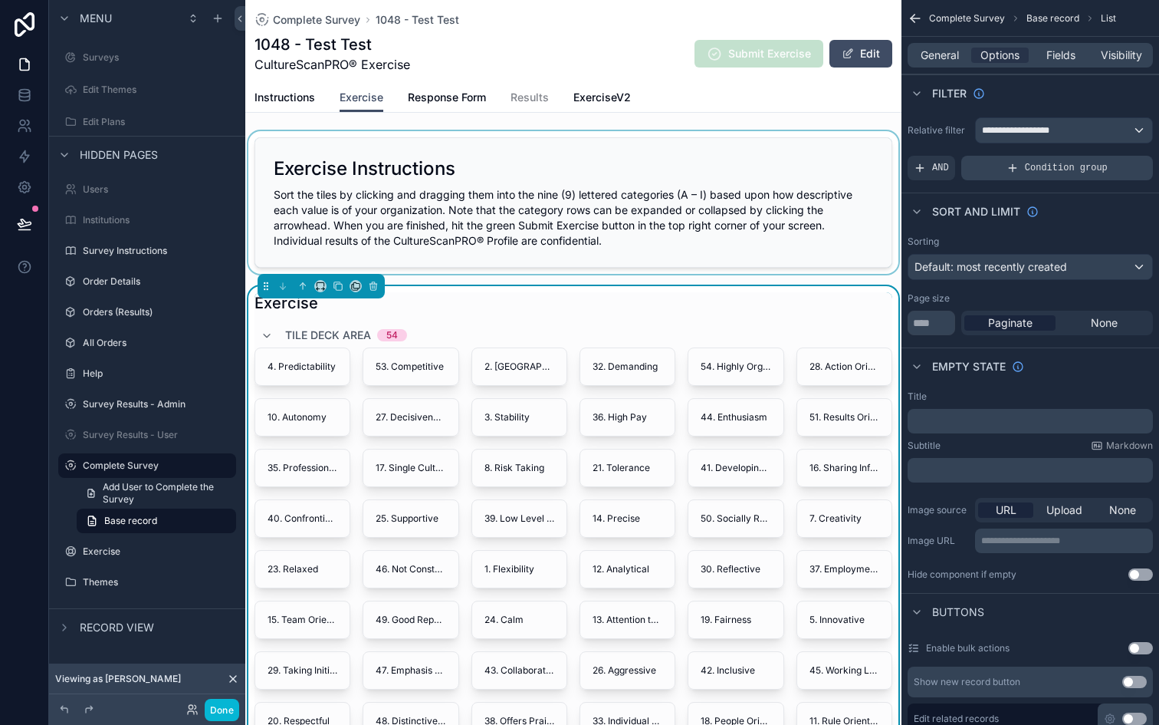
click at [1031, 166] on span "Condition group" at bounding box center [1066, 168] width 83 height 12
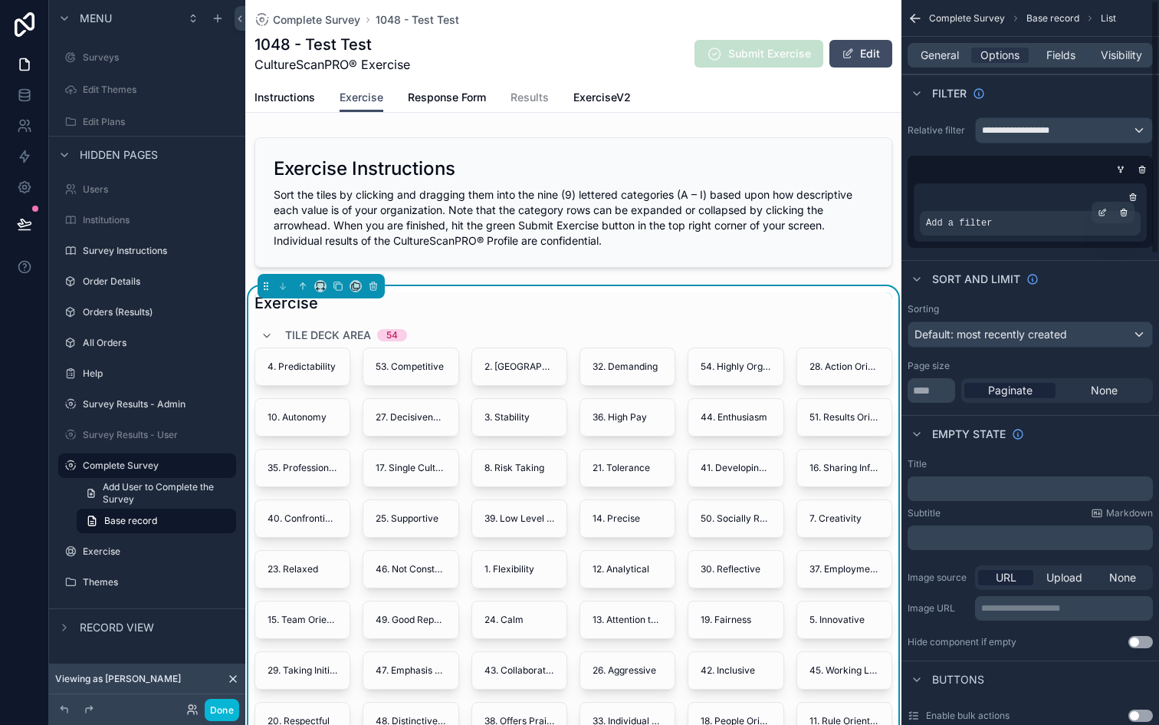
click at [1017, 224] on div "Add a filter" at bounding box center [1030, 223] width 221 height 25
click at [1105, 213] on icon "scrollable content" at bounding box center [1102, 212] width 9 height 9
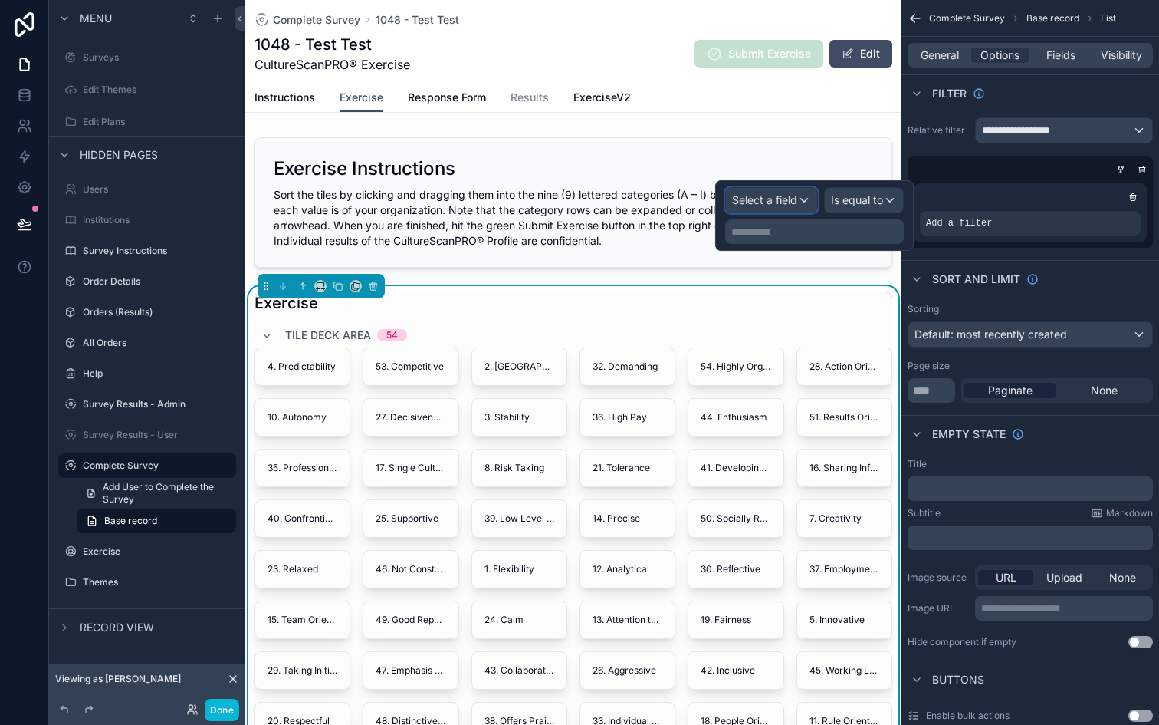
click at [807, 192] on div "Select a field" at bounding box center [771, 200] width 91 height 25
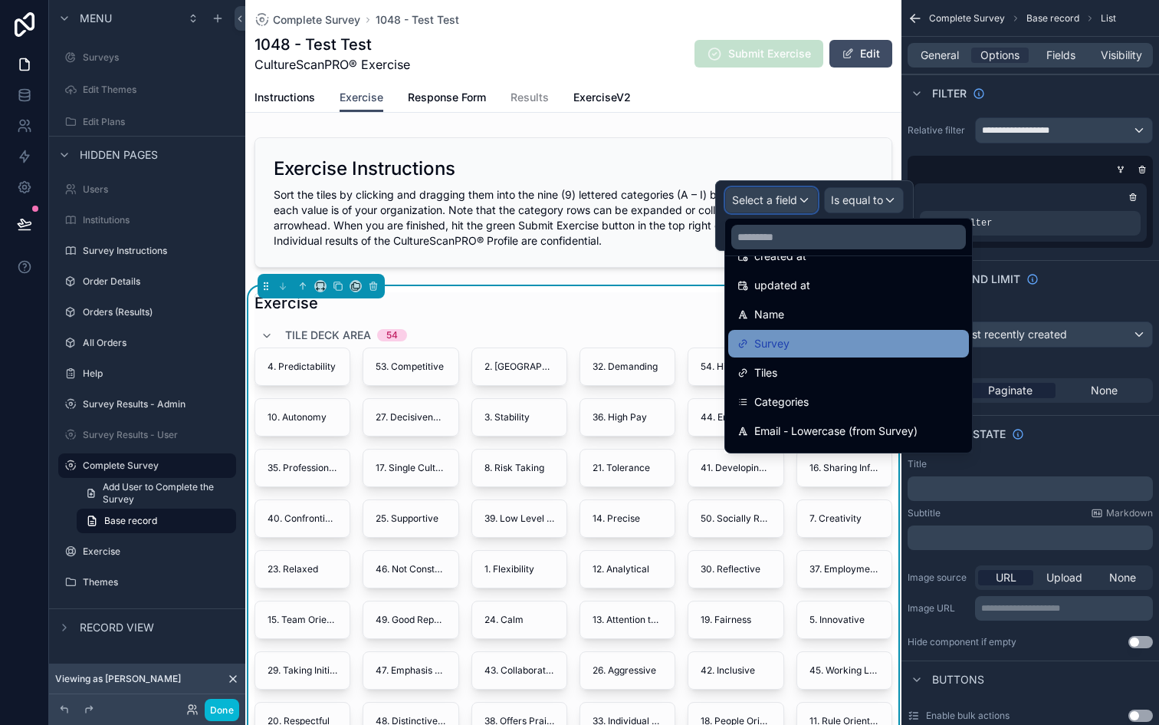
scroll to position [110, 0]
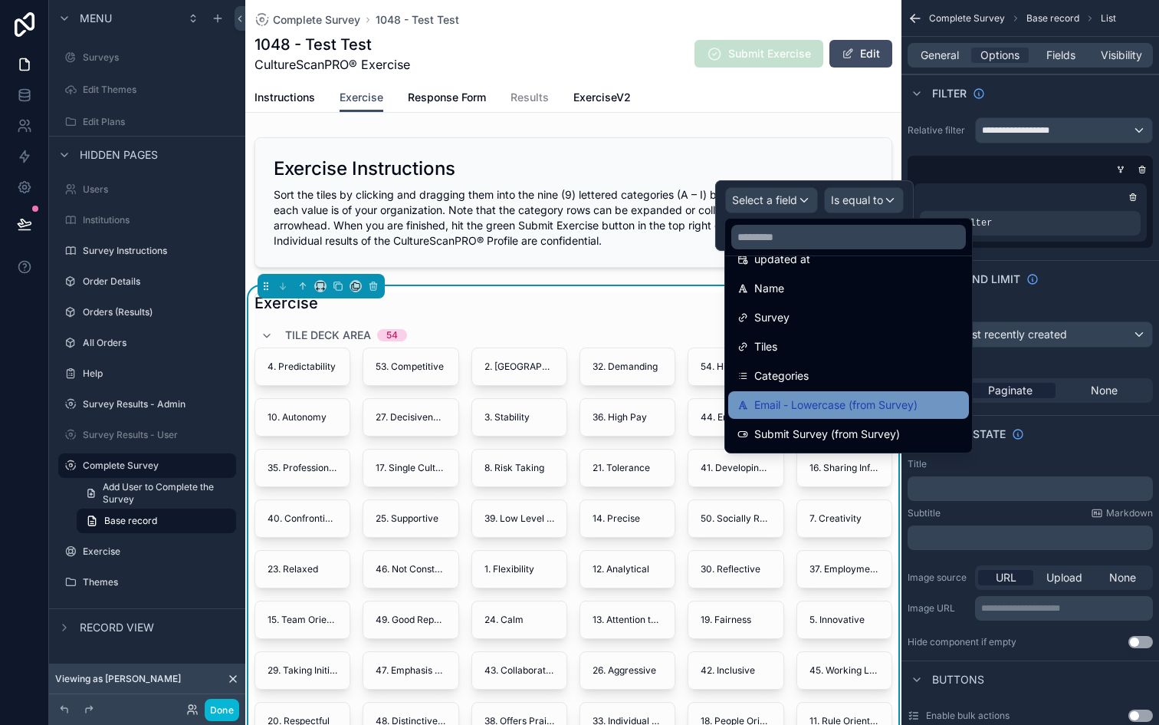
click at [822, 408] on span "Email - Lowercase (from Survey)" at bounding box center [835, 405] width 163 height 18
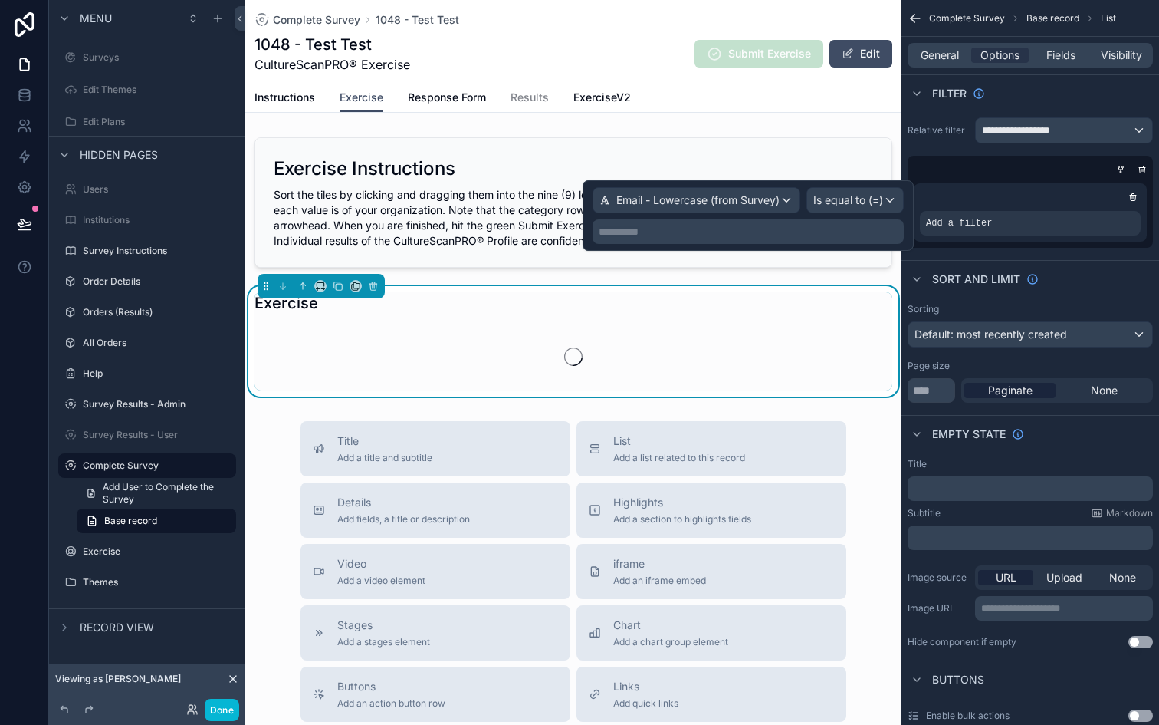
click at [842, 228] on p "**********" at bounding box center [750, 231] width 302 height 15
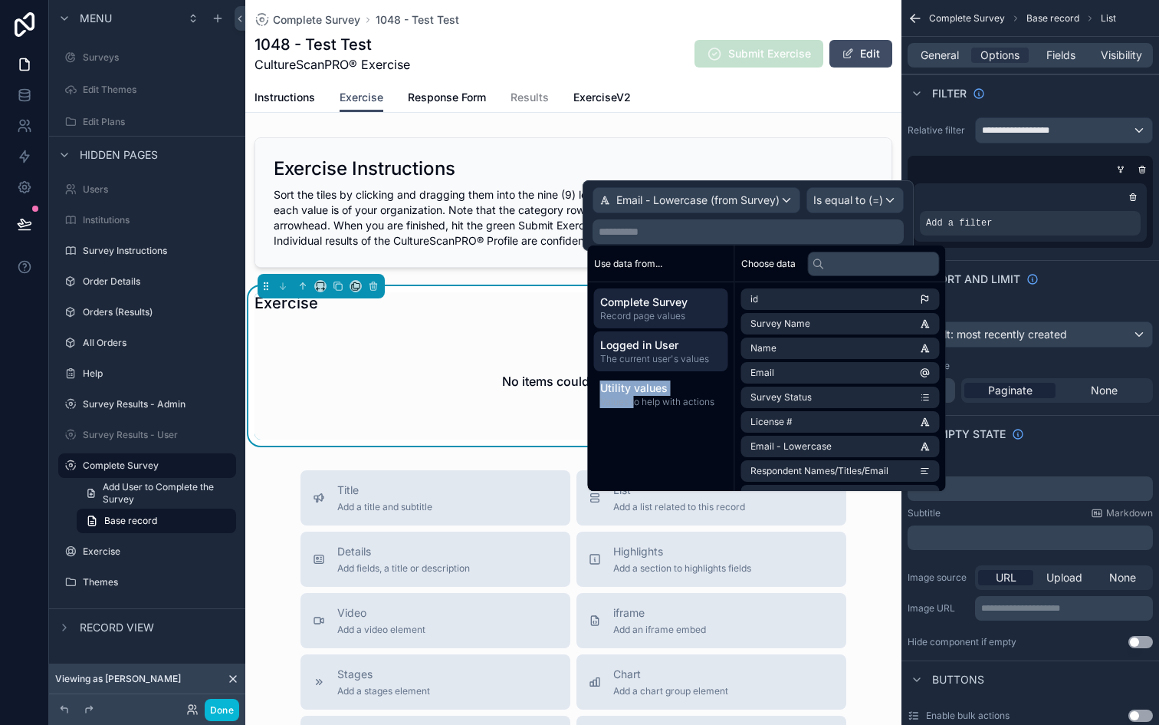
drag, startPoint x: 635, startPoint y: 396, endPoint x: 635, endPoint y: 368, distance: 27.6
click at [635, 369] on div "Complete Survey Record page values Logged in User The current user's values Uti…" at bounding box center [661, 351] width 146 height 138
click at [657, 344] on span "Logged in User" at bounding box center [661, 344] width 122 height 15
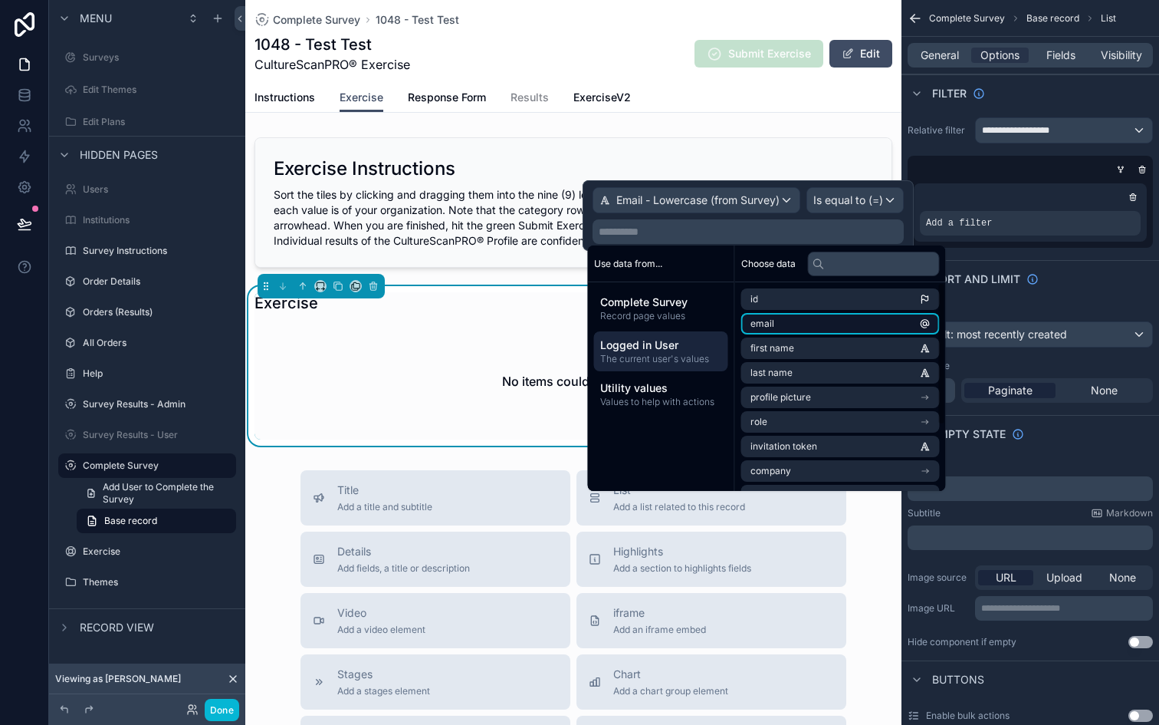
click at [765, 325] on span "email" at bounding box center [763, 323] width 24 height 12
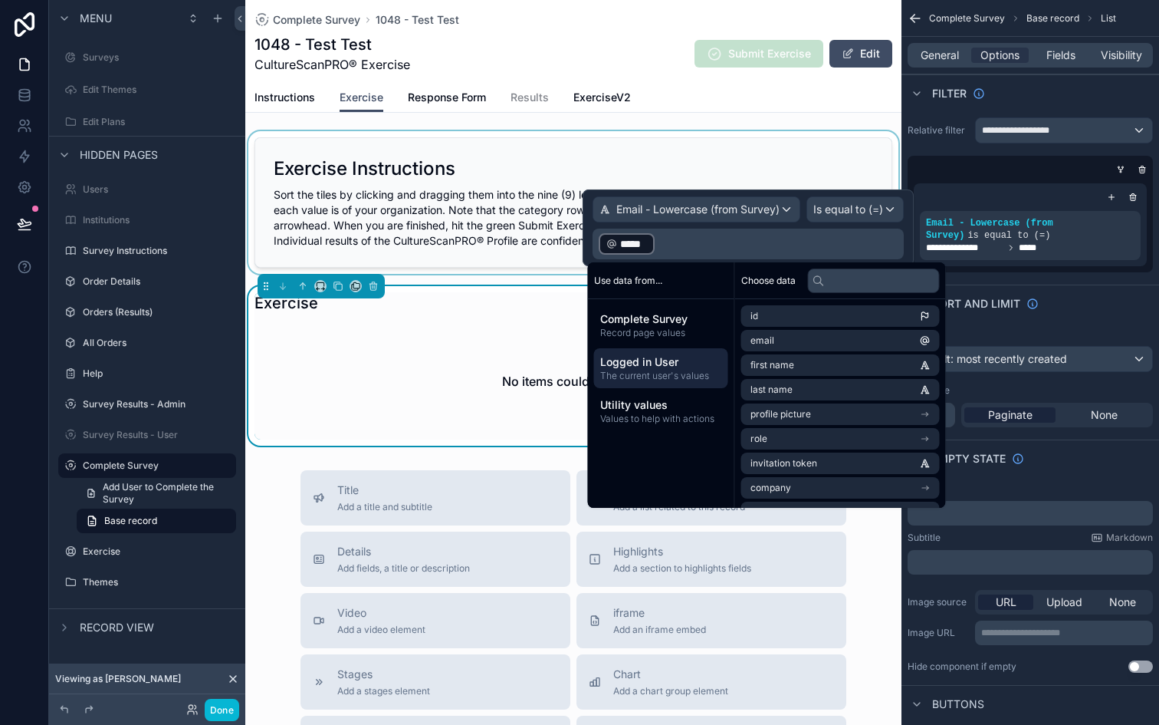
click at [801, 163] on div "scrollable content" at bounding box center [573, 202] width 656 height 143
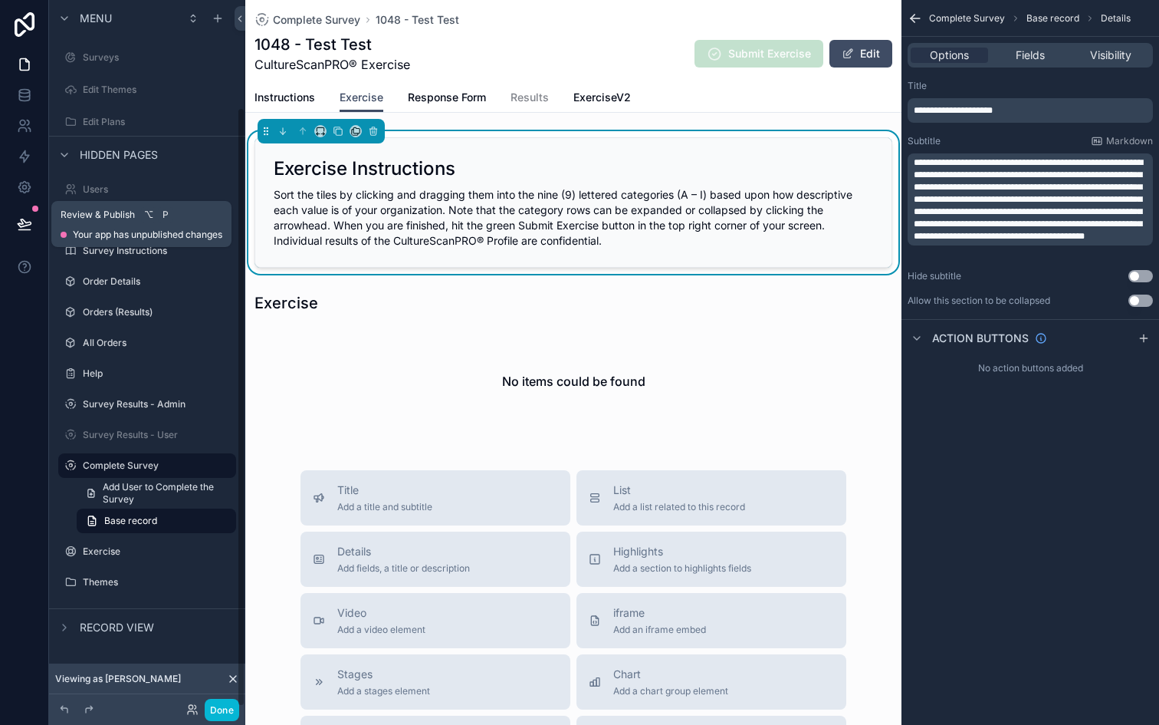
click at [22, 221] on icon at bounding box center [24, 223] width 15 height 15
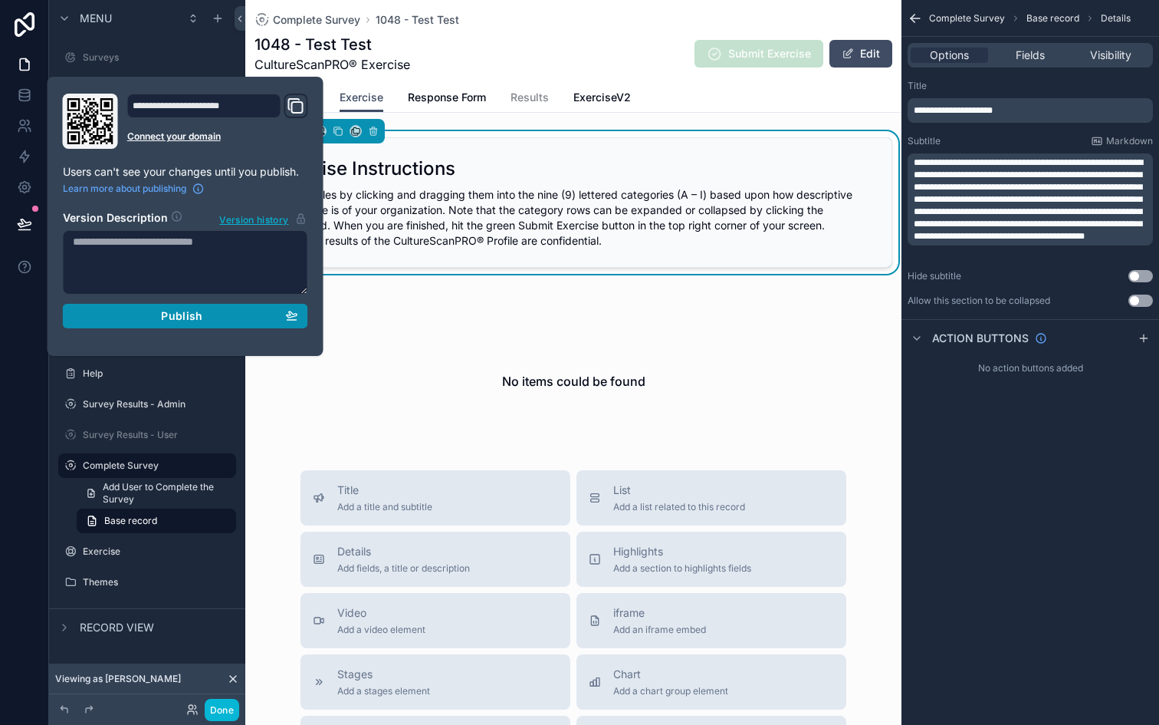
click at [128, 317] on div "Publish" at bounding box center [185, 316] width 225 height 14
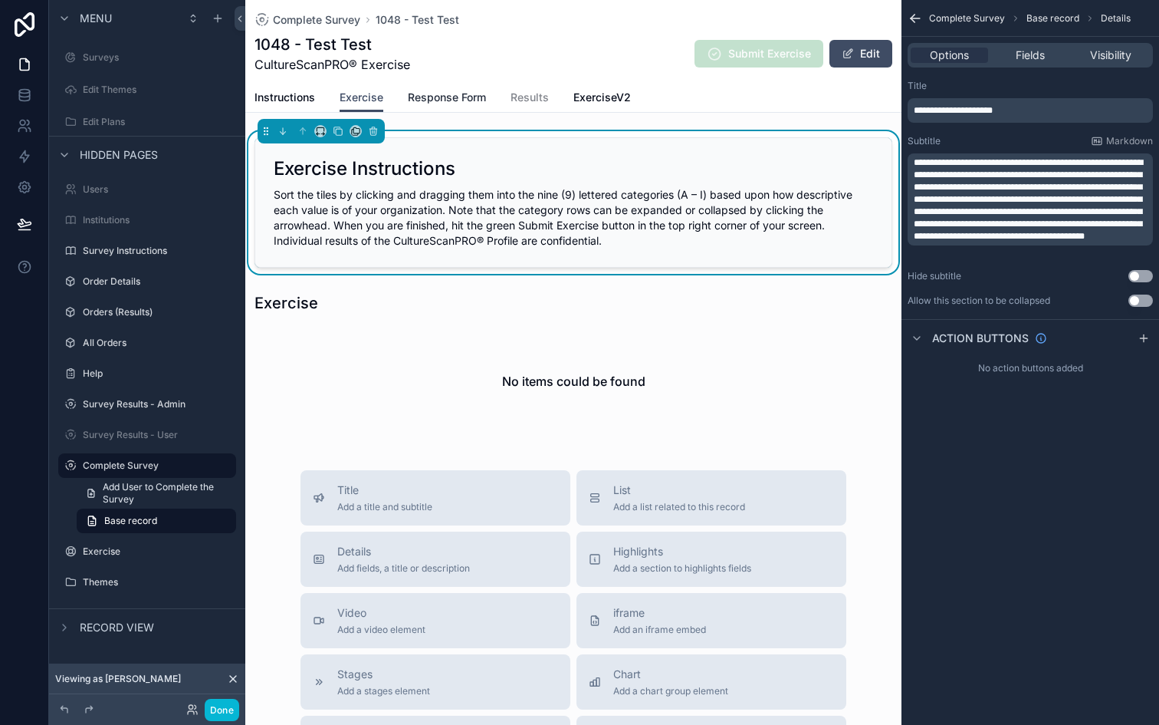
click at [454, 96] on span "Response Form" at bounding box center [447, 97] width 78 height 15
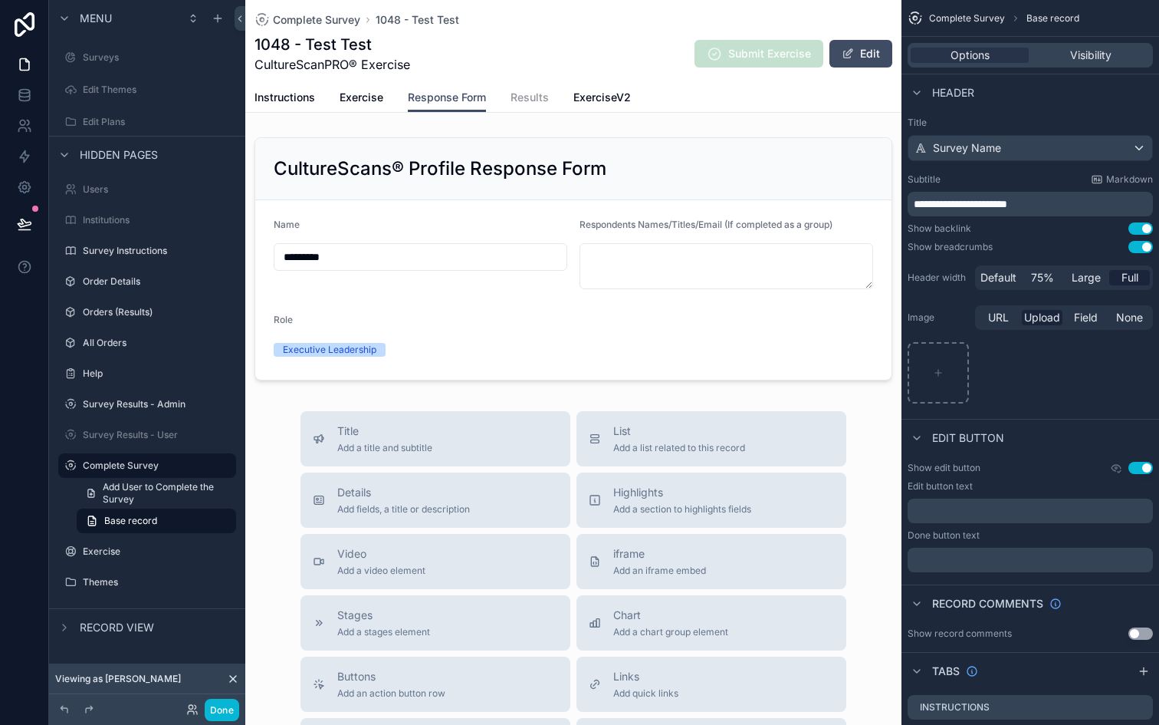
click at [517, 100] on span "Results" at bounding box center [530, 97] width 38 height 15
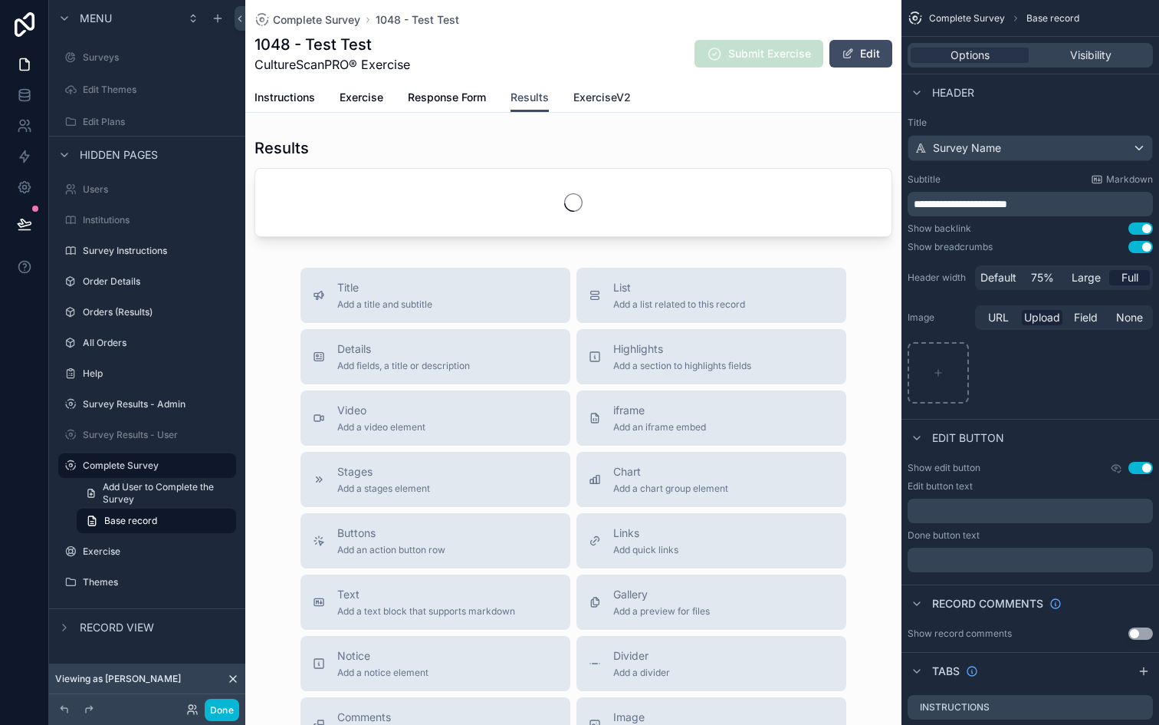
click at [597, 101] on span "ExerciseV2" at bounding box center [603, 97] width 58 height 15
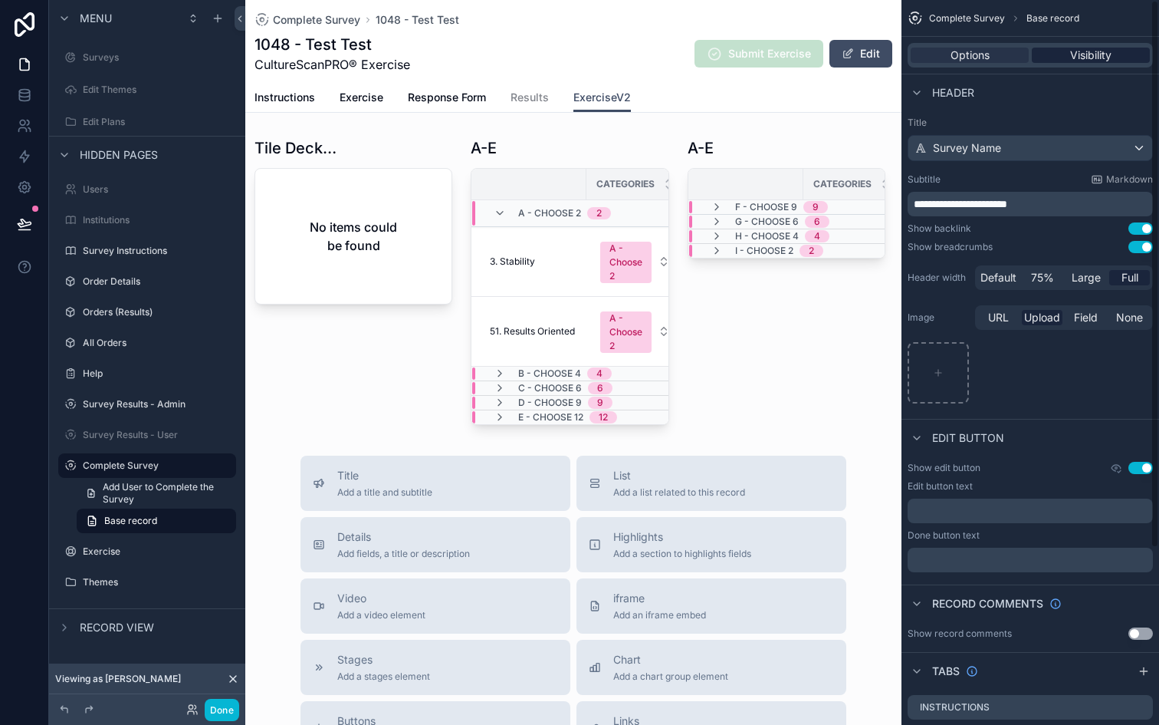
click at [1080, 60] on span "Visibility" at bounding box center [1090, 55] width 41 height 15
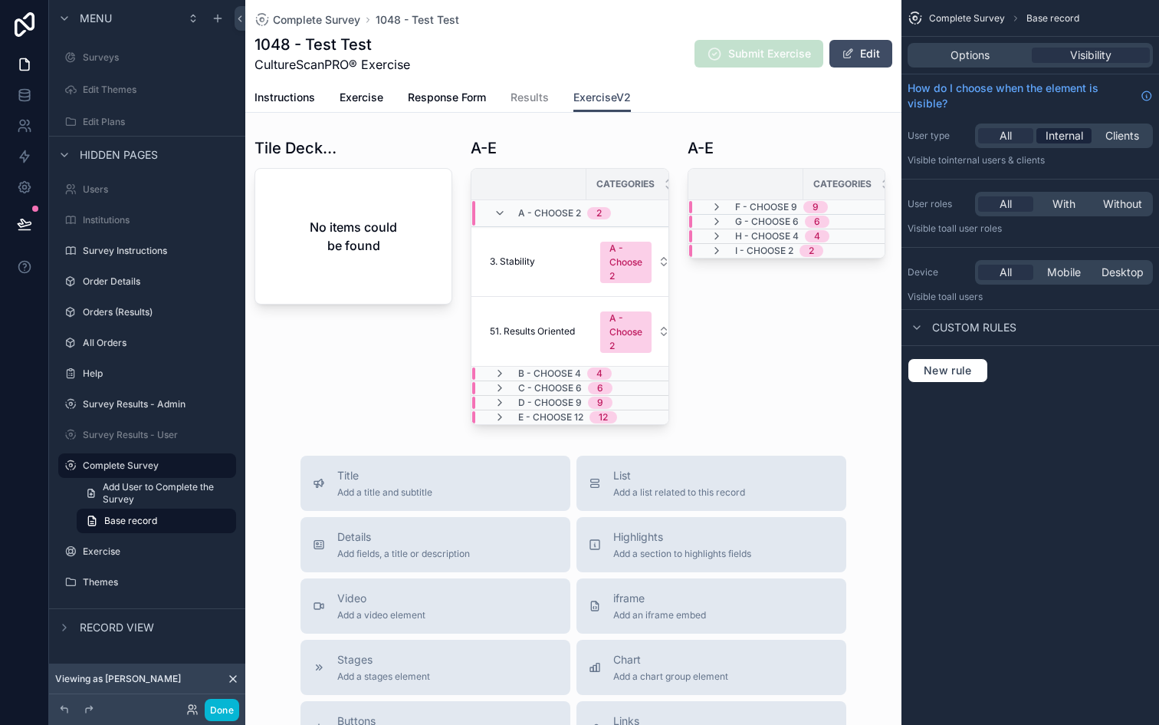
click at [1064, 138] on span "Internal" at bounding box center [1065, 135] width 38 height 15
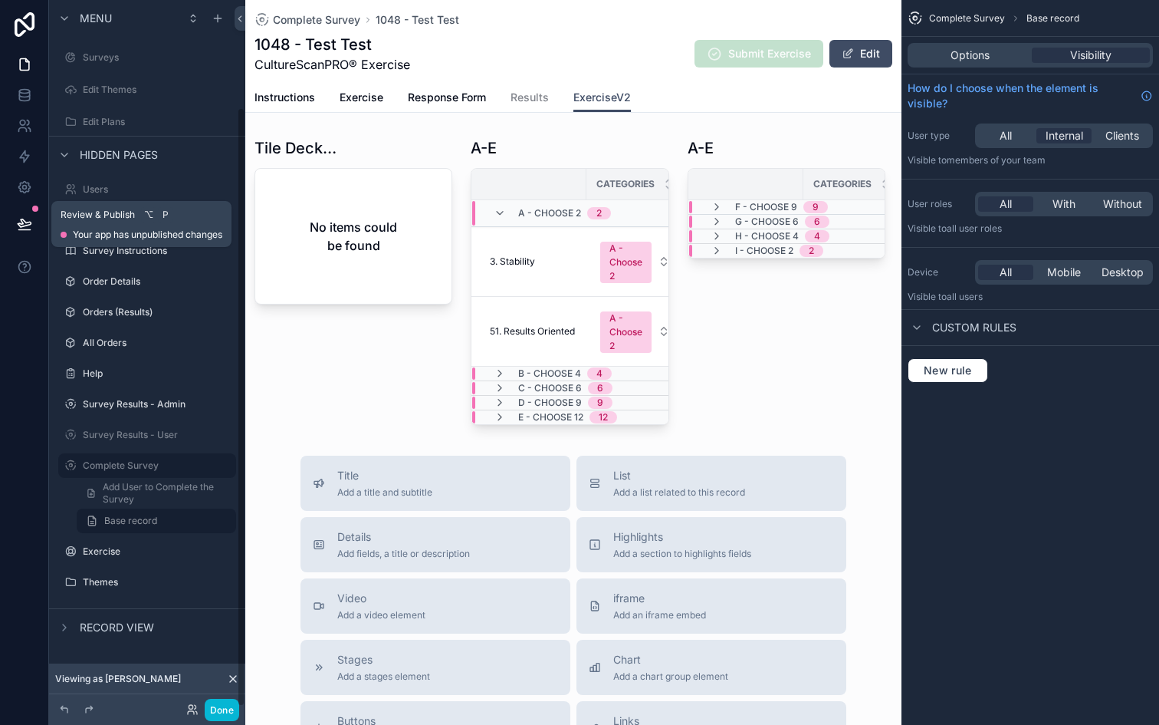
click at [26, 228] on icon at bounding box center [24, 223] width 15 height 15
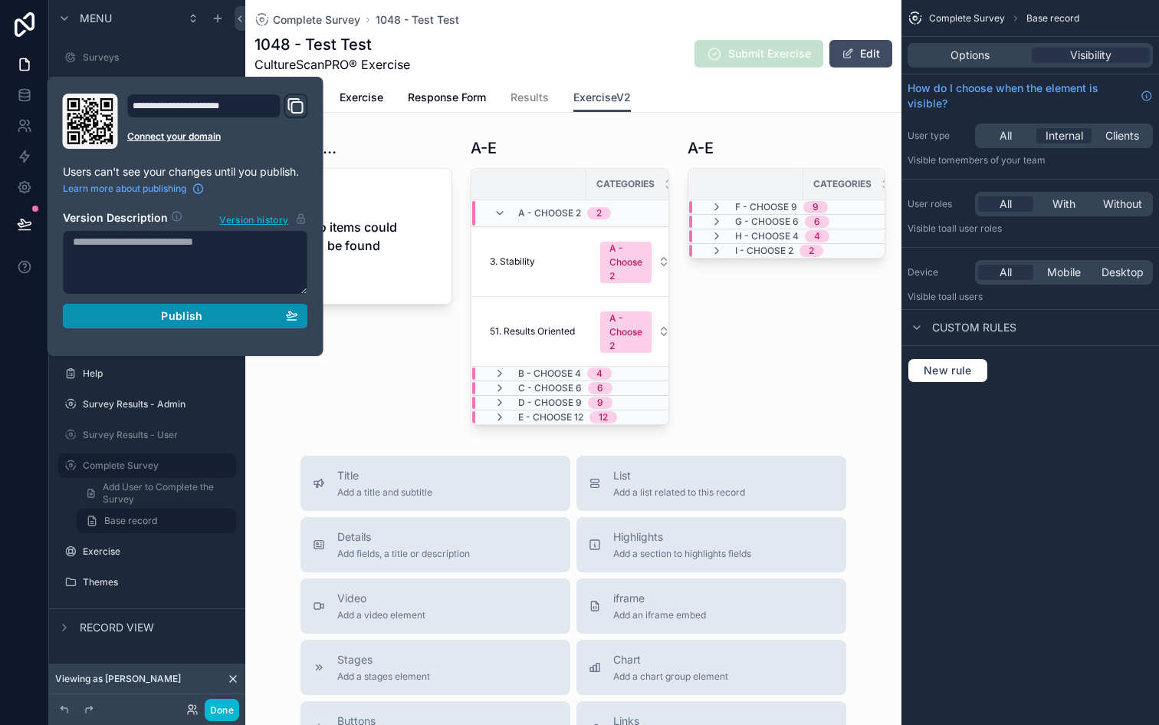
click at [116, 321] on div "Publish" at bounding box center [185, 316] width 225 height 14
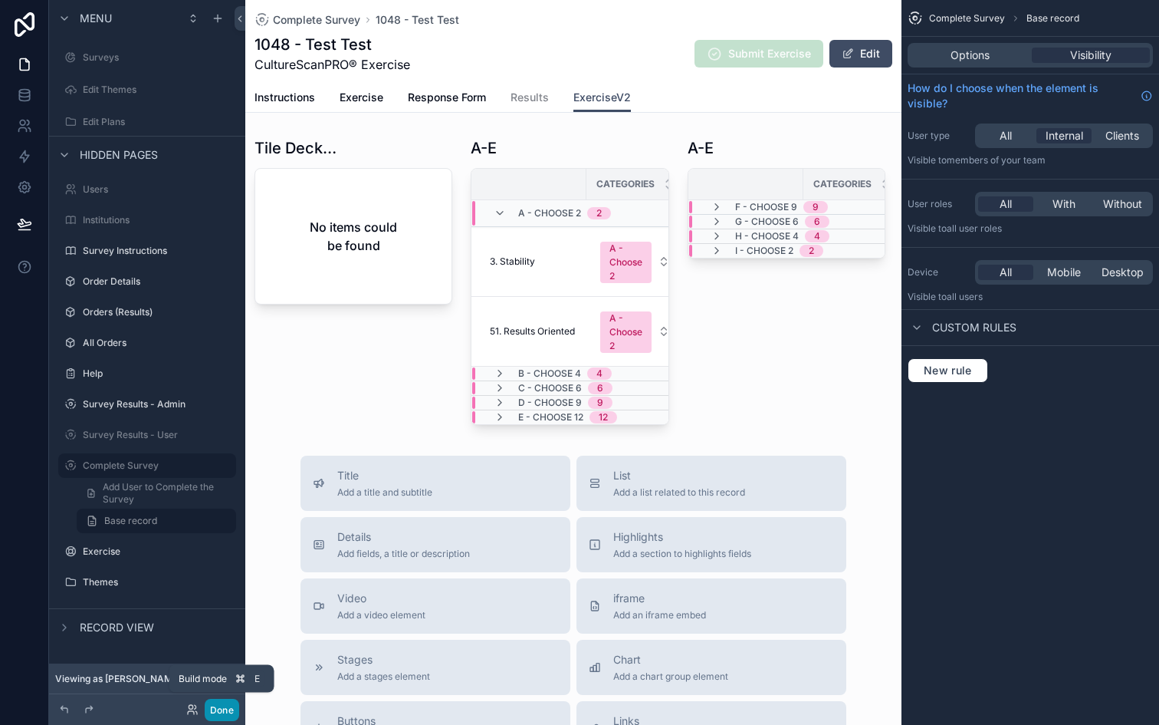
click at [220, 710] on button "Done" at bounding box center [222, 710] width 35 height 22
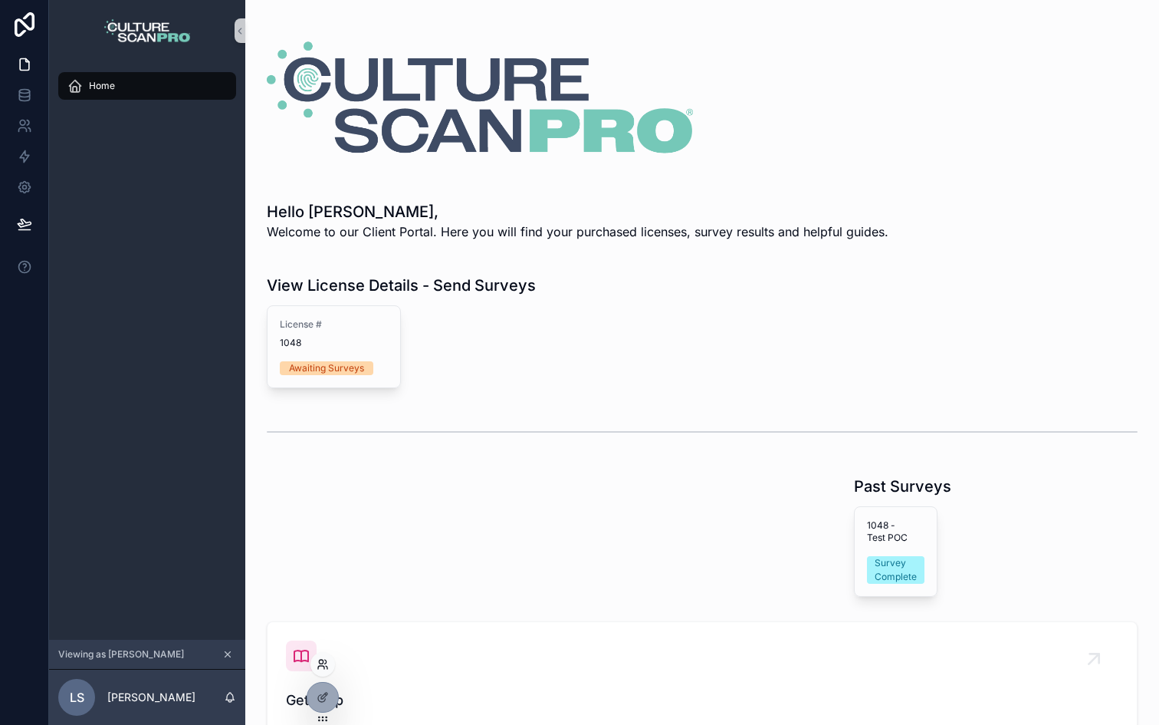
click at [324, 664] on icon at bounding box center [323, 664] width 12 height 12
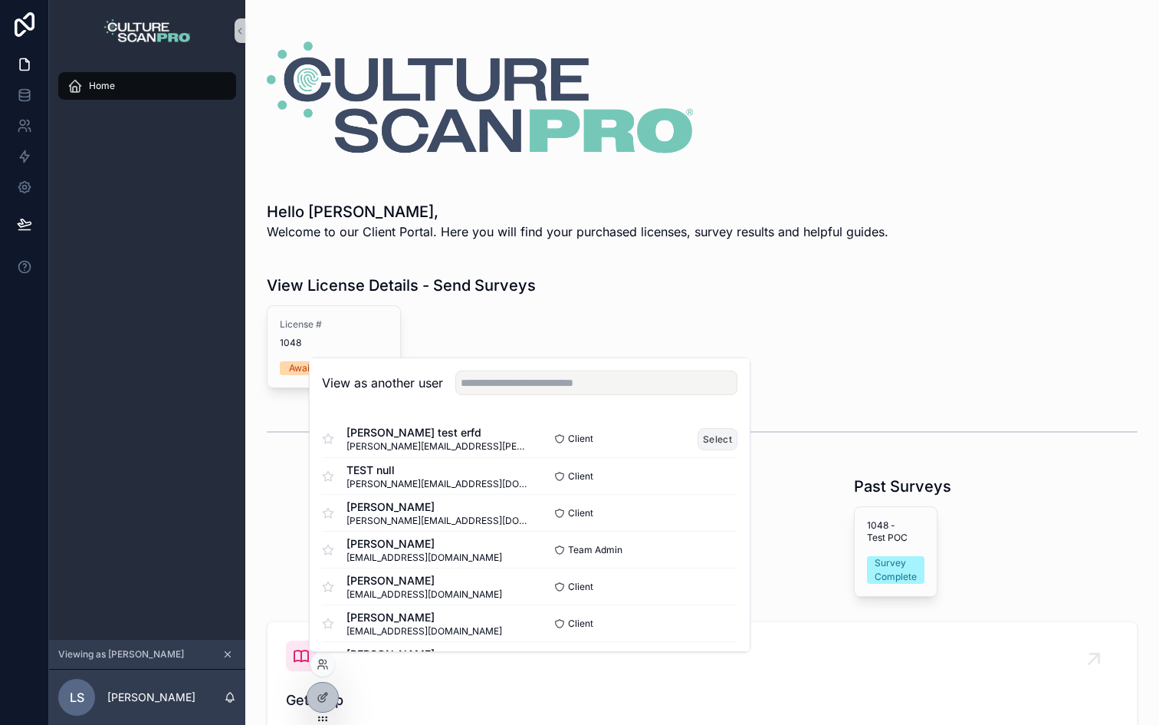
click at [705, 435] on button "Select" at bounding box center [718, 439] width 40 height 22
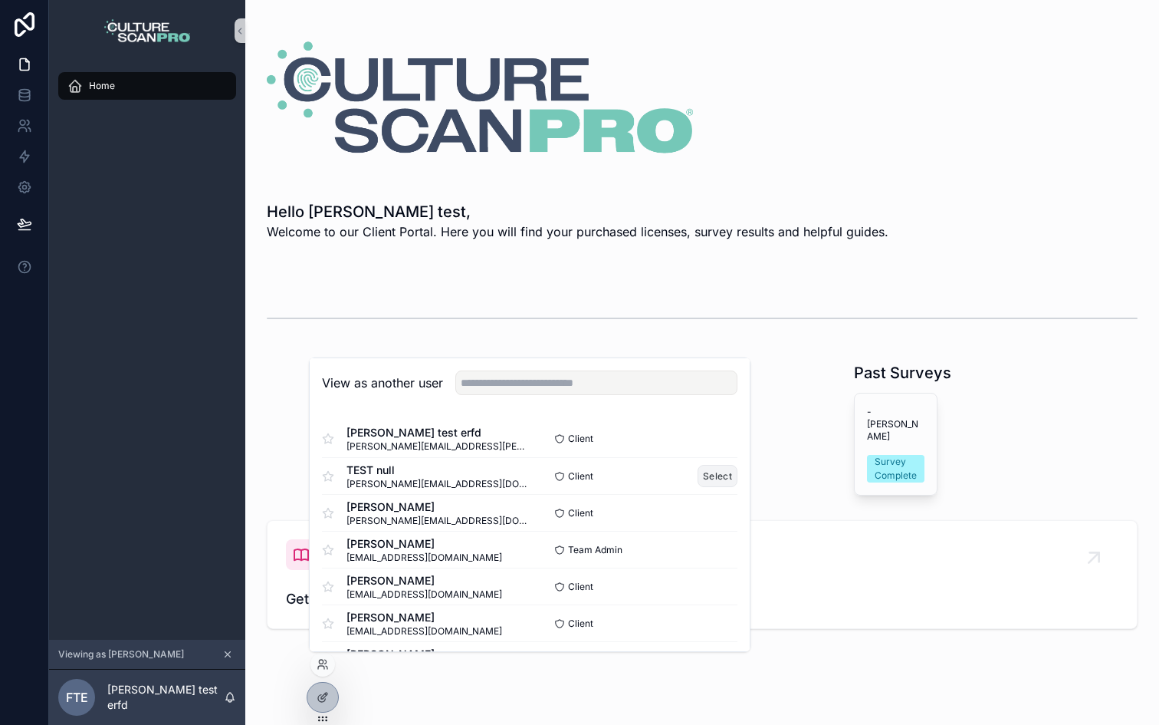
click at [708, 474] on button "Select" at bounding box center [718, 476] width 40 height 22
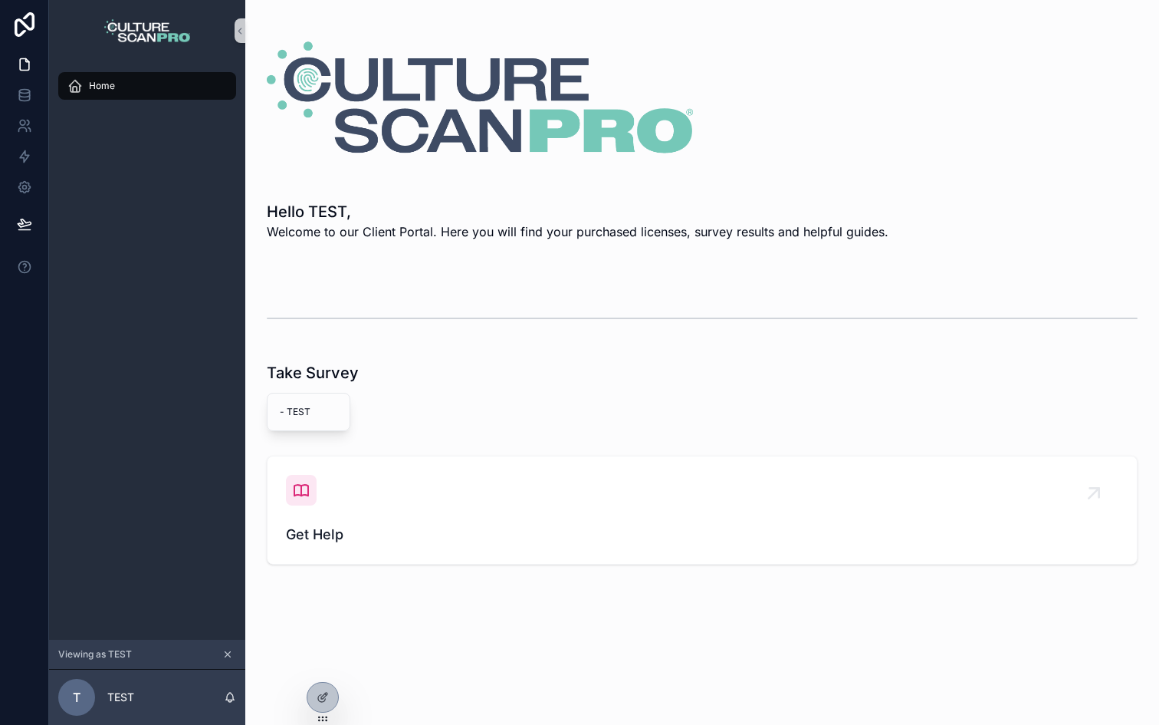
click at [597, 332] on div "scrollable content" at bounding box center [702, 318] width 871 height 38
click at [291, 412] on span "- TEST" at bounding box center [309, 412] width 58 height 12
click at [300, 412] on span "- TEST" at bounding box center [309, 412] width 58 height 12
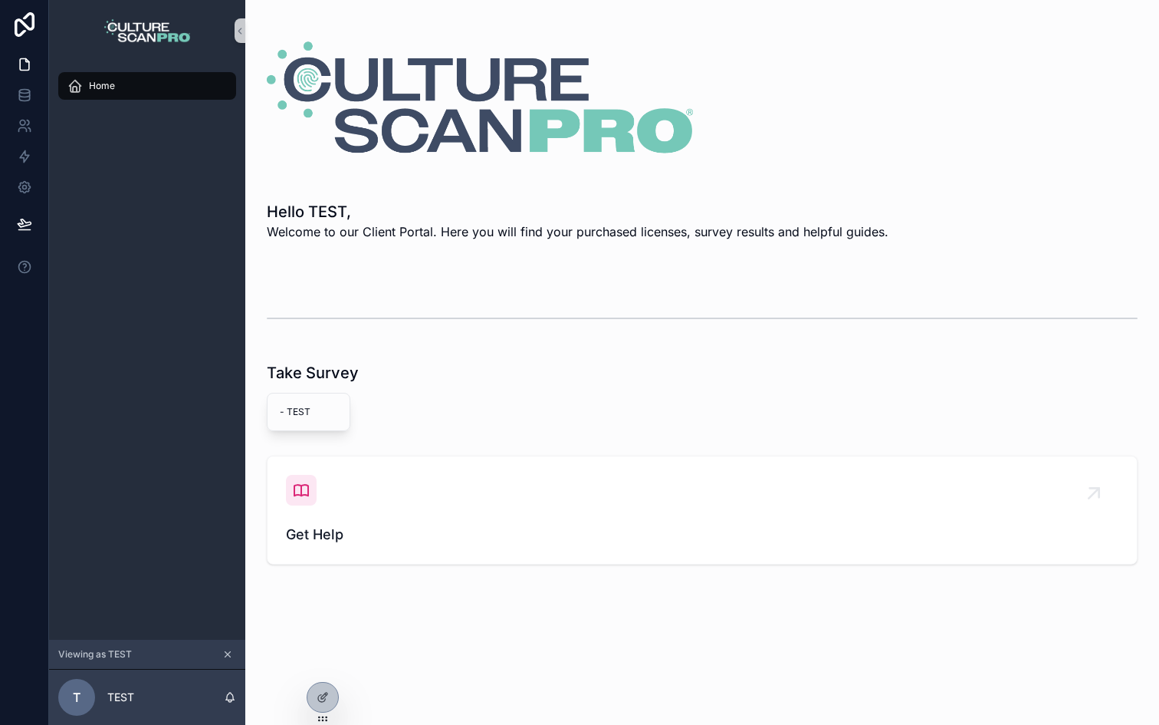
click at [300, 412] on span "- TEST" at bounding box center [309, 412] width 58 height 12
click at [322, 696] on icon at bounding box center [323, 697] width 12 height 12
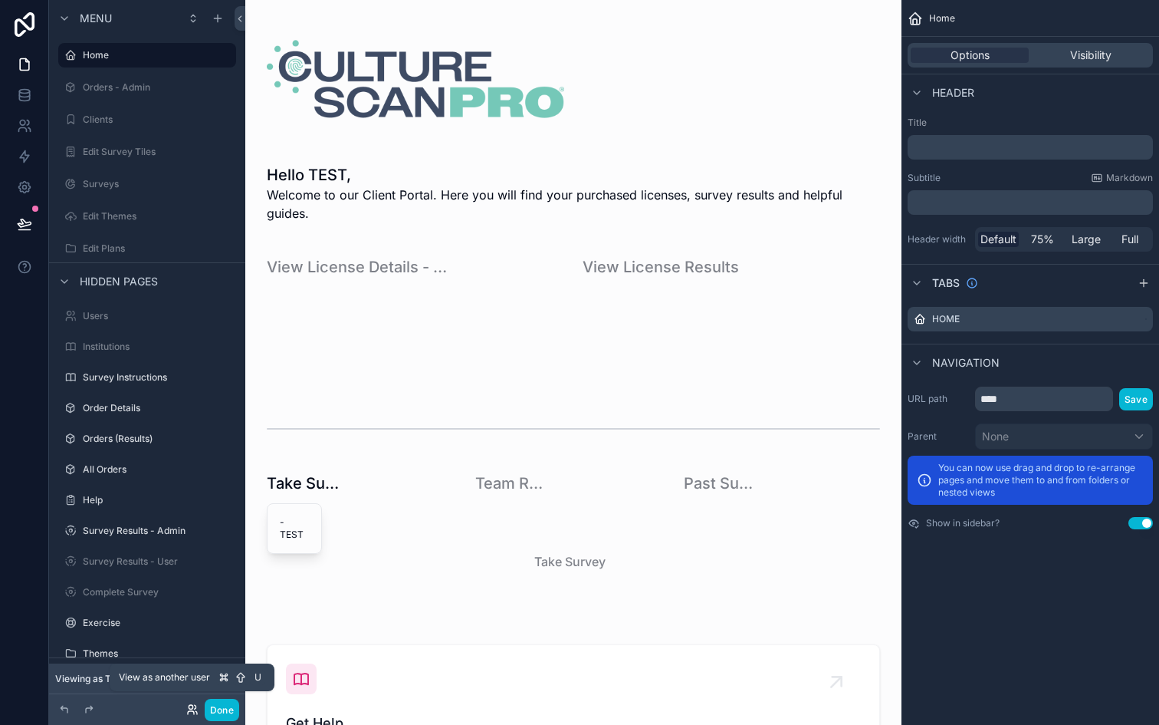
click at [195, 706] on icon at bounding box center [195, 707] width 2 height 4
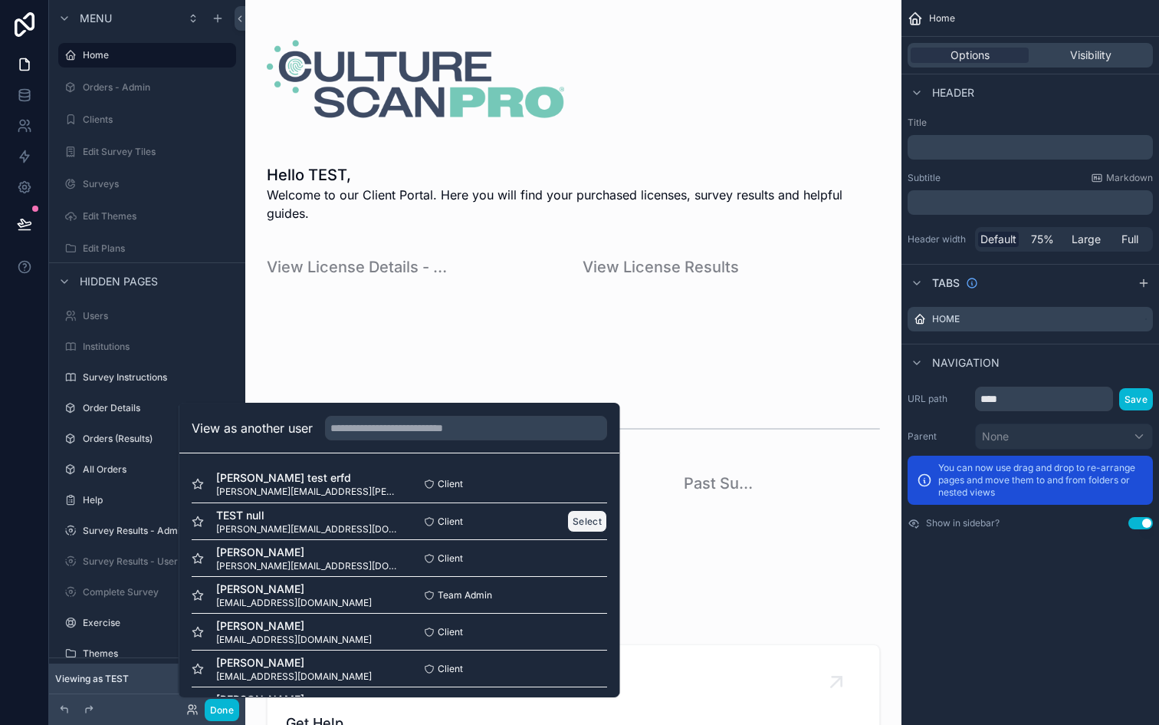
click at [584, 521] on button "Select" at bounding box center [587, 521] width 40 height 22
click at [606, 338] on div "scrollable content" at bounding box center [732, 320] width 316 height 141
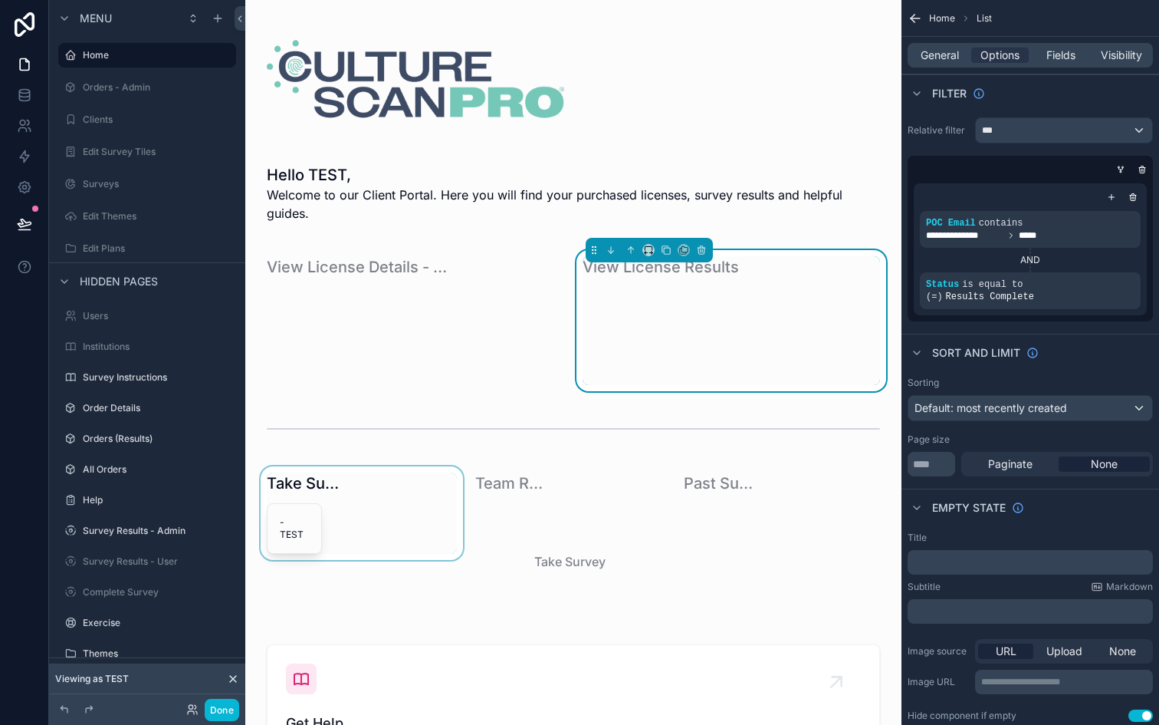
click at [290, 516] on div "scrollable content" at bounding box center [362, 545] width 209 height 159
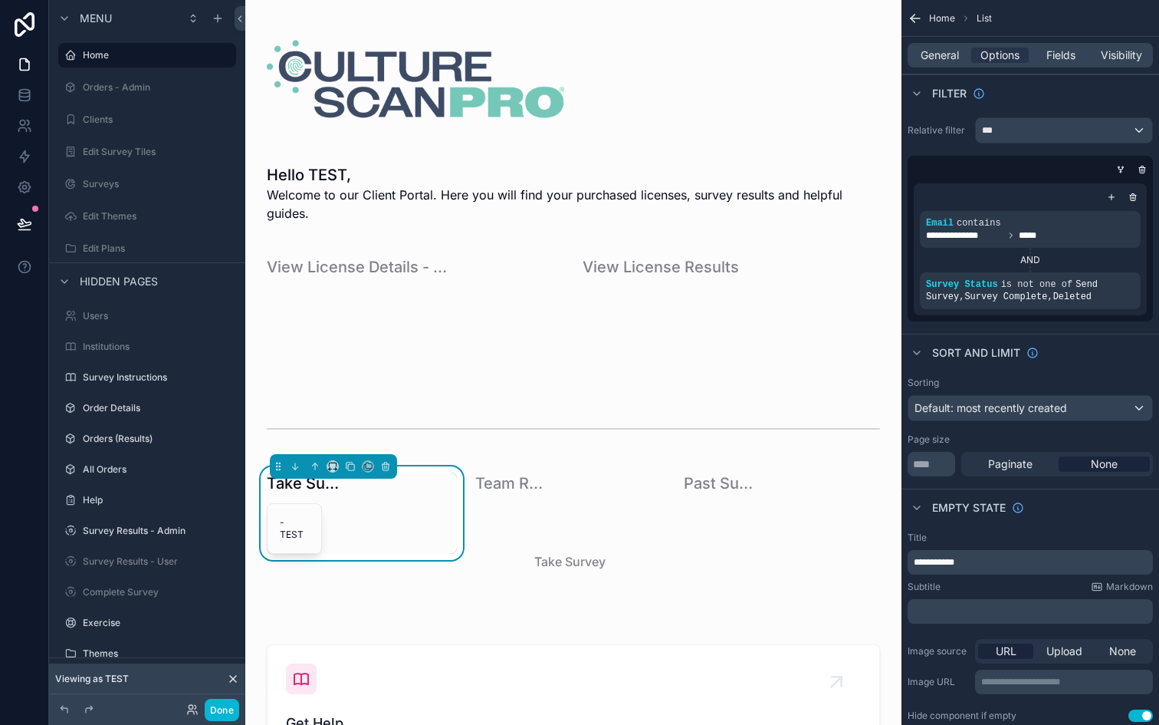
click at [290, 516] on span "- TEST" at bounding box center [294, 528] width 29 height 25
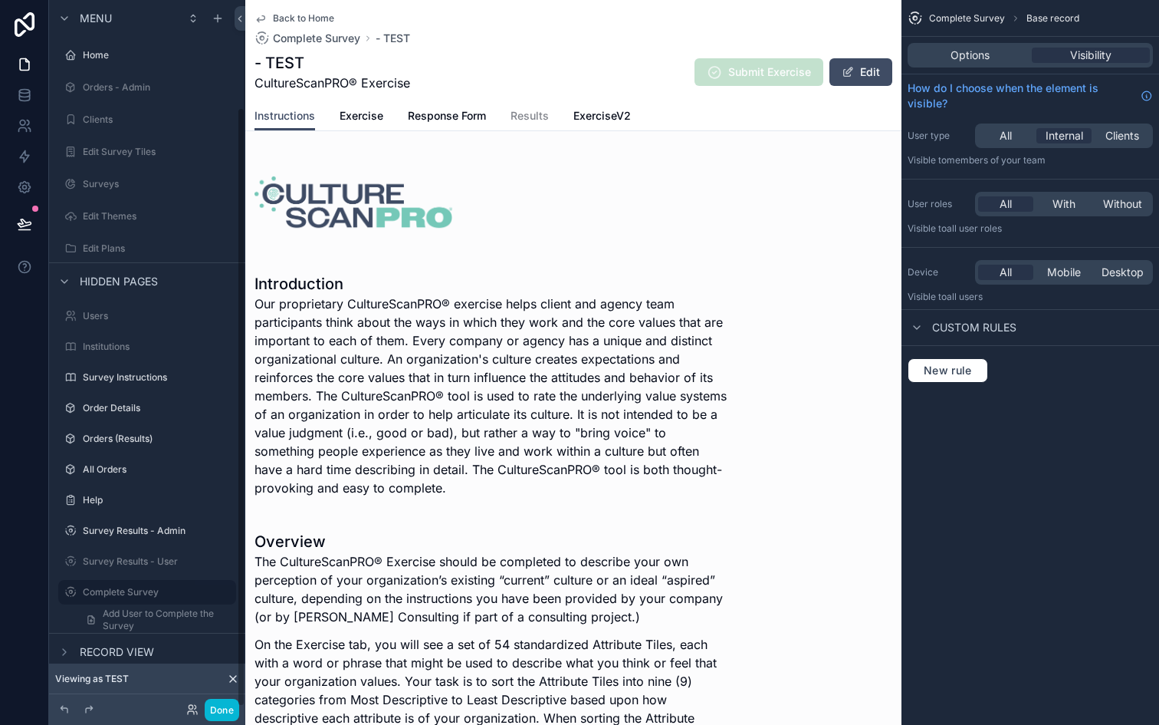
scroll to position [127, 0]
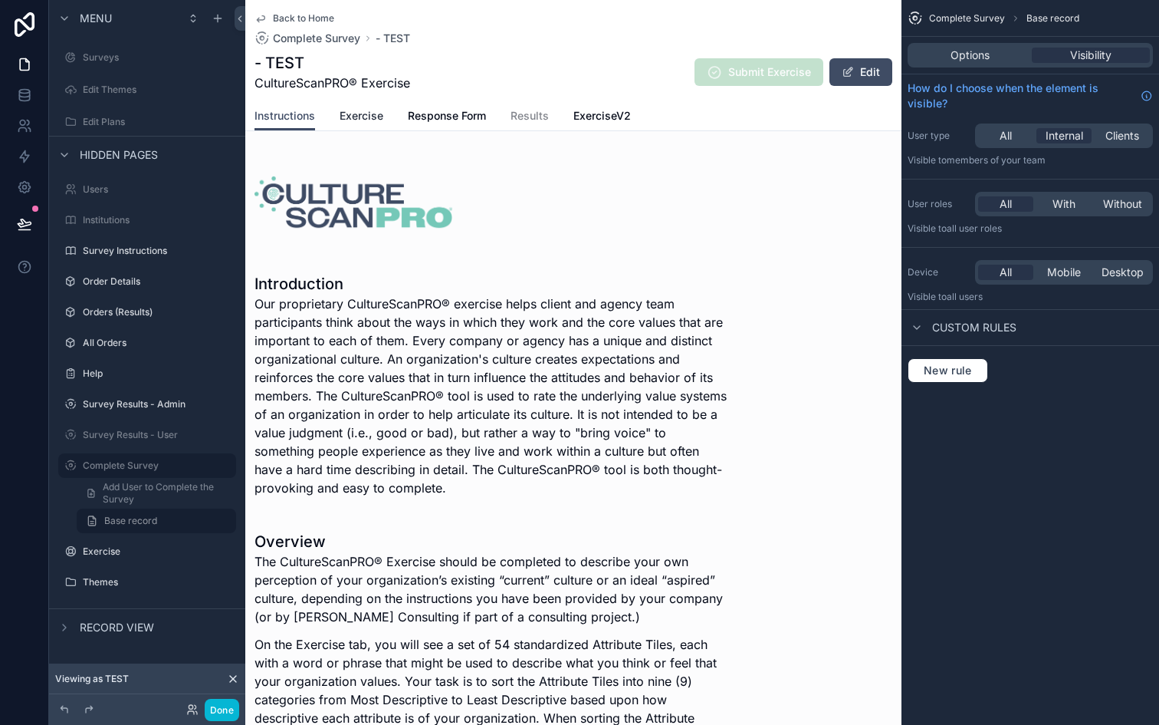
click at [363, 126] on link "Exercise" at bounding box center [362, 117] width 44 height 31
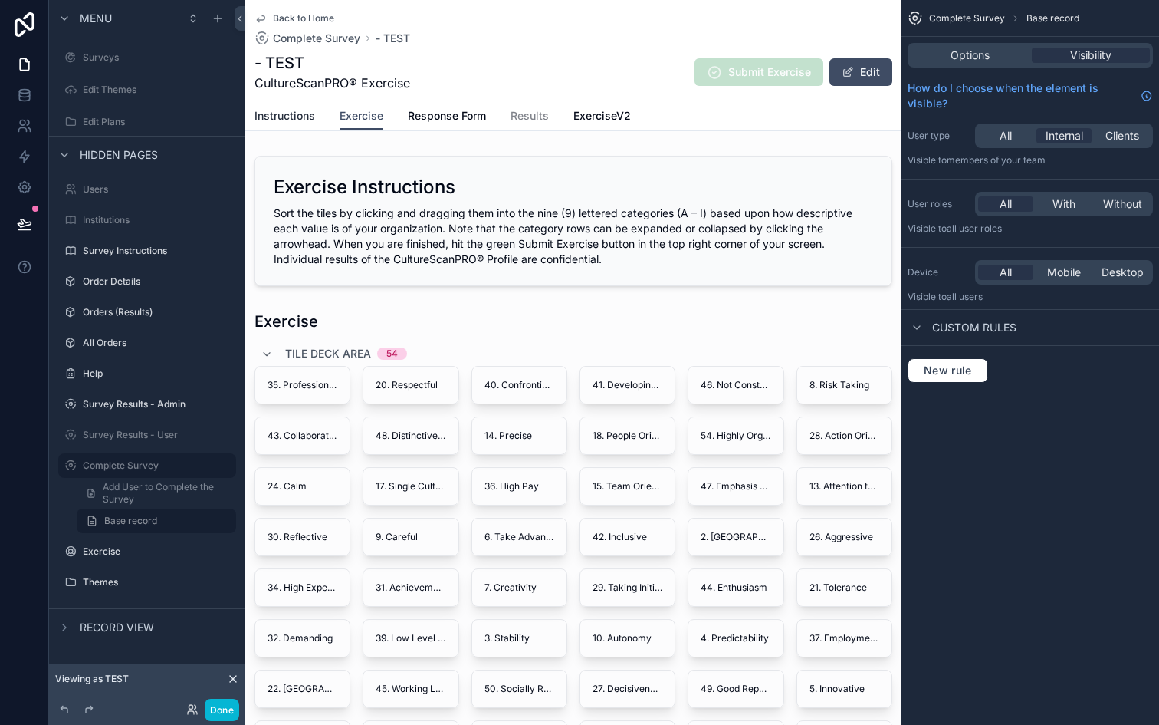
click at [298, 110] on span "Instructions" at bounding box center [285, 115] width 61 height 15
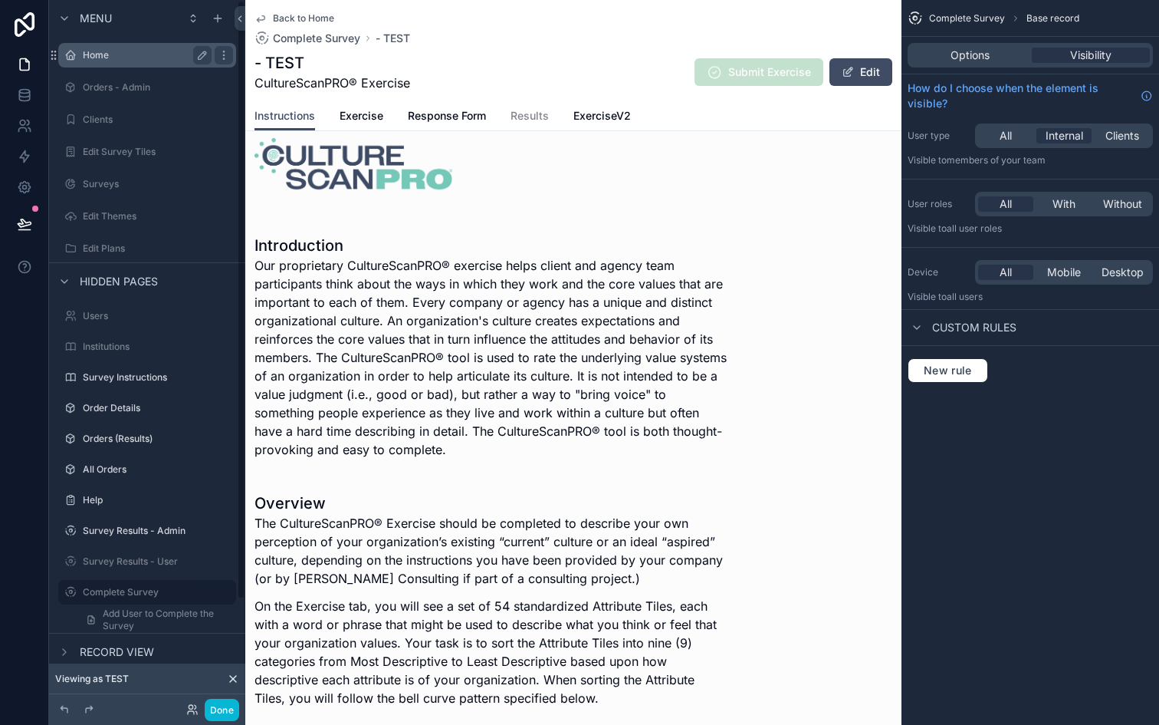
click at [106, 53] on label "Home" at bounding box center [144, 55] width 123 height 12
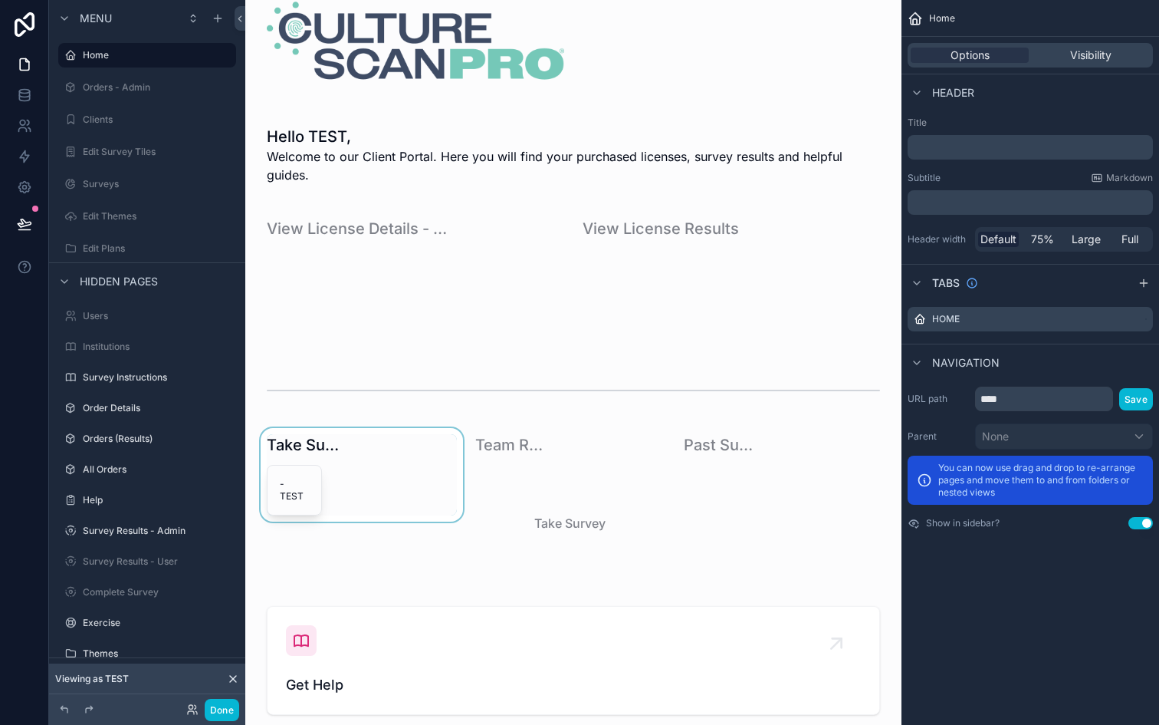
click at [327, 455] on div "scrollable content" at bounding box center [362, 507] width 209 height 159
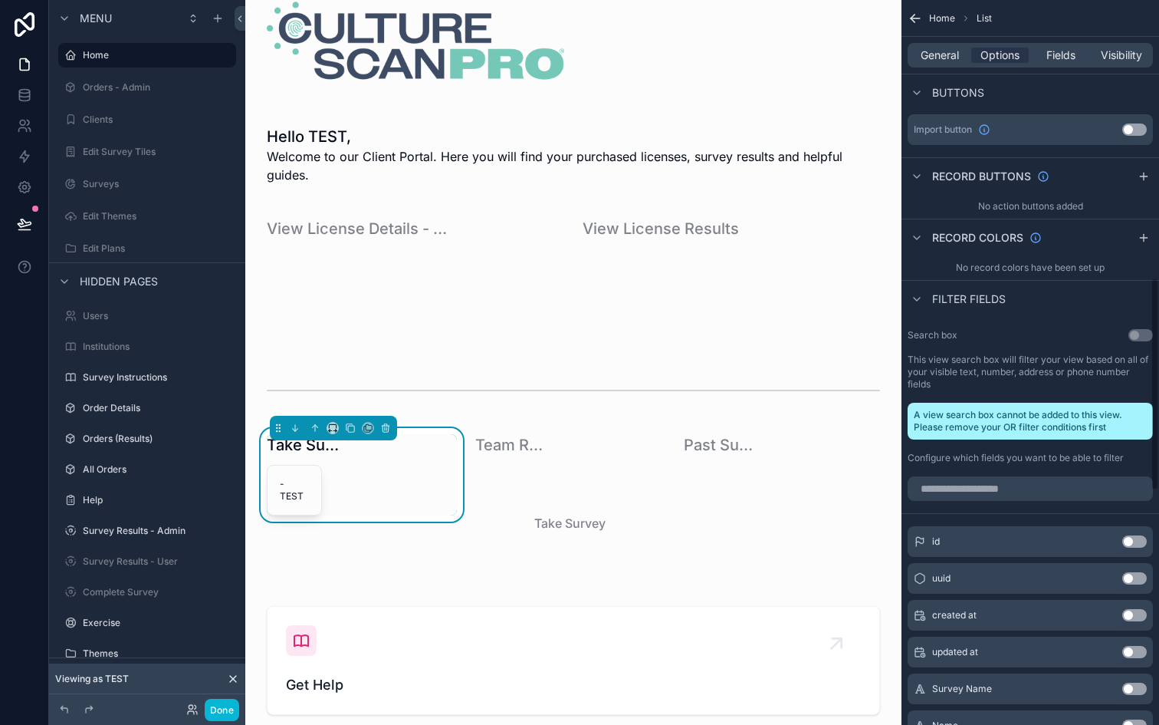
scroll to position [666, 0]
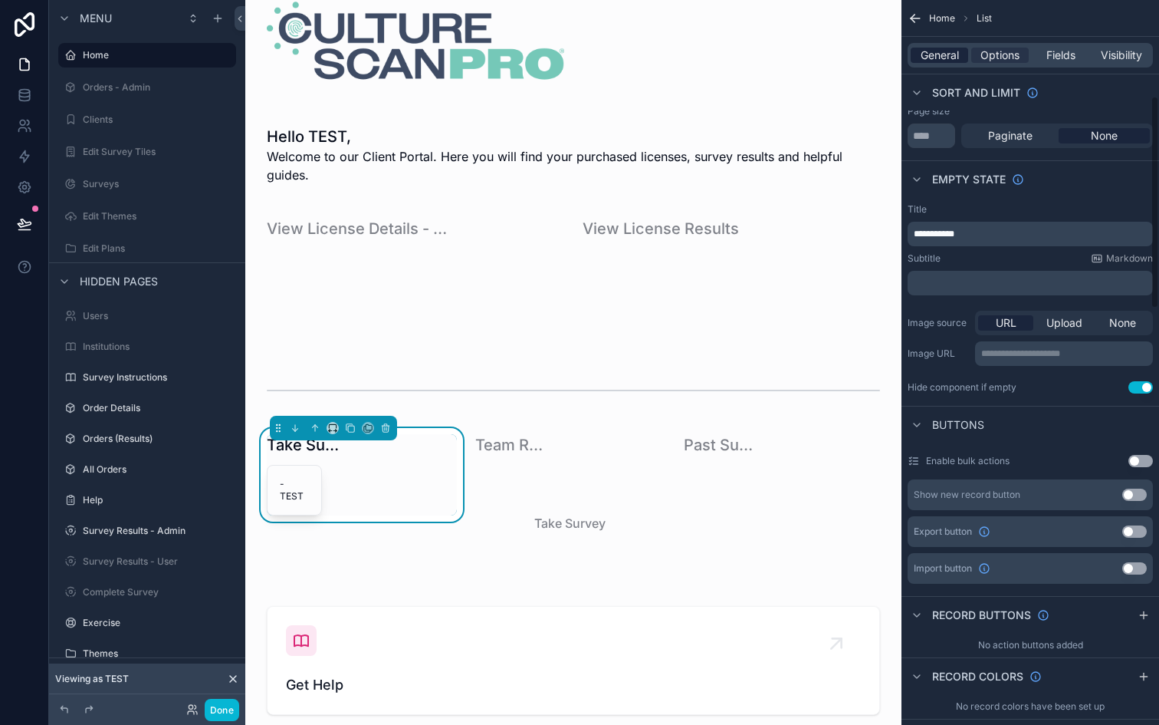
click at [927, 55] on span "General" at bounding box center [940, 55] width 38 height 15
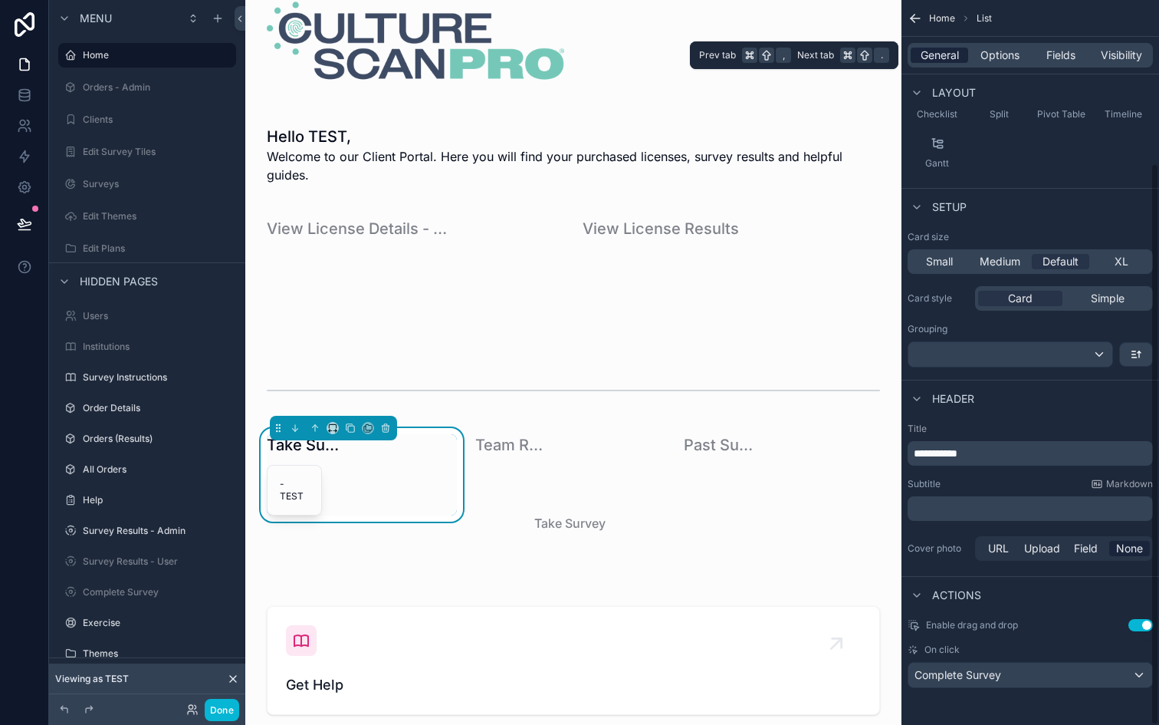
scroll to position [210, 0]
click at [1030, 672] on div "Complete Survey" at bounding box center [1031, 674] width 244 height 25
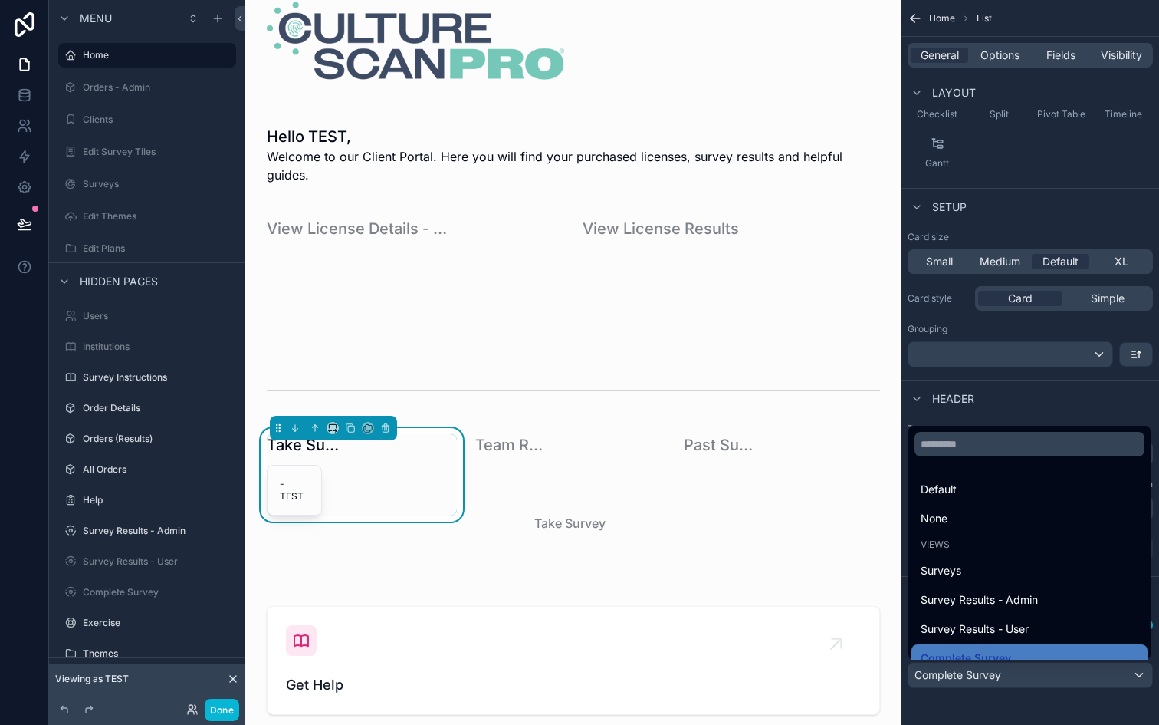
click at [1030, 672] on div "scrollable content" at bounding box center [579, 362] width 1159 height 725
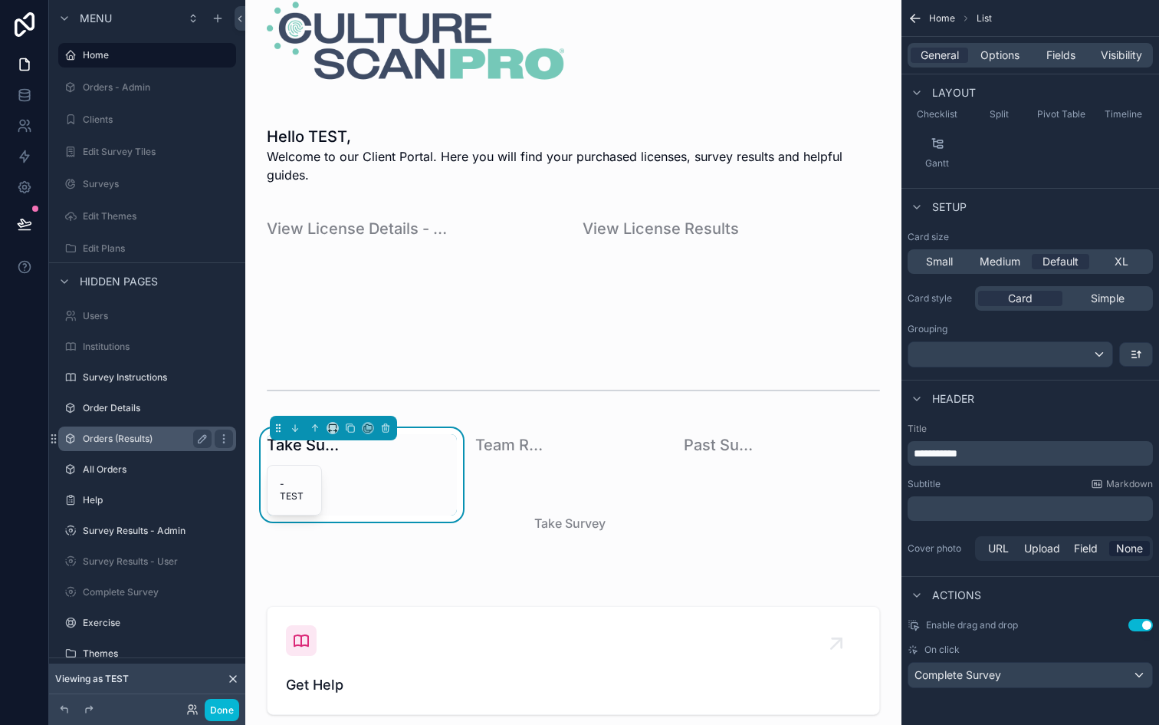
scroll to position [47, 0]
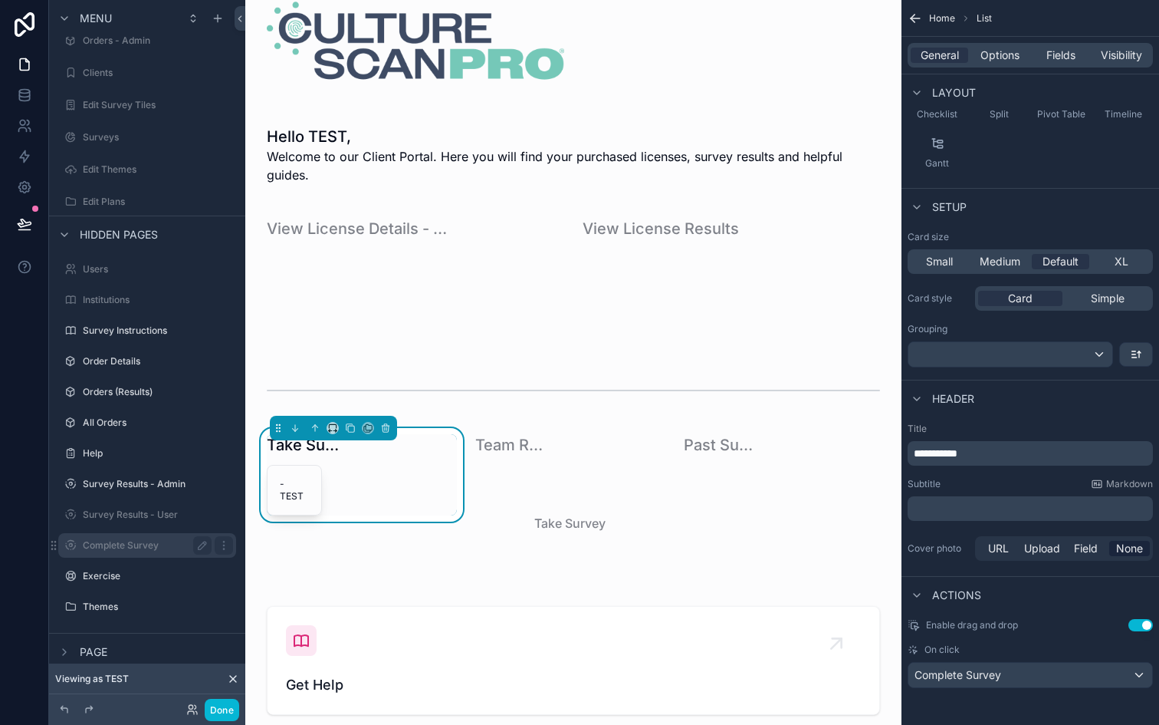
click at [118, 538] on div "Complete Survey" at bounding box center [147, 545] width 129 height 18
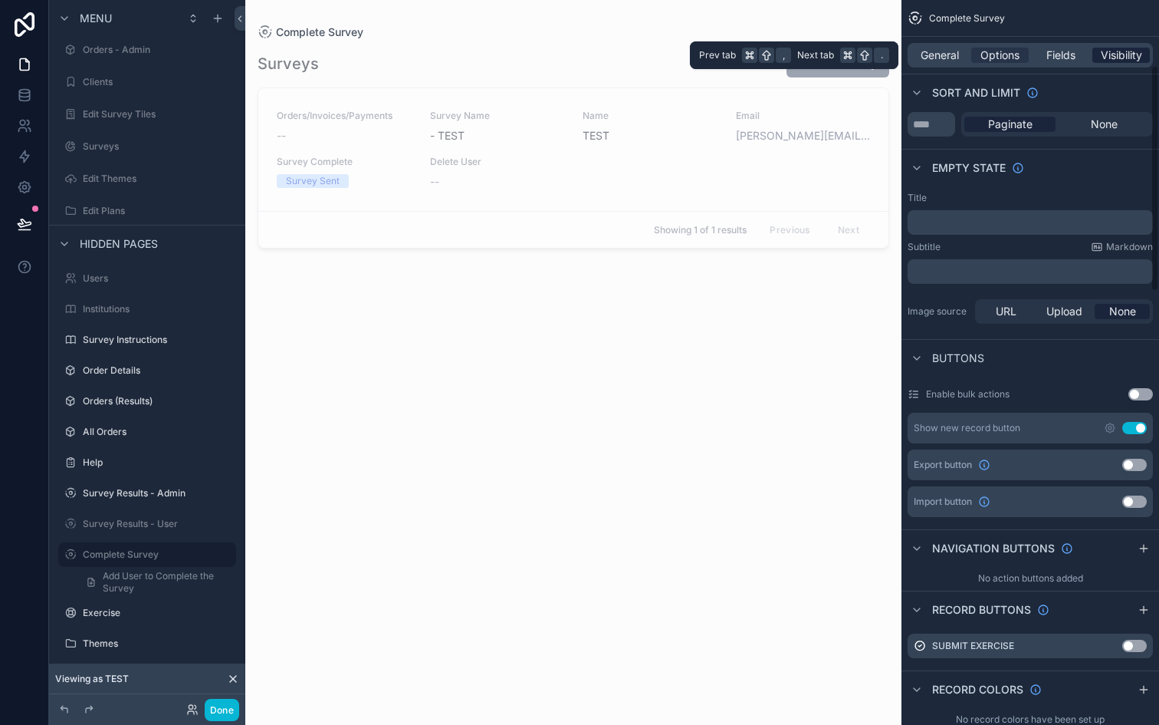
click at [1112, 60] on span "Visibility" at bounding box center [1121, 55] width 41 height 15
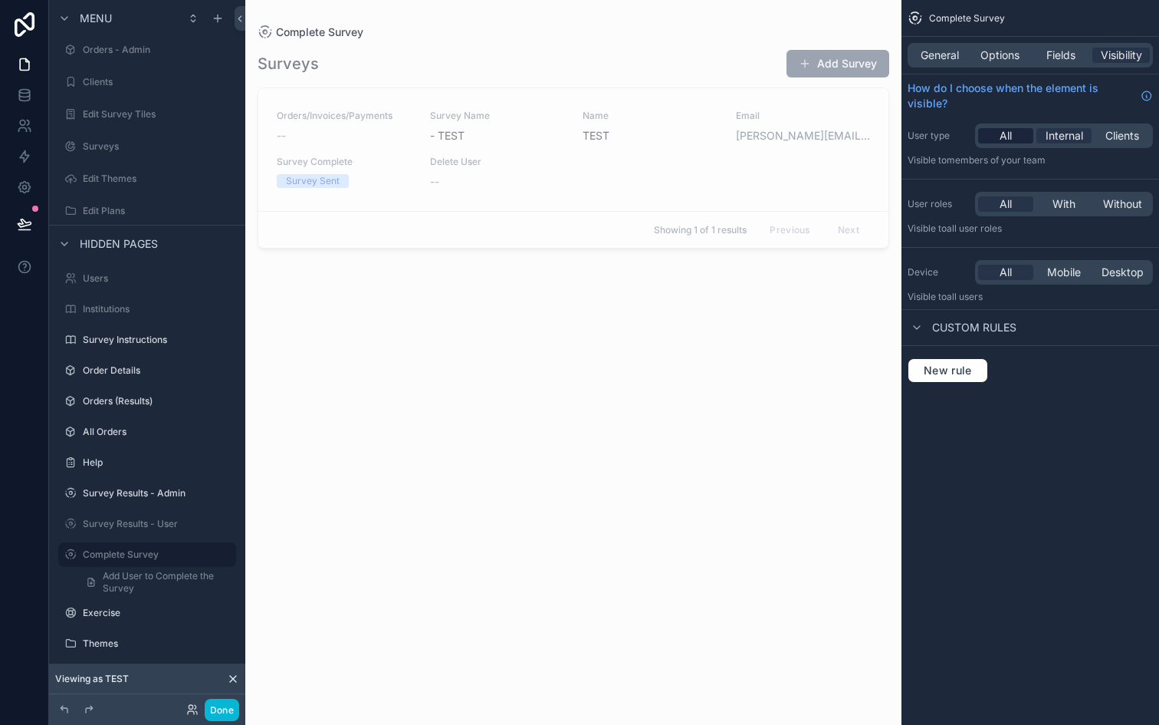
click at [1009, 134] on span "All" at bounding box center [1006, 135] width 12 height 15
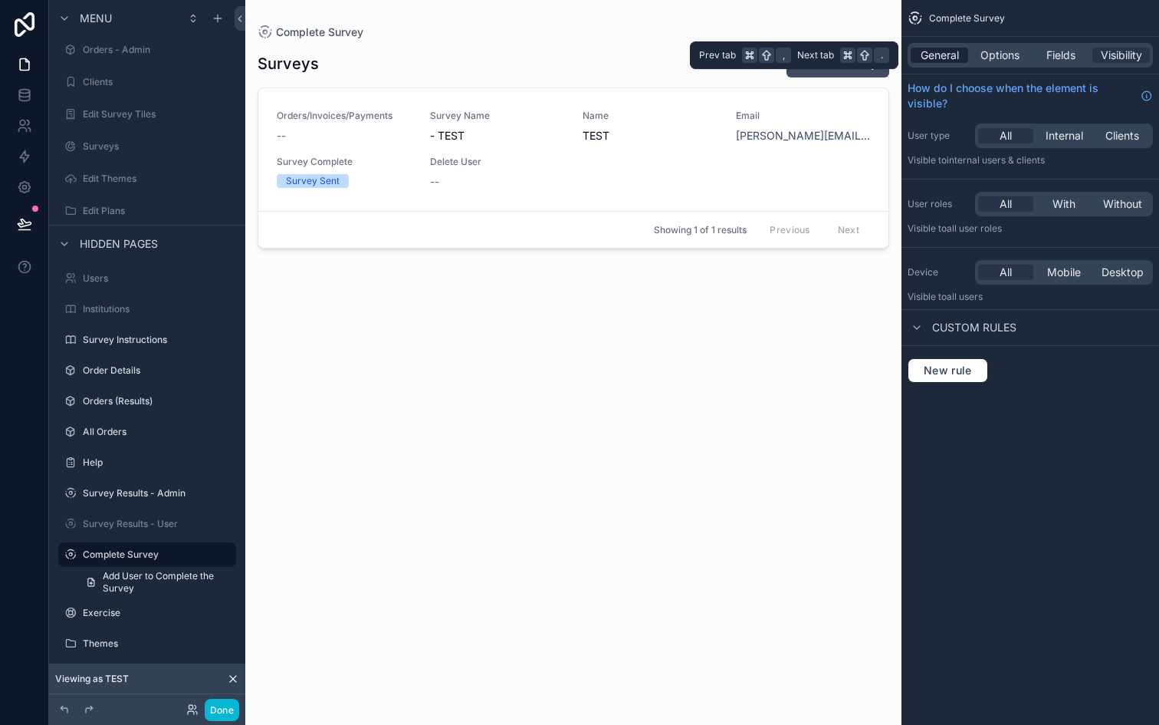
click at [947, 59] on span "General" at bounding box center [940, 55] width 38 height 15
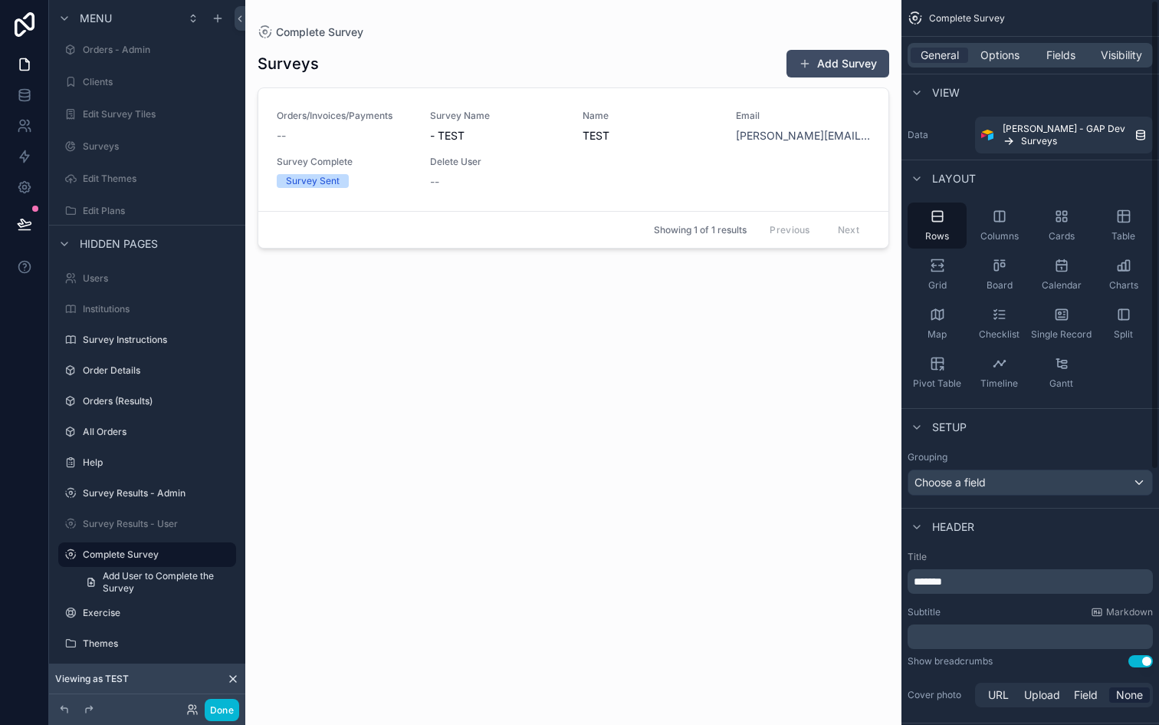
click at [728, 198] on div "scrollable content" at bounding box center [573, 353] width 656 height 706
click at [814, 198] on link "Orders/Invoices/Payments -- Survey Name - TEST Name TEST Email felipe.sauced@gm…" at bounding box center [573, 149] width 630 height 123
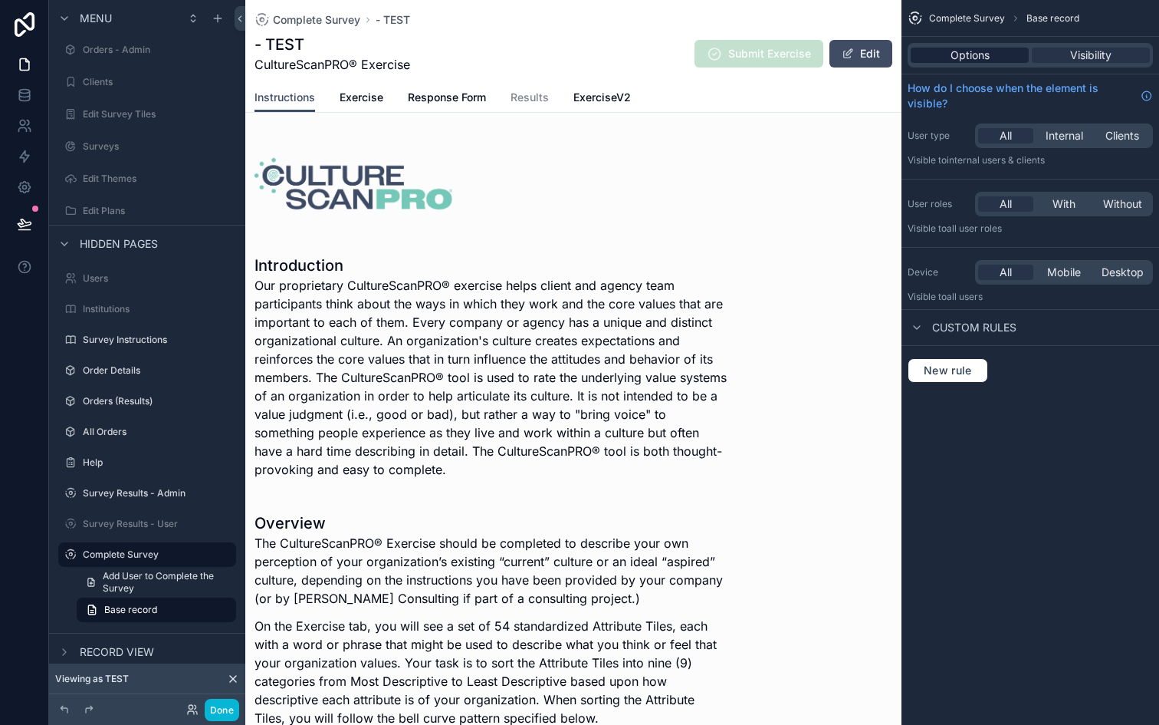
click at [942, 55] on div "Options" at bounding box center [970, 55] width 118 height 15
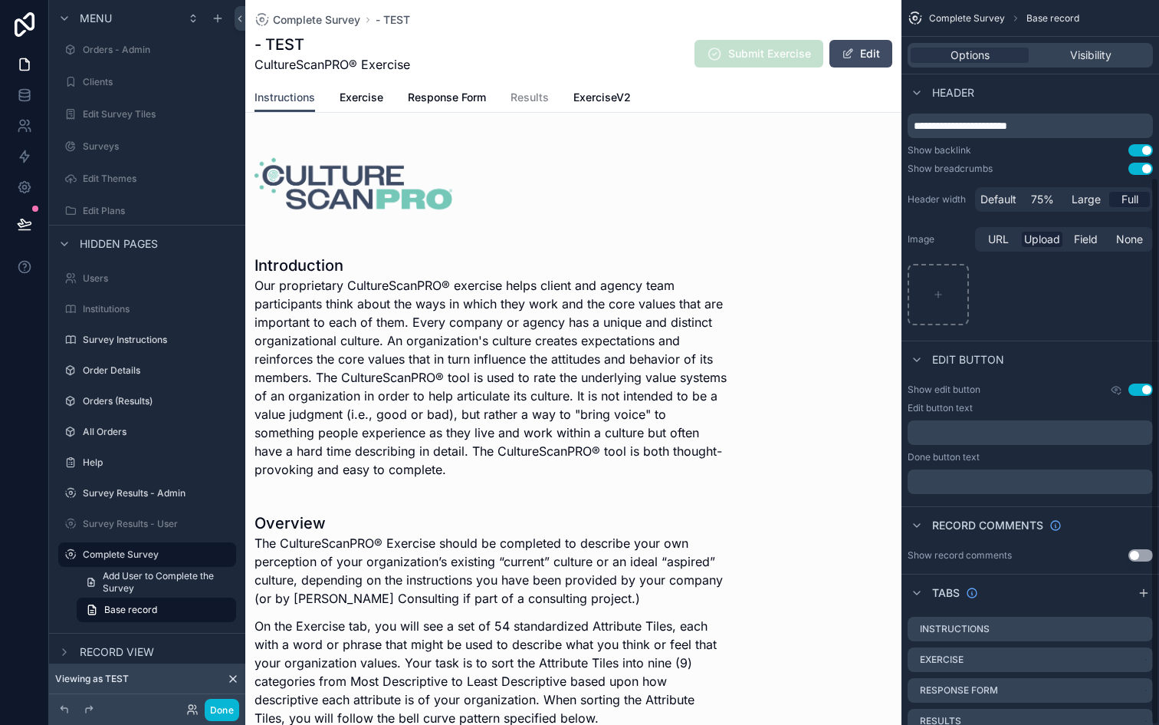
scroll to position [234, 0]
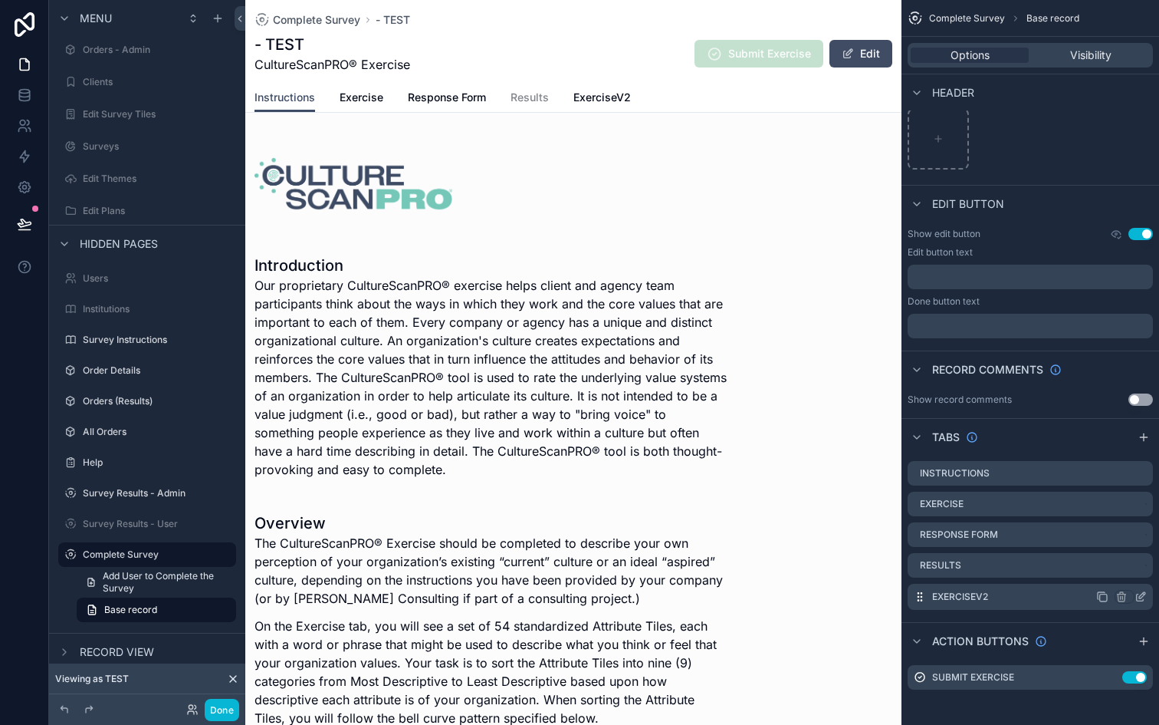
click at [1140, 595] on icon "scrollable content" at bounding box center [1142, 595] width 6 height 6
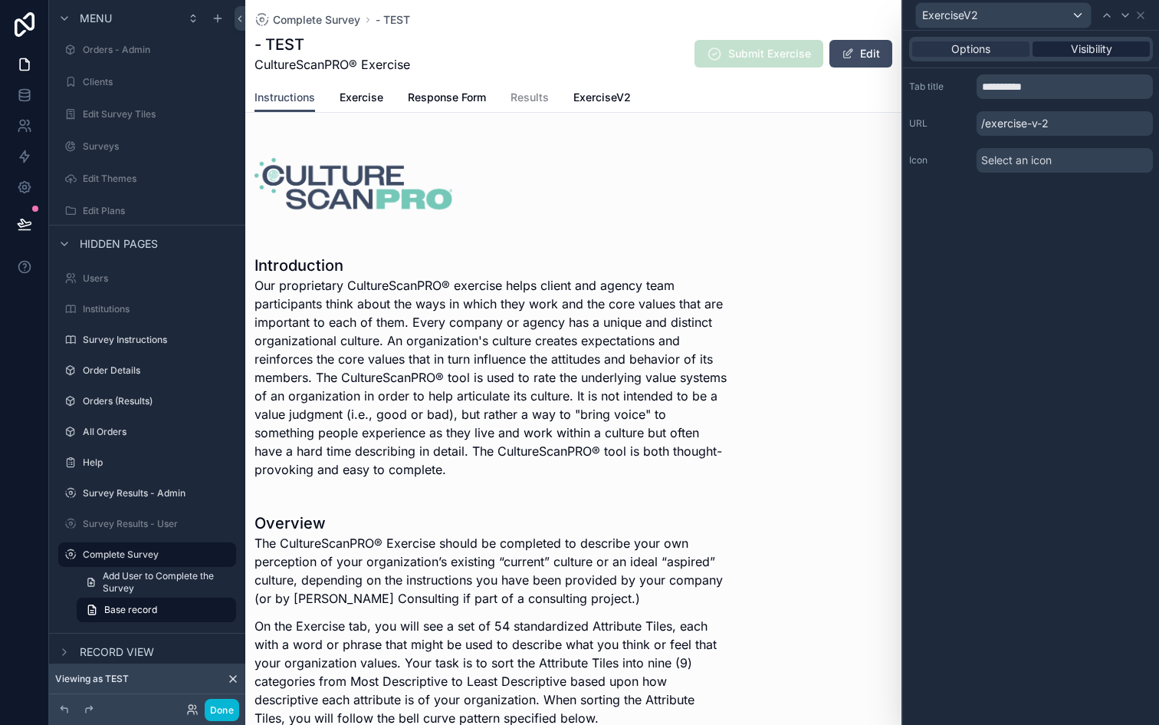
click at [1096, 54] on span "Visibility" at bounding box center [1091, 48] width 41 height 15
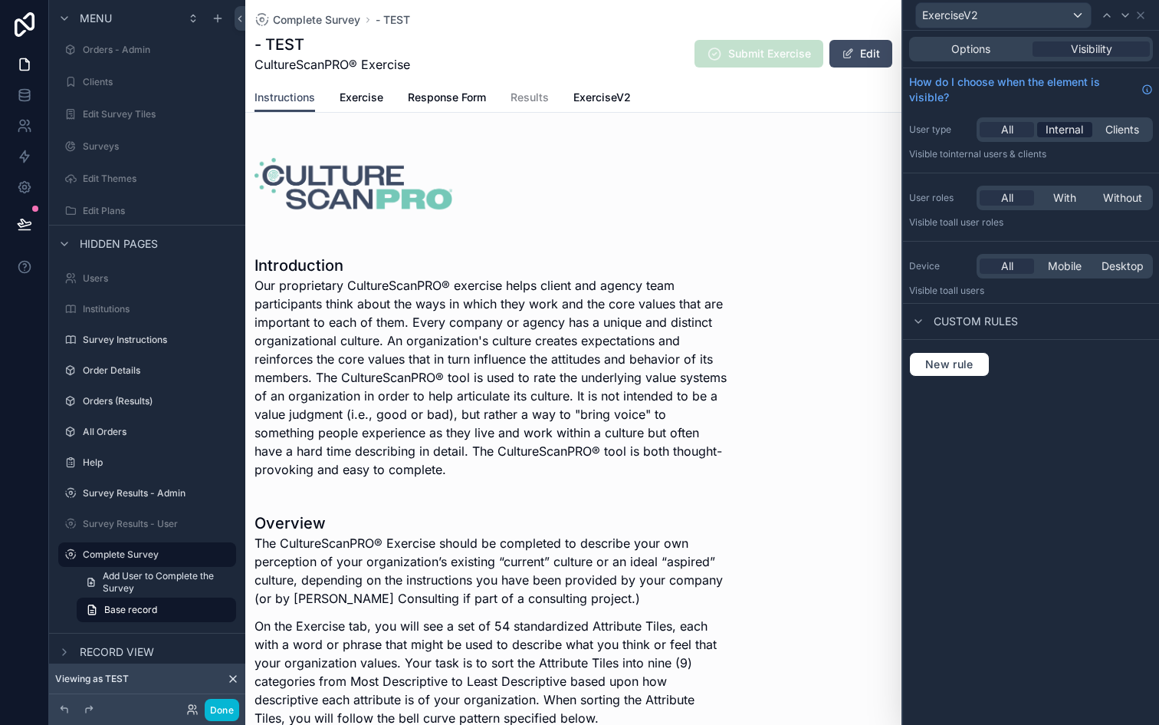
click at [1070, 123] on span "Internal" at bounding box center [1065, 129] width 38 height 15
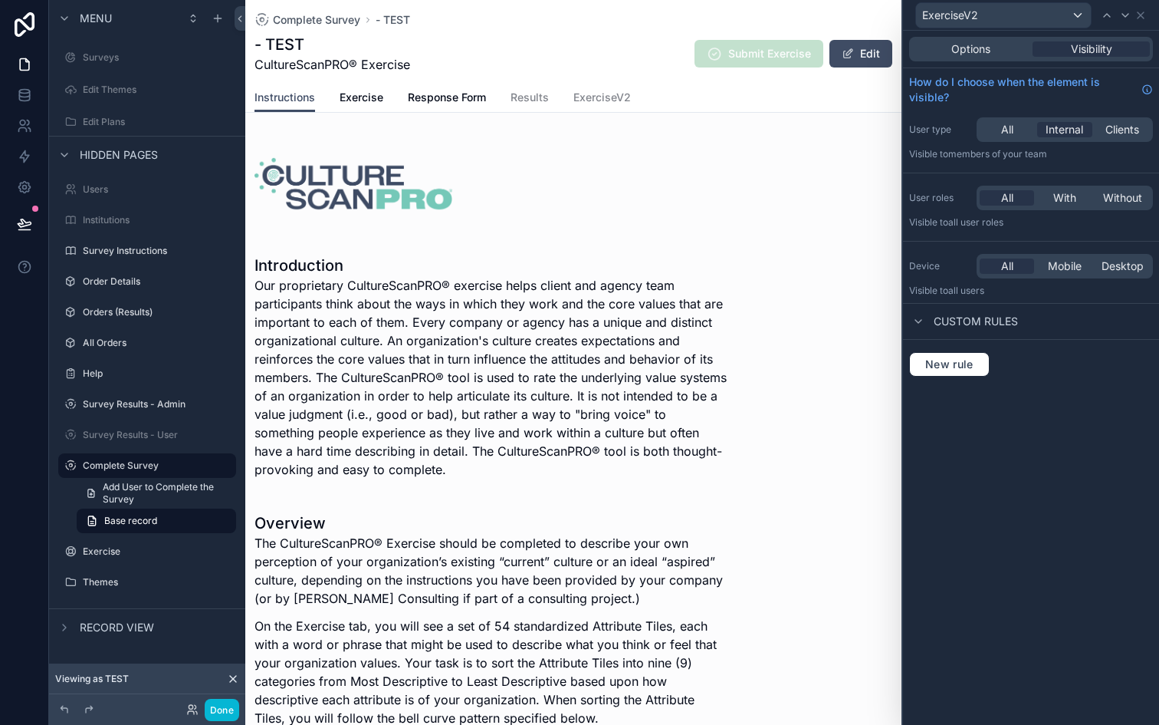
click at [19, 222] on icon at bounding box center [24, 223] width 15 height 15
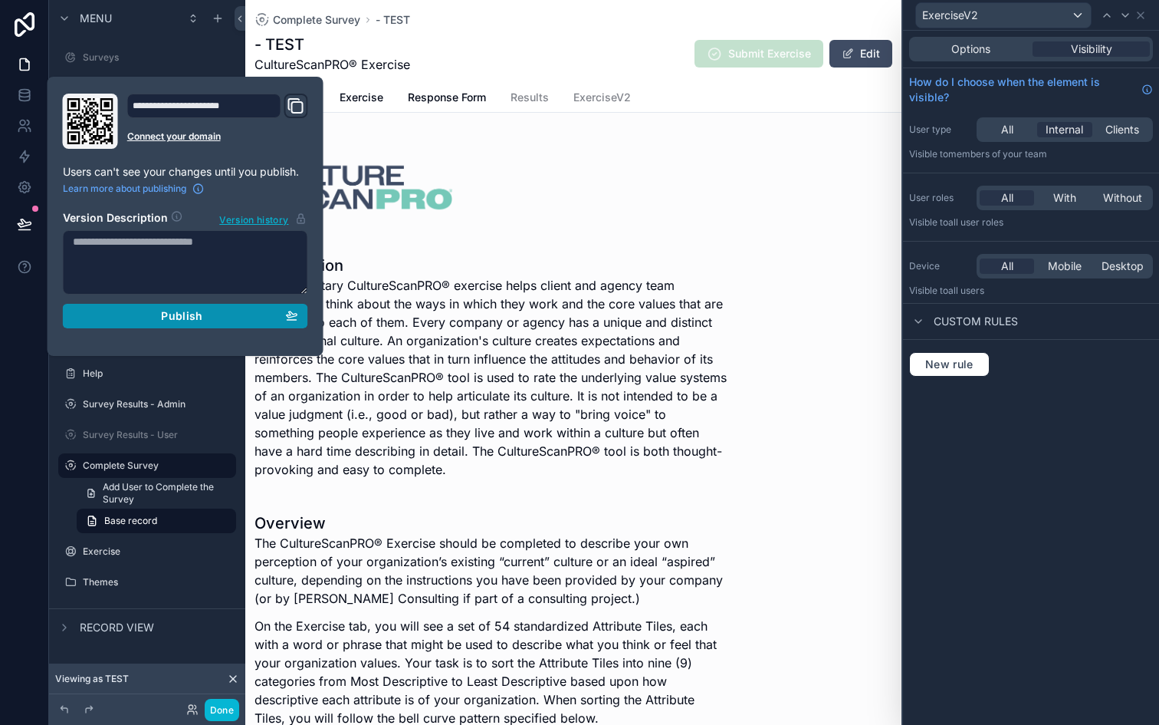
click at [114, 318] on div "Publish" at bounding box center [185, 316] width 225 height 14
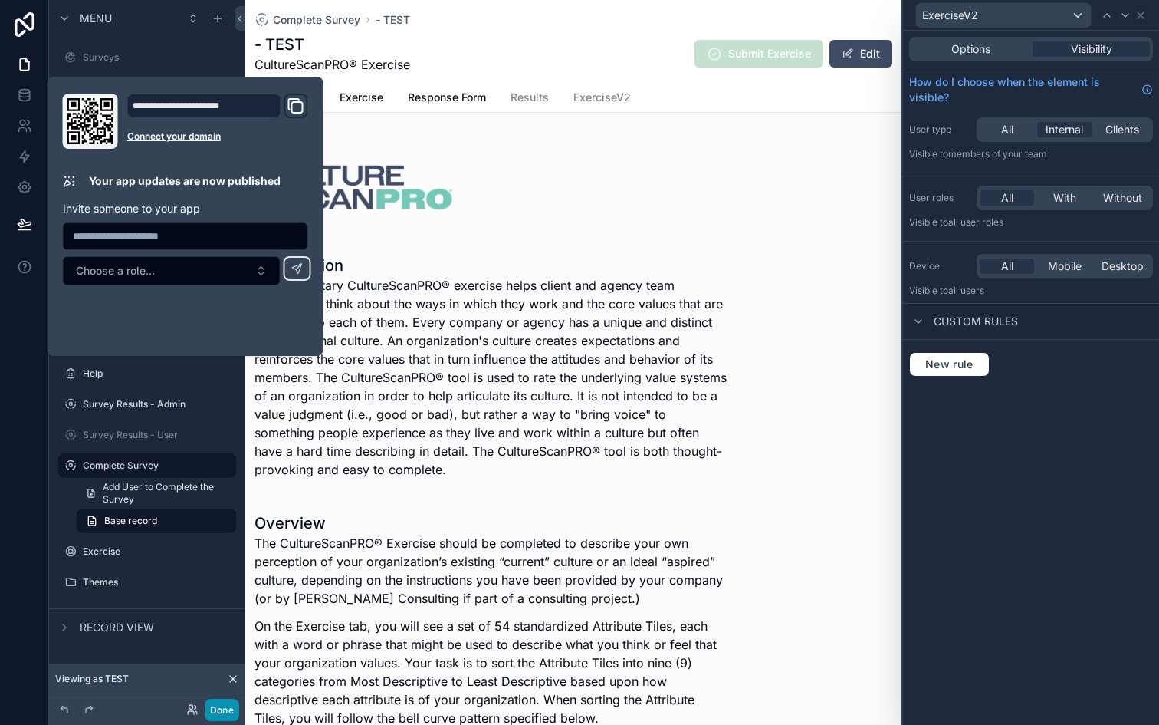
click at [220, 704] on button "Done" at bounding box center [222, 710] width 35 height 22
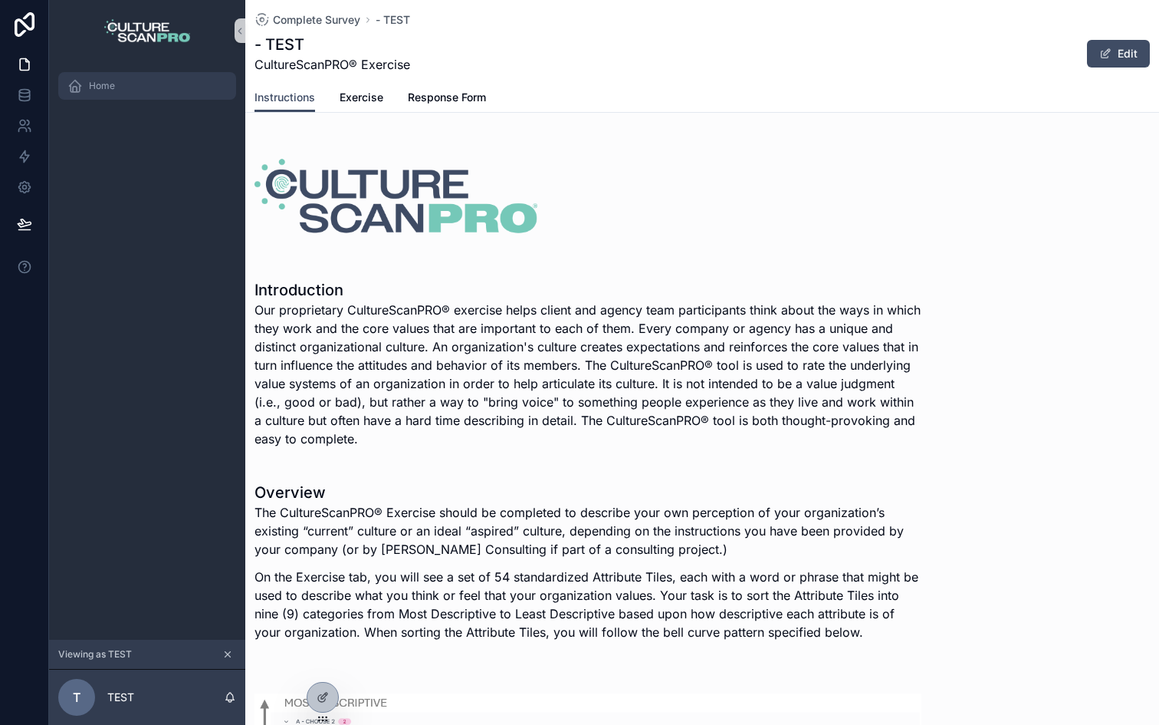
click at [117, 87] on div "Home" at bounding box center [146, 86] width 159 height 25
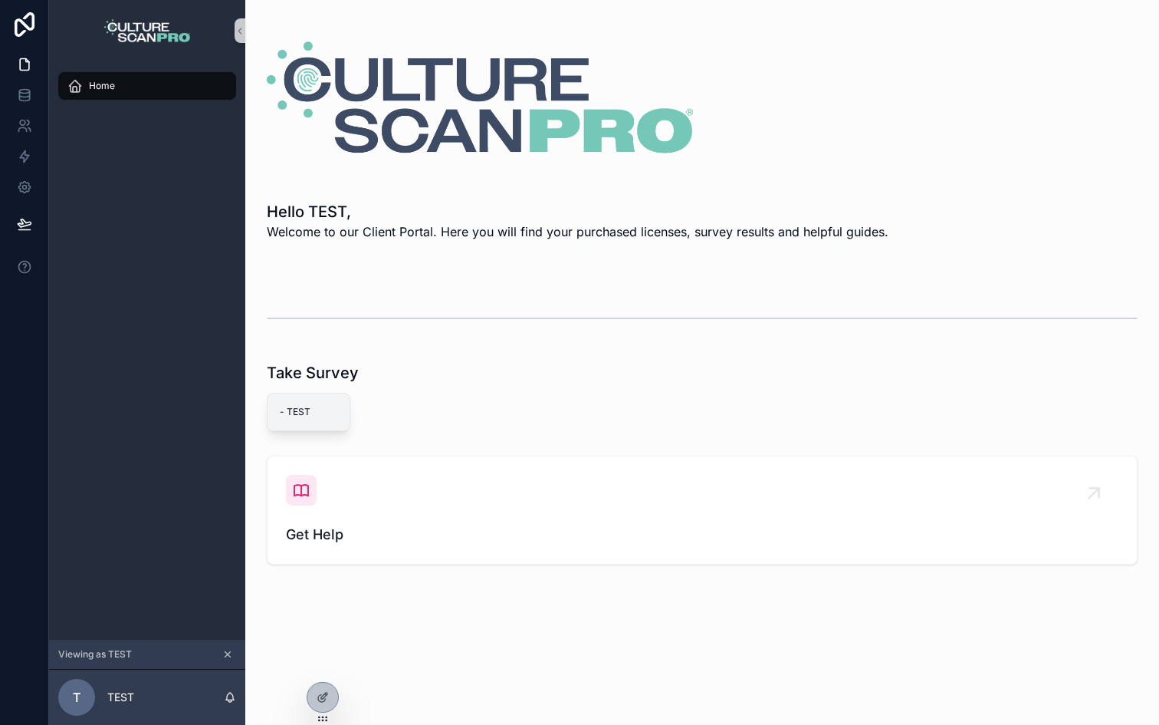
click at [309, 414] on span "- TEST" at bounding box center [309, 412] width 58 height 12
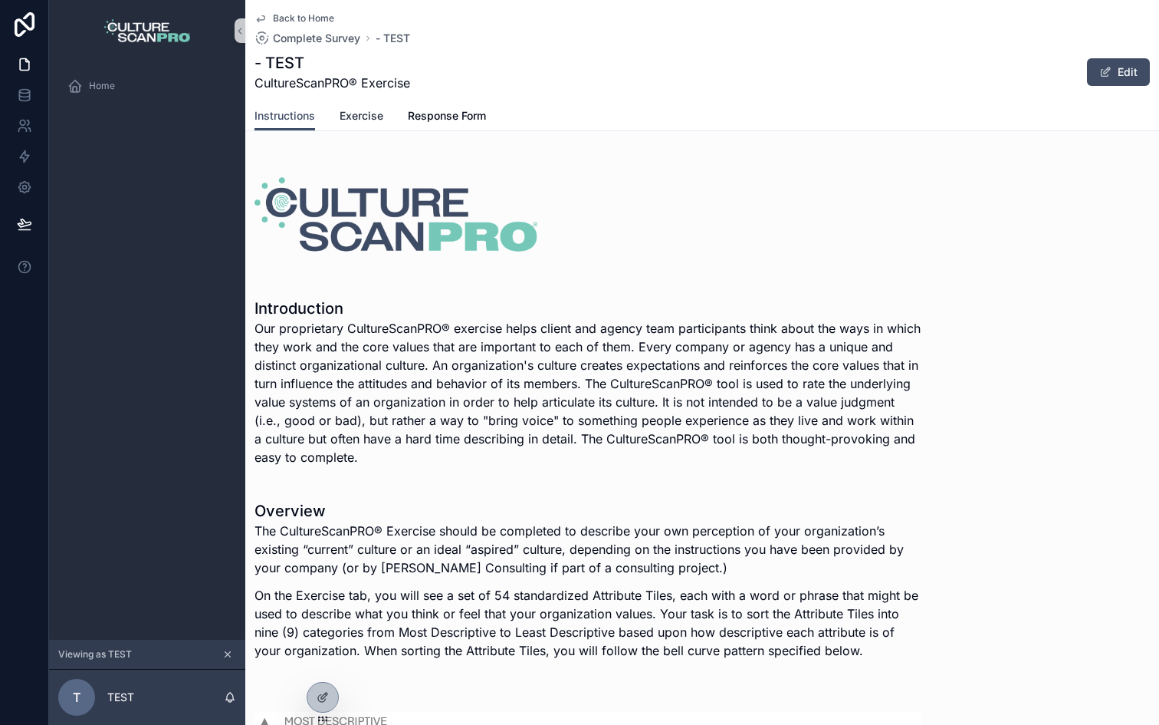
click at [363, 106] on link "Exercise" at bounding box center [362, 117] width 44 height 31
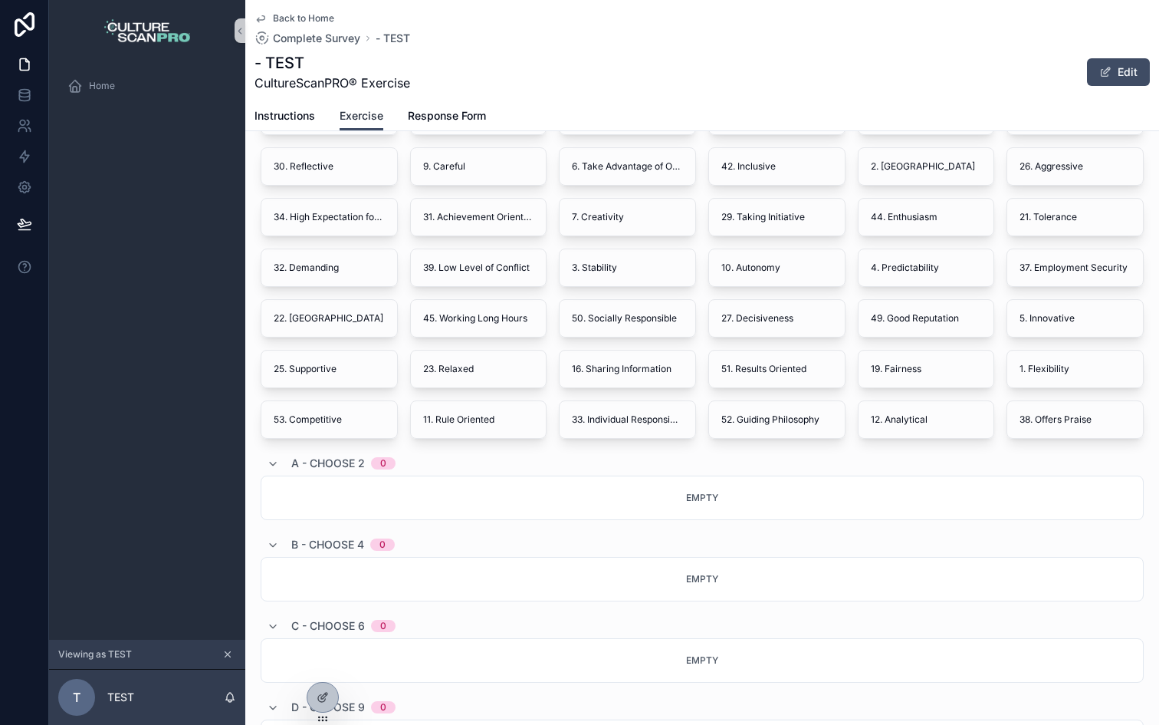
scroll to position [123, 0]
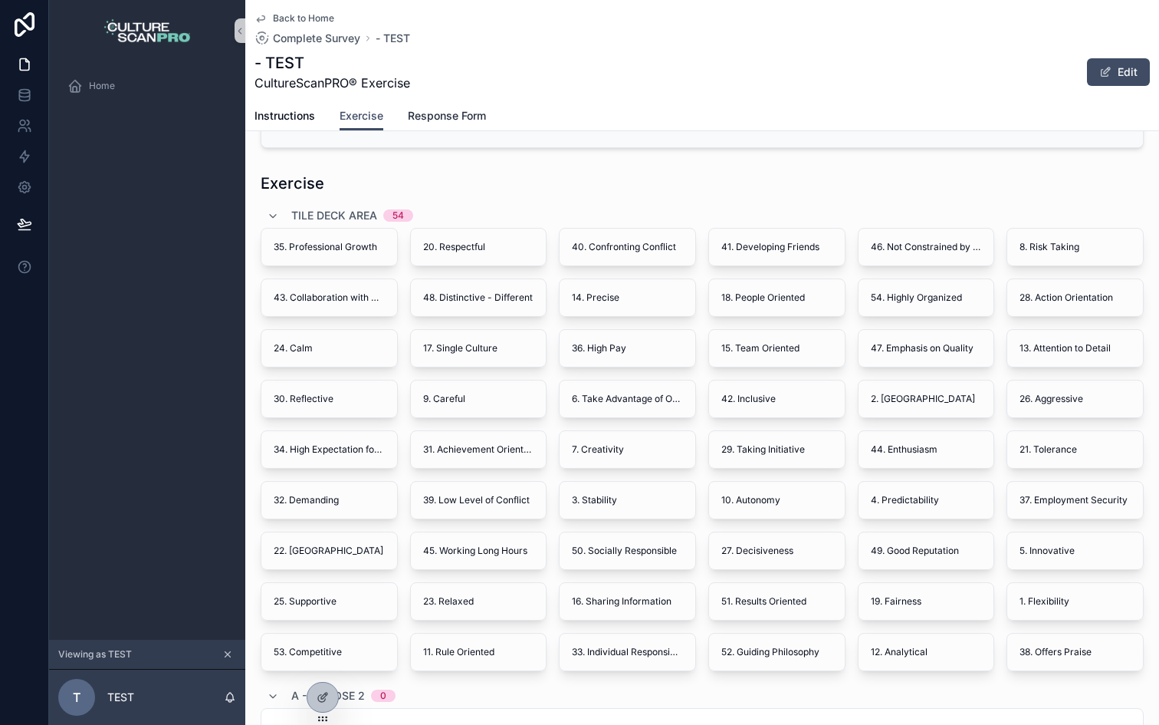
click at [430, 109] on span "Response Form" at bounding box center [447, 115] width 78 height 15
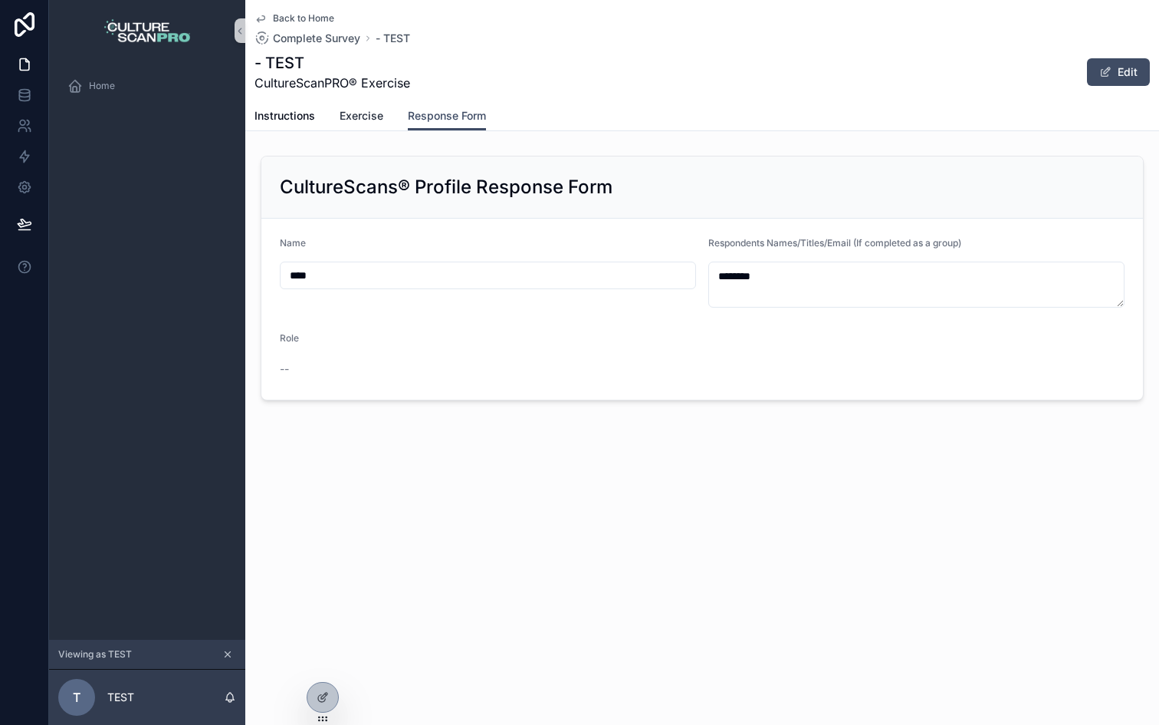
click at [368, 108] on span "Exercise" at bounding box center [362, 115] width 44 height 15
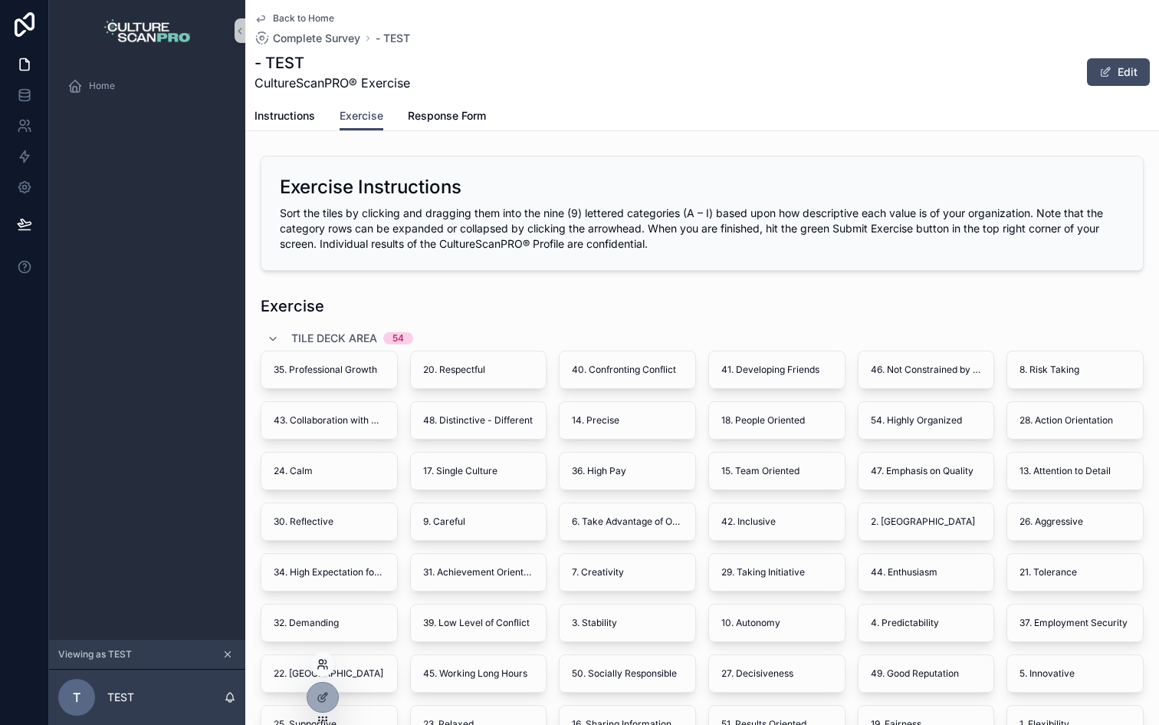
click at [326, 662] on icon at bounding box center [326, 661] width 2 height 4
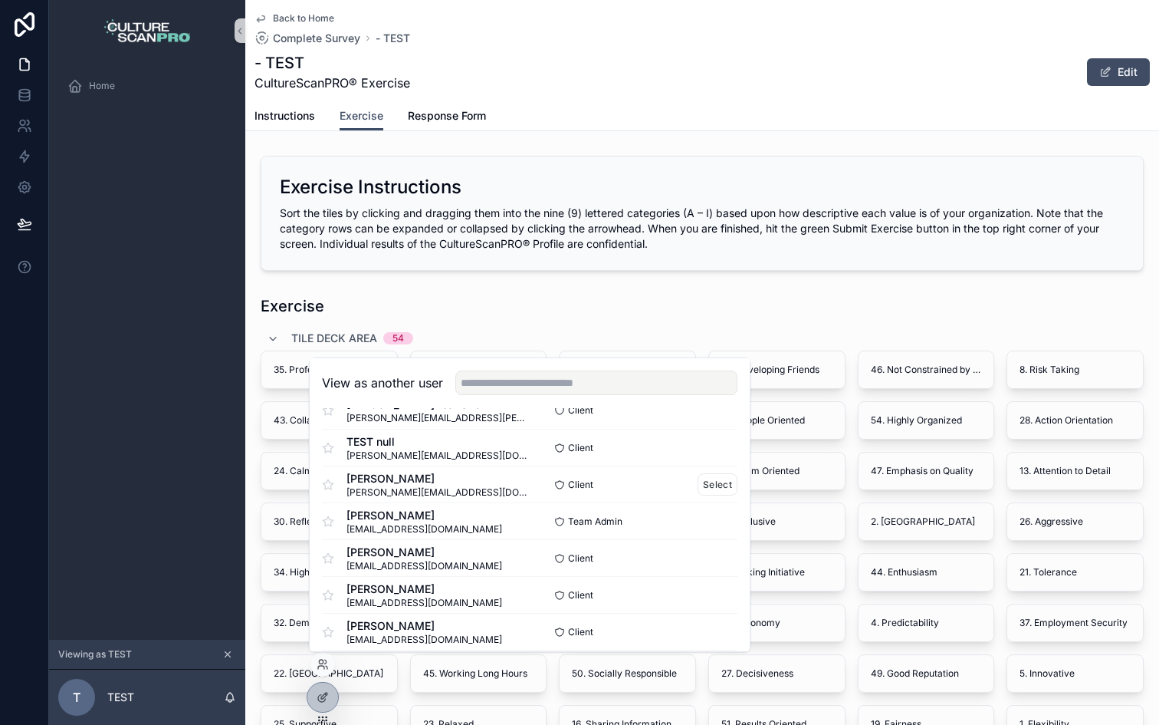
scroll to position [29, 0]
click at [712, 521] on button "Select" at bounding box center [718, 520] width 40 height 22
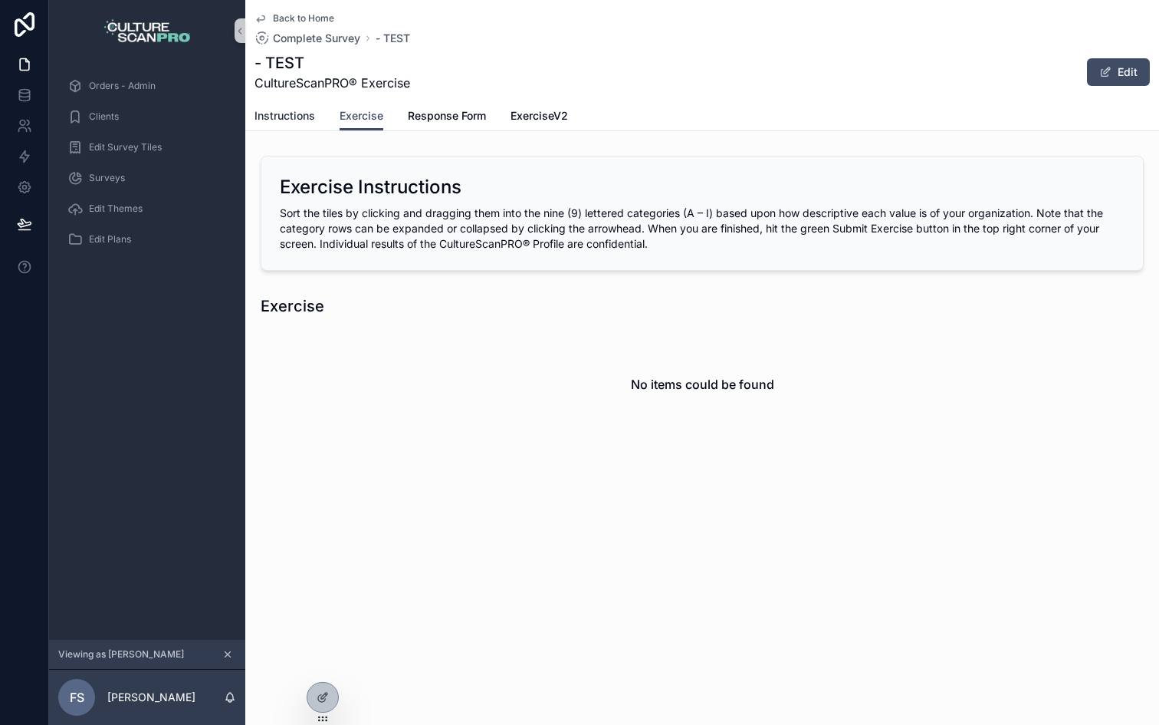
click at [300, 111] on span "Instructions" at bounding box center [285, 115] width 61 height 15
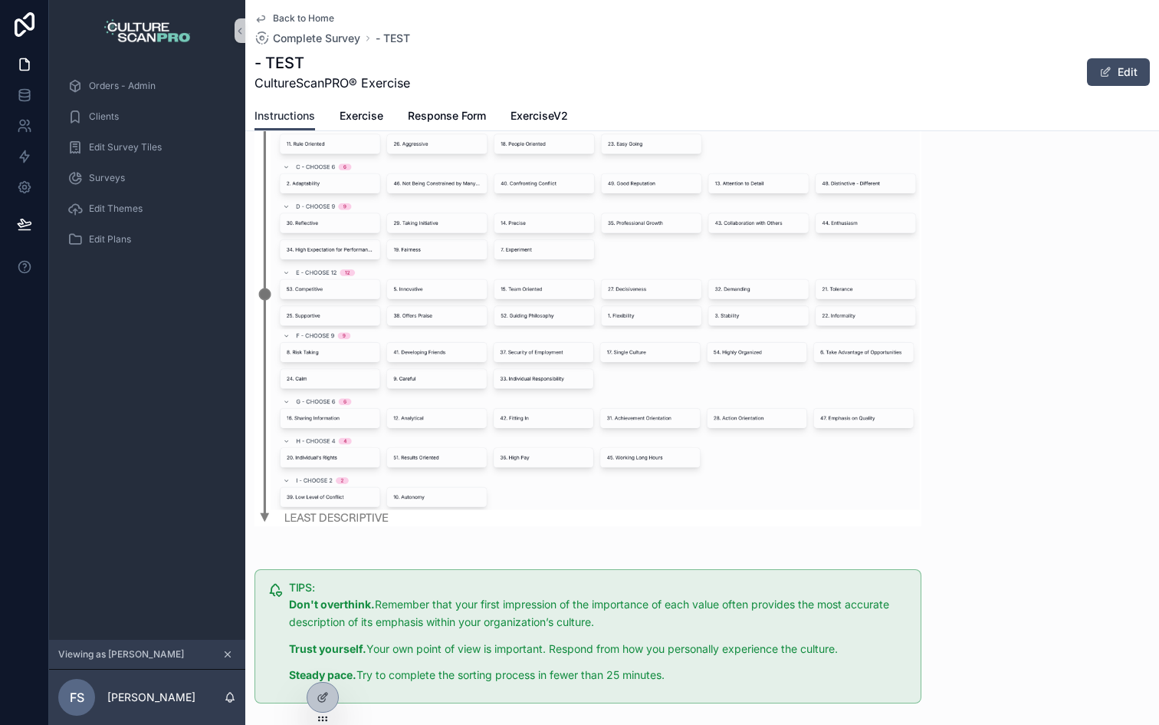
scroll to position [626, 0]
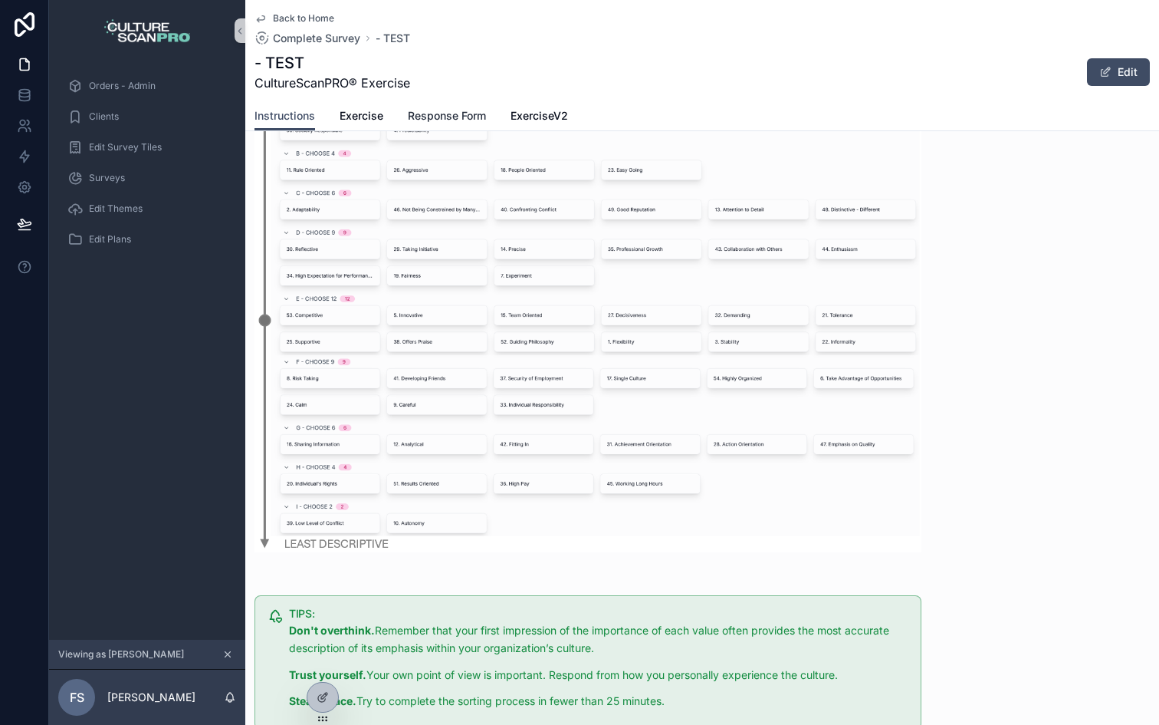
click at [438, 118] on span "Response Form" at bounding box center [447, 115] width 78 height 15
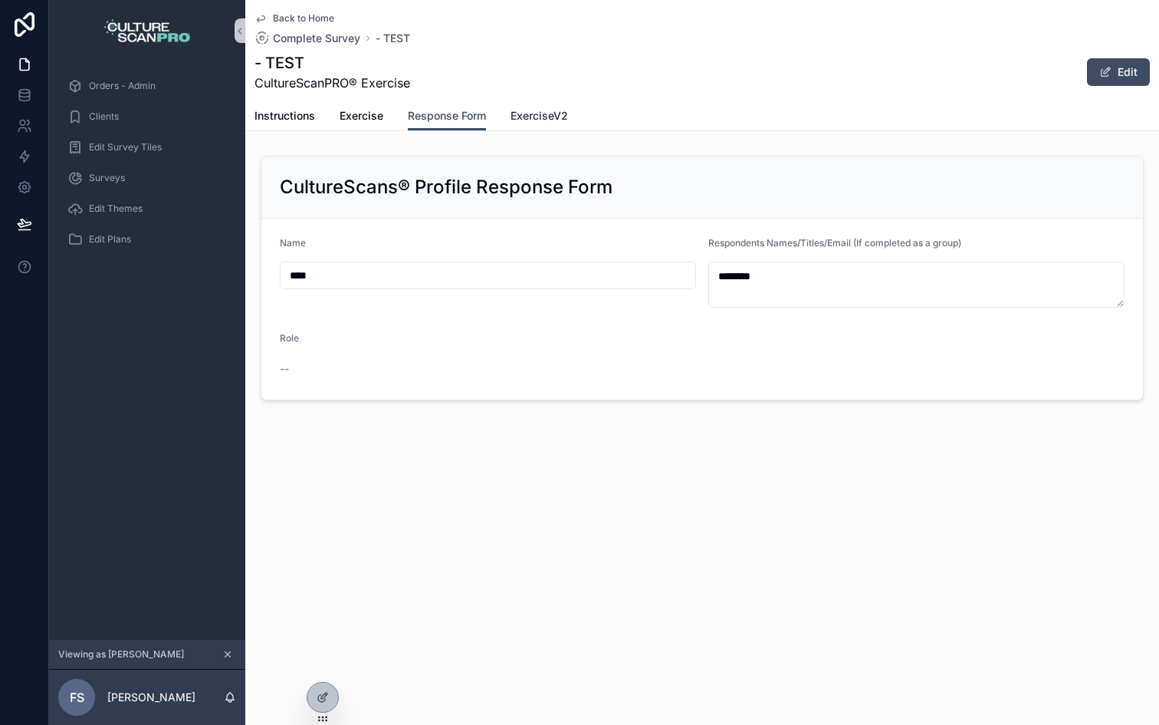
click at [533, 111] on span "ExerciseV2" at bounding box center [540, 115] width 58 height 15
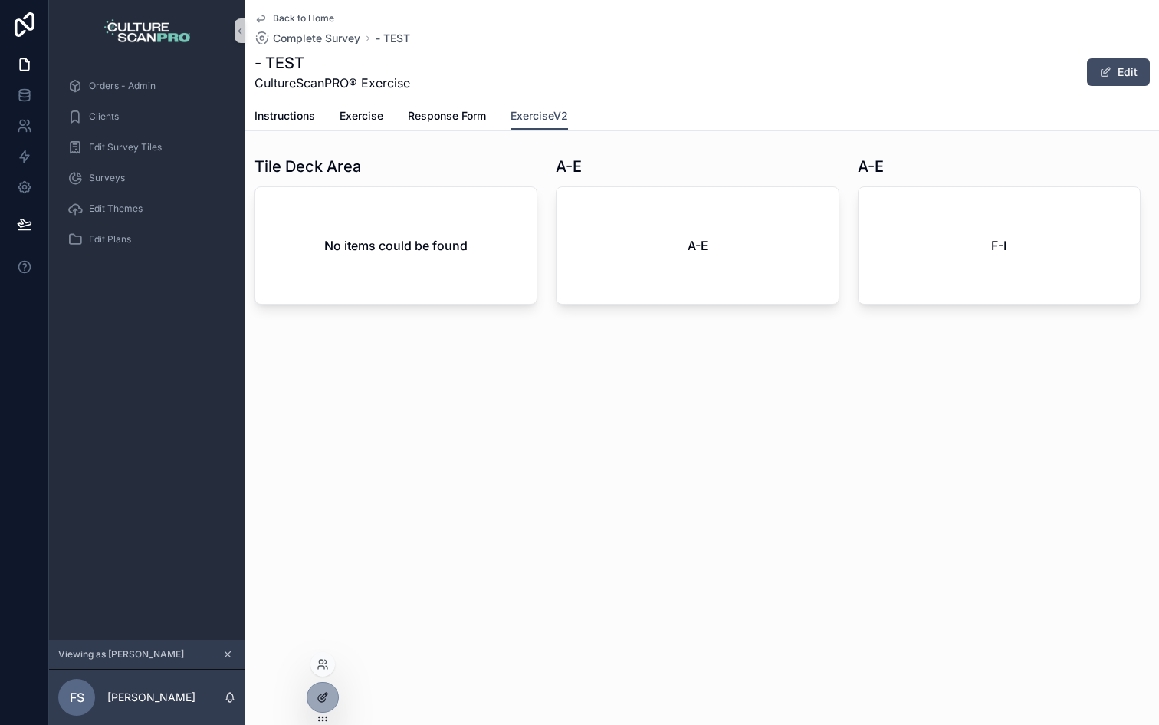
click at [322, 697] on icon at bounding box center [323, 697] width 12 height 12
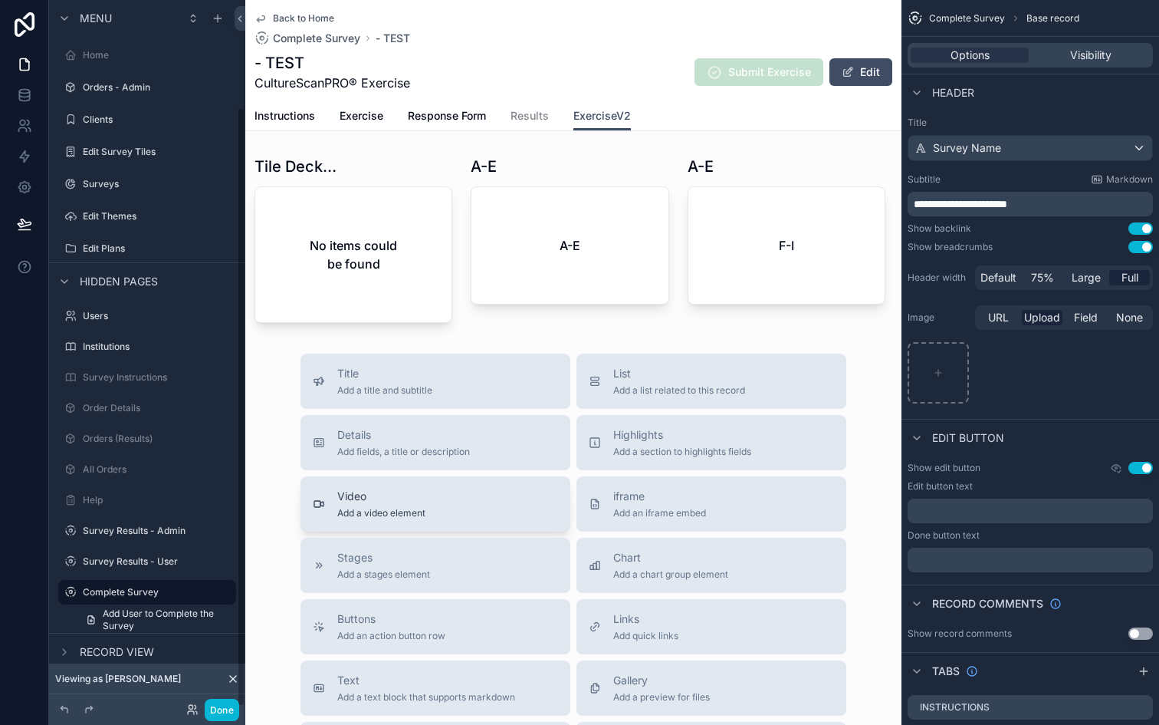
scroll to position [127, 0]
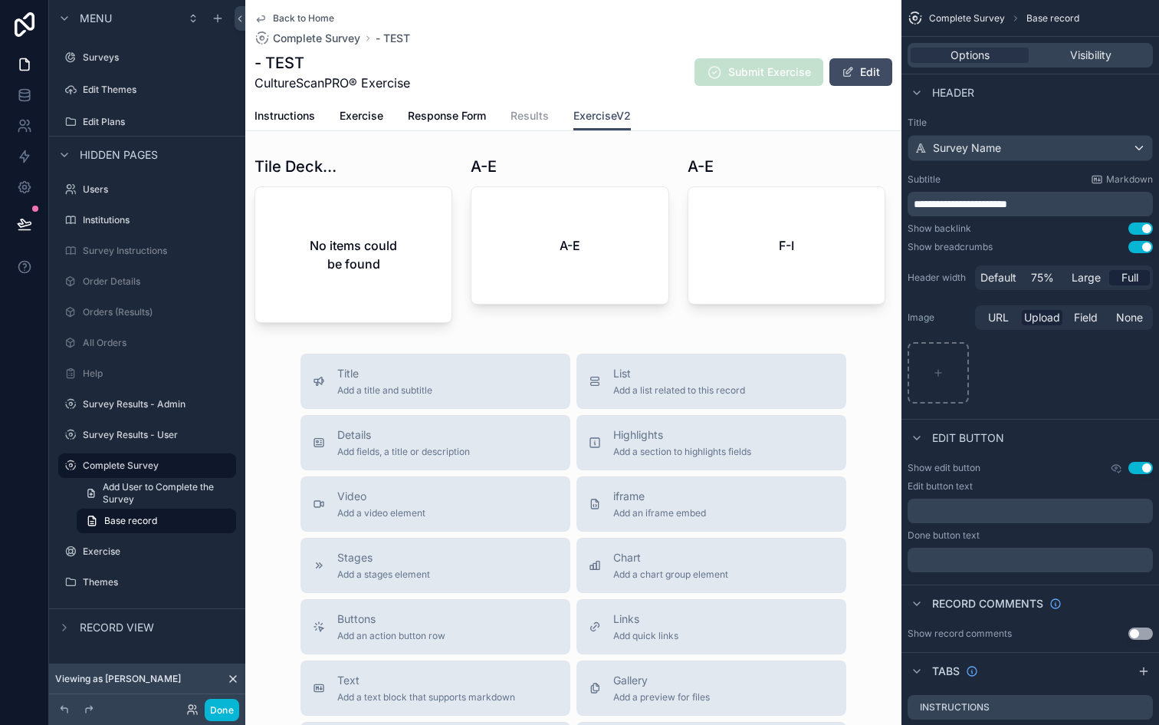
click at [538, 110] on span "Results" at bounding box center [530, 115] width 38 height 15
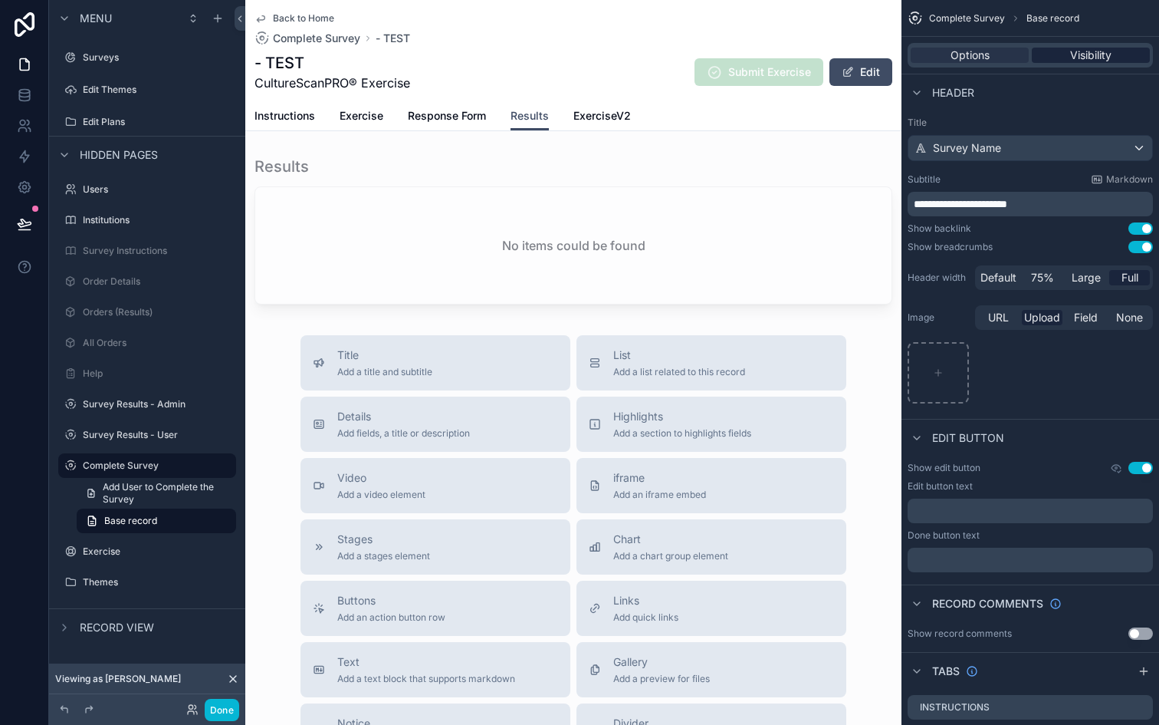
click at [1078, 54] on span "Visibility" at bounding box center [1090, 55] width 41 height 15
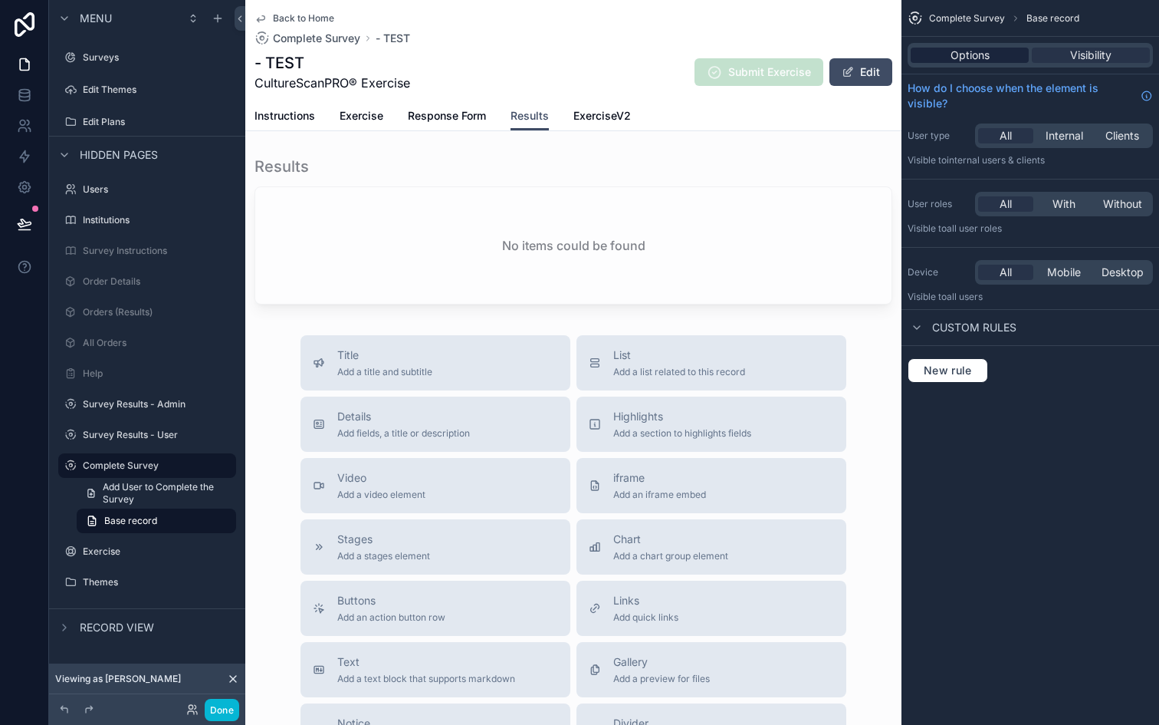
click at [964, 54] on span "Options" at bounding box center [970, 55] width 39 height 15
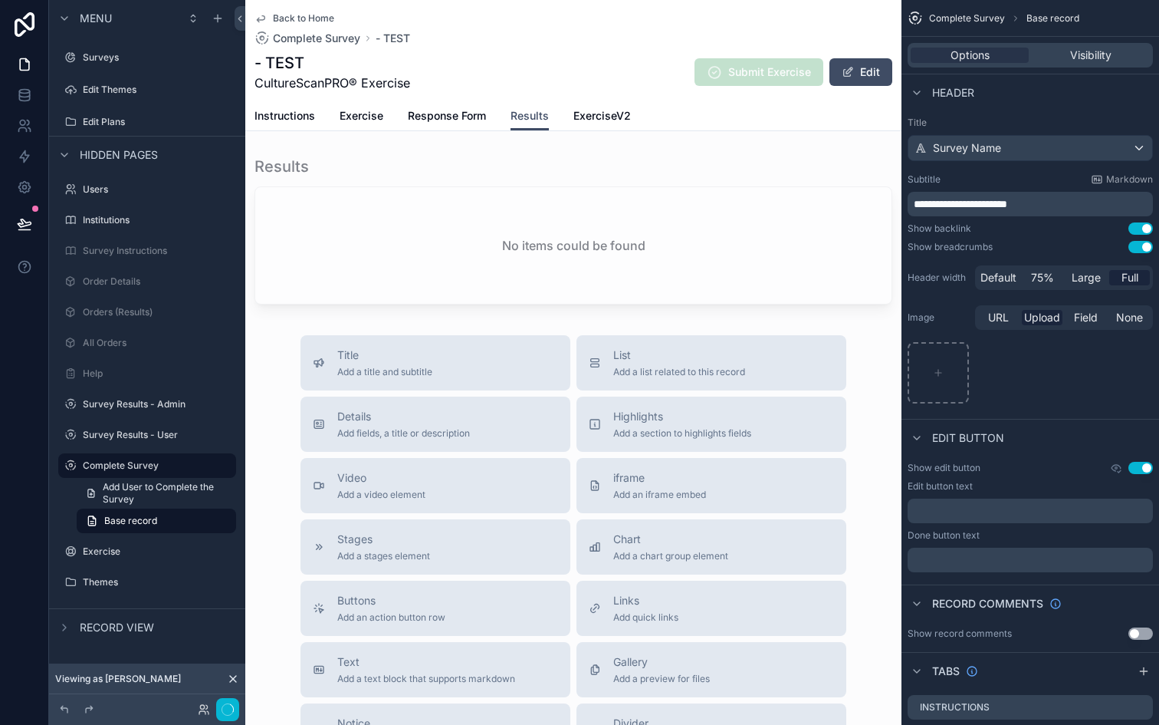
scroll to position [234, 0]
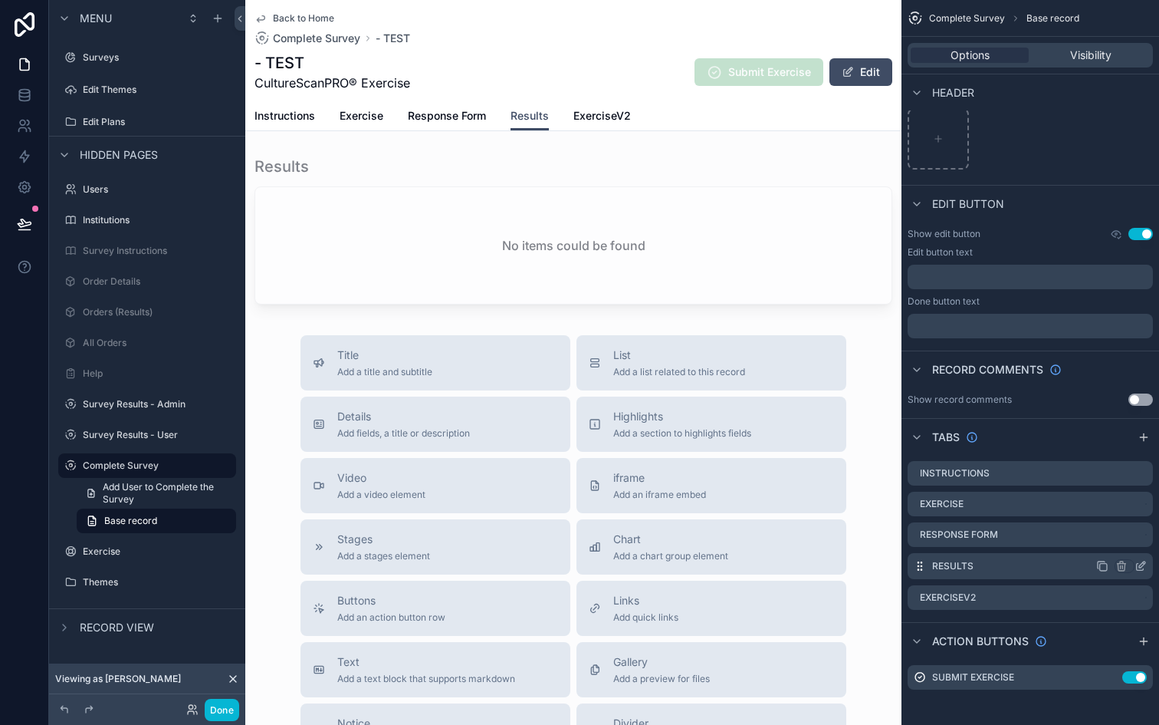
click at [1139, 564] on icon "scrollable content" at bounding box center [1141, 566] width 12 height 12
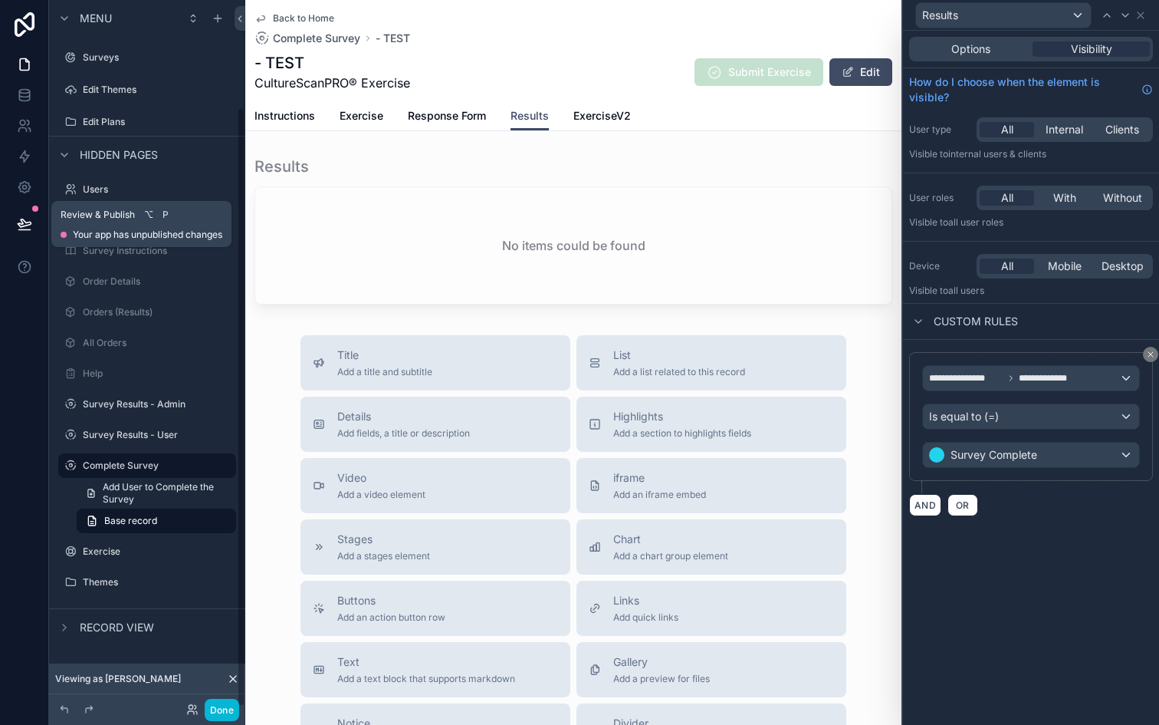
click at [25, 224] on icon at bounding box center [24, 223] width 15 height 15
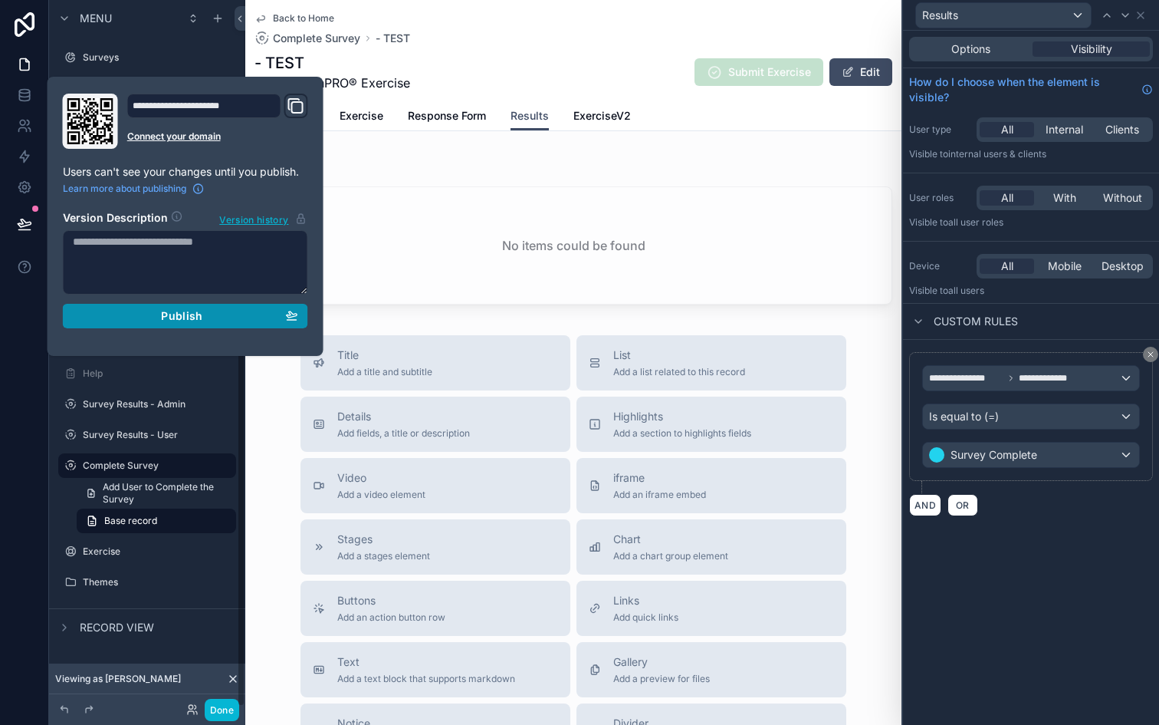
click at [141, 315] on div "Publish" at bounding box center [185, 316] width 225 height 14
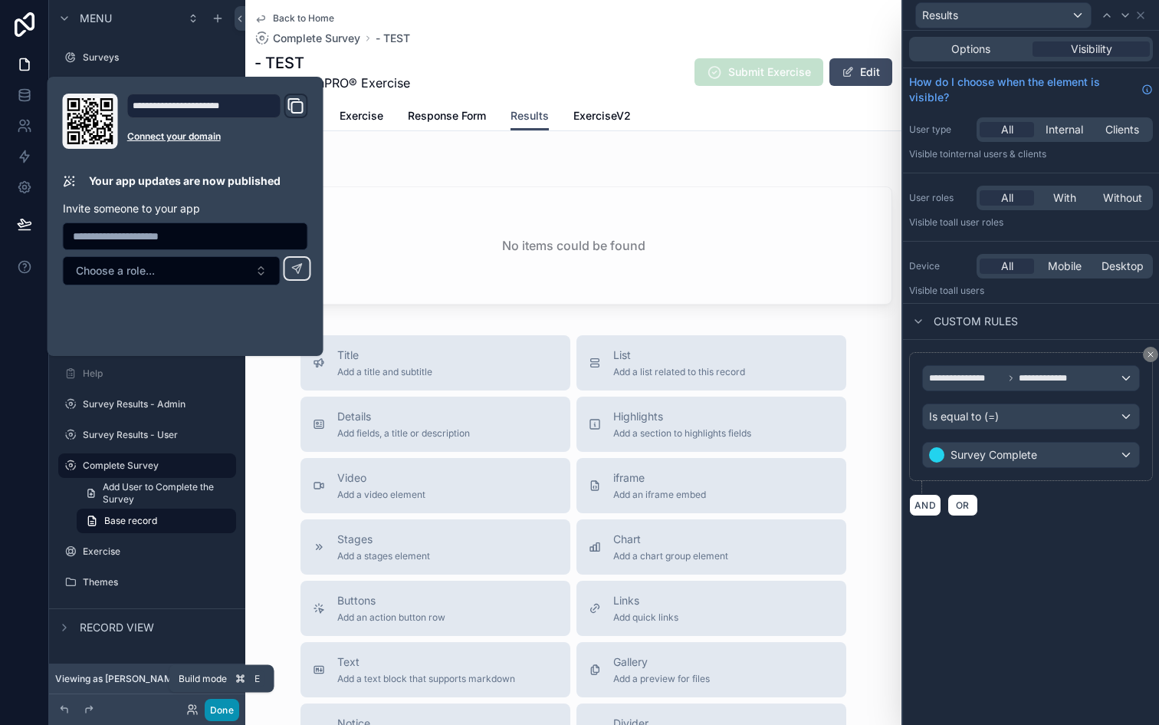
click at [225, 706] on button "Done" at bounding box center [222, 710] width 35 height 22
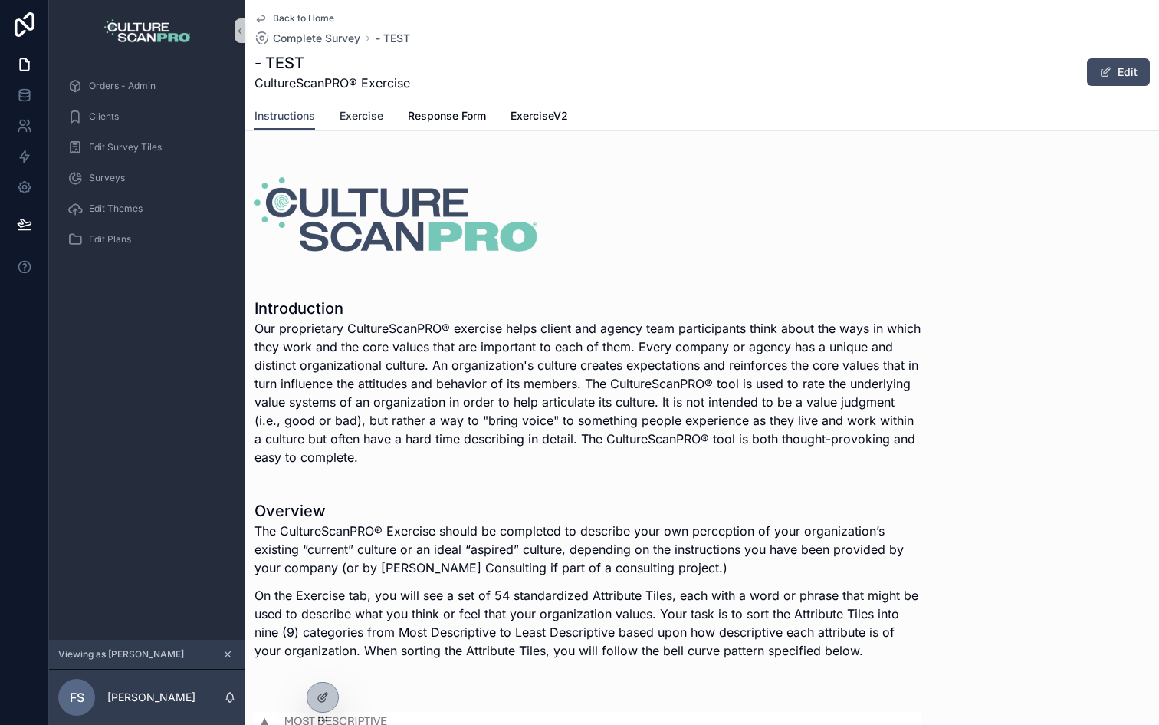
click at [370, 103] on link "Exercise" at bounding box center [362, 117] width 44 height 31
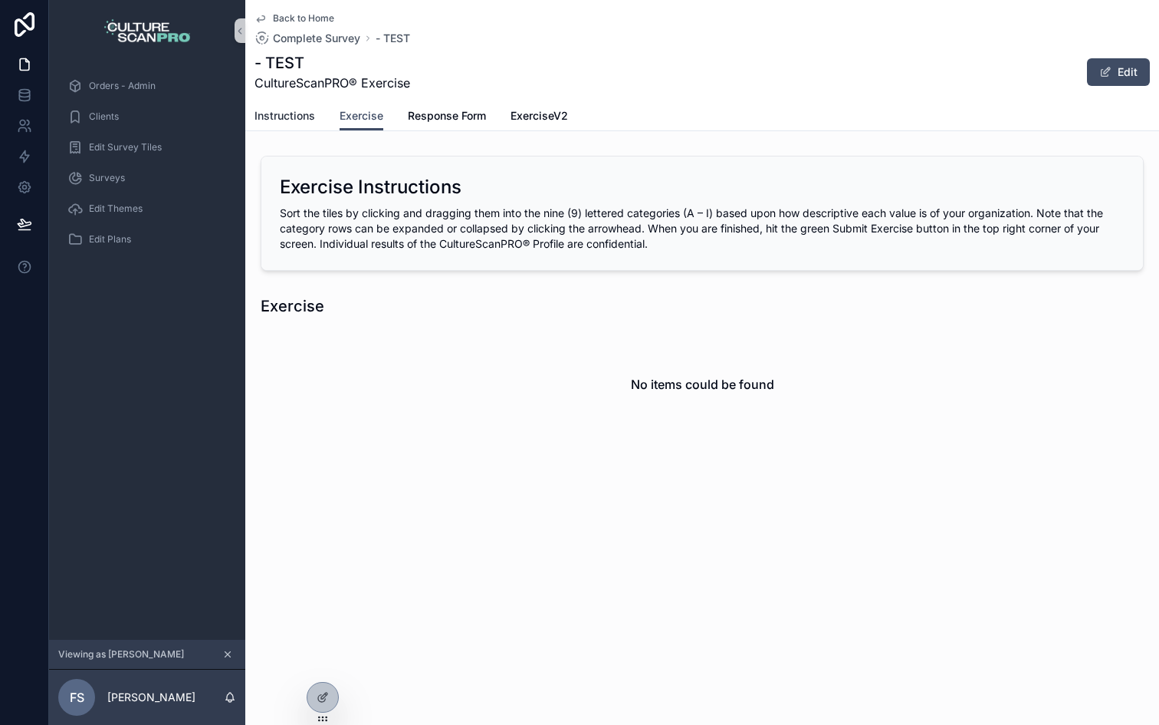
click at [281, 118] on span "Instructions" at bounding box center [285, 115] width 61 height 15
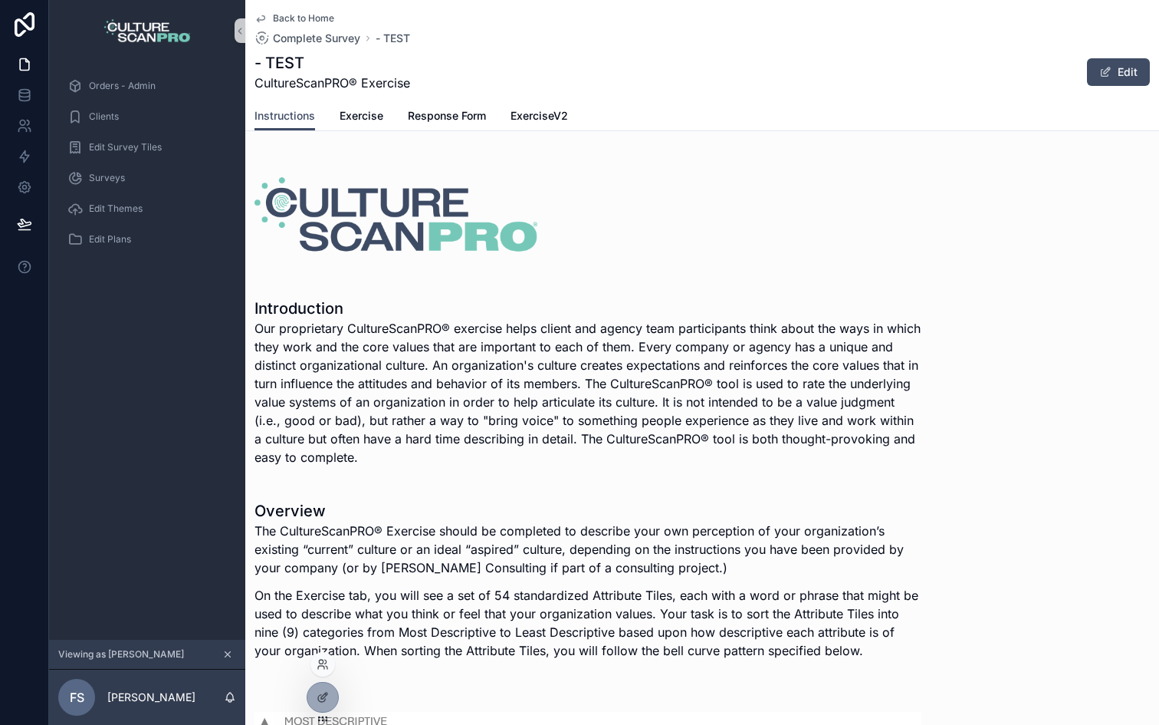
click at [330, 661] on div at bounding box center [323, 664] width 25 height 25
click at [322, 658] on icon at bounding box center [323, 664] width 12 height 12
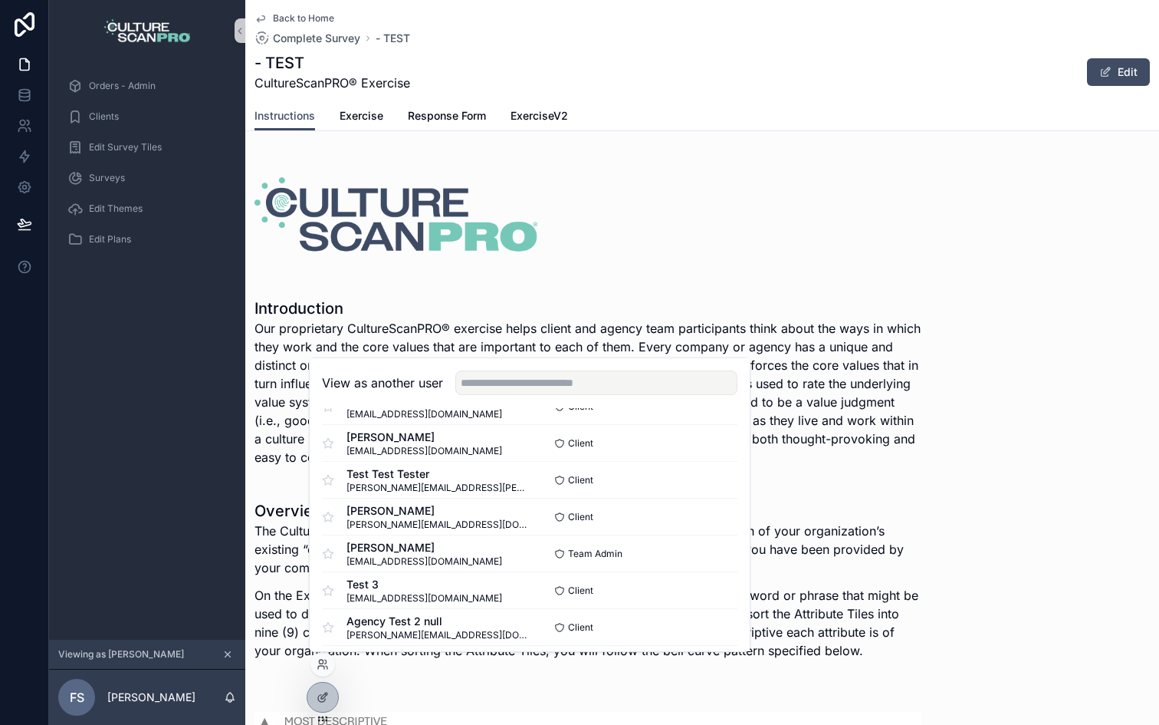
scroll to position [592, 0]
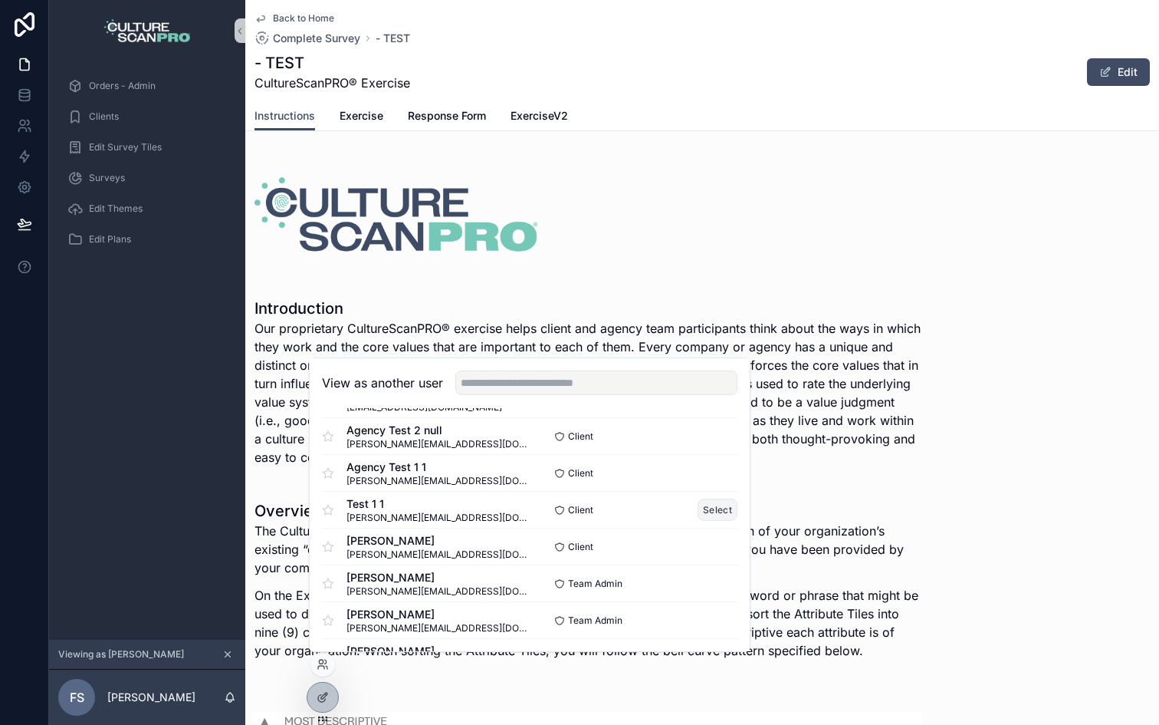
click at [717, 508] on button "Select" at bounding box center [718, 509] width 40 height 22
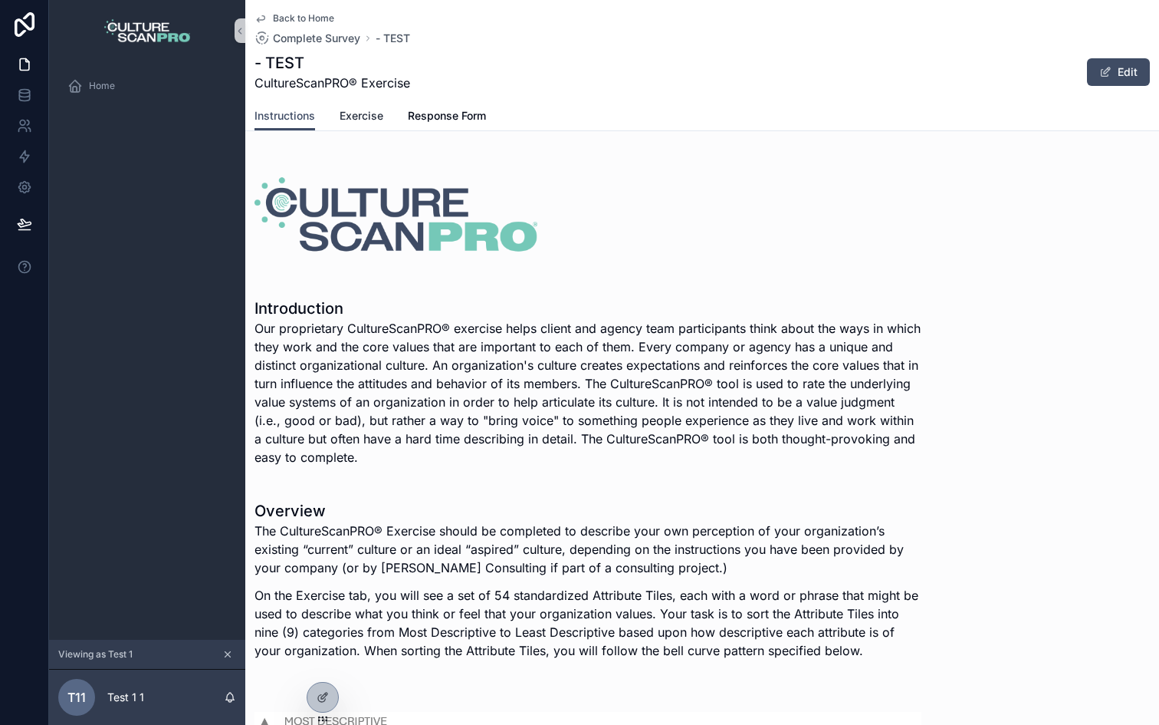
click at [348, 110] on span "Exercise" at bounding box center [362, 115] width 44 height 15
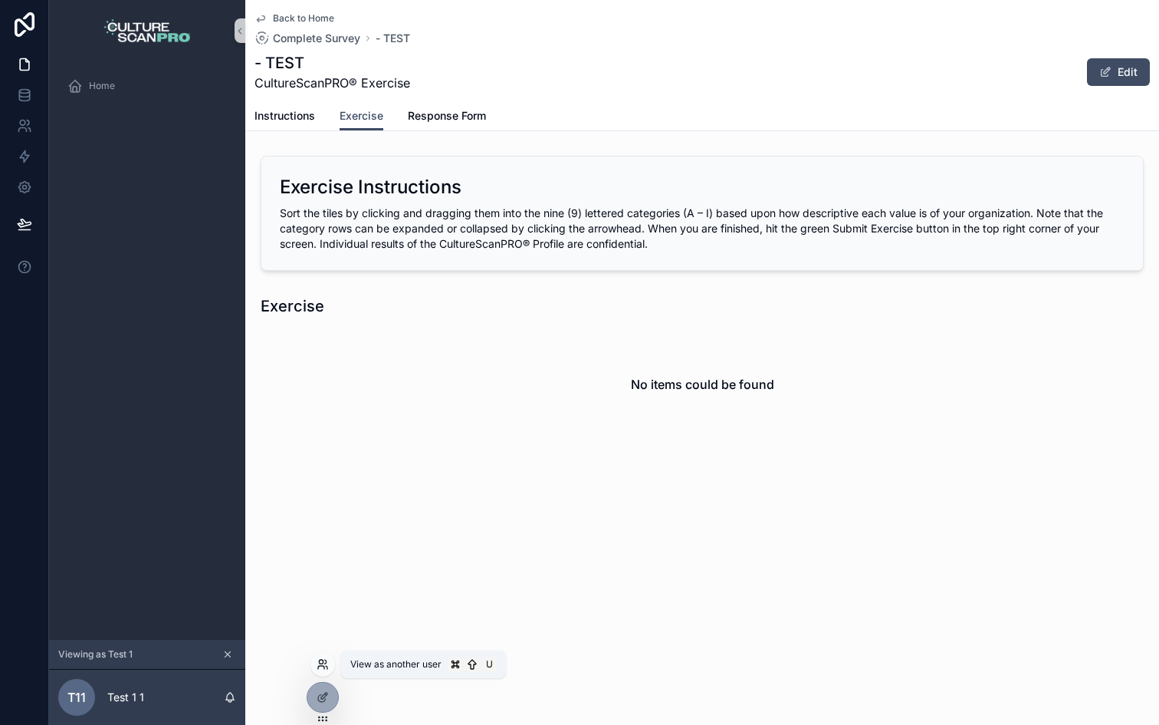
click at [324, 662] on icon at bounding box center [323, 664] width 12 height 12
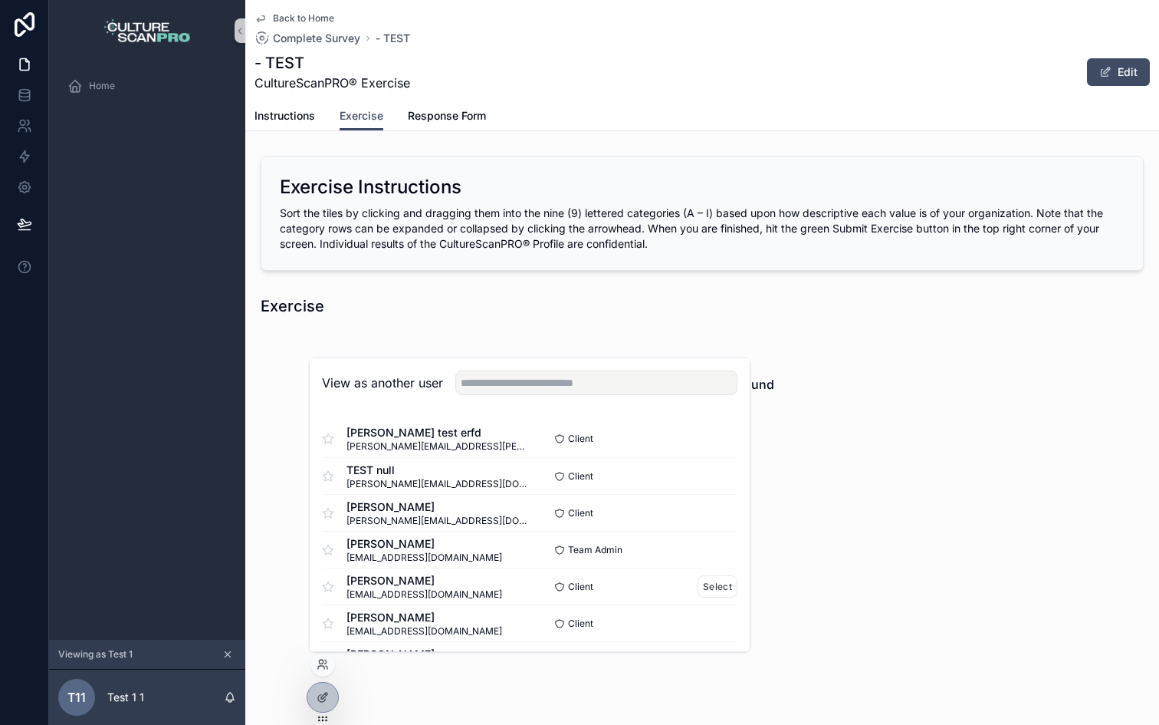
scroll to position [775, 0]
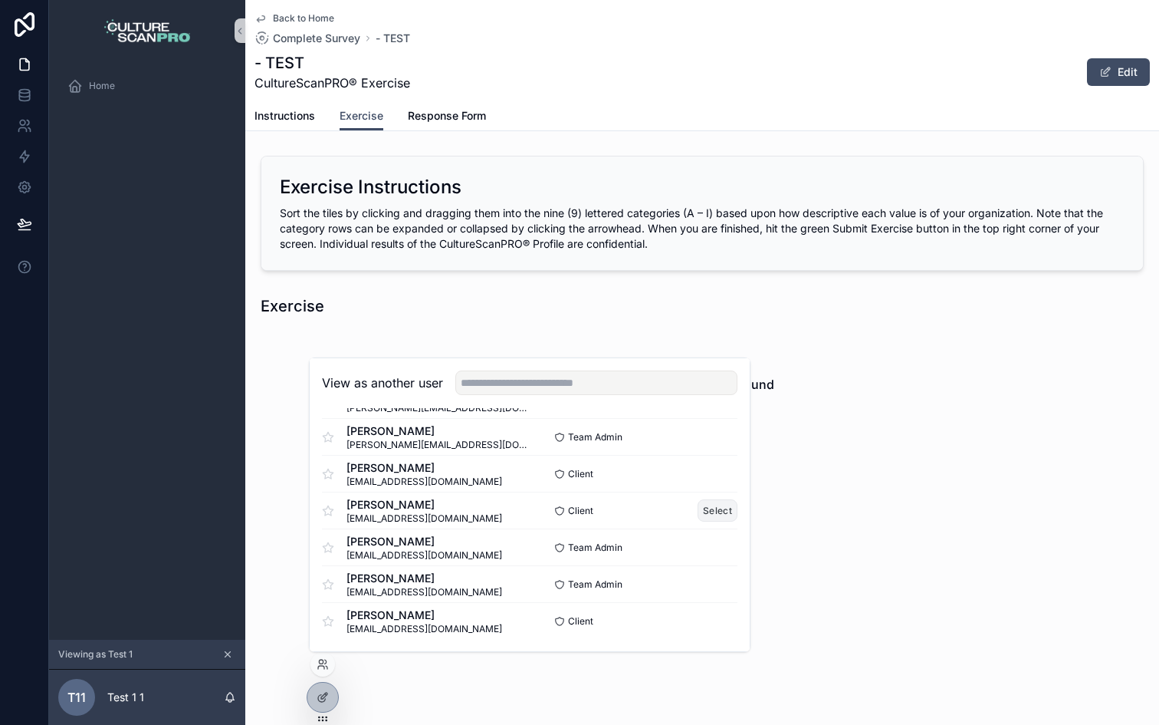
click at [709, 505] on button "Select" at bounding box center [718, 510] width 40 height 22
click at [712, 512] on button "Select" at bounding box center [718, 510] width 40 height 22
click at [716, 467] on button "Select" at bounding box center [718, 473] width 40 height 22
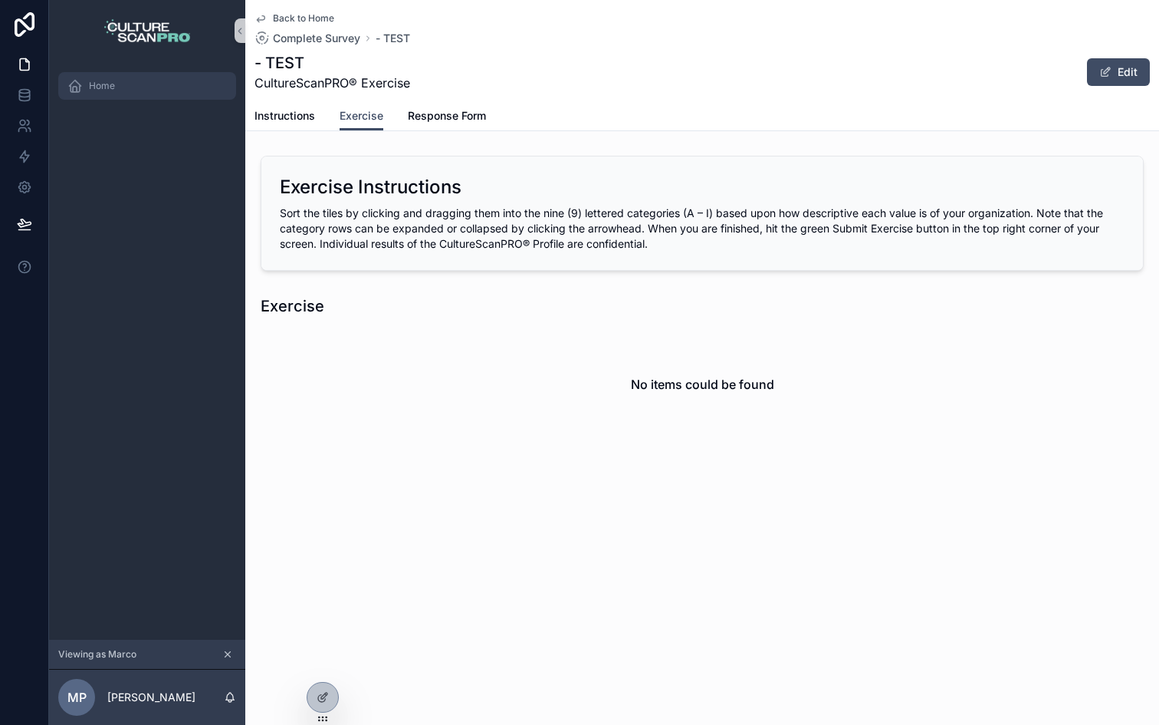
click at [97, 84] on span "Home" at bounding box center [102, 86] width 26 height 12
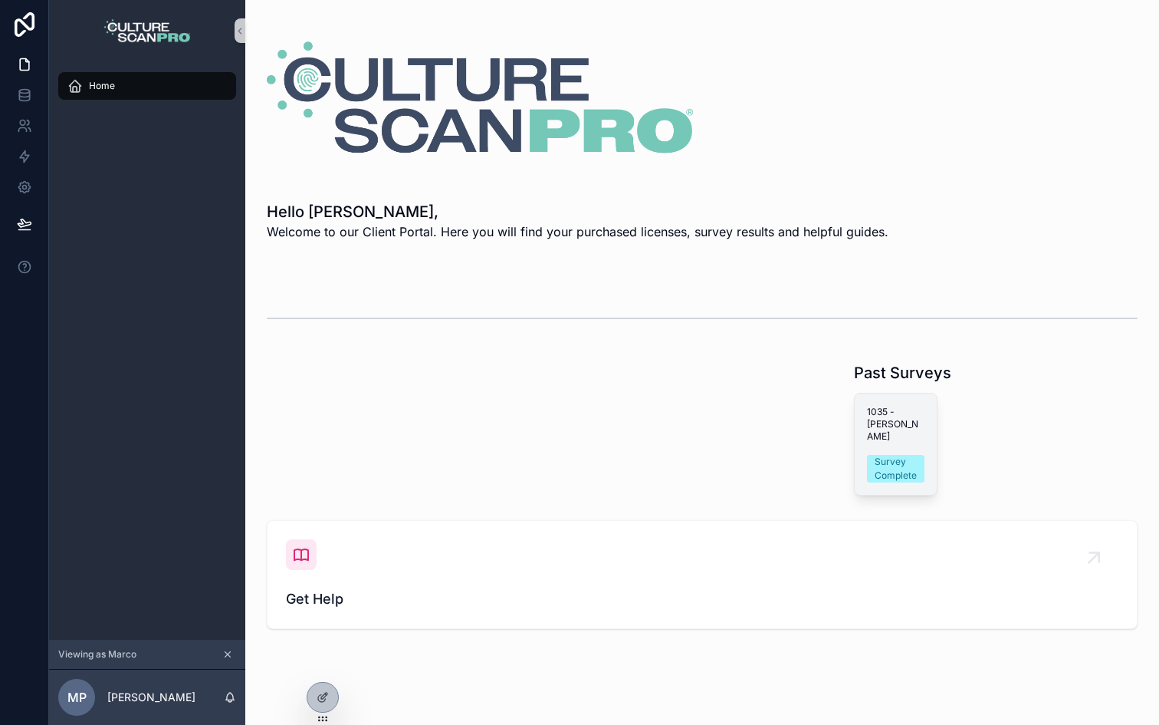
click at [892, 455] on div "Survey Complete" at bounding box center [896, 469] width 42 height 28
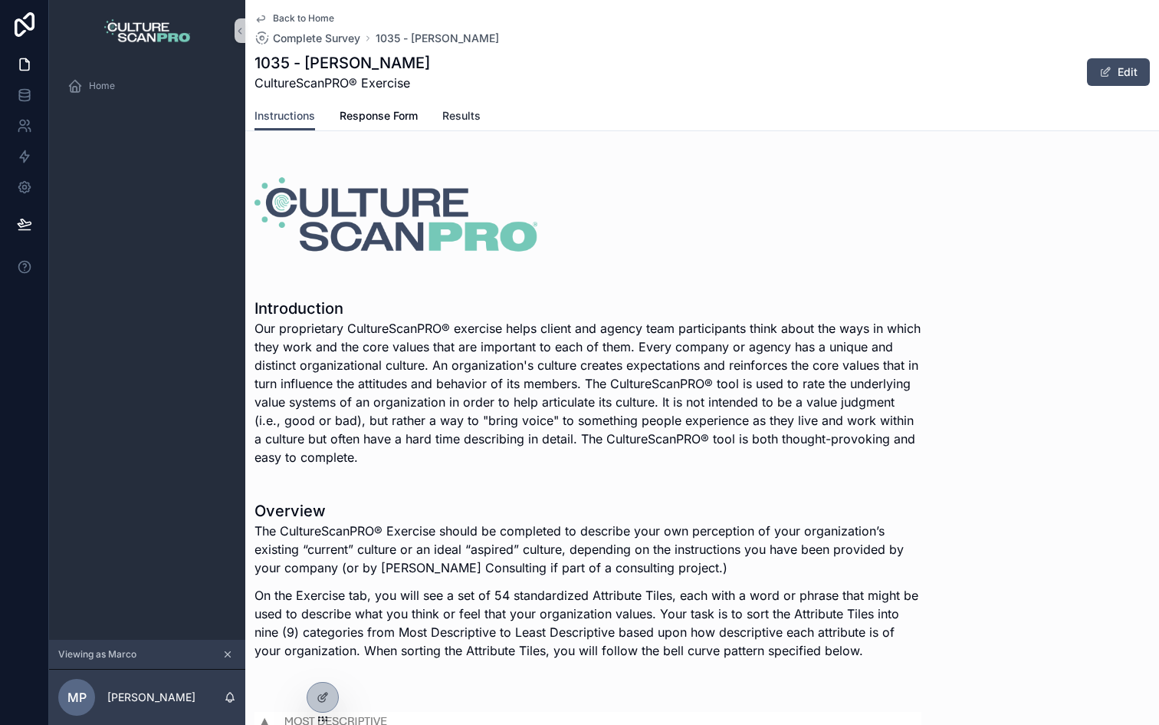
click at [468, 117] on span "Results" at bounding box center [461, 115] width 38 height 15
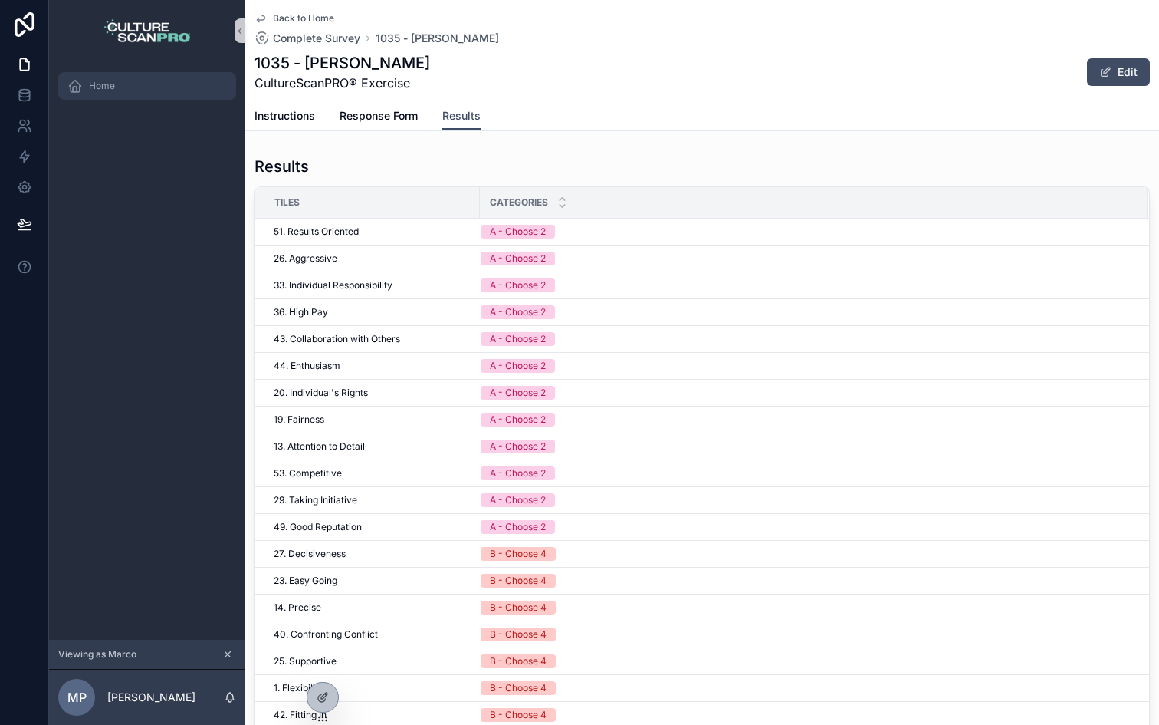
click at [138, 84] on div "Home" at bounding box center [146, 86] width 159 height 25
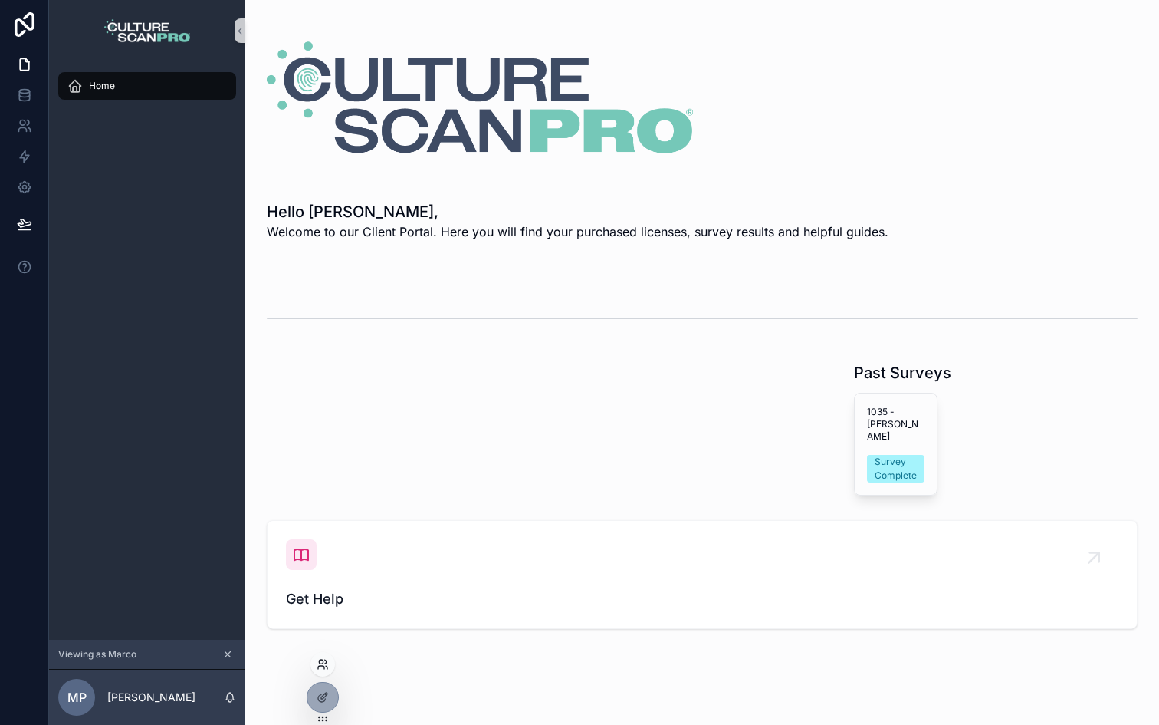
click at [324, 666] on icon at bounding box center [321, 667] width 6 height 3
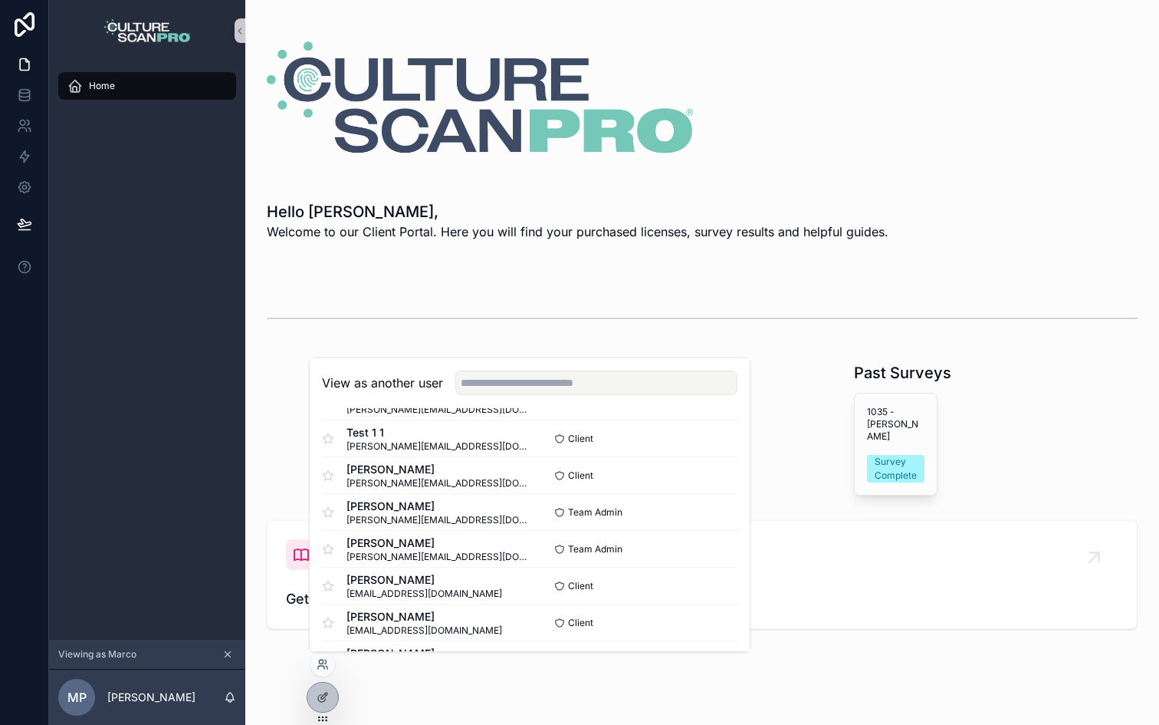
scroll to position [775, 0]
click at [712, 622] on button "Select" at bounding box center [718, 621] width 40 height 22
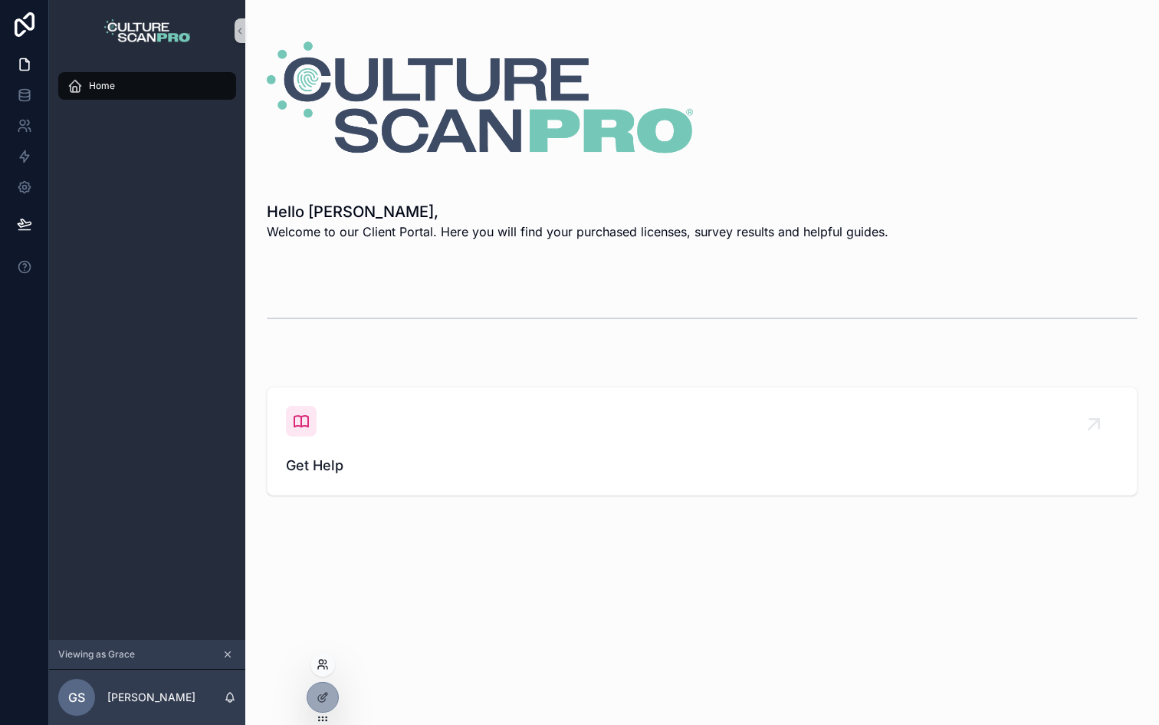
click at [321, 669] on icon at bounding box center [323, 664] width 12 height 12
click at [161, 95] on div "Home" at bounding box center [146, 86] width 159 height 25
click at [125, 86] on div "Home" at bounding box center [146, 86] width 159 height 25
click at [324, 667] on icon at bounding box center [321, 667] width 6 height 3
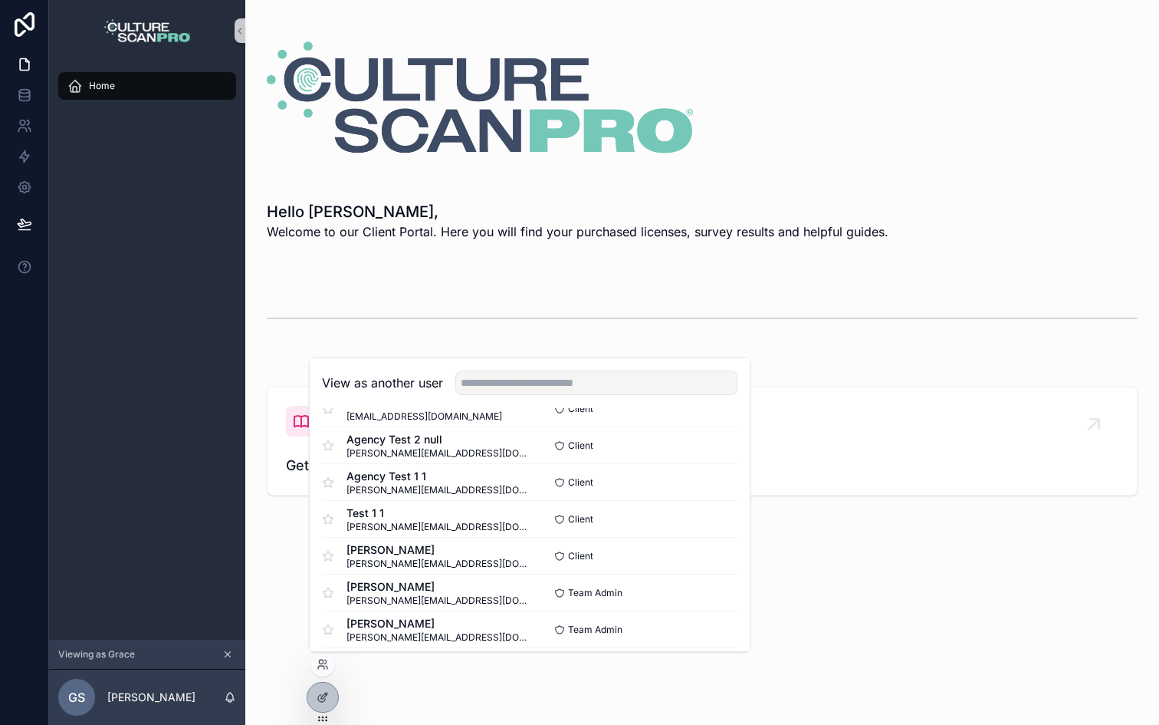
scroll to position [775, 0]
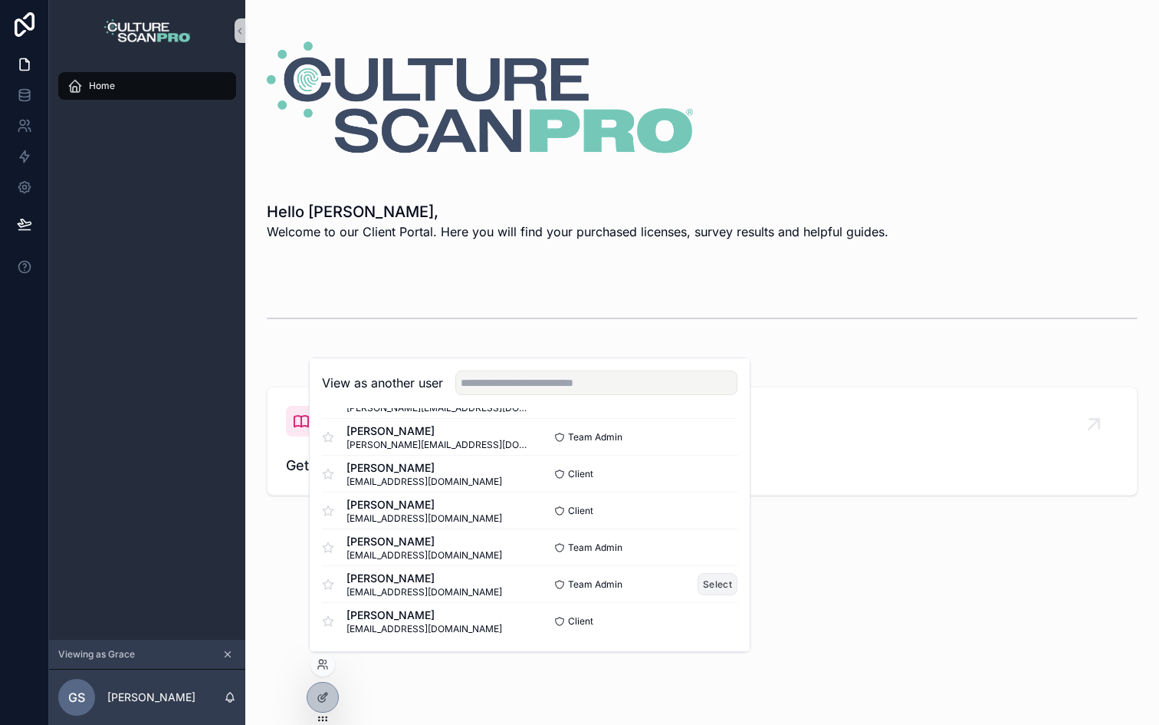
click at [716, 581] on button "Select" at bounding box center [718, 584] width 40 height 22
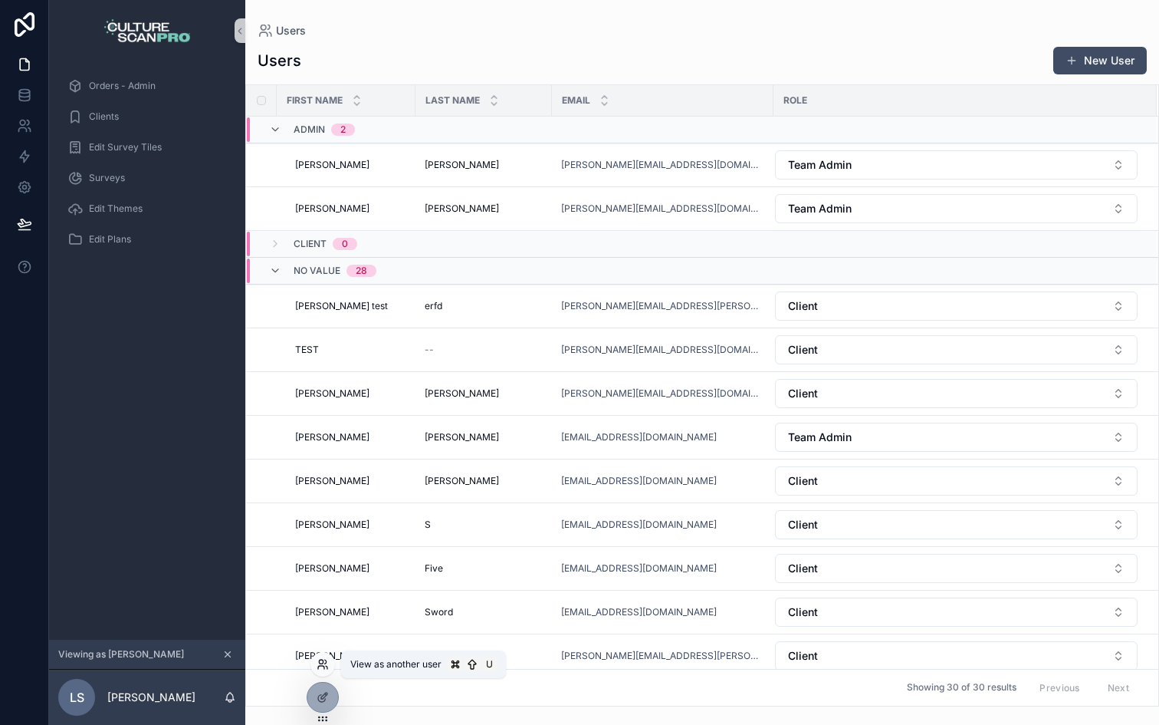
click at [327, 666] on icon at bounding box center [323, 664] width 12 height 12
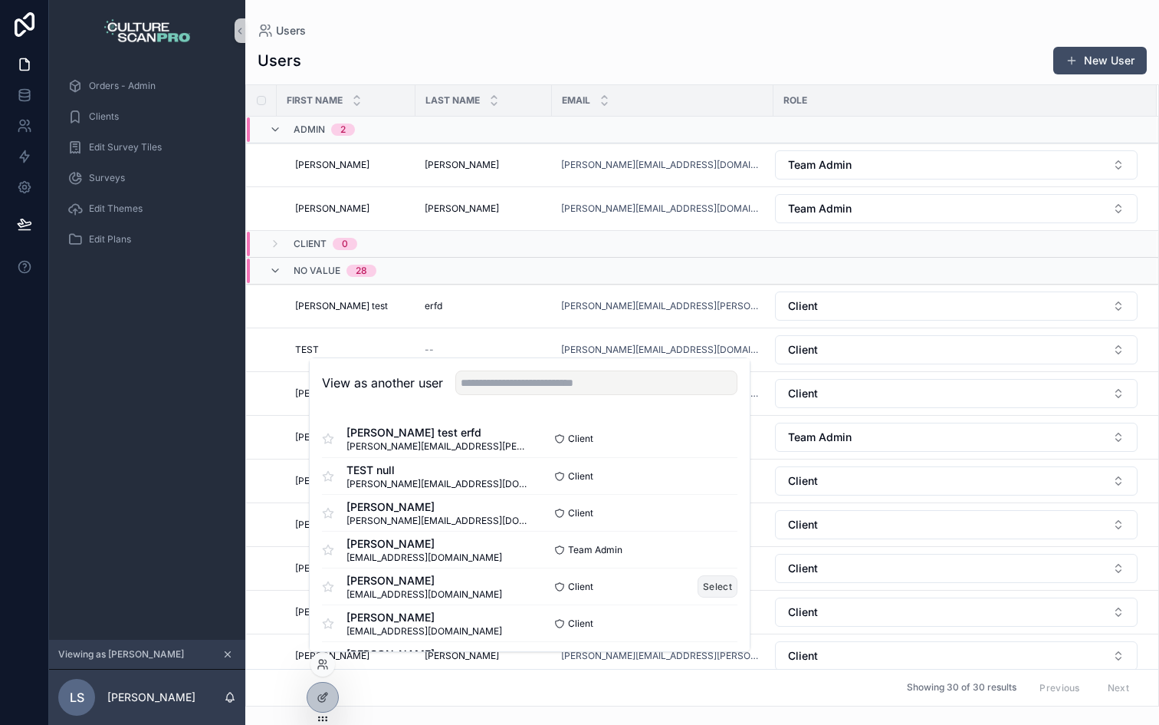
click at [726, 582] on button "Select" at bounding box center [718, 586] width 40 height 22
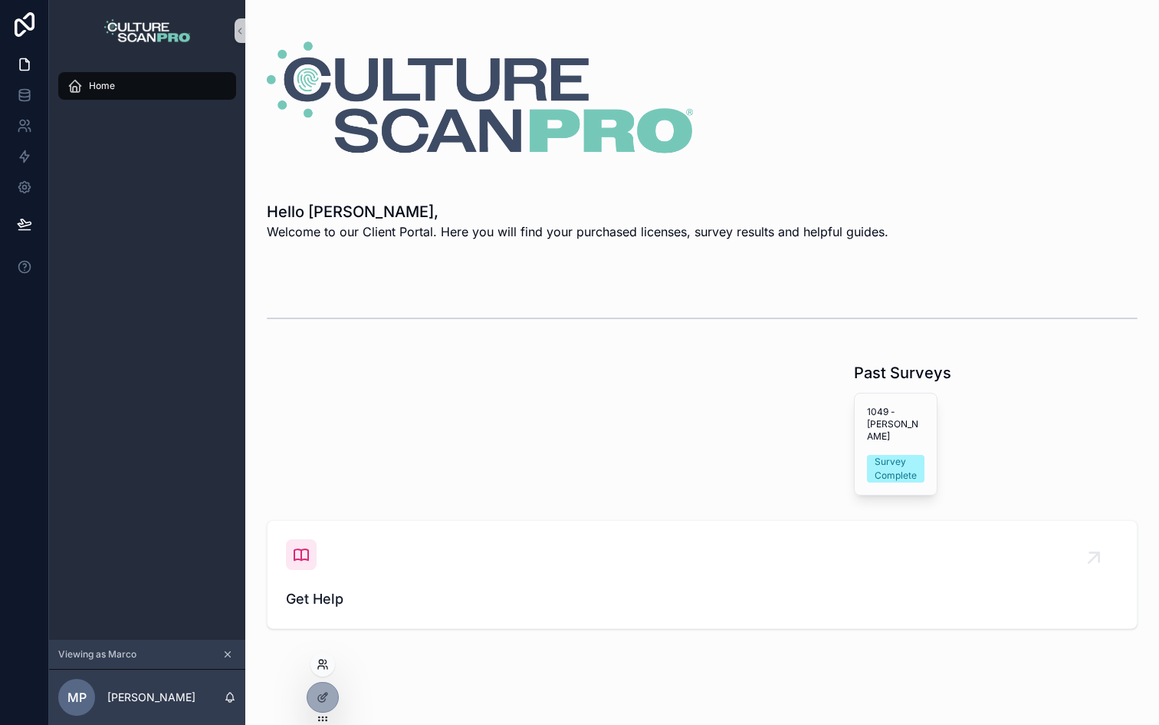
click at [323, 662] on icon at bounding box center [321, 661] width 4 height 4
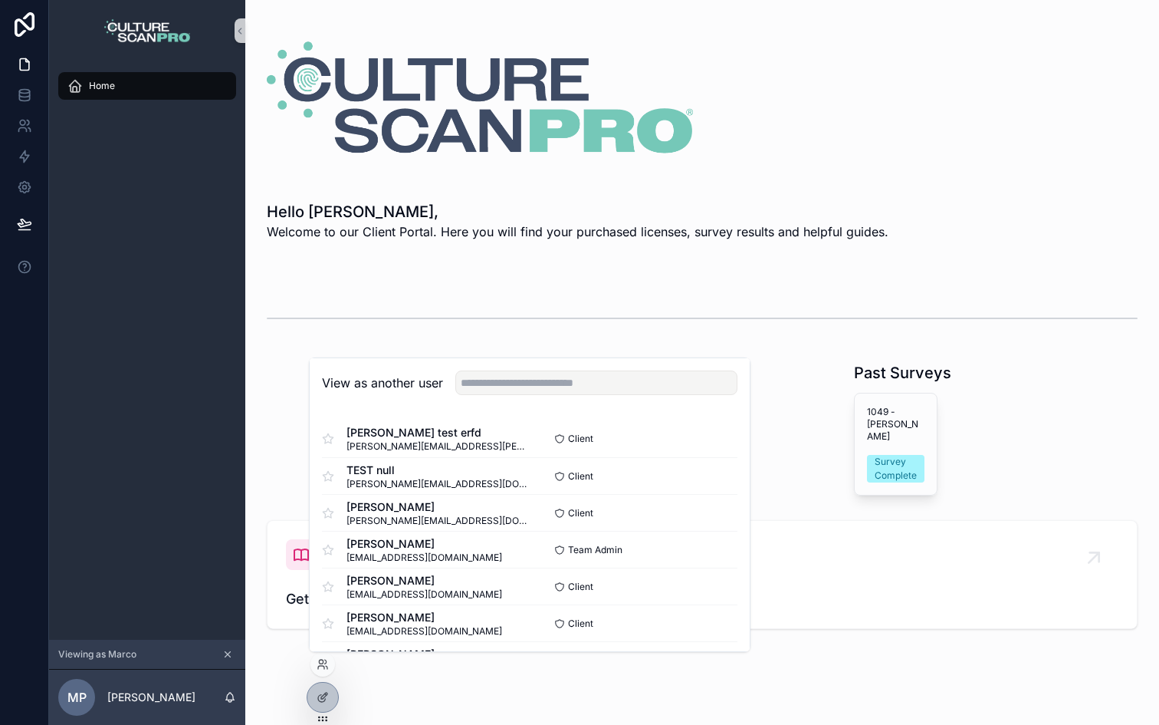
click at [196, 285] on div "Home" at bounding box center [147, 350] width 196 height 578
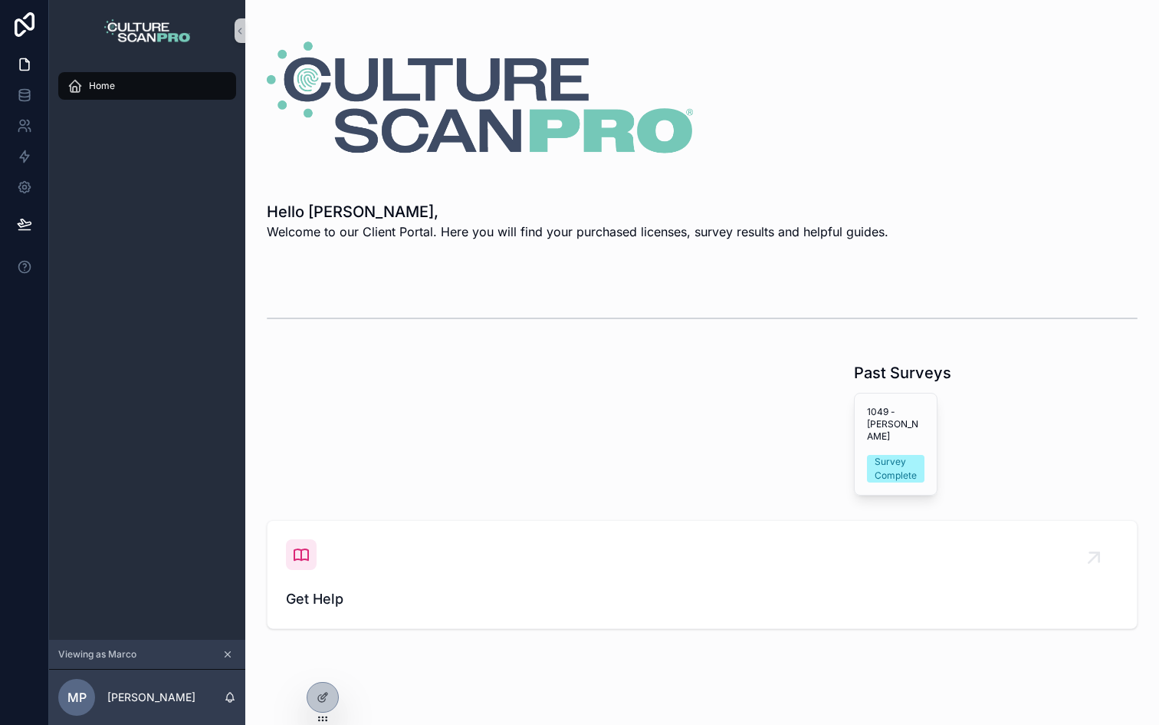
click at [131, 84] on div "Home" at bounding box center [146, 86] width 159 height 25
click at [321, 658] on icon at bounding box center [323, 664] width 12 height 12
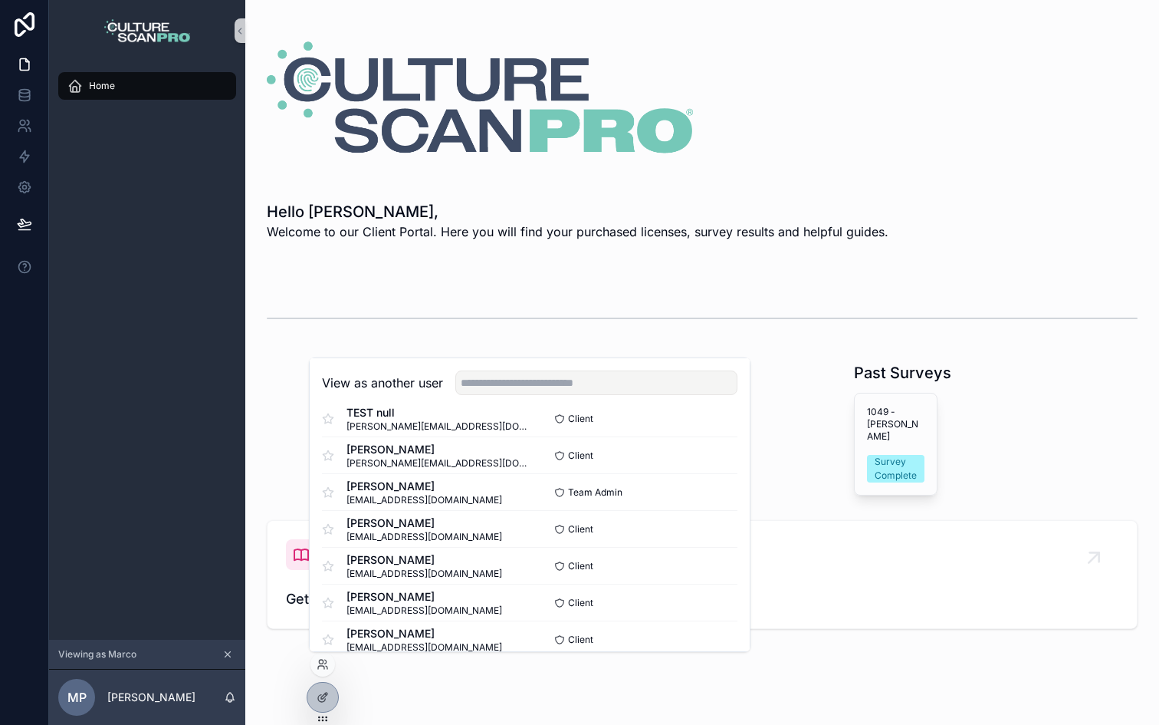
scroll to position [18, 0]
click at [722, 529] on button "Select" at bounding box center [718, 532] width 40 height 22
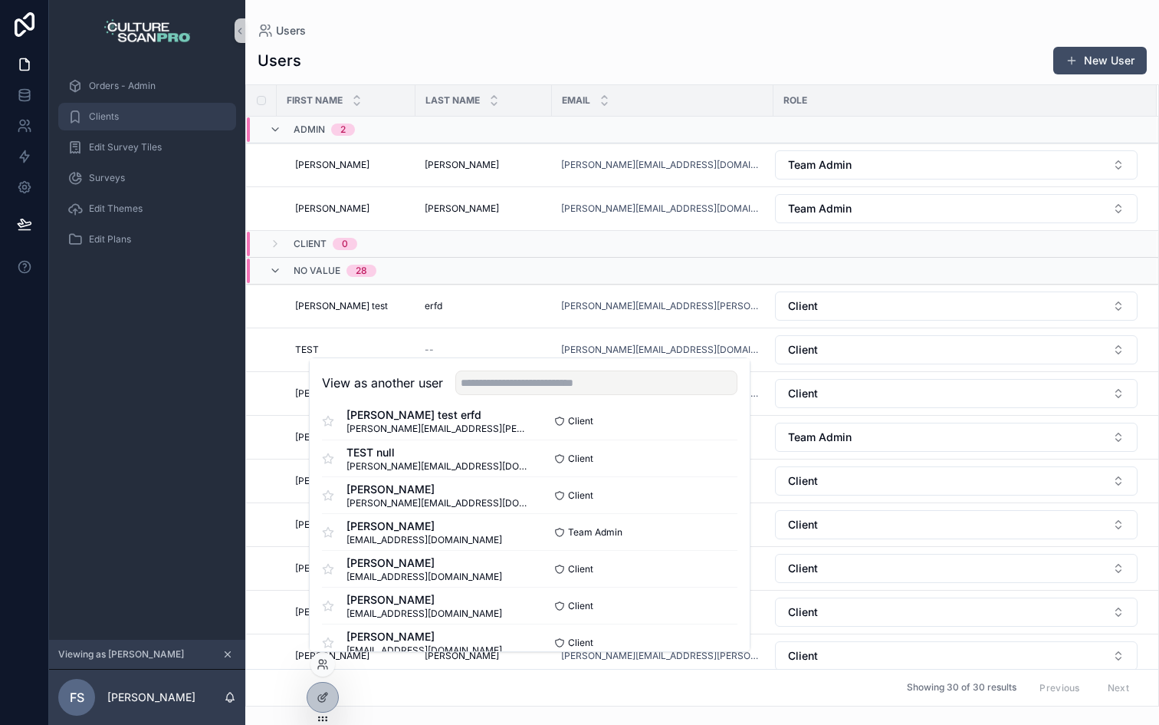
click at [133, 112] on div "Clients" at bounding box center [146, 116] width 159 height 25
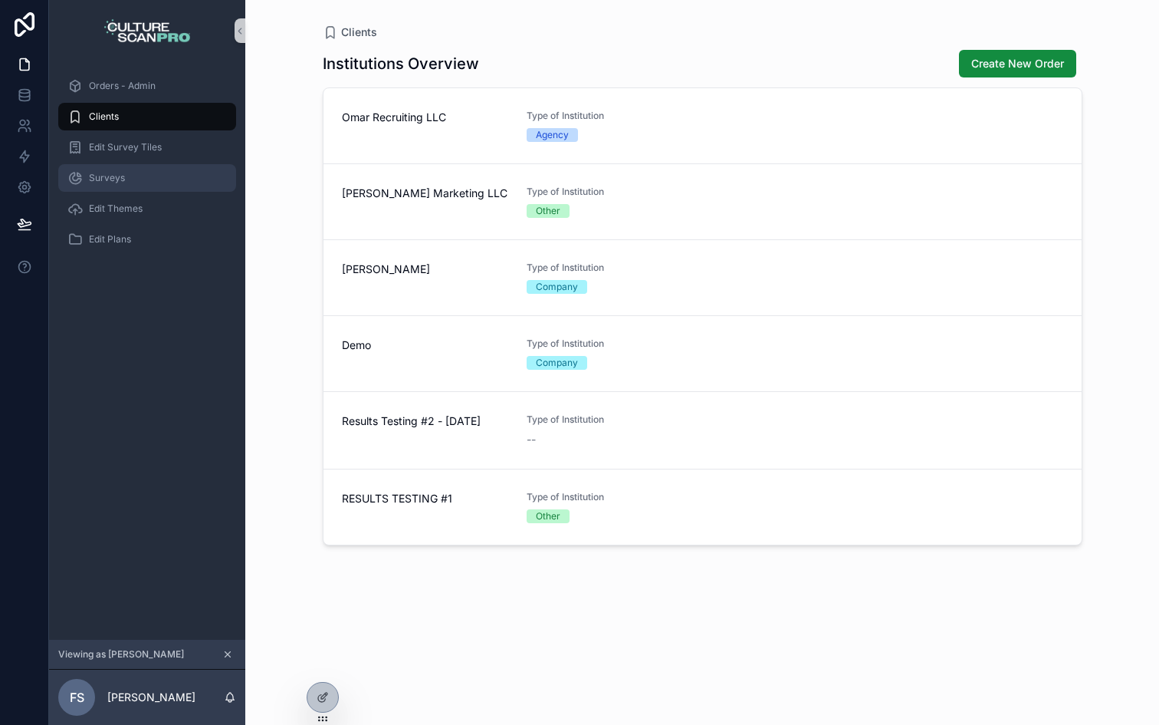
click at [112, 172] on span "Surveys" at bounding box center [107, 178] width 36 height 12
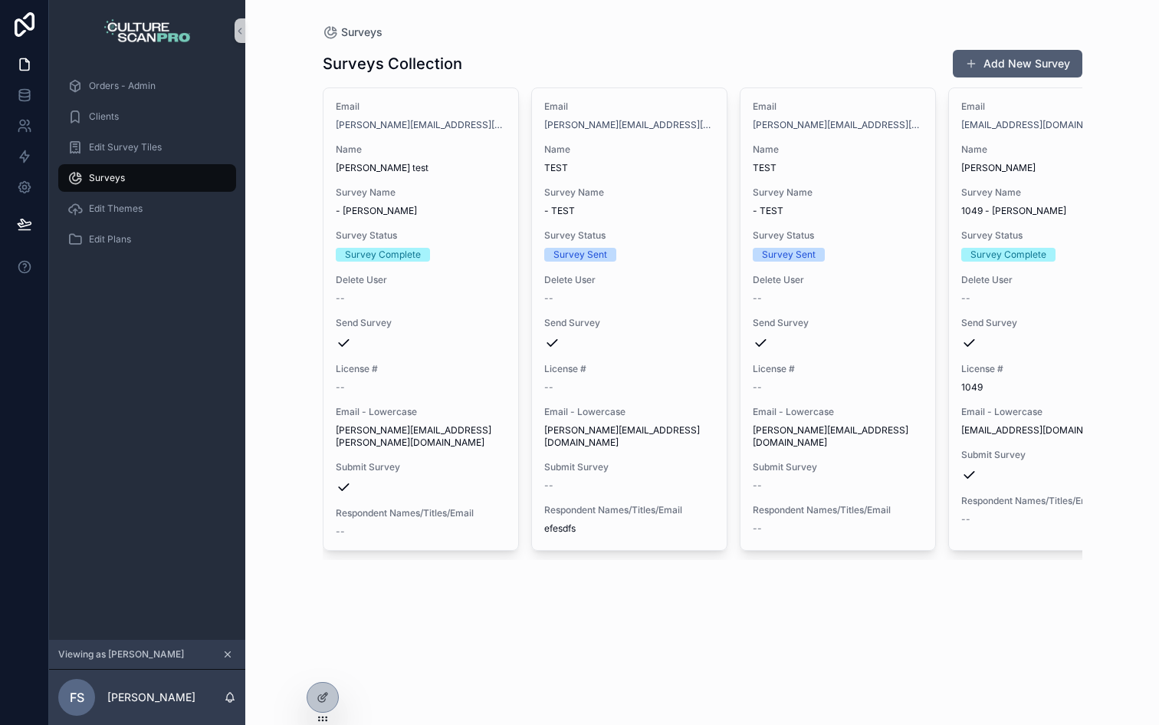
click at [1001, 62] on button "Add New Survey" at bounding box center [1018, 64] width 130 height 28
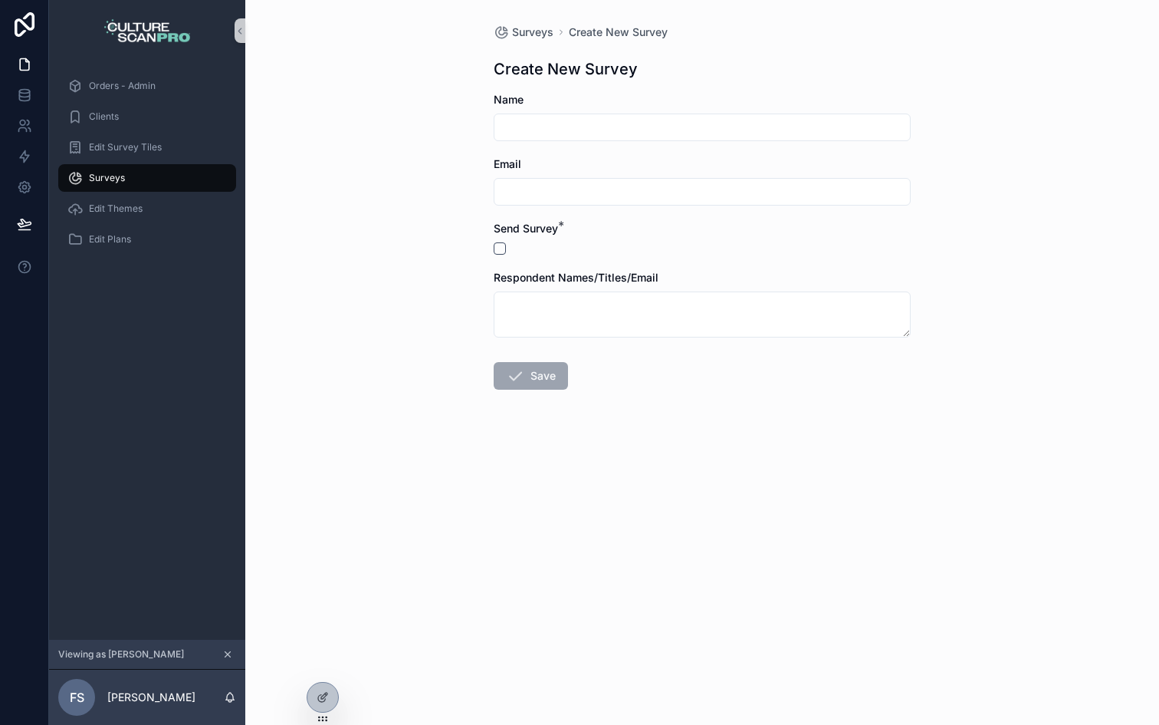
click at [583, 127] on input "scrollable content" at bounding box center [703, 127] width 416 height 21
type input "*****"
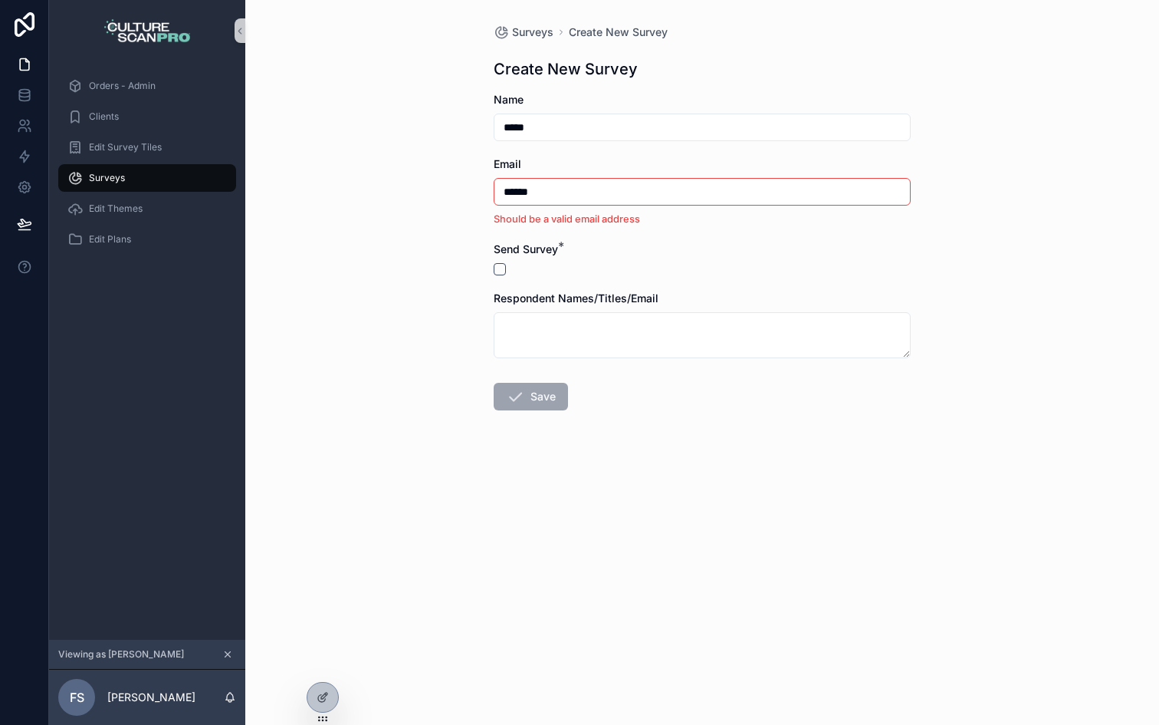
type input "**********"
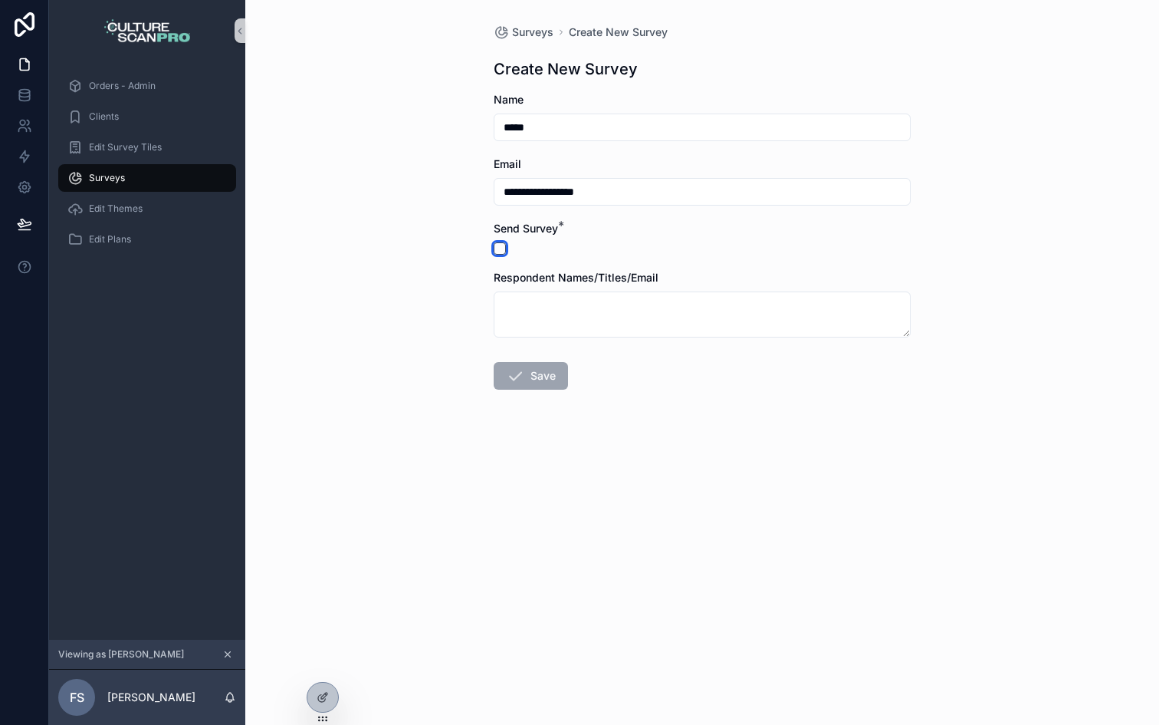
click at [497, 249] on button "scrollable content" at bounding box center [500, 248] width 12 height 12
click at [529, 373] on button "Save" at bounding box center [531, 376] width 74 height 28
click at [318, 664] on icon at bounding box center [323, 664] width 12 height 12
click at [360, 268] on div "**********" at bounding box center [702, 362] width 914 height 725
click at [26, 129] on icon at bounding box center [22, 130] width 8 height 4
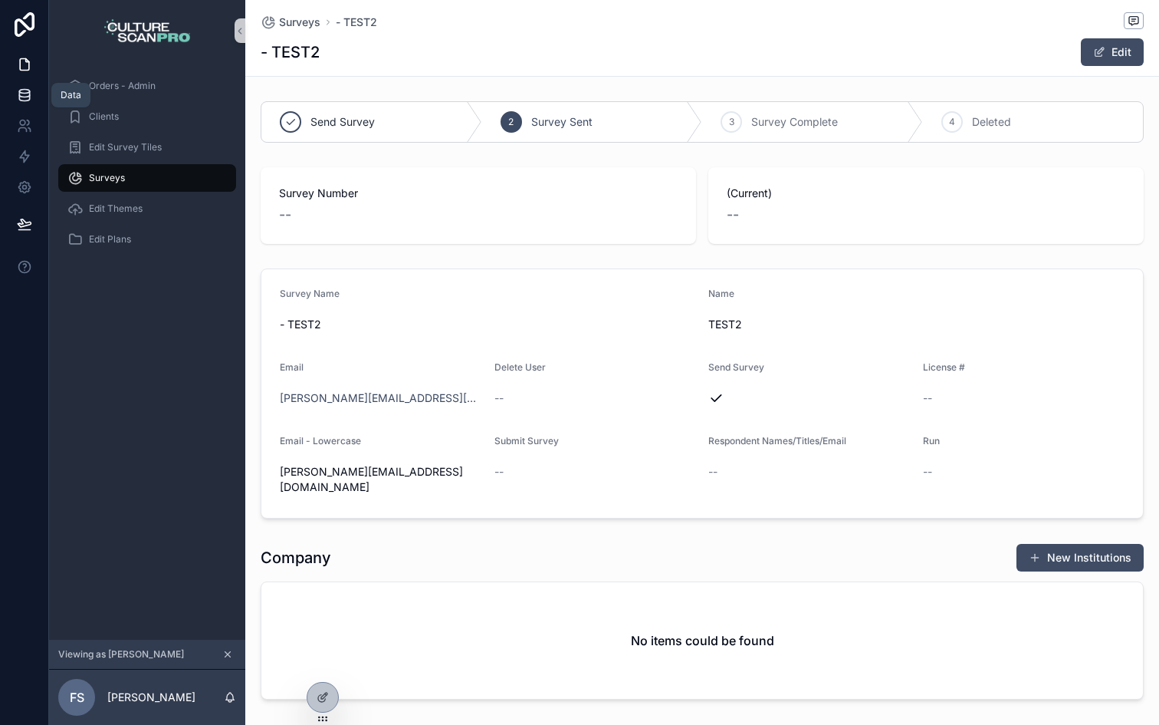
click at [19, 94] on icon at bounding box center [24, 94] width 15 height 15
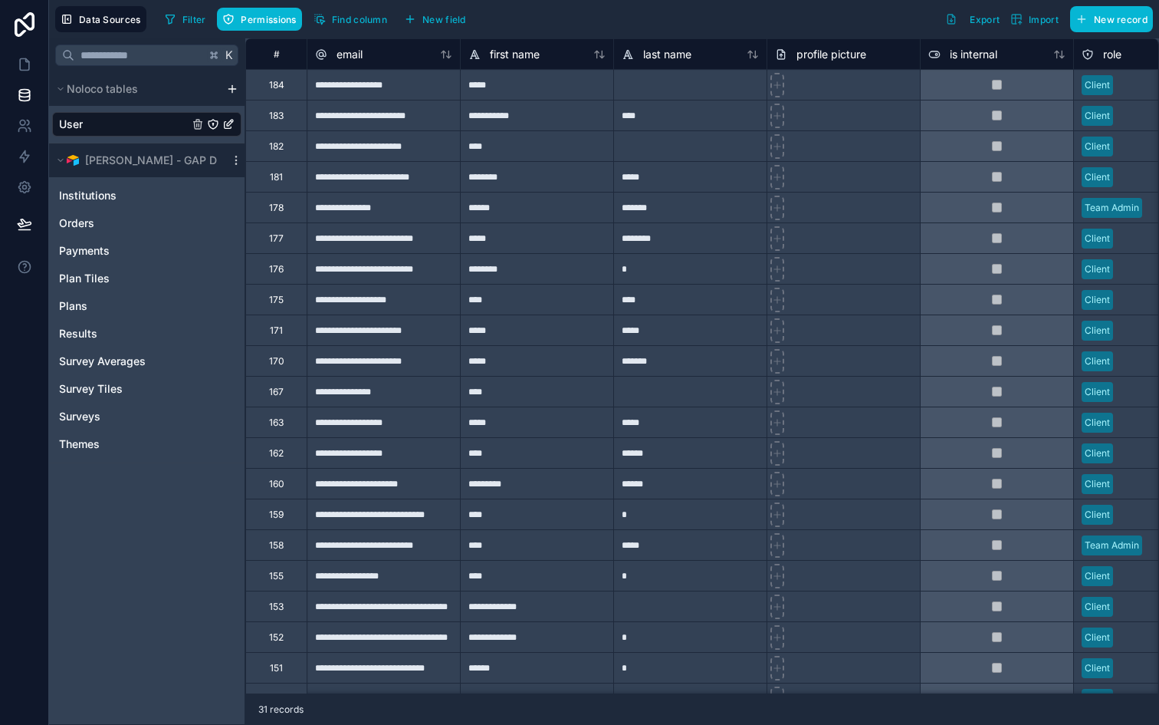
click at [101, 122] on div "User" at bounding box center [146, 124] width 189 height 25
click at [94, 416] on span "Surveys" at bounding box center [79, 416] width 41 height 15
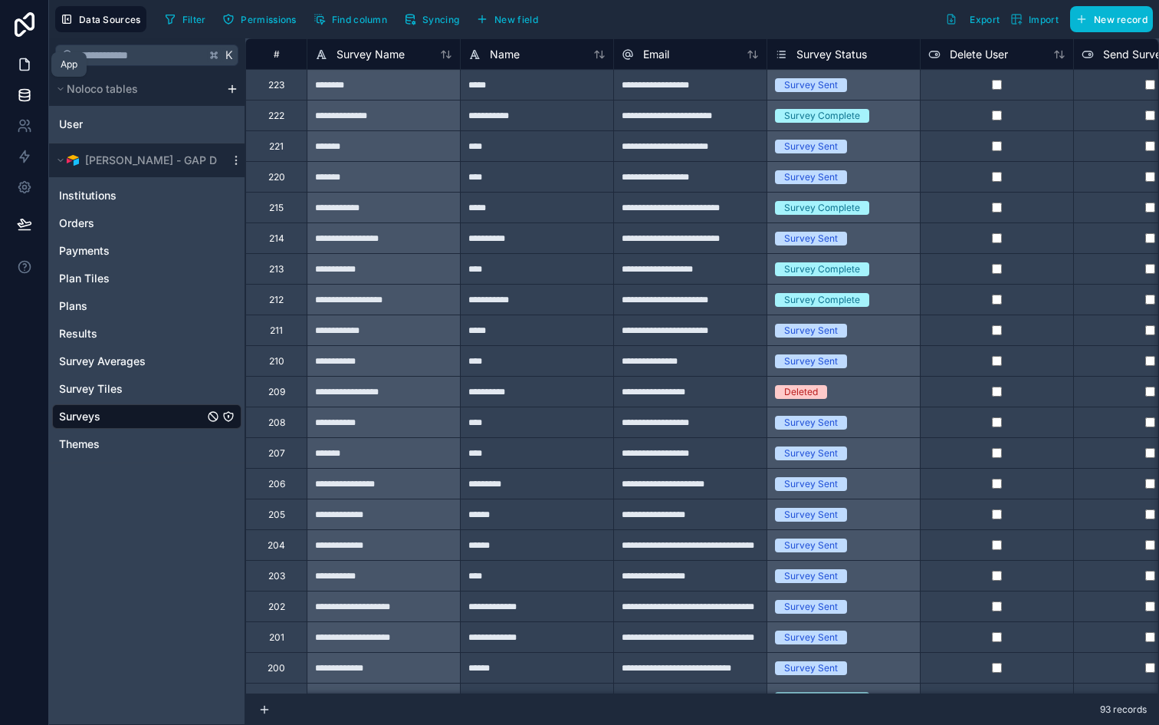
click at [15, 71] on link at bounding box center [24, 64] width 48 height 31
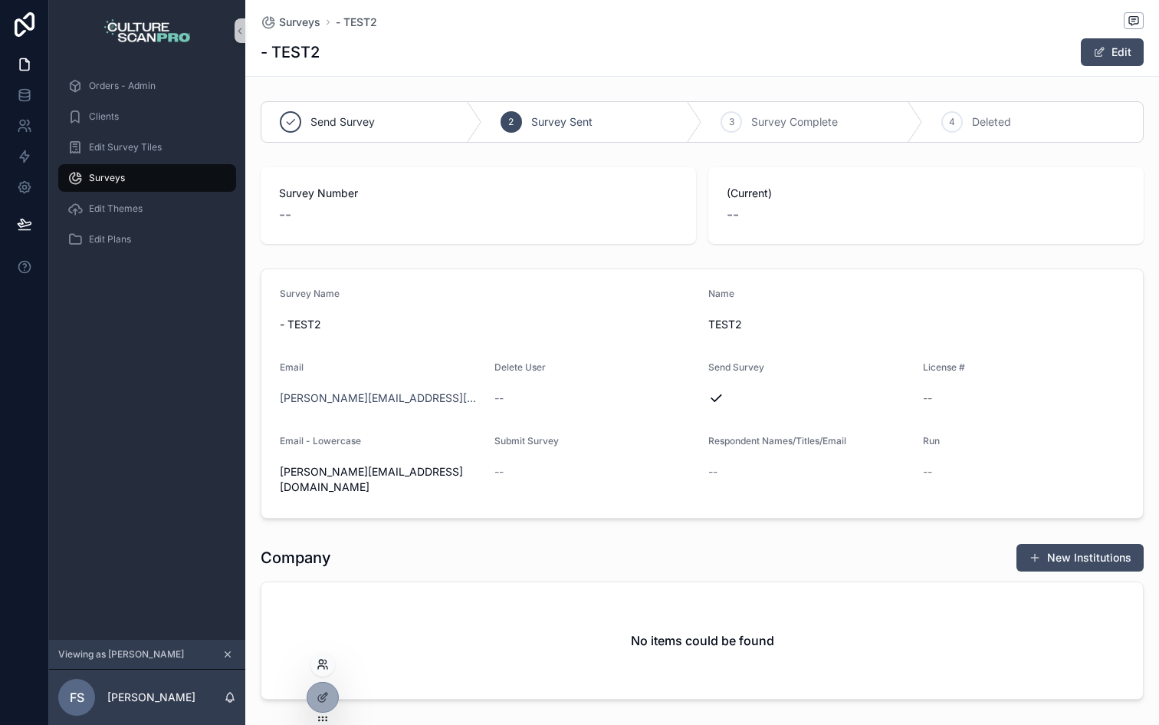
click at [321, 662] on icon at bounding box center [321, 661] width 4 height 4
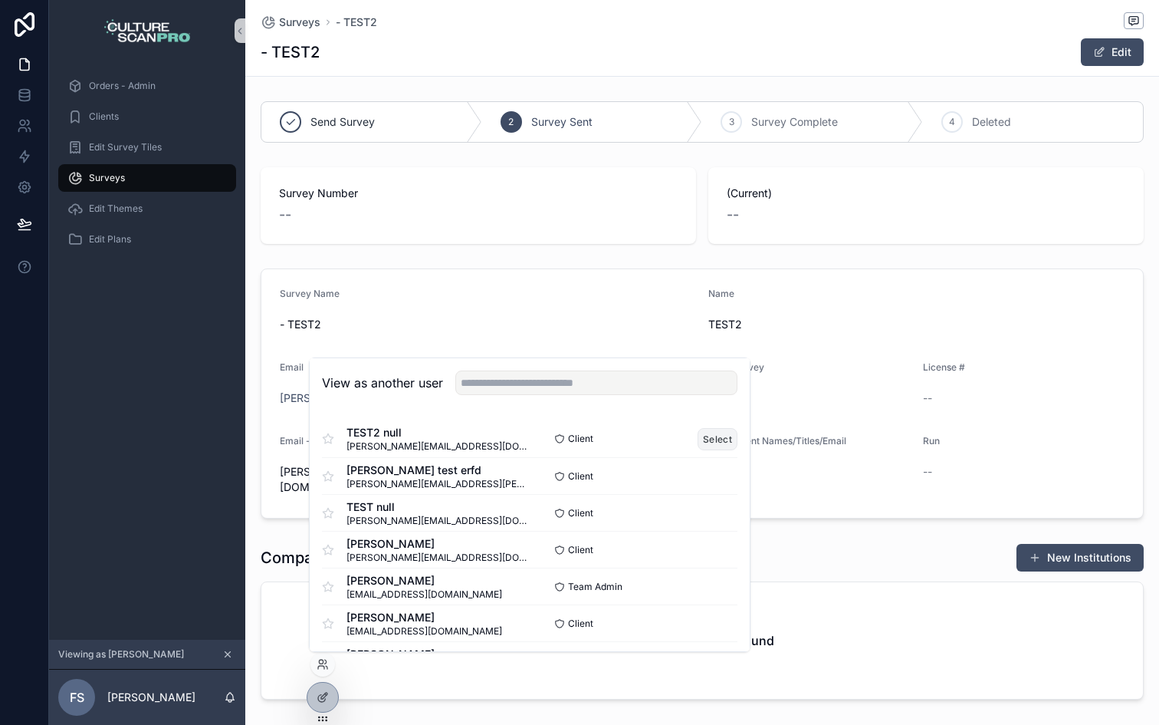
click at [710, 436] on button "Select" at bounding box center [718, 439] width 40 height 22
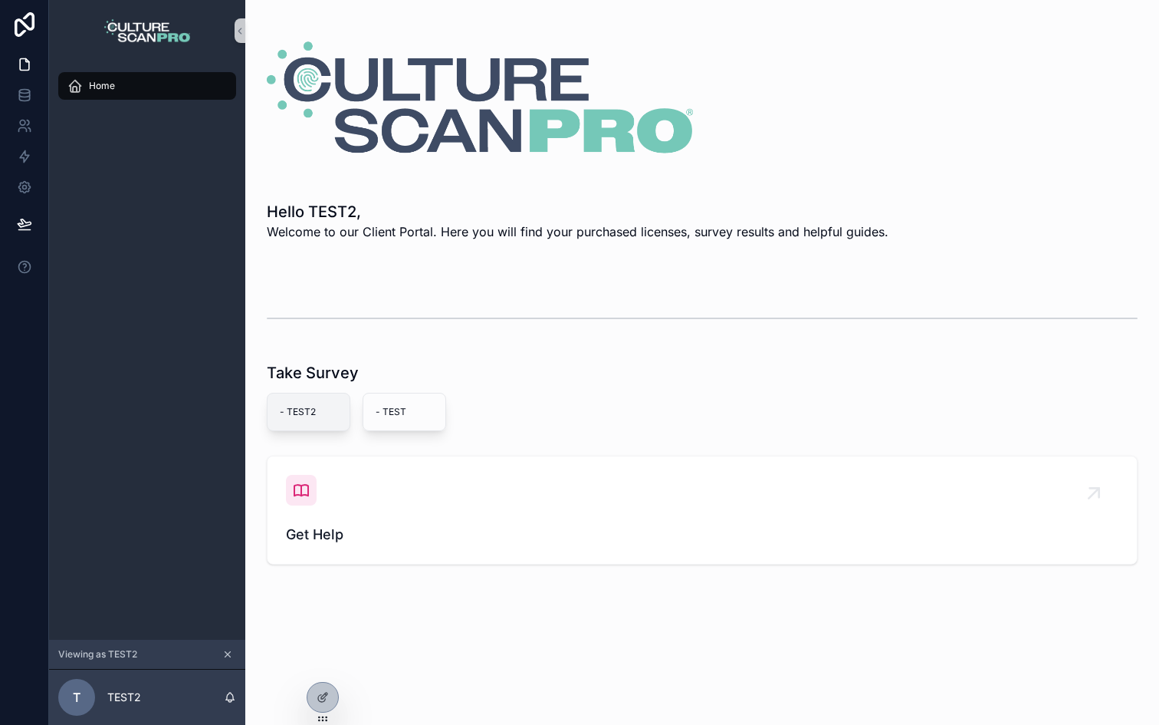
click at [307, 406] on span "- TEST2" at bounding box center [309, 412] width 58 height 12
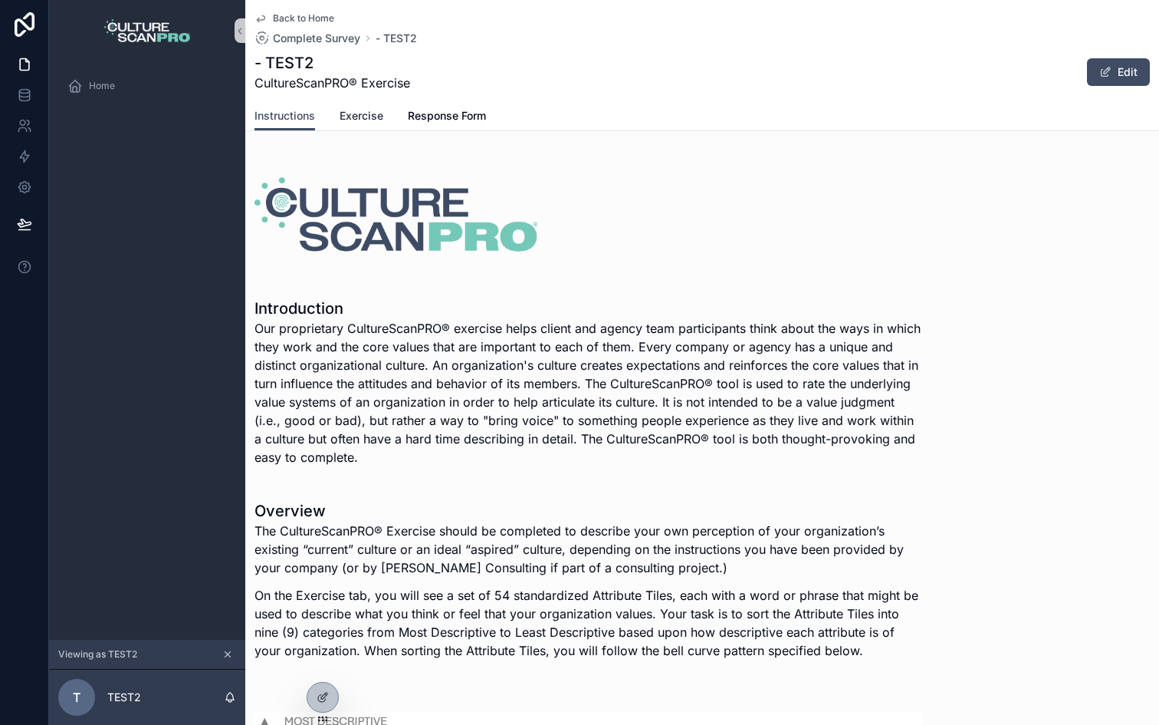
click at [363, 117] on span "Exercise" at bounding box center [362, 115] width 44 height 15
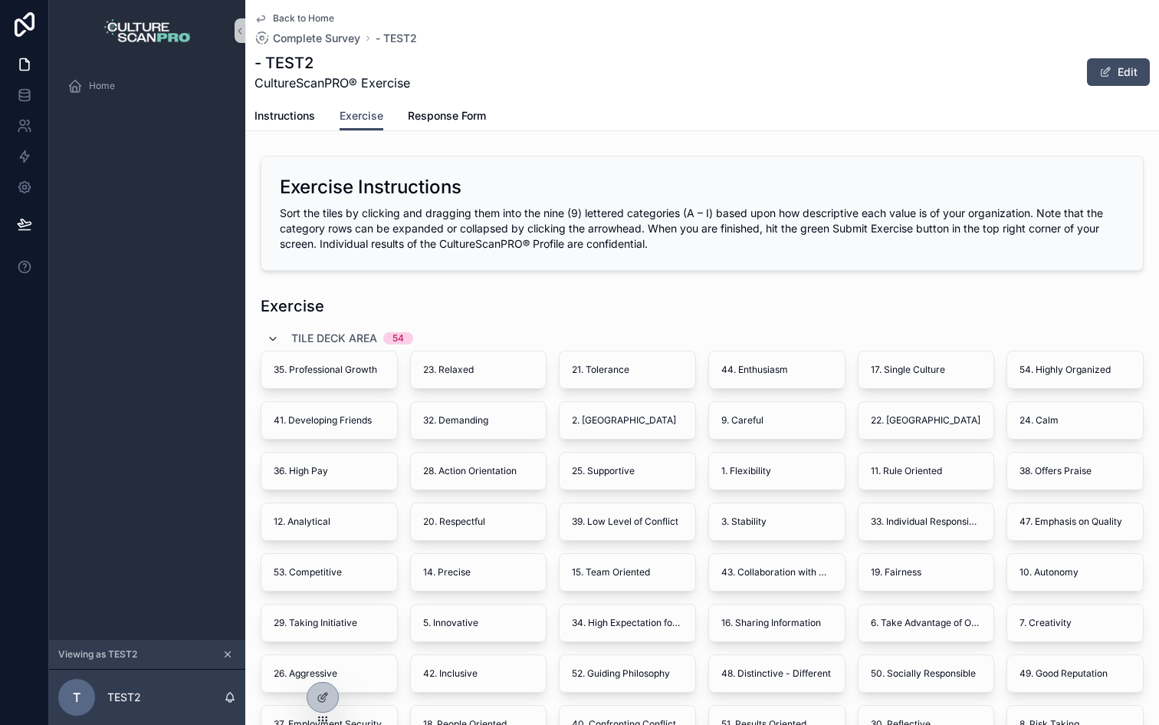
click at [278, 338] on icon "scrollable content" at bounding box center [273, 339] width 12 height 12
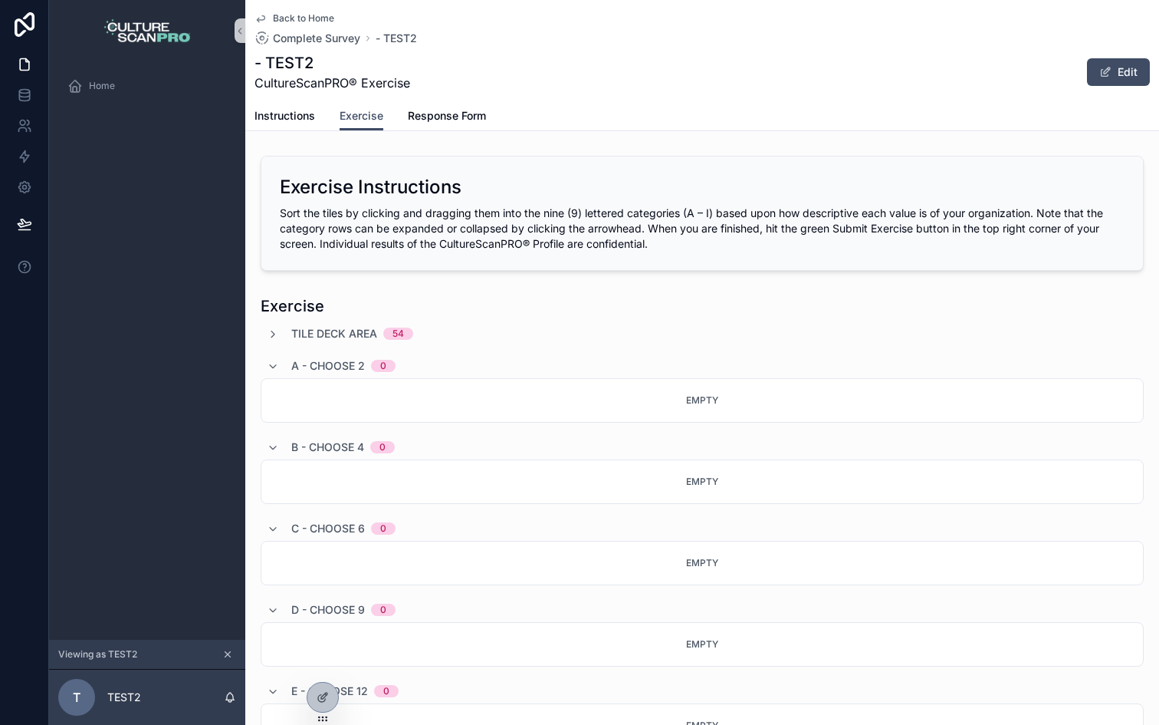
click at [273, 357] on div "A - Choose 2 0" at bounding box center [331, 365] width 129 height 25
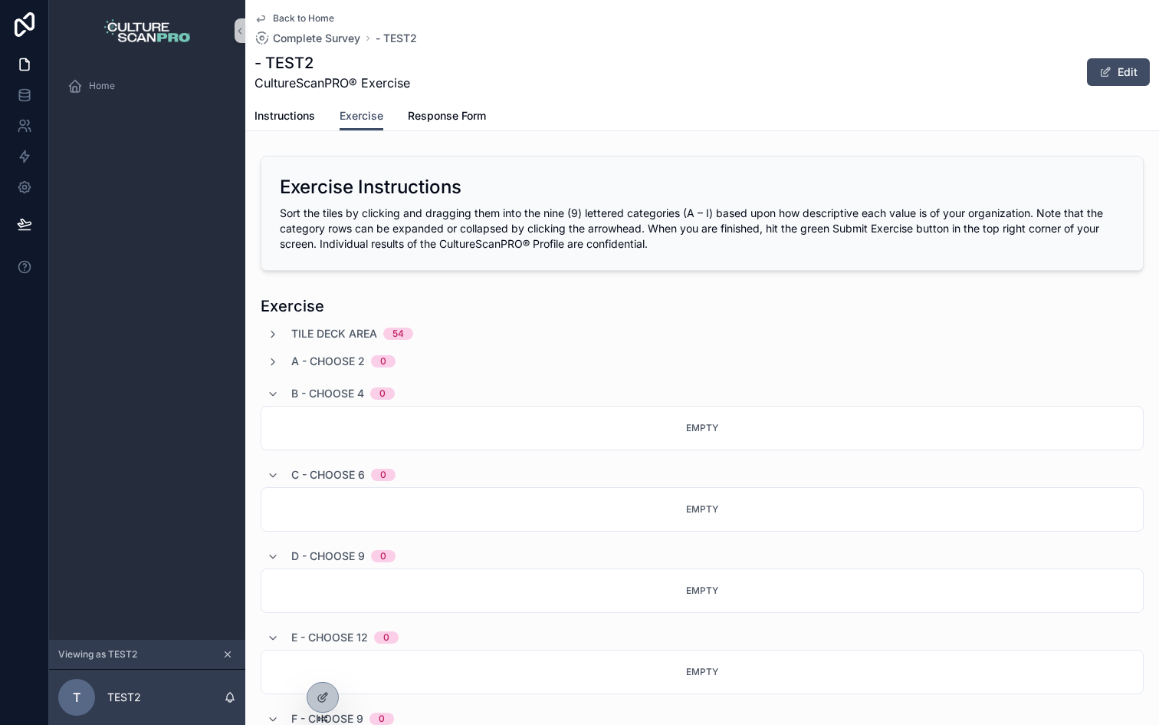
click at [271, 403] on div "B - Choose 4 0" at bounding box center [331, 393] width 128 height 25
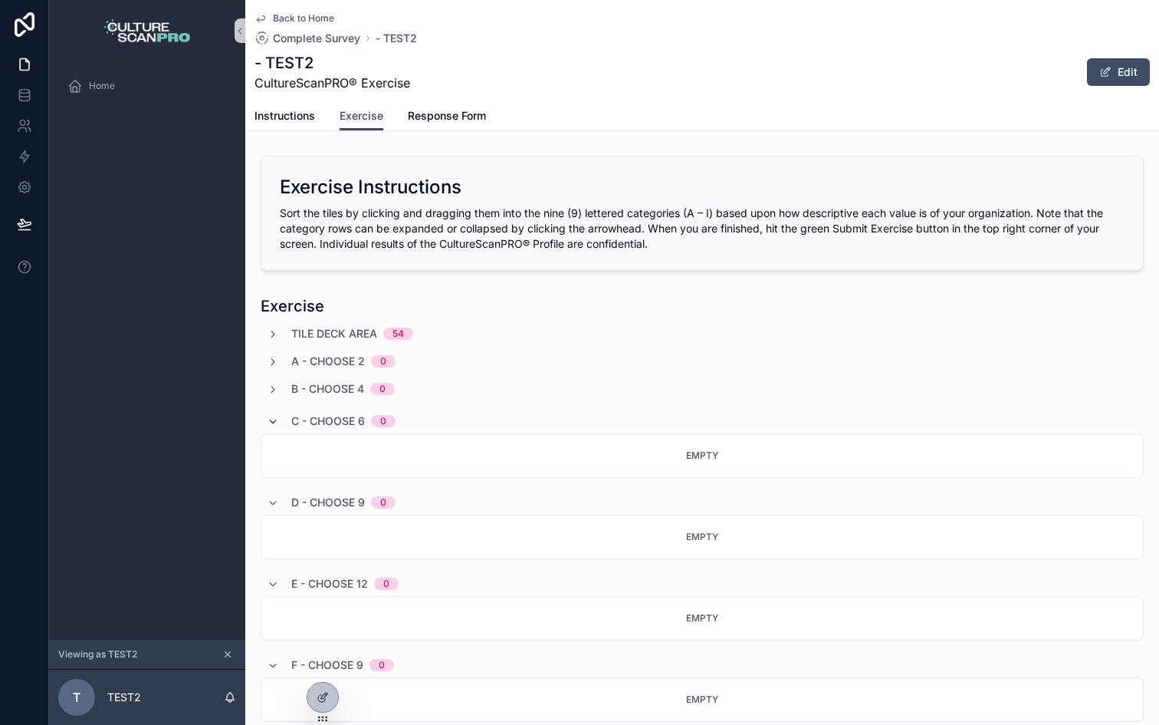
click at [273, 426] on icon "scrollable content" at bounding box center [273, 422] width 12 height 12
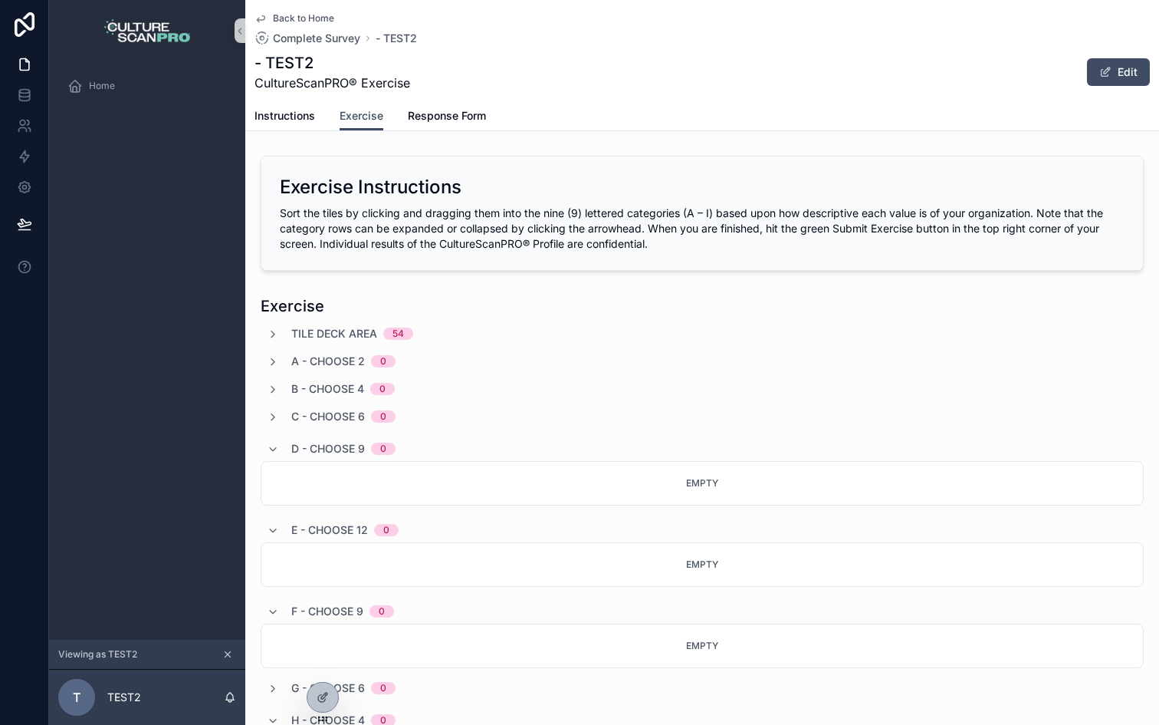
click at [274, 456] on div "D - Choose 9 0" at bounding box center [331, 448] width 129 height 25
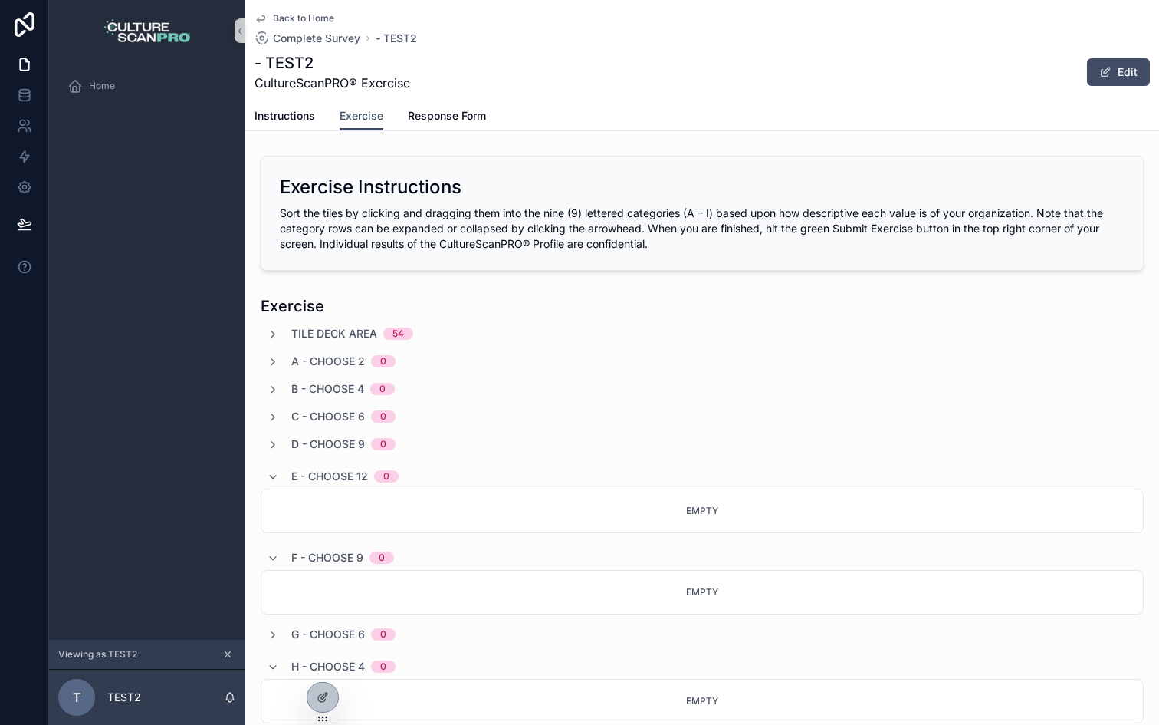
click at [94, 65] on div "Home" at bounding box center [147, 90] width 196 height 58
click at [110, 84] on span "Home" at bounding box center [102, 86] width 26 height 12
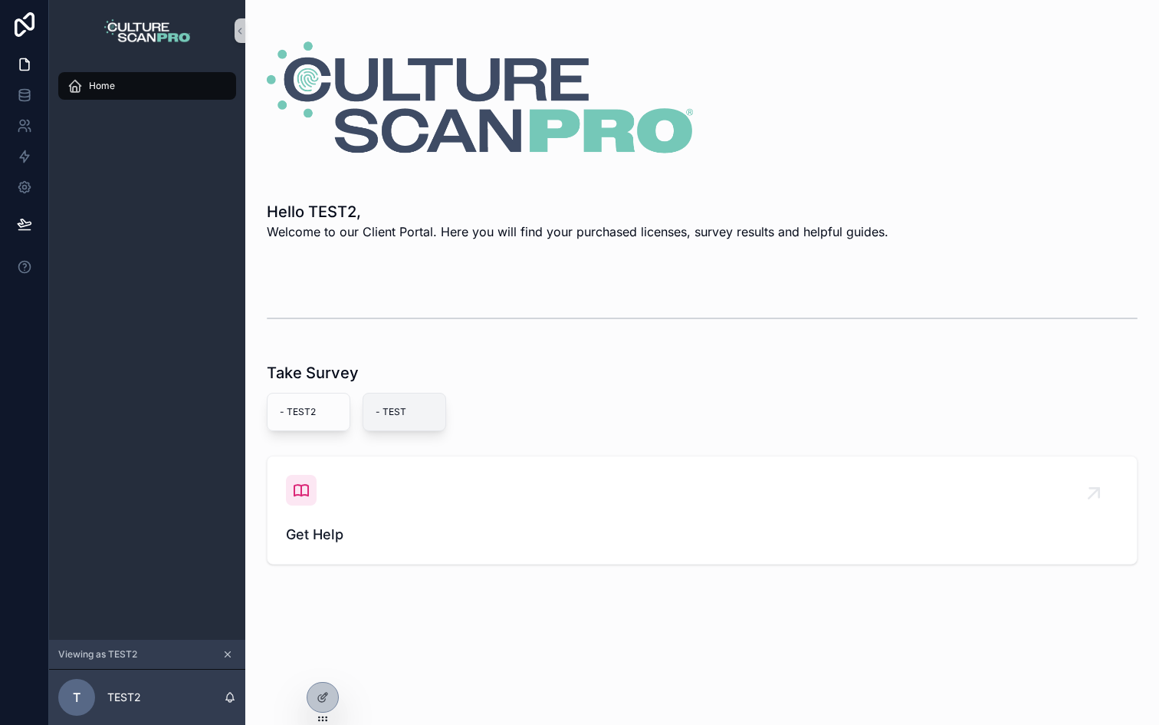
click at [403, 406] on span "- TEST" at bounding box center [405, 412] width 58 height 12
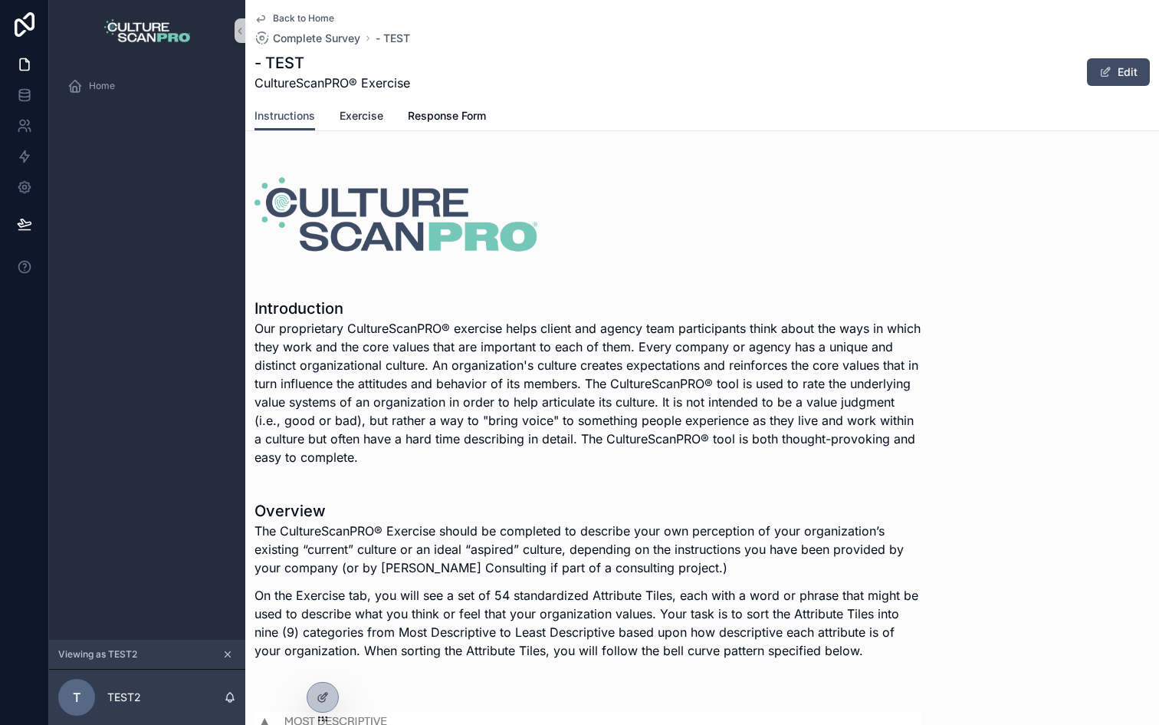
click at [368, 112] on span "Exercise" at bounding box center [362, 115] width 44 height 15
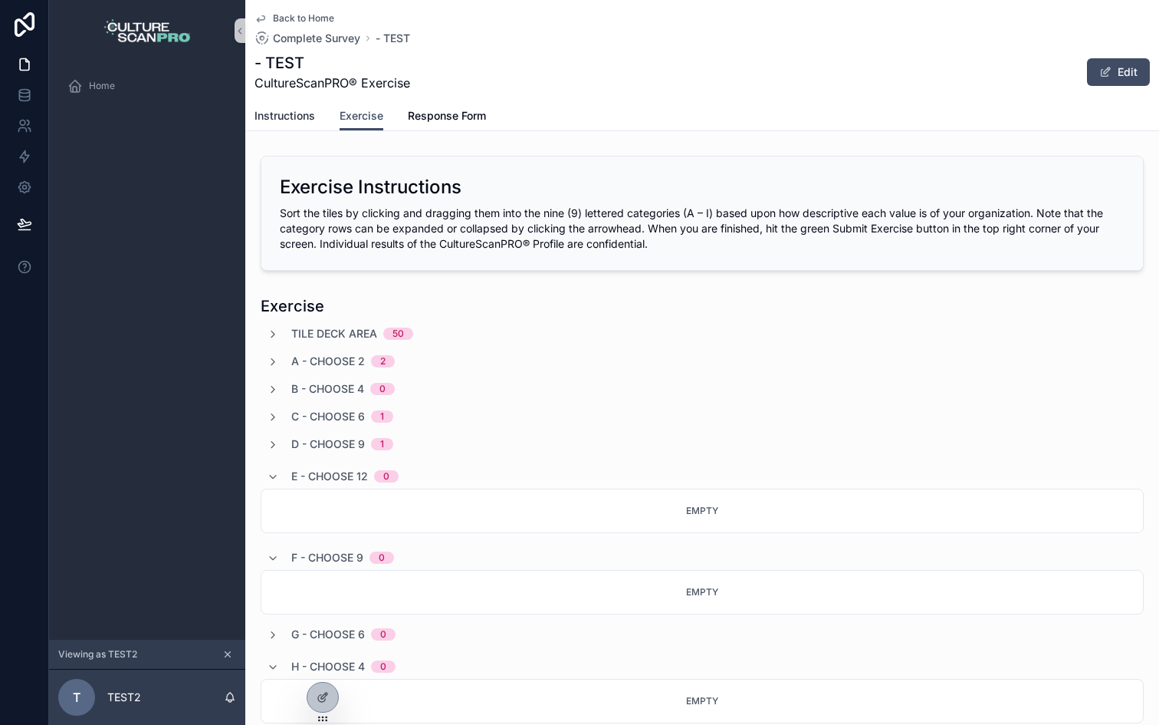
click at [304, 121] on span "Instructions" at bounding box center [285, 115] width 61 height 15
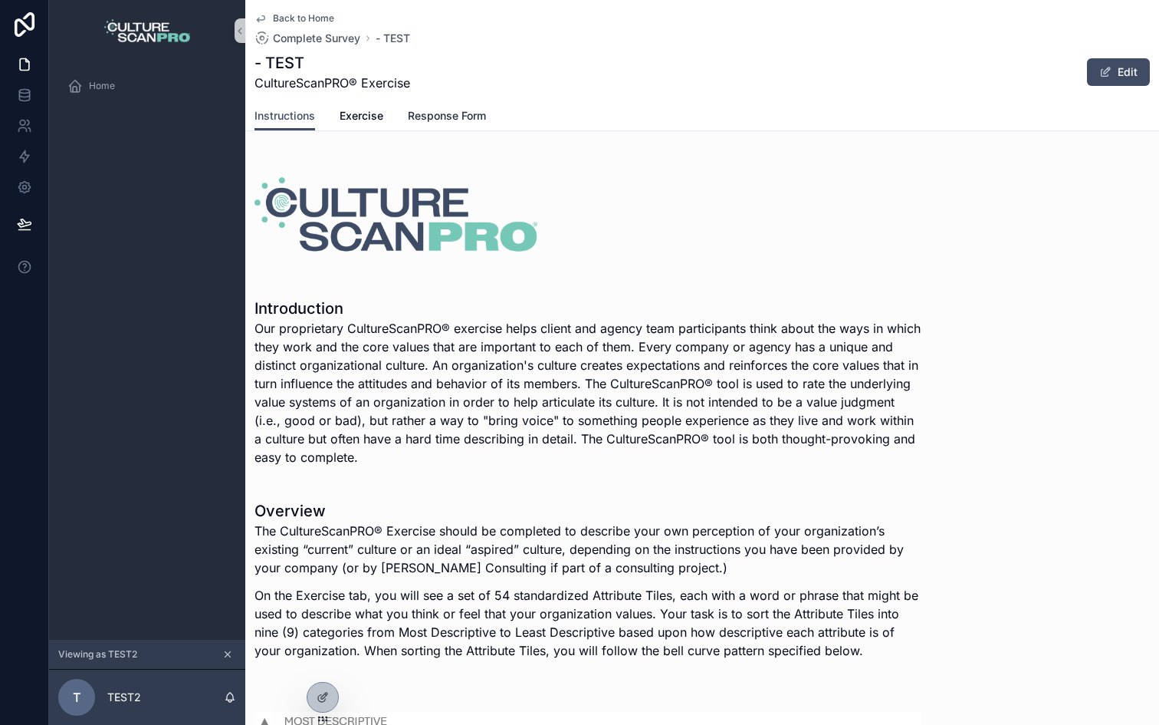
click at [424, 109] on span "Response Form" at bounding box center [447, 115] width 78 height 15
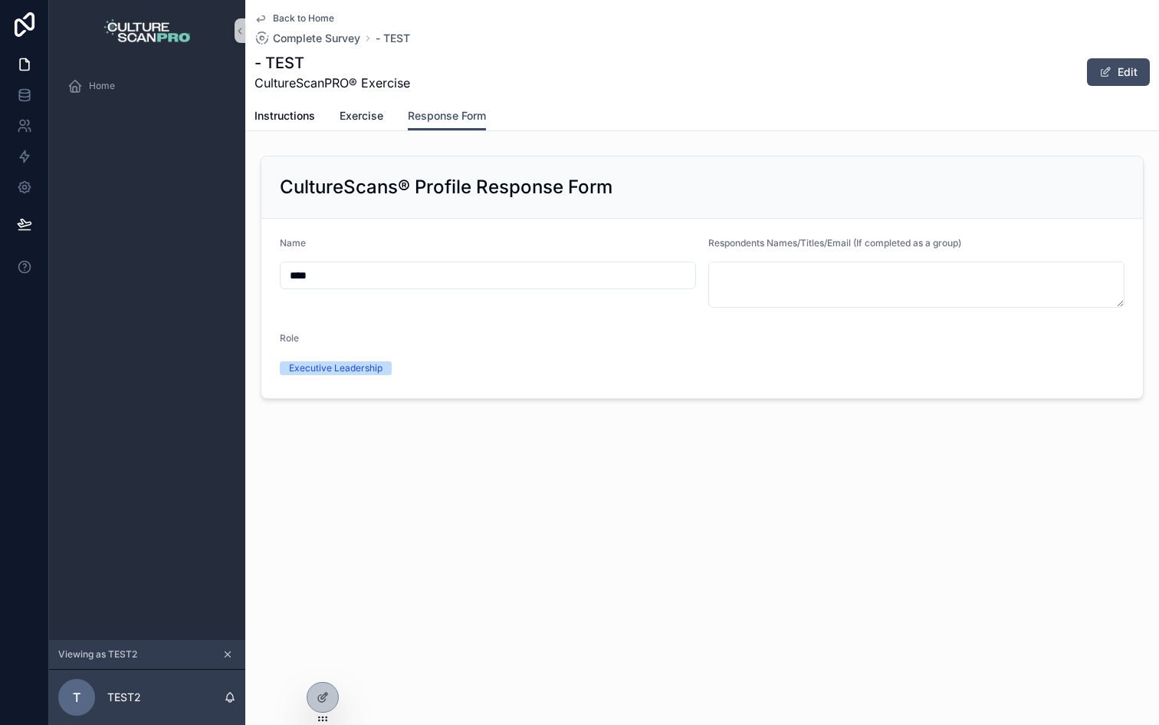
click at [370, 110] on span "Exercise" at bounding box center [362, 115] width 44 height 15
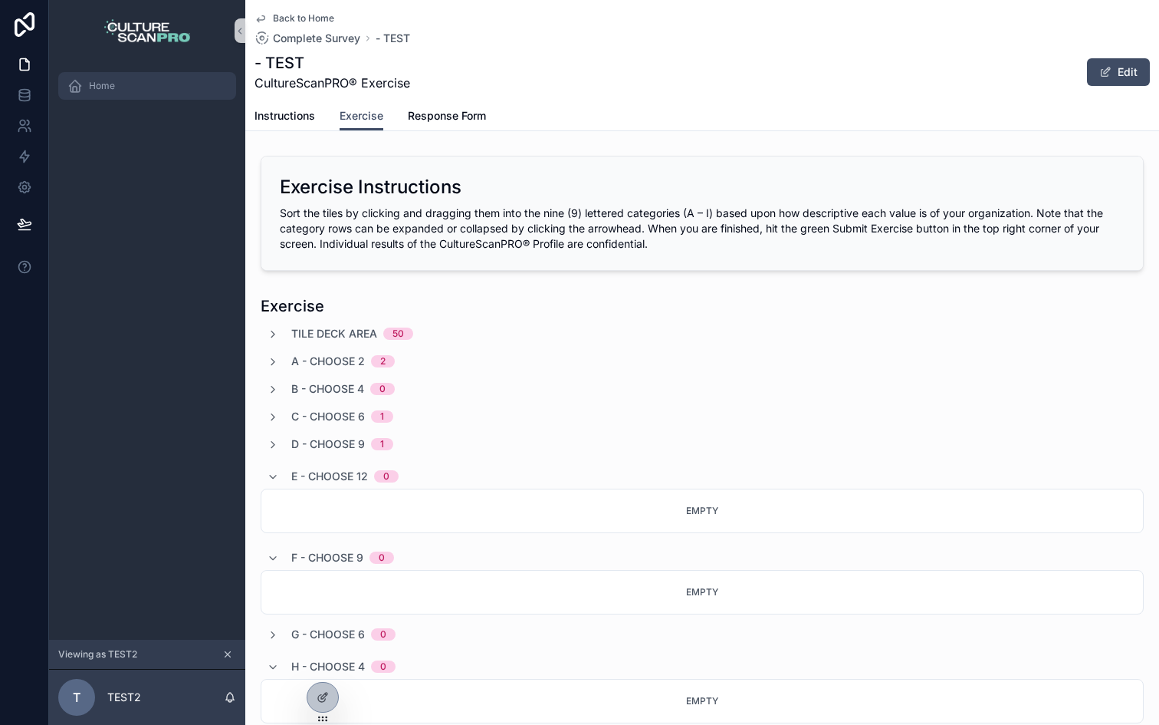
click at [139, 79] on div "Home" at bounding box center [146, 86] width 159 height 25
